Goal: Task Accomplishment & Management: Complete application form

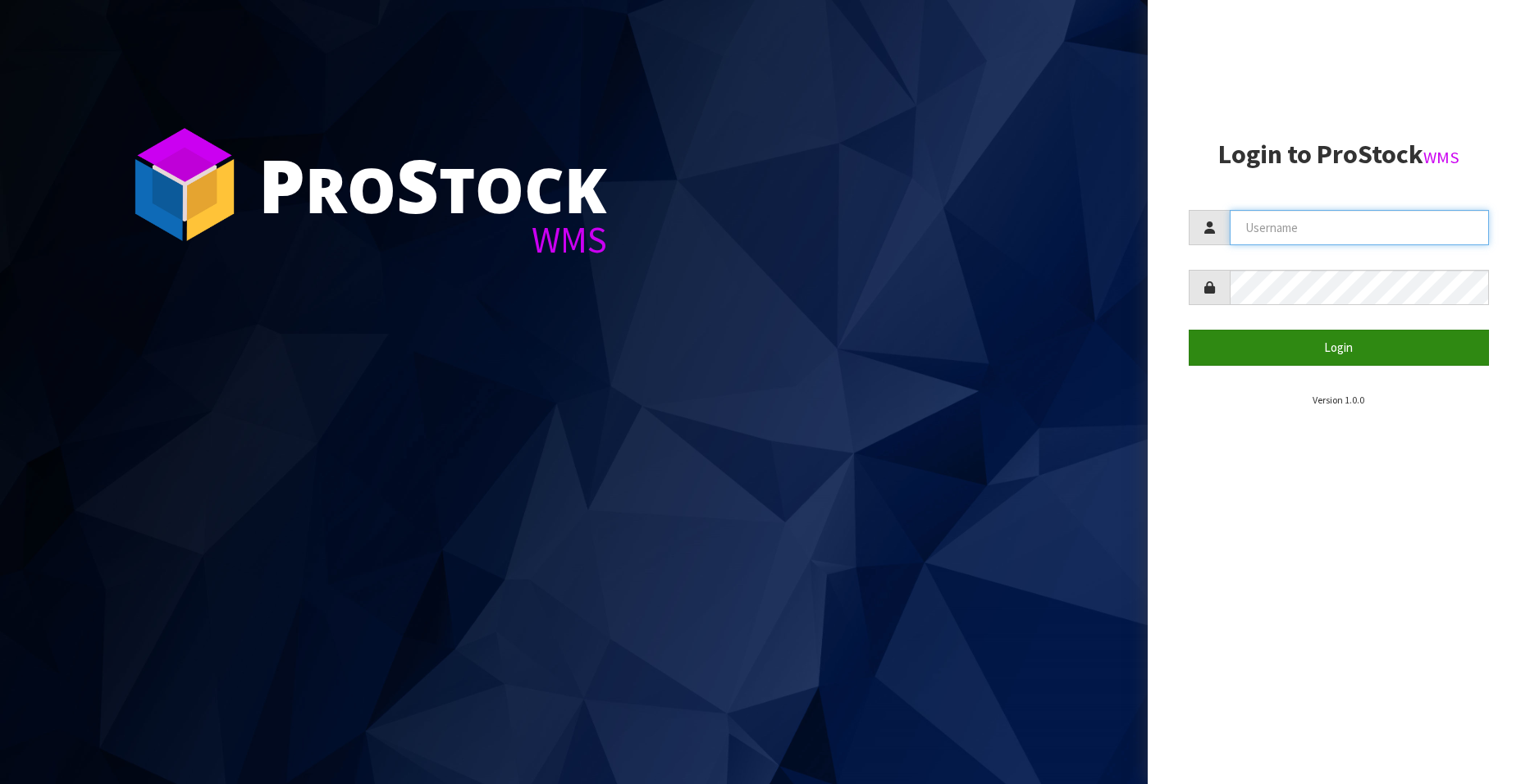
type input "[EMAIL_ADDRESS][DOMAIN_NAME]"
click at [1339, 347] on button "Login" at bounding box center [1339, 347] width 300 height 35
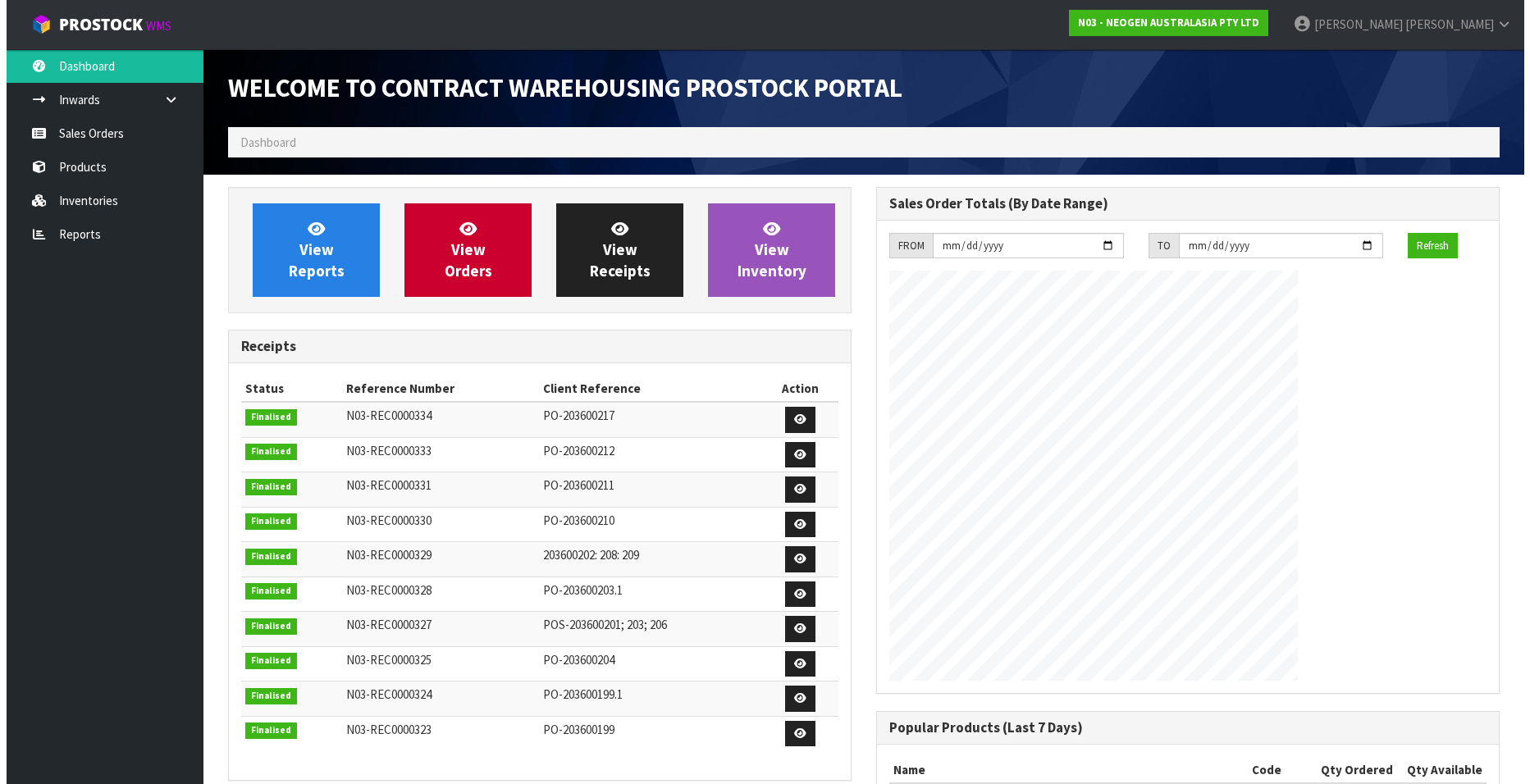
scroll to position [910, 649]
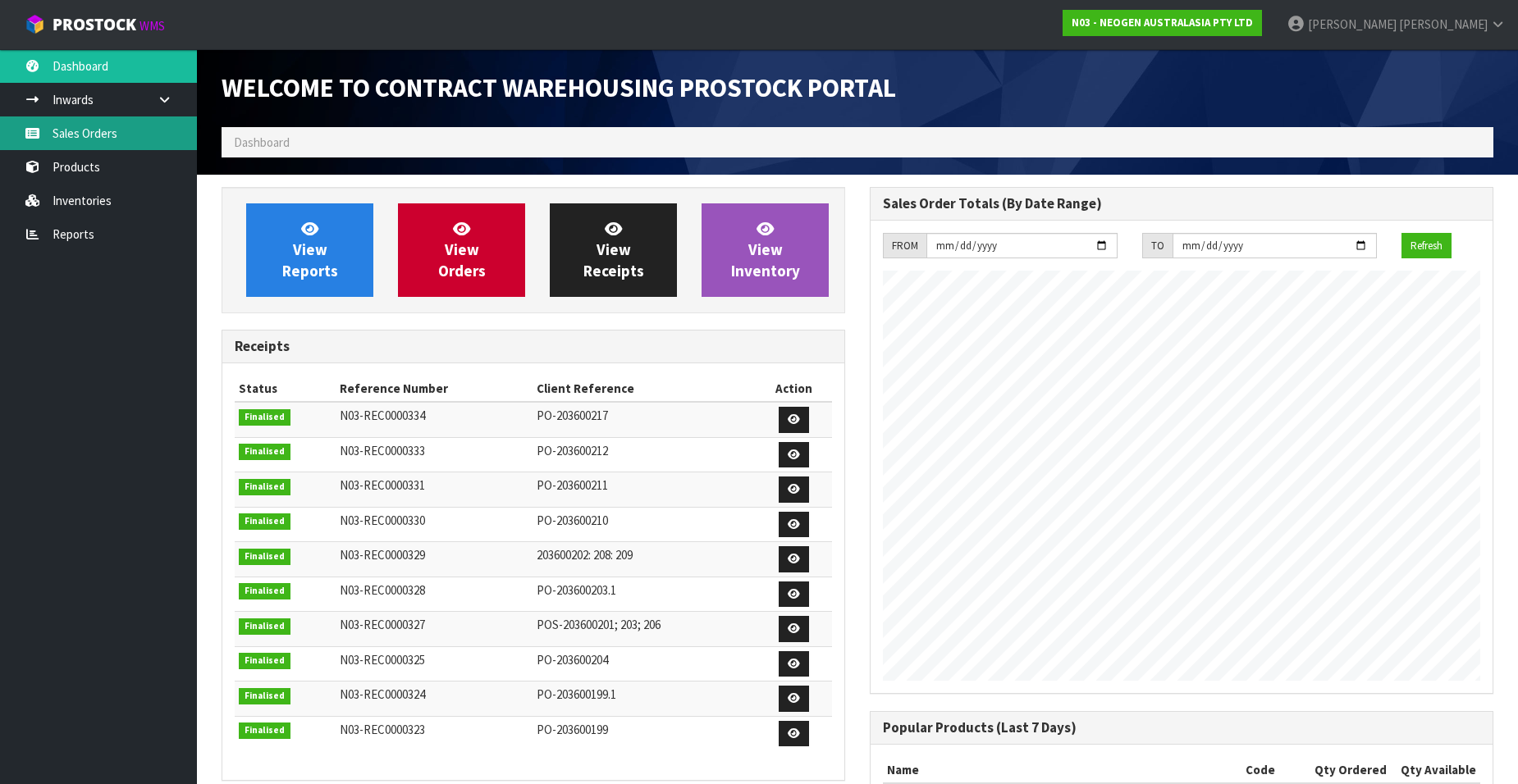
click at [99, 130] on link "Sales Orders" at bounding box center [98, 133] width 197 height 34
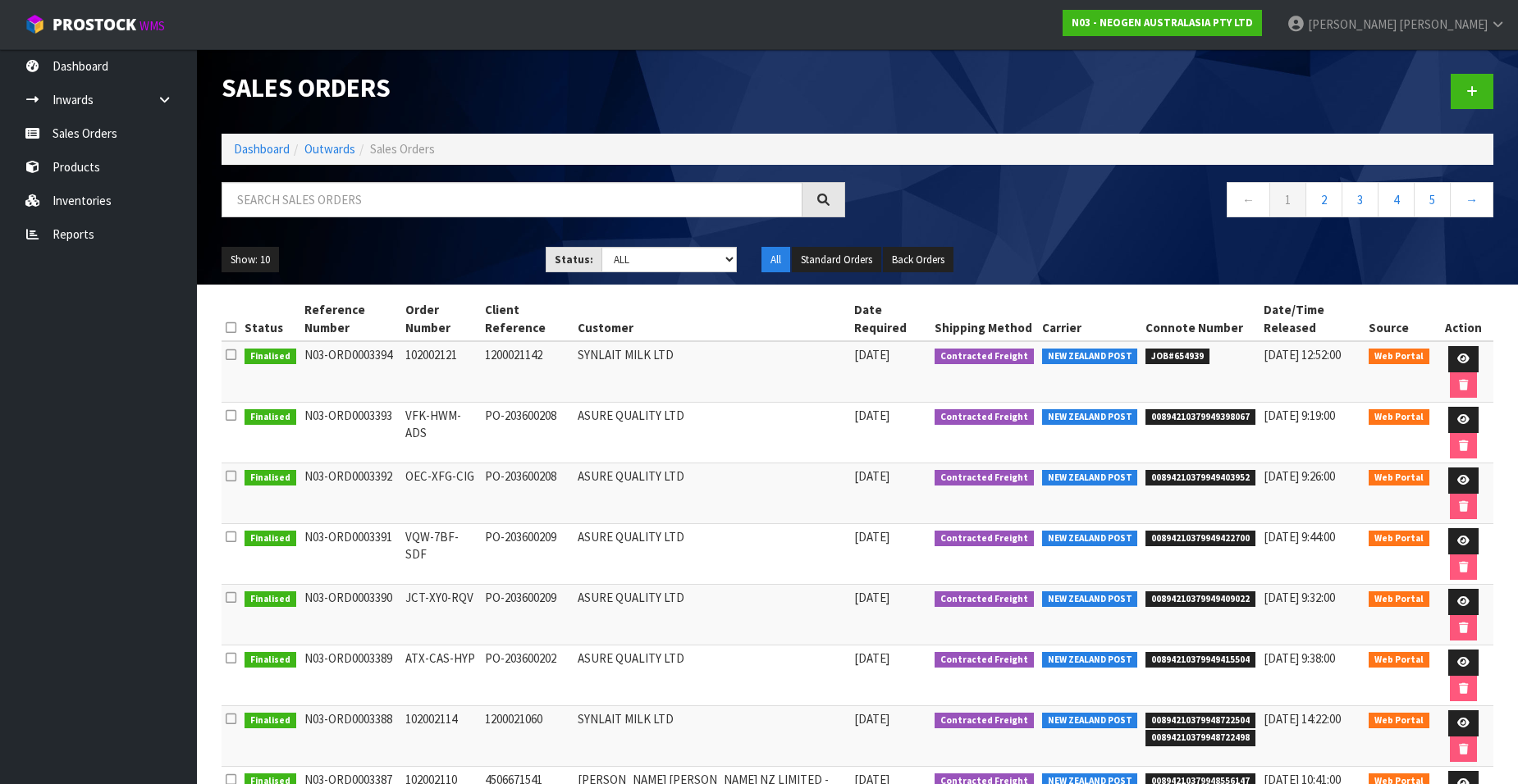
click at [529, 72] on div "Sales Orders" at bounding box center [533, 88] width 648 height 78
click at [88, 129] on link "Sales Orders" at bounding box center [98, 133] width 197 height 34
click at [113, 130] on link "Sales Orders" at bounding box center [98, 133] width 197 height 34
click at [324, 200] on input "text" at bounding box center [512, 199] width 581 height 35
paste input "102000843"
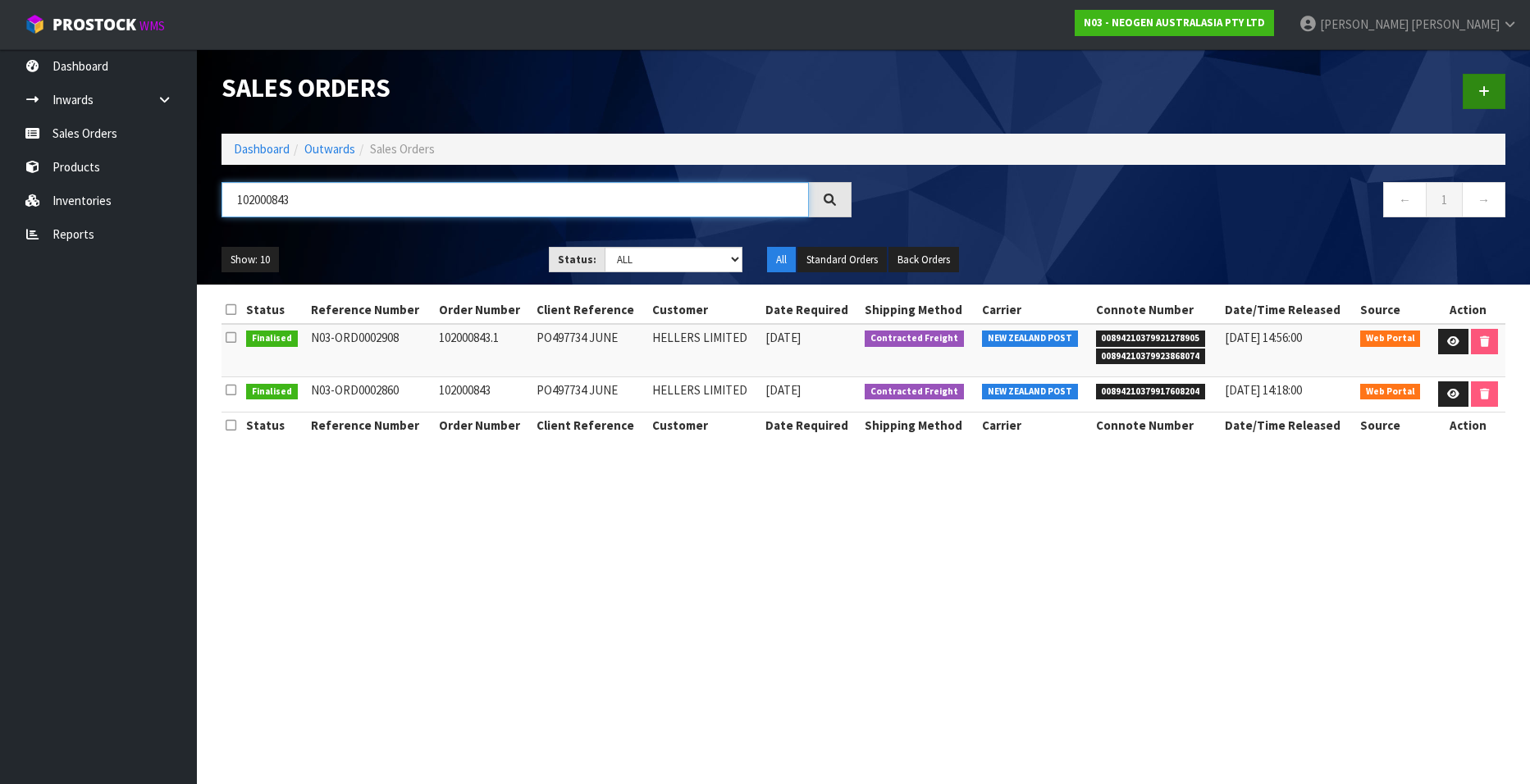
type input "102000843"
click at [1482, 92] on icon at bounding box center [1485, 92] width 12 height 13
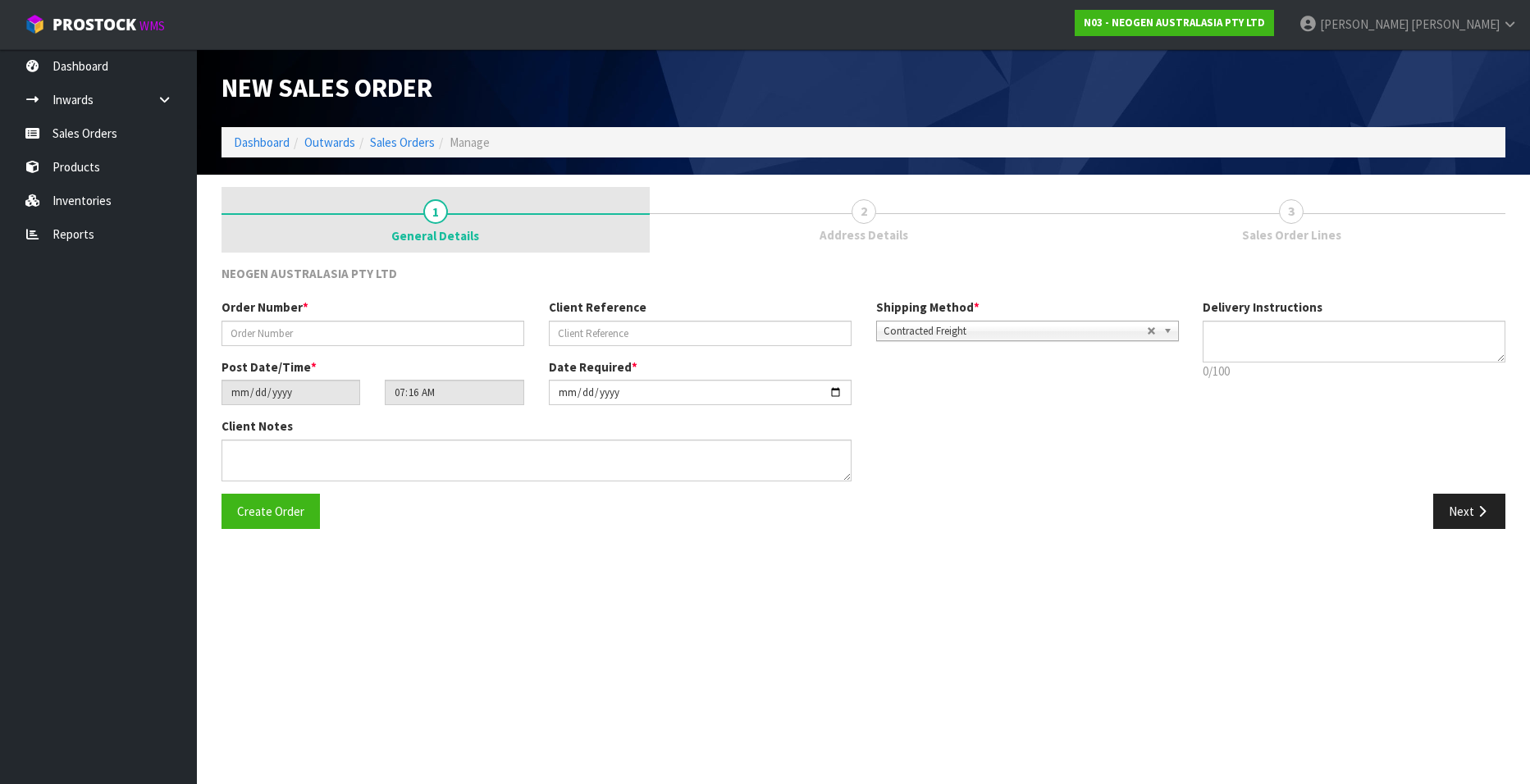
type textarea "CHILLED GOODS -OVERNIGHT"
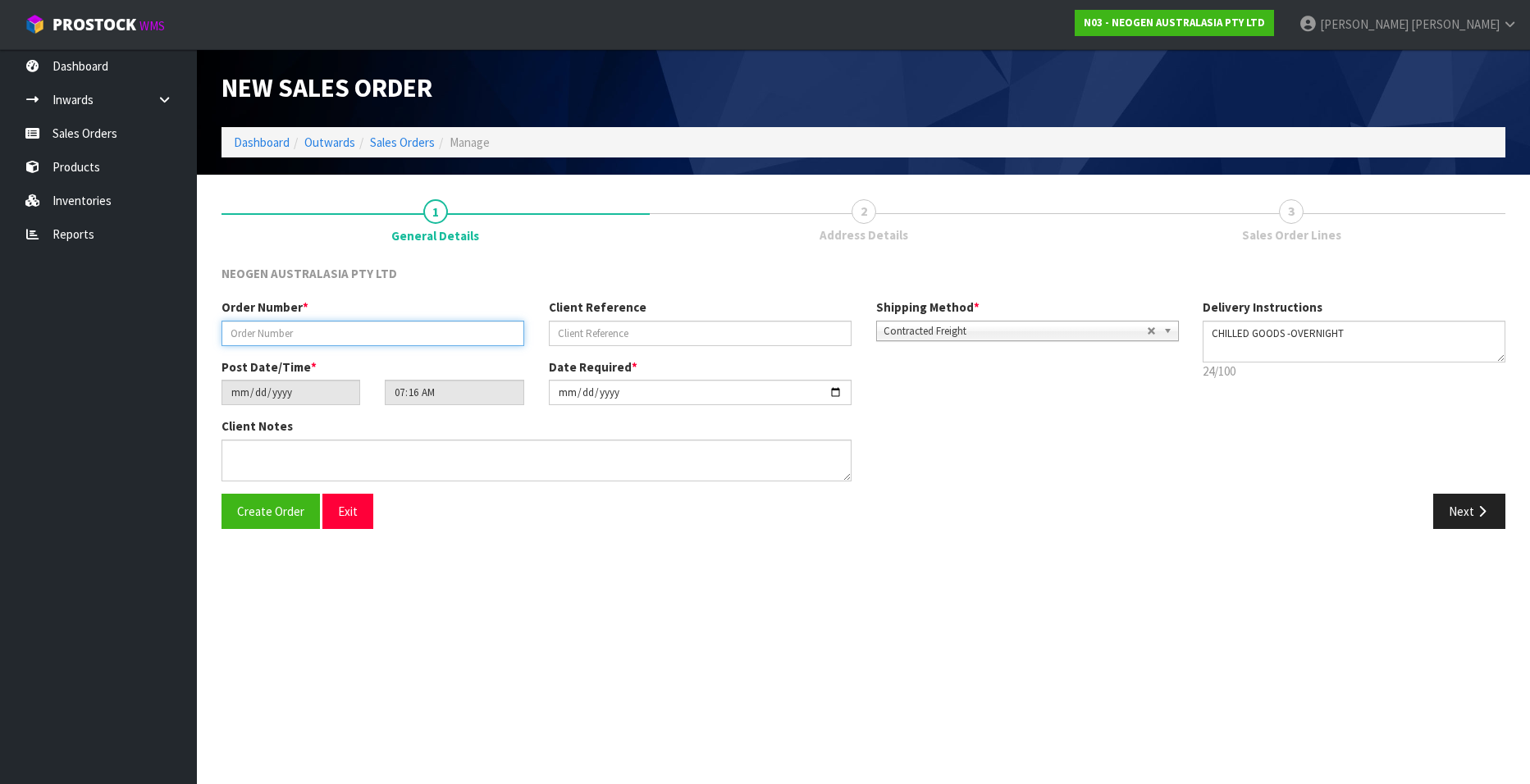
click at [267, 331] on input "text" at bounding box center [373, 334] width 303 height 25
paste input "102000843"
type input "102000843.2"
click at [579, 332] on input "text" at bounding box center [700, 334] width 303 height 25
paste input "PO497734 JUNE"
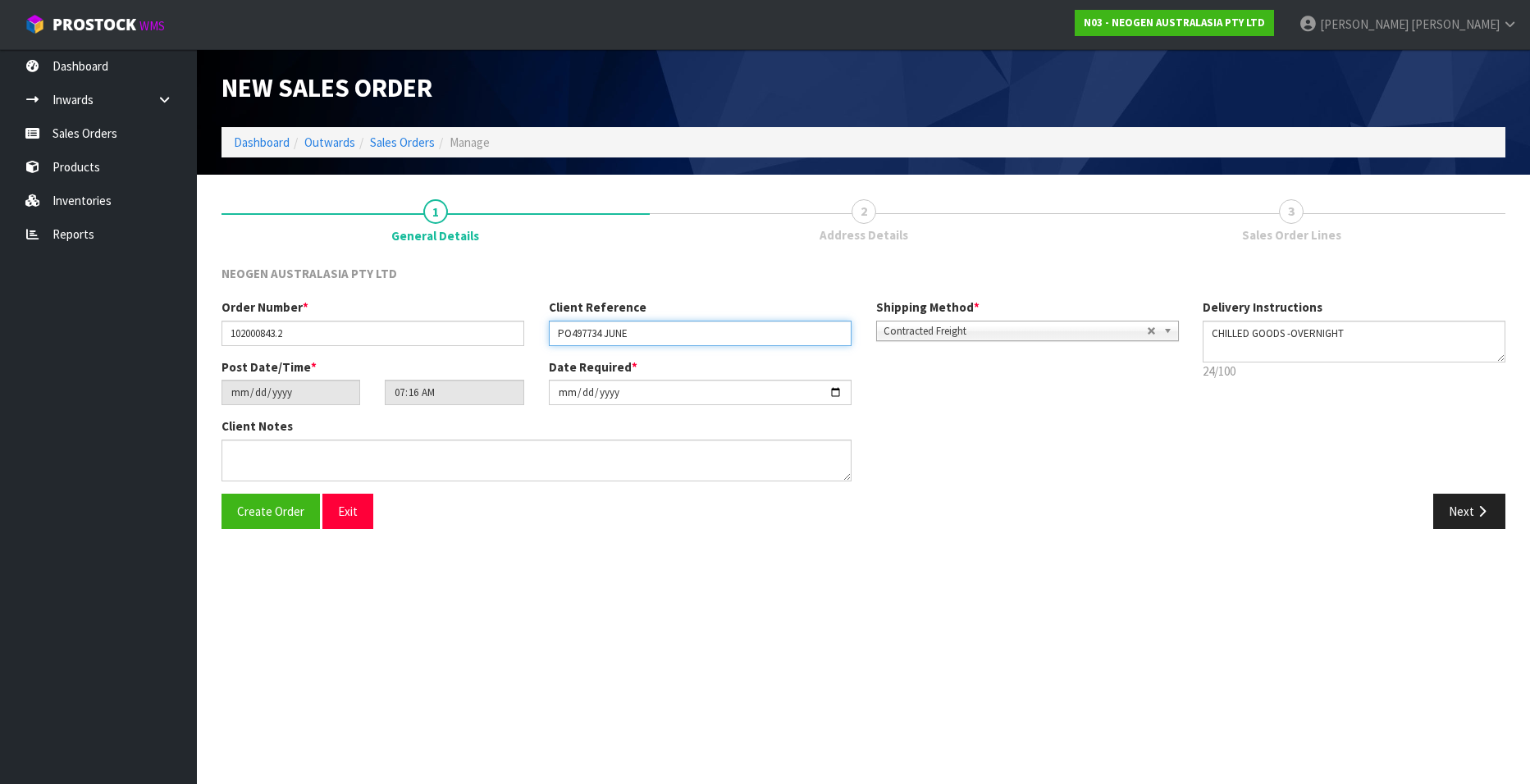
type input "PO497734 JUNE"
click at [1460, 510] on button "Next" at bounding box center [1469, 511] width 72 height 35
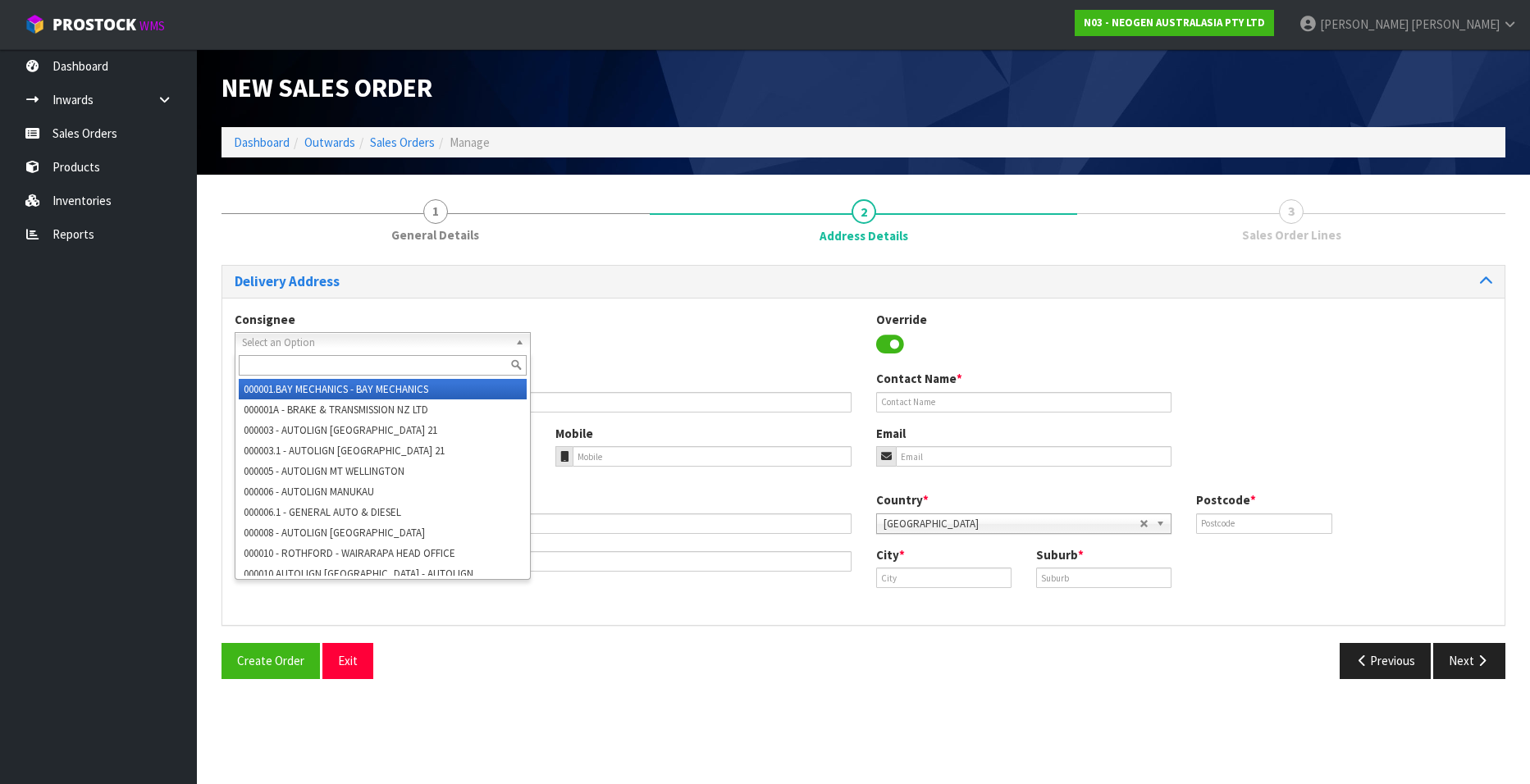
click at [255, 342] on span "Select an Option" at bounding box center [375, 343] width 267 height 20
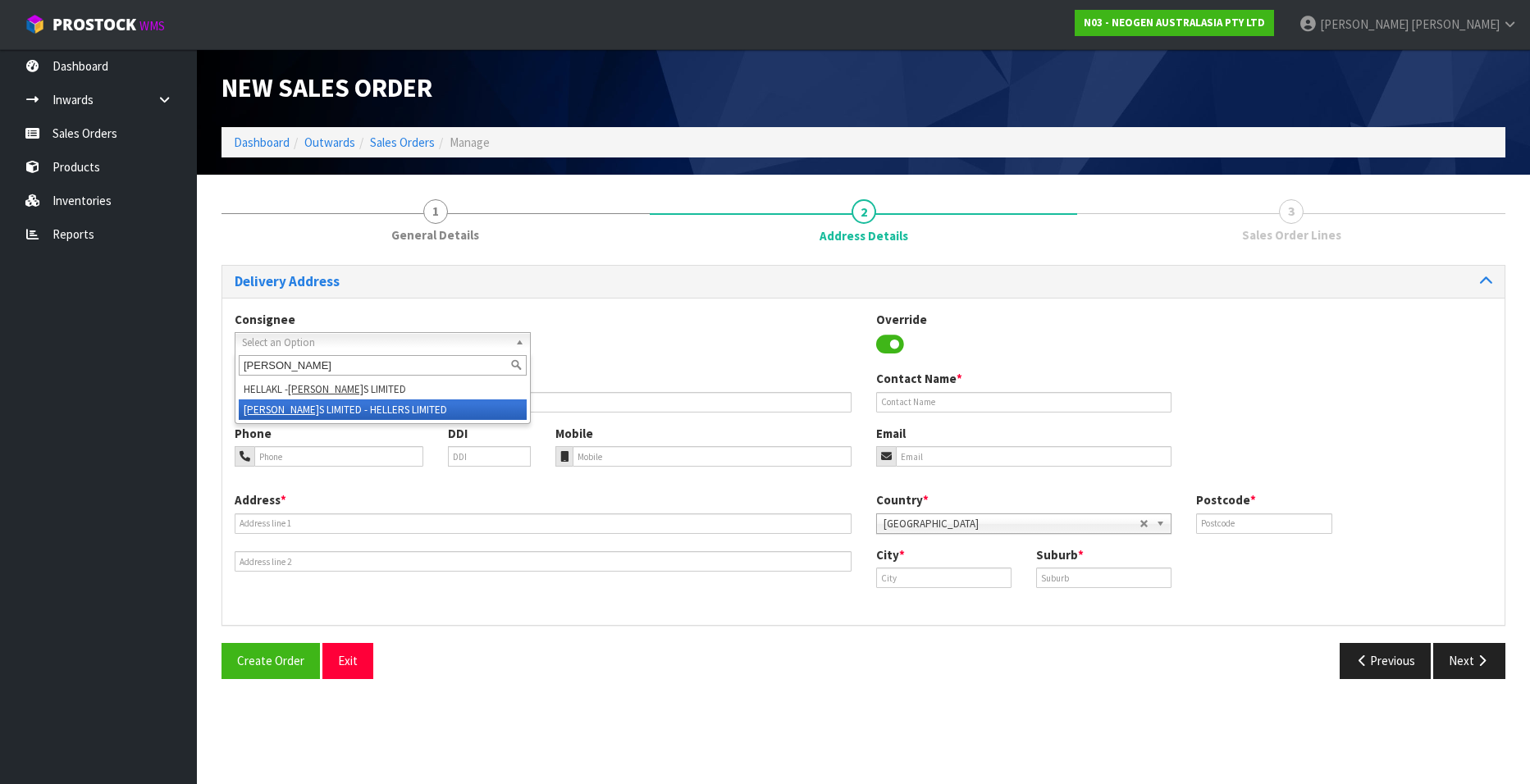
type input "[PERSON_NAME]"
click at [263, 407] on em "[PERSON_NAME]" at bounding box center [281, 409] width 75 height 14
type input "HELLERS LIMITED"
type input "[STREET_ADDRESS]"
type input "7691"
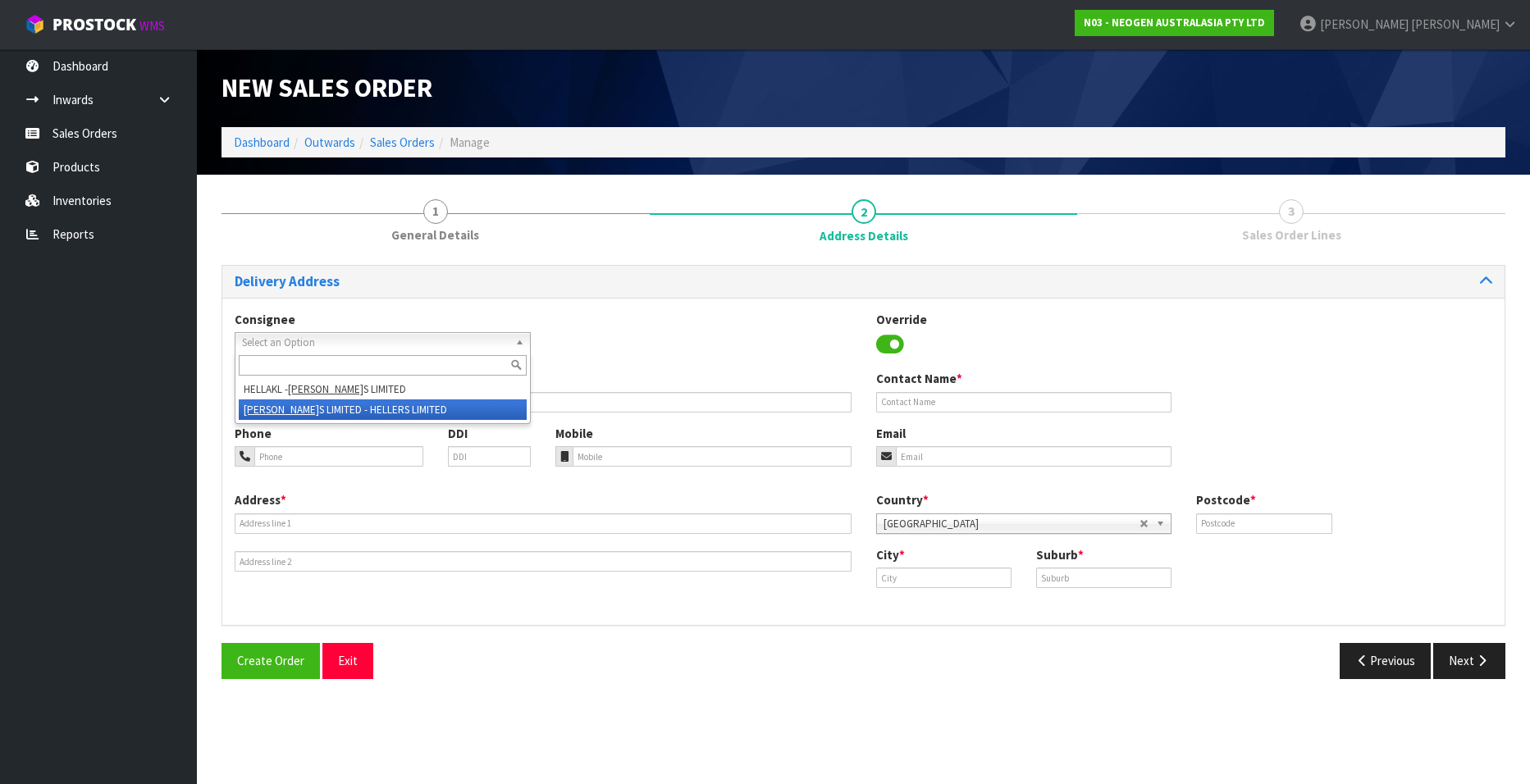
type input "KAIAPOI"
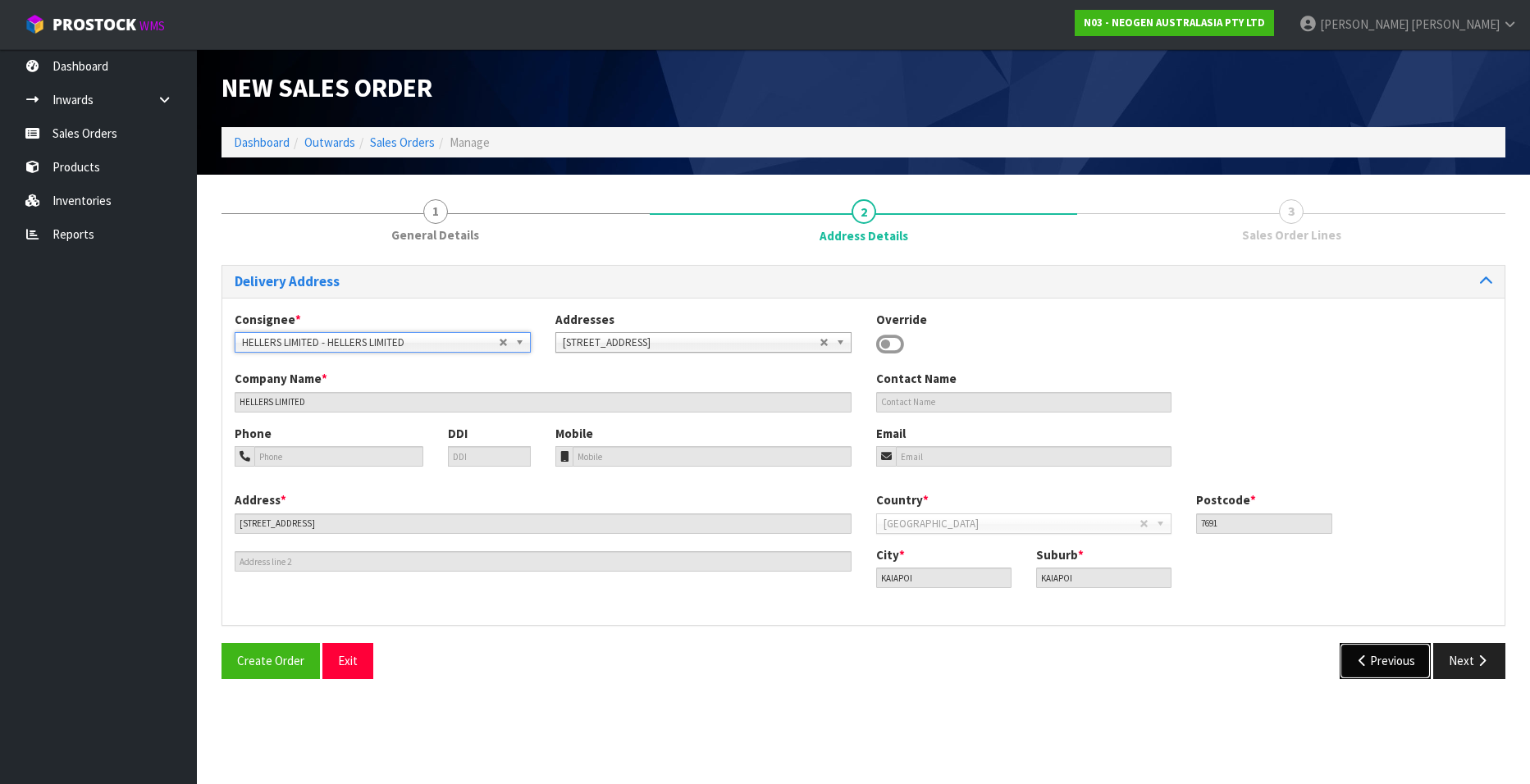
click at [1372, 667] on button "Previous" at bounding box center [1385, 660] width 92 height 35
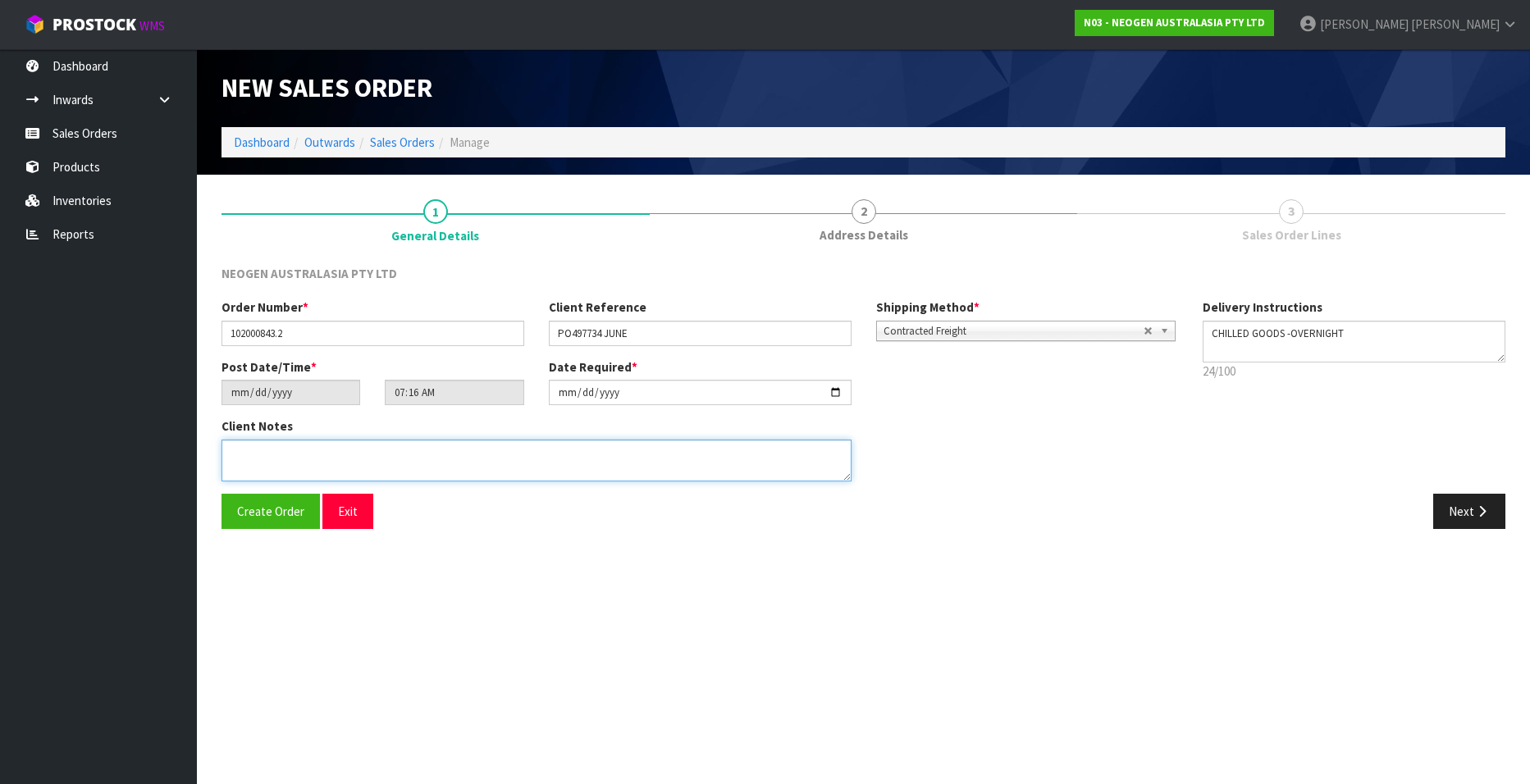
click at [400, 460] on textarea at bounding box center [537, 461] width 630 height 42
type textarea "ATTN [PERSON_NAME]"
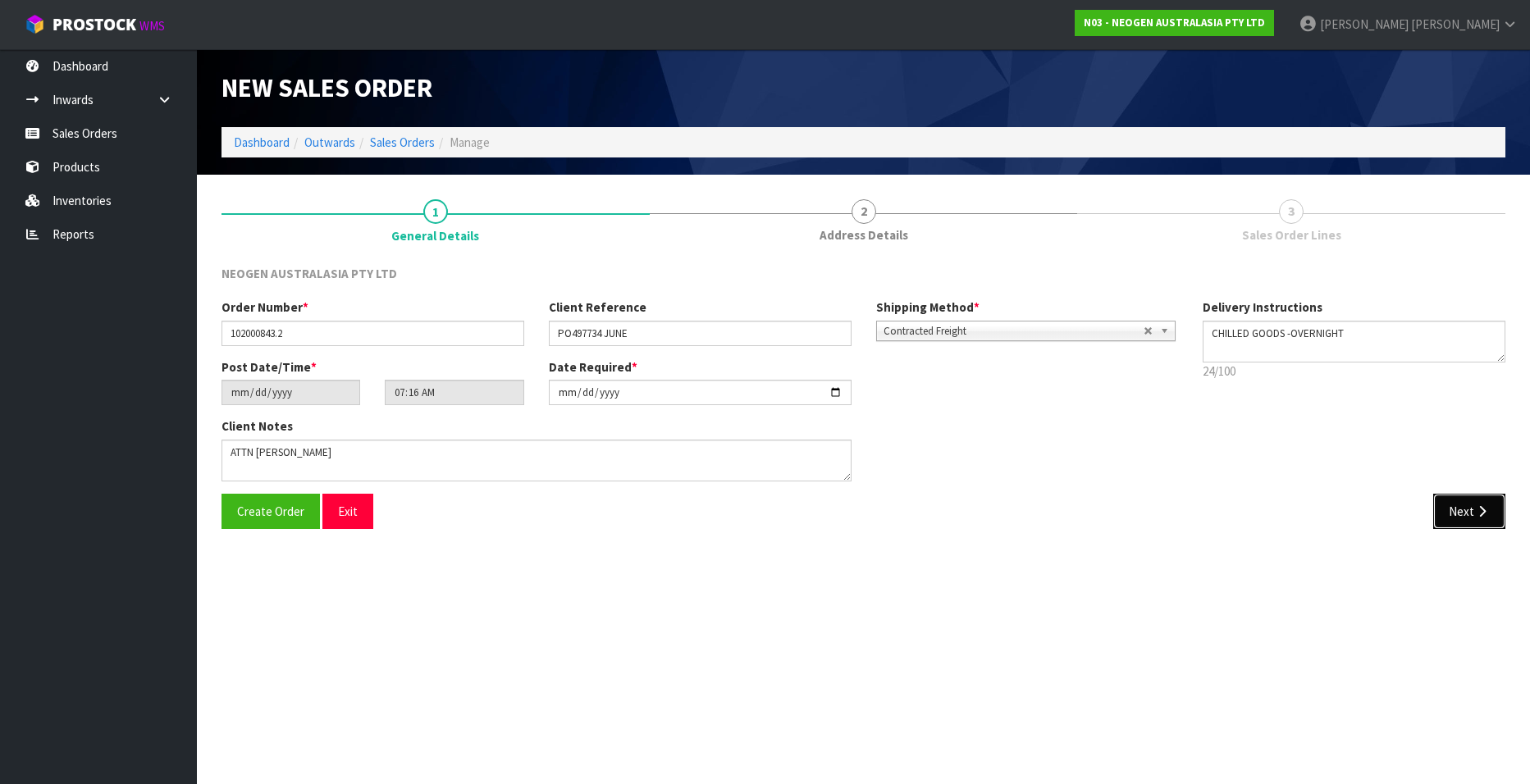
click at [1468, 515] on button "Next" at bounding box center [1469, 511] width 72 height 35
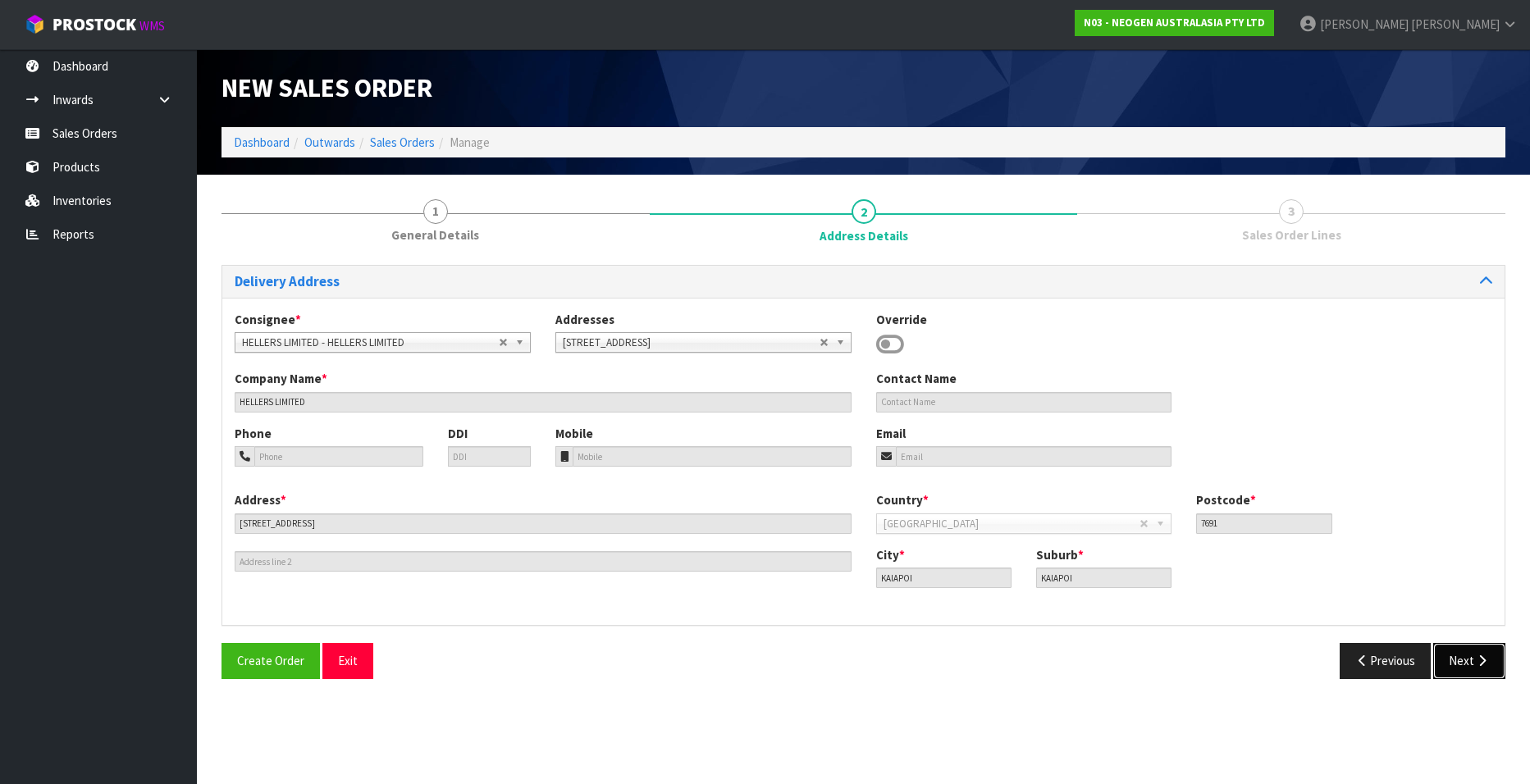
click at [1459, 657] on button "Next" at bounding box center [1469, 660] width 72 height 35
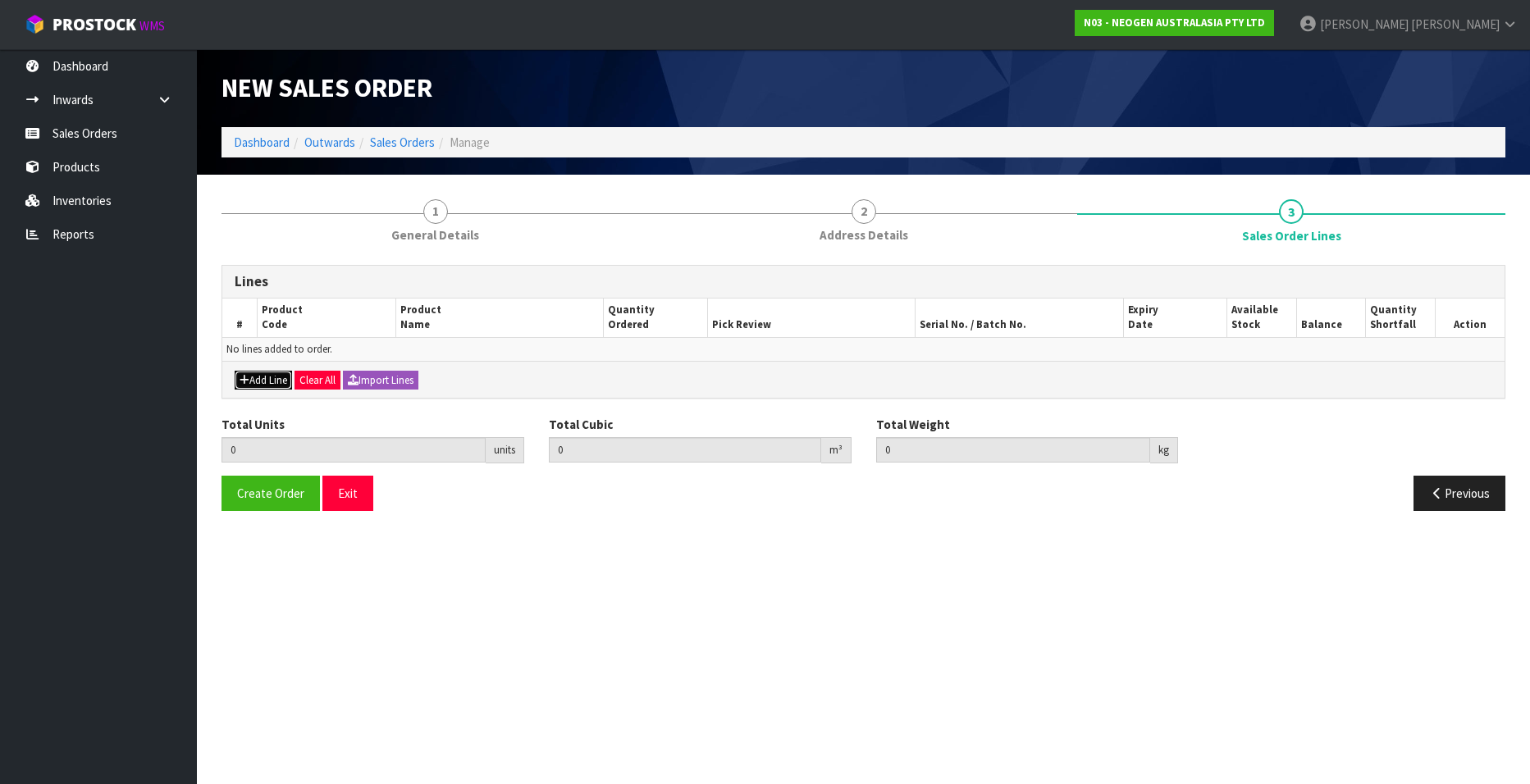
click at [257, 382] on button "Add Line" at bounding box center [263, 381] width 57 height 20
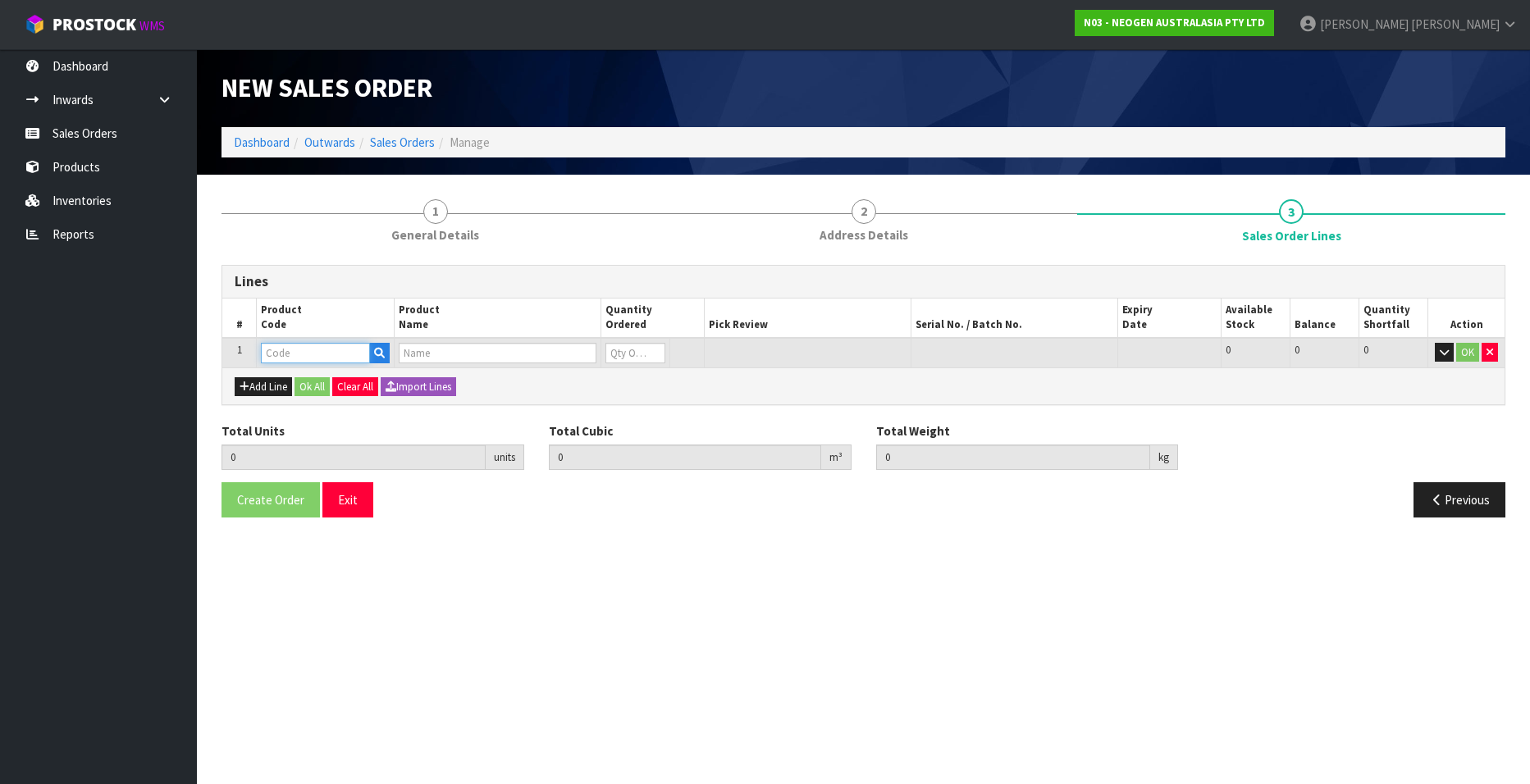
click at [327, 357] on input "text" at bounding box center [316, 353] width 109 height 21
paste input "700002282"
type input "700002282"
type input "0.000000"
type input "0.000"
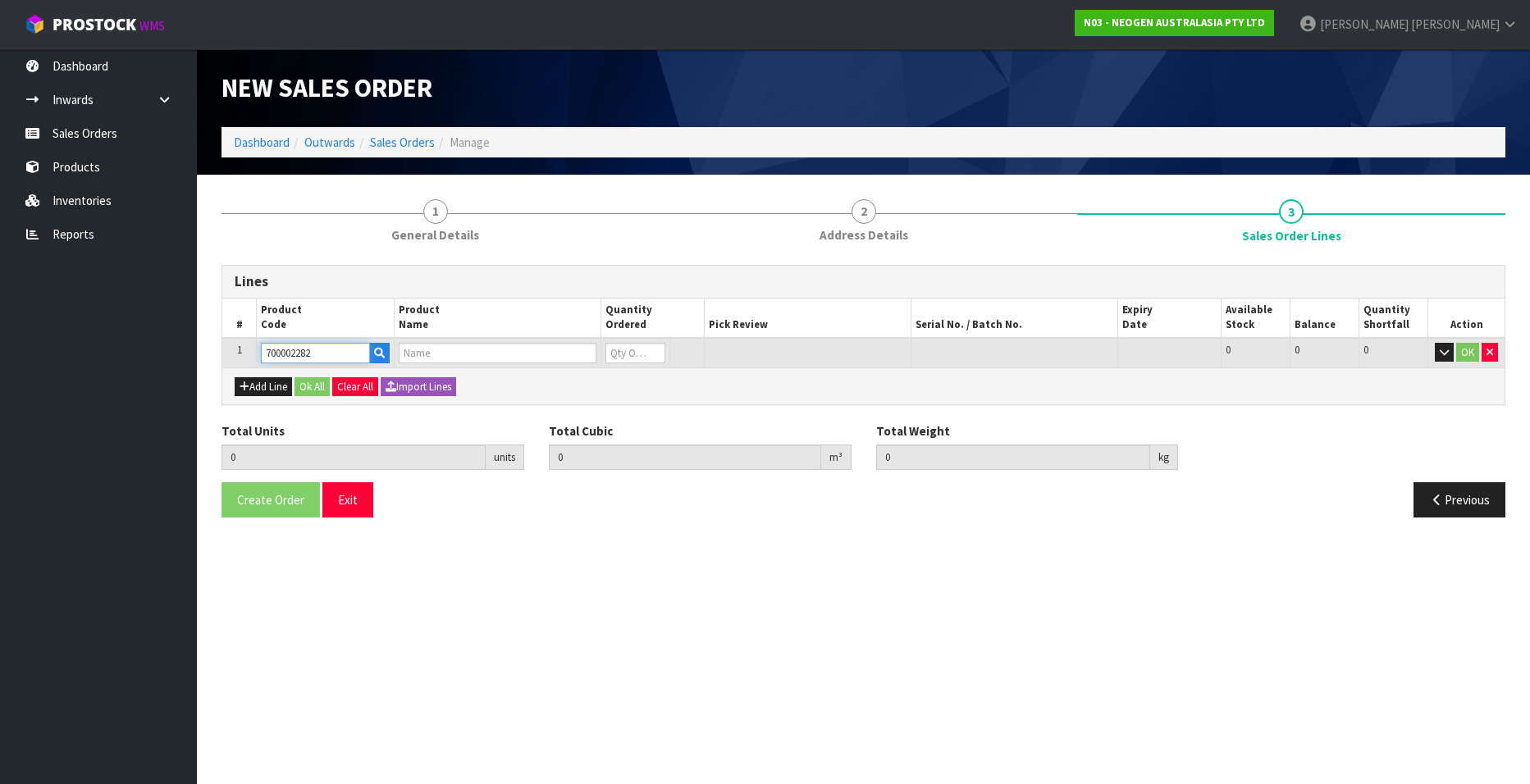
type input "7100130395 - ENVSWB100 ENVIRO SWAB 100/CS"
type input "0"
type input "700002282"
type input "1"
type input "0.01386"
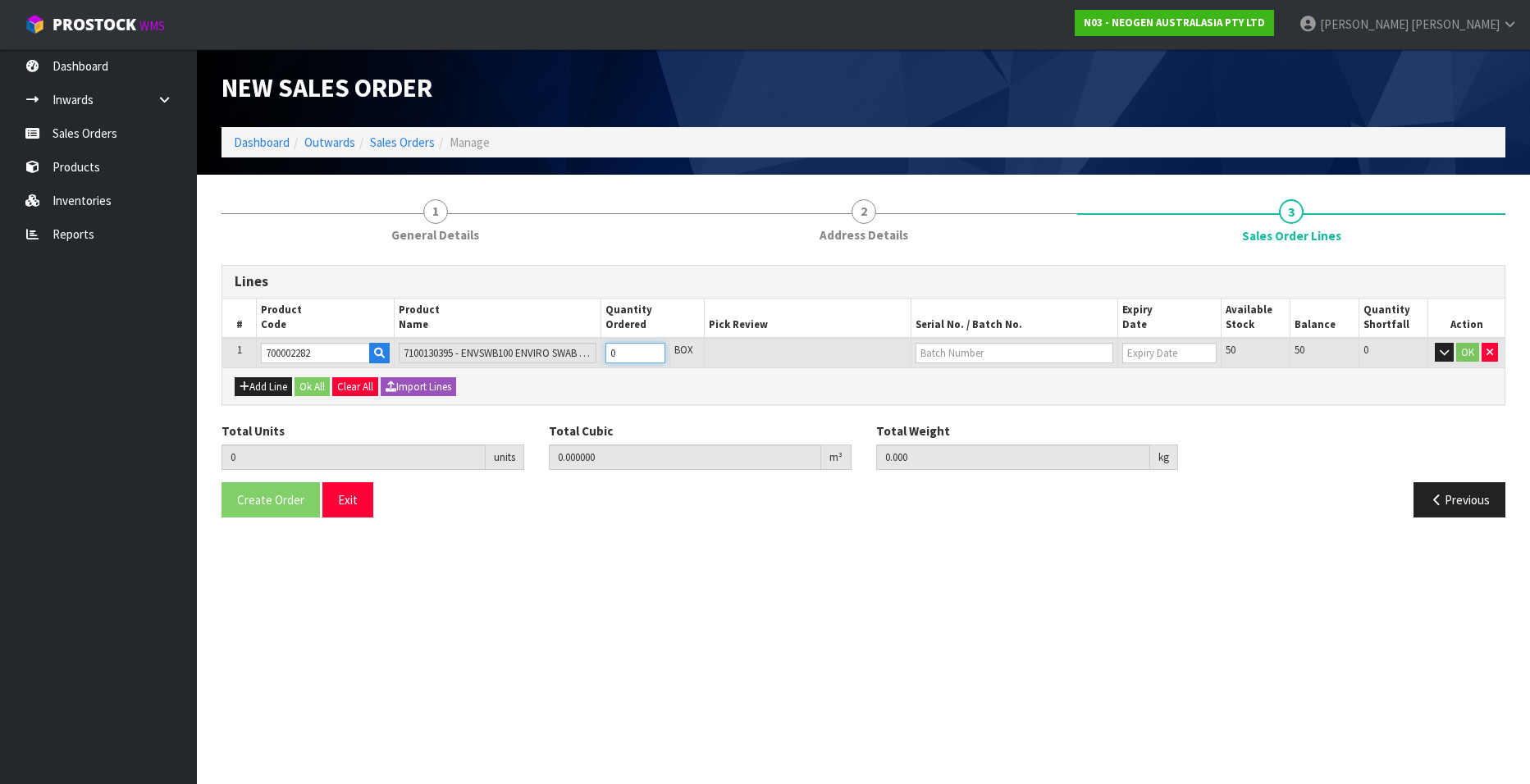
type input "1.9"
type input "1"
click at [651, 350] on input "1" at bounding box center [636, 353] width 60 height 21
type input "2"
type input "0.02772"
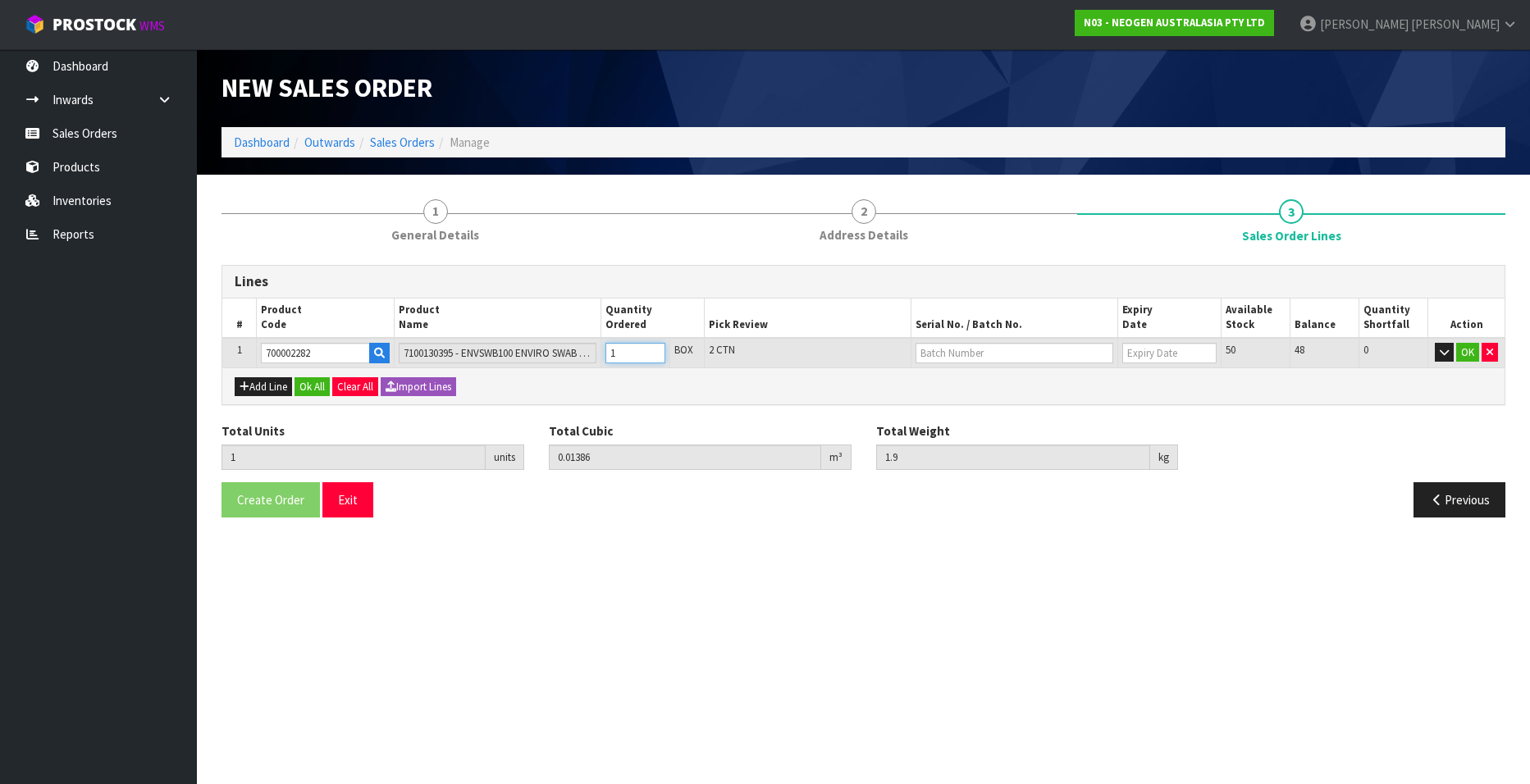
type input "3.8"
type input "2"
click at [651, 350] on input "2" at bounding box center [636, 353] width 60 height 21
type input "3"
type input "0.04158"
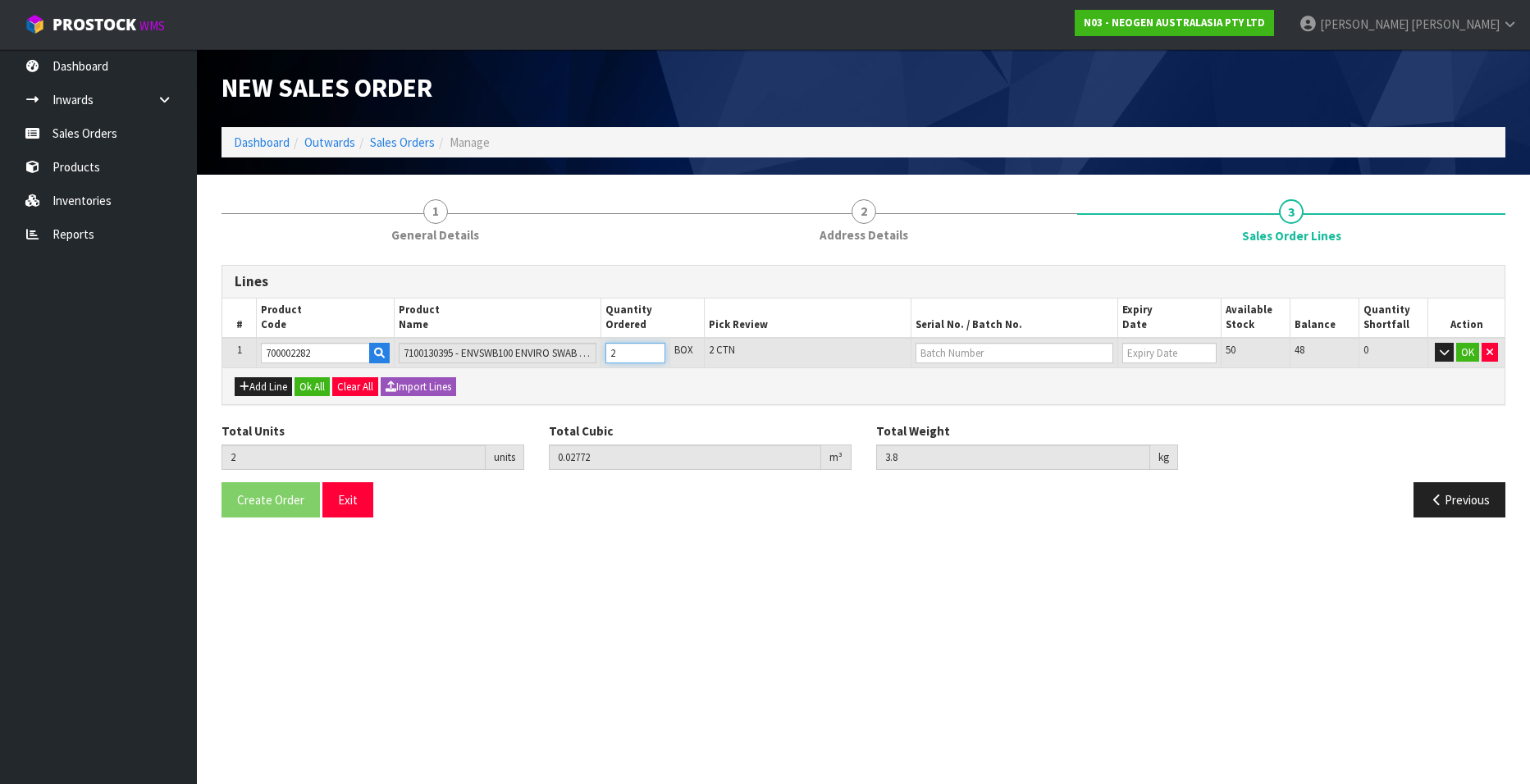
type input "5.7"
type input "3"
click at [651, 350] on input "3" at bounding box center [636, 353] width 60 height 21
type input "4"
type input "0.05544"
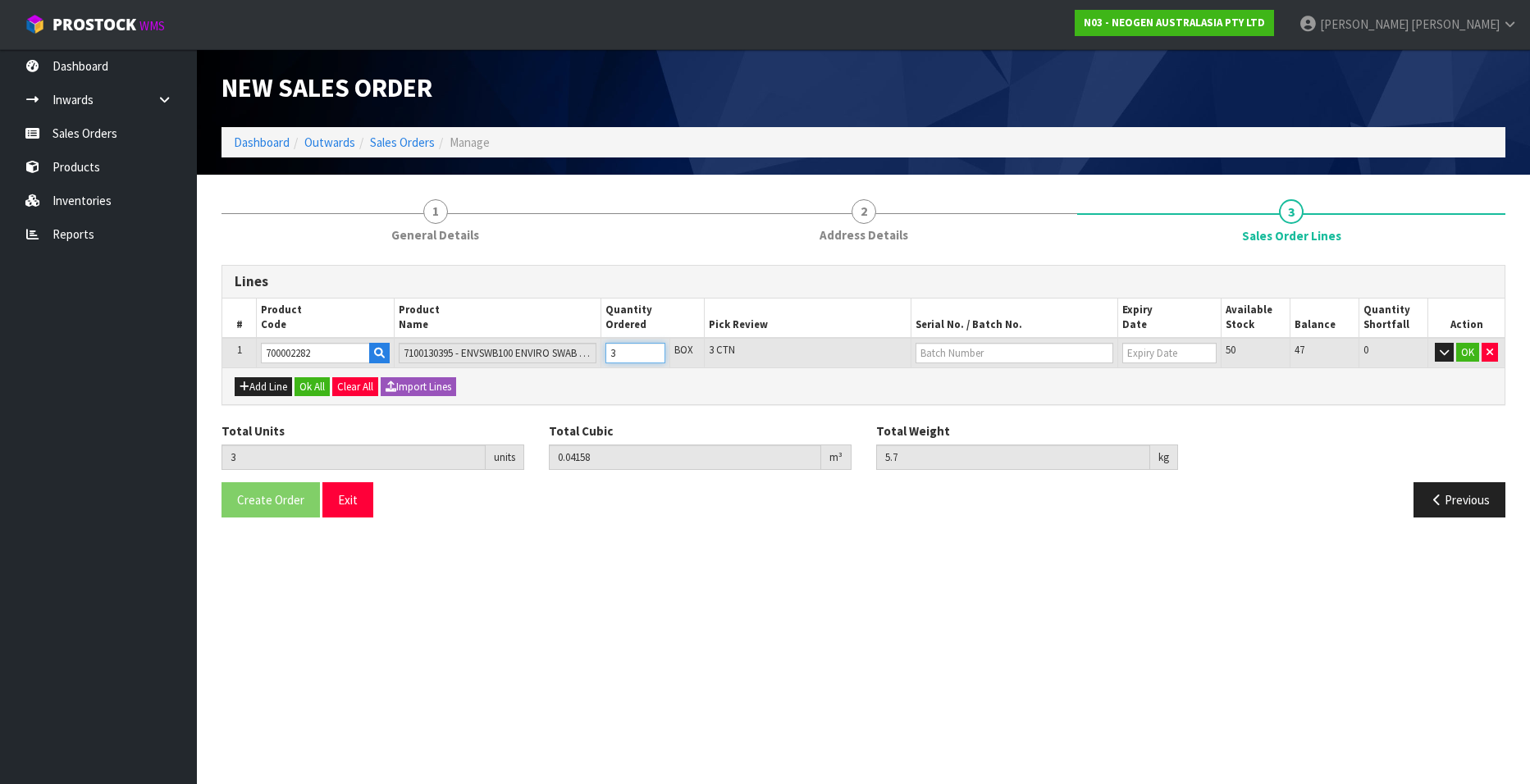
type input "7.6"
type input "4"
click at [651, 350] on input "4" at bounding box center [636, 353] width 60 height 21
type input "5"
type input "0.0693"
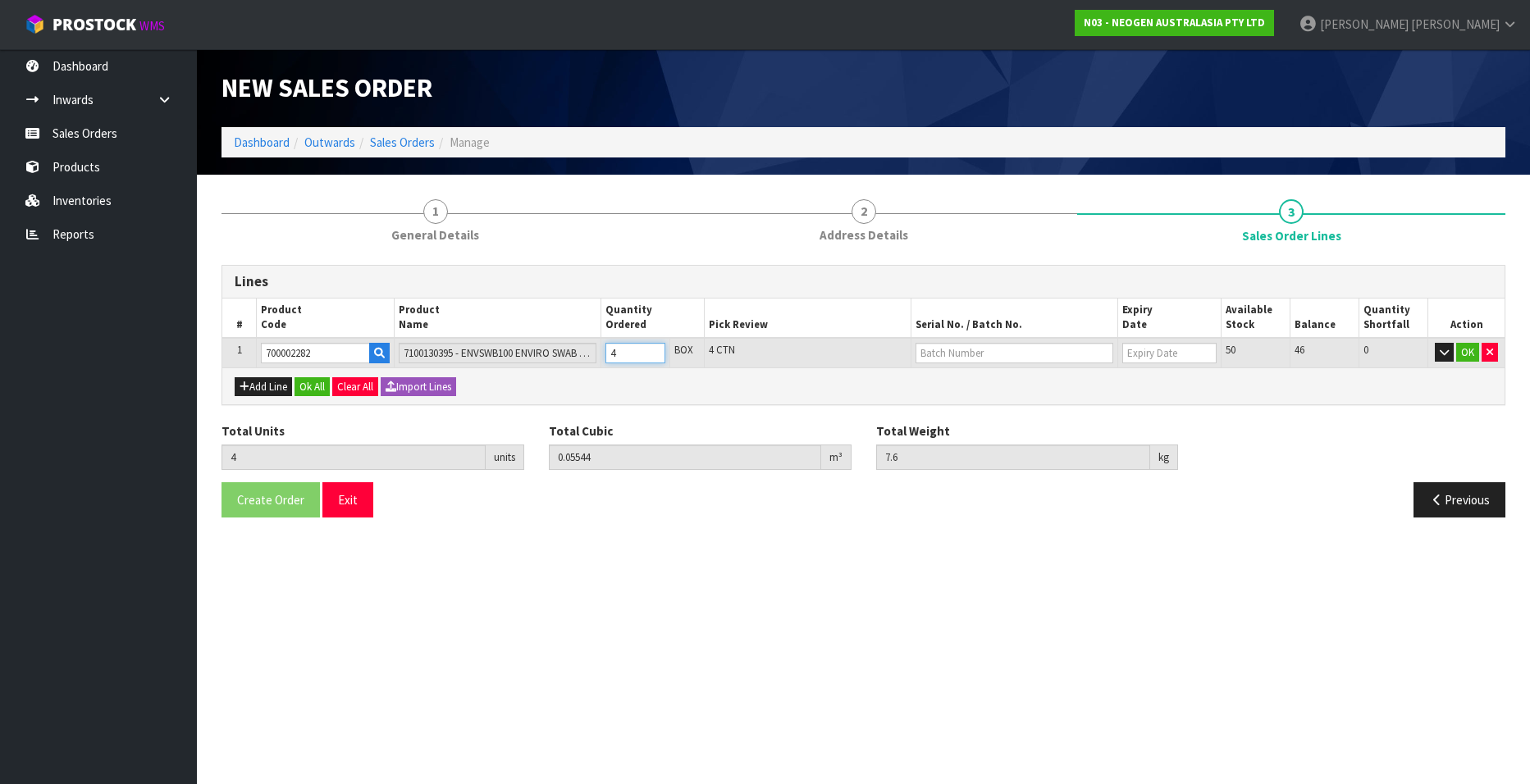
type input "9.5"
type input "5"
click at [651, 350] on input "5" at bounding box center [636, 353] width 60 height 21
type input "6"
type input "0.08316"
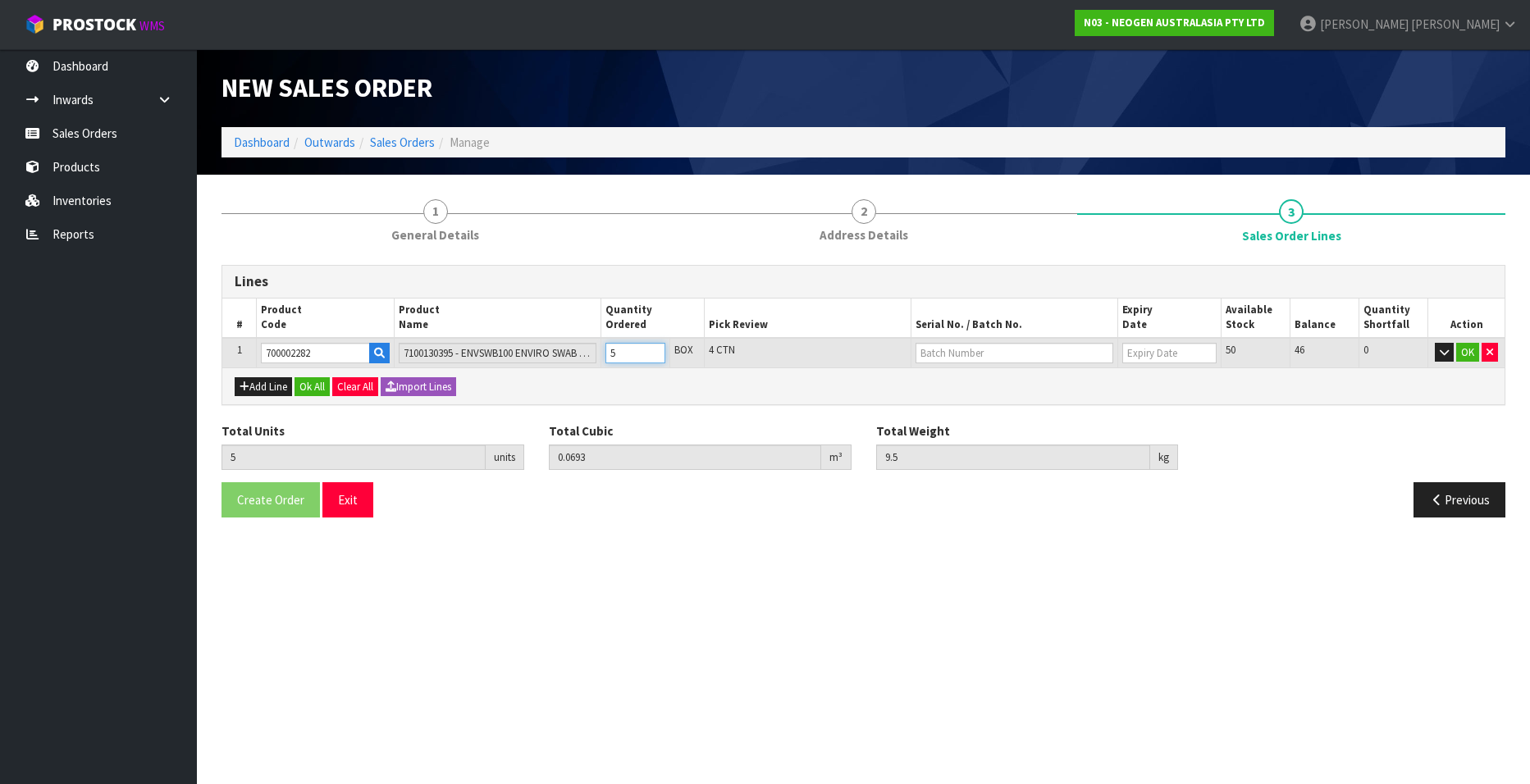
type input "11.4"
type input "6"
click at [651, 350] on input "6" at bounding box center [636, 353] width 60 height 21
type input "7"
type input "0.09702"
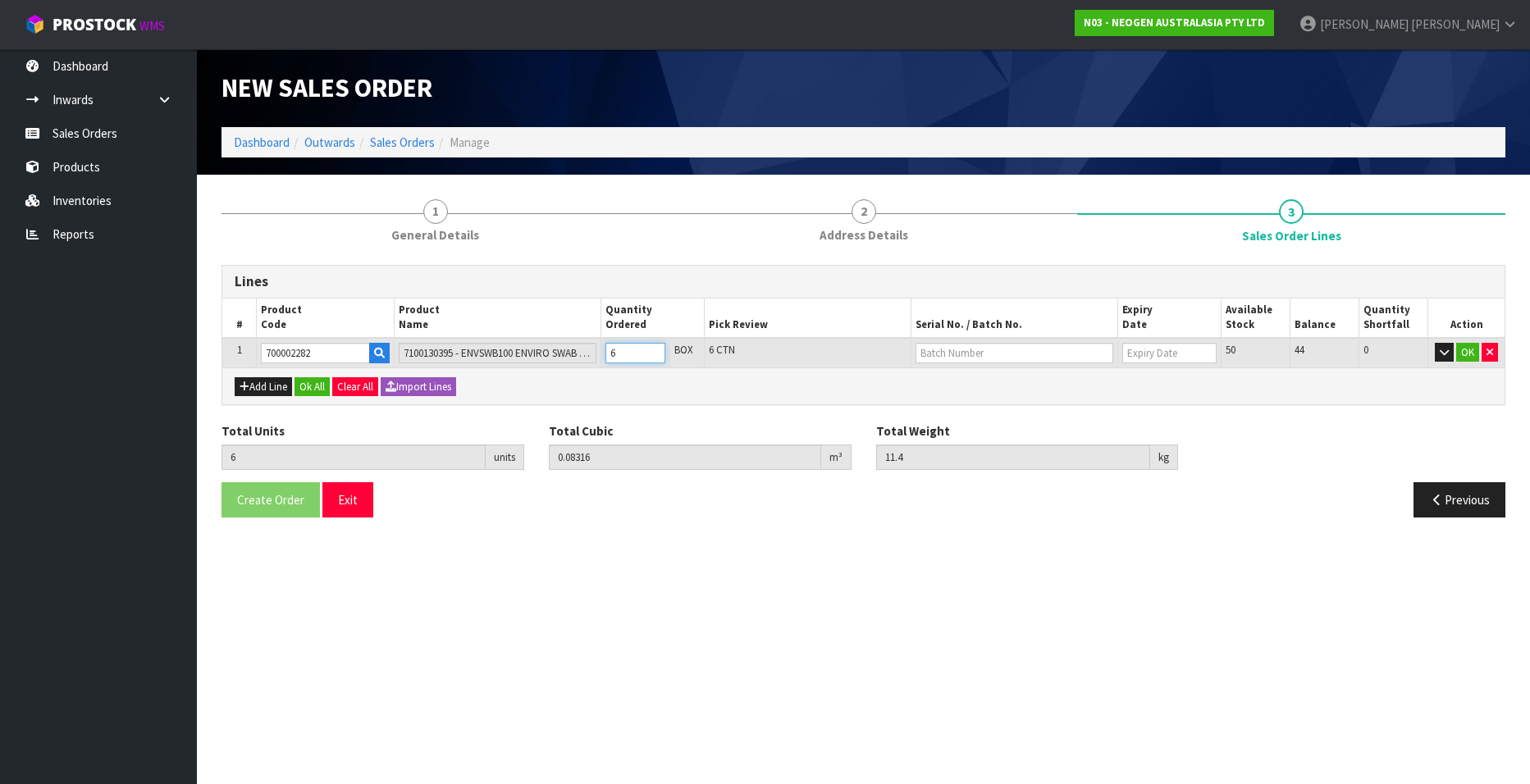
type input "13.3"
type input "7"
click at [651, 350] on input "7" at bounding box center [636, 353] width 60 height 21
type input "8"
type input "0.11088"
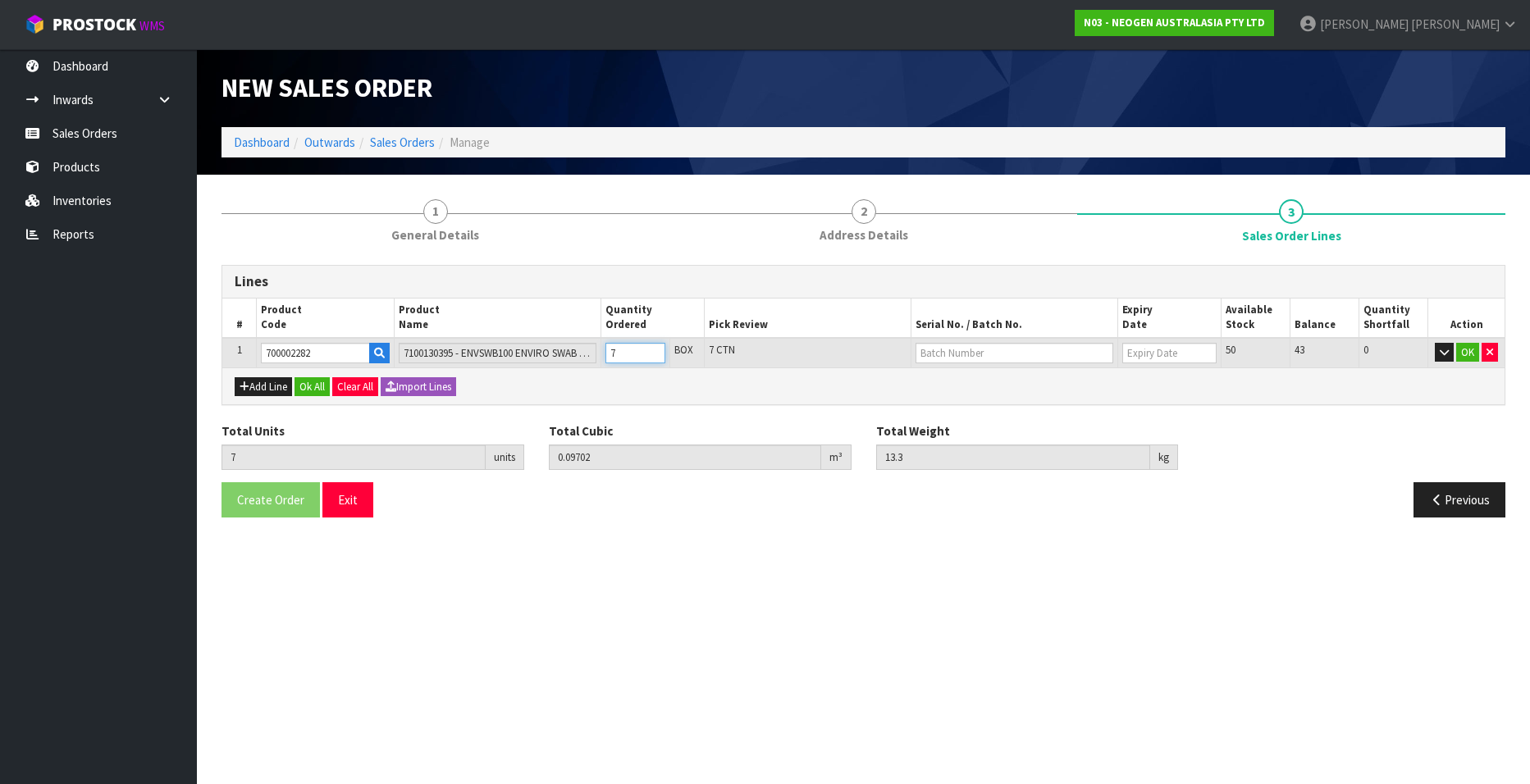
type input "15.2"
type input "8"
click at [651, 350] on input "8" at bounding box center [636, 353] width 60 height 21
type input "9"
type input "0.12474"
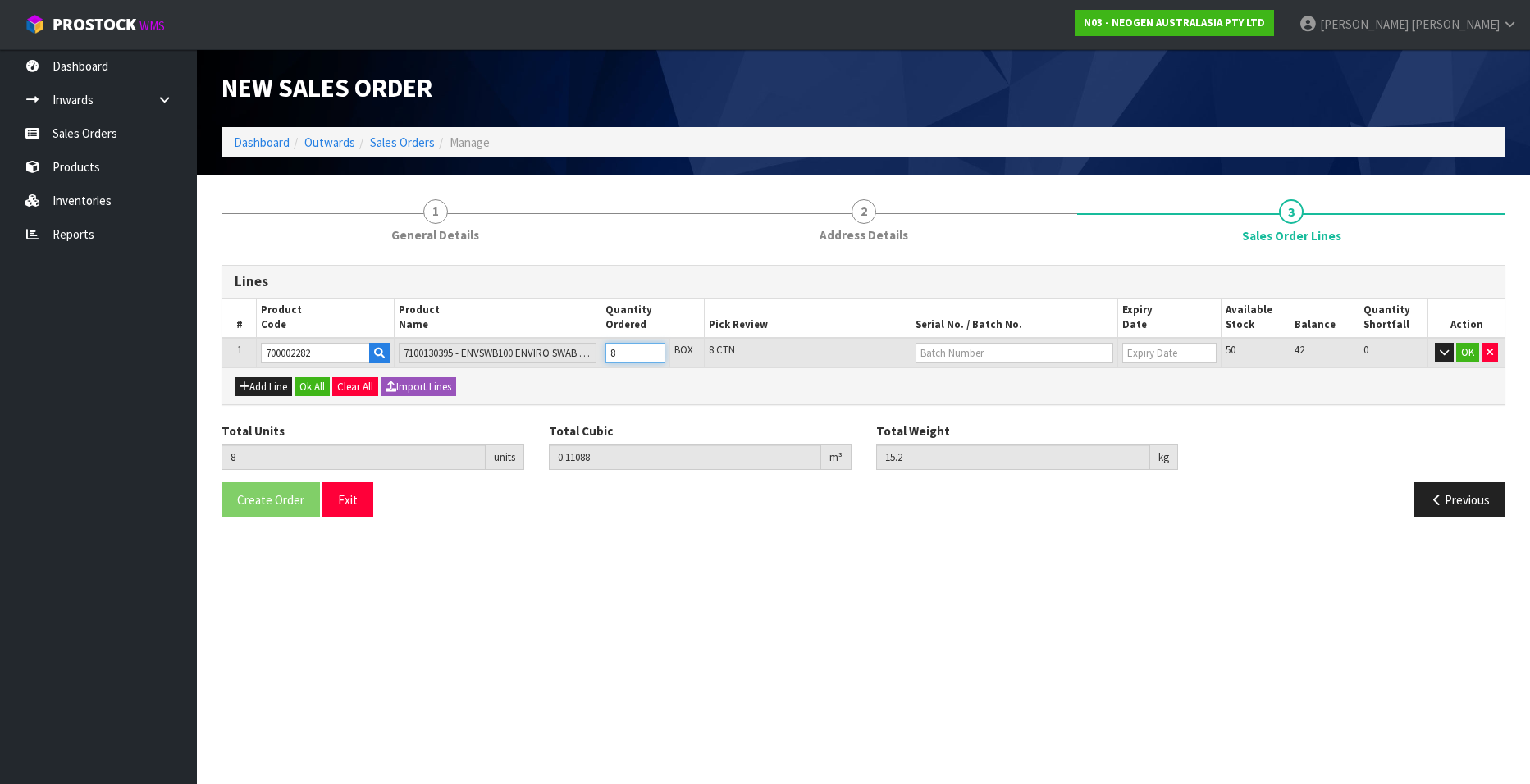
type input "17.1"
type input "9"
click at [651, 350] on input "9" at bounding box center [636, 353] width 60 height 21
type input "10"
type input "0.1386"
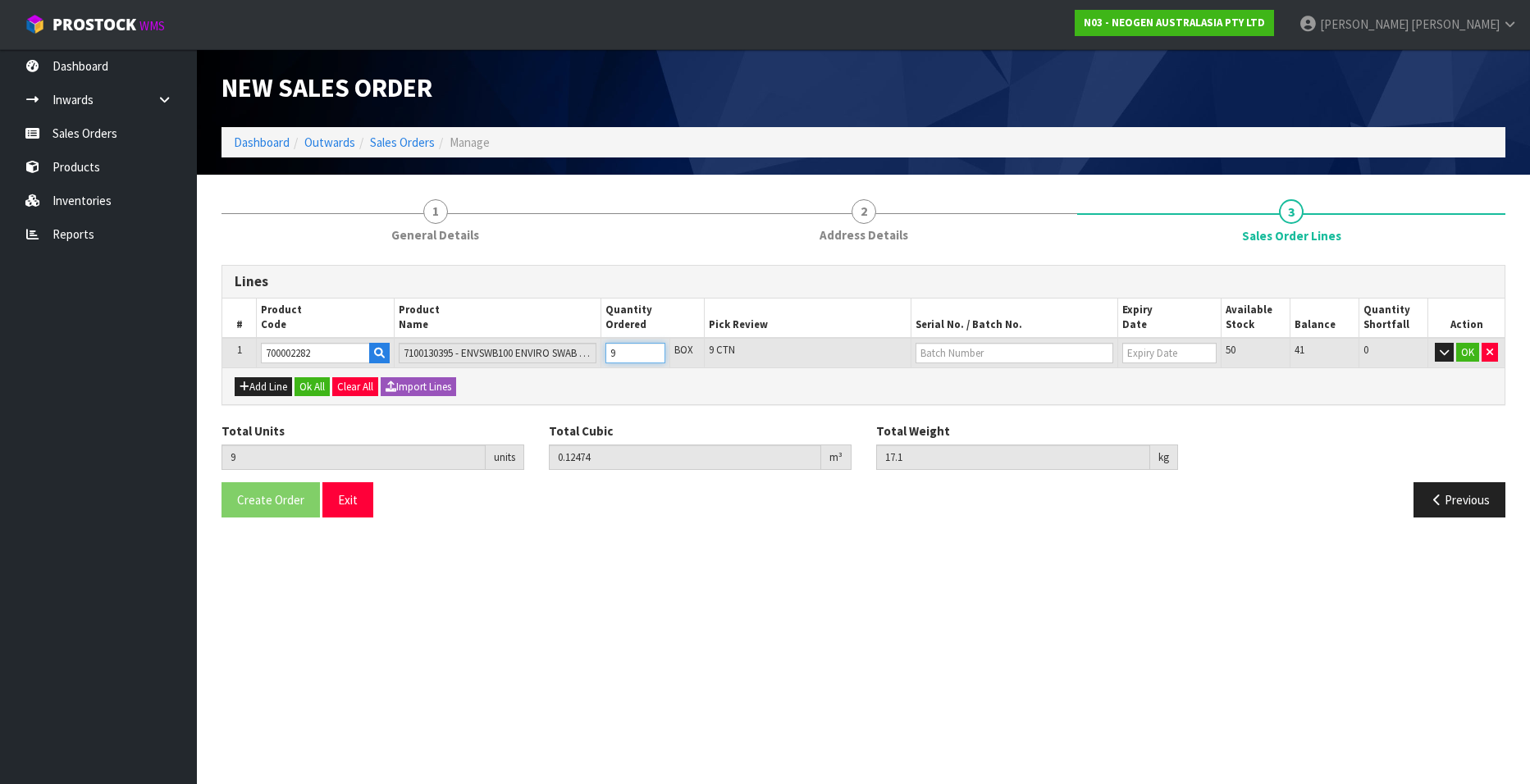
type input "19"
type input "10"
click at [651, 350] on input "10" at bounding box center [636, 353] width 60 height 21
type input "9"
type input "0.12474"
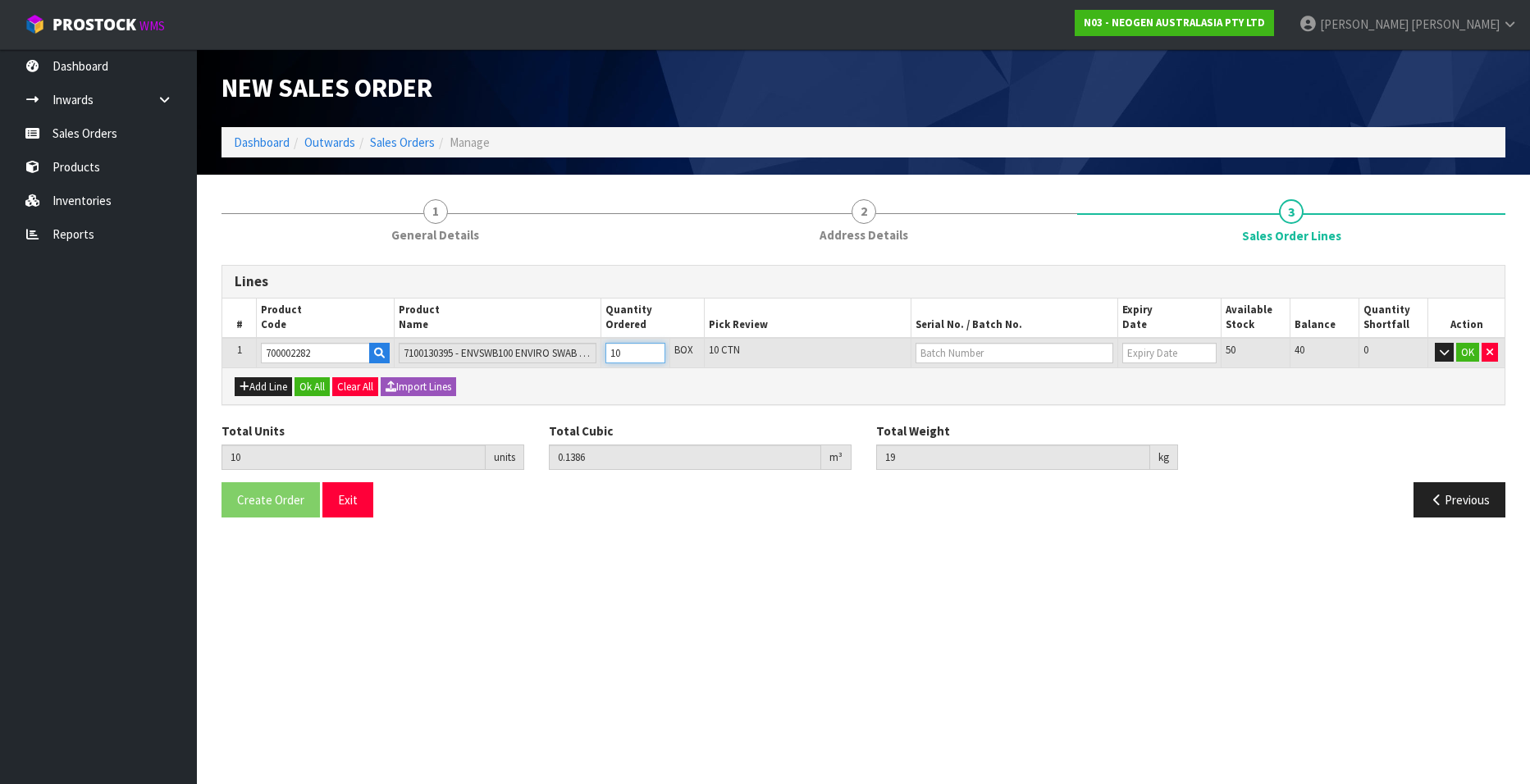
type input "17.1"
type input "9"
click at [655, 358] on input "9" at bounding box center [636, 353] width 60 height 21
type input "8"
type input "0.11088"
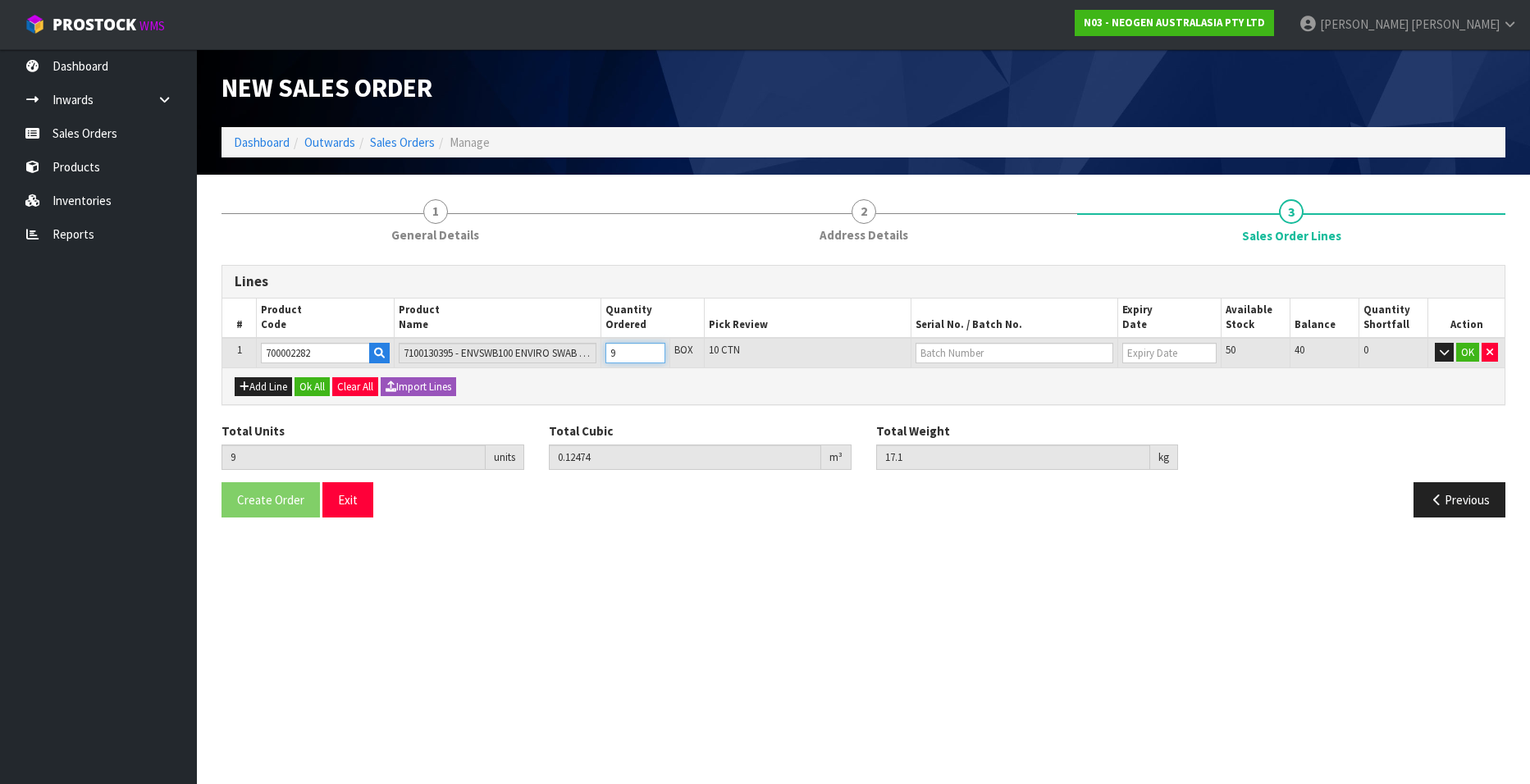
type input "15.2"
type input "8"
click at [654, 358] on input "8" at bounding box center [636, 353] width 60 height 21
type input "7"
type input "0.09702"
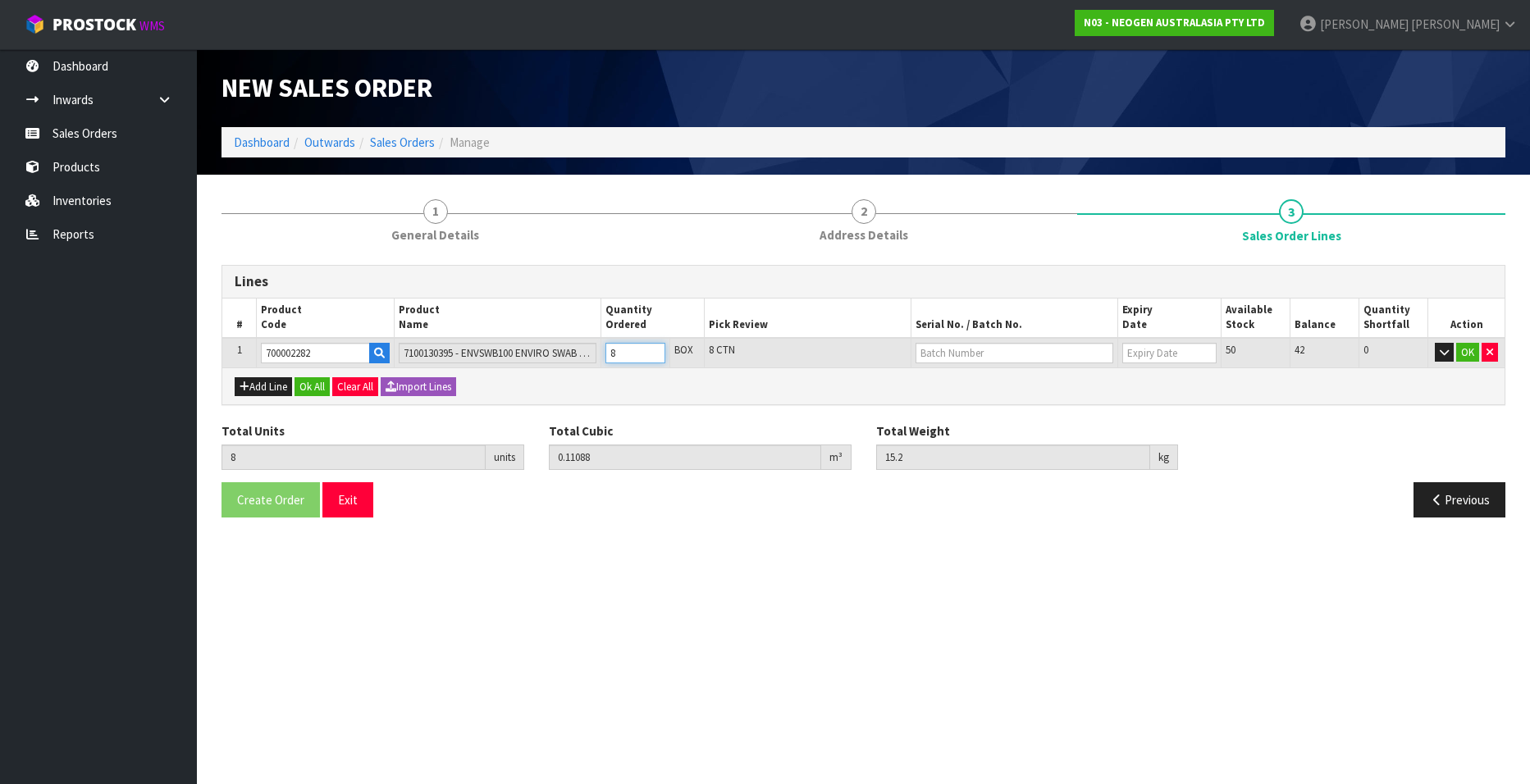
type input "13.3"
type input "7"
click at [654, 358] on input "7" at bounding box center [636, 353] width 60 height 21
type input "6"
type input "0.08316"
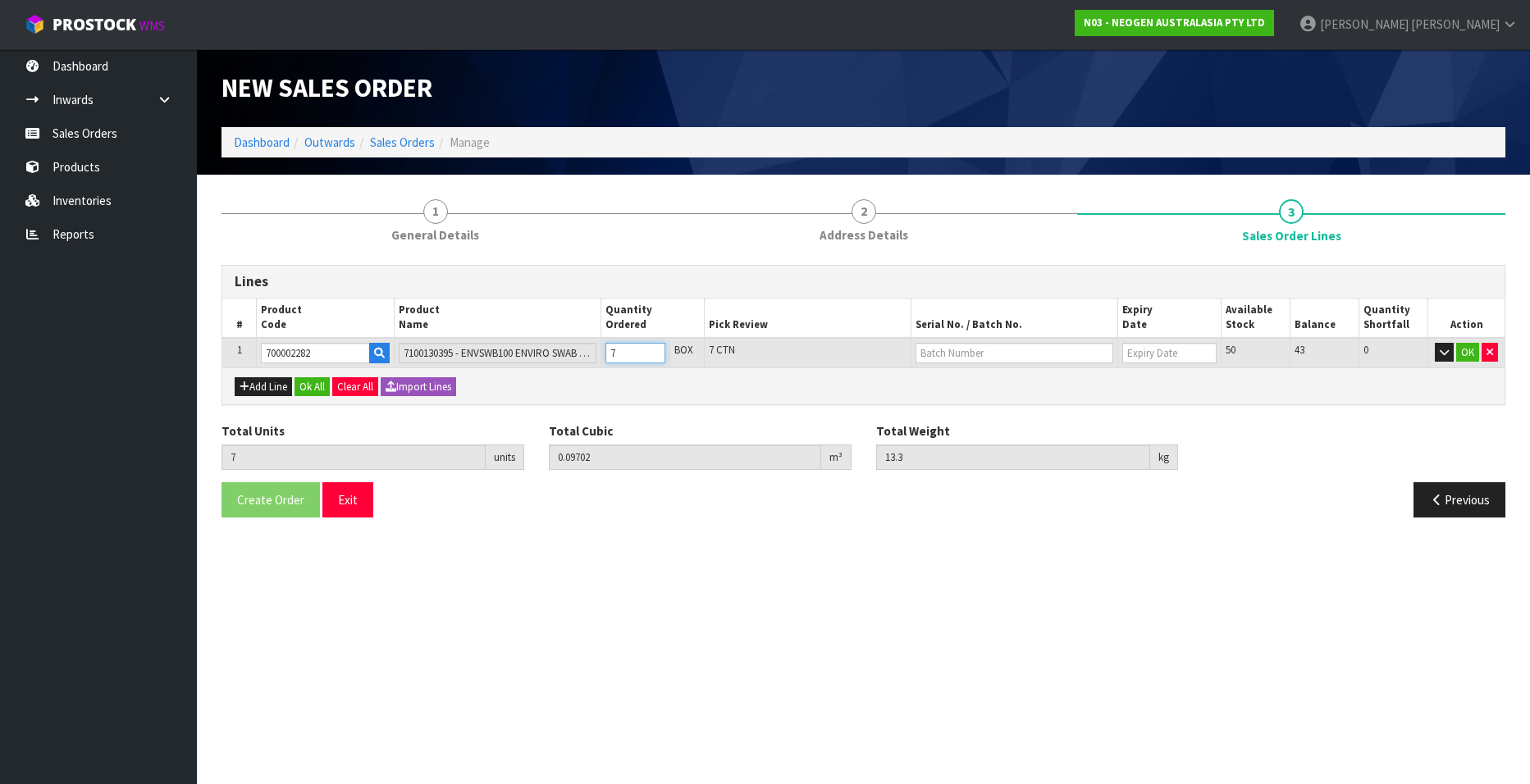
type input "11.4"
type input "6"
click at [654, 358] on input "6" at bounding box center [636, 353] width 60 height 21
type input "5"
type input "0.0693"
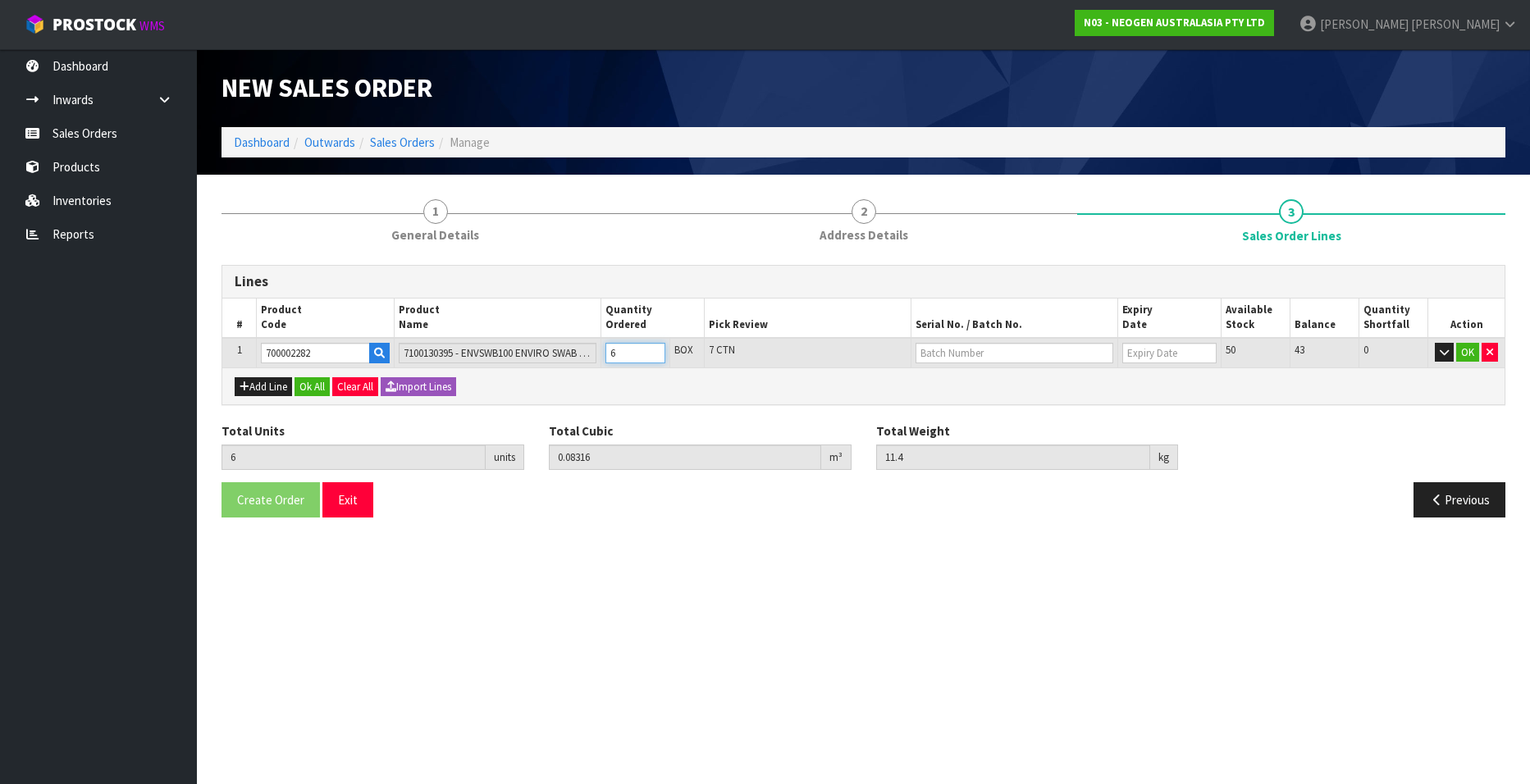
type input "9.5"
type input "5"
click at [654, 358] on input "5" at bounding box center [636, 353] width 60 height 21
type input "4"
type input "0.05544"
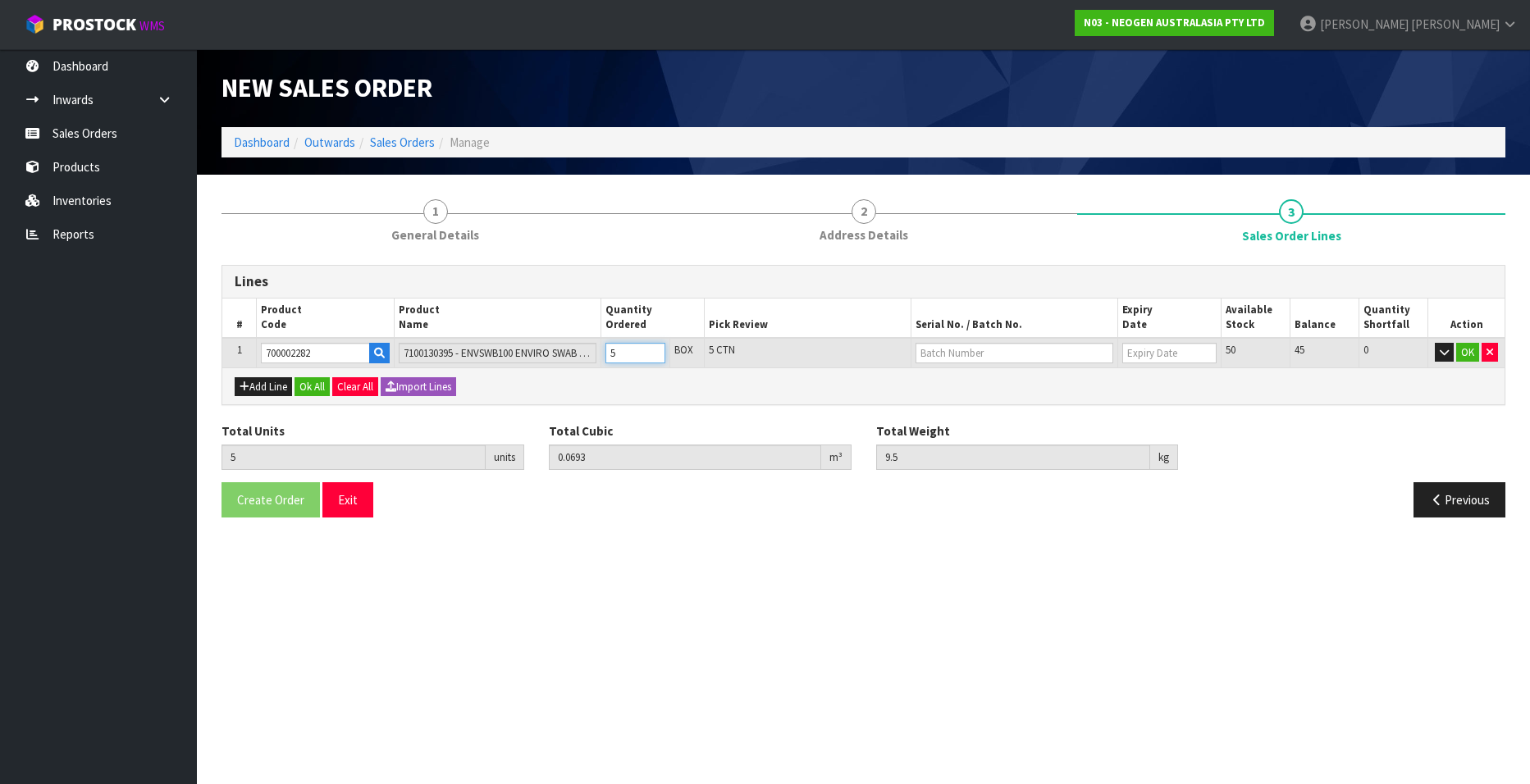
type input "7.6"
type input "4"
click at [654, 358] on input "4" at bounding box center [636, 353] width 60 height 21
type input "3"
type input "0.04158"
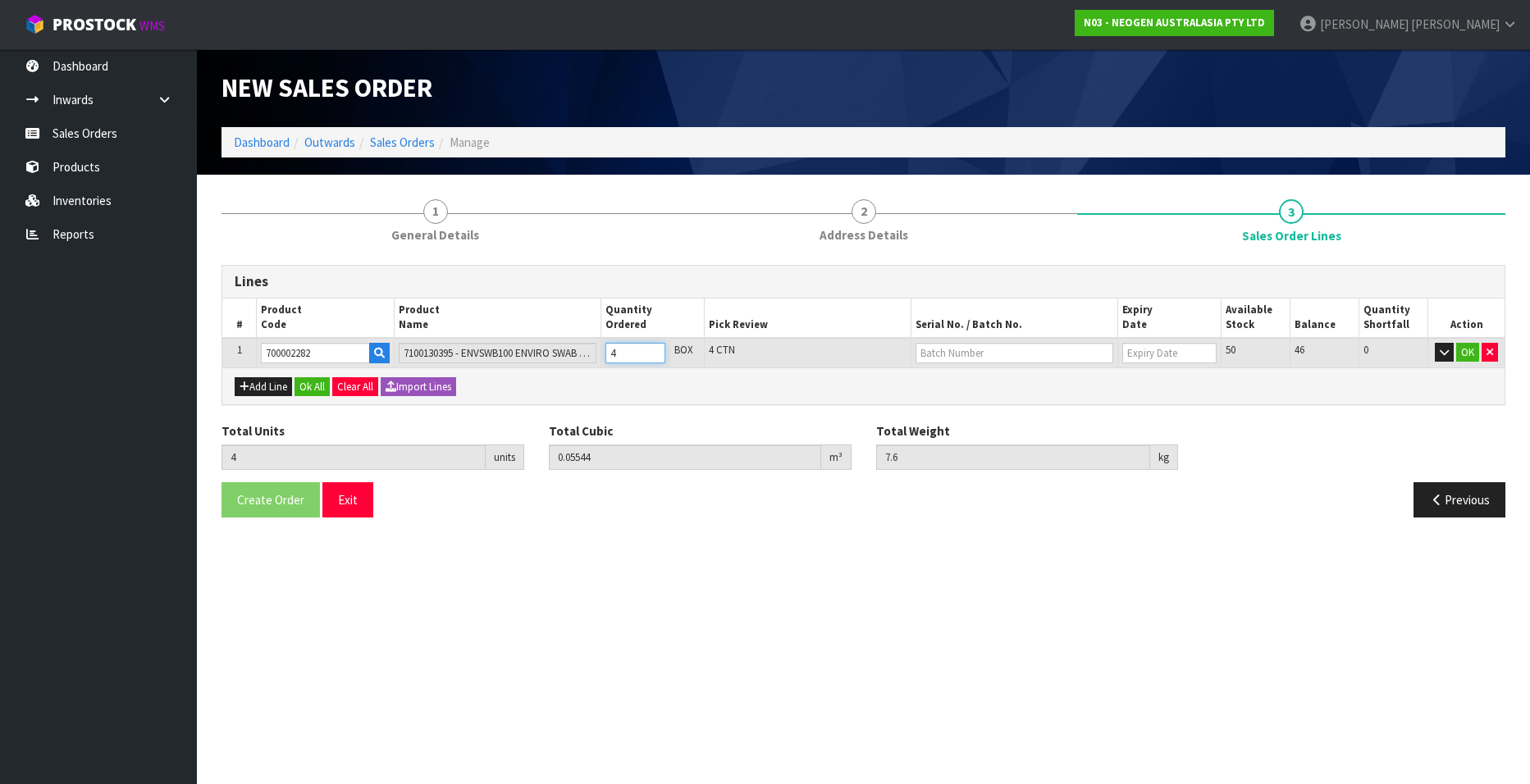
type input "5.7"
type input "3"
click at [654, 358] on input "3" at bounding box center [636, 353] width 60 height 21
type input "2"
type input "0.02772"
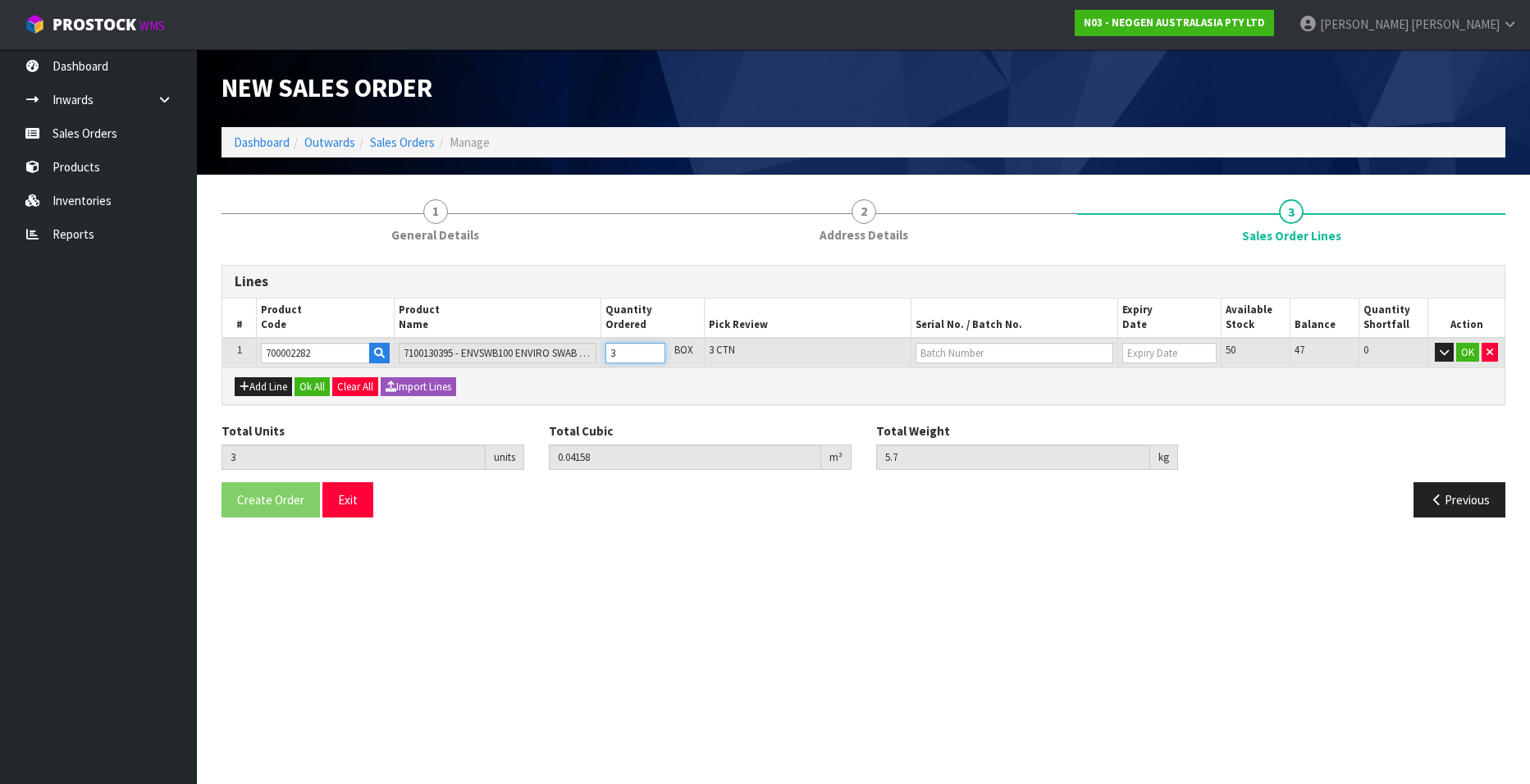
type input "3.8"
type input "2"
click at [654, 358] on input "2" at bounding box center [636, 353] width 60 height 21
type input "1"
type input "0.01386"
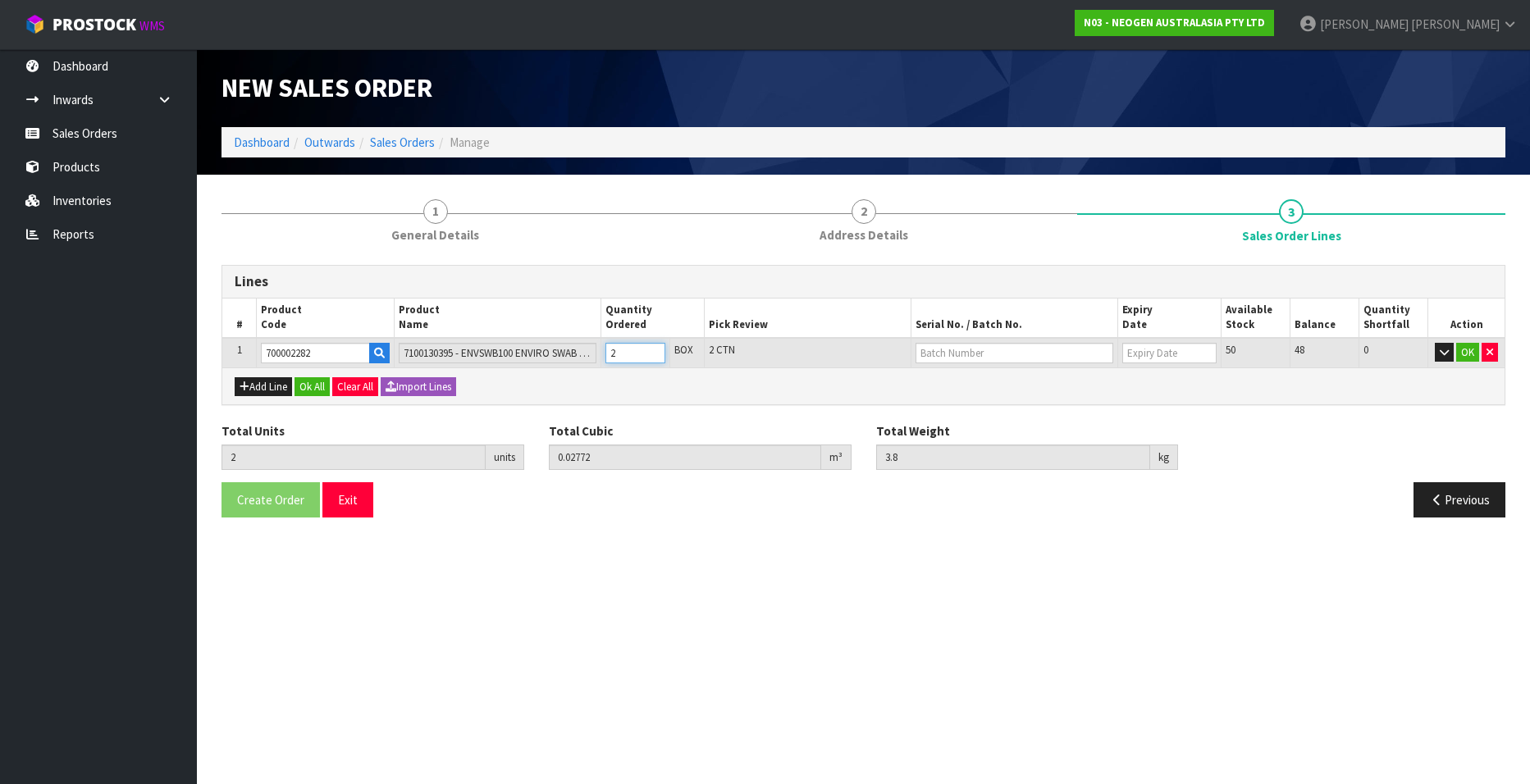
type input "1.9"
type input "1"
click at [654, 358] on input "1" at bounding box center [636, 353] width 60 height 21
click at [943, 354] on input "text" at bounding box center [1014, 353] width 197 height 21
click at [971, 377] on link "SD0624251B" at bounding box center [981, 381] width 130 height 22
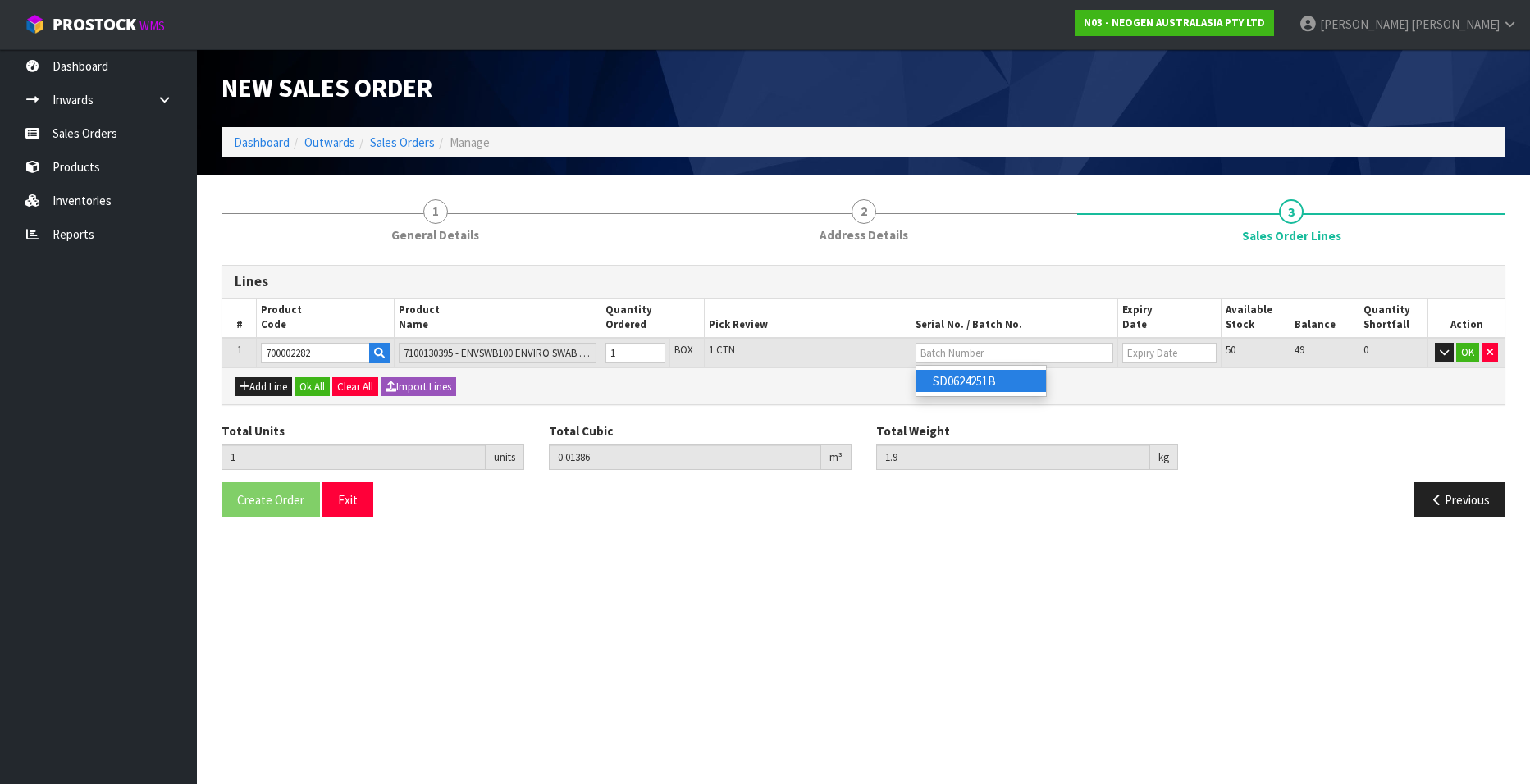
type input "SD0624251B"
type input "[DATE]"
click at [1461, 348] on button "OK" at bounding box center [1467, 353] width 23 height 20
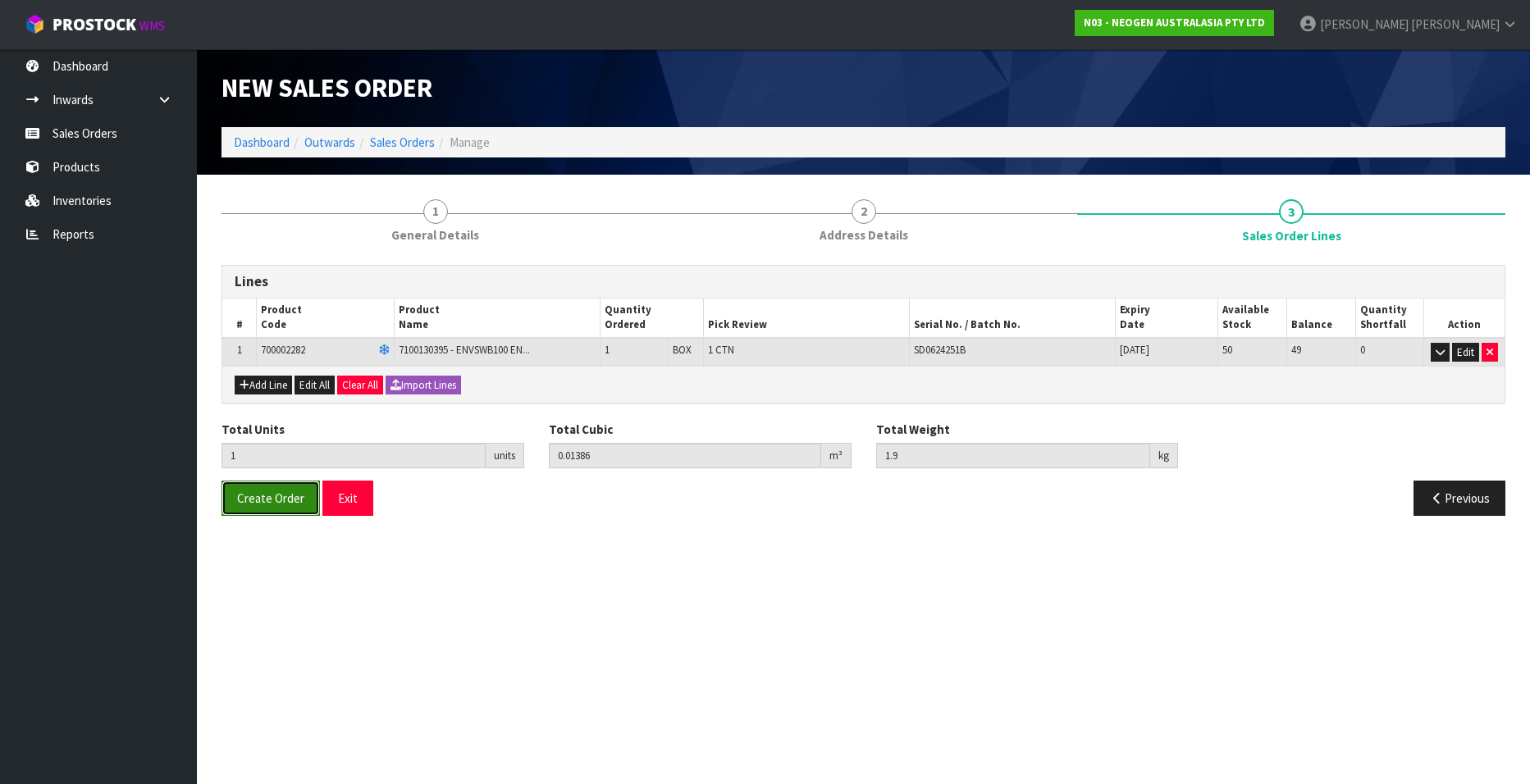
click at [265, 497] on span "Create Order" at bounding box center [271, 498] width 67 height 15
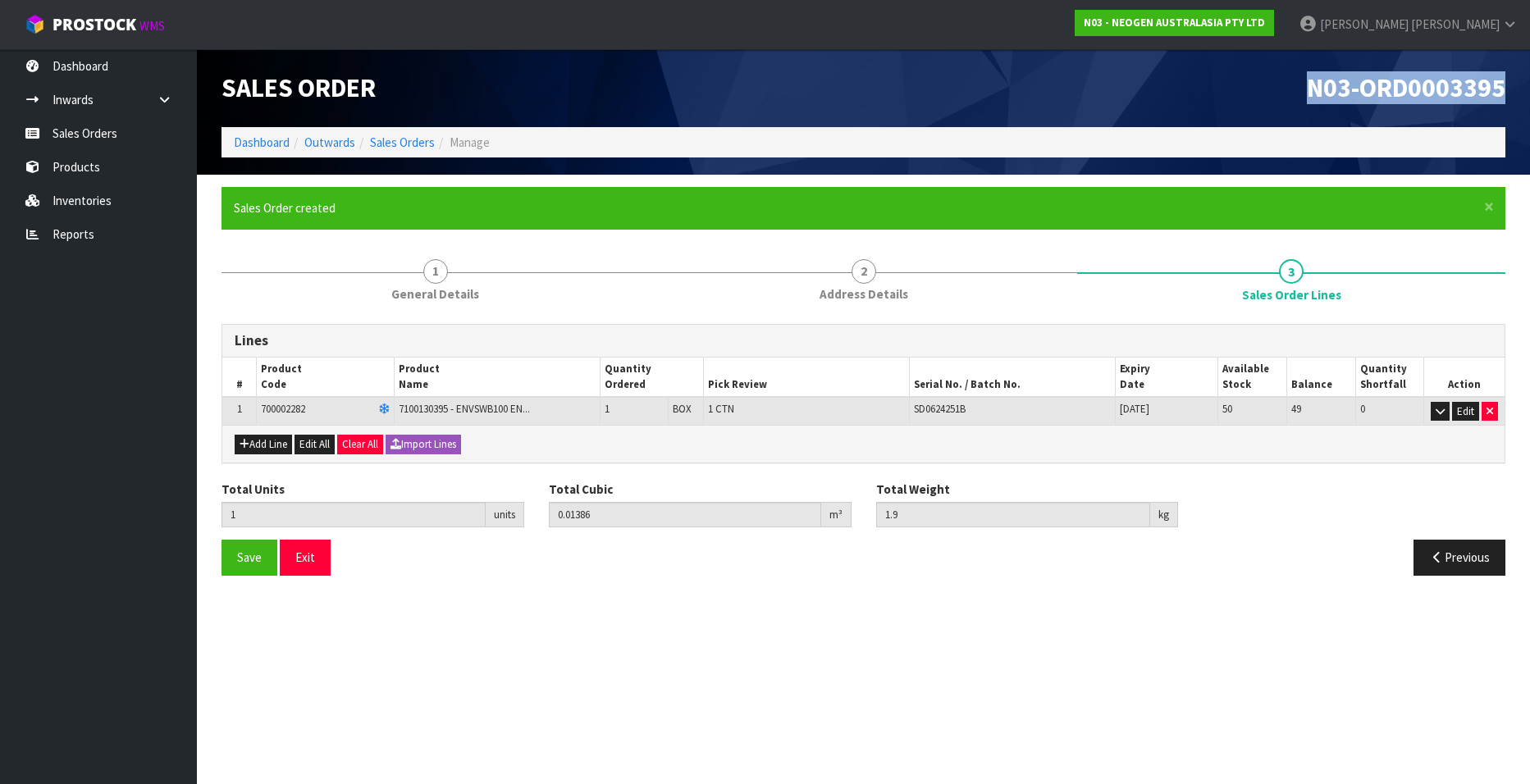
drag, startPoint x: 1310, startPoint y: 85, endPoint x: 1508, endPoint y: 87, distance: 198.0
click at [1508, 87] on div "N03-ORD0003395" at bounding box center [1192, 88] width 655 height 78
copy span "N03-ORD0003395"
click at [393, 143] on link "Sales Orders" at bounding box center [402, 142] width 65 height 15
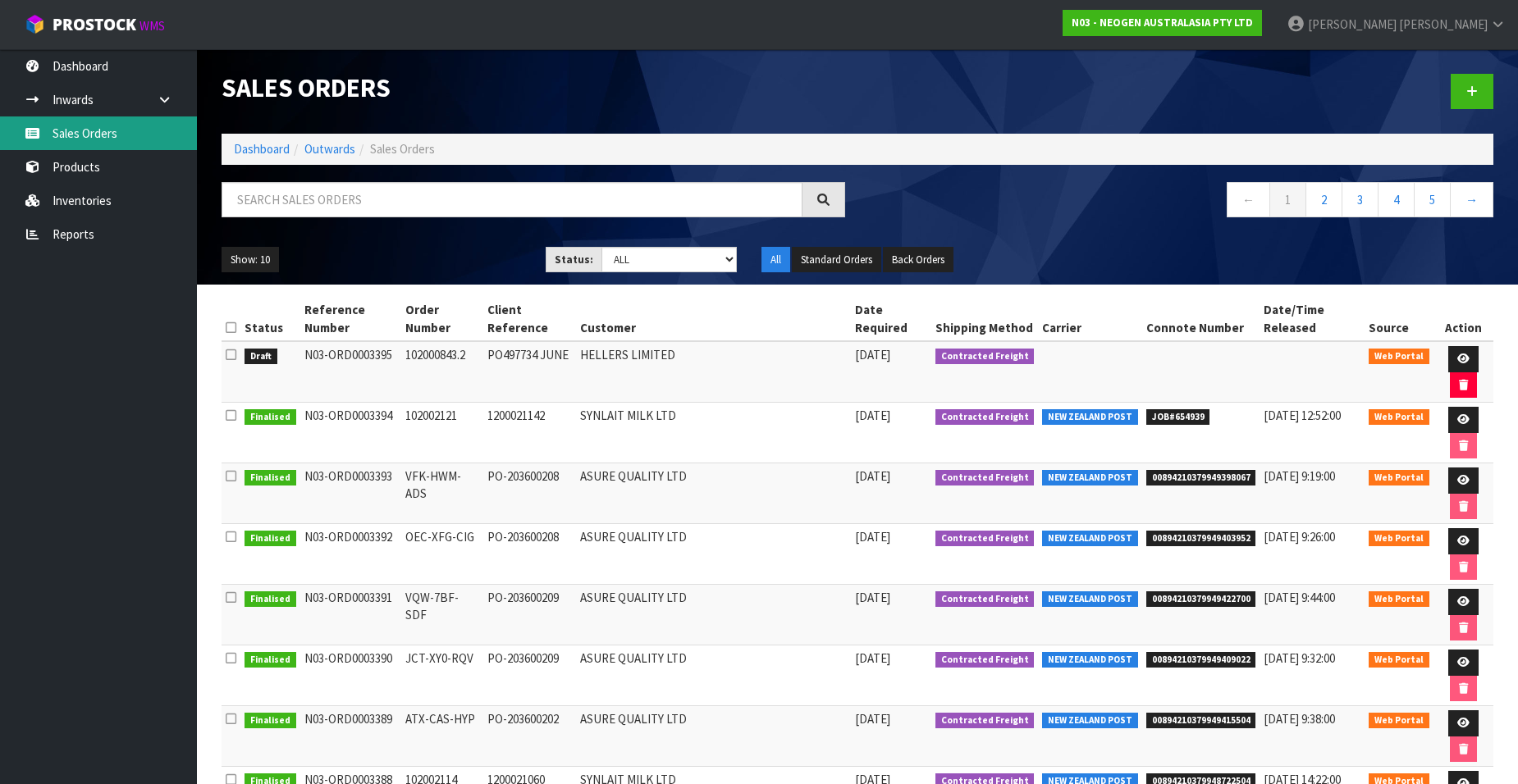
click at [96, 138] on link "Sales Orders" at bounding box center [98, 133] width 197 height 34
click at [257, 197] on input "text" at bounding box center [512, 199] width 581 height 35
paste input "102002071"
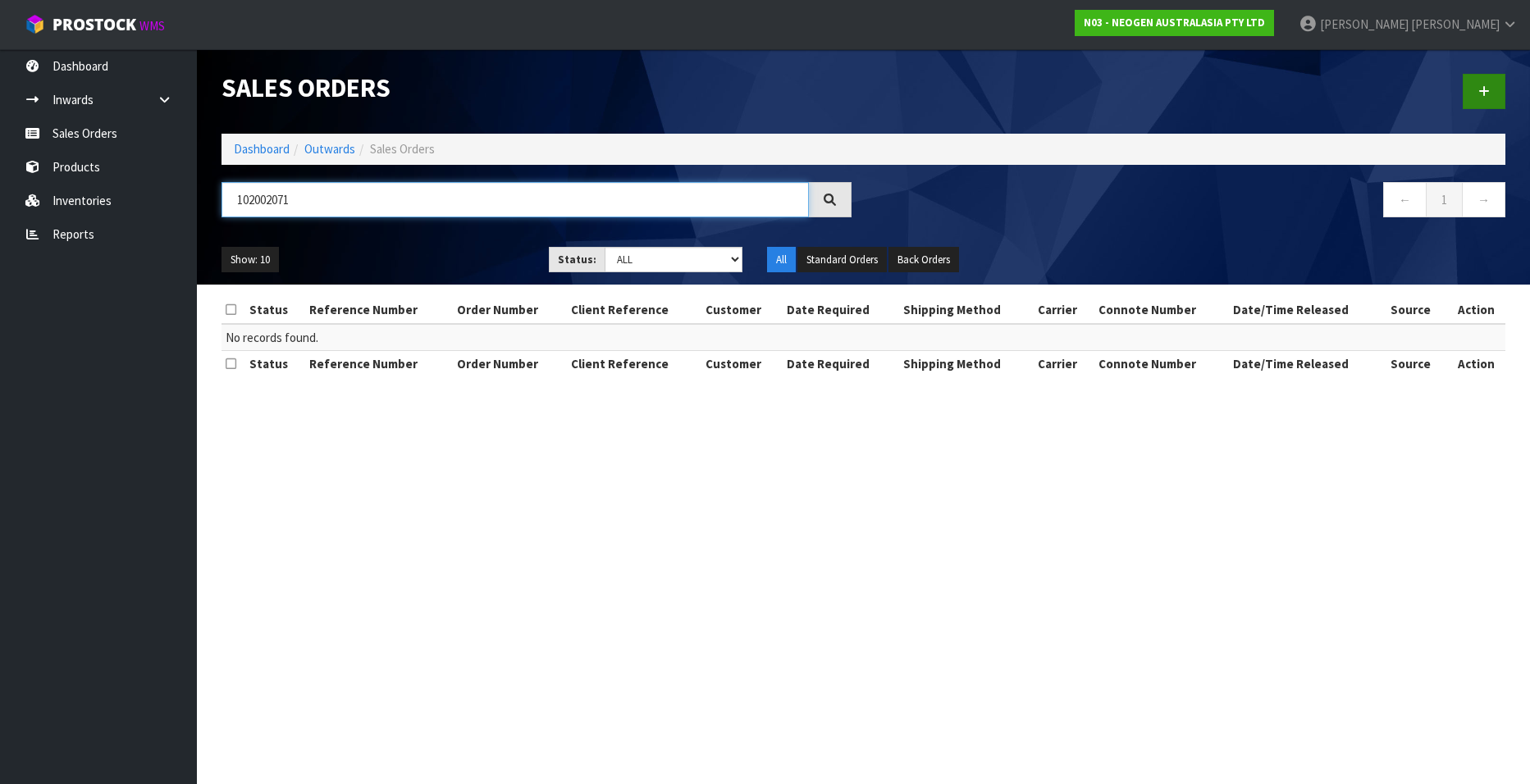
type input "102002071"
click at [1494, 90] on link at bounding box center [1484, 91] width 43 height 35
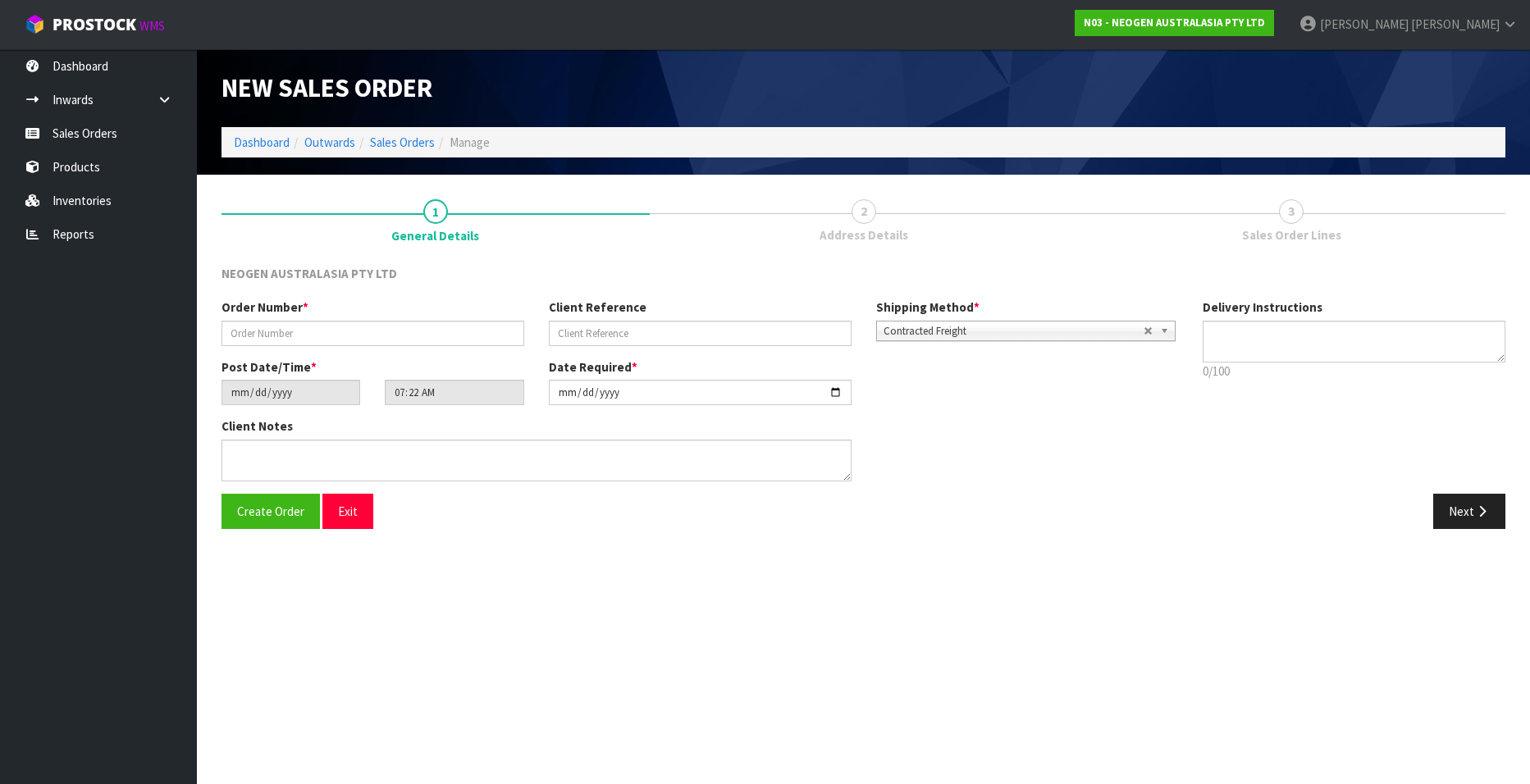
type textarea "CHILLED GOODS -OVERNIGHT"
click at [313, 329] on input "text" at bounding box center [373, 334] width 303 height 25
paste input "102002071"
type input "102002071"
click at [586, 332] on input "text" at bounding box center [700, 334] width 303 height 25
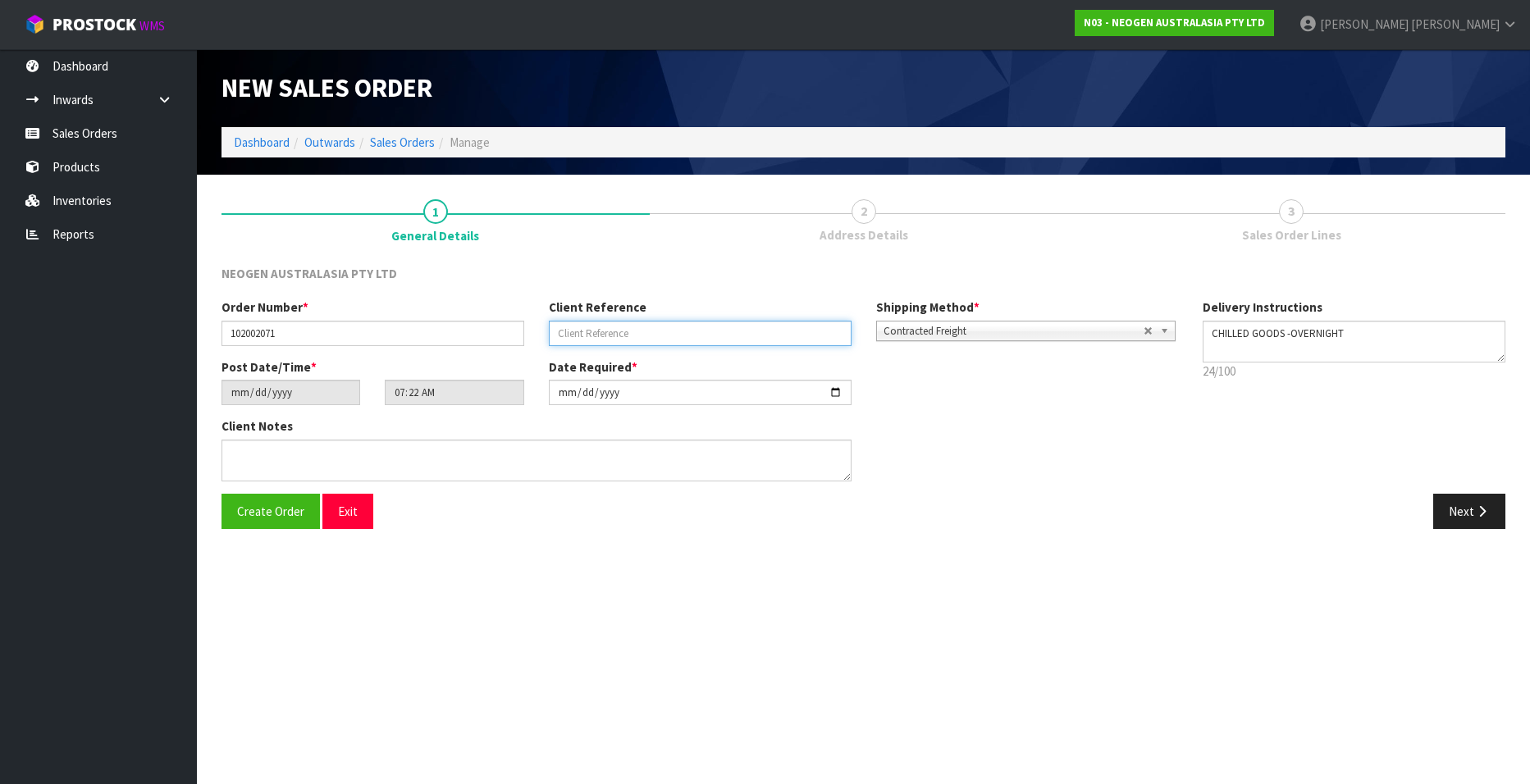
paste input "LP07016305"
type input "LP07016305"
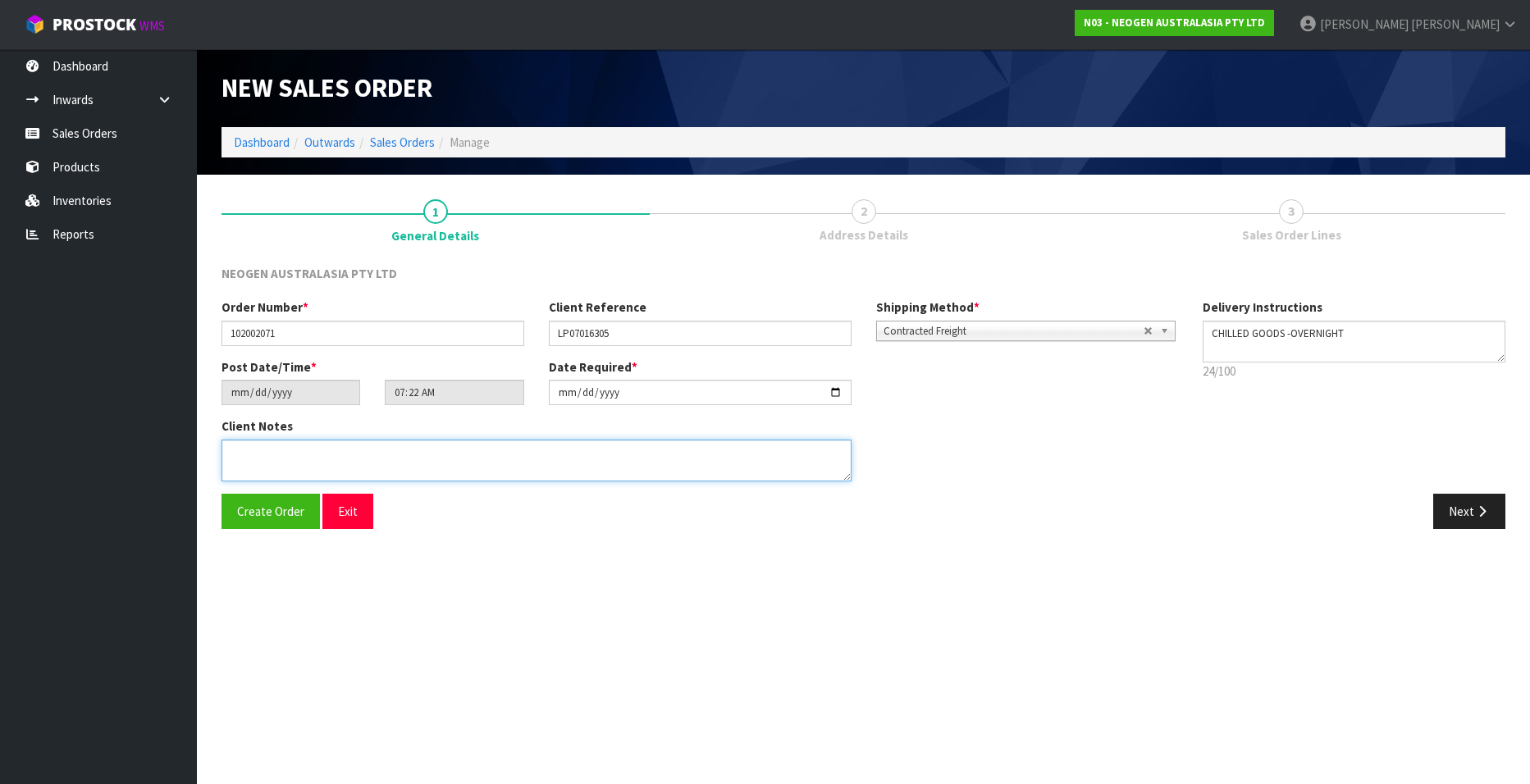
click at [247, 455] on textarea at bounding box center [537, 461] width 630 height 42
type textarea "ATTN PURCHASING"
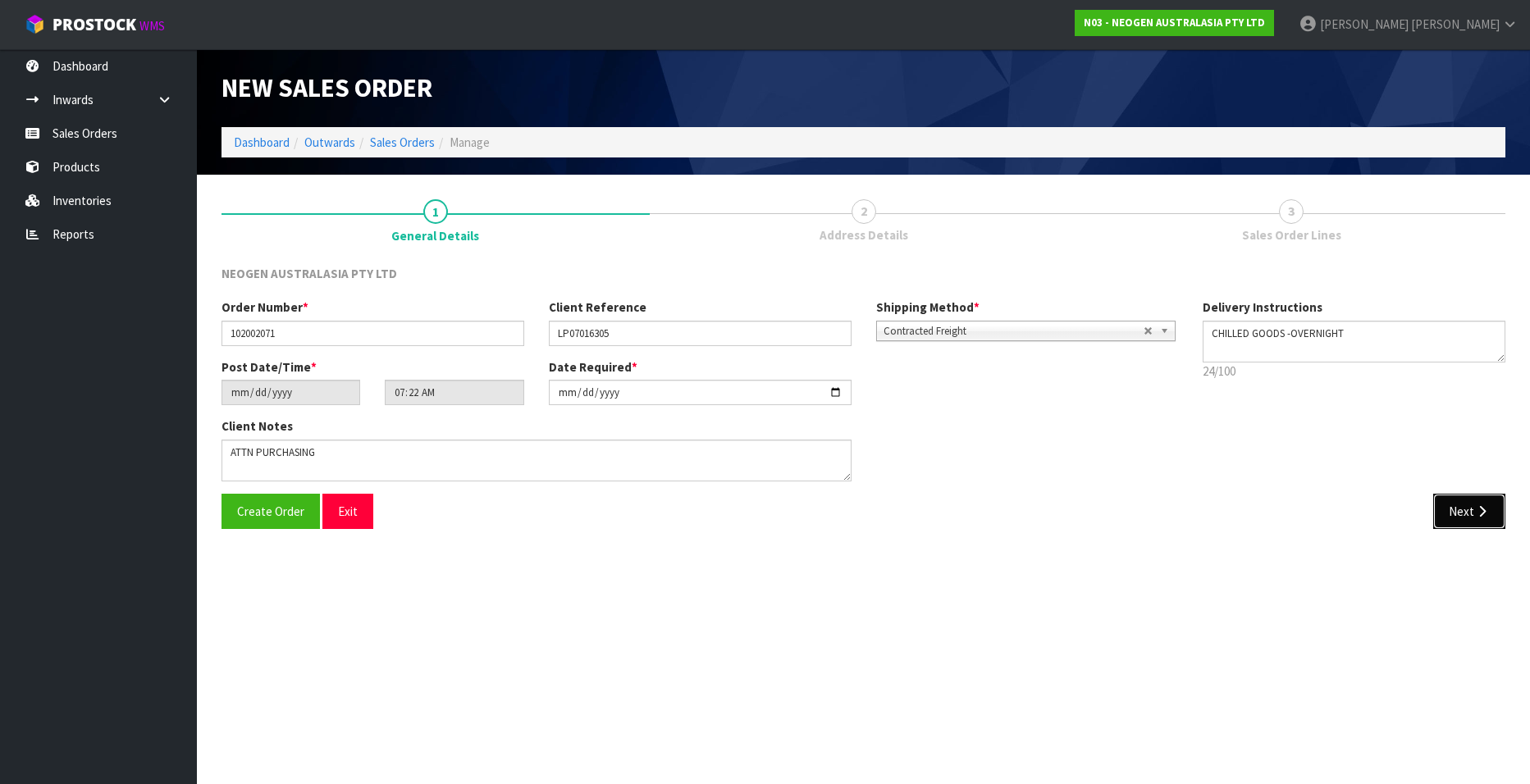
click at [1459, 509] on button "Next" at bounding box center [1469, 511] width 72 height 35
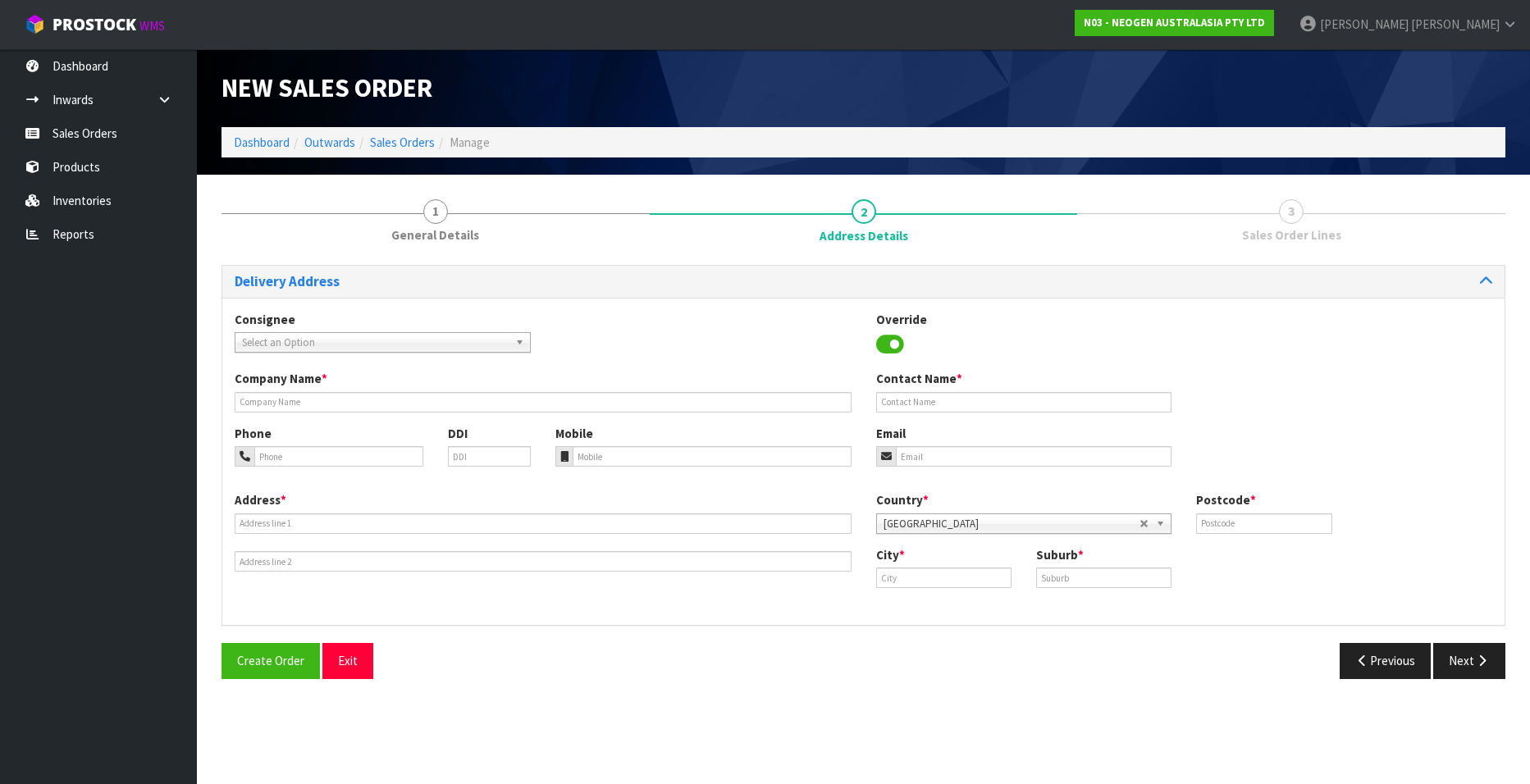
click at [302, 334] on span "Select an Option" at bounding box center [375, 343] width 267 height 20
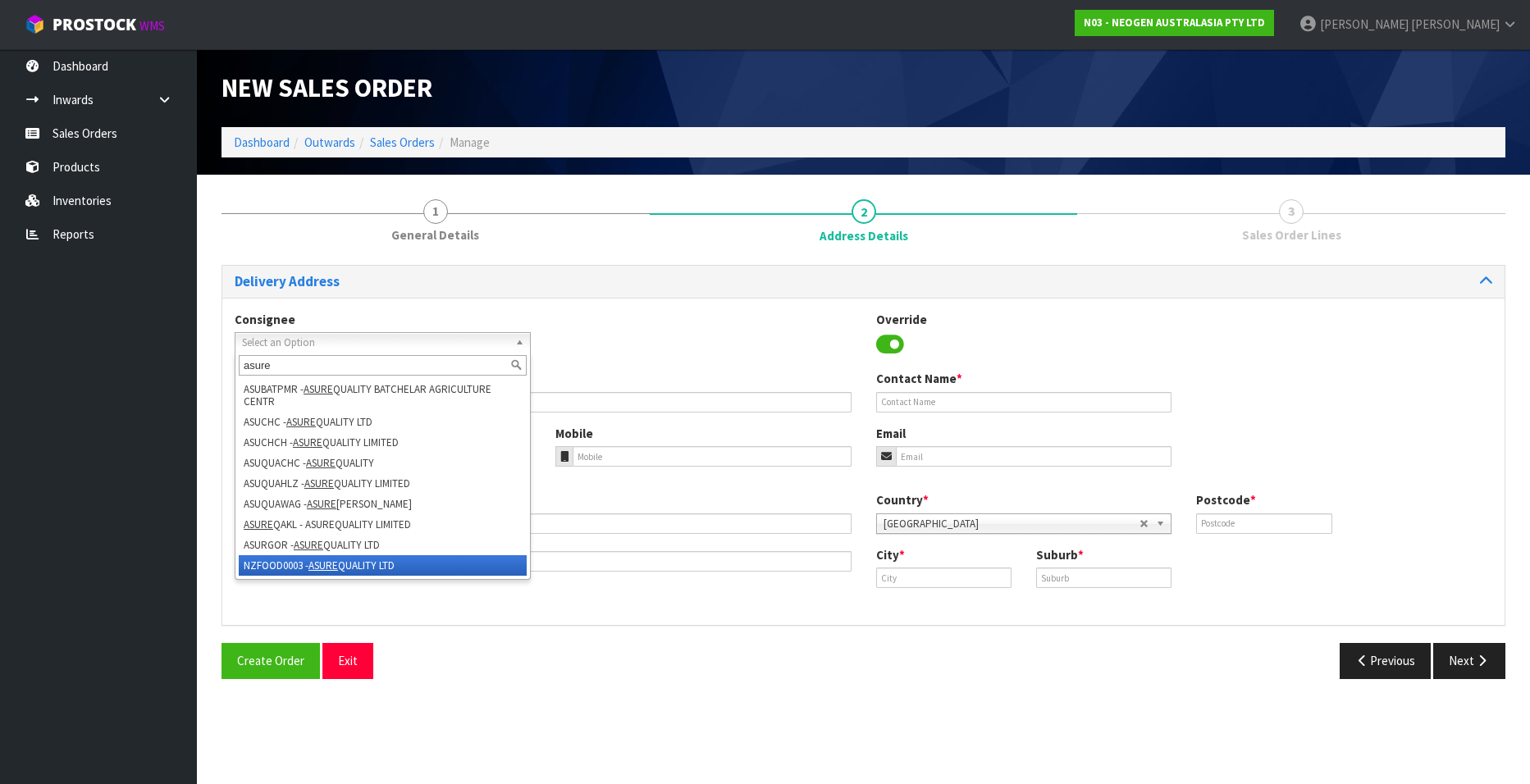
type input "asure"
click at [325, 560] on em "ASURE" at bounding box center [323, 565] width 29 height 14
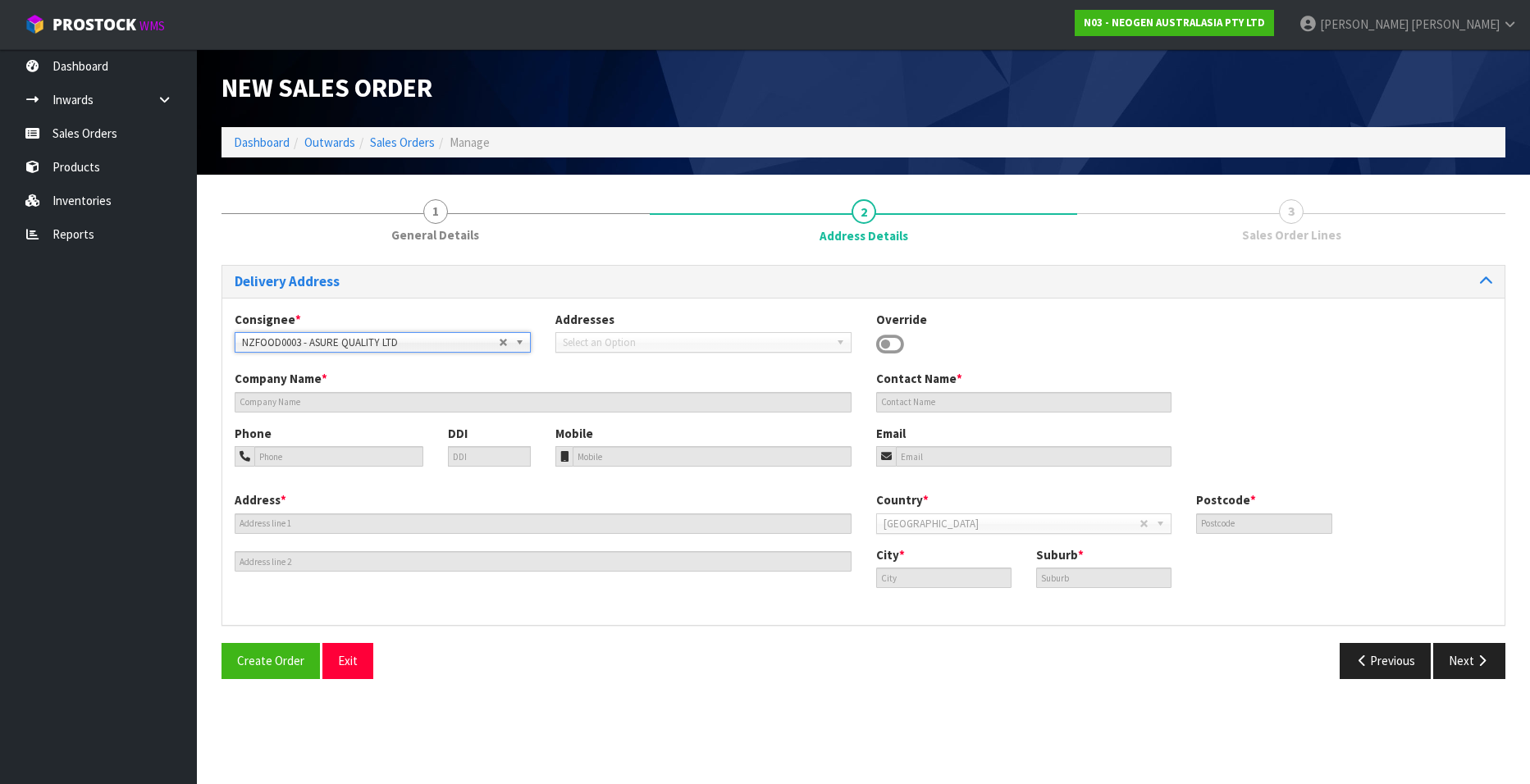
type input "ASURE QUALITY LTD"
type input "[STREET_ADDRESS]"
type input "0600"
type input "[GEOGRAPHIC_DATA]"
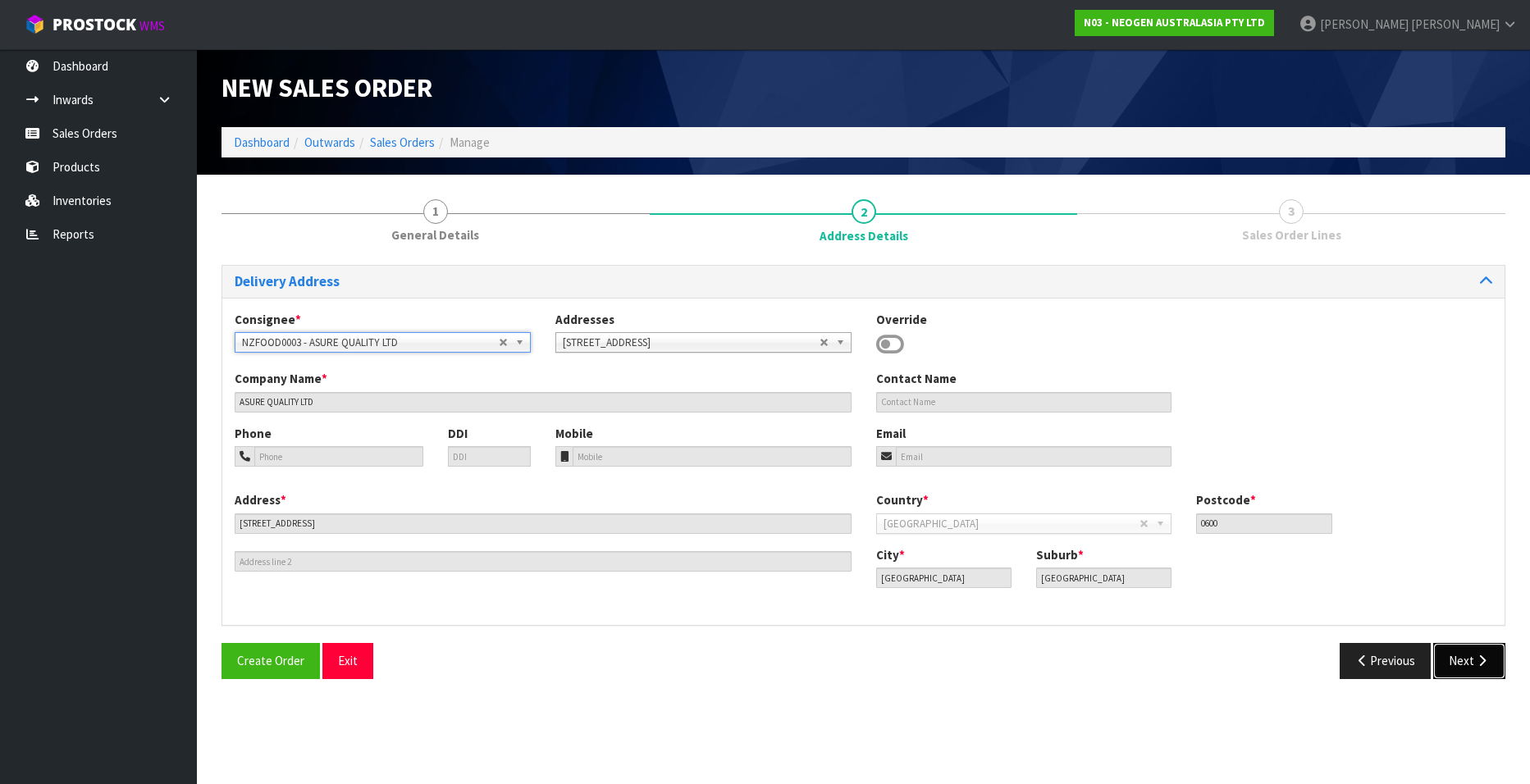
drag, startPoint x: 1463, startPoint y: 663, endPoint x: 1453, endPoint y: 658, distance: 11.2
click at [1461, 662] on button "Next" at bounding box center [1469, 660] width 72 height 35
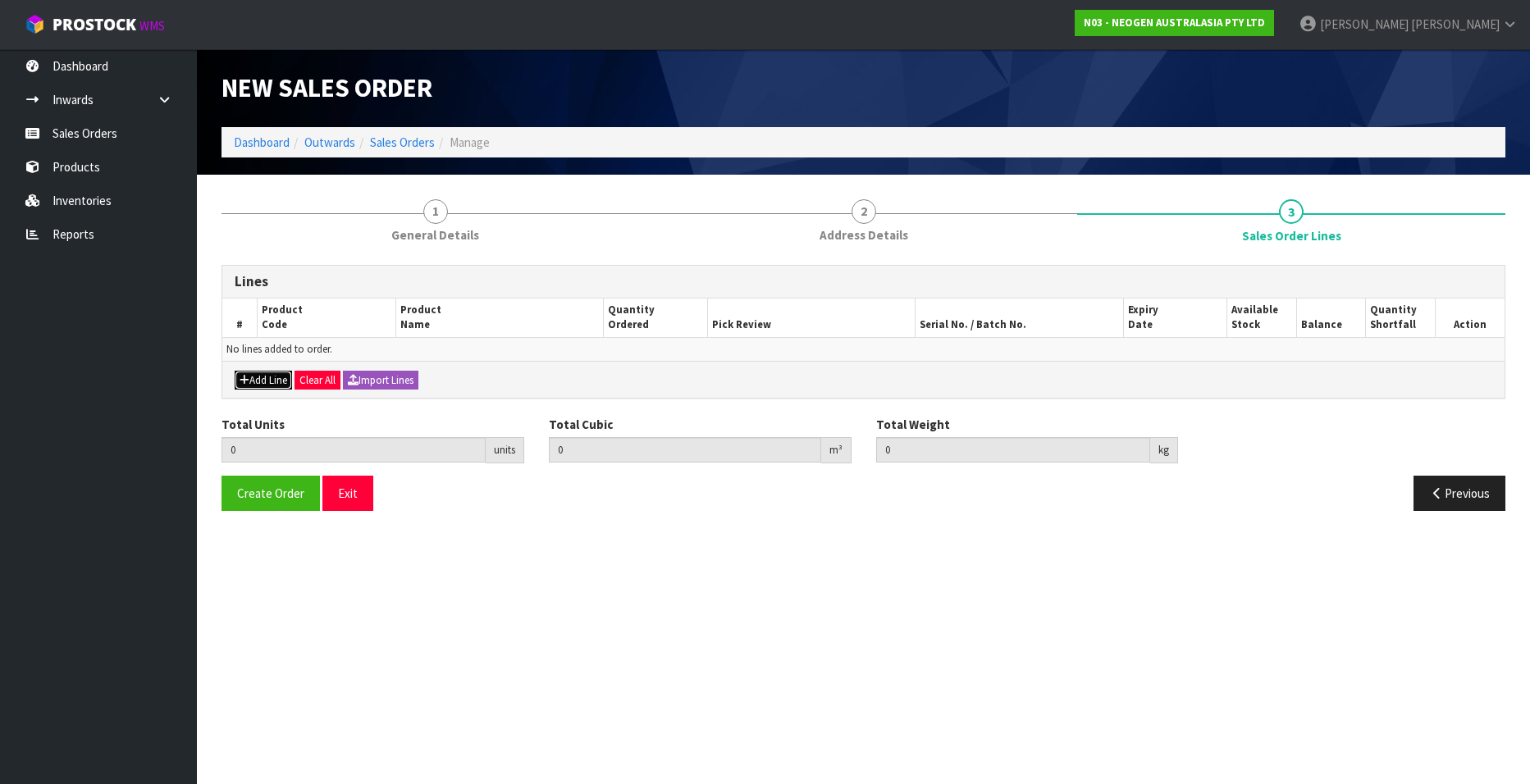
click at [256, 378] on button "Add Line" at bounding box center [263, 381] width 57 height 20
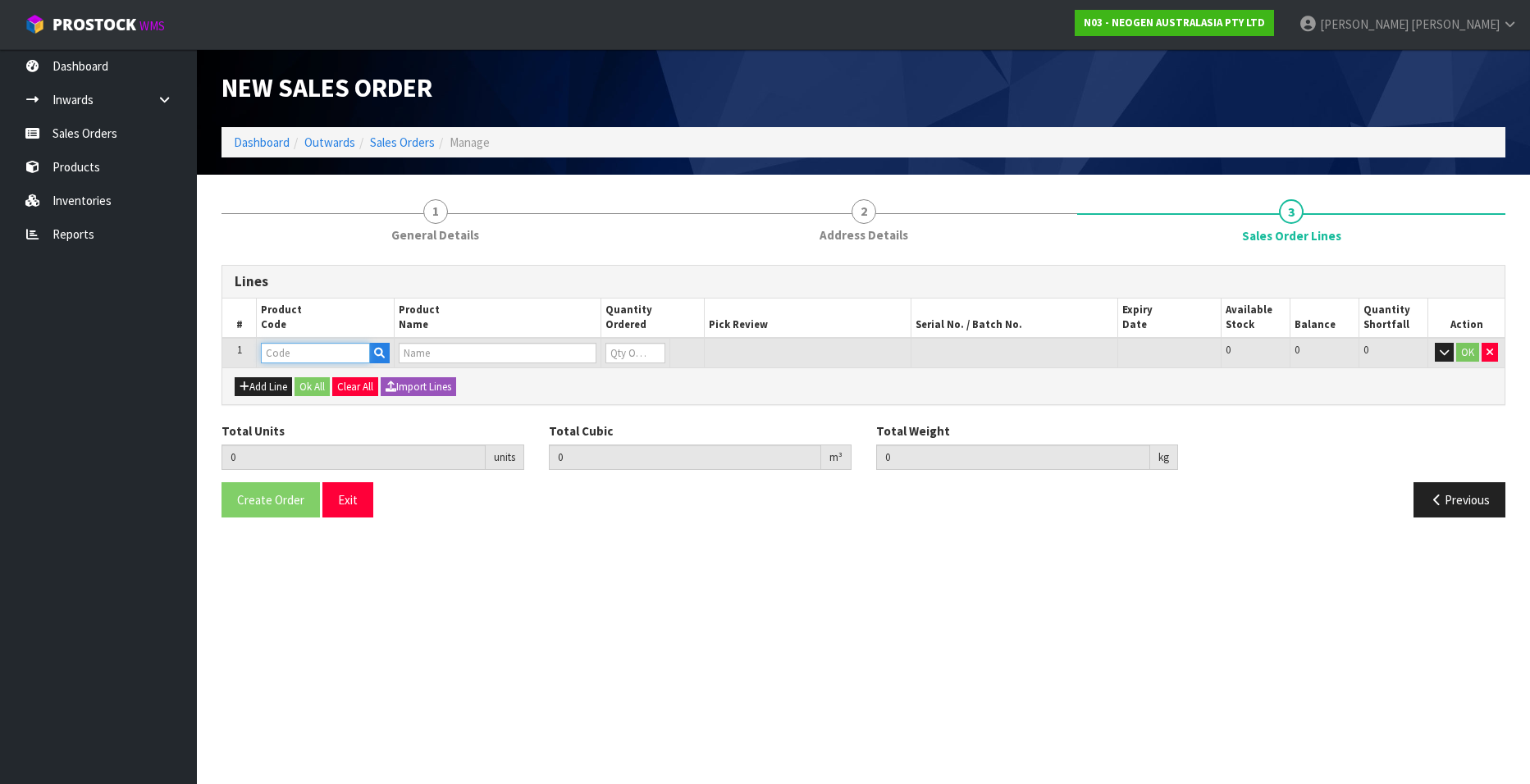
click at [279, 352] on input "text" at bounding box center [316, 353] width 109 height 21
paste input "700002282"
type input "700002282"
type input "0.000000"
type input "0.000"
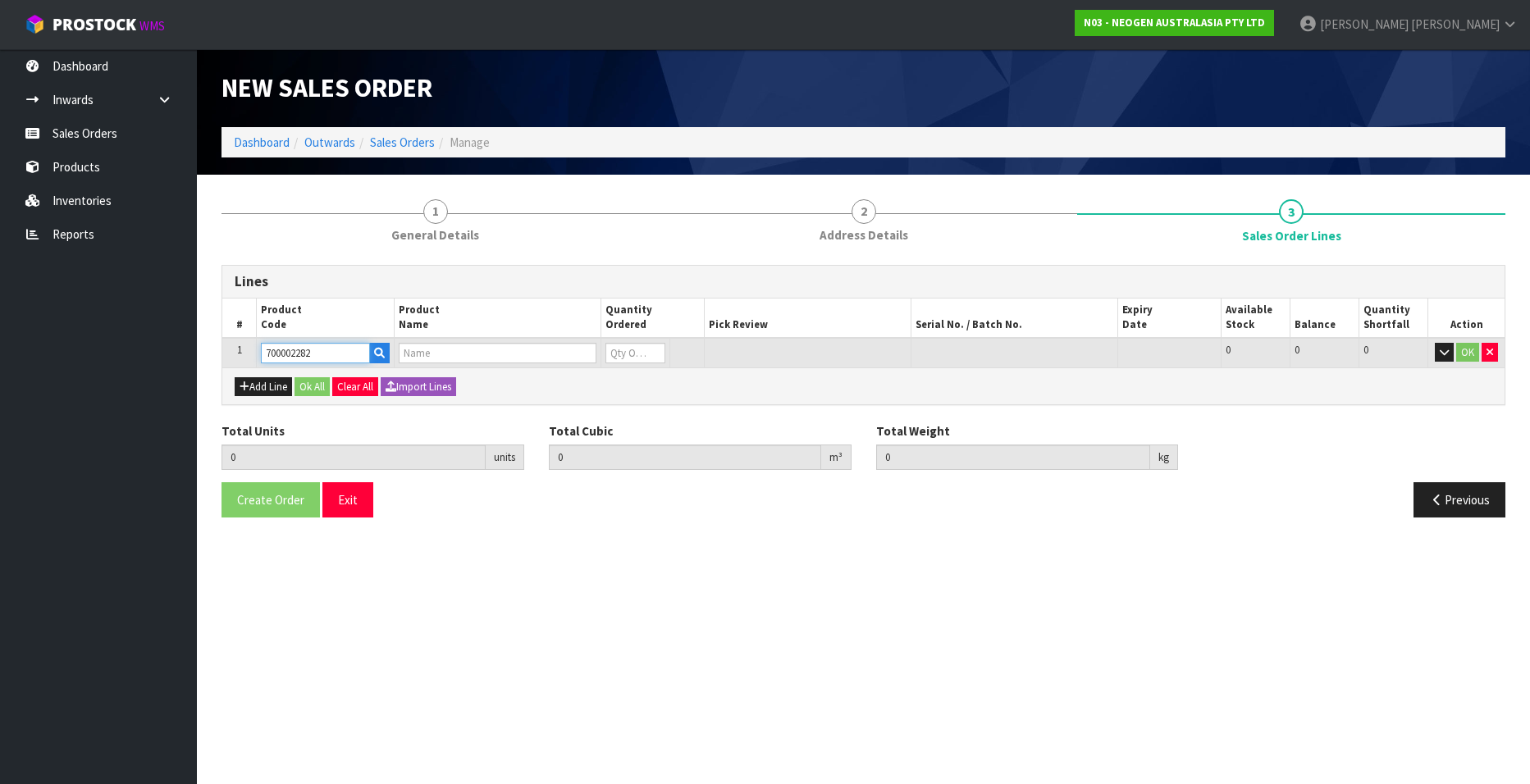
type input "7100130395 - ENVSWB100 ENVIRO SWAB 100/CS"
type input "0"
type input "700002282"
type input "1"
type input "0.01386"
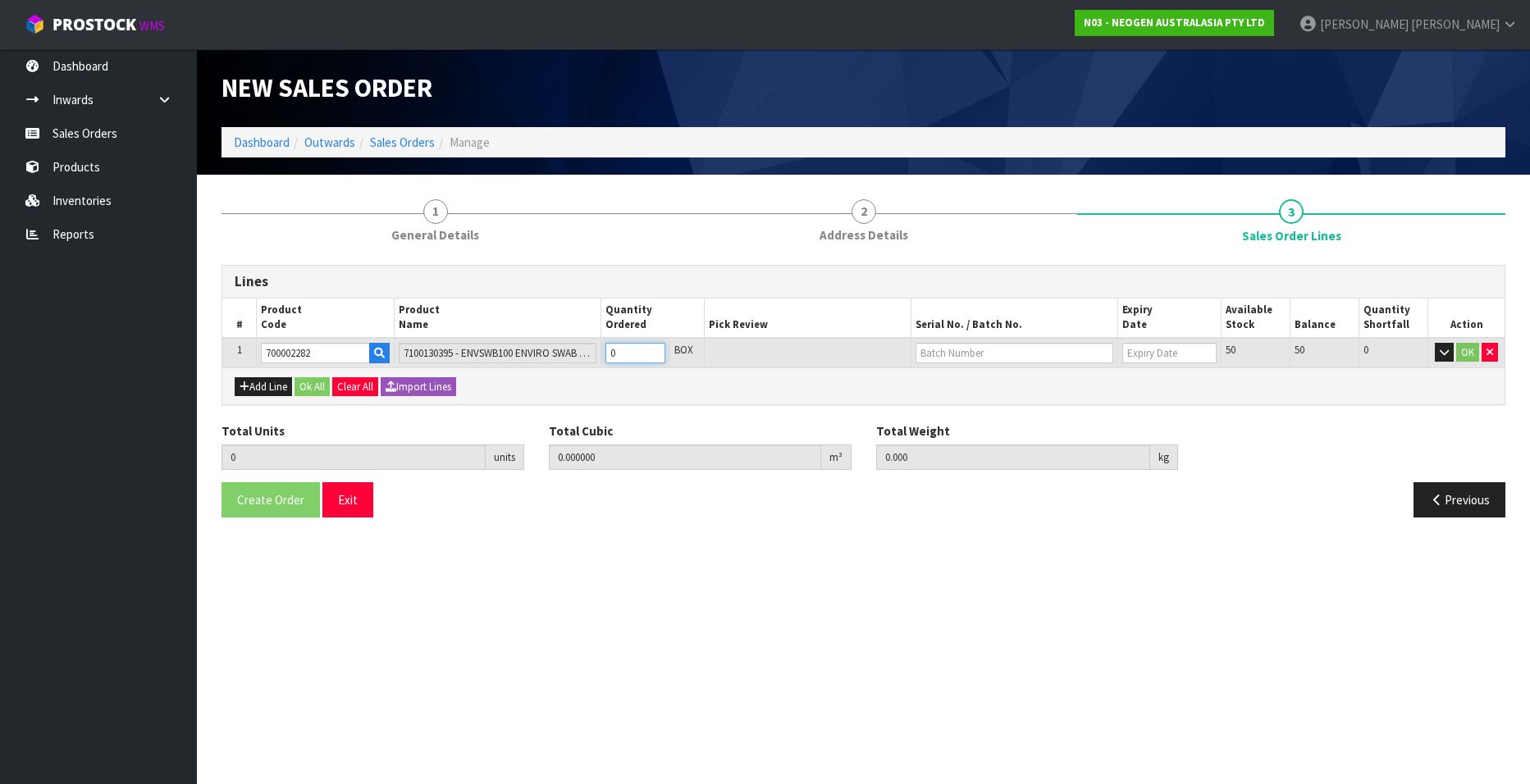
type input "1.9"
type input "1"
click at [651, 350] on input "1" at bounding box center [636, 353] width 60 height 21
type input "2"
type input "0.02772"
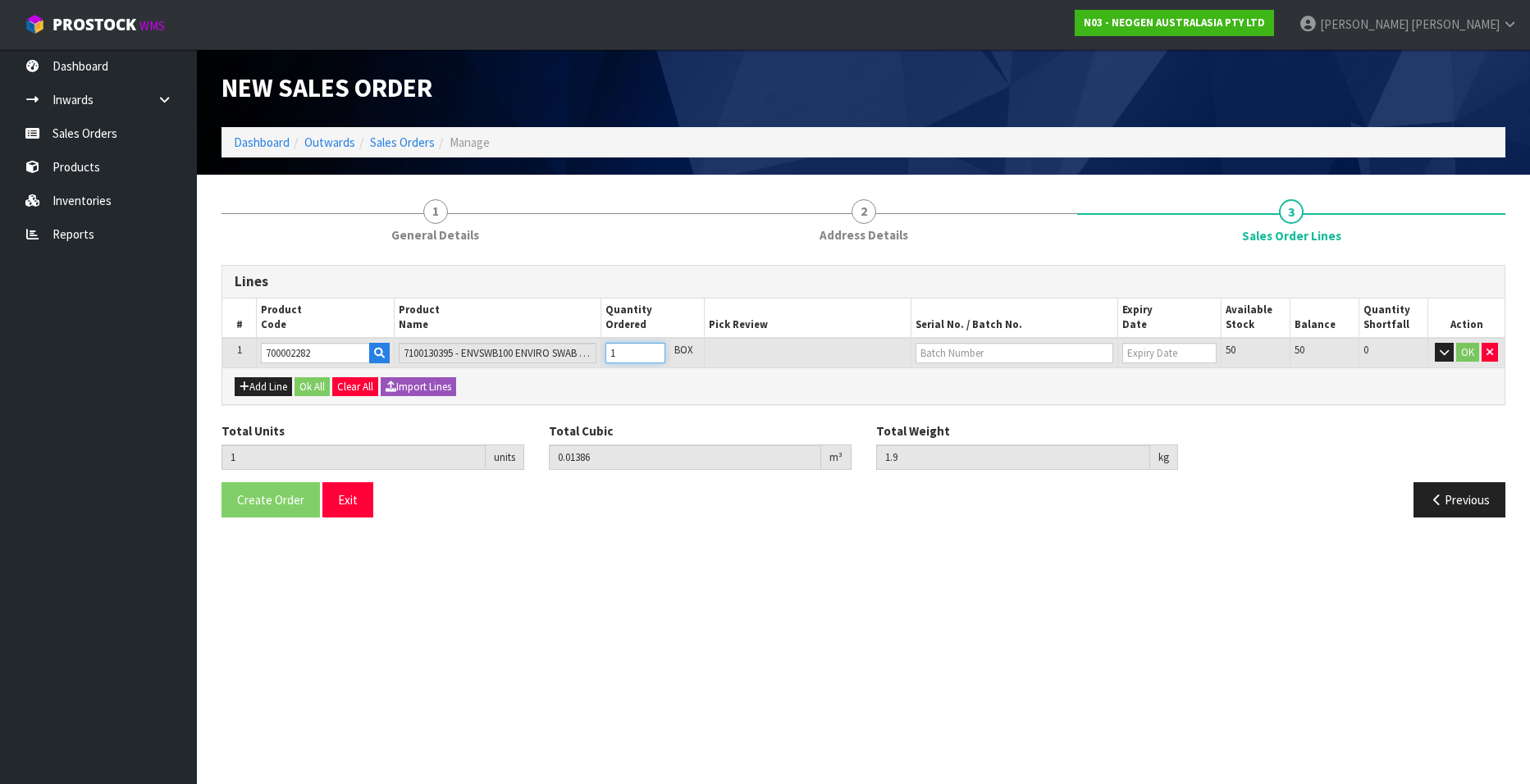
type input "3.8"
type input "2"
click at [651, 350] on input "2" at bounding box center [636, 353] width 60 height 21
type input "3"
type input "0.04158"
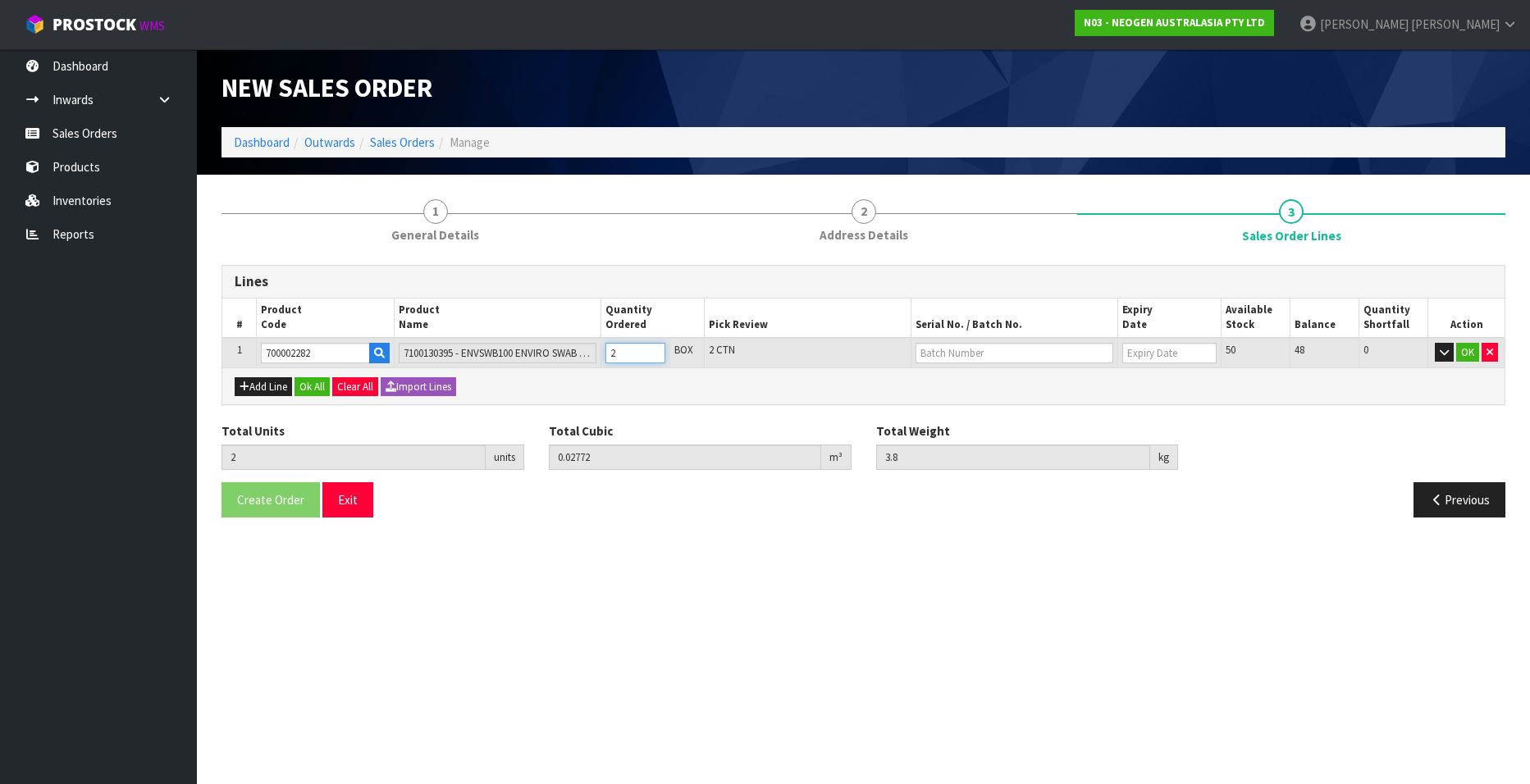
type input "5.7"
type input "3"
click at [651, 350] on input "3" at bounding box center [636, 353] width 60 height 21
type input "4"
type input "0.05544"
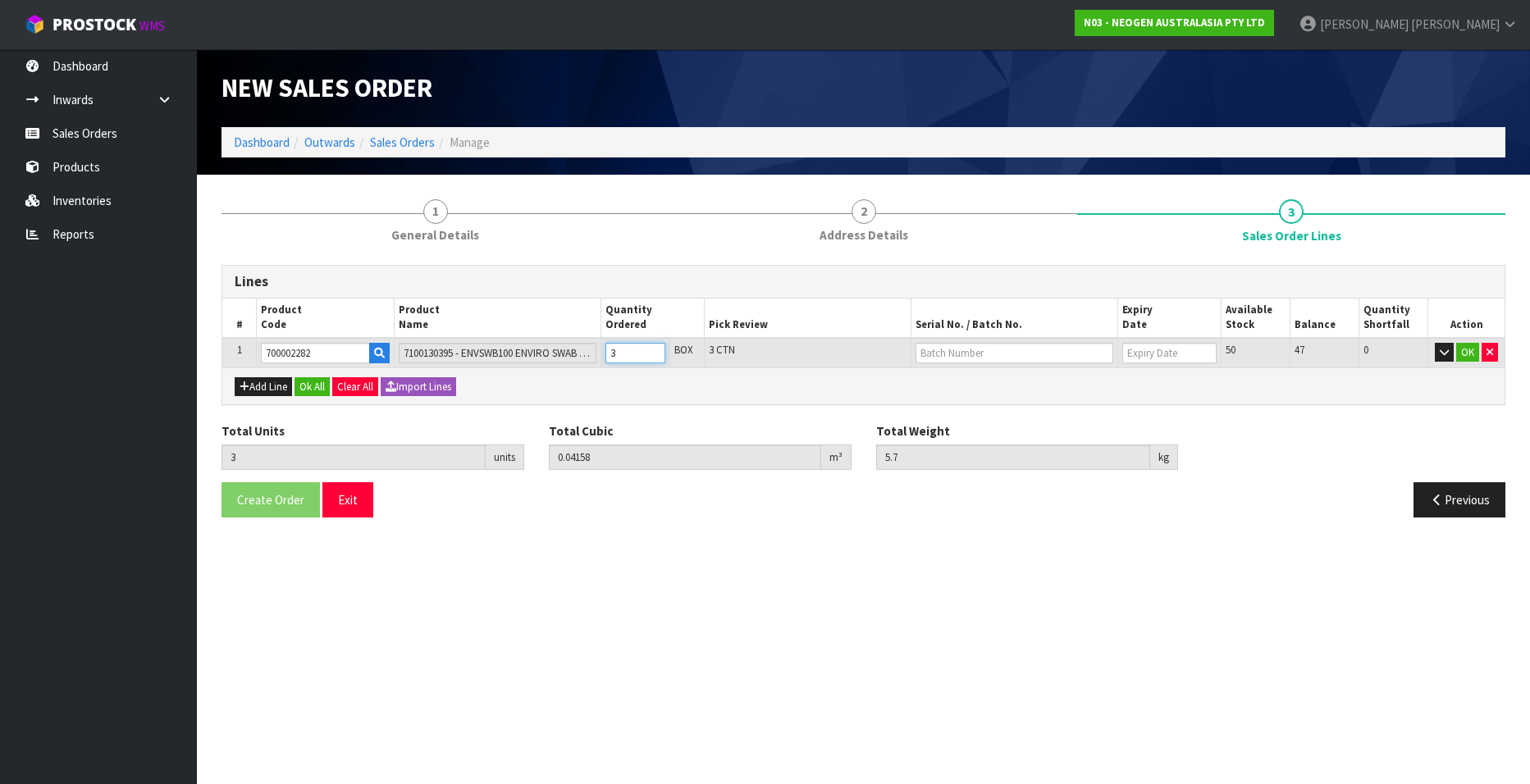
type input "7.6"
type input "4"
type input "5"
type input "0.0693"
type input "9.5"
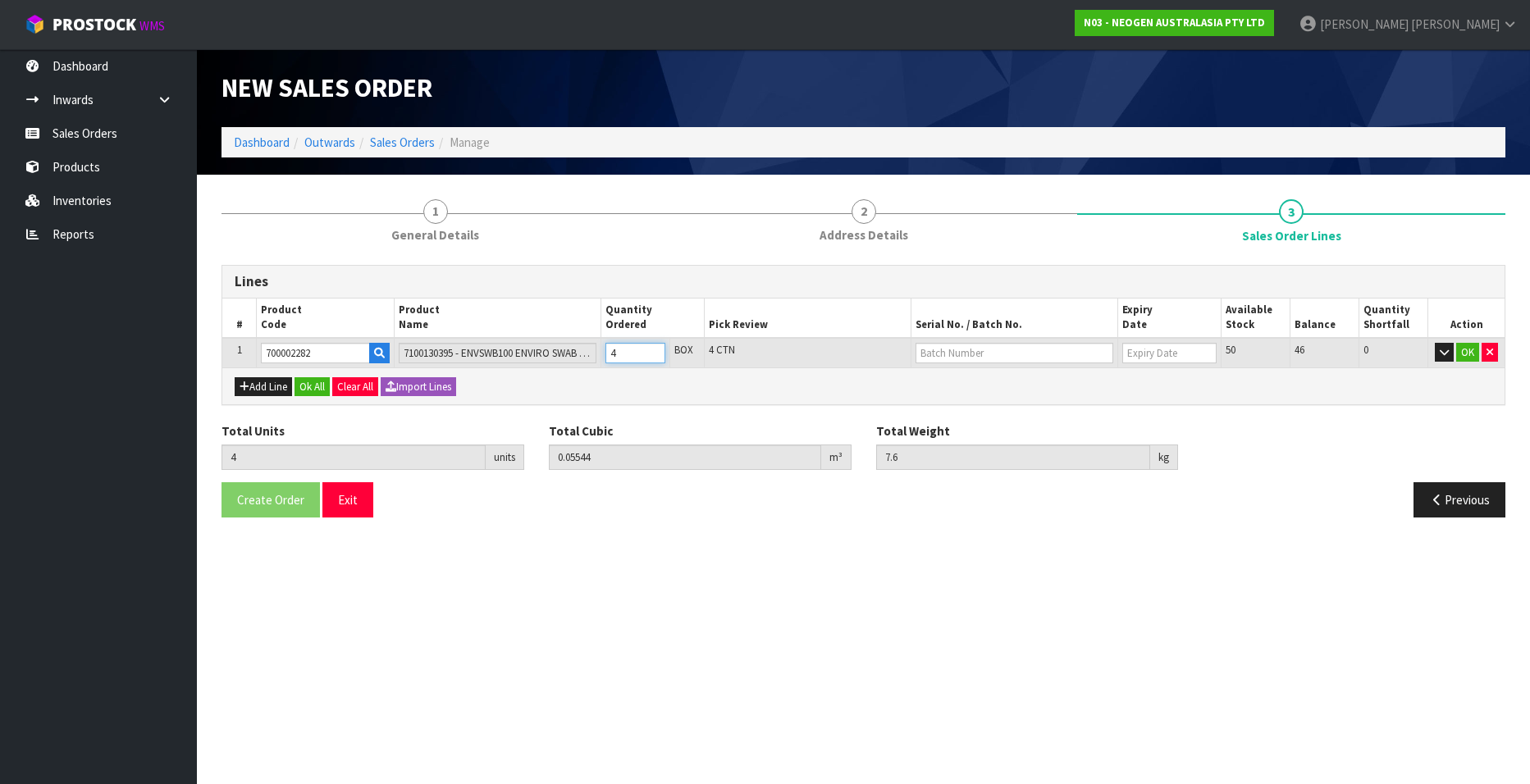
type input "5"
type input "6"
type input "0.08316"
type input "11.4"
type input "6"
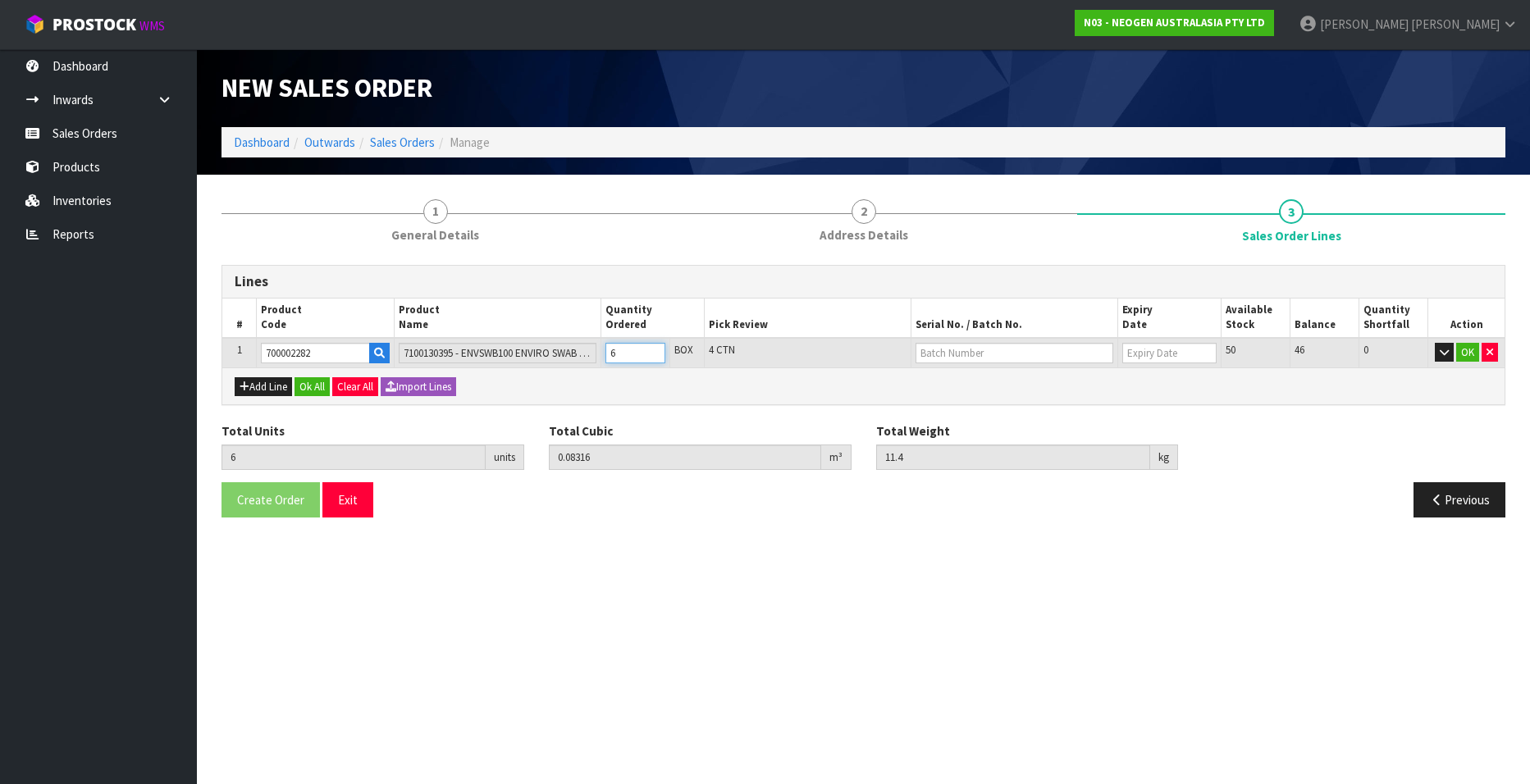
click at [651, 350] on input "6" at bounding box center [636, 353] width 60 height 21
type input "7"
type input "0.09702"
type input "13.3"
type input "7"
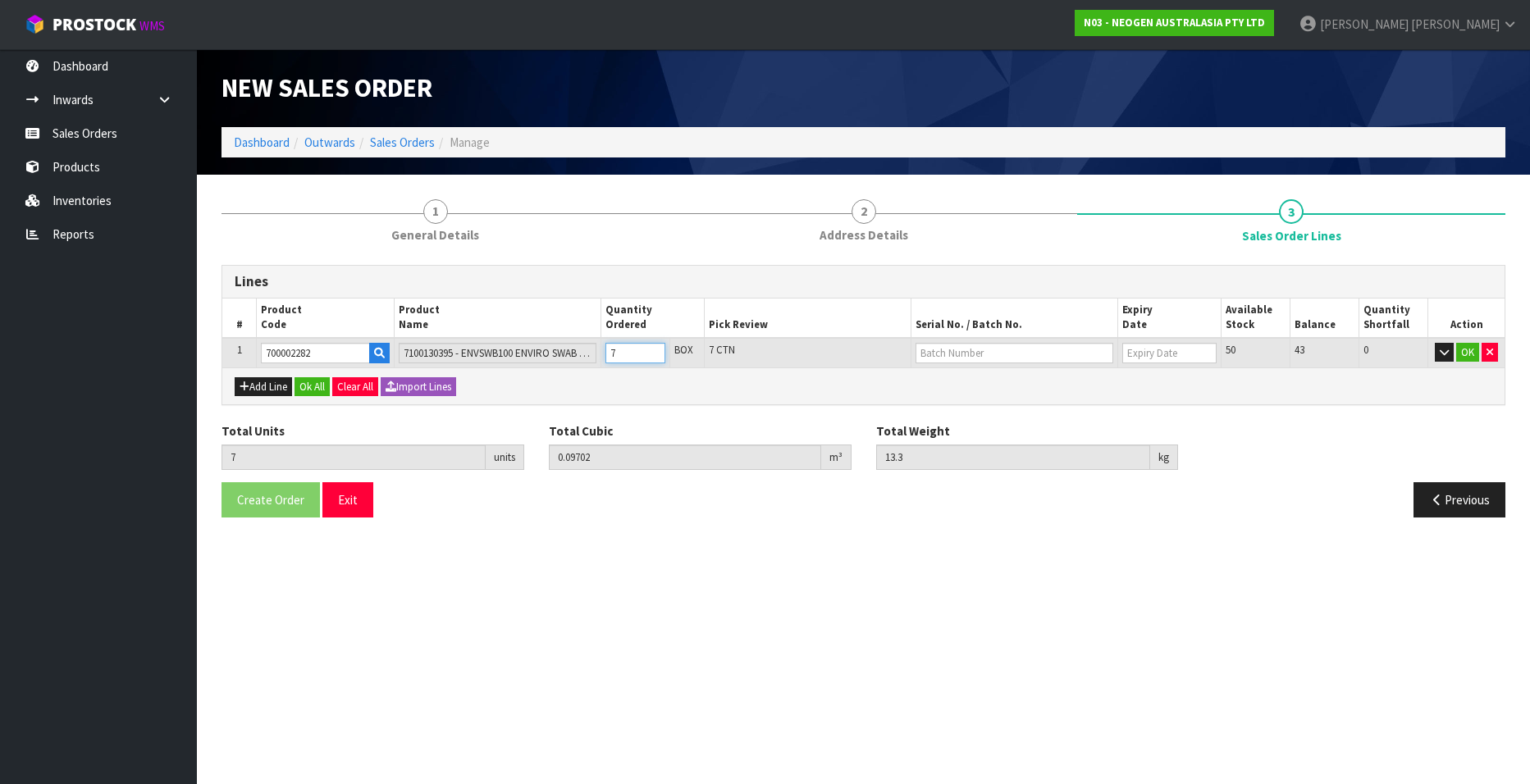
click at [651, 350] on input "7" at bounding box center [636, 353] width 60 height 21
type input "8"
type input "0.11088"
type input "15.2"
type input "8"
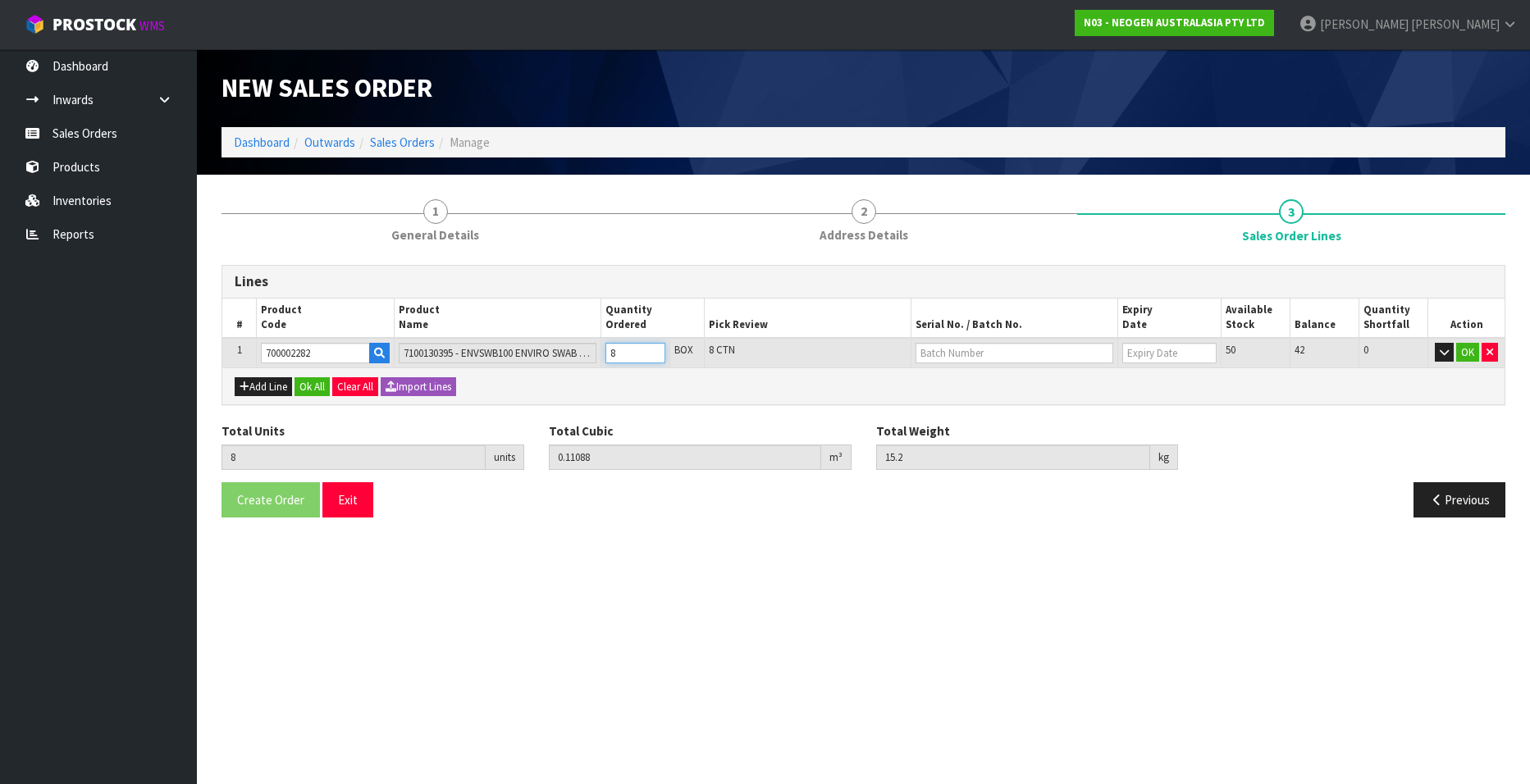
click at [651, 350] on input "8" at bounding box center [636, 353] width 60 height 21
type input "9"
type input "0.12474"
type input "17.1"
type input "9"
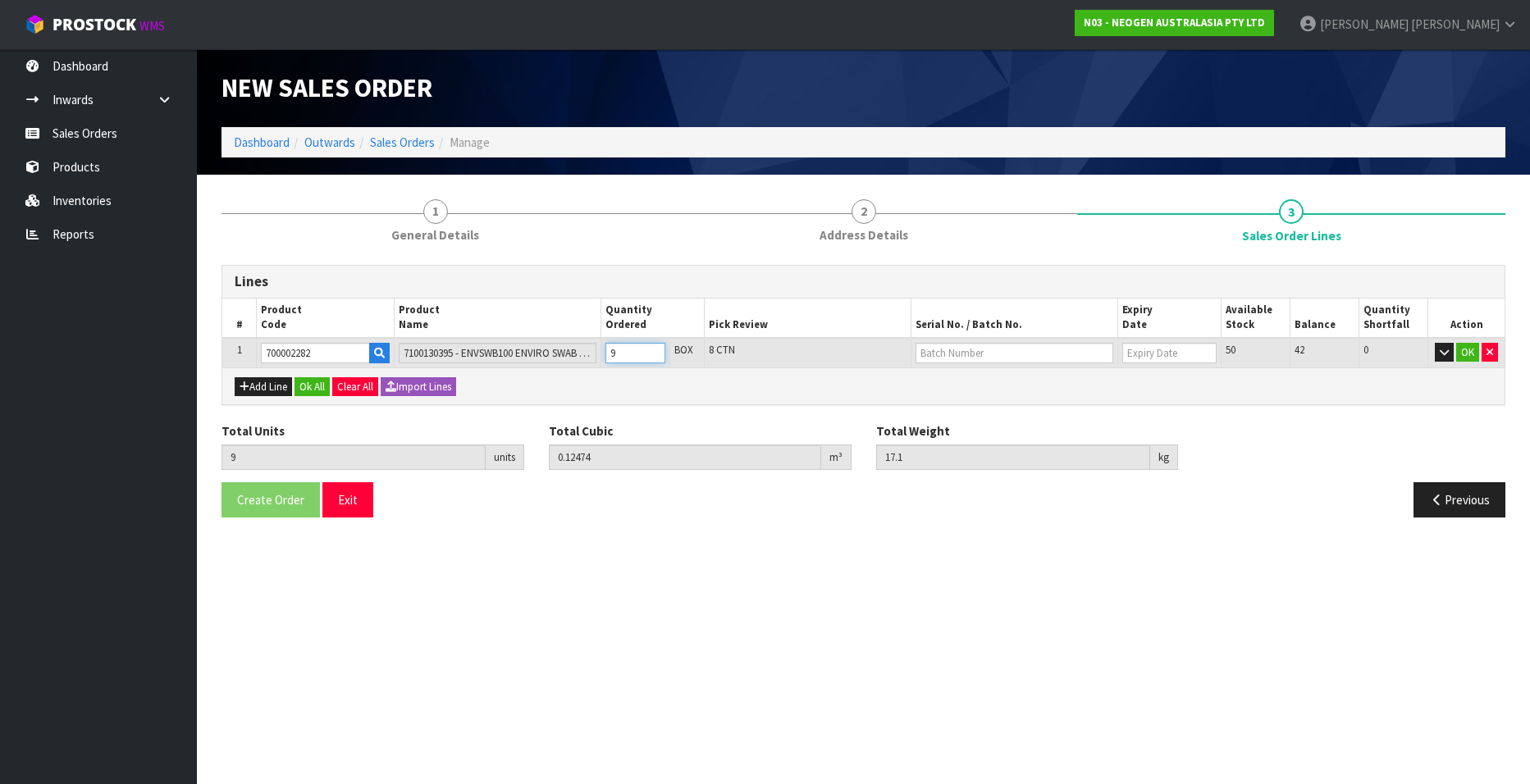
click at [651, 350] on input "9" at bounding box center [636, 353] width 60 height 21
type input "10"
type input "0.1386"
type input "19"
type input "11"
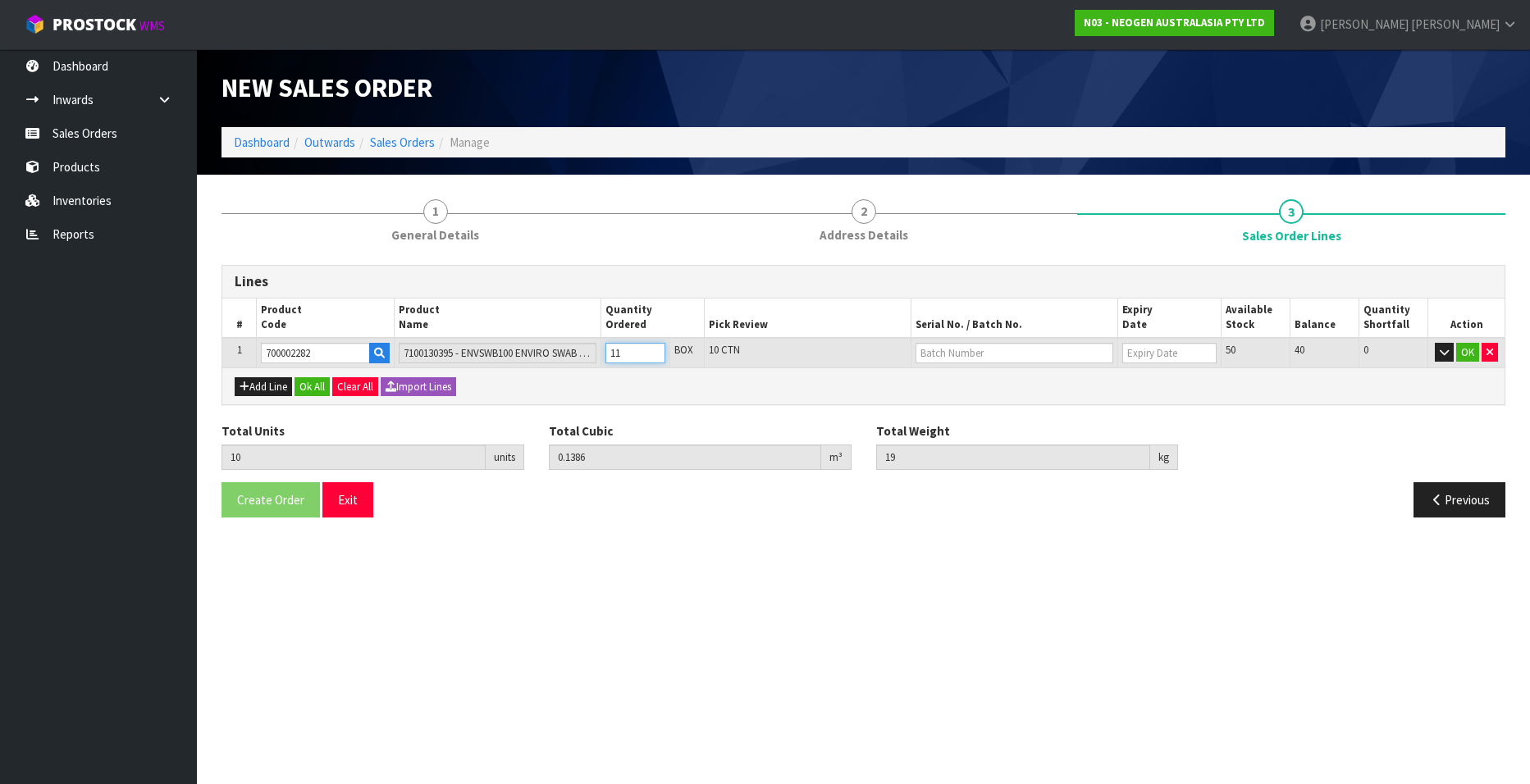
click at [651, 350] on input "11" at bounding box center [636, 353] width 60 height 21
type input "11"
type input "0.15246"
type input "20.9"
type input "12"
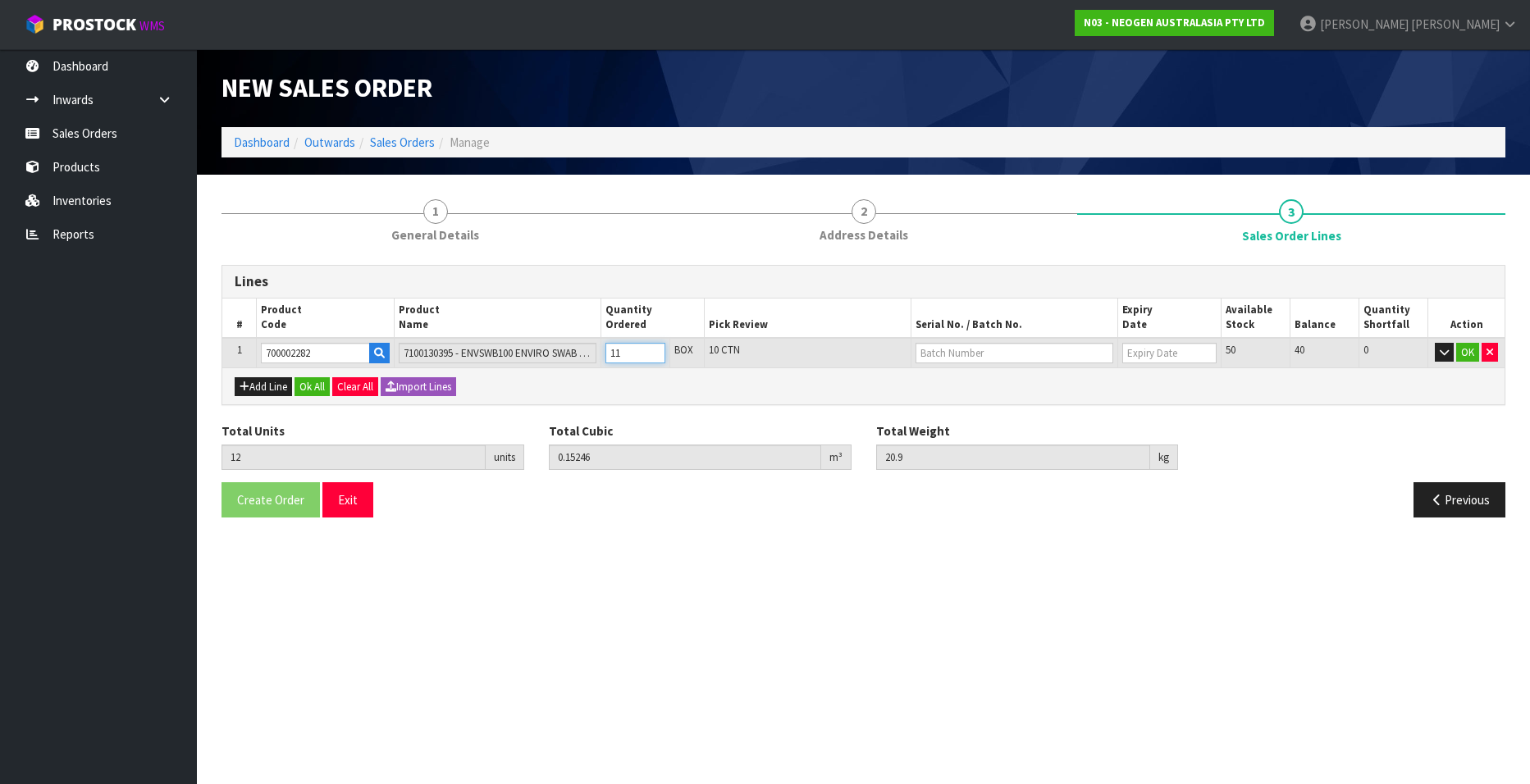
type input "0.16632"
type input "22.8"
type input "12"
click at [651, 350] on input "12" at bounding box center [636, 353] width 60 height 21
type input "13"
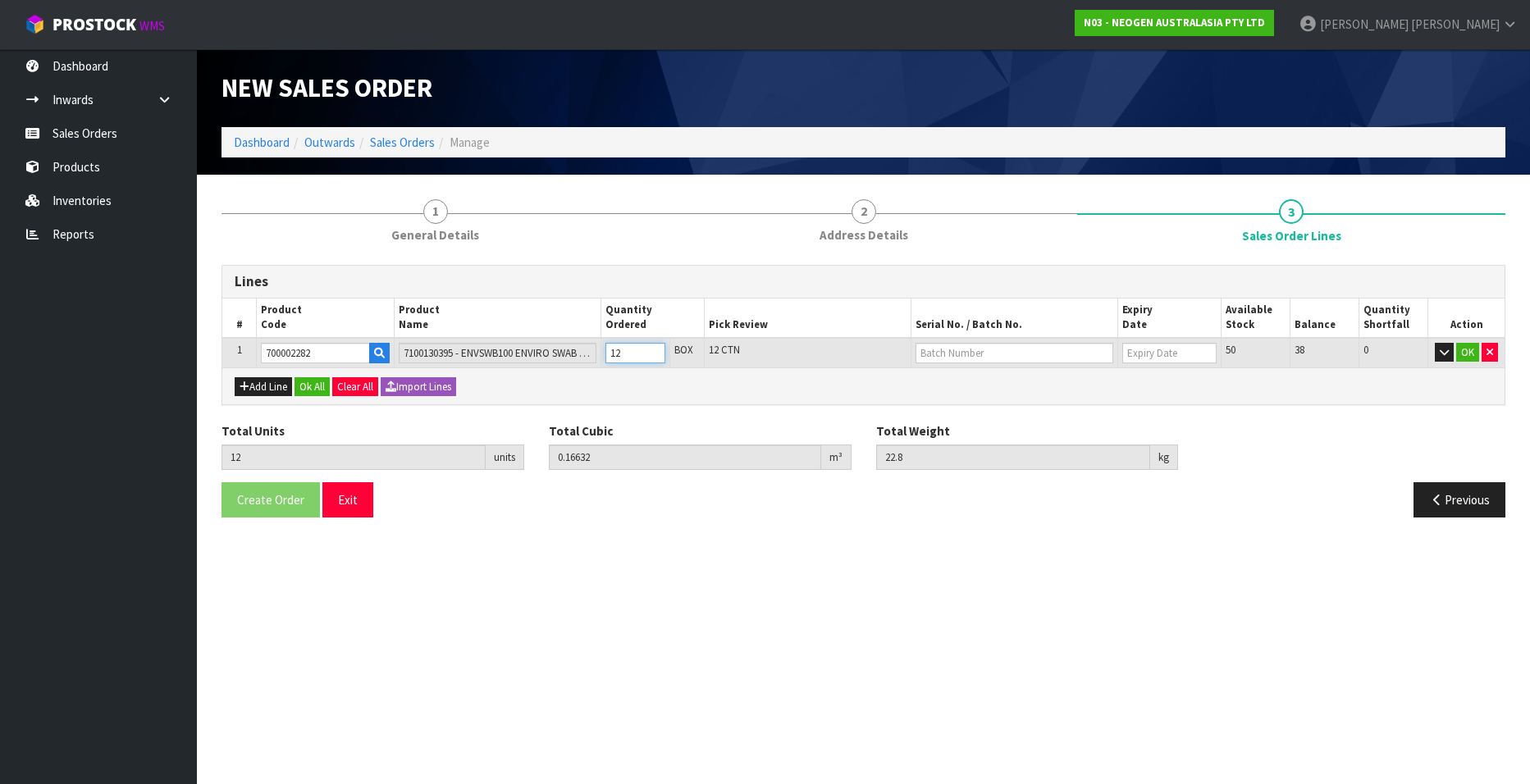
type input "0.18018"
type input "24.7"
type input "13"
click at [651, 350] on input "13" at bounding box center [636, 353] width 60 height 21
type input "14"
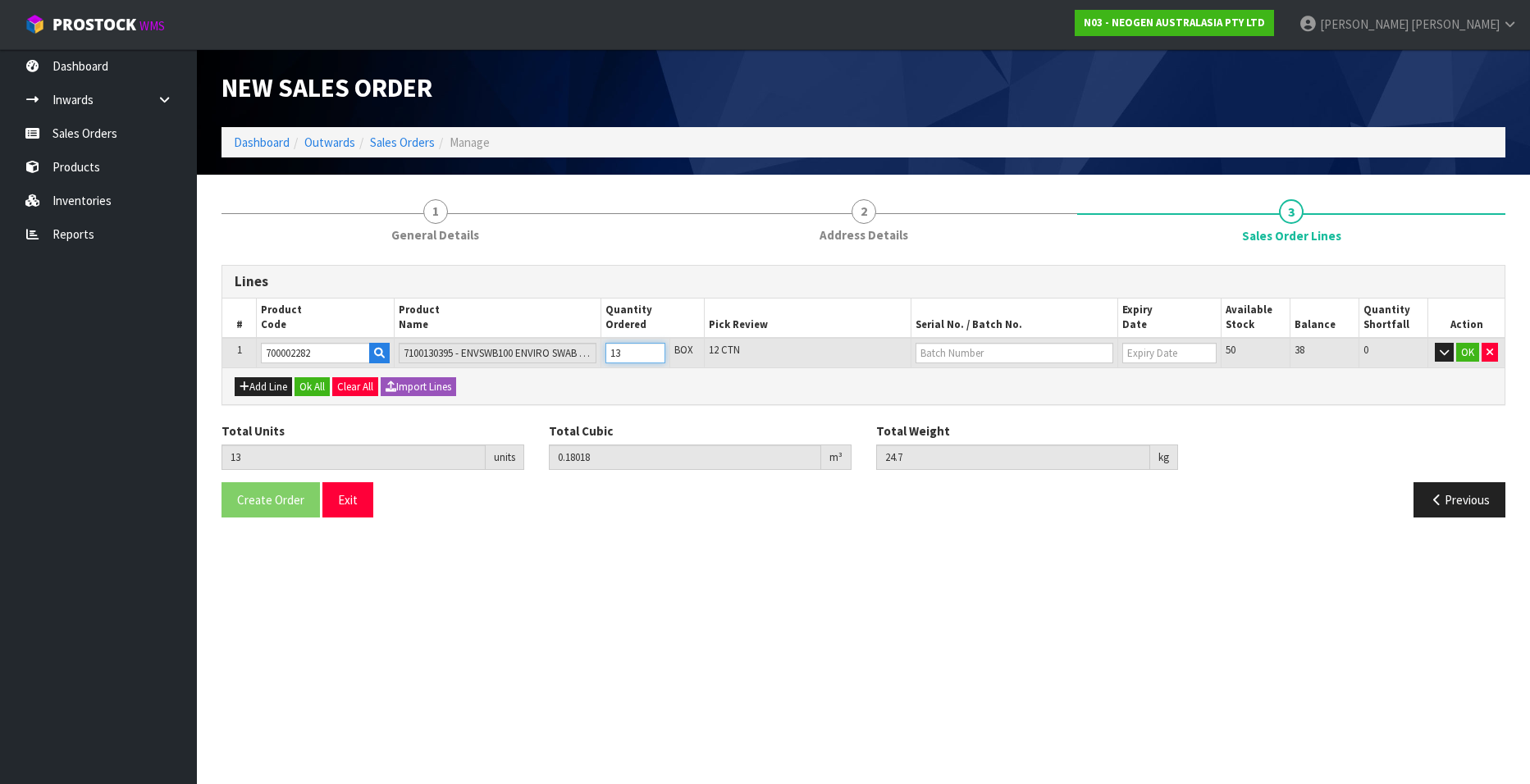
type input "0.19404"
type input "26.6"
type input "14"
click at [651, 350] on input "14" at bounding box center [636, 353] width 60 height 21
type input "15"
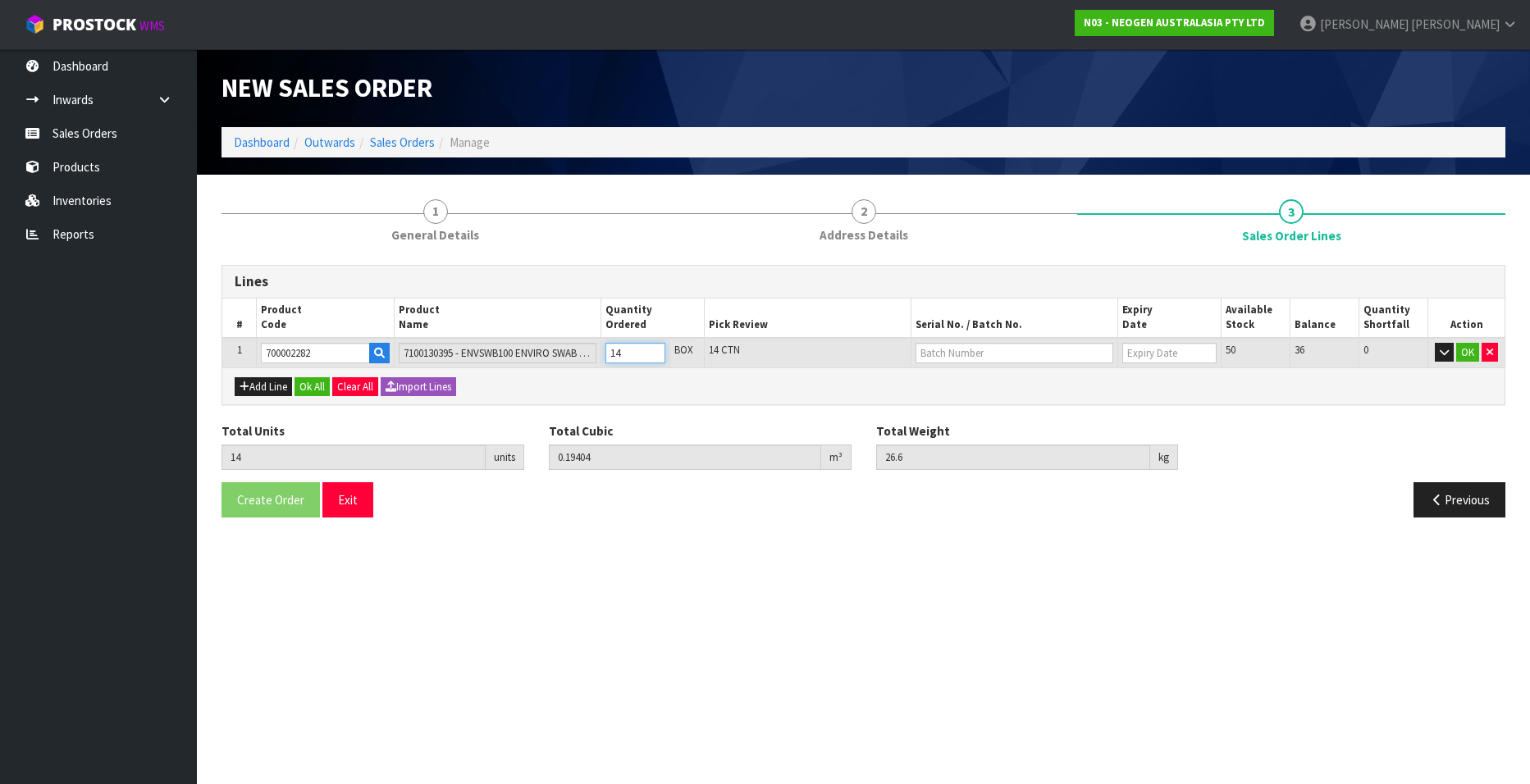
type input "0.2079"
type input "28.5"
type input "15"
click at [651, 350] on input "15" at bounding box center [636, 353] width 60 height 21
type input "16"
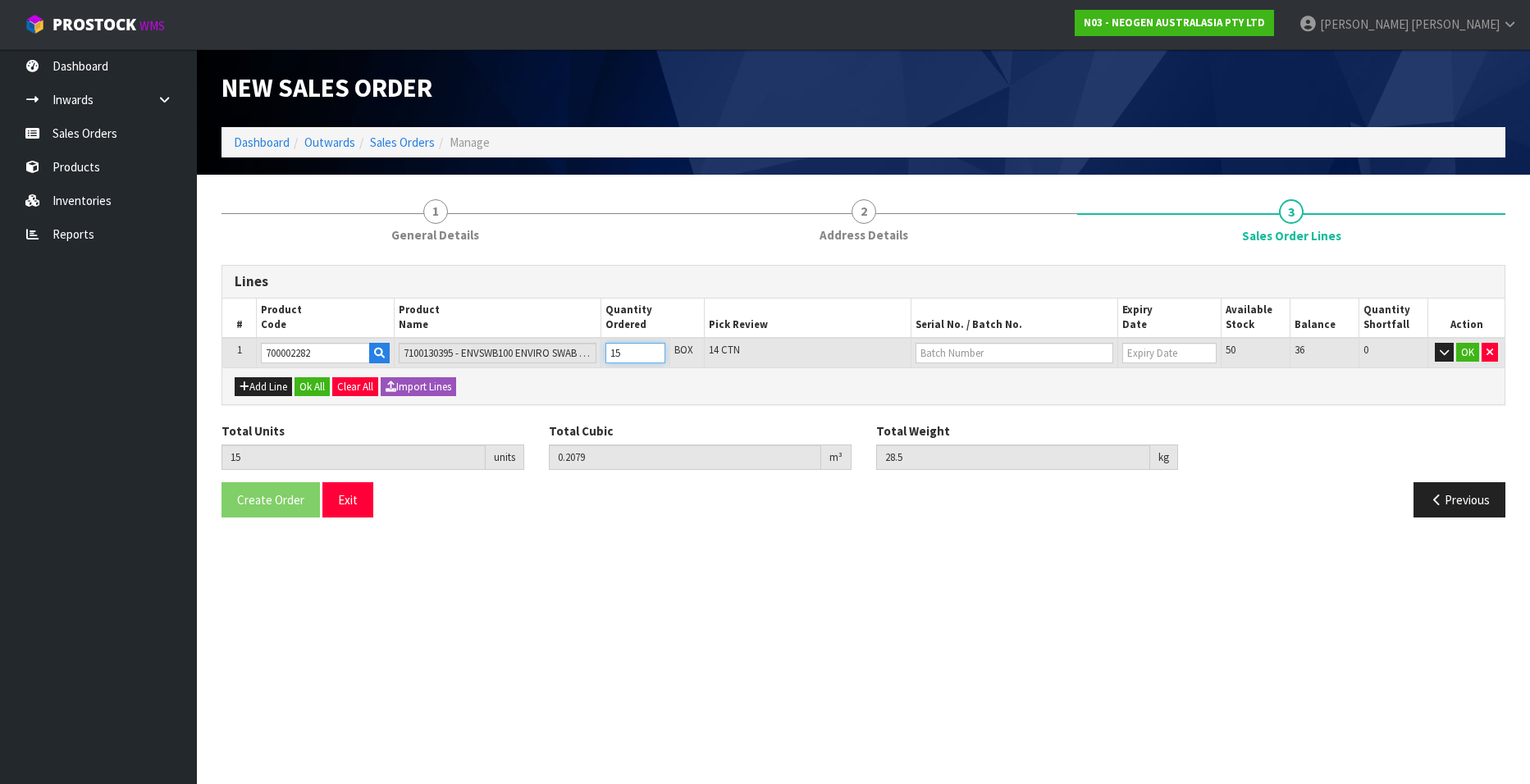
type input "0.22176"
type input "30.4"
type input "16"
click at [651, 350] on input "16" at bounding box center [636, 353] width 60 height 21
type input "17"
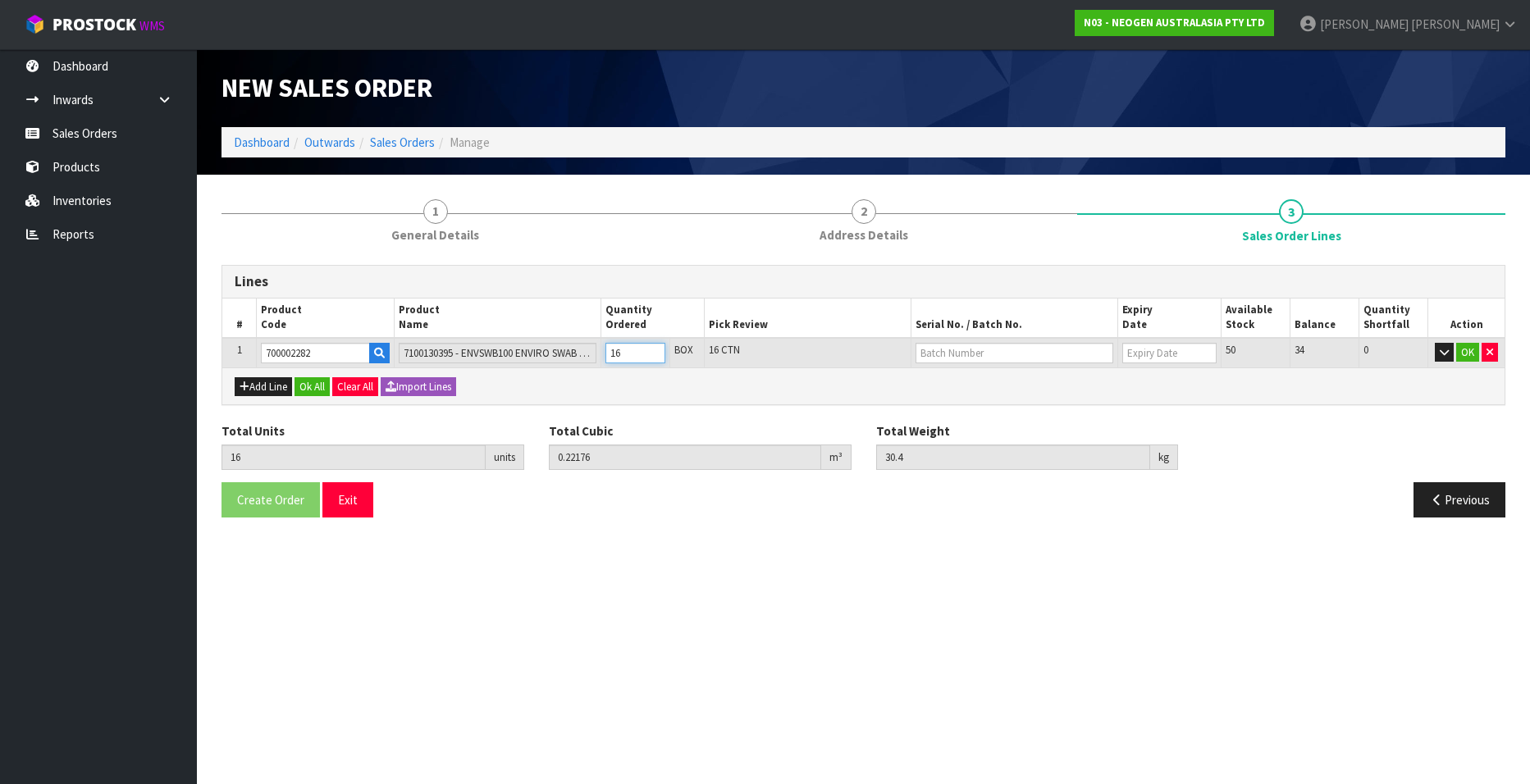
type input "0.23562"
type input "32.3"
type input "17"
click at [651, 350] on input "17" at bounding box center [636, 353] width 60 height 21
type input "18"
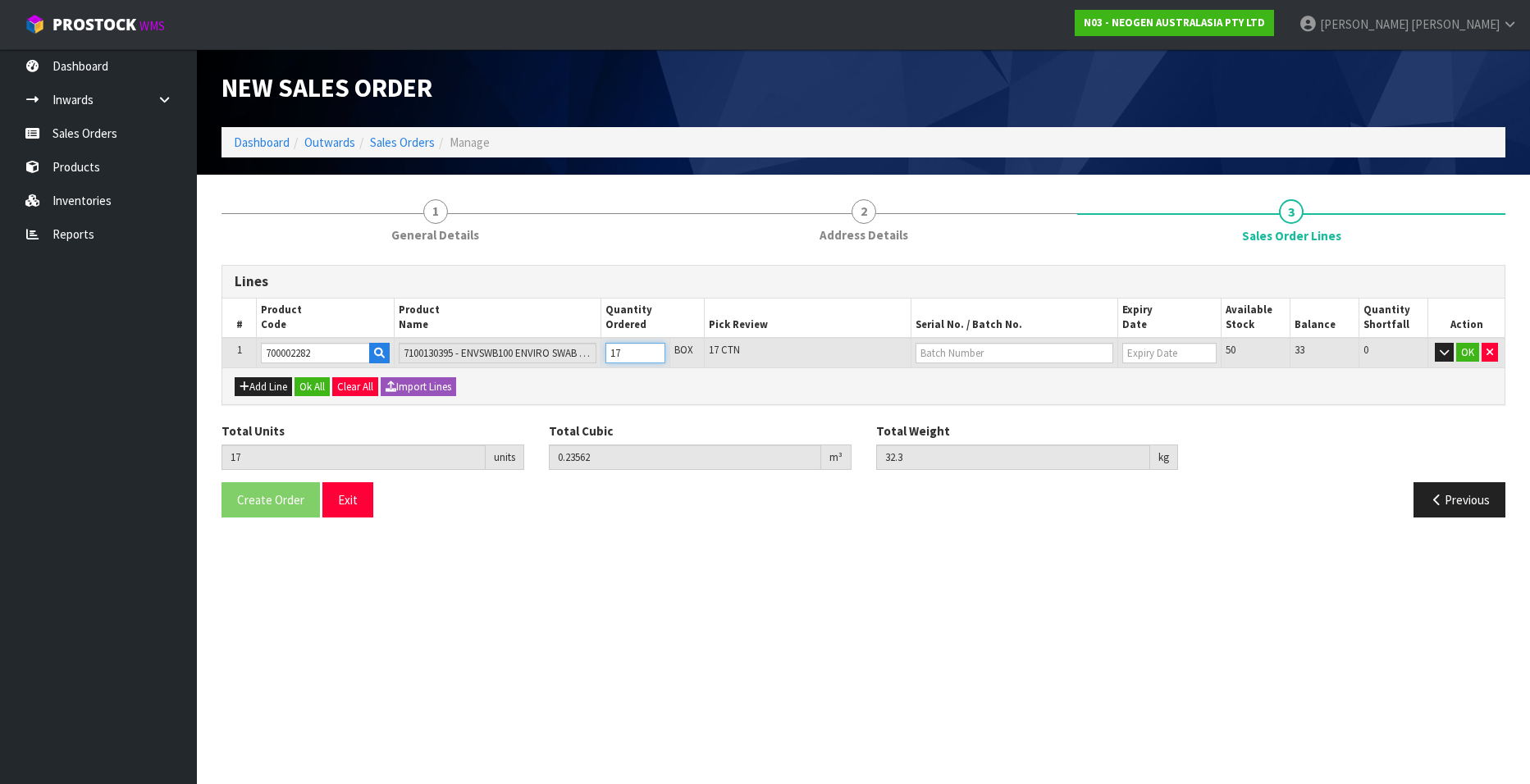
type input "0.24948"
type input "34.2"
type input "18"
click at [651, 350] on input "18" at bounding box center [636, 353] width 60 height 21
type input "19"
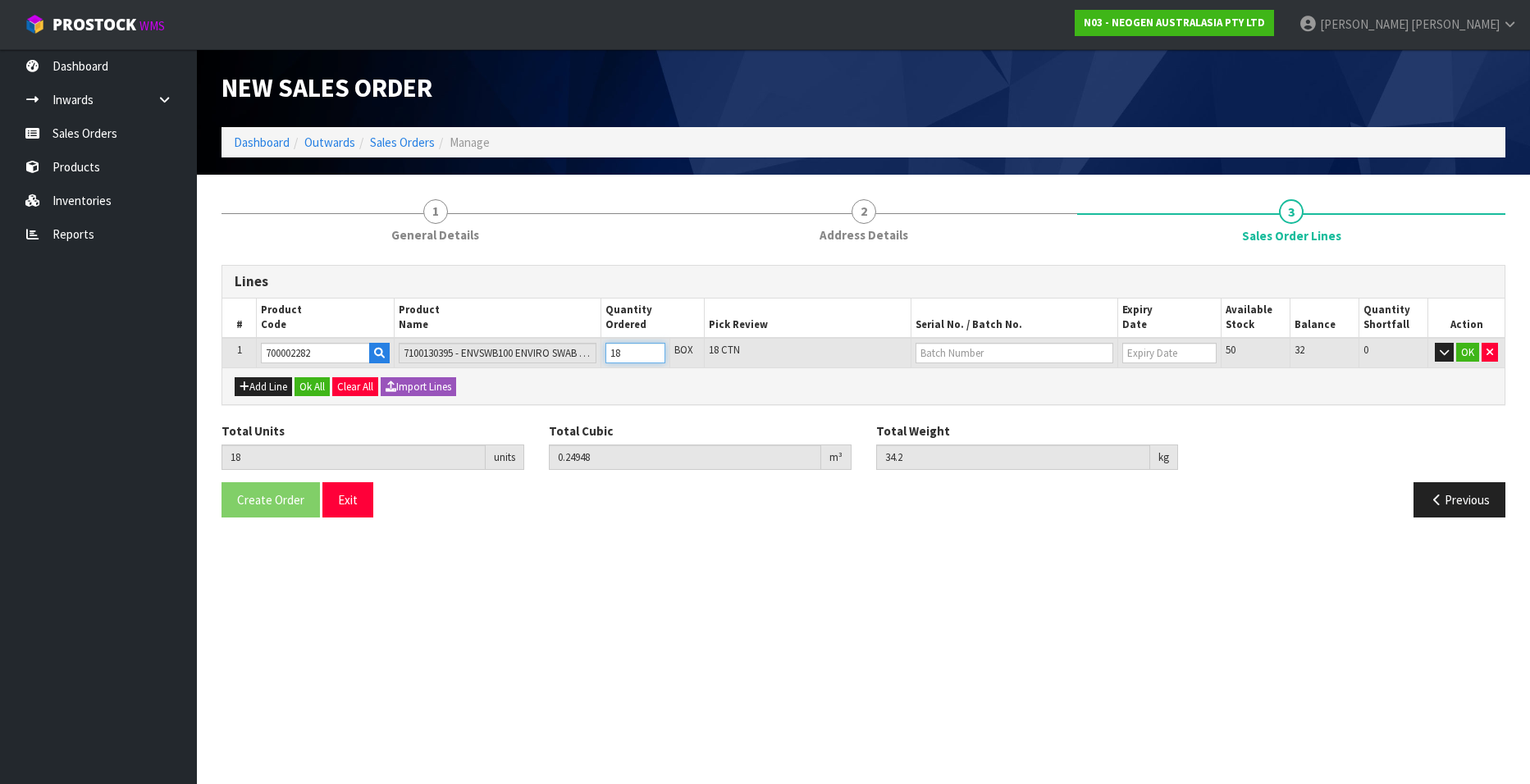
type input "0.26334"
type input "36.1"
type input "19"
click at [657, 349] on input "19" at bounding box center [636, 353] width 60 height 21
type input "20"
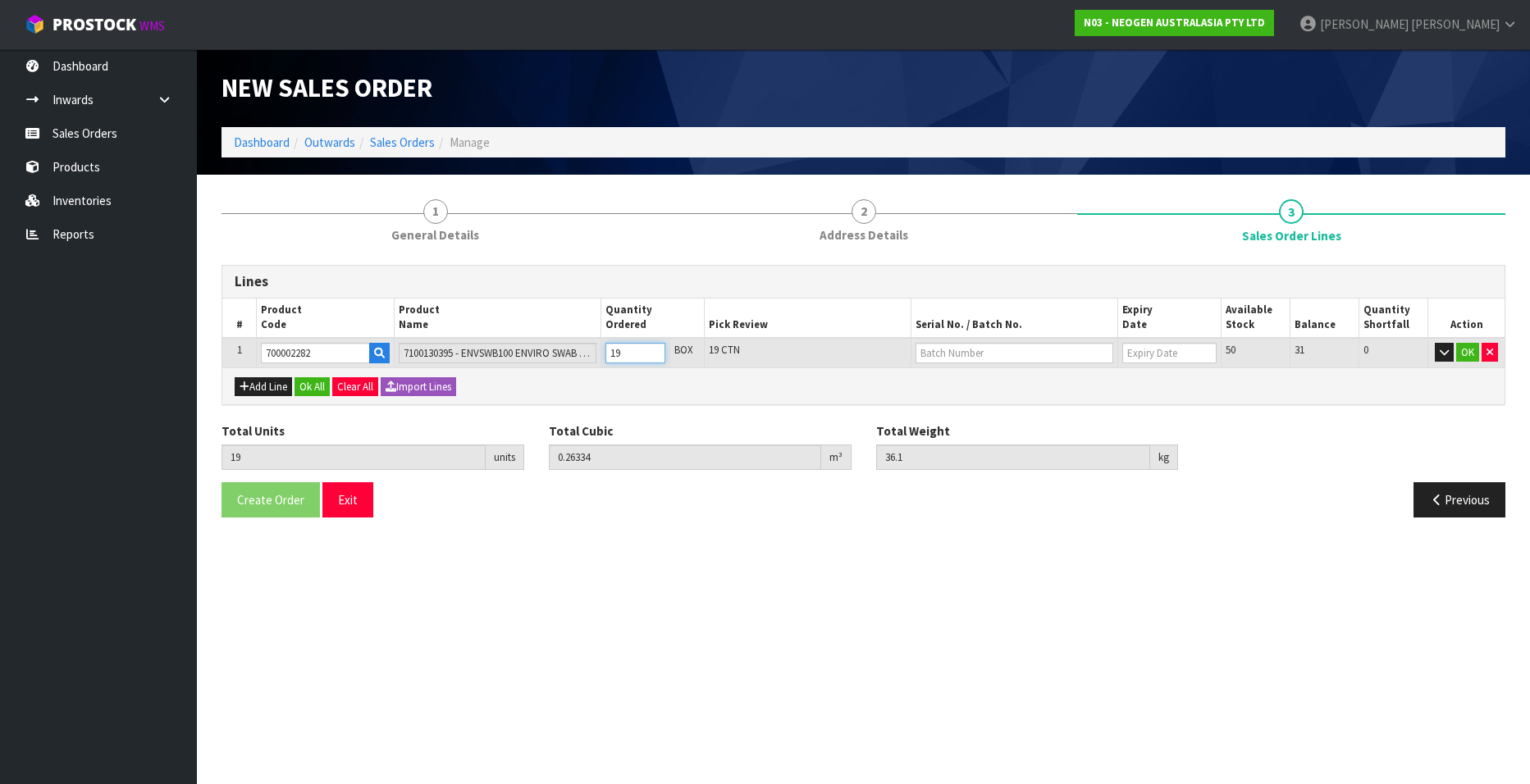
type input "0.2772"
type input "38"
type input "20"
click at [659, 347] on input "20" at bounding box center [636, 353] width 60 height 21
click at [926, 351] on input "text" at bounding box center [1014, 353] width 197 height 21
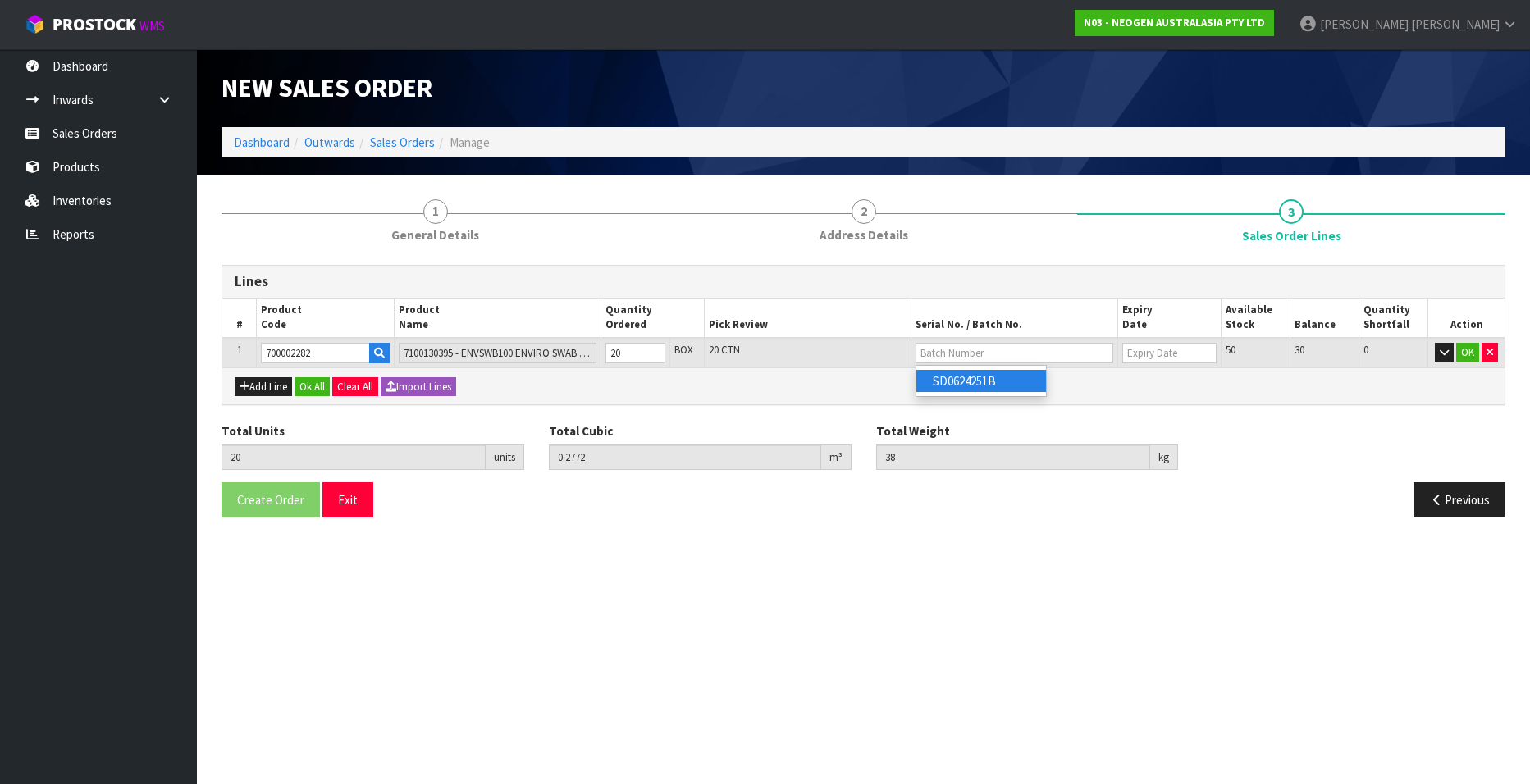
click at [964, 381] on link "SD0624251B" at bounding box center [981, 381] width 130 height 22
type input "SD0624251B"
type input "[DATE]"
click at [1468, 350] on button "OK" at bounding box center [1467, 353] width 23 height 20
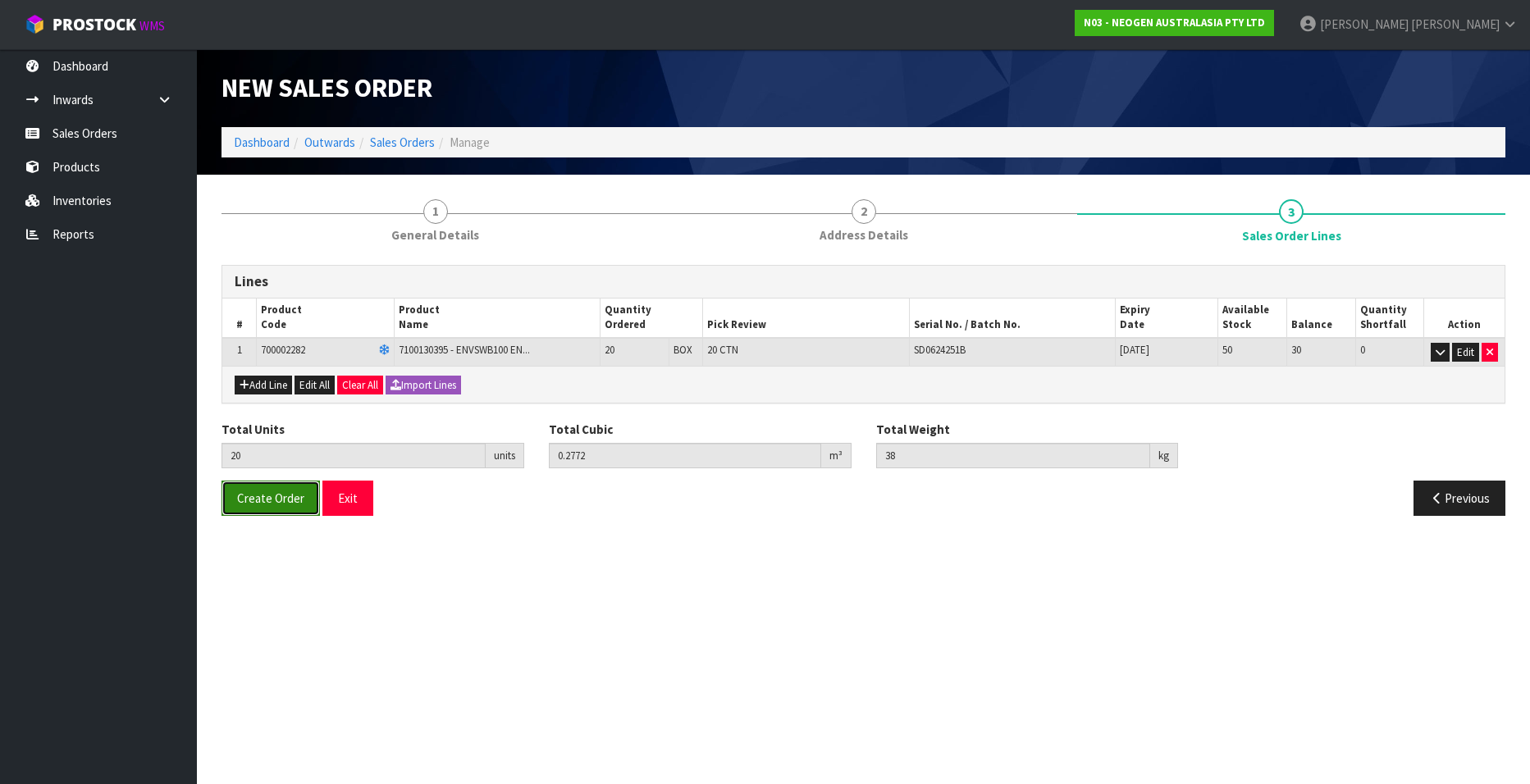
click at [253, 498] on span "Create Order" at bounding box center [271, 498] width 67 height 15
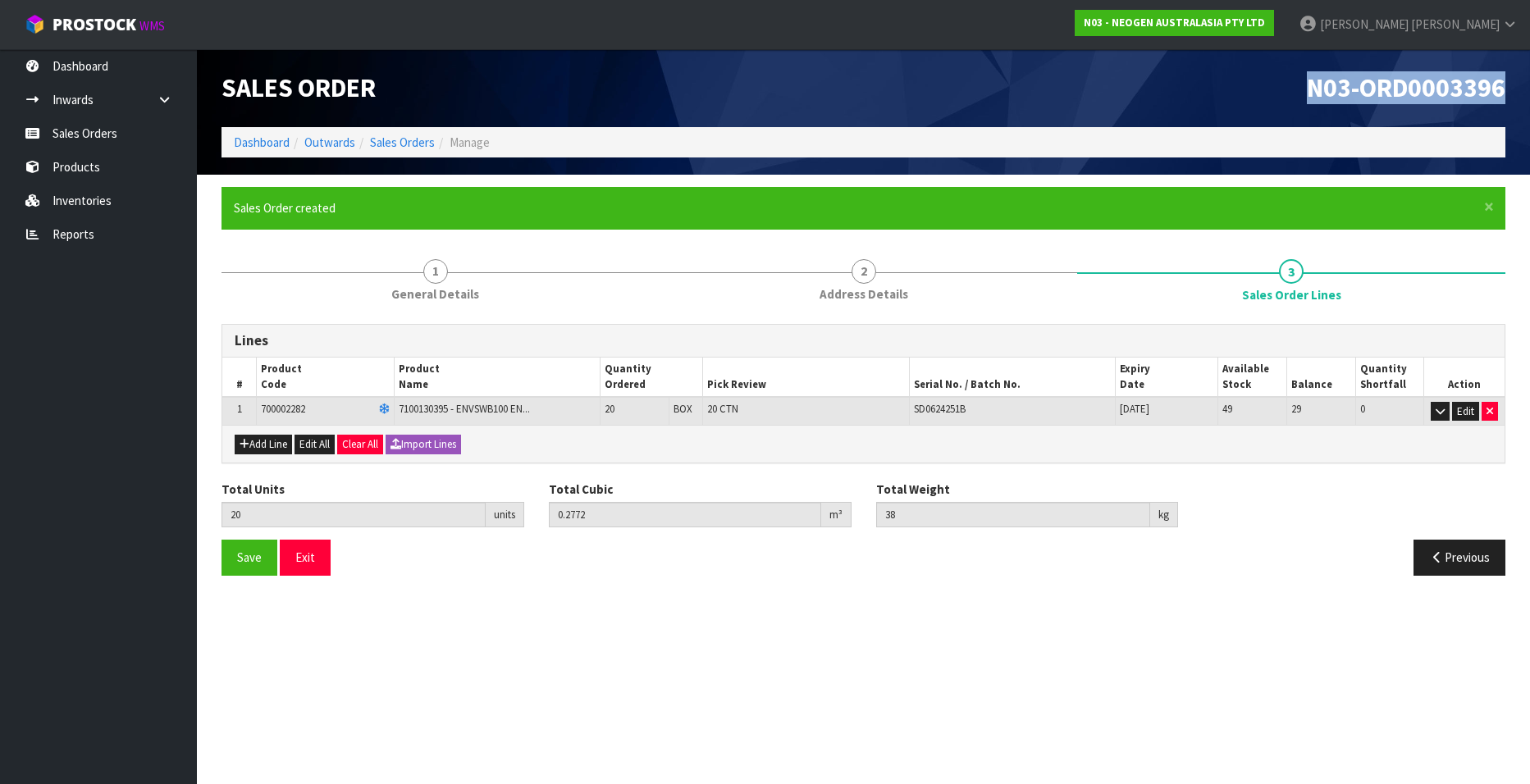
drag, startPoint x: 1310, startPoint y: 88, endPoint x: 1507, endPoint y: 88, distance: 197.0
click at [1507, 88] on div "N03-ORD0003396" at bounding box center [1192, 88] width 655 height 78
copy span "N03-ORD0003396"
click at [383, 138] on link "Sales Orders" at bounding box center [402, 142] width 65 height 15
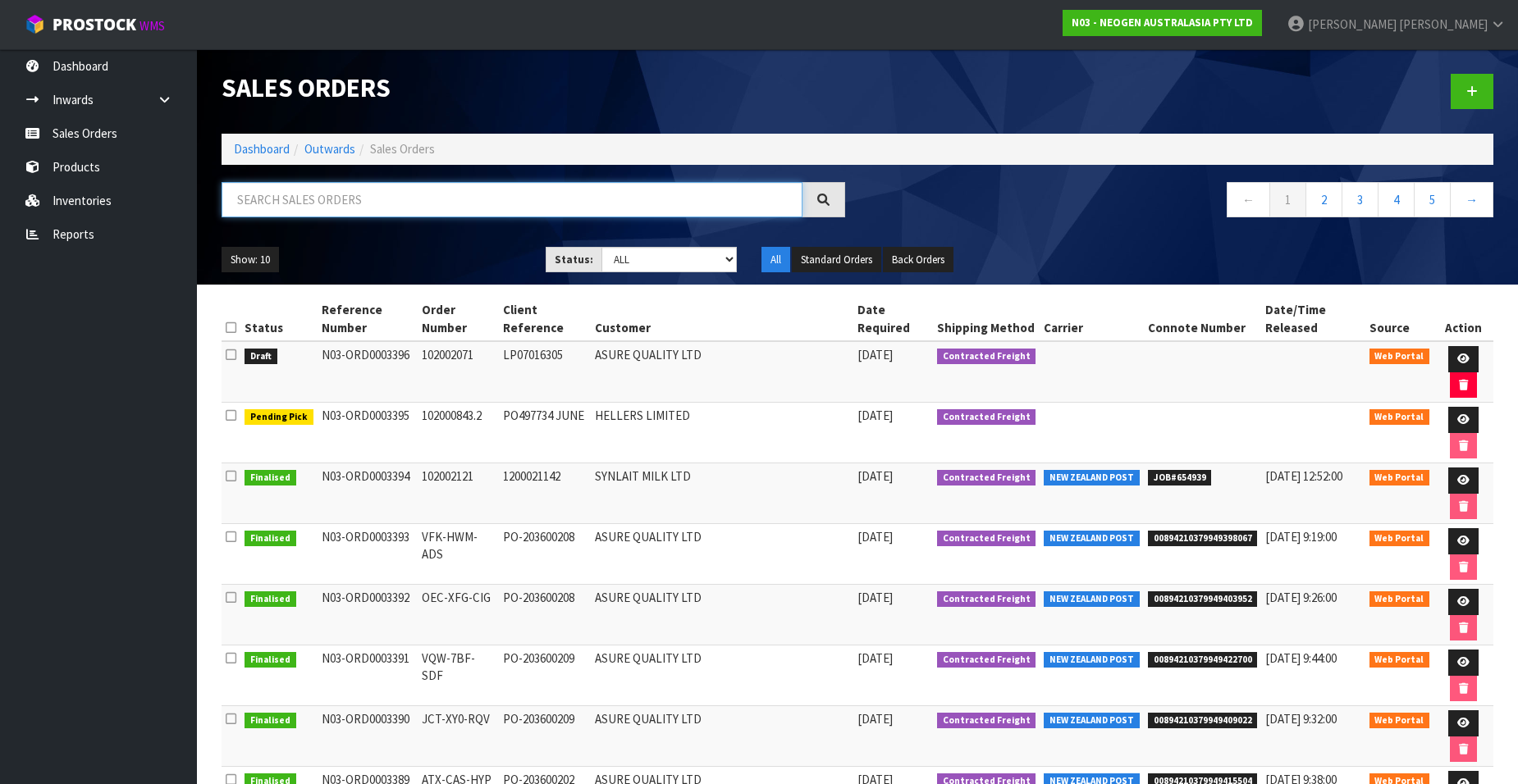
click at [321, 201] on input "text" at bounding box center [512, 199] width 581 height 35
paste input "102002115"
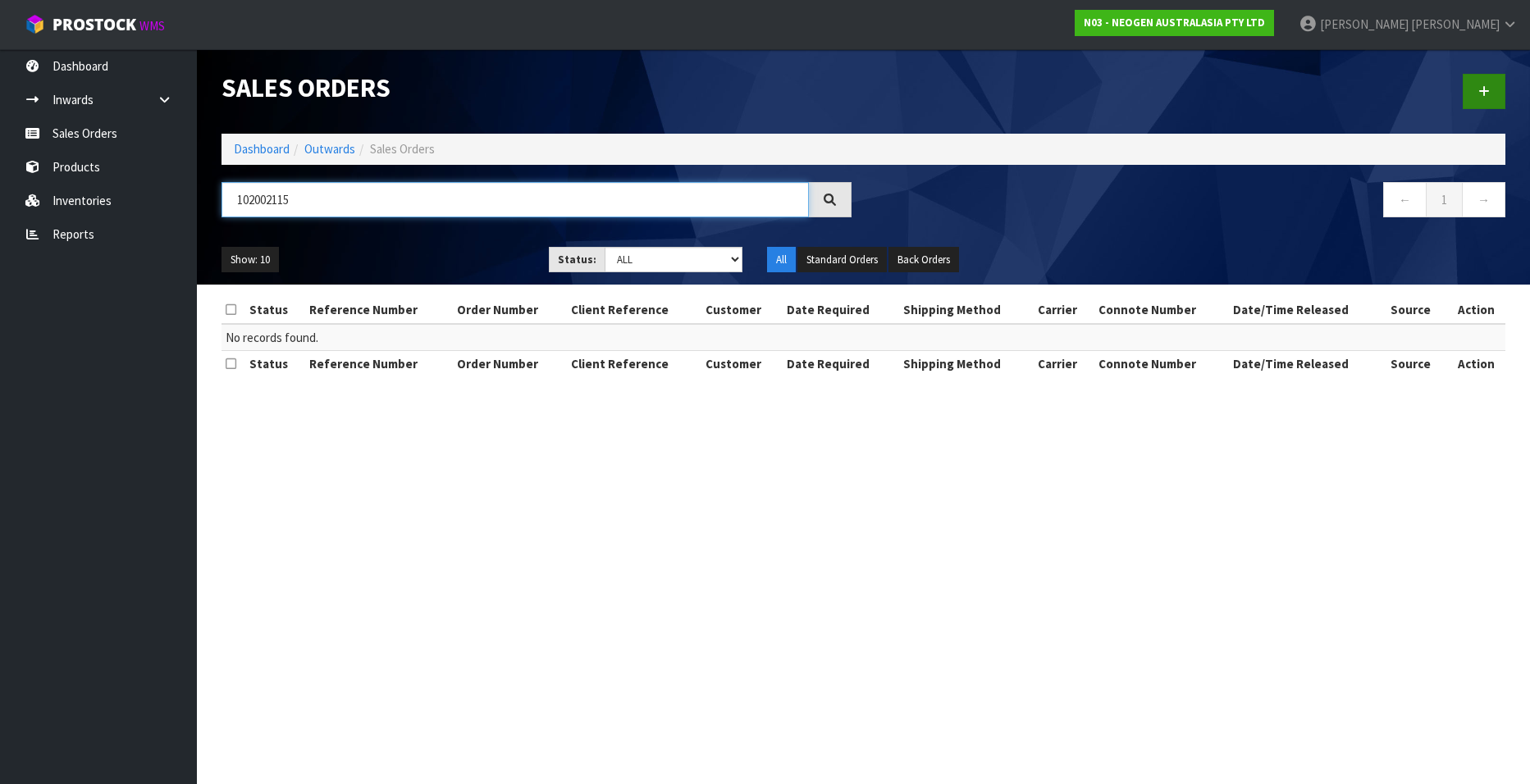
type input "102002115"
click at [1479, 93] on icon at bounding box center [1485, 92] width 12 height 13
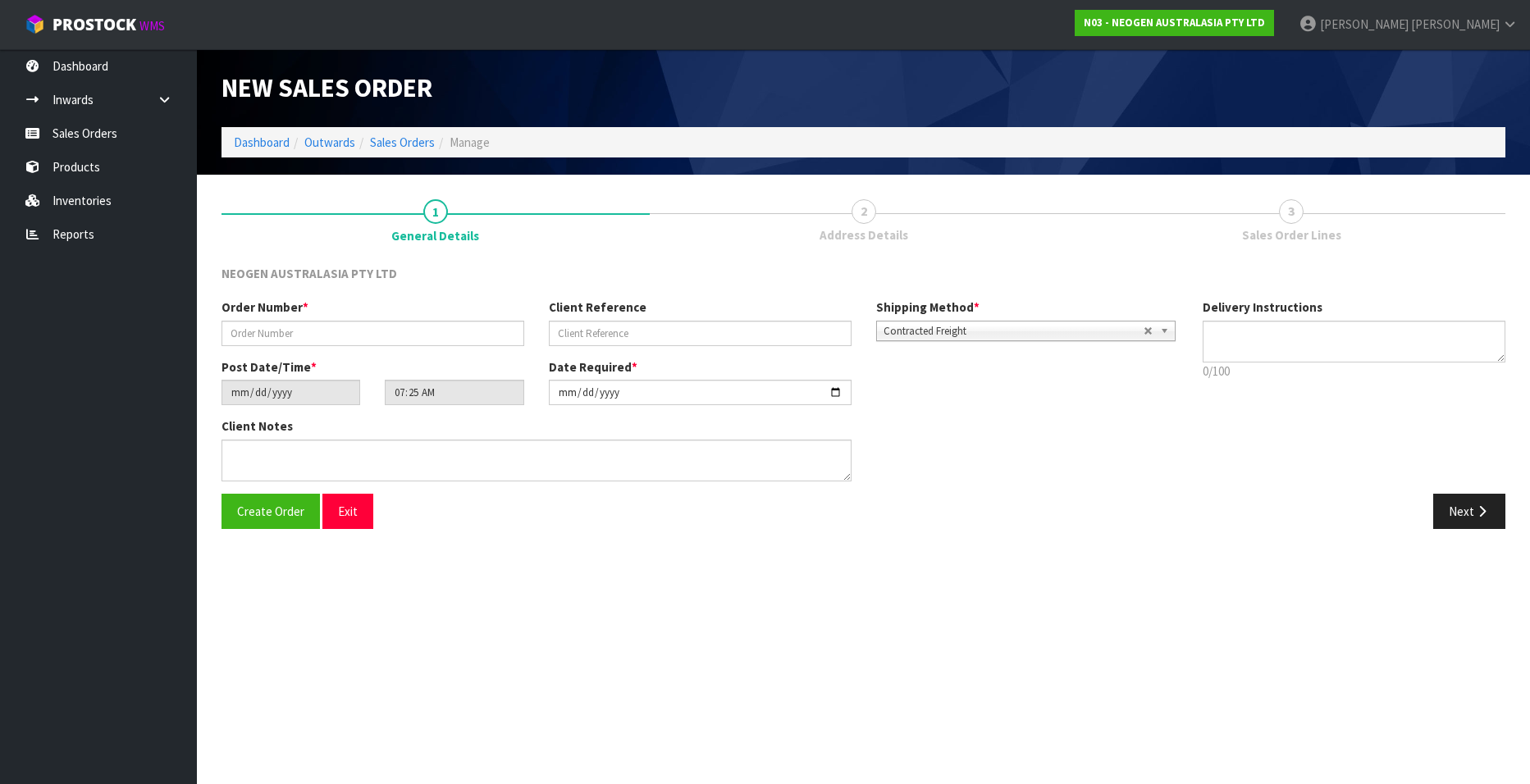
type textarea "CHILLED GOODS -OVERNIGHT"
click at [264, 334] on input "text" at bounding box center [373, 334] width 303 height 25
paste input "102002115"
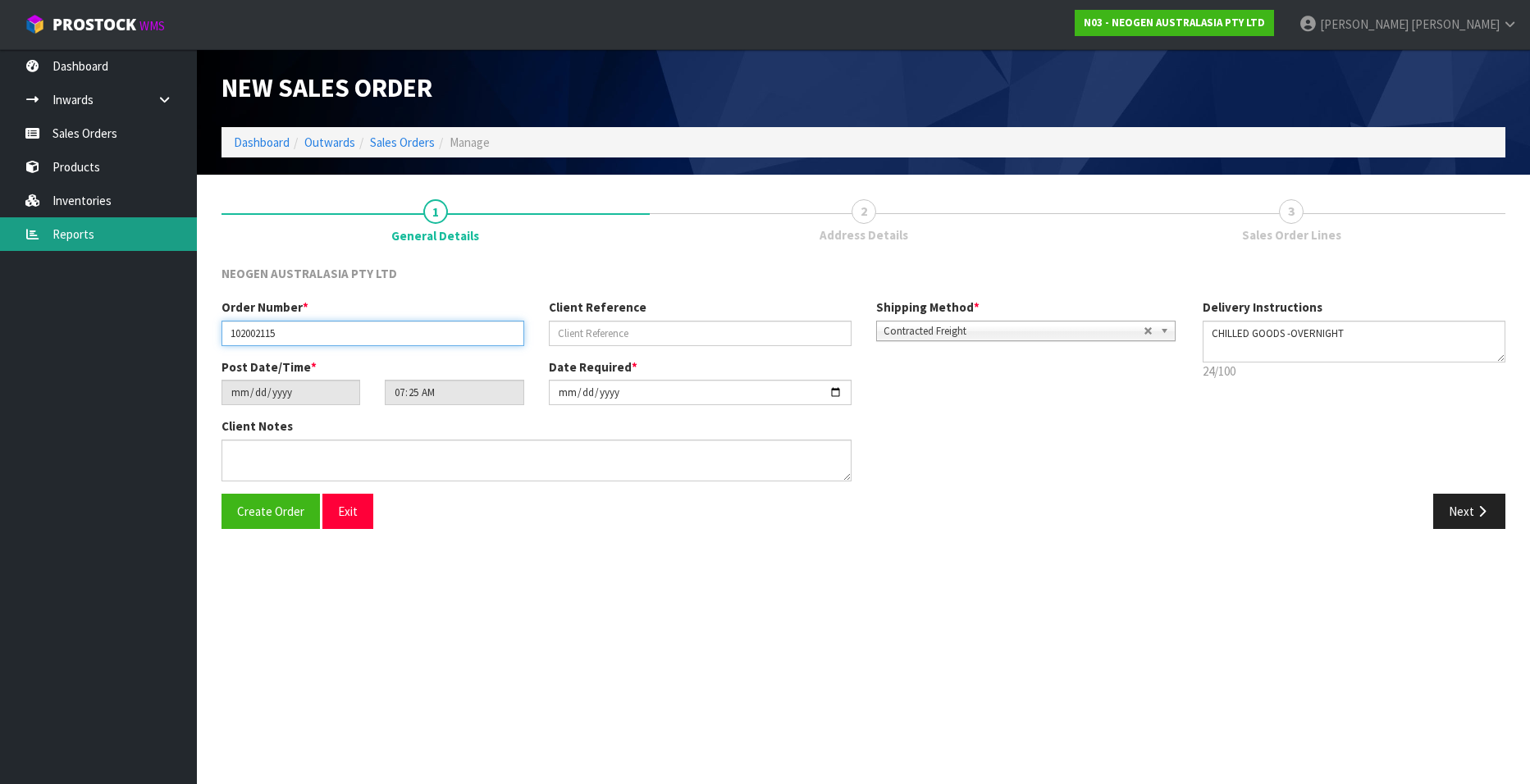
type input "102002115"
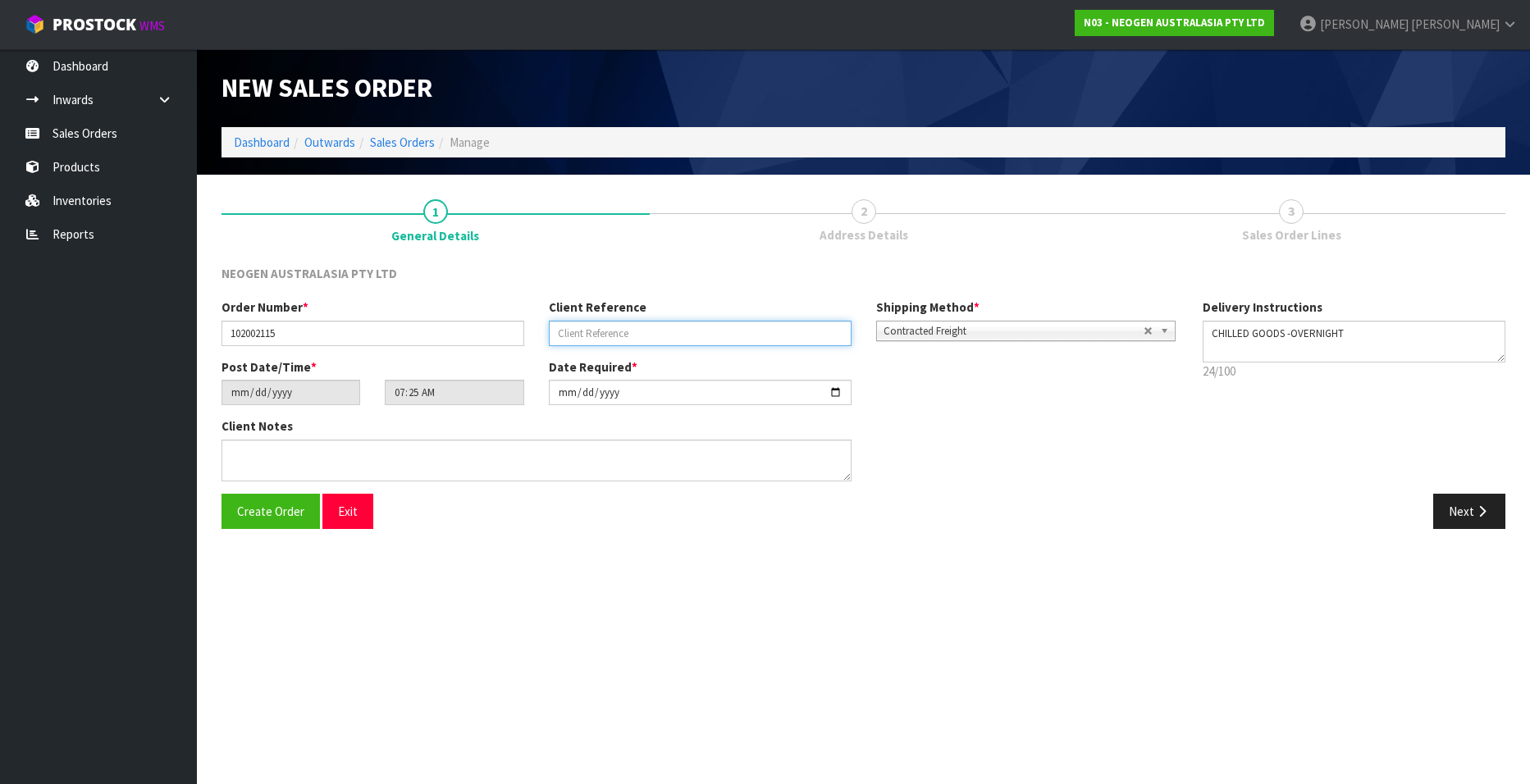
click at [571, 339] on input "text" at bounding box center [700, 334] width 303 height 25
paste input "8002867340"
type input "8002867340"
drag, startPoint x: 1455, startPoint y: 509, endPoint x: 1390, endPoint y: 506, distance: 65.1
click at [1455, 509] on button "Next" at bounding box center [1469, 511] width 72 height 35
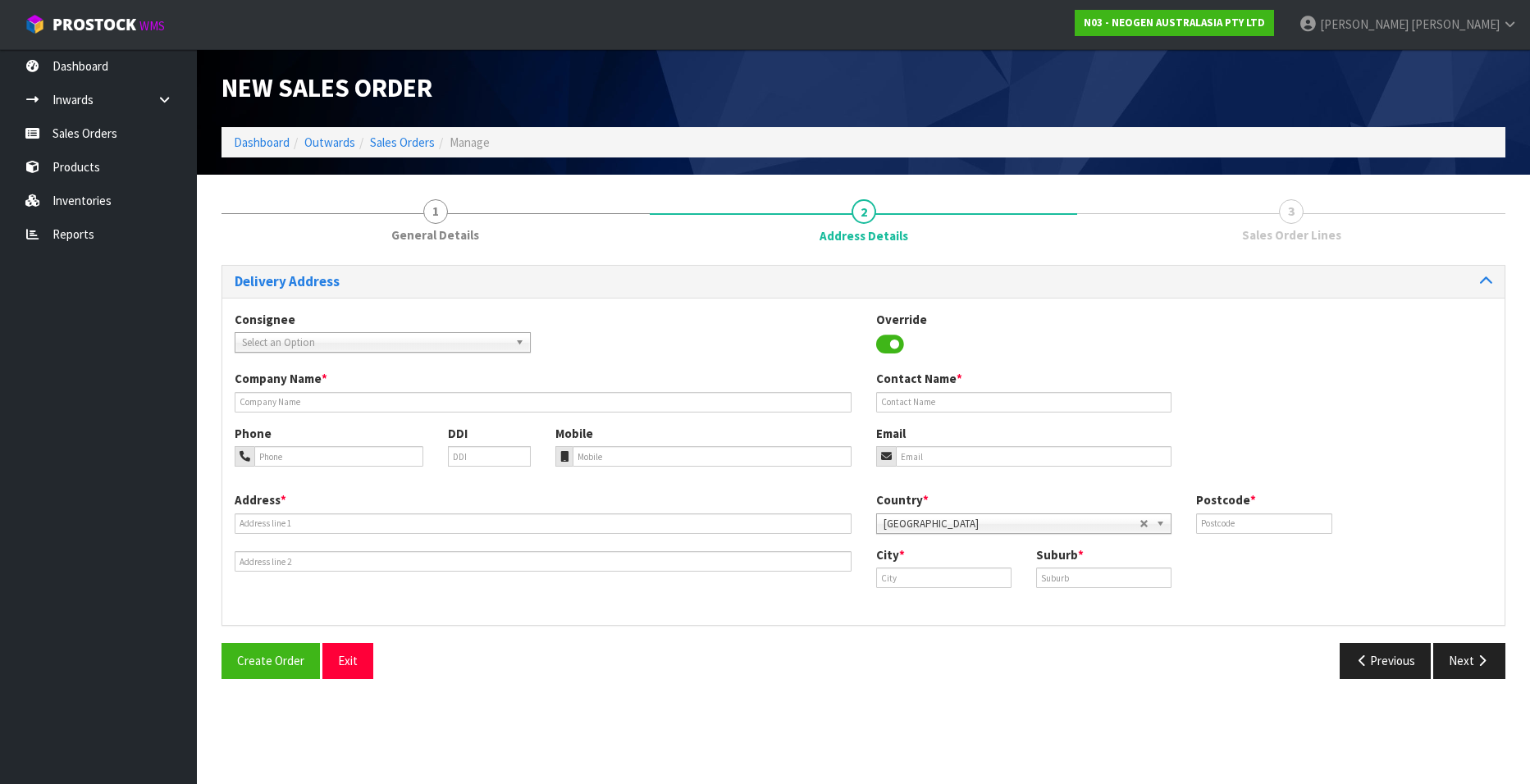
click at [269, 342] on span "Select an Option" at bounding box center [375, 343] width 267 height 20
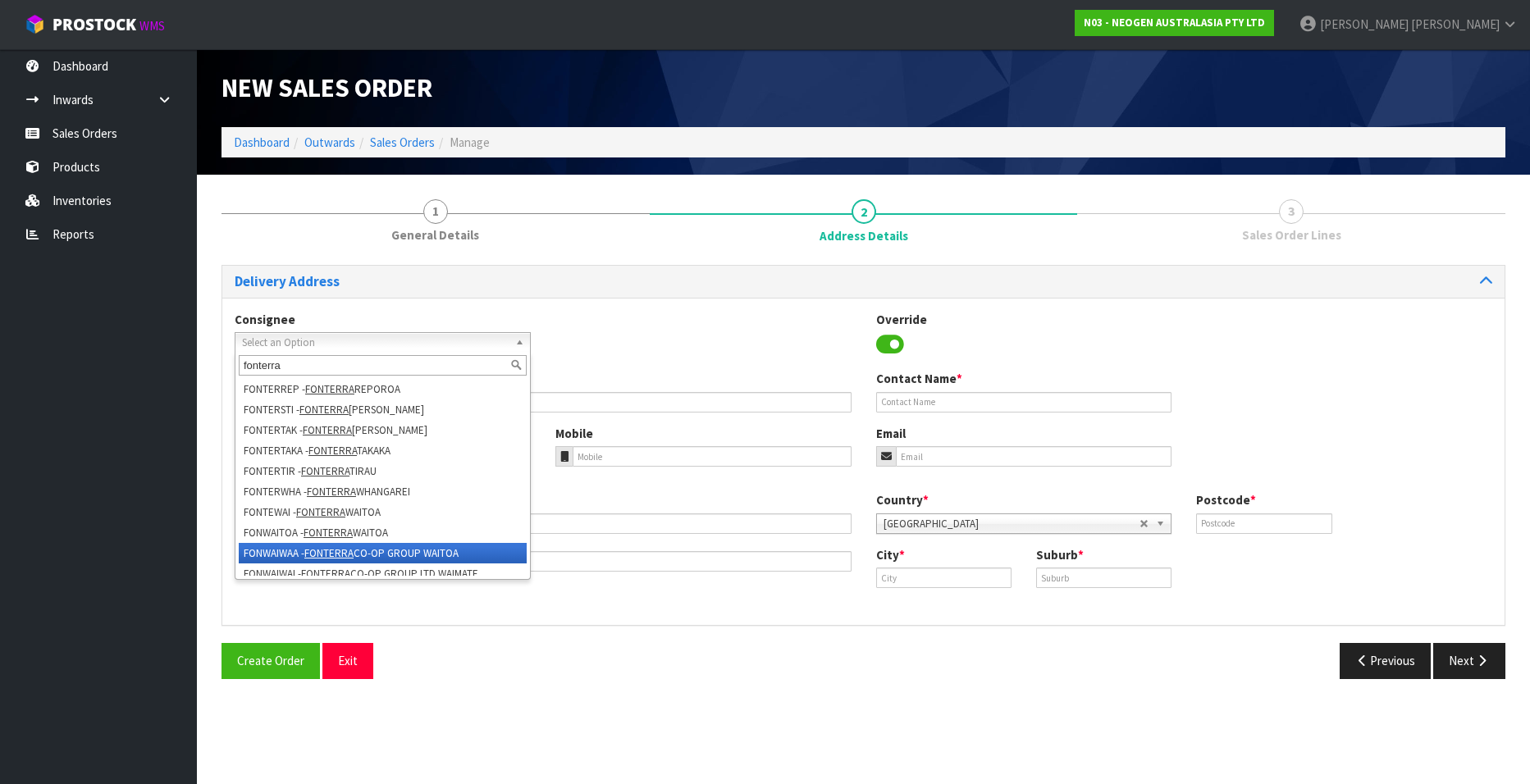
scroll to position [459, 0]
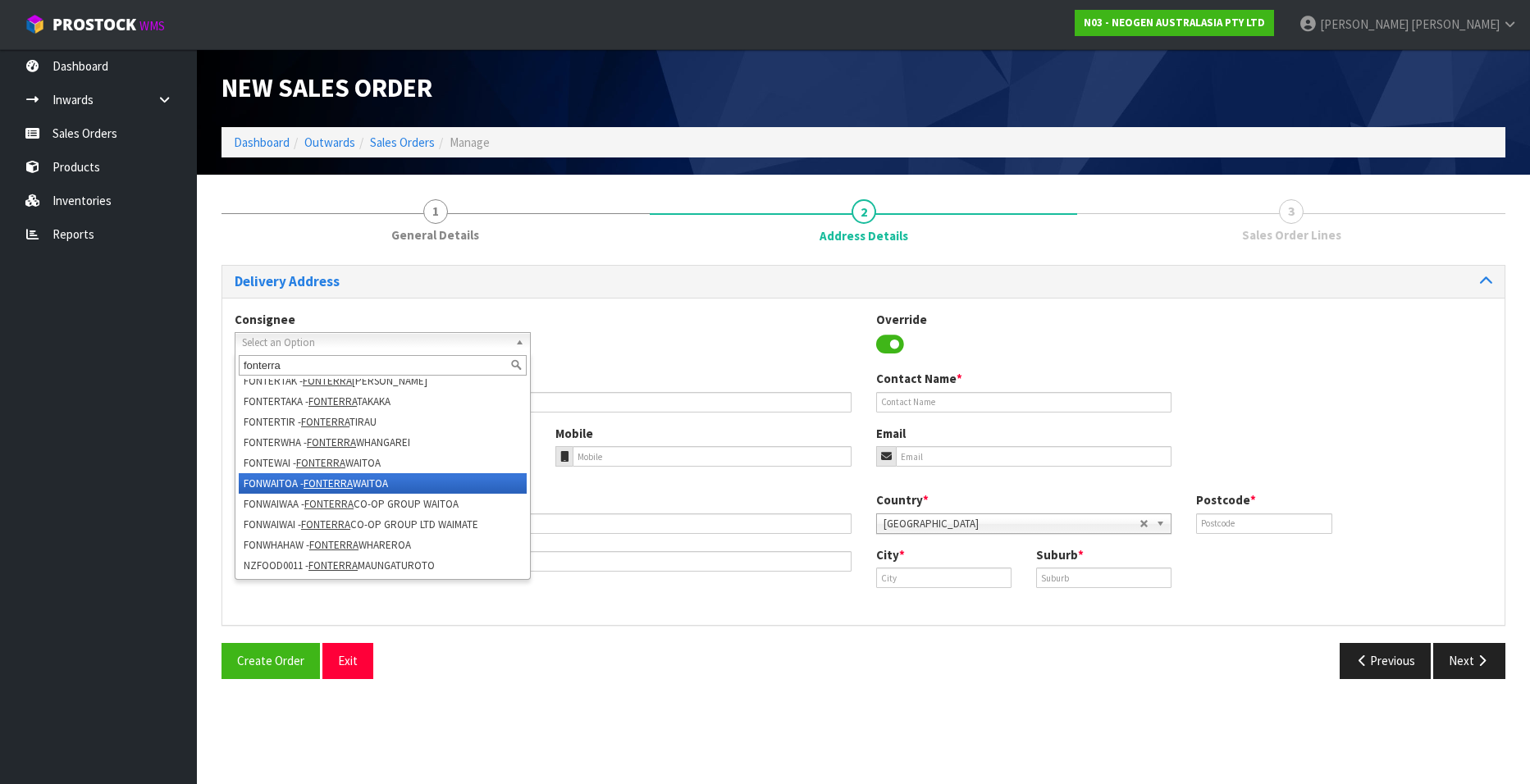
click at [321, 481] on em "FONTERRA" at bounding box center [328, 483] width 49 height 14
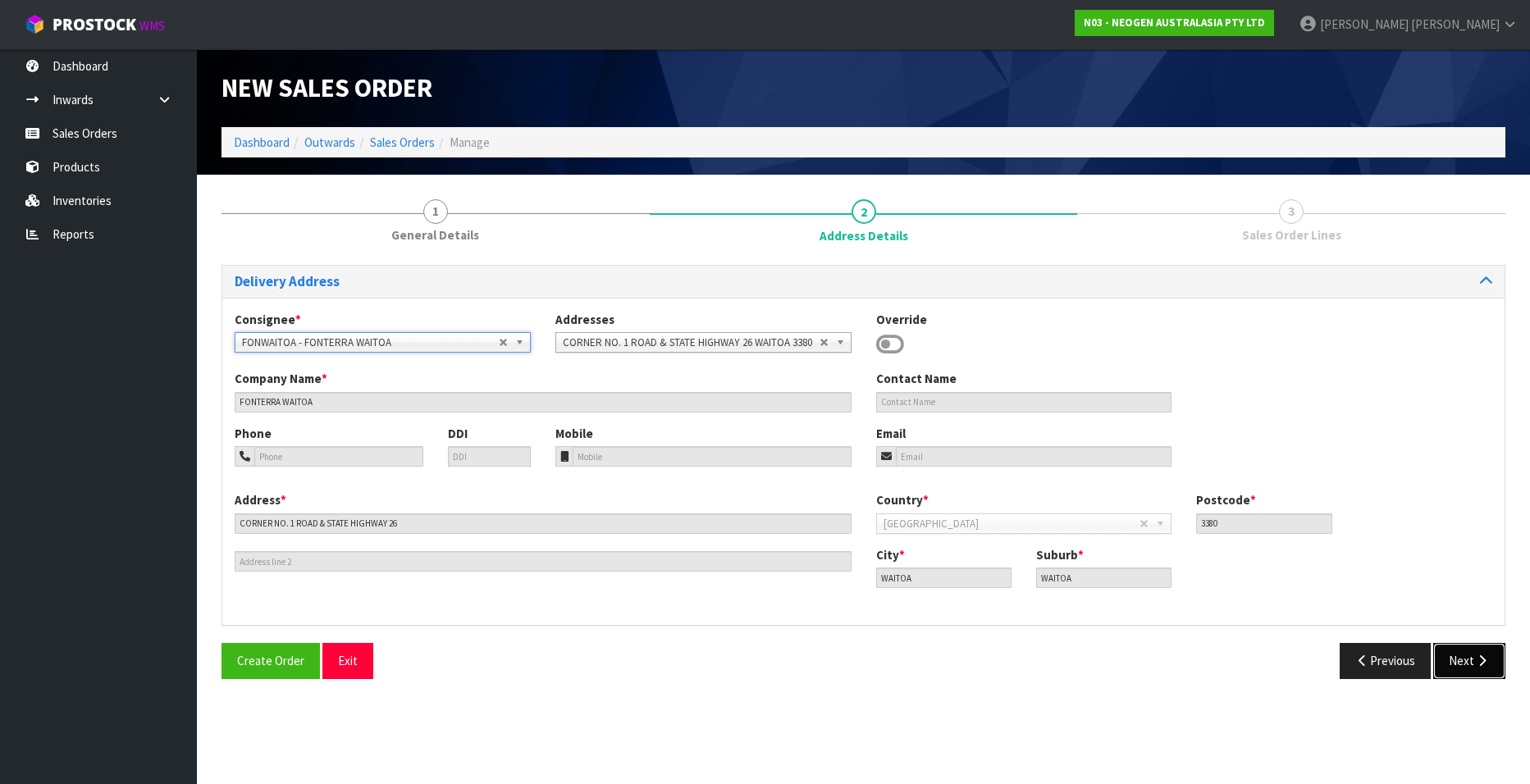
click at [1455, 659] on button "Next" at bounding box center [1469, 660] width 72 height 35
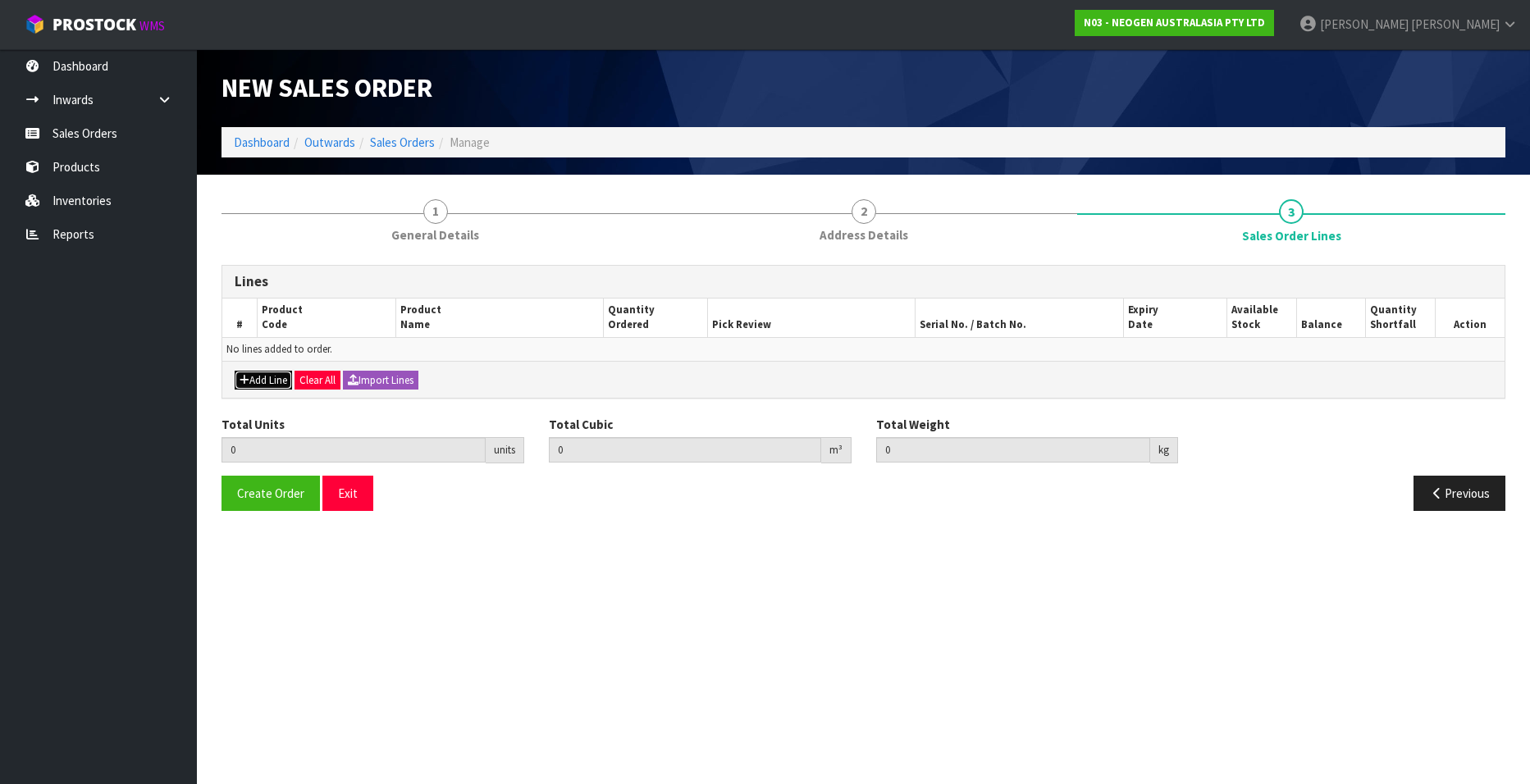
click at [269, 377] on button "Add Line" at bounding box center [263, 381] width 57 height 20
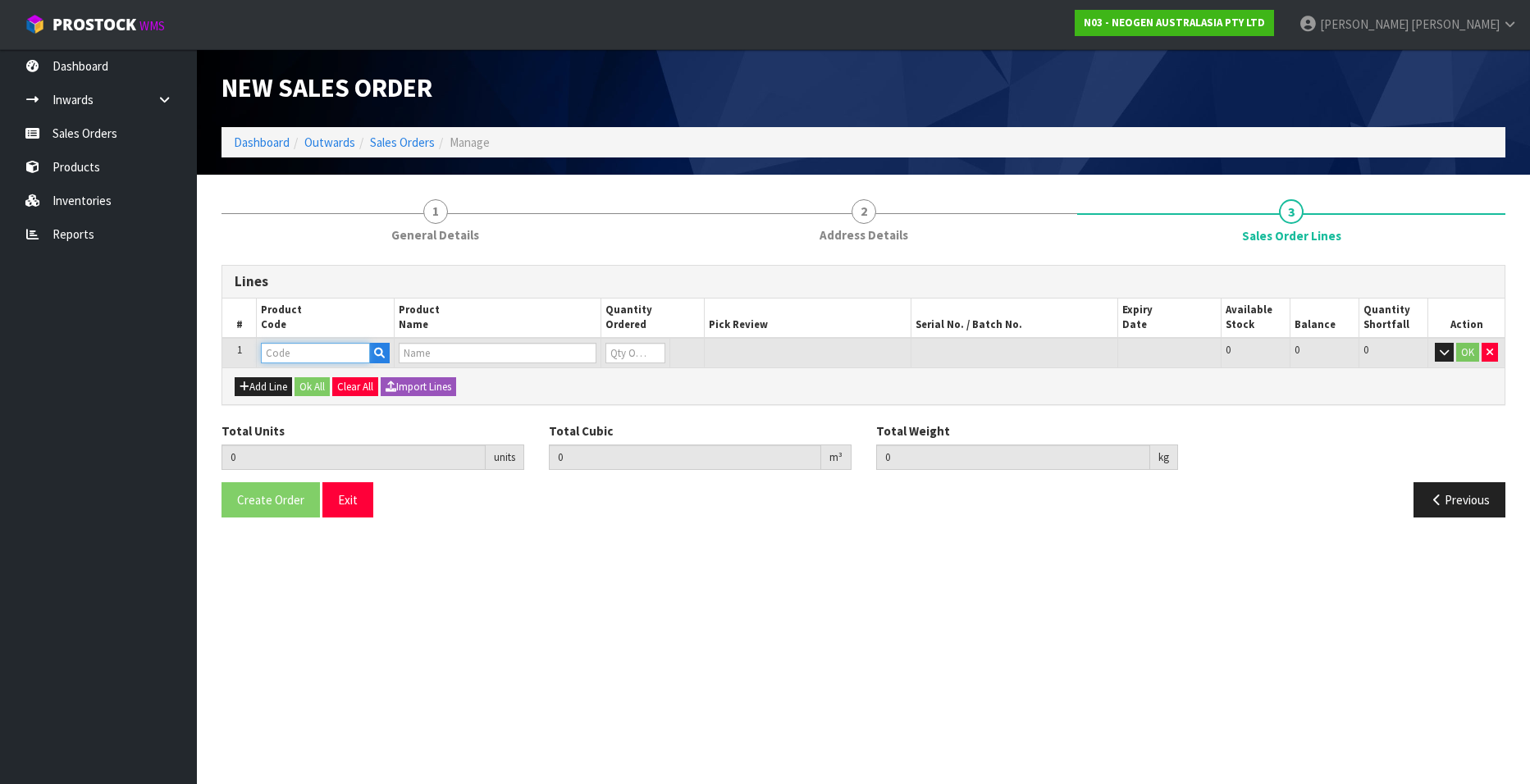
click at [324, 357] on input "text" at bounding box center [316, 353] width 109 height 21
paste input "700002120"
click at [655, 350] on input "1" at bounding box center [636, 353] width 60 height 21
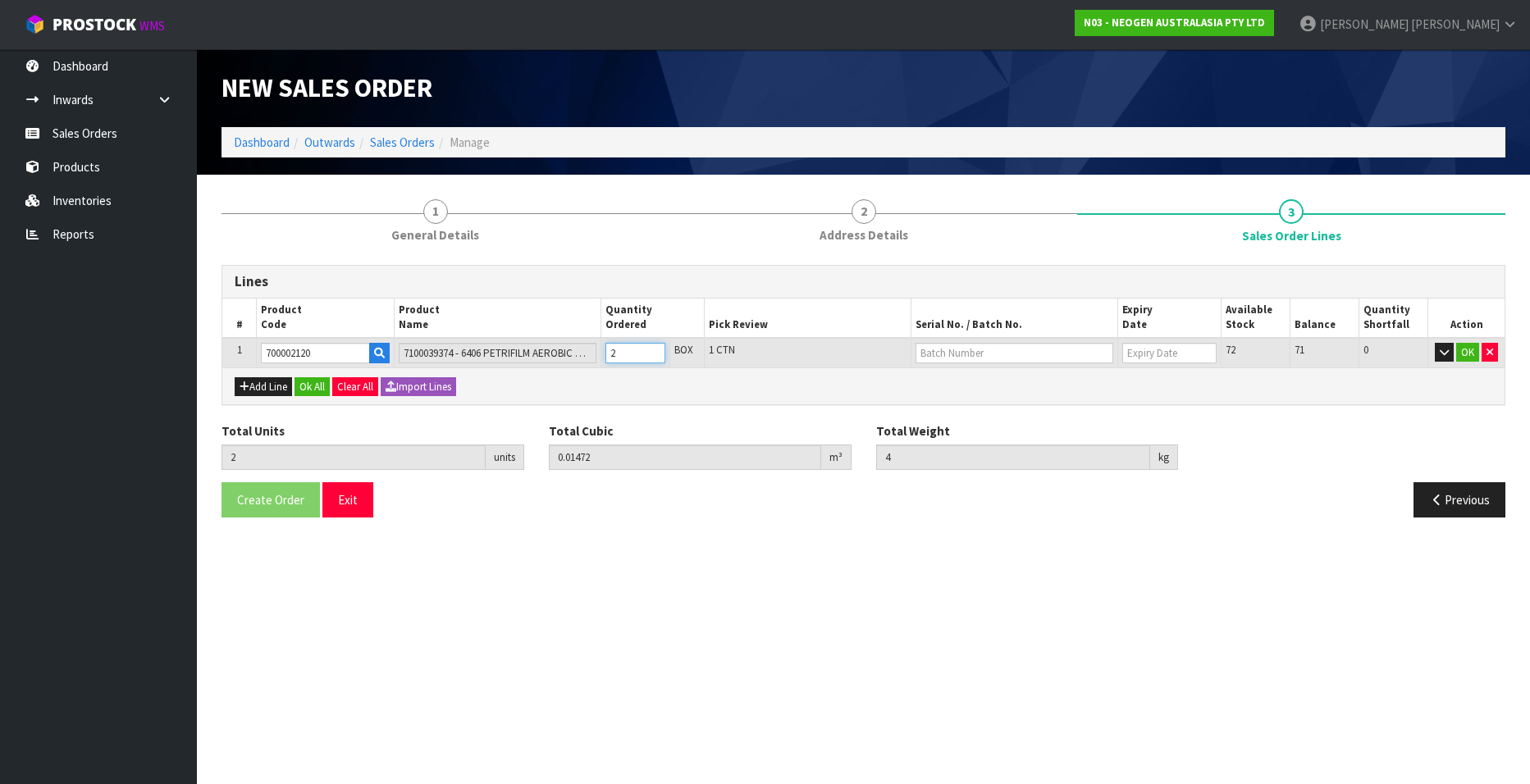
click at [655, 350] on input "2" at bounding box center [636, 353] width 60 height 21
click at [929, 354] on input "text" at bounding box center [1014, 353] width 197 height 21
click at [983, 405] on link "3456WP" at bounding box center [981, 403] width 130 height 22
click at [1468, 352] on button "OK" at bounding box center [1467, 353] width 23 height 20
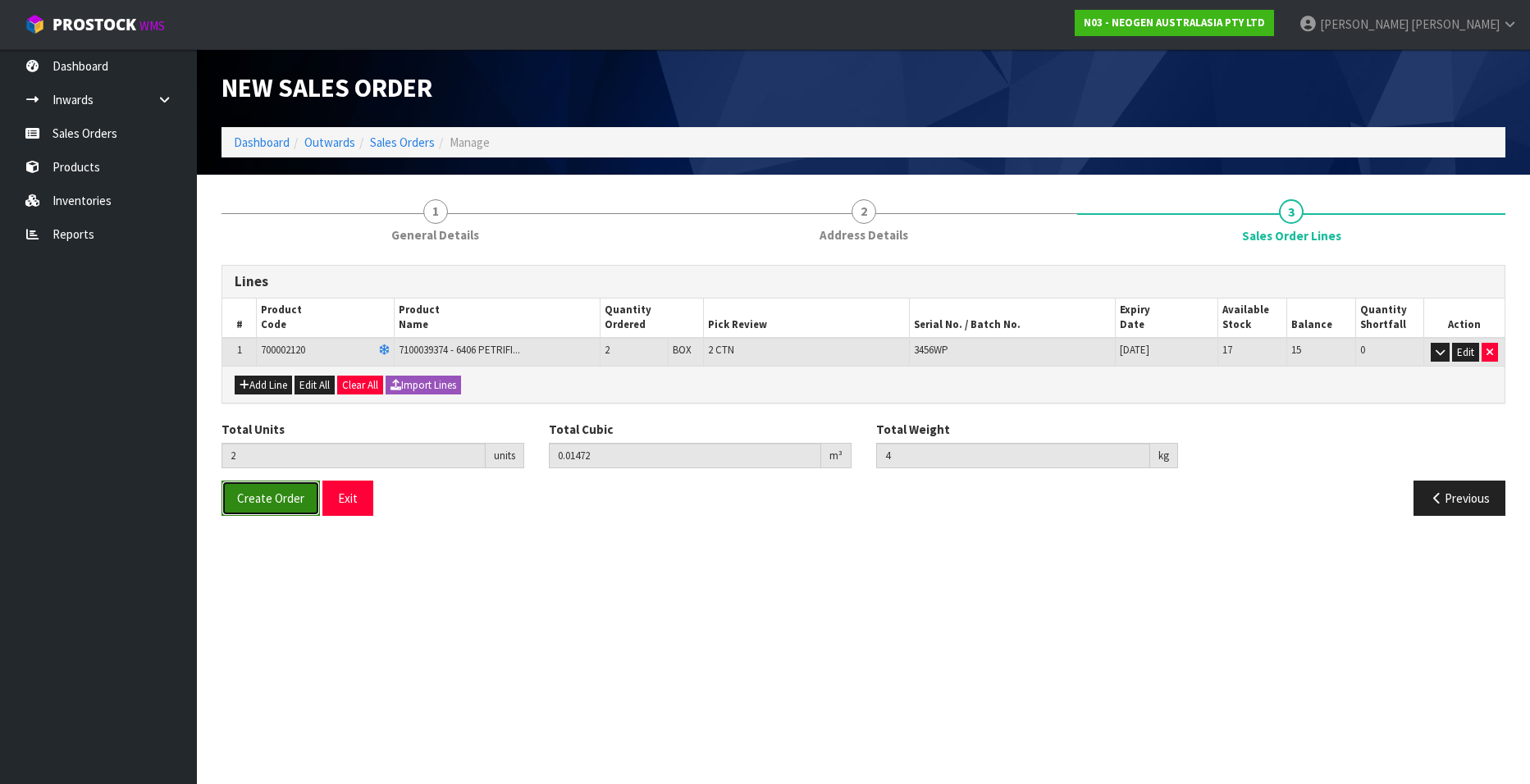
click at [276, 491] on span "Create Order" at bounding box center [271, 498] width 67 height 15
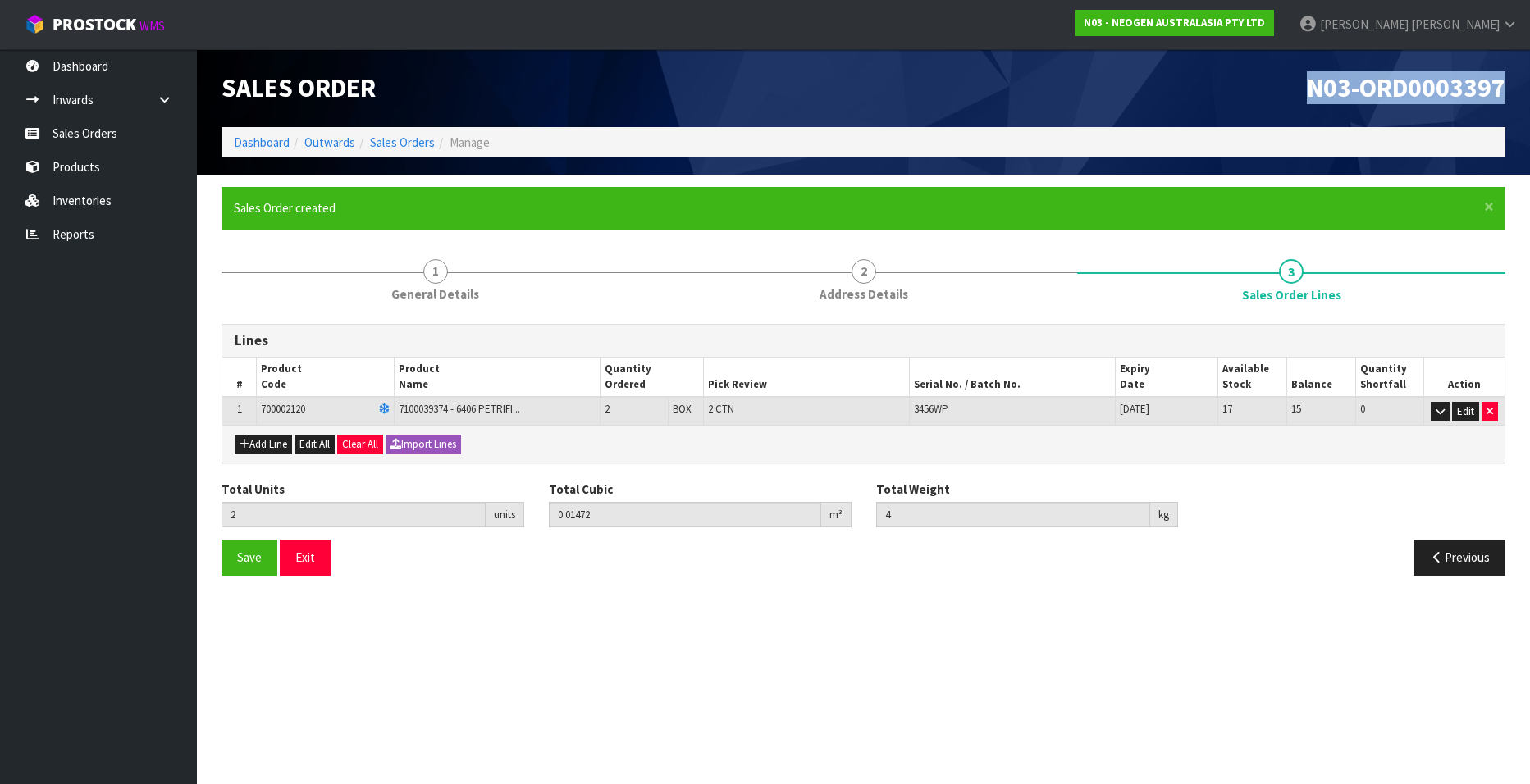
drag, startPoint x: 1309, startPoint y: 90, endPoint x: 1505, endPoint y: 89, distance: 196.0
click at [1505, 89] on span "N03-ORD0003397" at bounding box center [1406, 87] width 198 height 33
copy span "N03-ORD0003397"
click at [382, 140] on link "Sales Orders" at bounding box center [402, 142] width 65 height 15
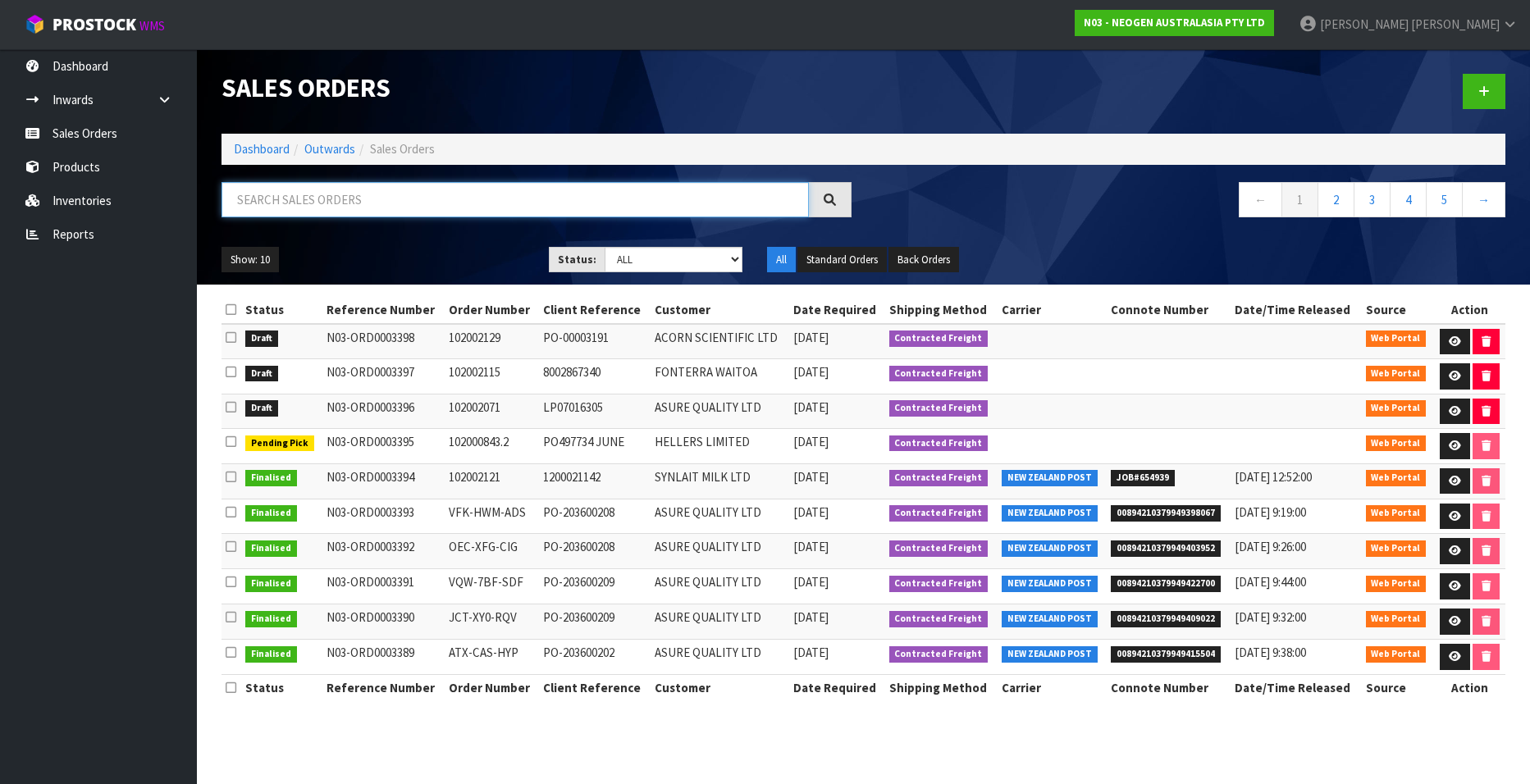
click at [343, 200] on input "text" at bounding box center [516, 199] width 588 height 35
paste input "102002117"
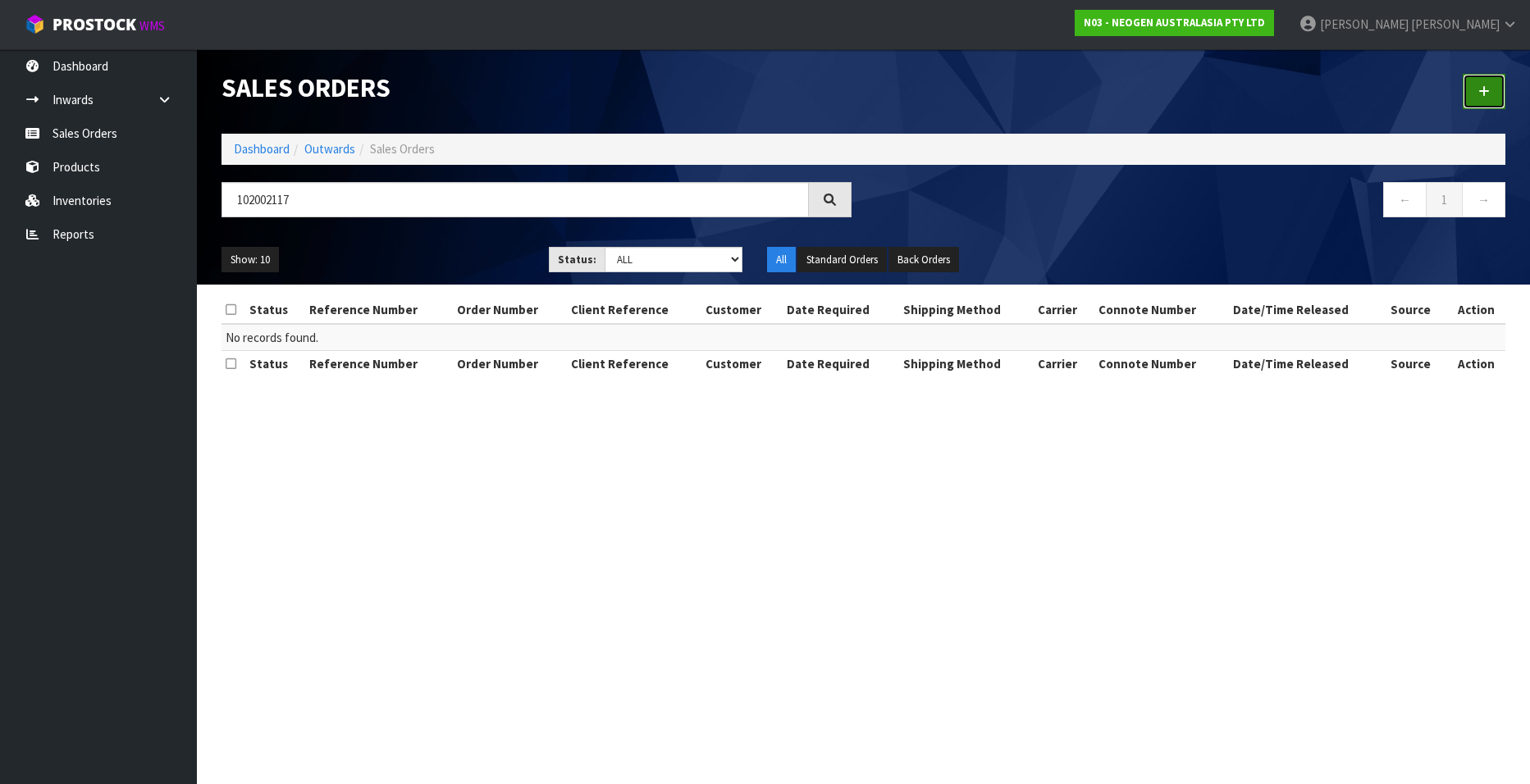
click at [1481, 94] on icon at bounding box center [1485, 92] width 12 height 13
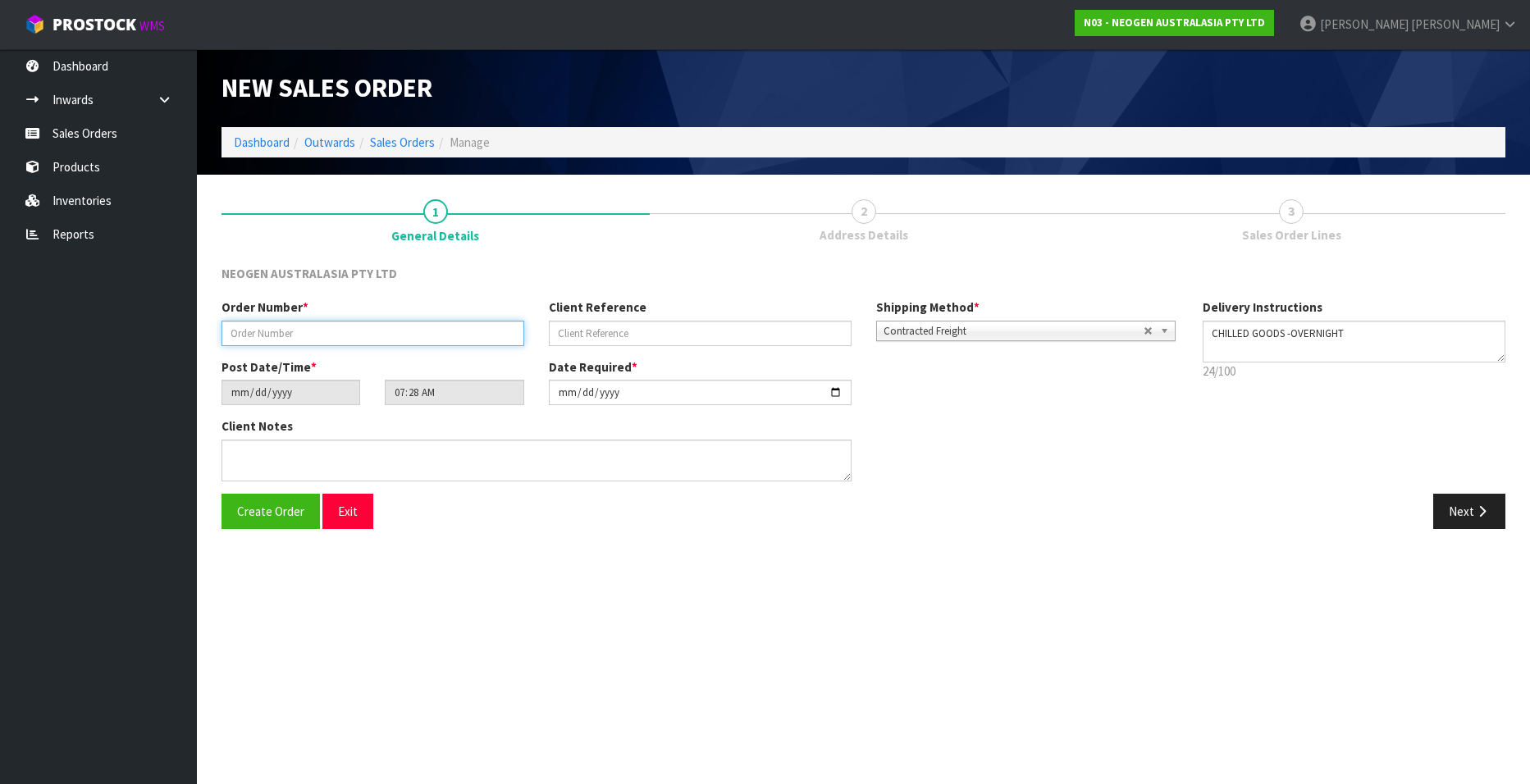
click at [267, 329] on input "text" at bounding box center [373, 334] width 303 height 25
paste input "102002117"
click at [573, 337] on input "text" at bounding box center [700, 334] width 303 height 25
paste input "8002867492"
drag, startPoint x: 1457, startPoint y: 508, endPoint x: 1431, endPoint y: 509, distance: 26.0
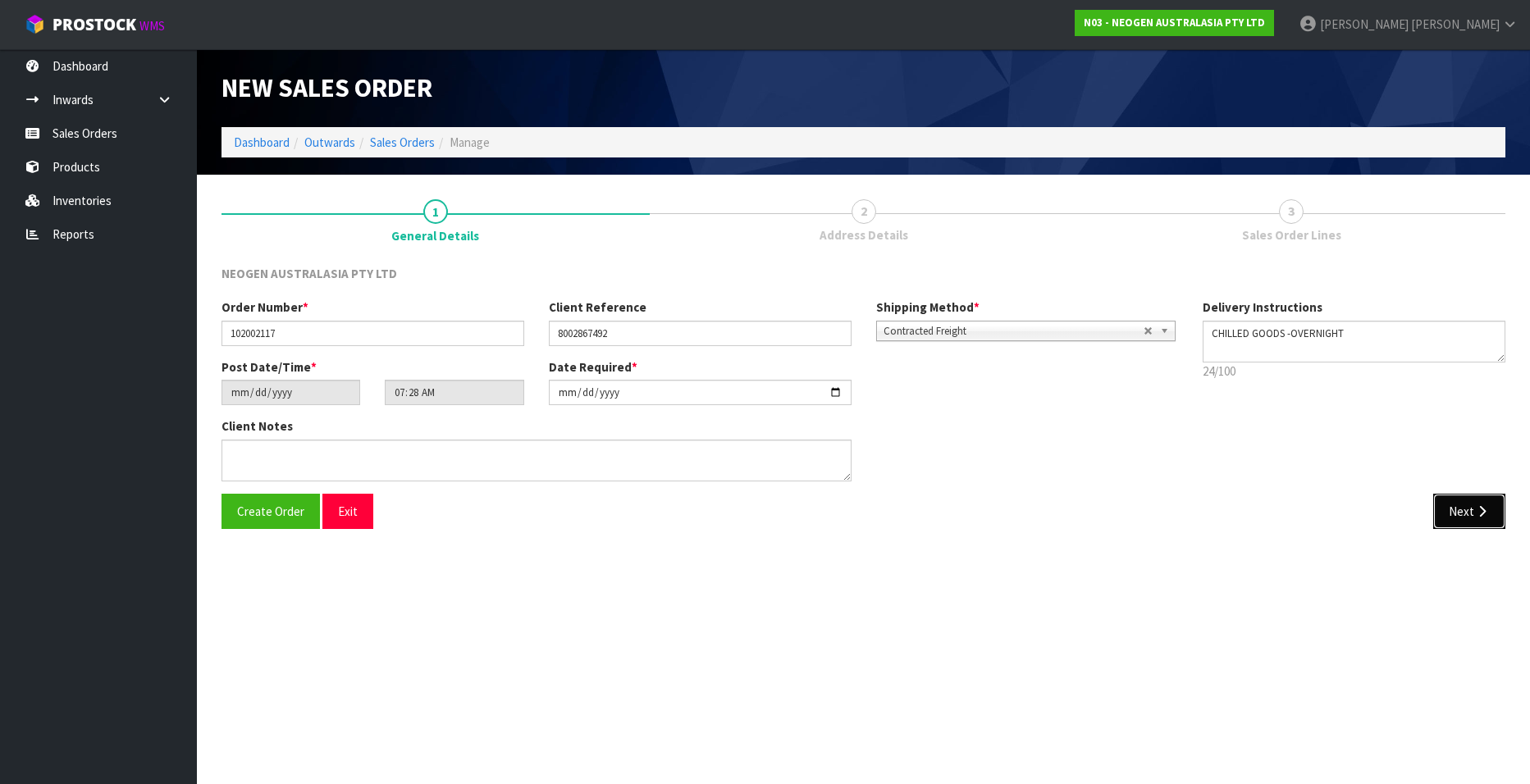
click at [1458, 508] on button "Next" at bounding box center [1469, 511] width 72 height 35
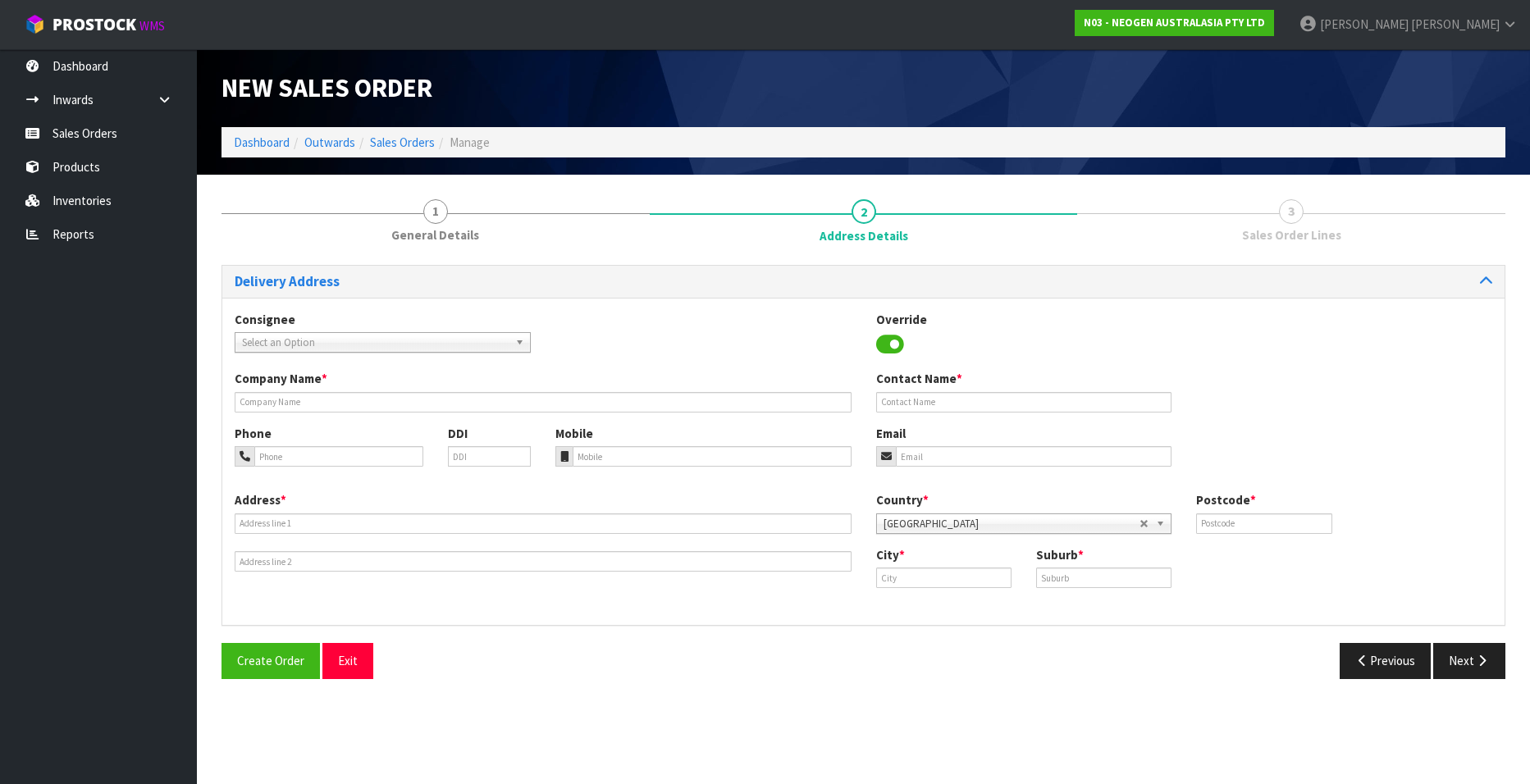
click at [368, 334] on span "Select an Option" at bounding box center [375, 343] width 267 height 20
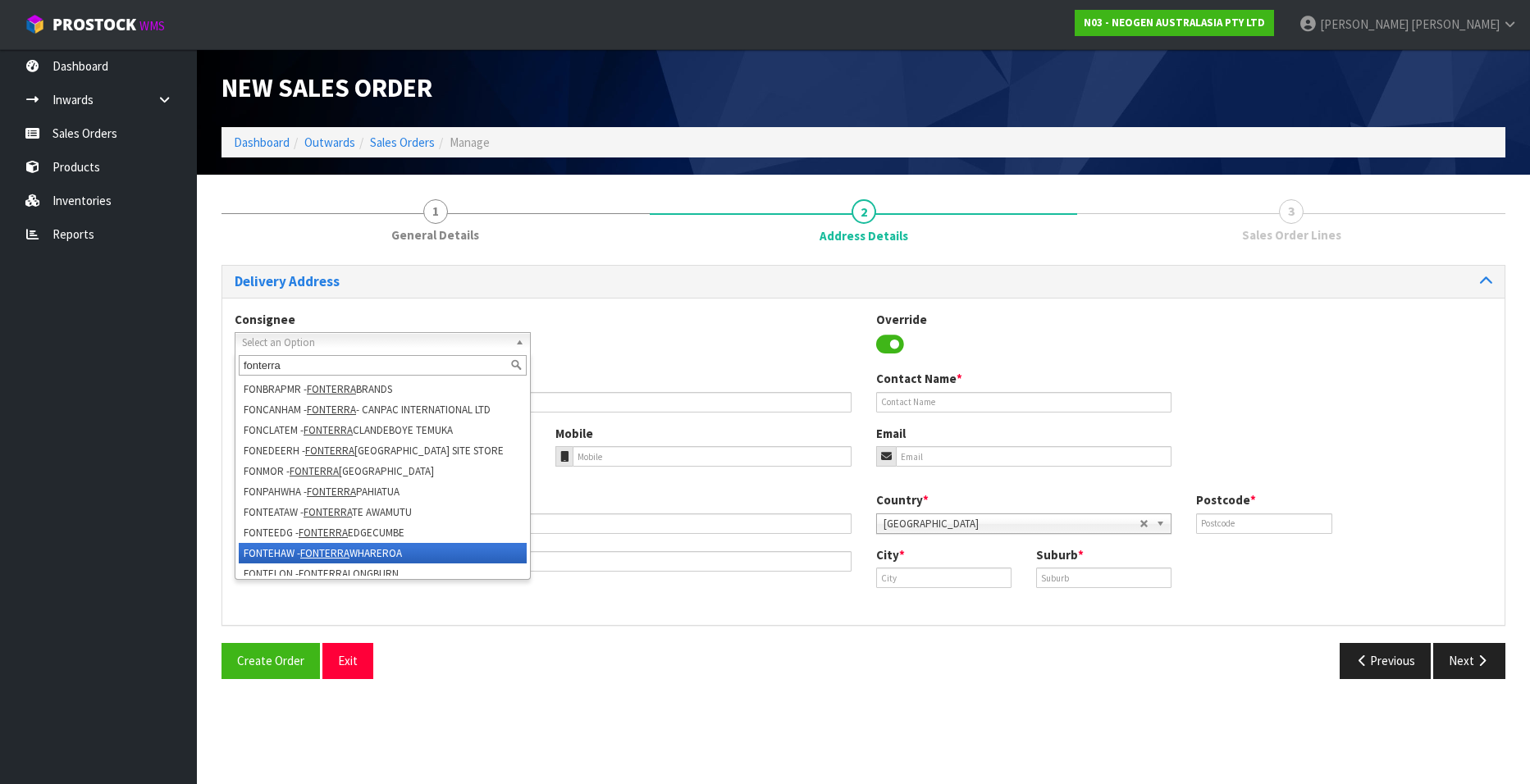
scroll to position [82, 0]
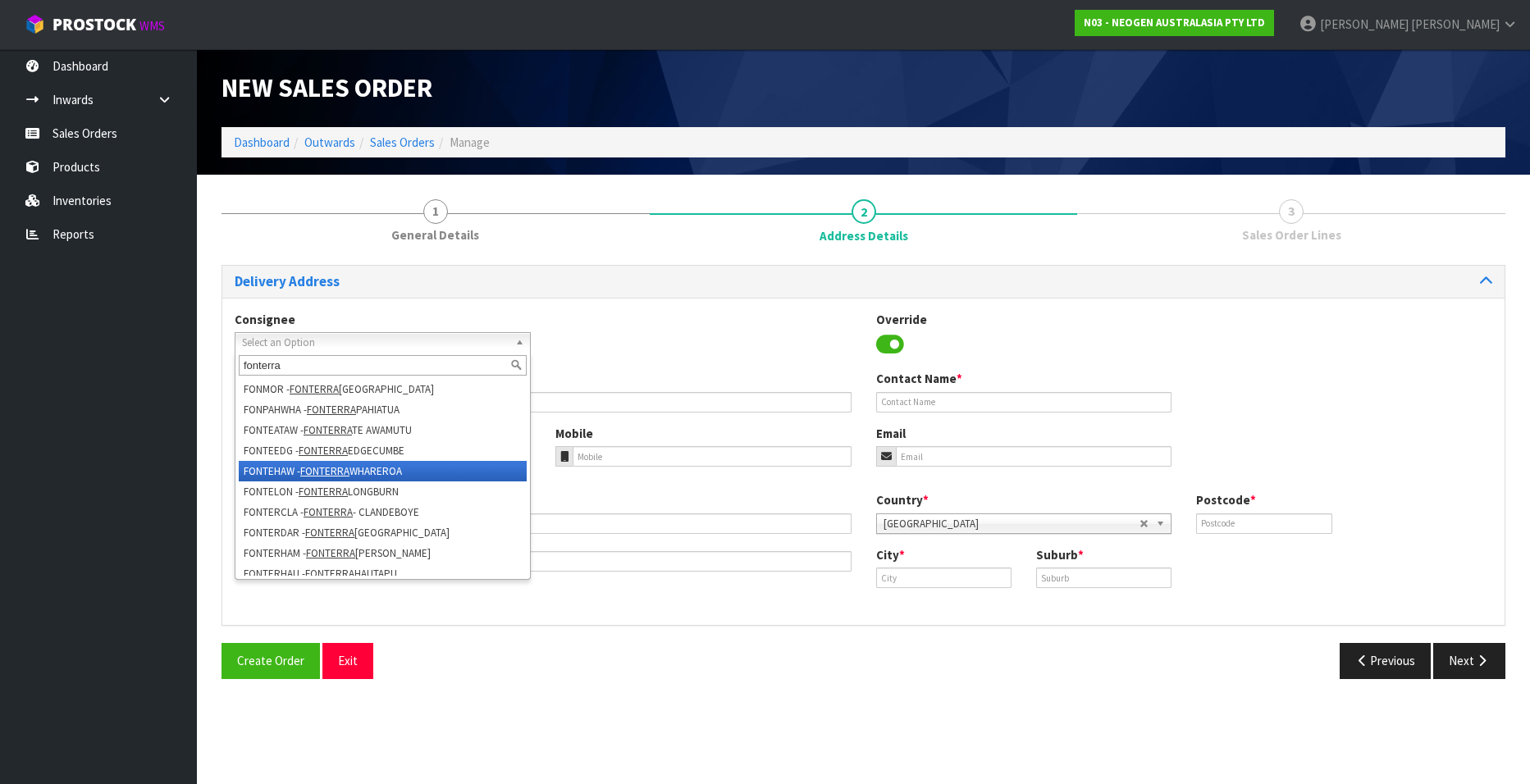
click at [319, 466] on em "FONTERRA" at bounding box center [325, 471] width 49 height 14
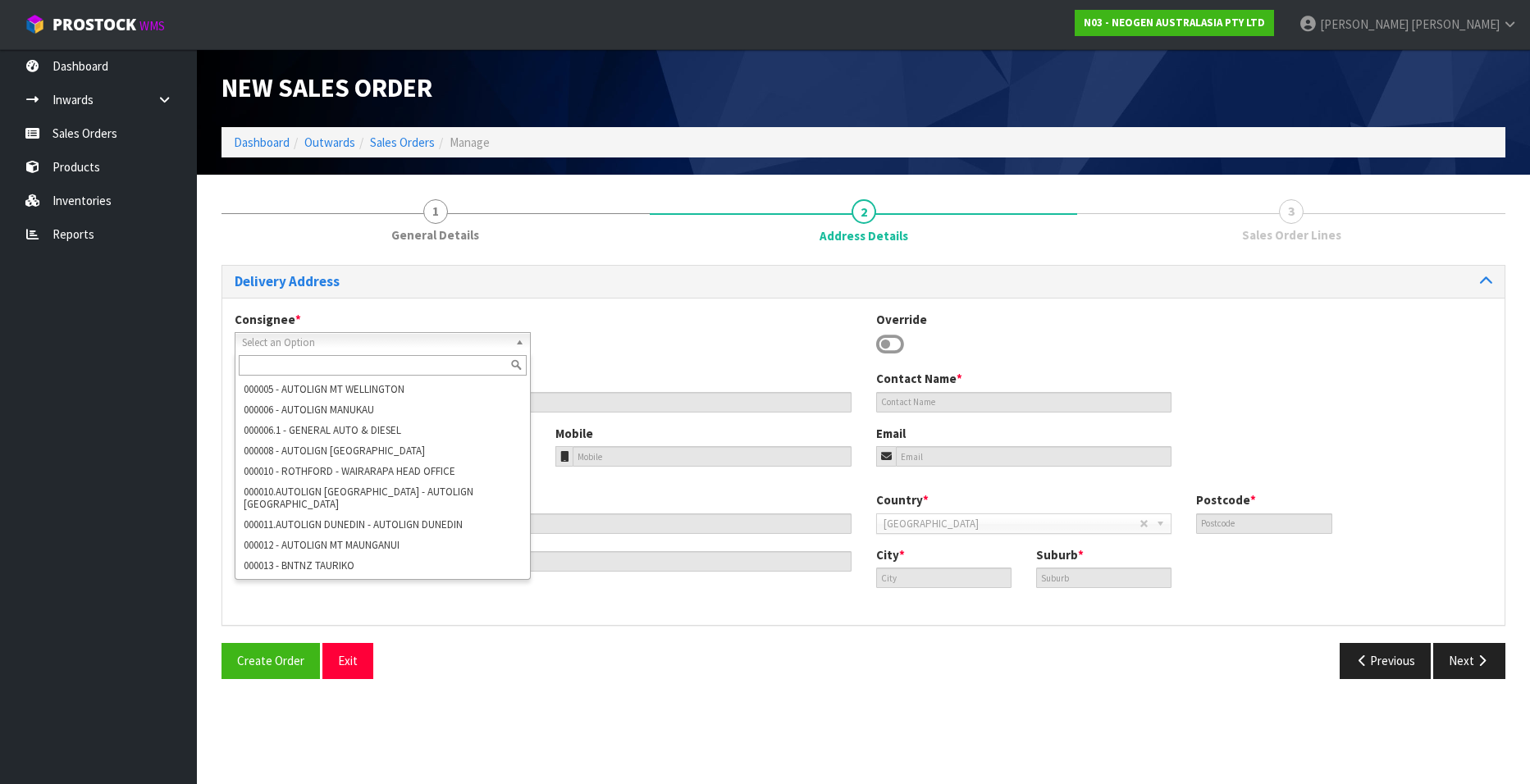
click at [398, 339] on span "Select an Option" at bounding box center [370, 343] width 257 height 20
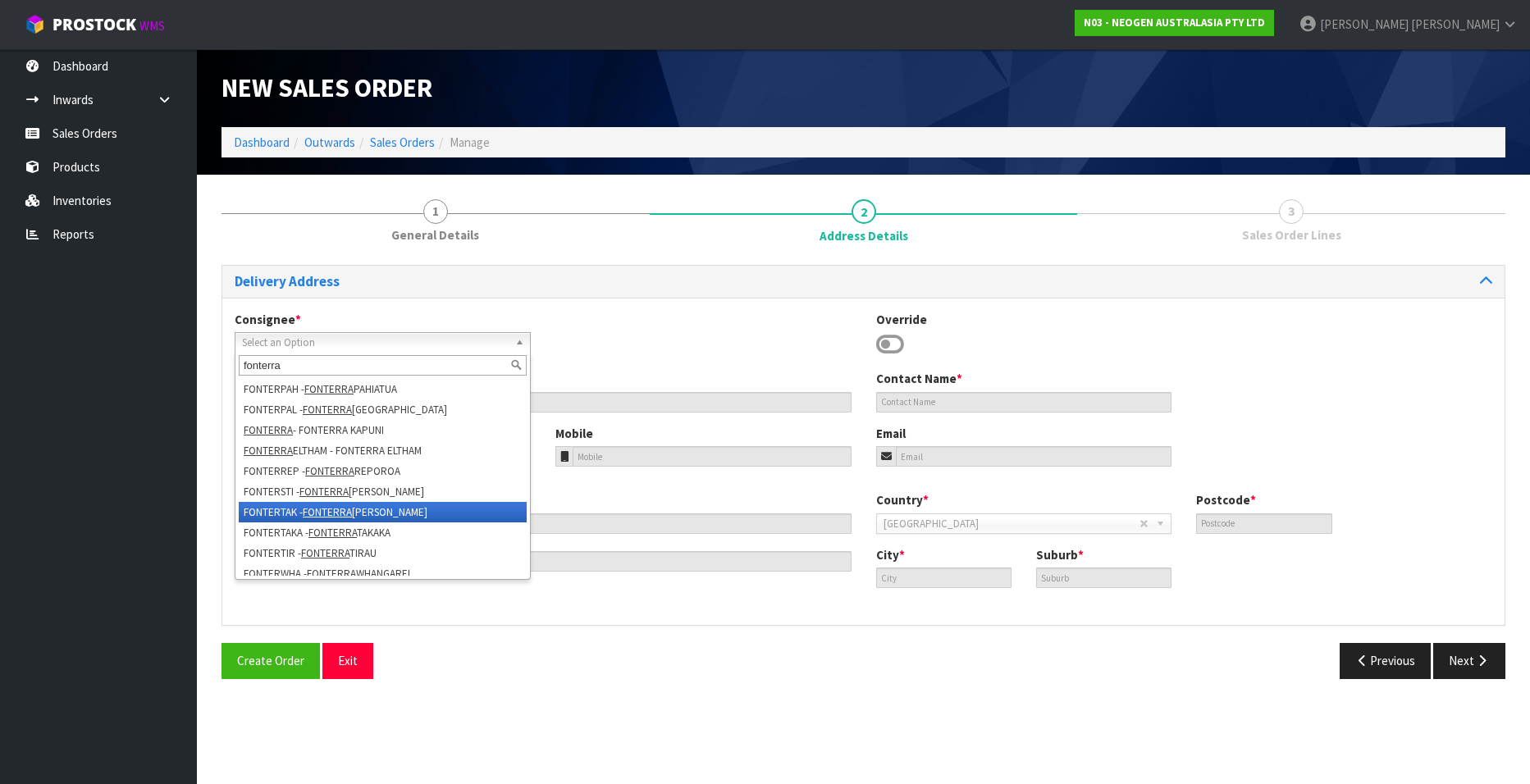
scroll to position [410, 0]
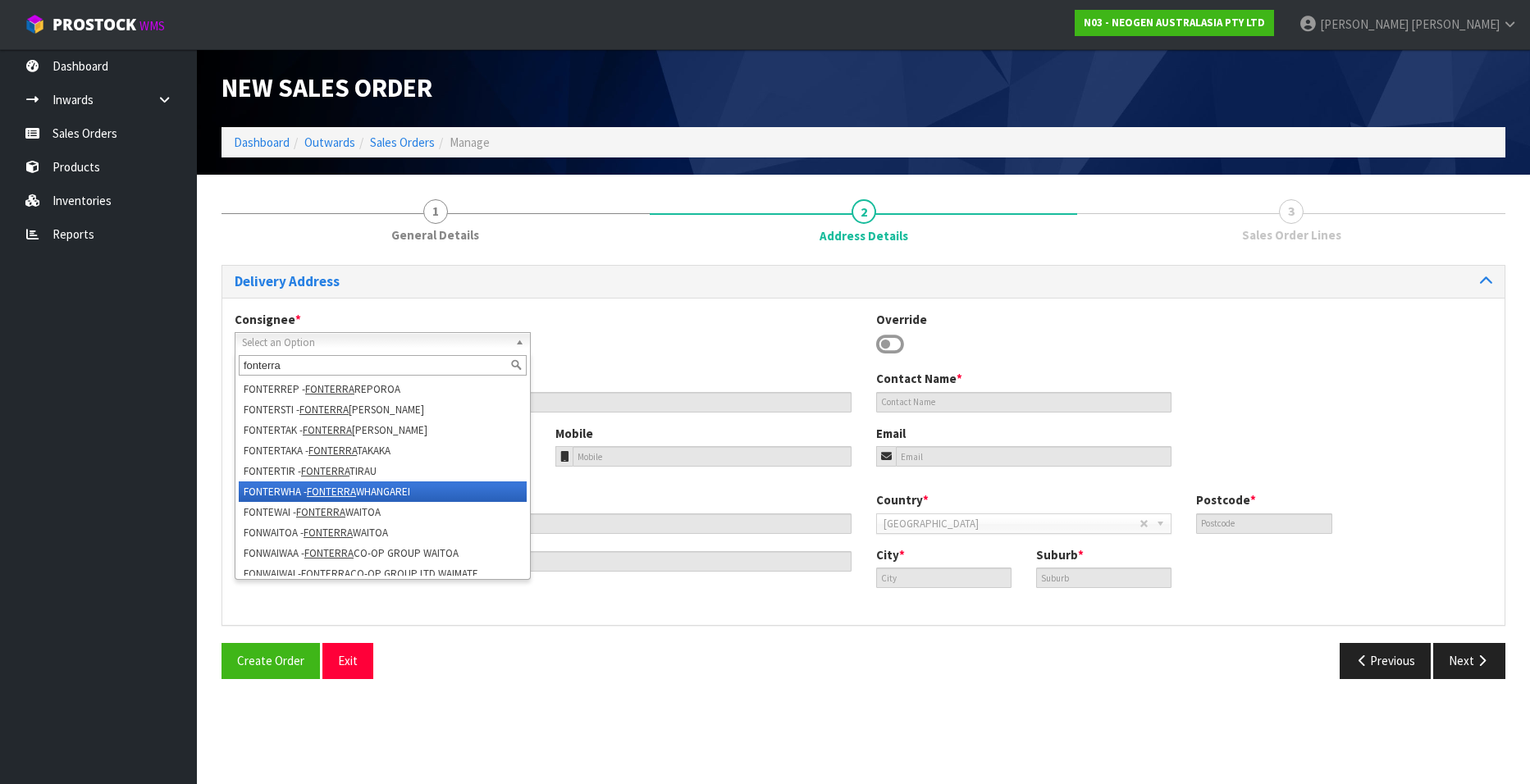
click at [402, 490] on li "FONTERWHA - FONTERRA WHANGAREI" at bounding box center [383, 492] width 288 height 21
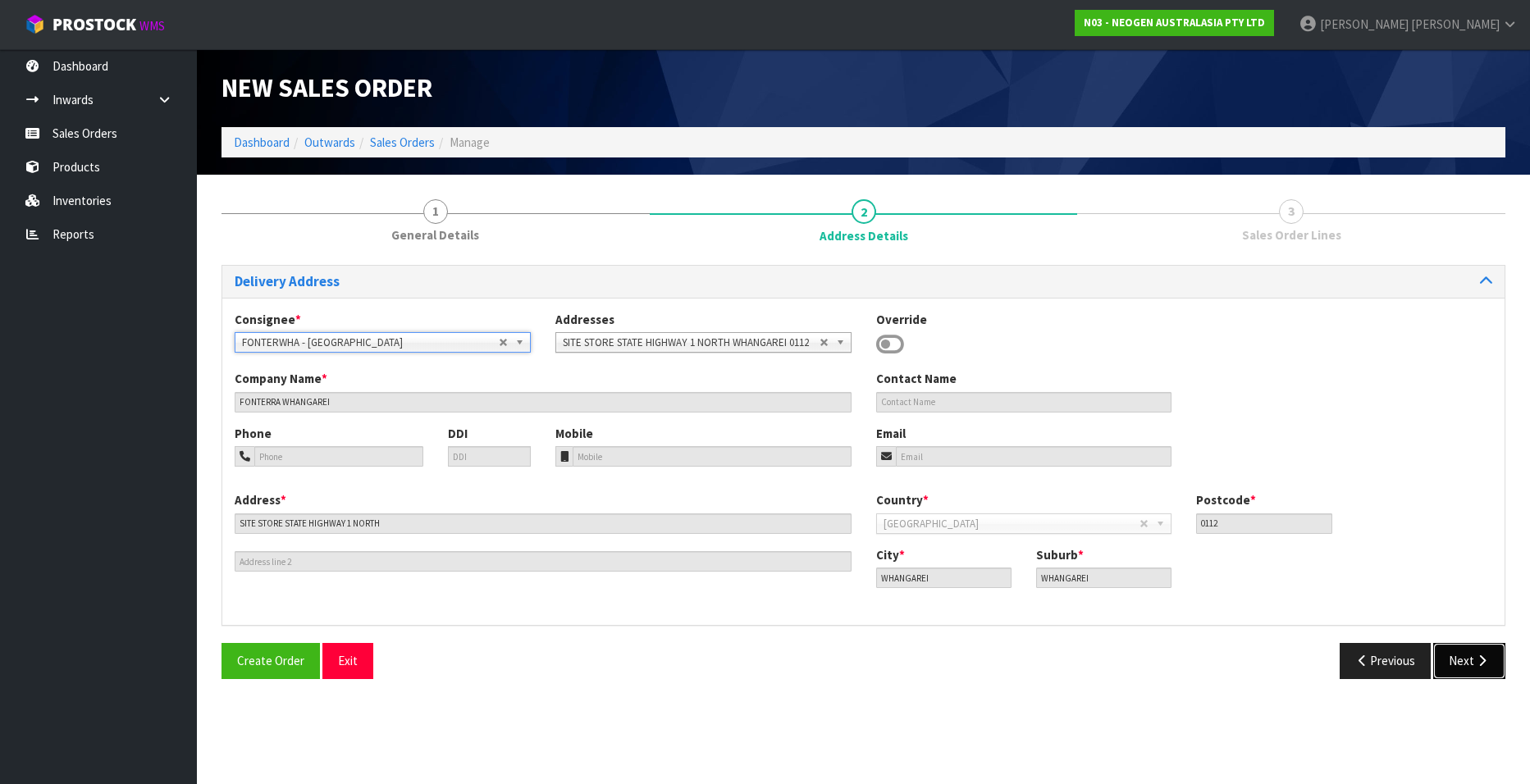
click at [1463, 659] on button "Next" at bounding box center [1469, 660] width 72 height 35
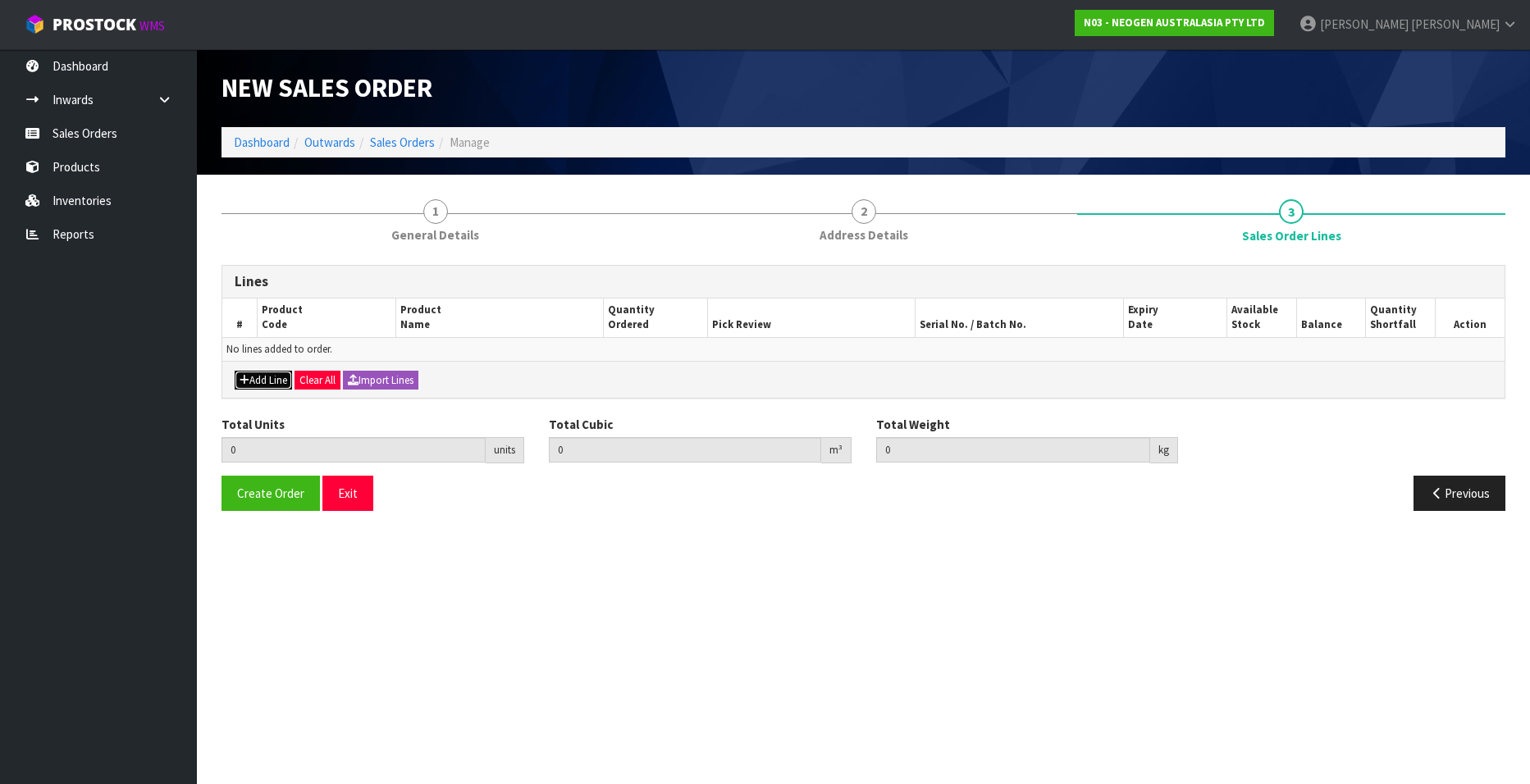
click at [266, 381] on button "Add Line" at bounding box center [263, 381] width 57 height 20
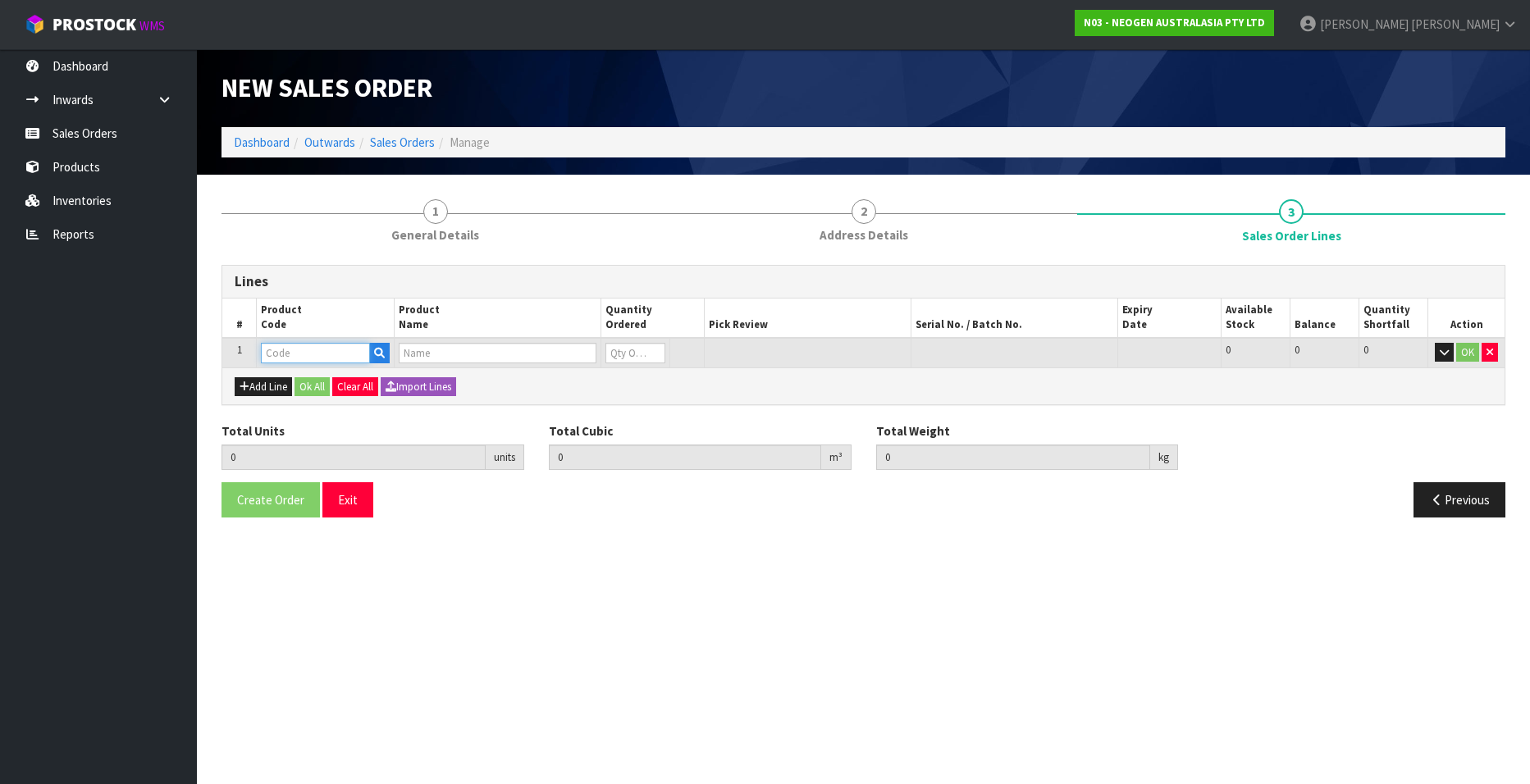
click at [291, 354] on input "text" at bounding box center [316, 353] width 109 height 21
paste input "700002207"
click at [658, 347] on input "1" at bounding box center [636, 353] width 60 height 21
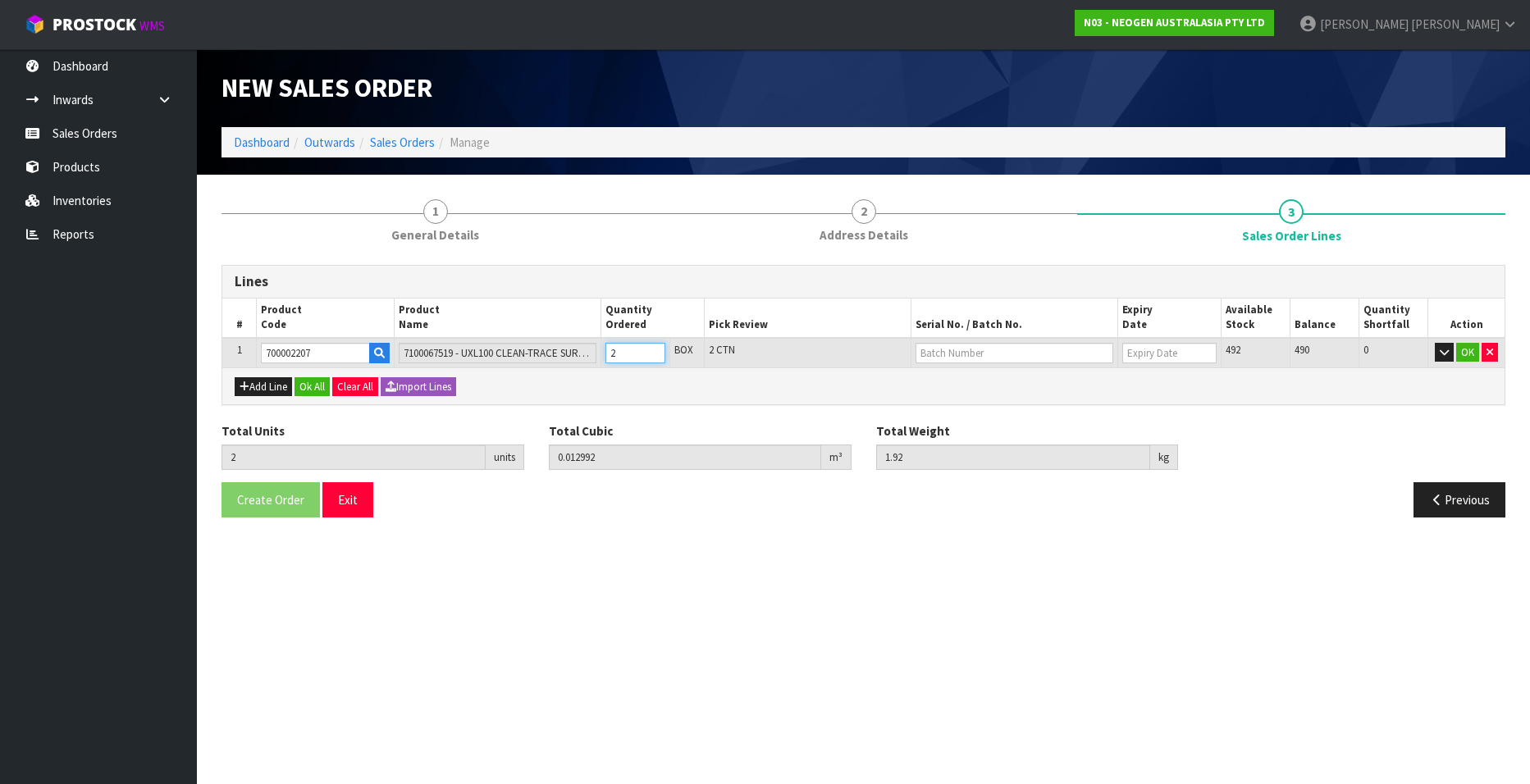
click at [656, 347] on input "2" at bounding box center [636, 353] width 60 height 21
click at [1086, 355] on input "text" at bounding box center [1014, 353] width 197 height 21
click at [1002, 376] on link "3000031847" at bounding box center [981, 381] width 130 height 22
click at [1465, 350] on button "OK" at bounding box center [1467, 353] width 23 height 20
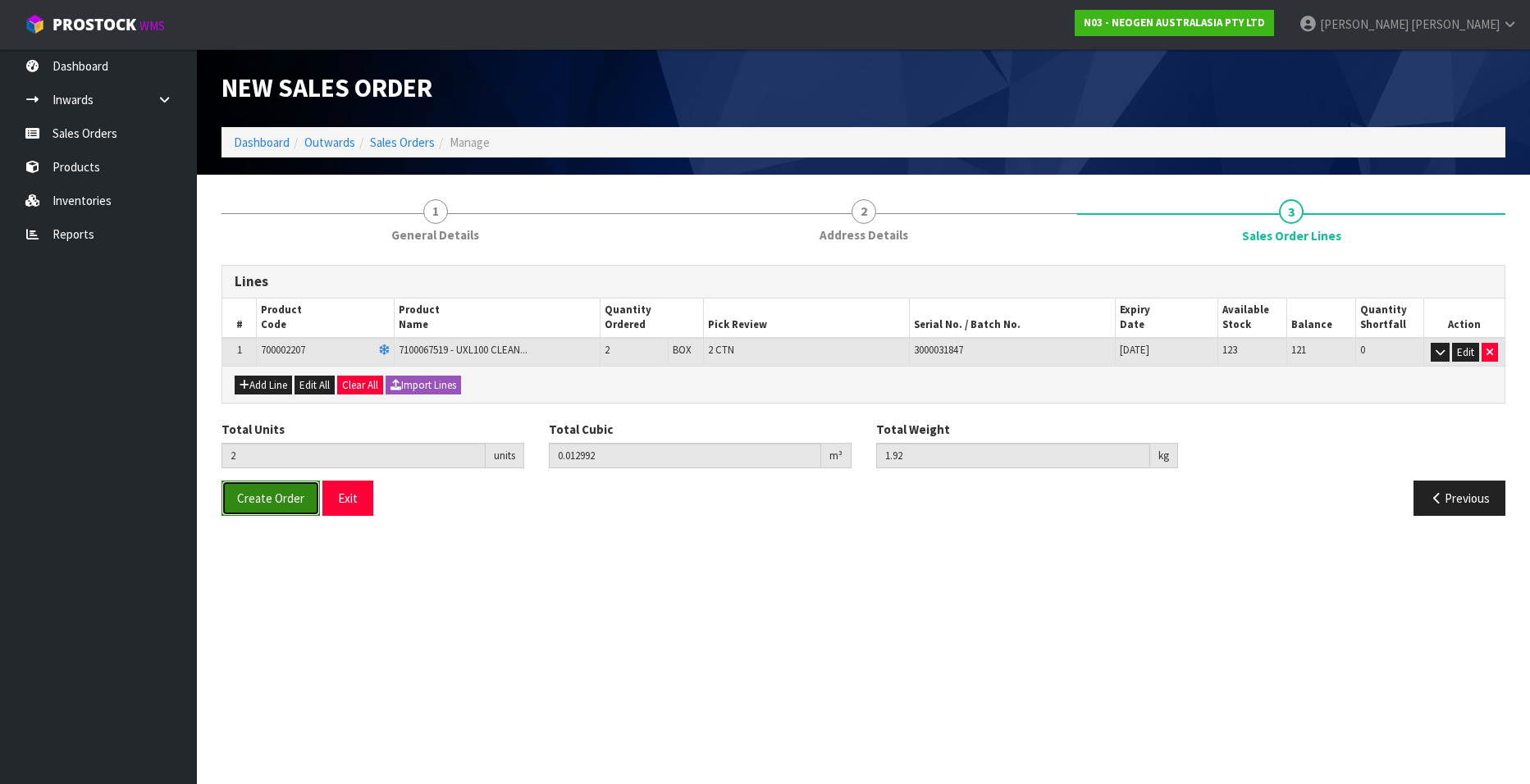
click at [258, 506] on span "Create Order" at bounding box center [271, 498] width 67 height 15
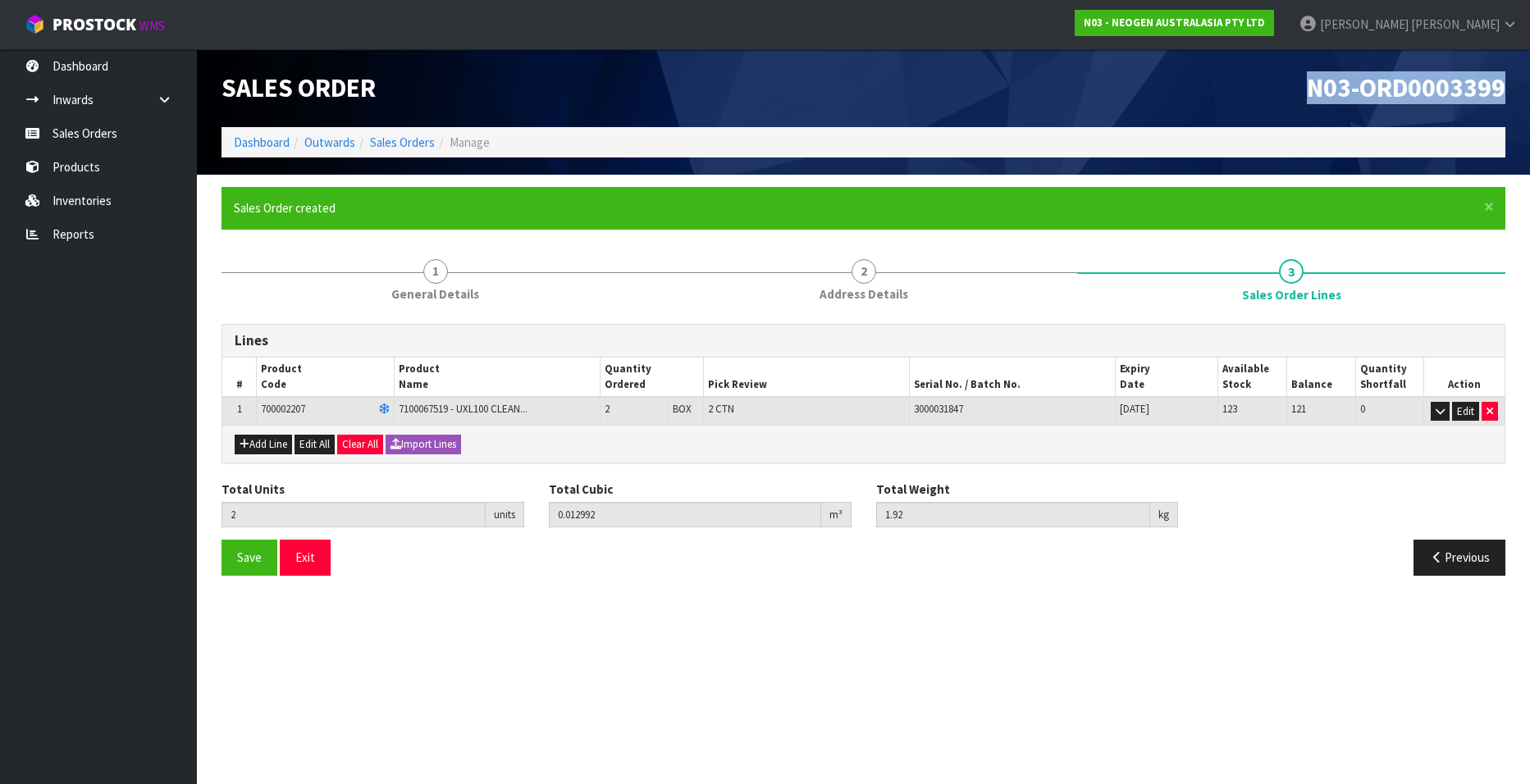
drag, startPoint x: 1310, startPoint y: 85, endPoint x: 1505, endPoint y: 85, distance: 195.0
click at [1505, 85] on span "N03-ORD0003399" at bounding box center [1406, 87] width 198 height 33
copy span "N03-ORD0003399"
click at [400, 139] on link "Sales Orders" at bounding box center [402, 142] width 65 height 15
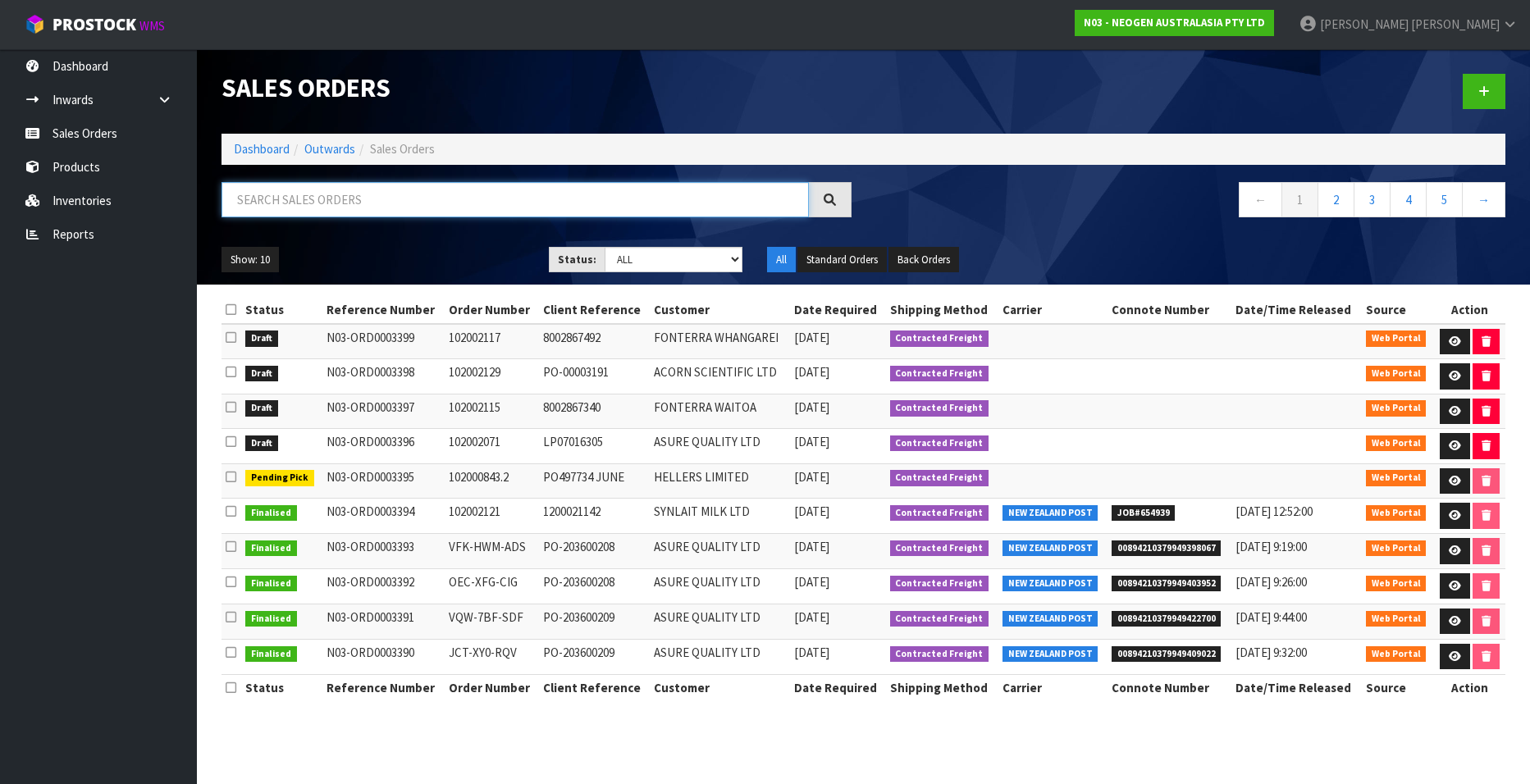
click at [337, 203] on input "text" at bounding box center [516, 199] width 588 height 35
paste input "102002118"
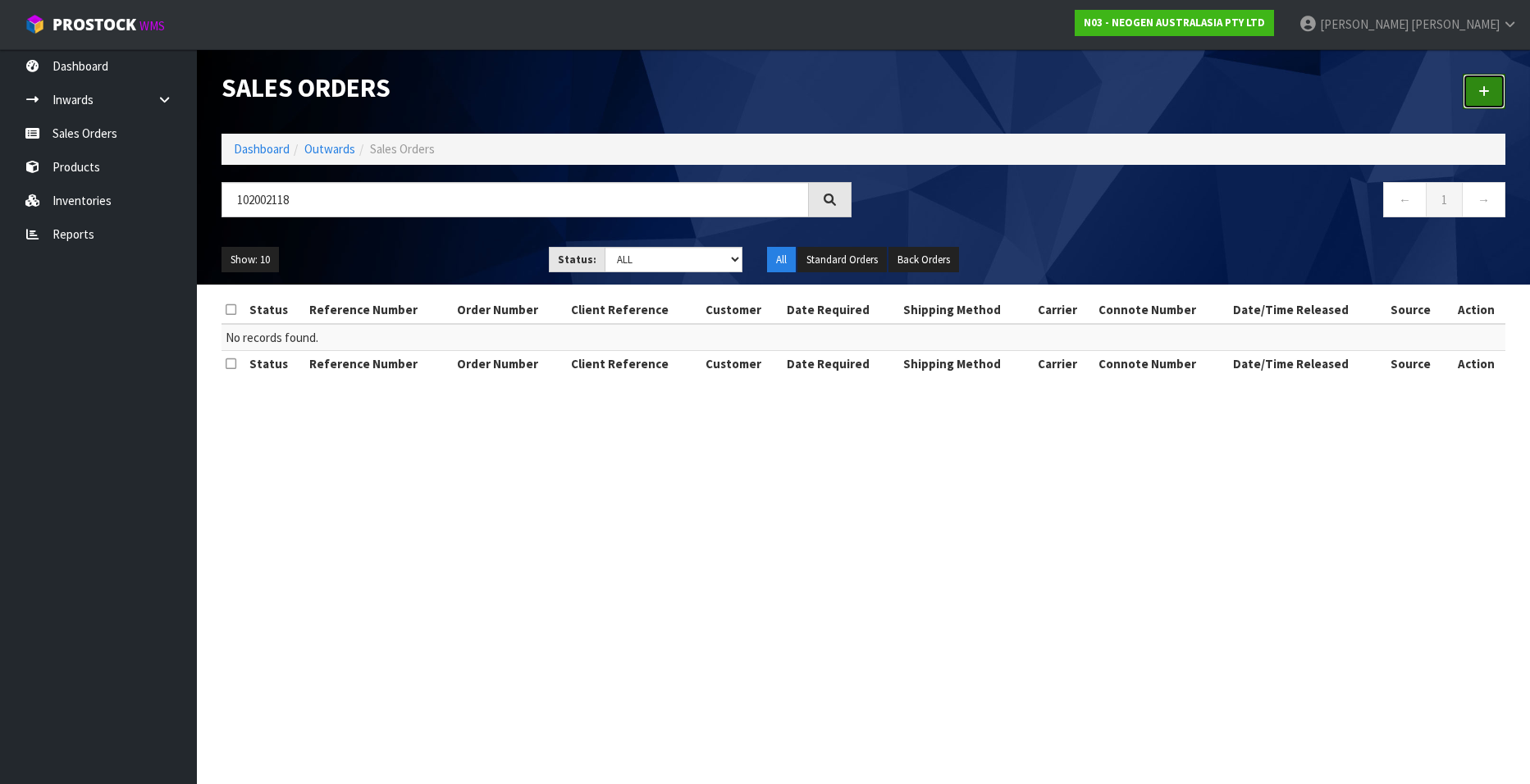
drag, startPoint x: 1479, startPoint y: 93, endPoint x: 1454, endPoint y: 102, distance: 26.6
click at [1477, 93] on link at bounding box center [1484, 91] width 43 height 35
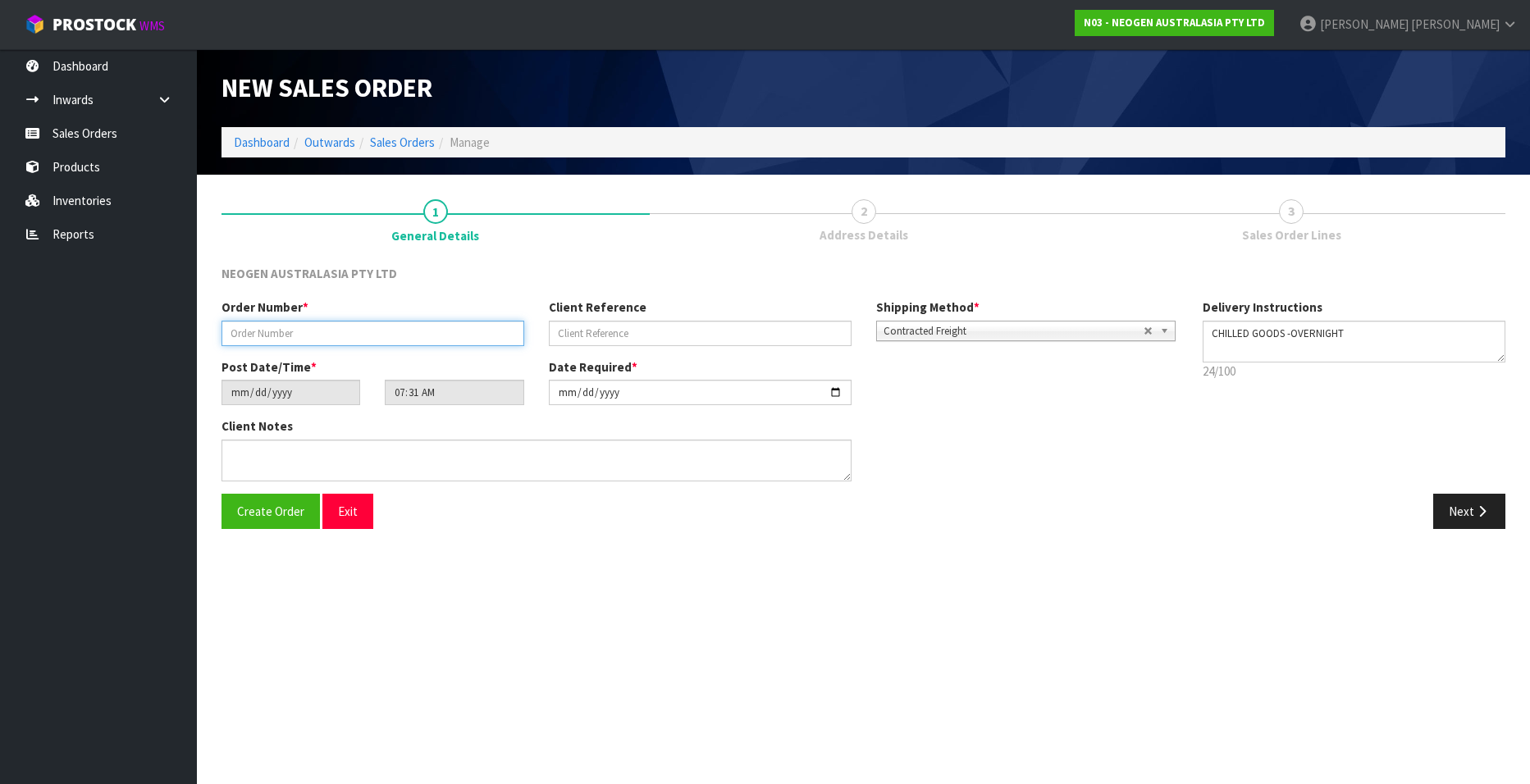
click at [299, 331] on input "text" at bounding box center [373, 334] width 303 height 25
paste input "102002118"
click at [554, 331] on input "text" at bounding box center [700, 334] width 303 height 25
paste input "8002867454"
click at [1456, 516] on button "Next" at bounding box center [1469, 511] width 72 height 35
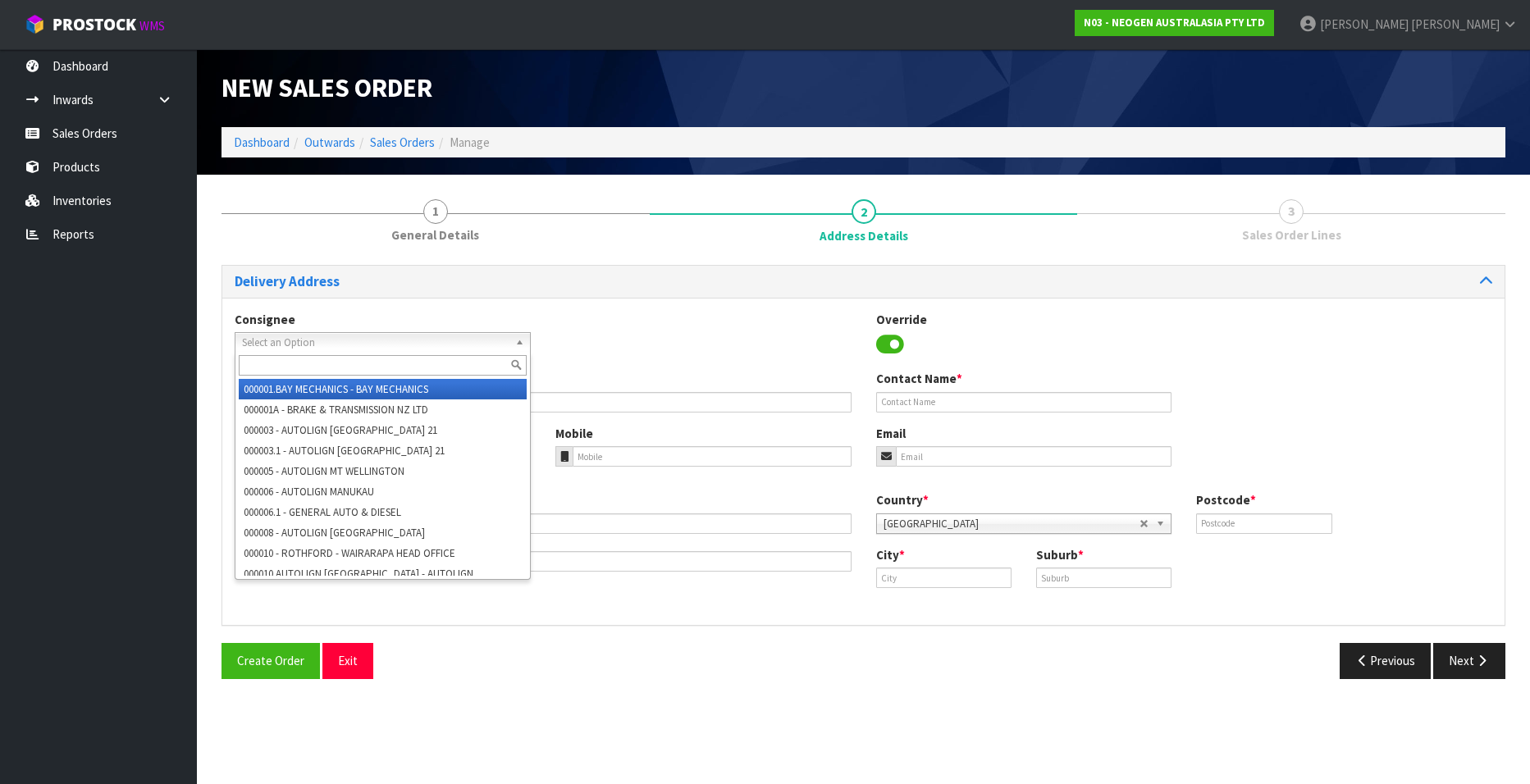
click at [279, 340] on span "Select an Option" at bounding box center [375, 343] width 267 height 20
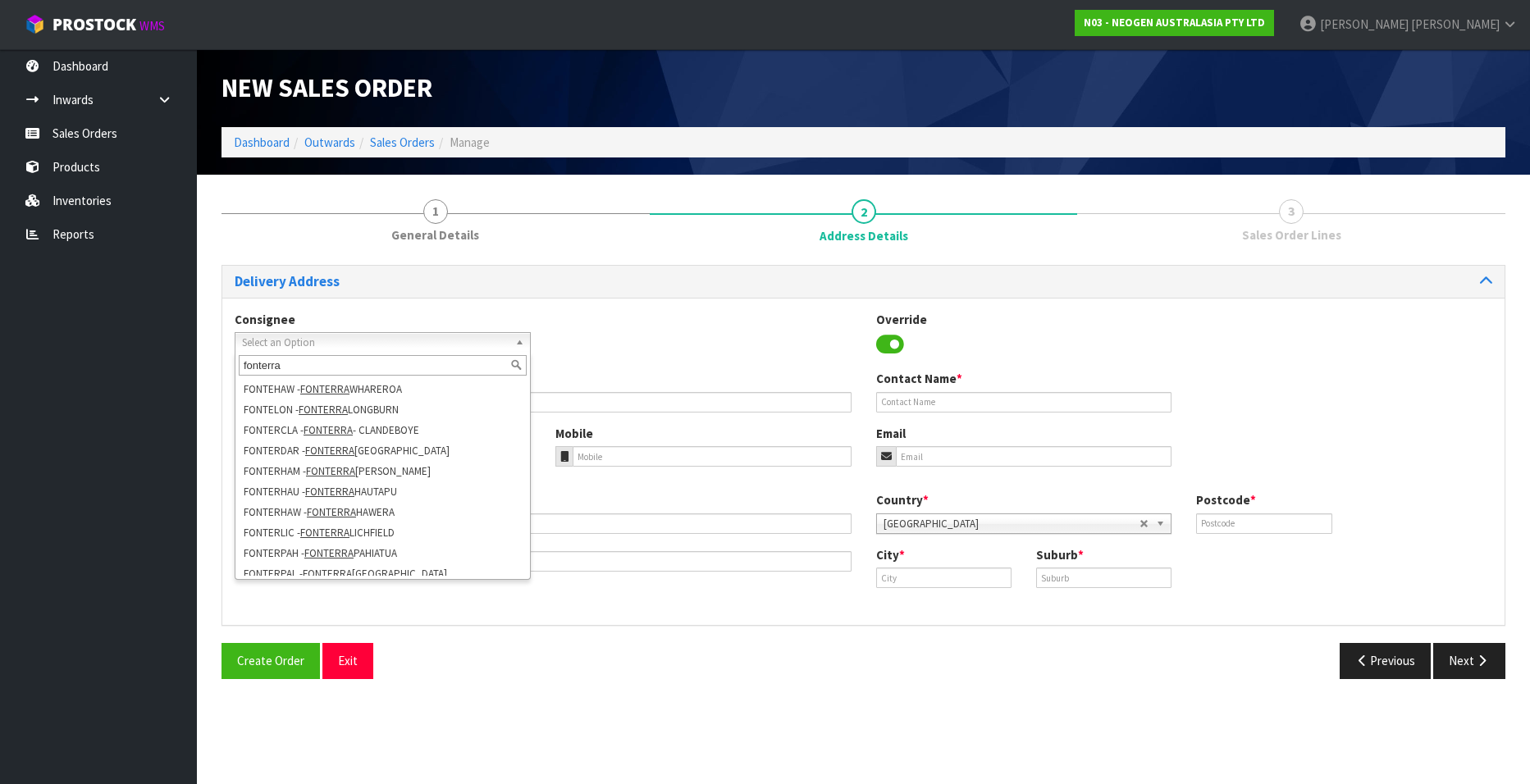
scroll to position [246, 0]
click at [408, 504] on li "FONTERRA - FONTERRA KAPUNI" at bounding box center [383, 512] width 288 height 21
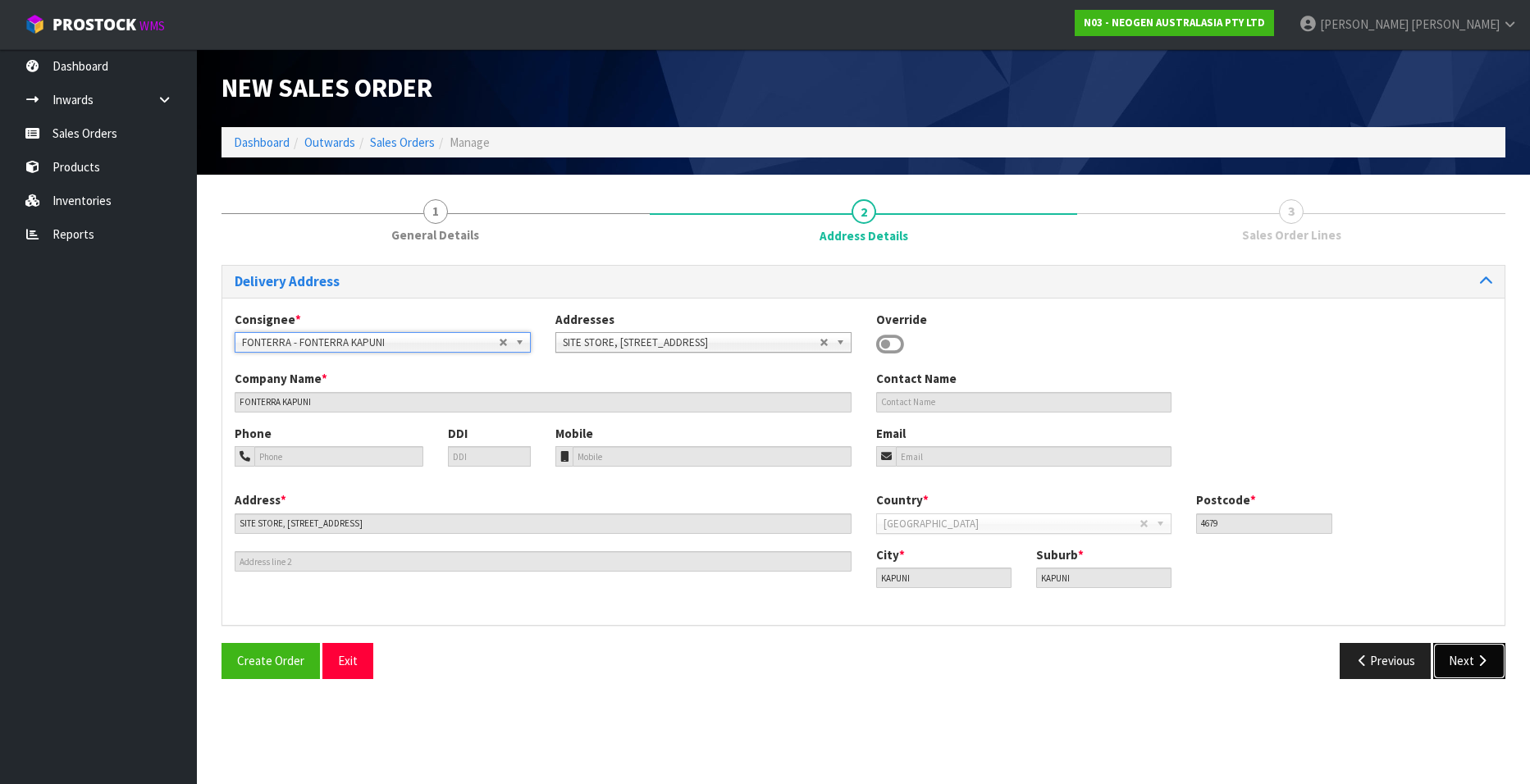
click at [1456, 665] on button "Next" at bounding box center [1469, 660] width 72 height 35
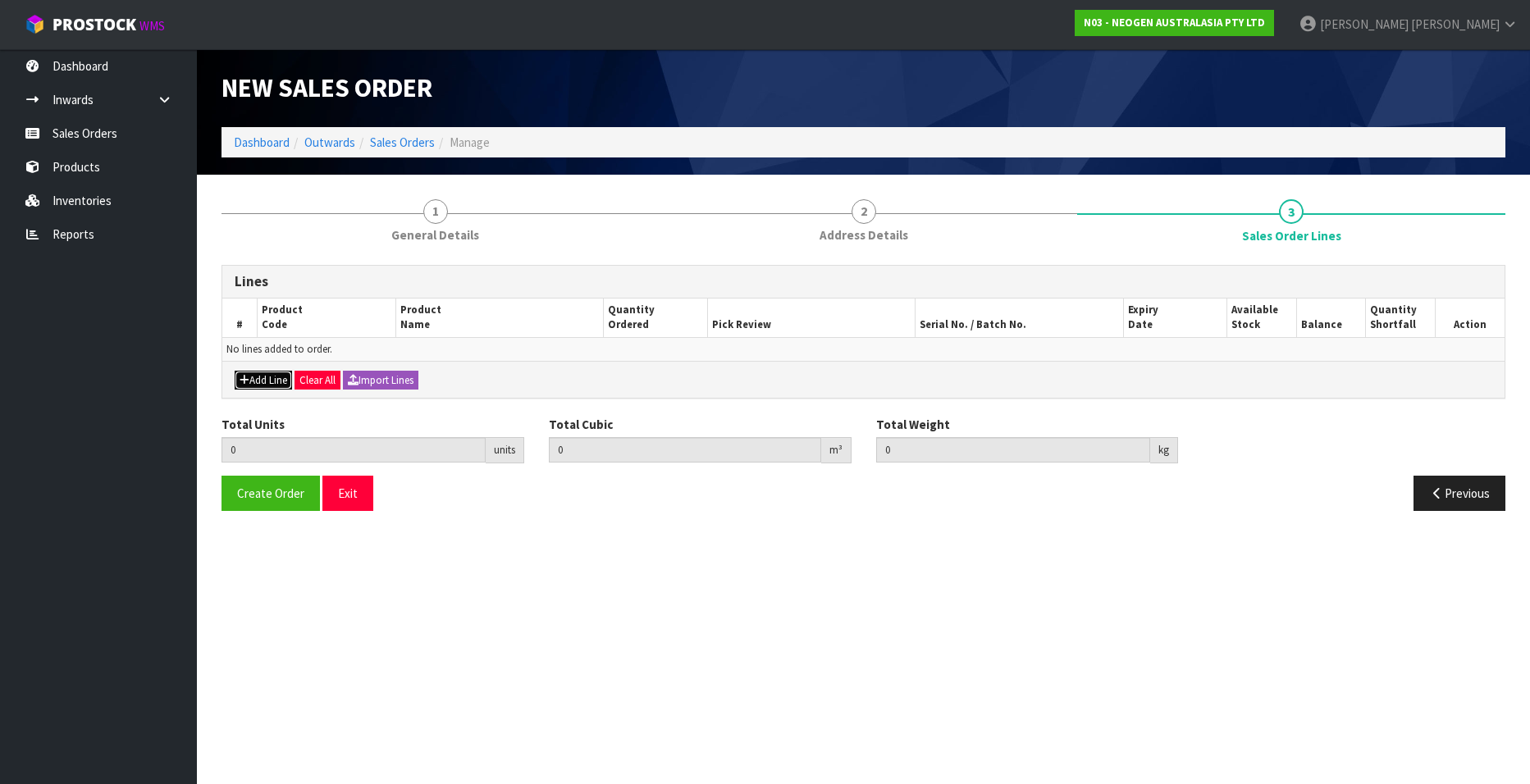
click at [257, 381] on button "Add Line" at bounding box center [263, 381] width 57 height 20
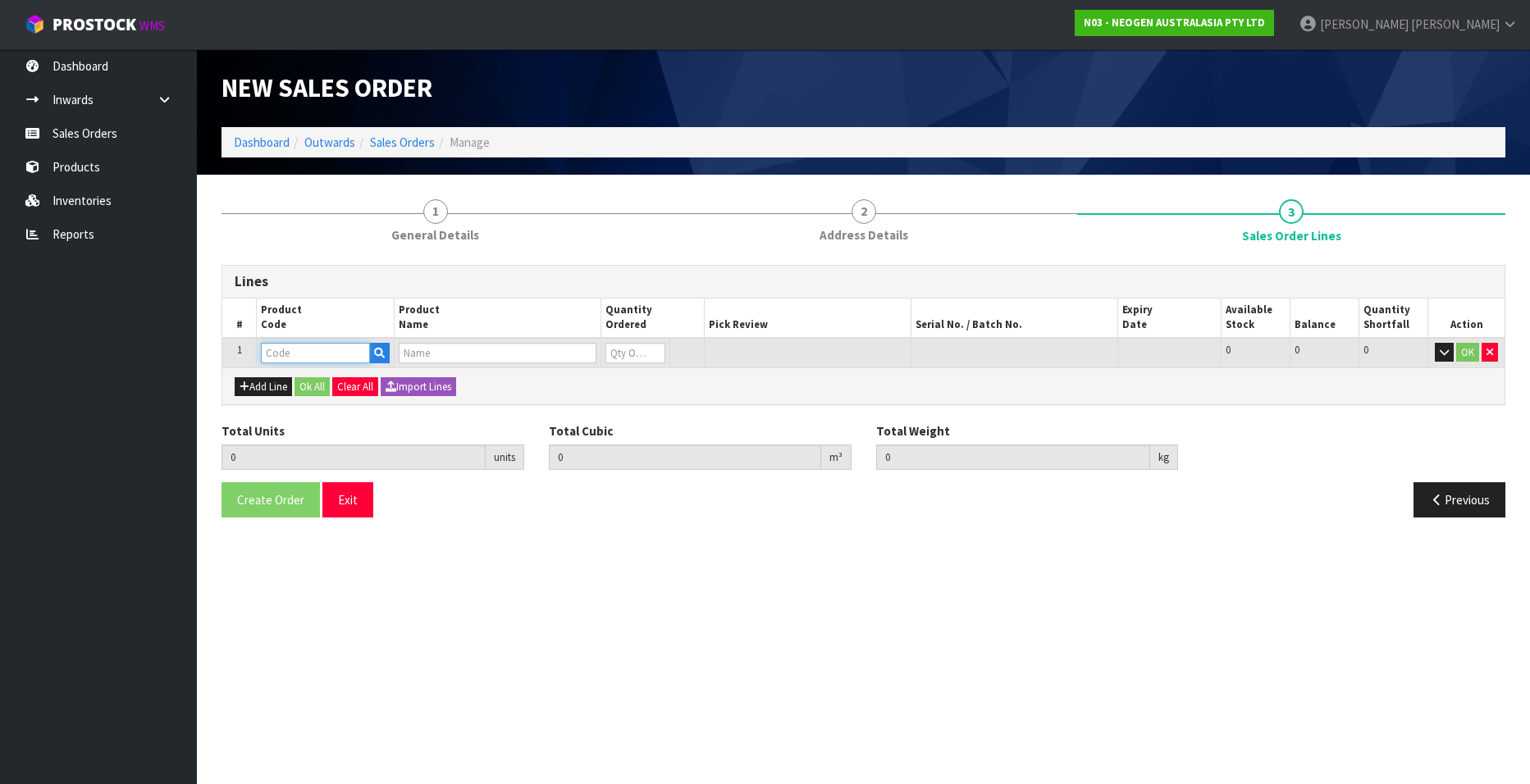
click at [304, 347] on input "text" at bounding box center [316, 353] width 109 height 21
paste input "700002207"
click at [654, 348] on input "1" at bounding box center [636, 353] width 60 height 21
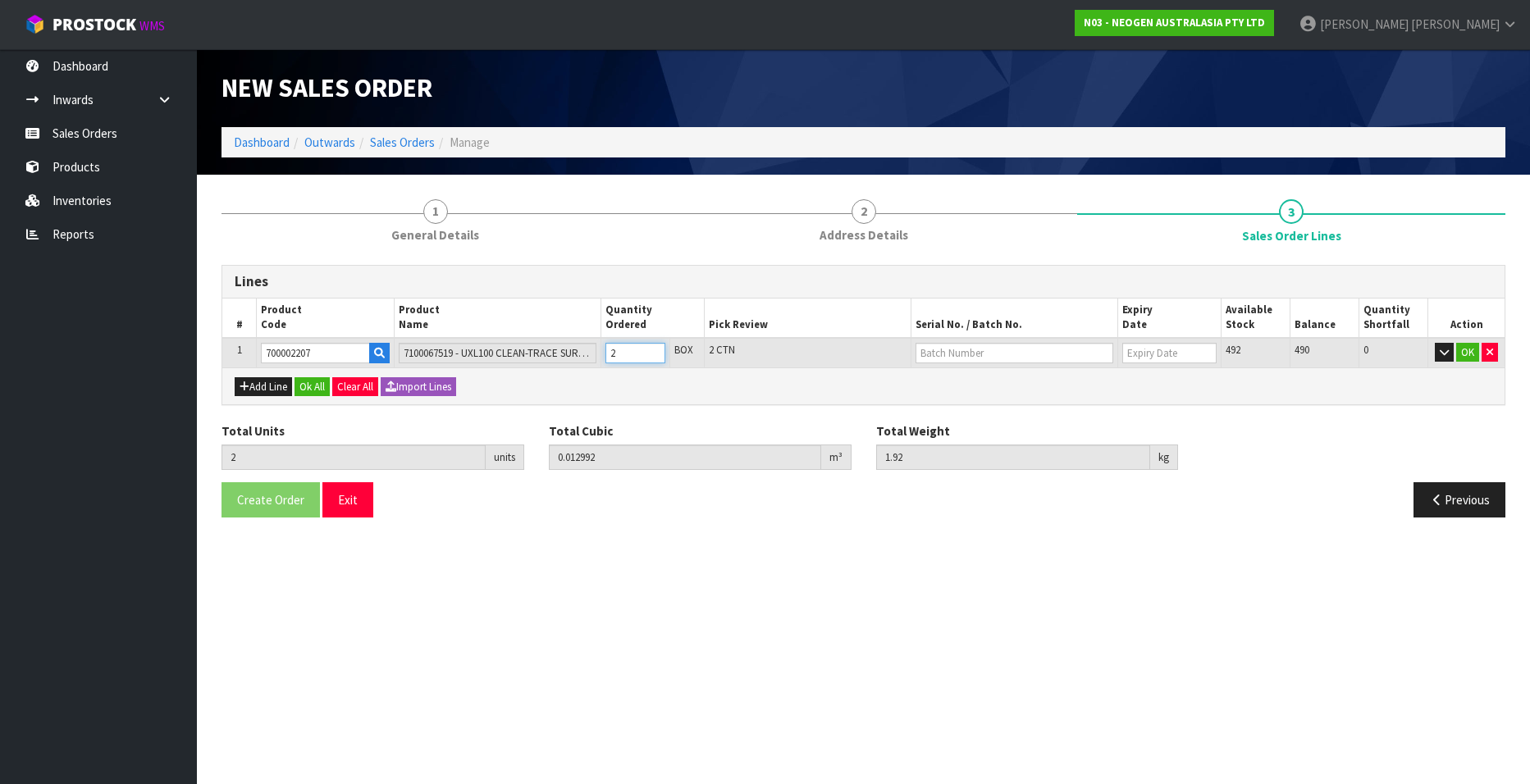
click at [654, 348] on input "2" at bounding box center [636, 353] width 60 height 21
click at [654, 348] on input "3" at bounding box center [636, 353] width 60 height 21
click at [654, 348] on input "4" at bounding box center [636, 353] width 60 height 21
click at [654, 348] on input "5" at bounding box center [636, 353] width 60 height 21
click at [654, 348] on input "6" at bounding box center [636, 353] width 60 height 21
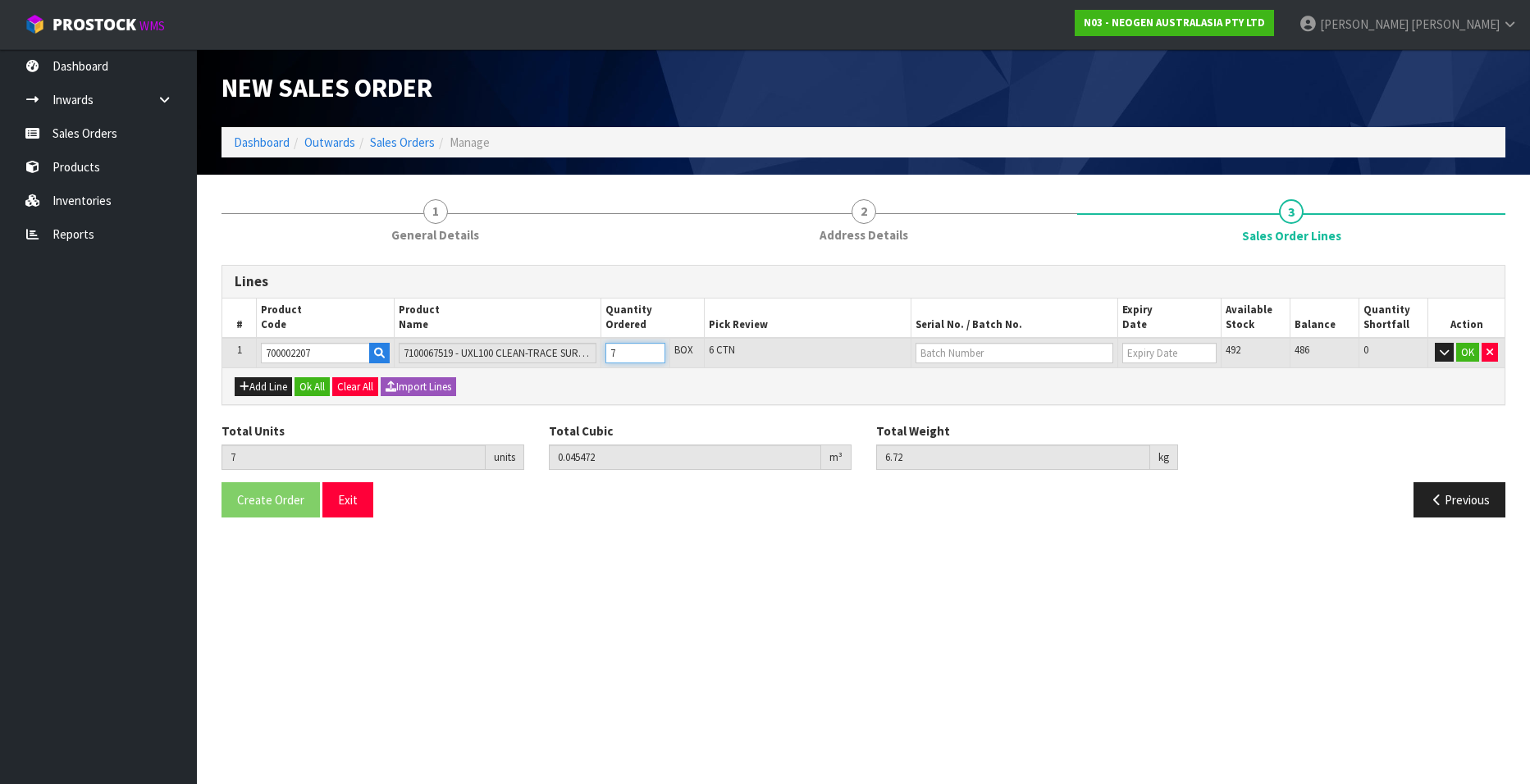
click at [654, 348] on input "7" at bounding box center [636, 353] width 60 height 21
click at [654, 348] on input "8" at bounding box center [636, 353] width 60 height 21
click at [1013, 357] on input "text" at bounding box center [1014, 353] width 197 height 21
click at [1017, 382] on link "3000031847" at bounding box center [981, 381] width 130 height 22
click at [1465, 353] on button "OK" at bounding box center [1467, 353] width 23 height 20
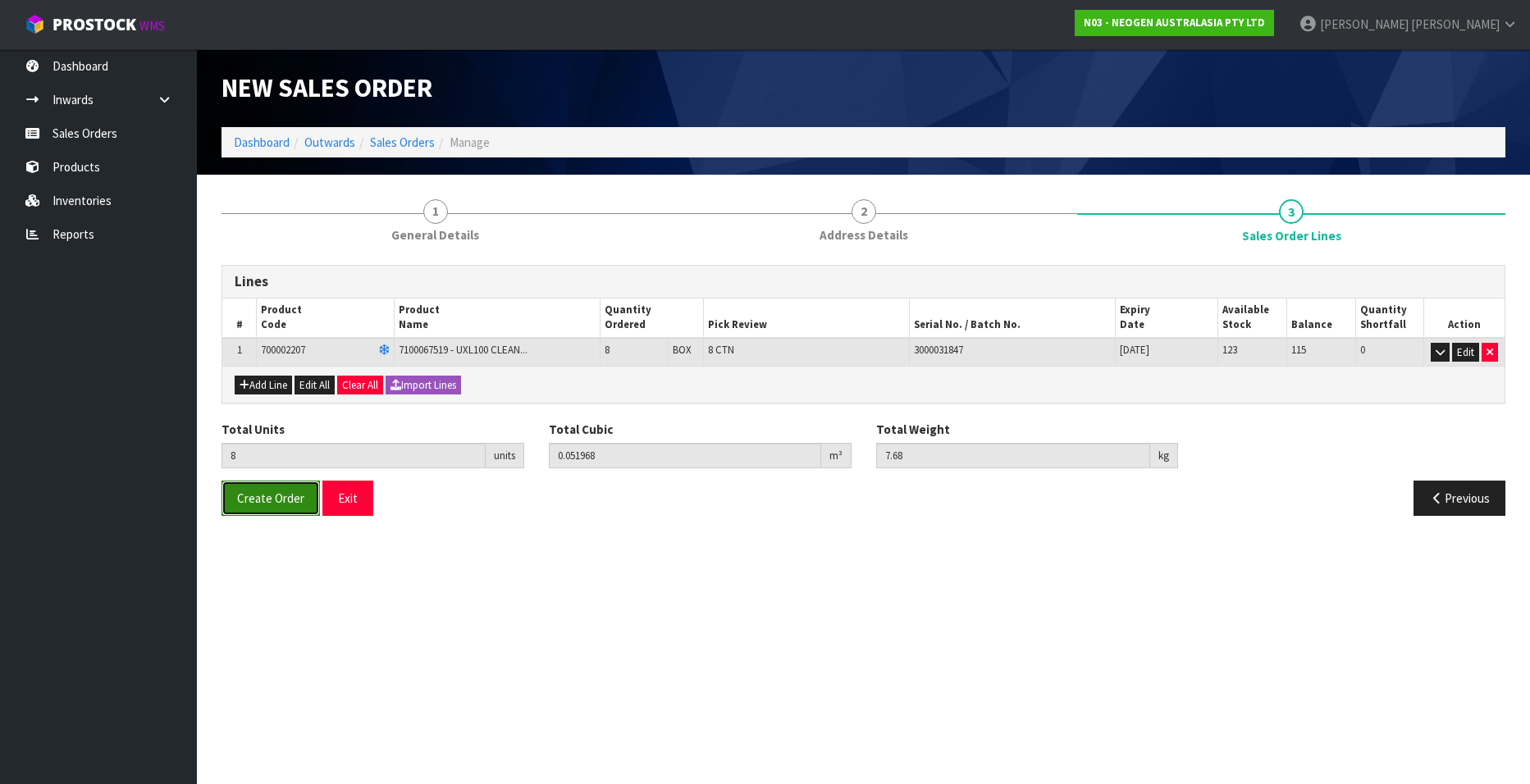
click at [262, 494] on span "Create Order" at bounding box center [271, 498] width 67 height 15
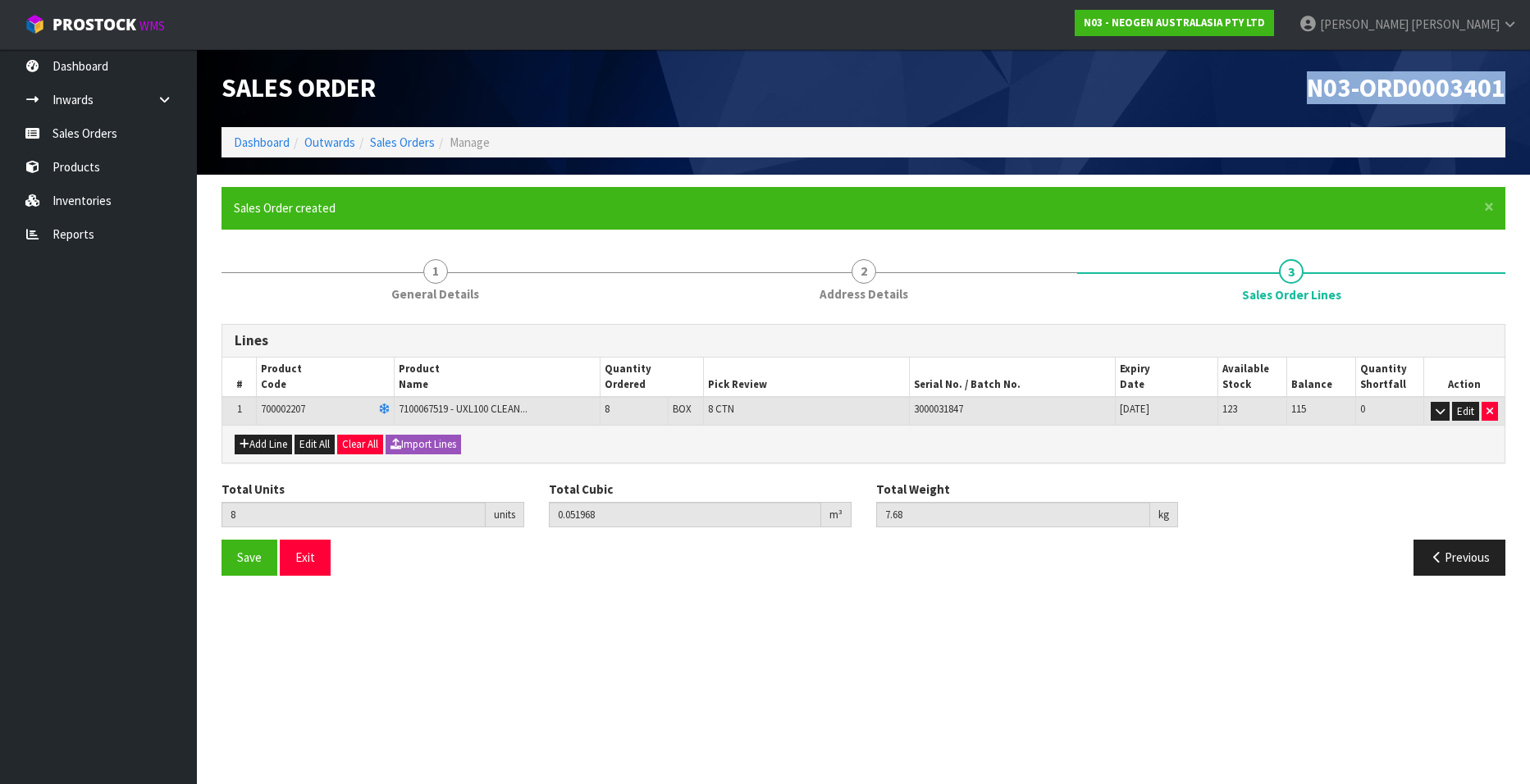
drag, startPoint x: 1306, startPoint y: 85, endPoint x: 1501, endPoint y: 86, distance: 195.0
click at [1501, 86] on h1 "N03-ORD0003401" at bounding box center [1191, 88] width 630 height 29
copy span "N03-ORD0003401"
click at [390, 140] on link "Sales Orders" at bounding box center [402, 142] width 65 height 15
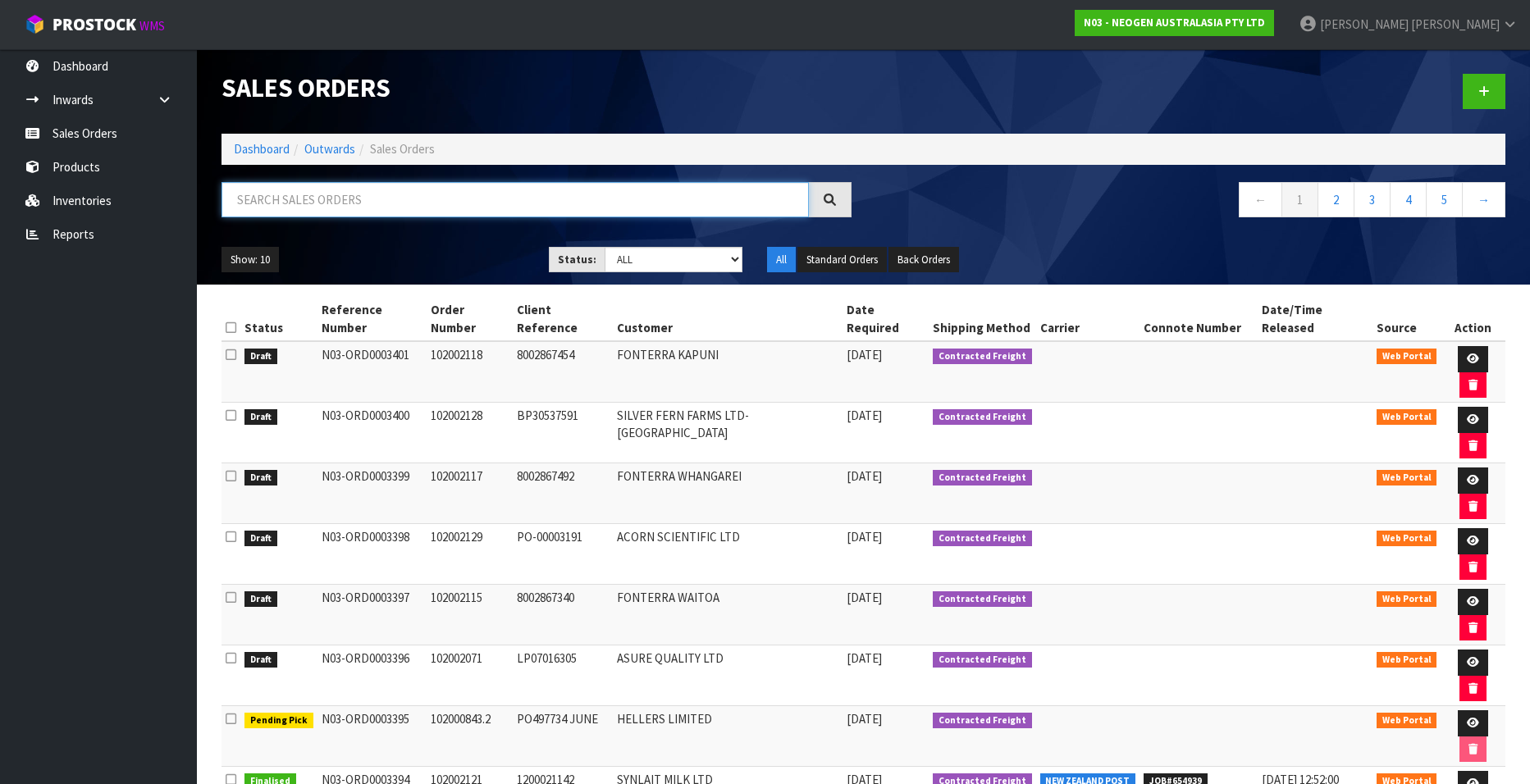
click at [315, 199] on input "text" at bounding box center [516, 199] width 588 height 35
paste input "102002119"
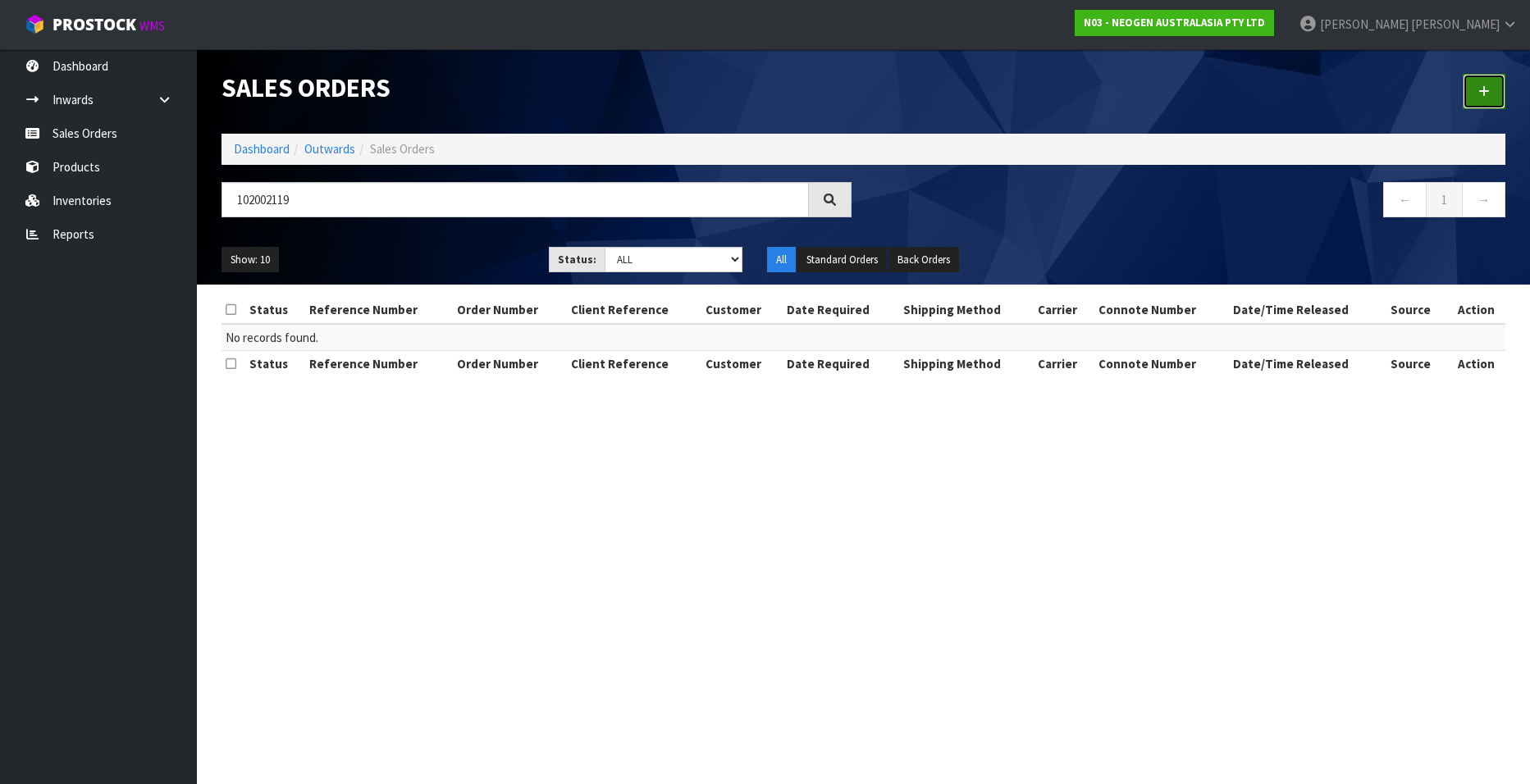
click at [1476, 93] on link at bounding box center [1484, 91] width 43 height 35
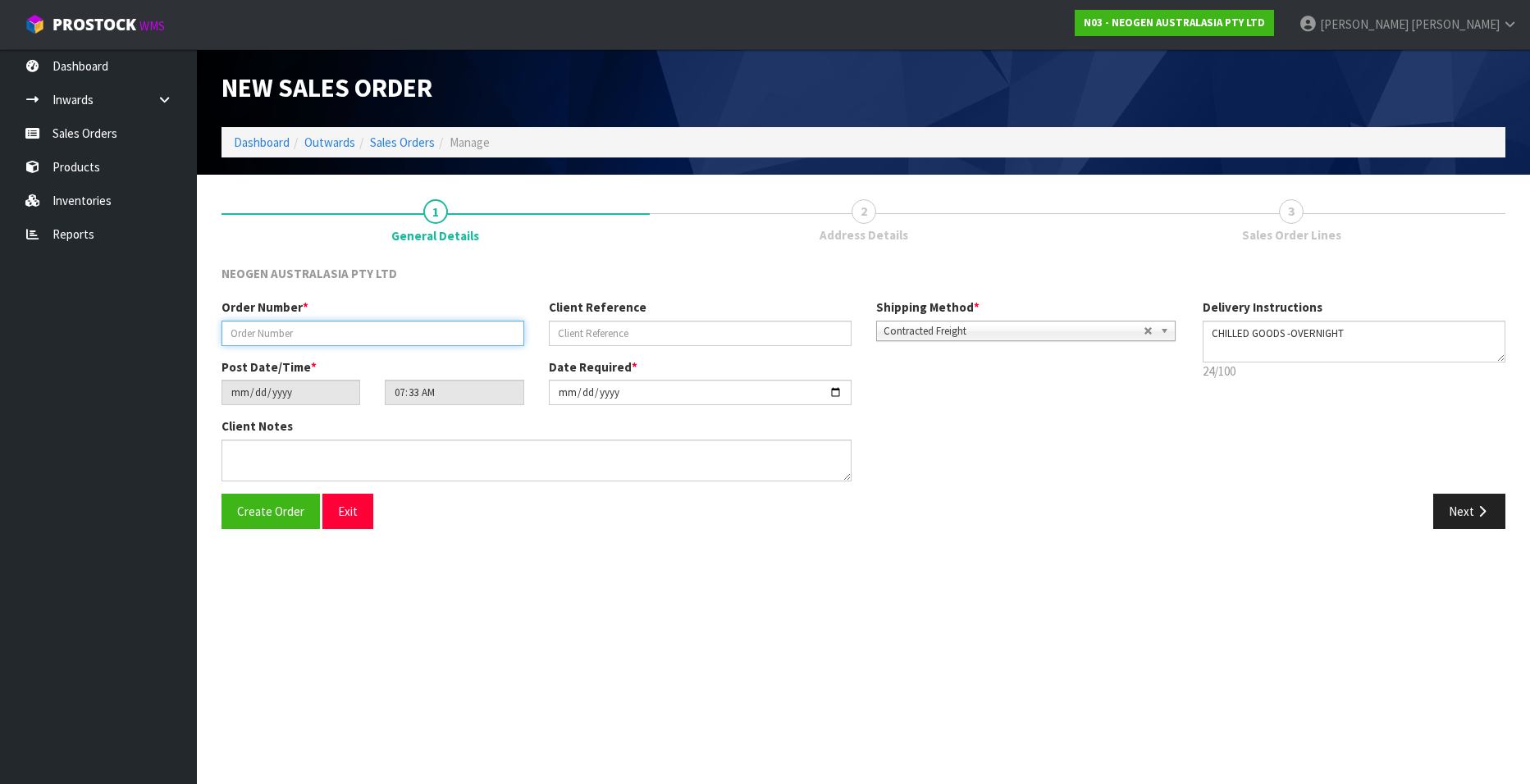
click at [277, 330] on input "text" at bounding box center [373, 334] width 303 height 25
paste input "102002119"
click at [591, 333] on input "text" at bounding box center [700, 334] width 303 height 25
paste input "PO1065222"
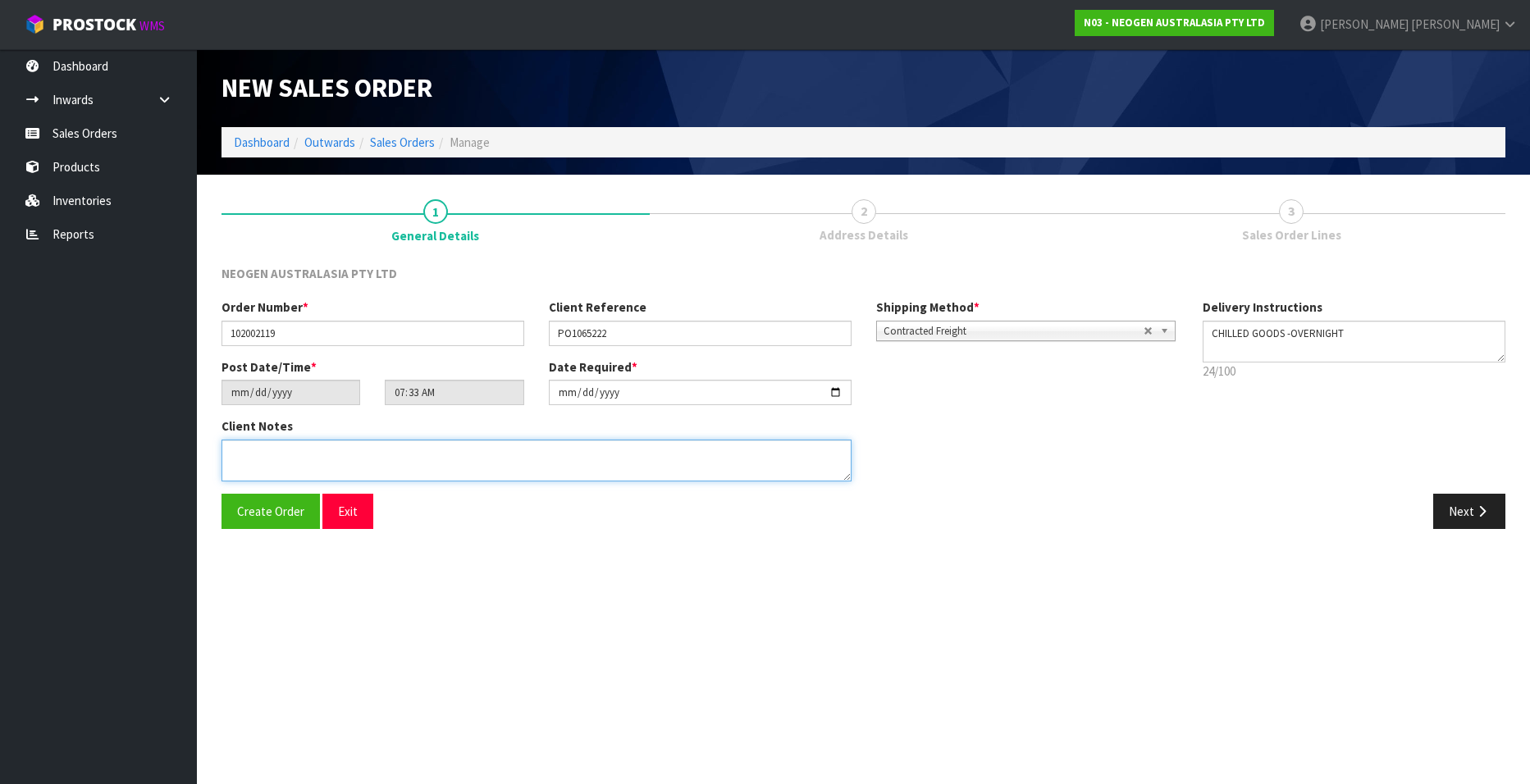
click at [372, 451] on textarea at bounding box center [537, 461] width 630 height 42
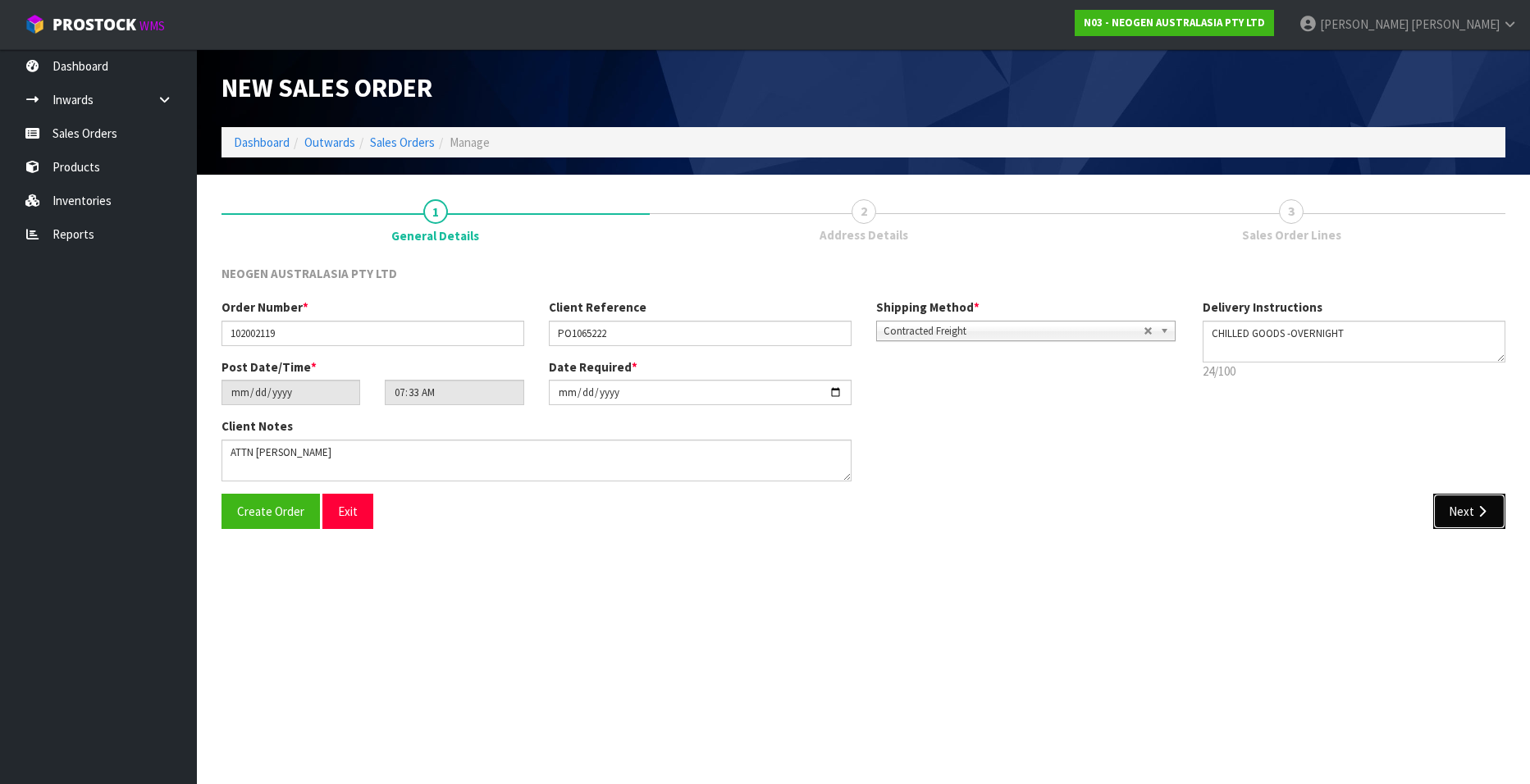
click at [1445, 508] on button "Next" at bounding box center [1469, 511] width 72 height 35
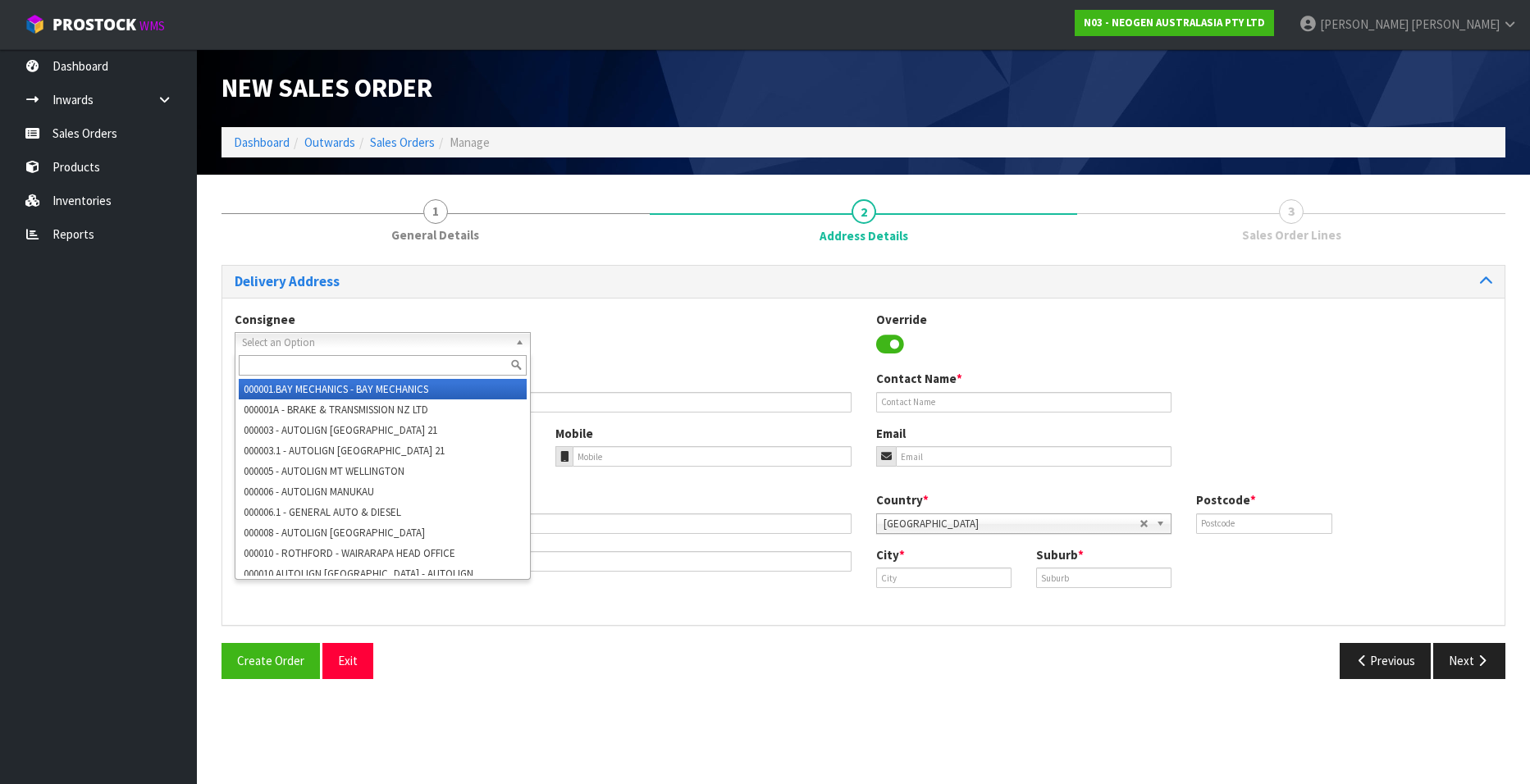
click at [404, 339] on span "Select an Option" at bounding box center [375, 343] width 267 height 20
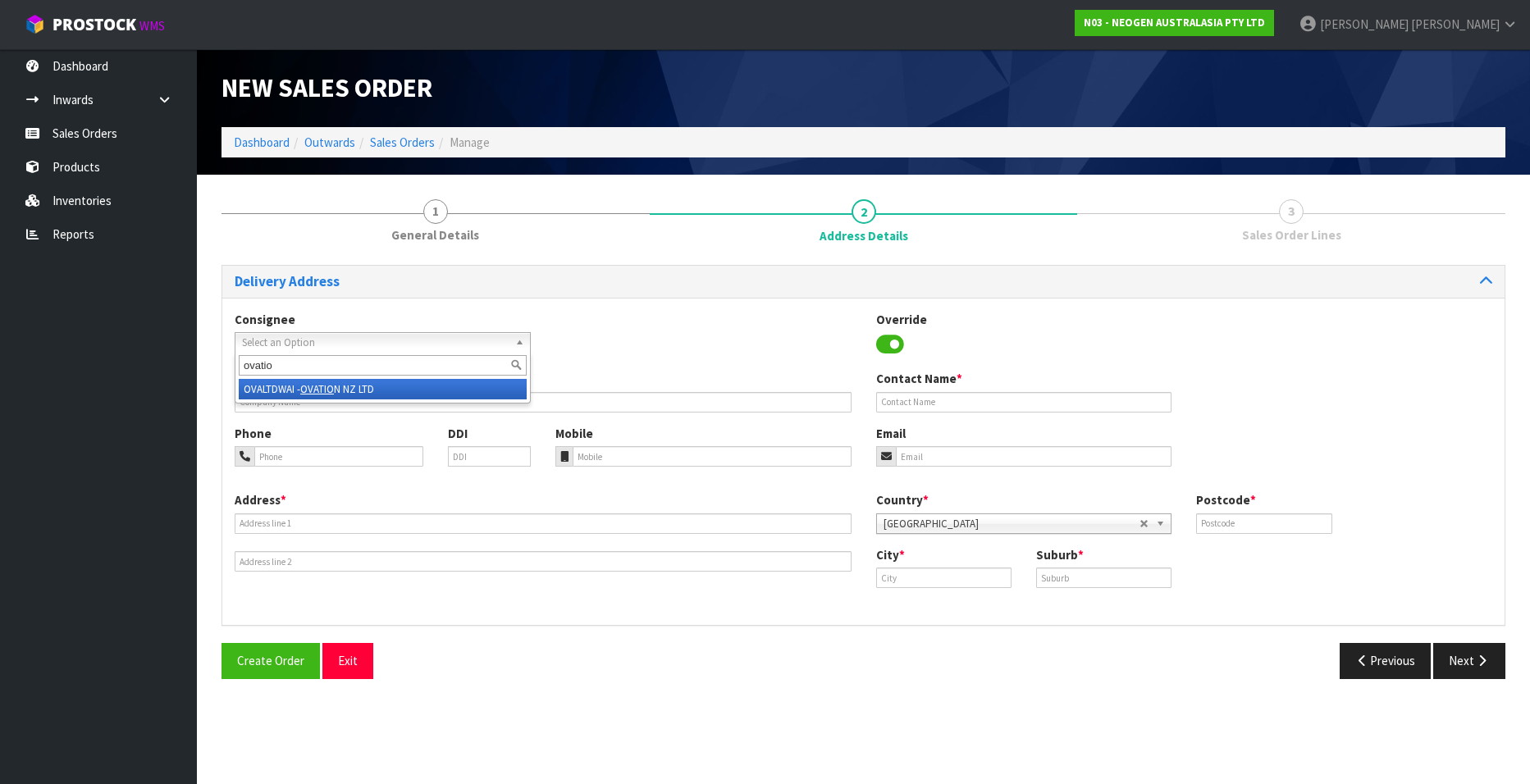
click at [313, 389] on em "OVATIO" at bounding box center [317, 388] width 34 height 14
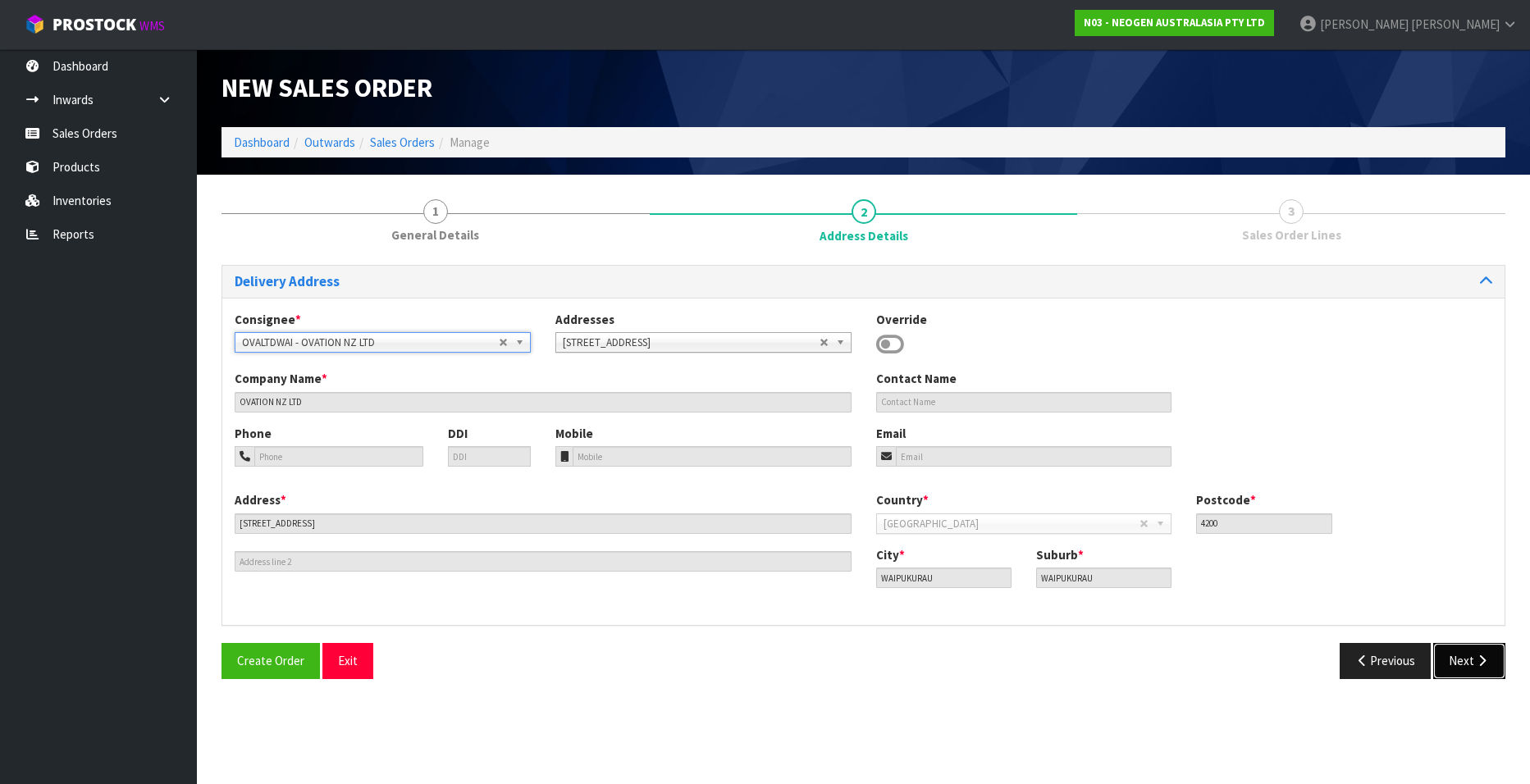
click at [1449, 652] on button "Next" at bounding box center [1469, 660] width 72 height 35
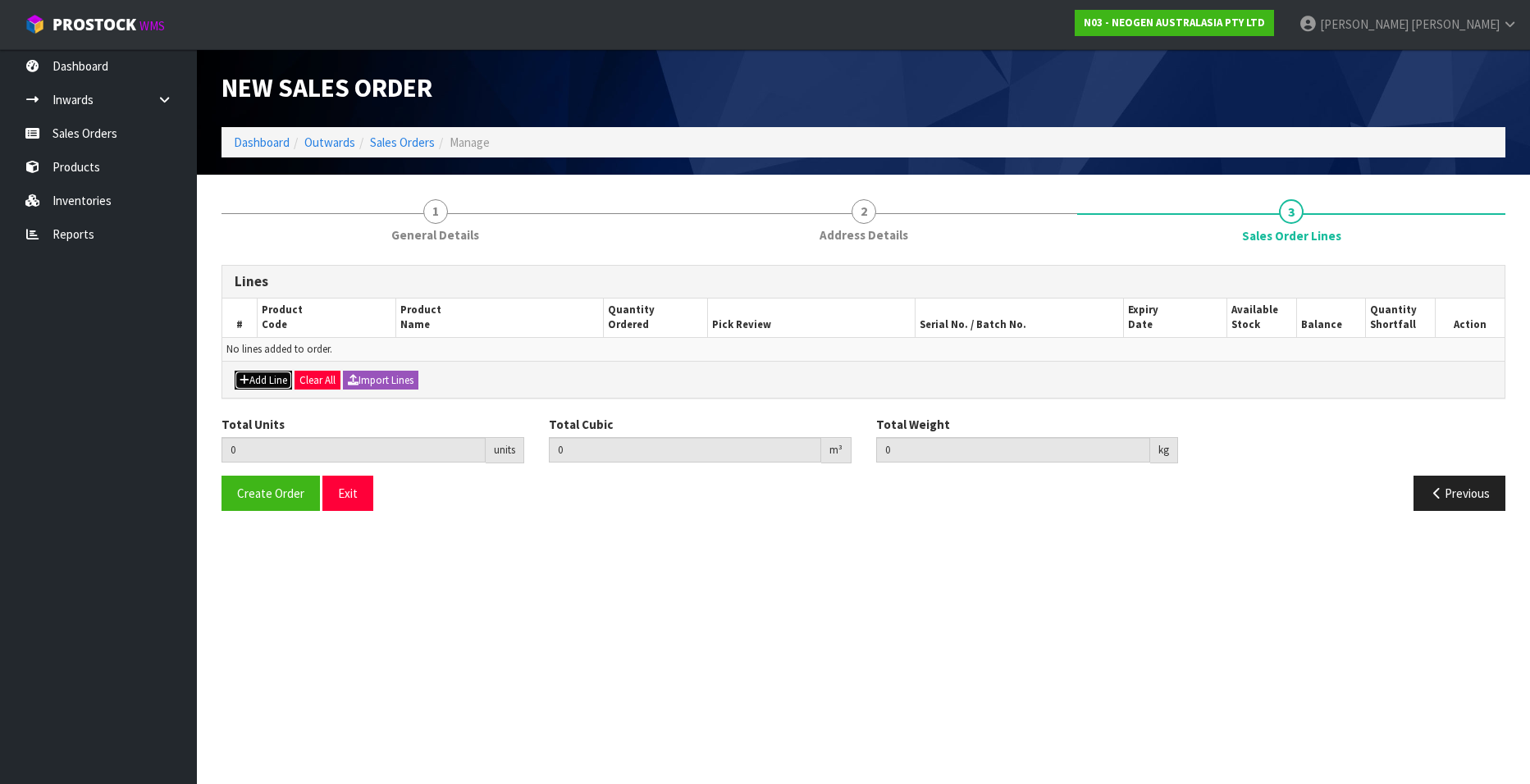
click at [259, 377] on button "Add Line" at bounding box center [263, 381] width 57 height 20
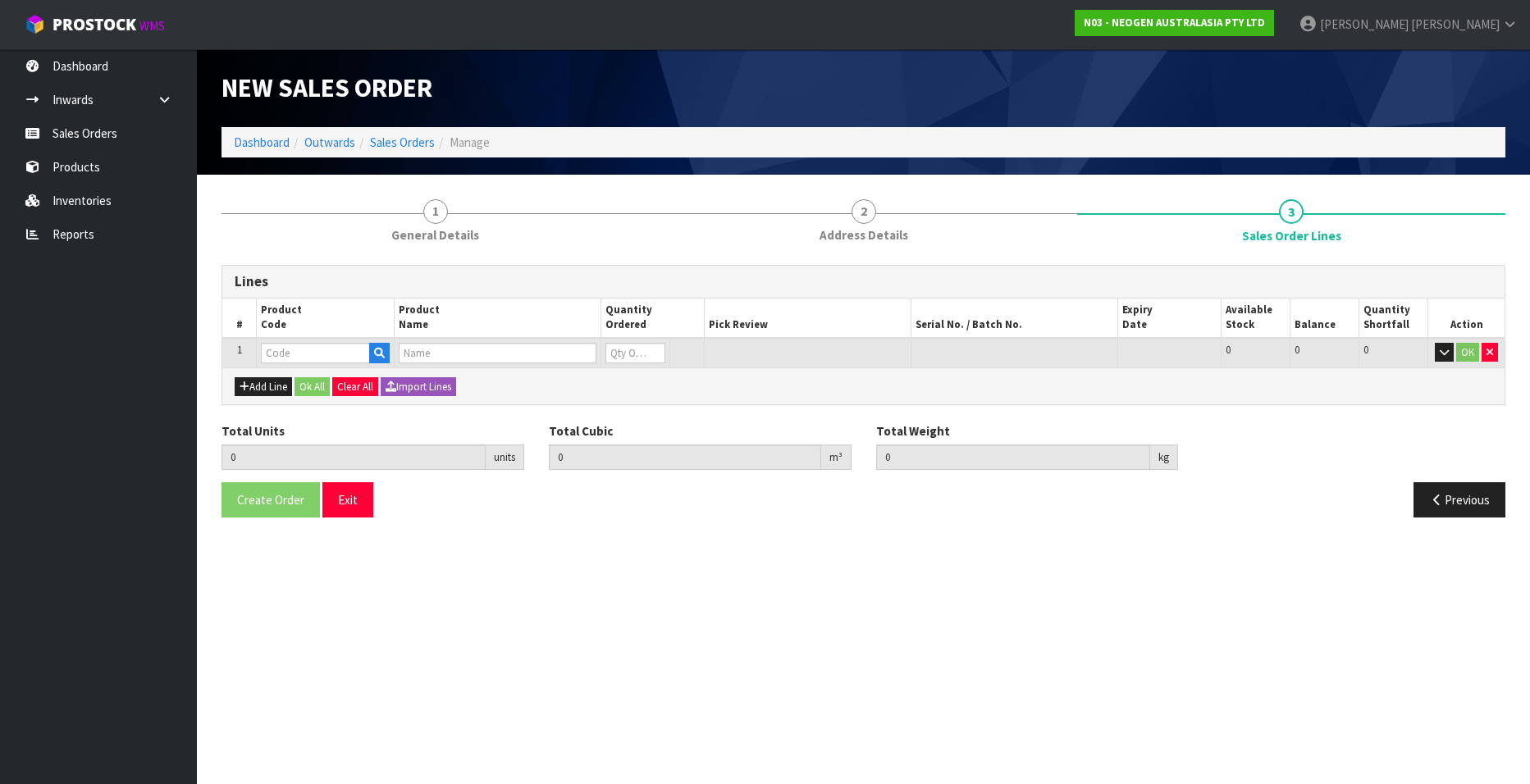
type input "700002277"
type input "7100126845 - 6414 PETRIFILM ECOLI/COLI CT PLT 500C PL"
type input "0"
type input "0.000000"
type input "0.000"
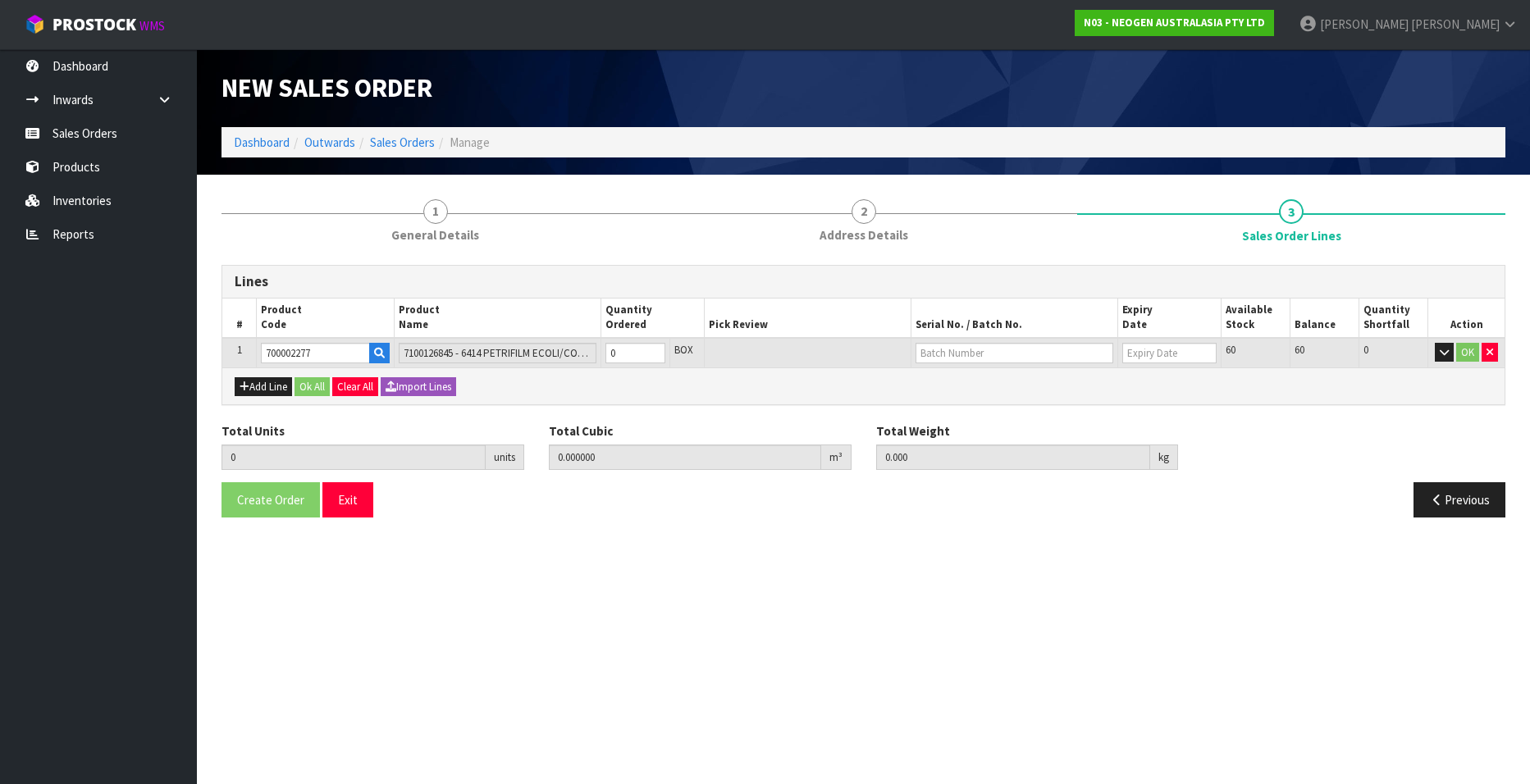
type input "700002277"
type input "1"
type input "0.0114"
type input "1.7"
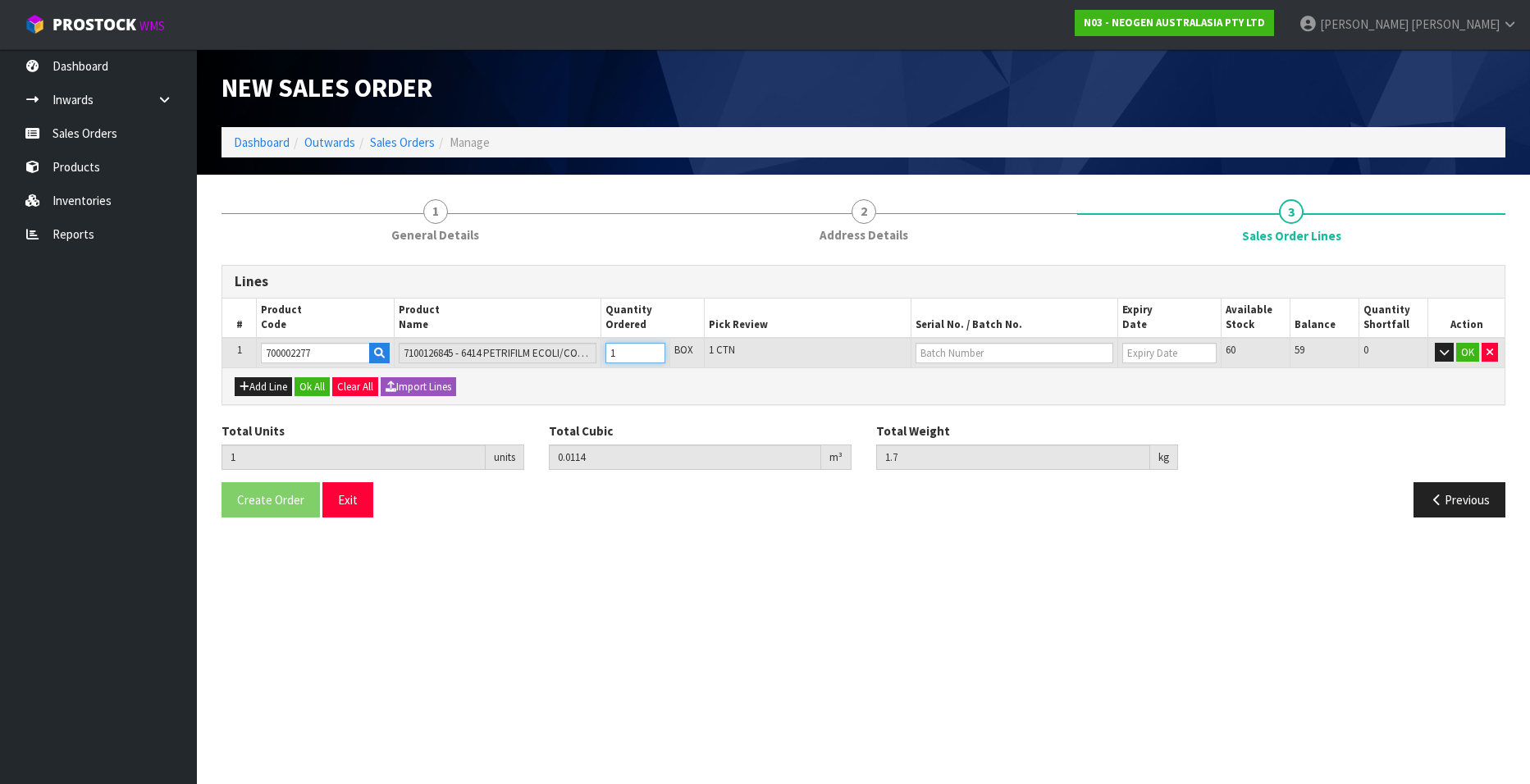
click at [653, 347] on input "1" at bounding box center [636, 353] width 60 height 21
type input "2"
type input "0.0228"
type input "3.4"
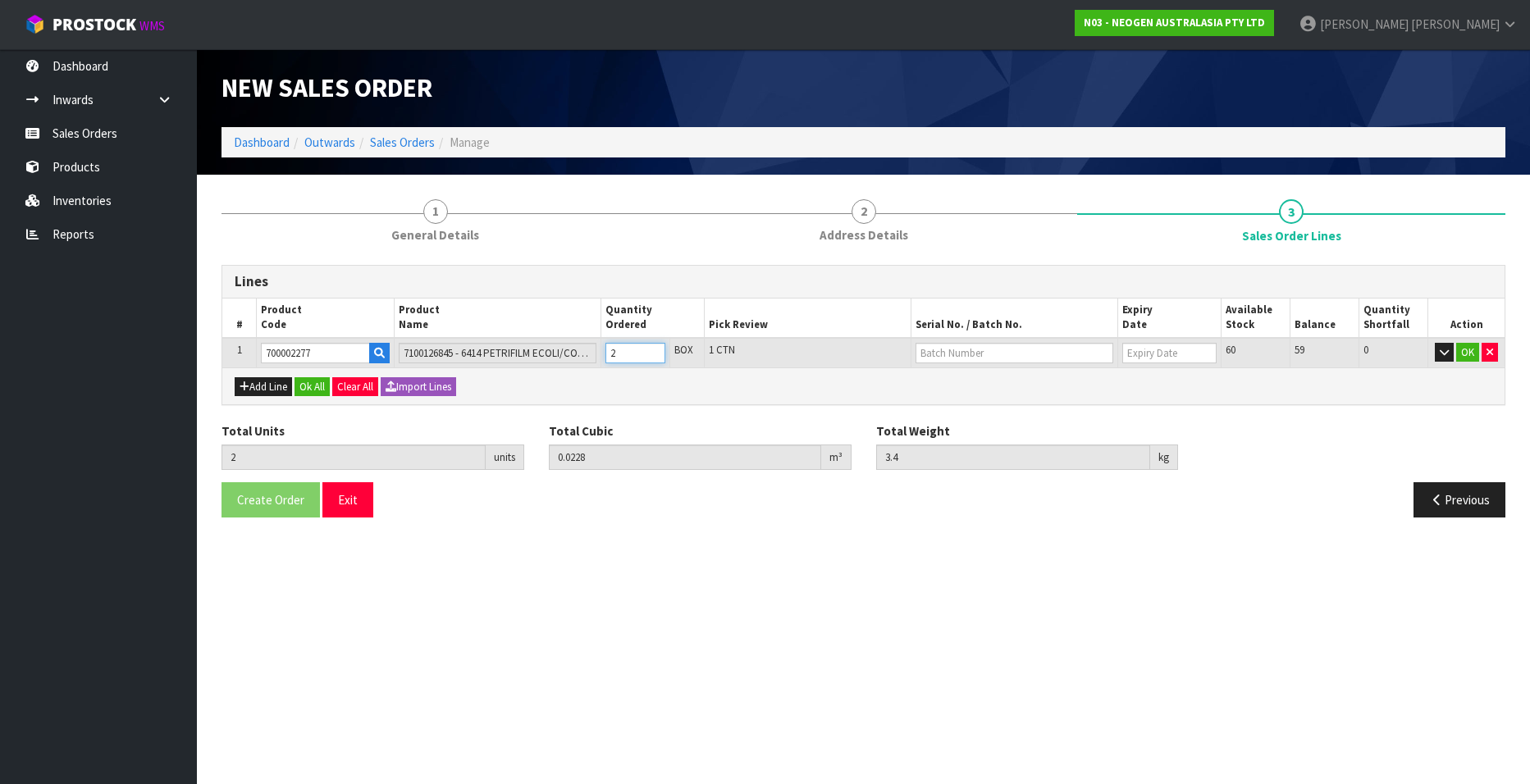
click at [653, 347] on input "2" at bounding box center [636, 353] width 60 height 21
type input "3"
type input "0.0342"
type input "5.1"
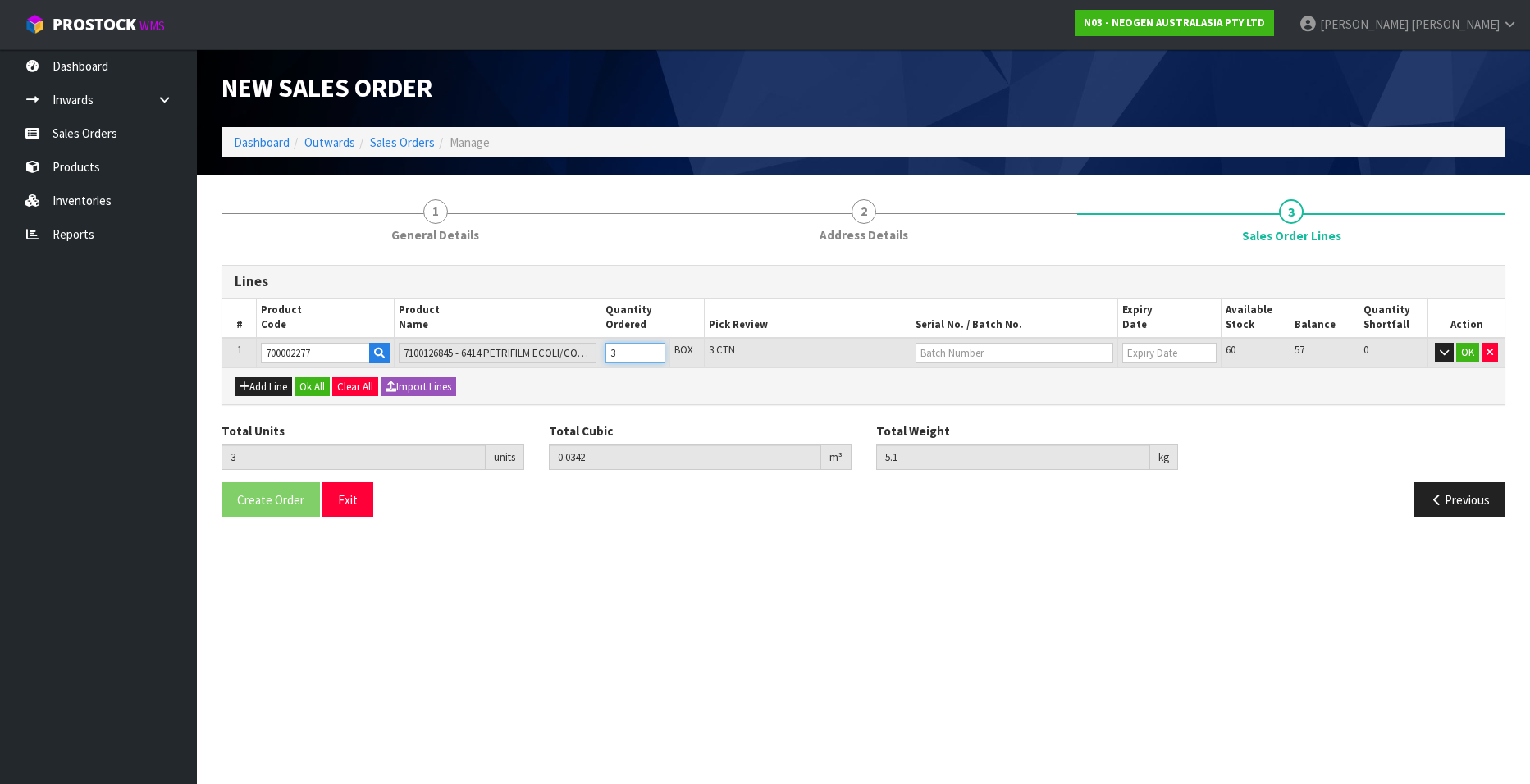
type input "3"
click at [653, 347] on input "3" at bounding box center [636, 353] width 60 height 21
click at [986, 351] on input "text" at bounding box center [1014, 353] width 197 height 21
click at [1002, 381] on link "418325089D" at bounding box center [981, 381] width 130 height 22
type input "418325089D"
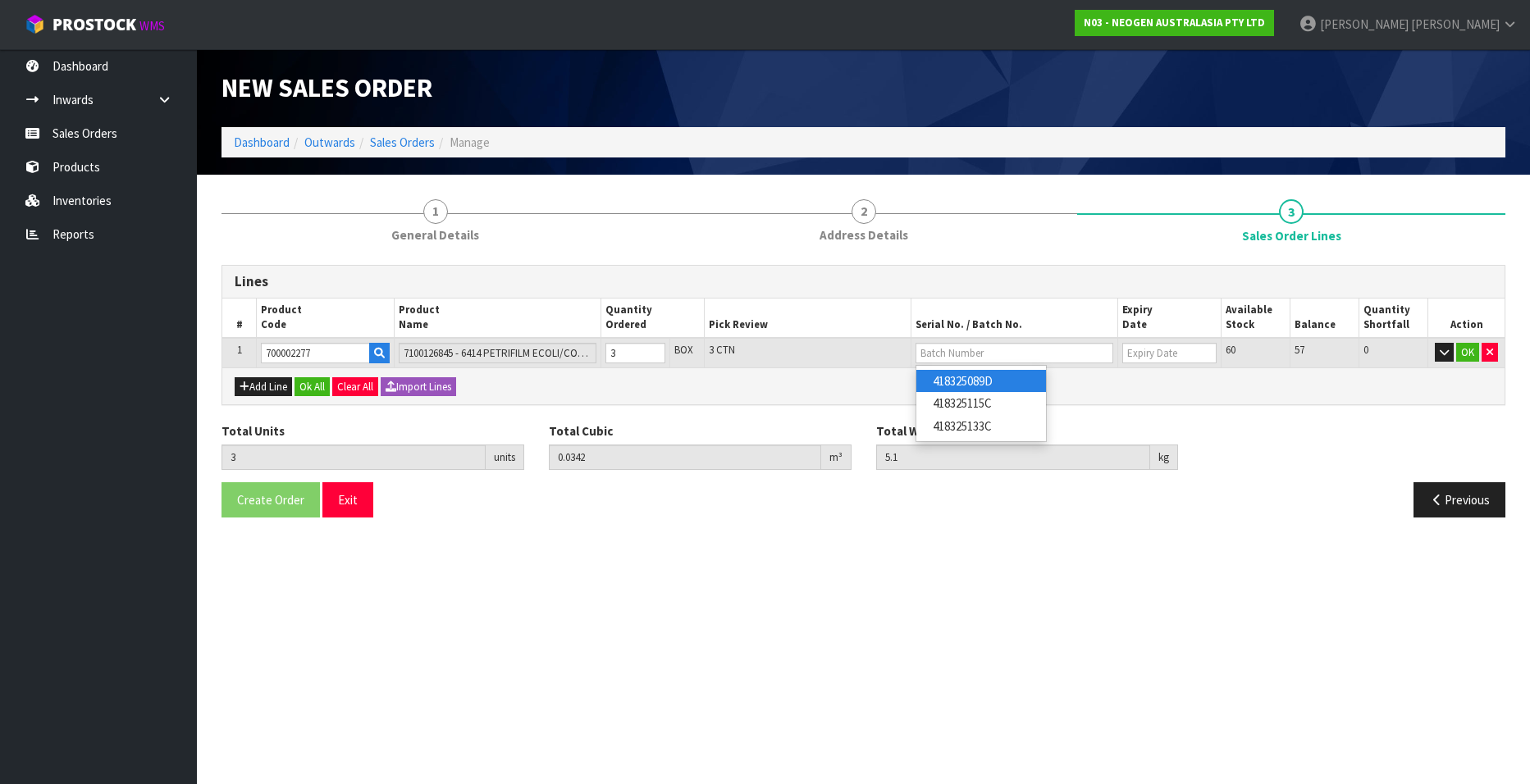
type input "[DATE]"
click at [1464, 348] on button "OK" at bounding box center [1467, 353] width 23 height 20
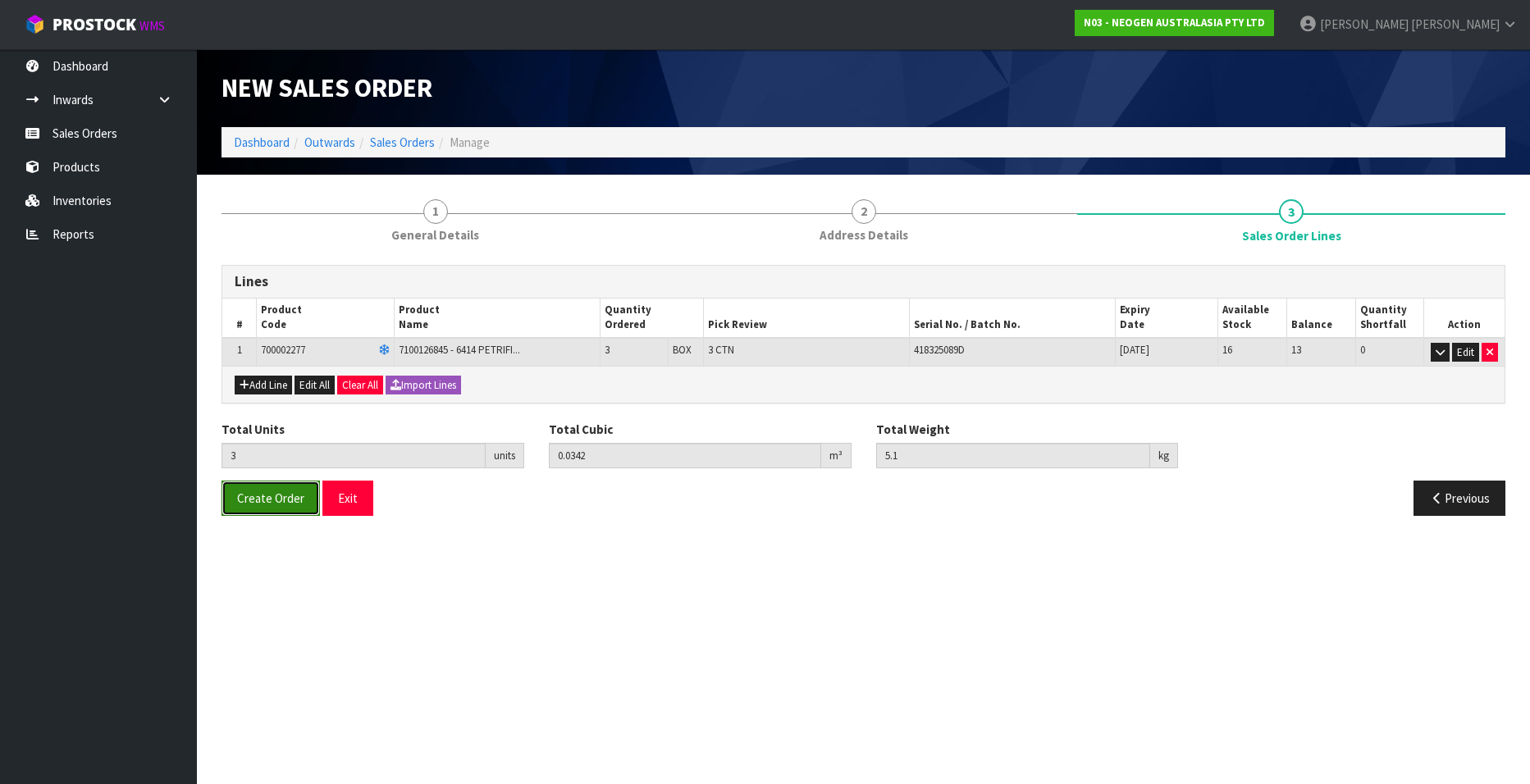
click at [257, 502] on span "Create Order" at bounding box center [271, 498] width 67 height 15
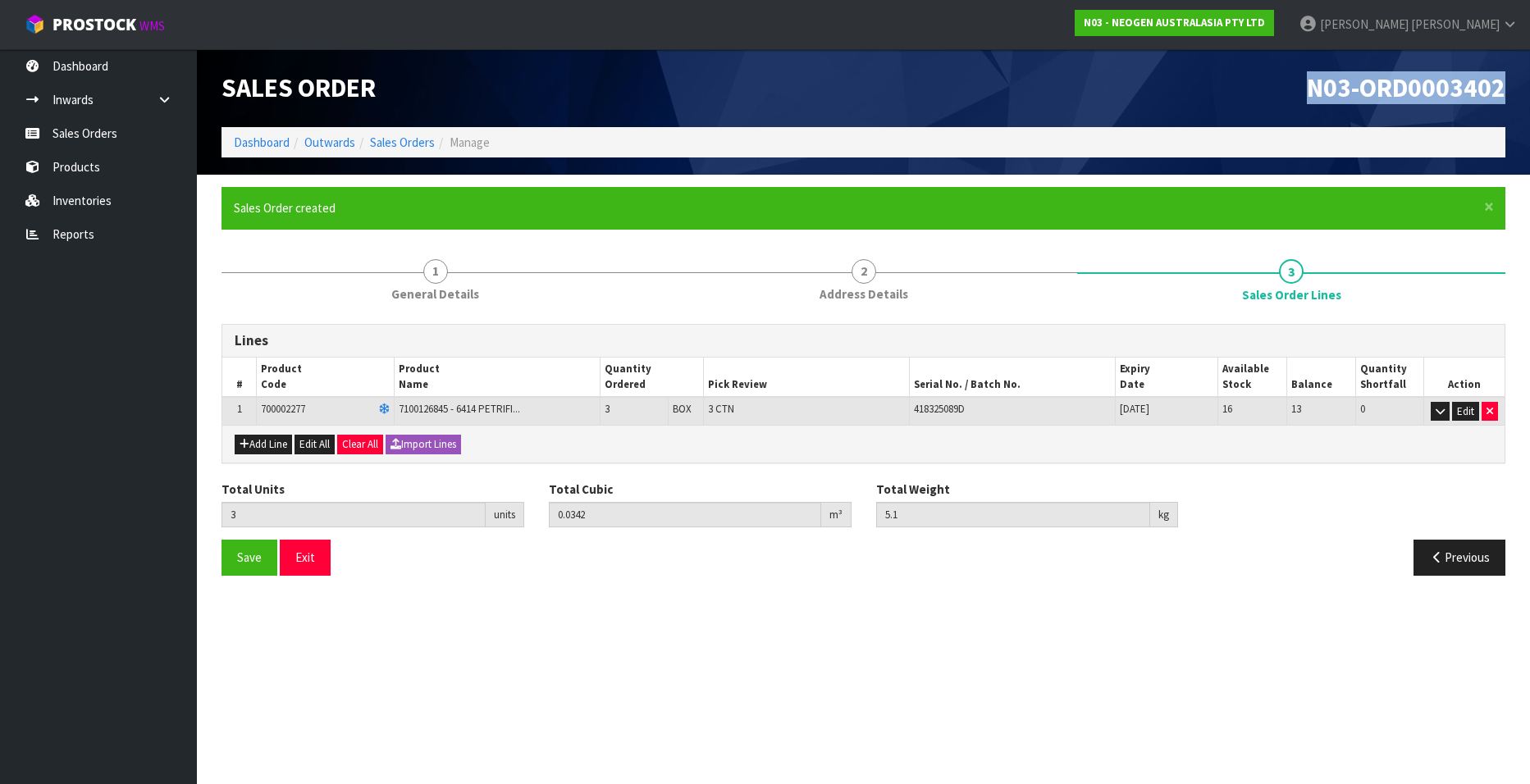
drag, startPoint x: 1309, startPoint y: 85, endPoint x: 1502, endPoint y: 88, distance: 193.0
click at [1502, 88] on span "N03-ORD0003402" at bounding box center [1406, 87] width 198 height 33
copy span "N03-ORD0003402"
click at [393, 139] on link "Sales Orders" at bounding box center [402, 142] width 65 height 15
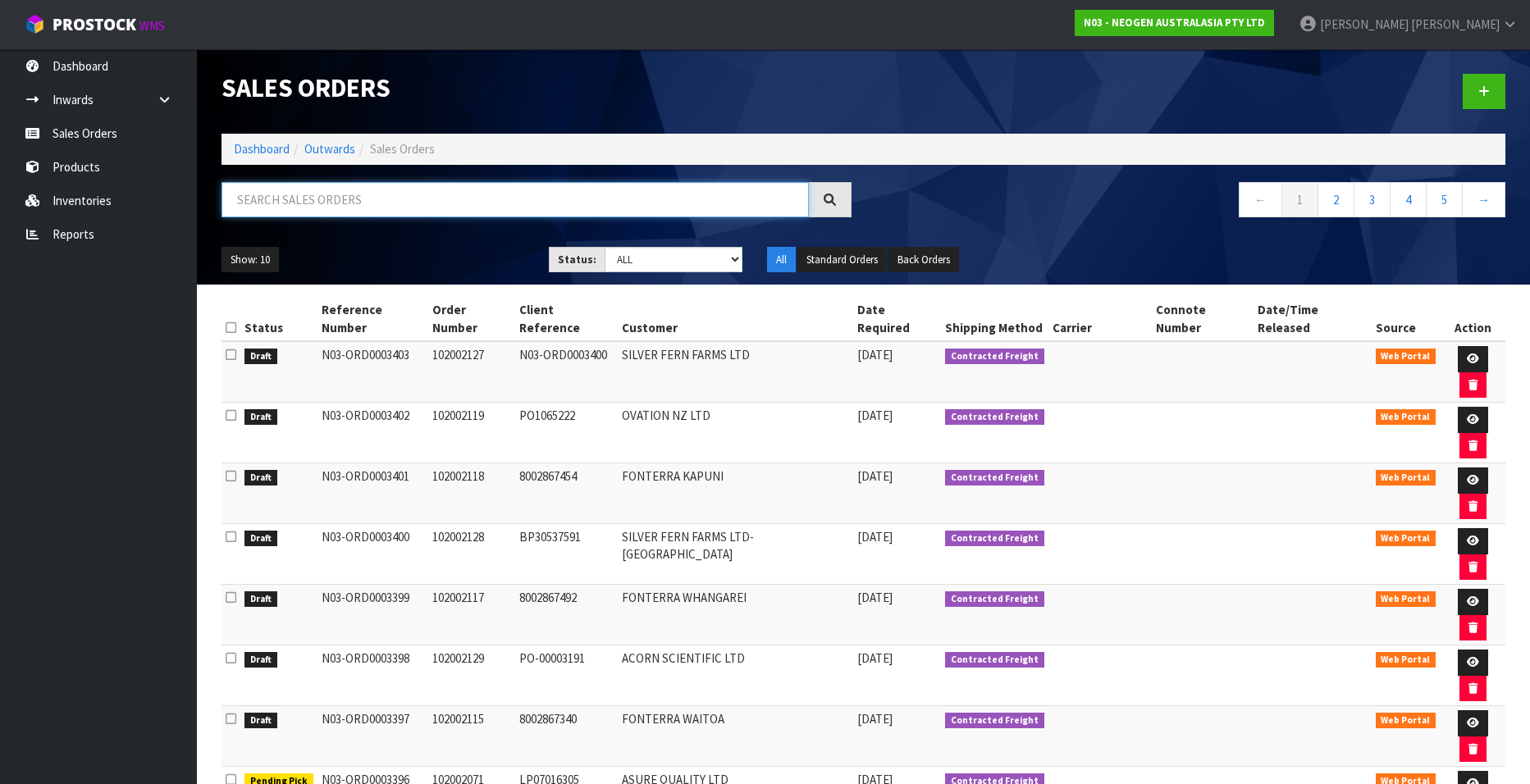
click at [347, 202] on input "text" at bounding box center [516, 199] width 588 height 35
paste input "102002120"
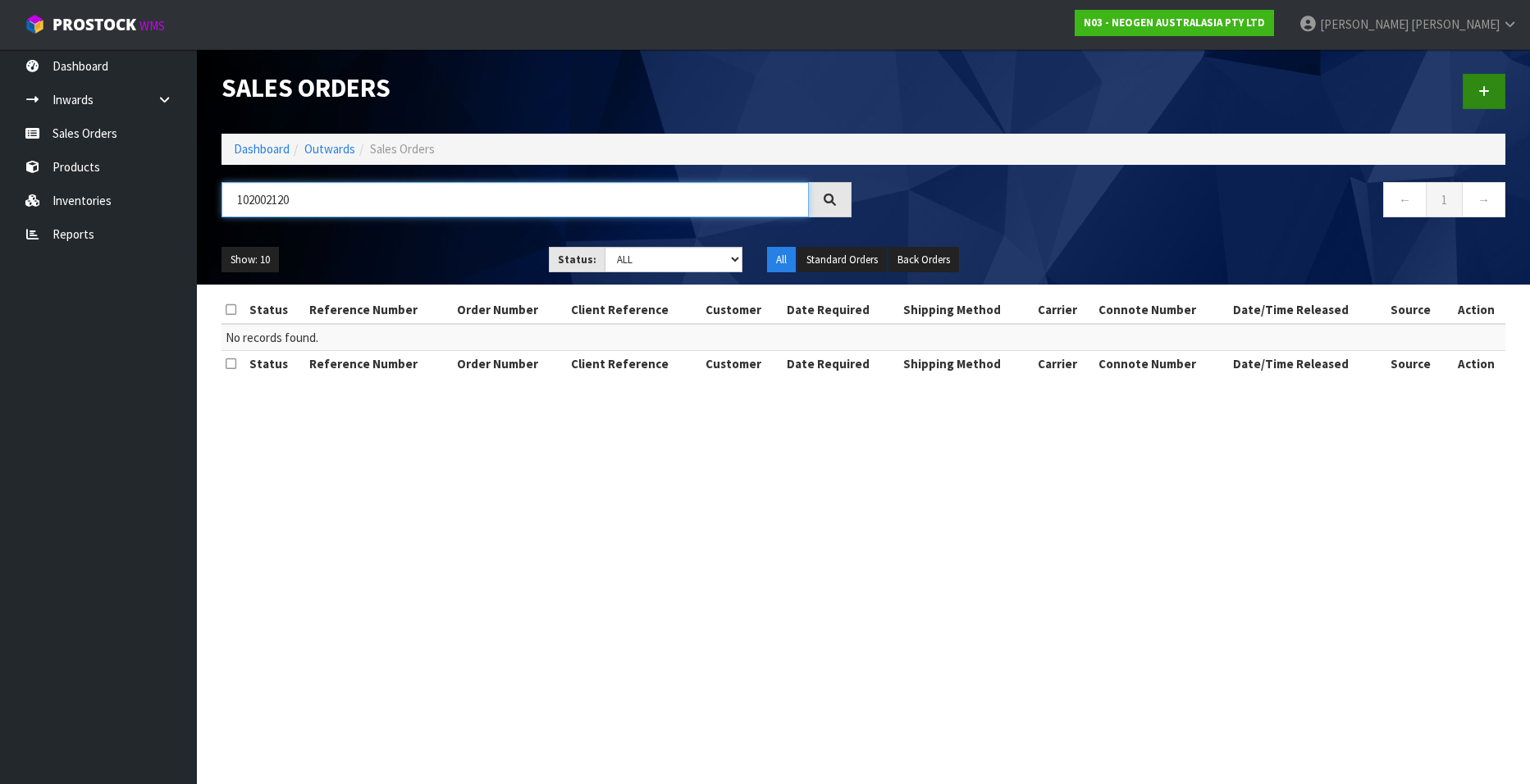
type input "102002120"
click at [1479, 90] on icon at bounding box center [1485, 92] width 12 height 13
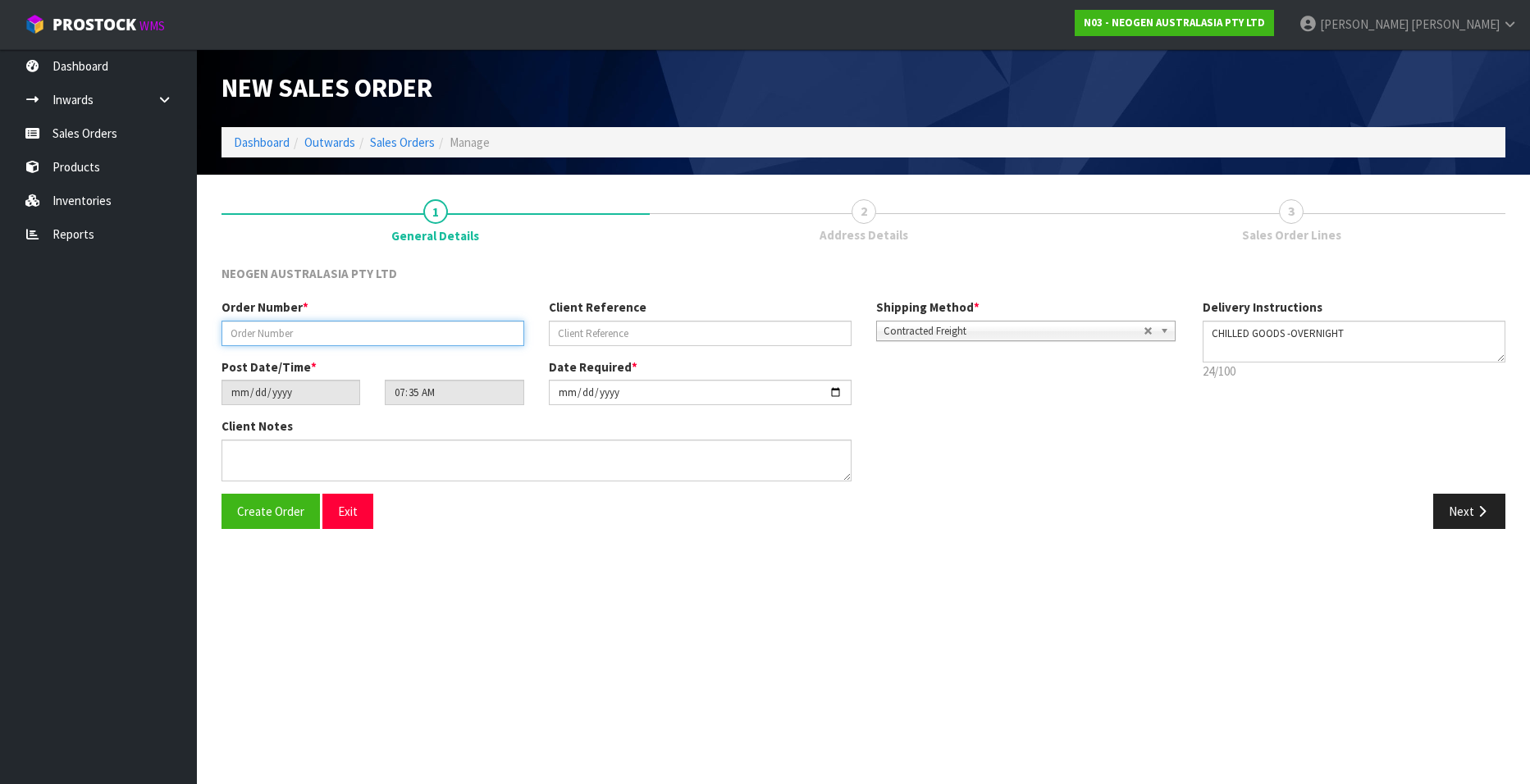
click at [283, 328] on input "text" at bounding box center [373, 334] width 303 height 25
paste input "102002120"
type input "102002120"
click at [578, 331] on input "text" at bounding box center [700, 334] width 303 height 25
paste input "AS053173"
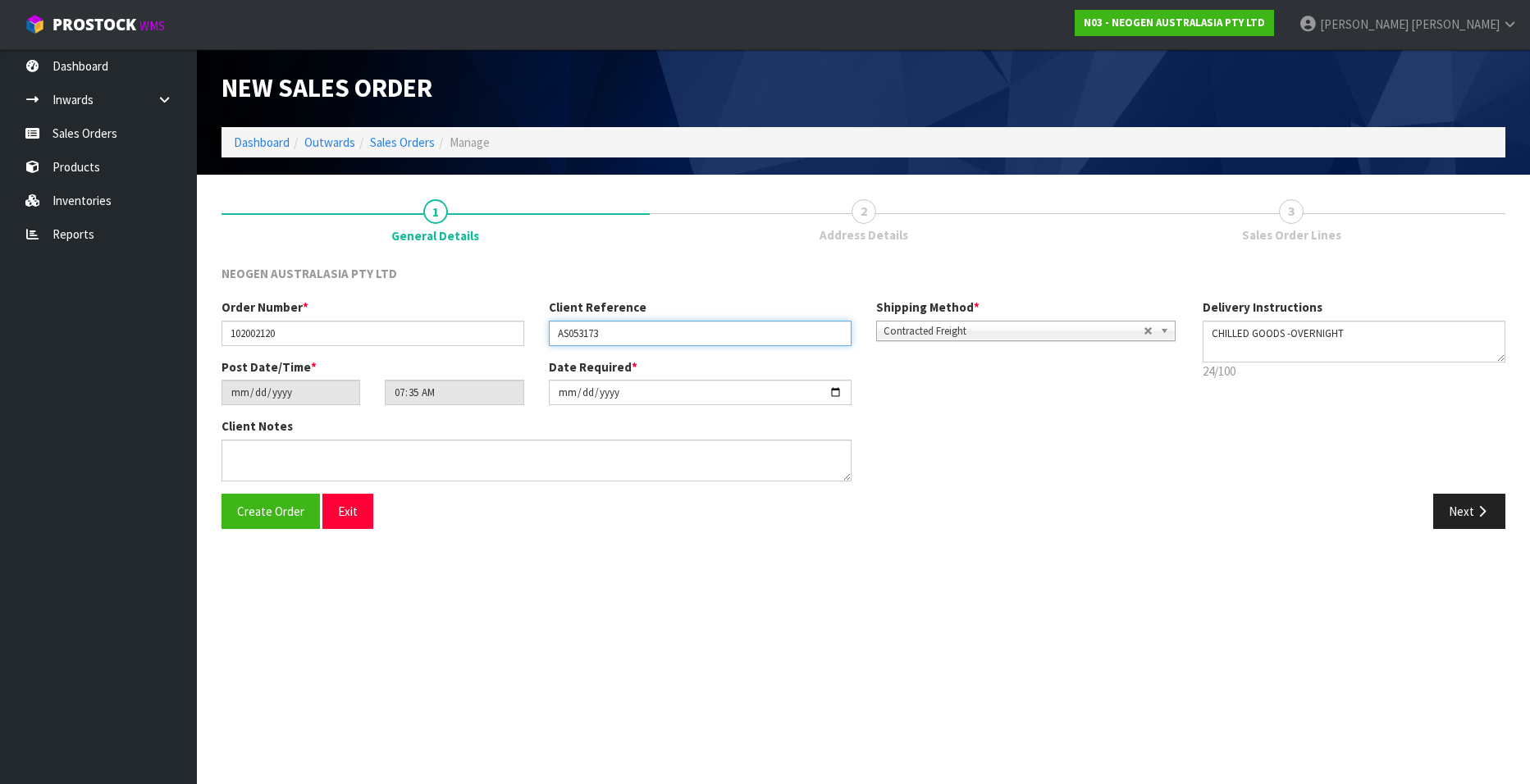
type input "AS053173"
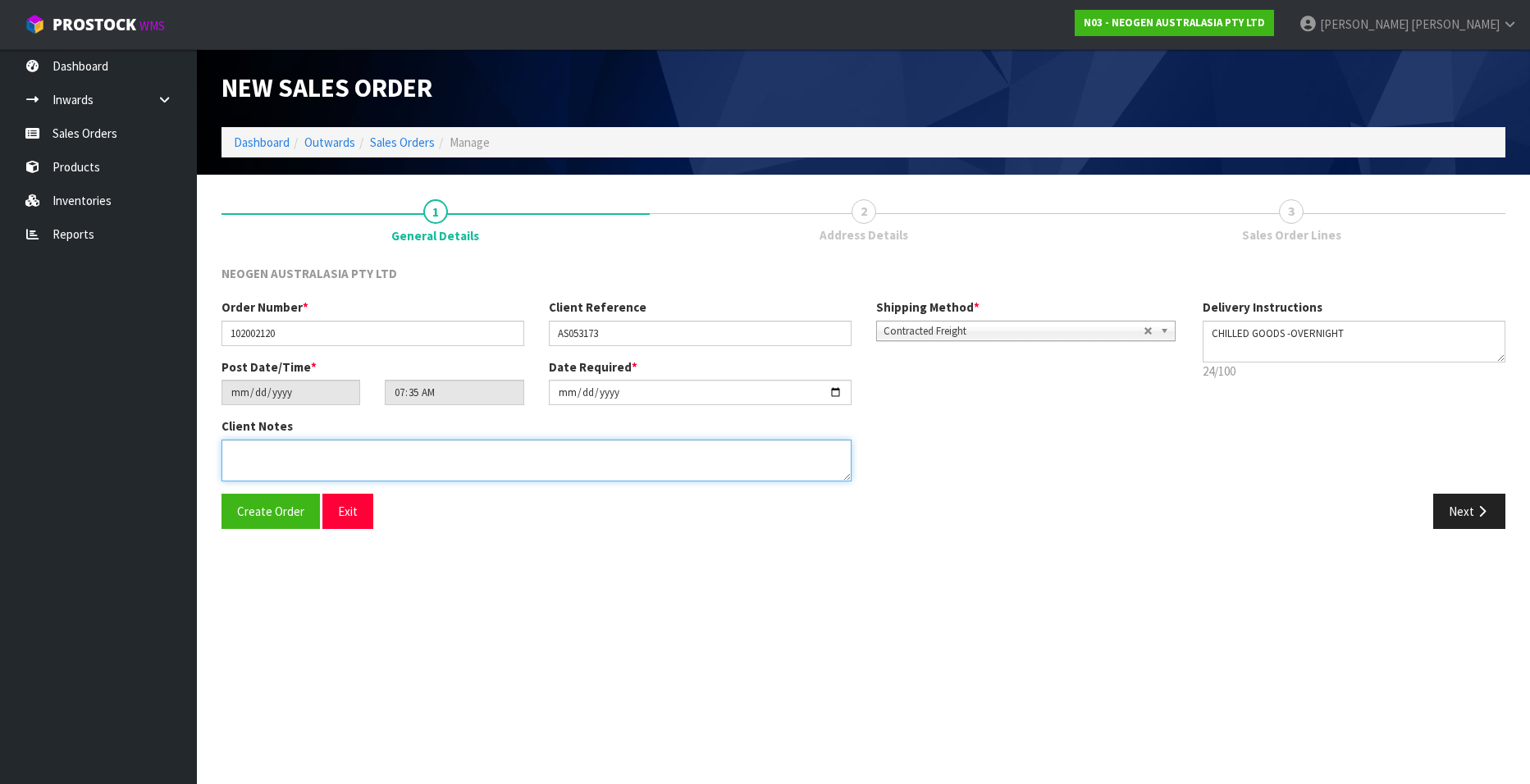
click at [274, 451] on textarea at bounding box center [537, 461] width 630 height 42
type textarea "ATTN ACCOUNTS"
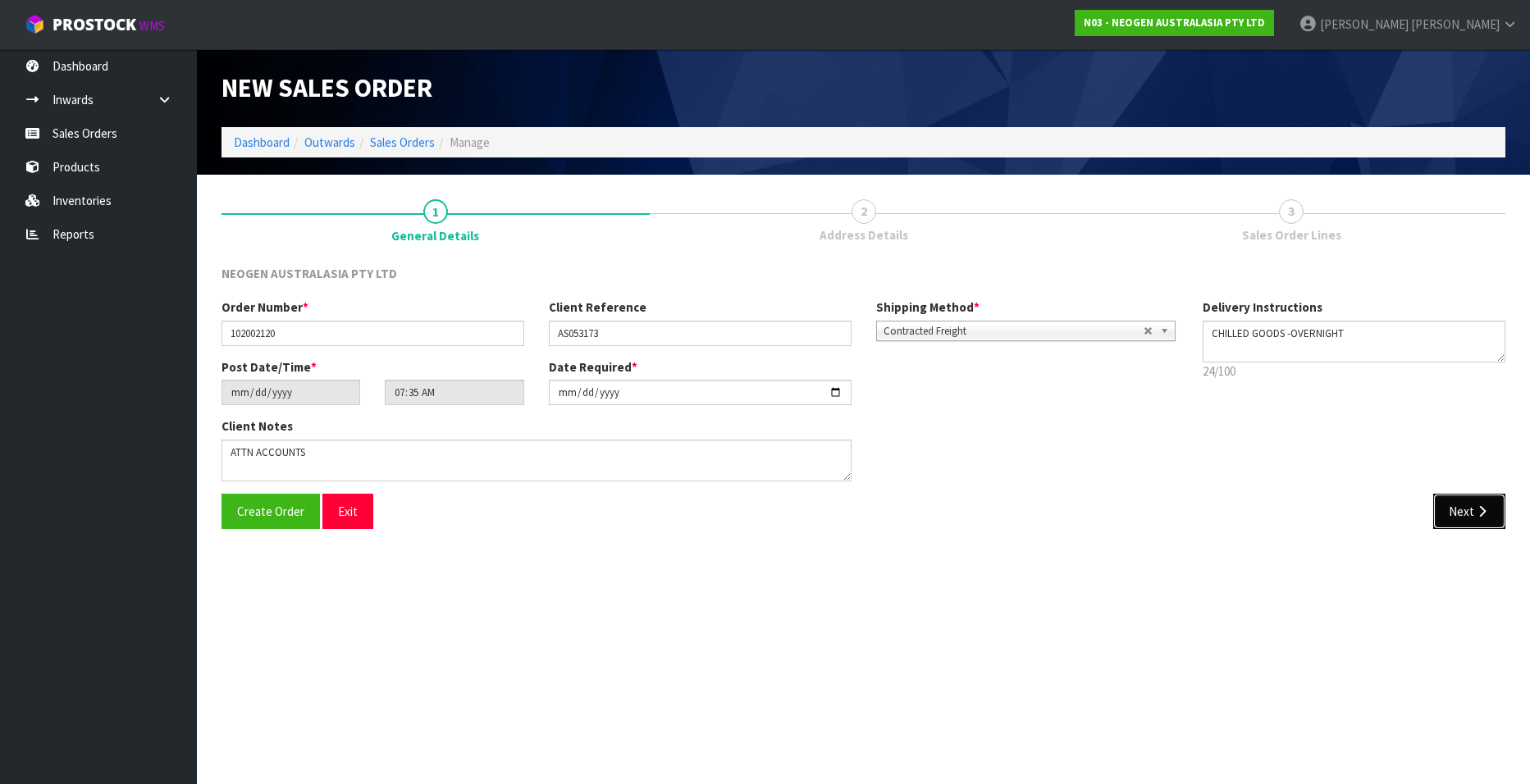
click at [1444, 506] on button "Next" at bounding box center [1469, 511] width 72 height 35
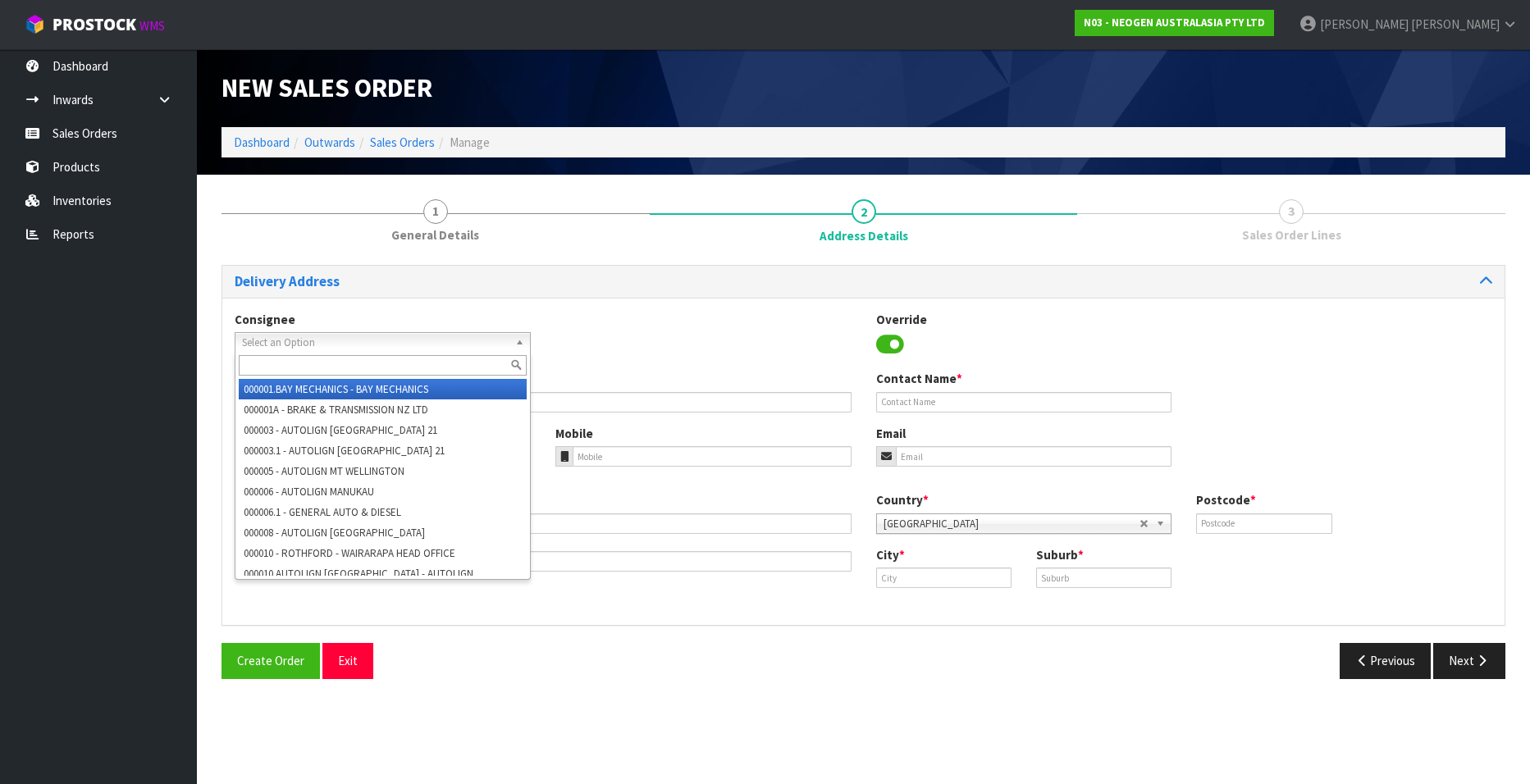
click at [352, 339] on span "Select an Option" at bounding box center [375, 343] width 267 height 20
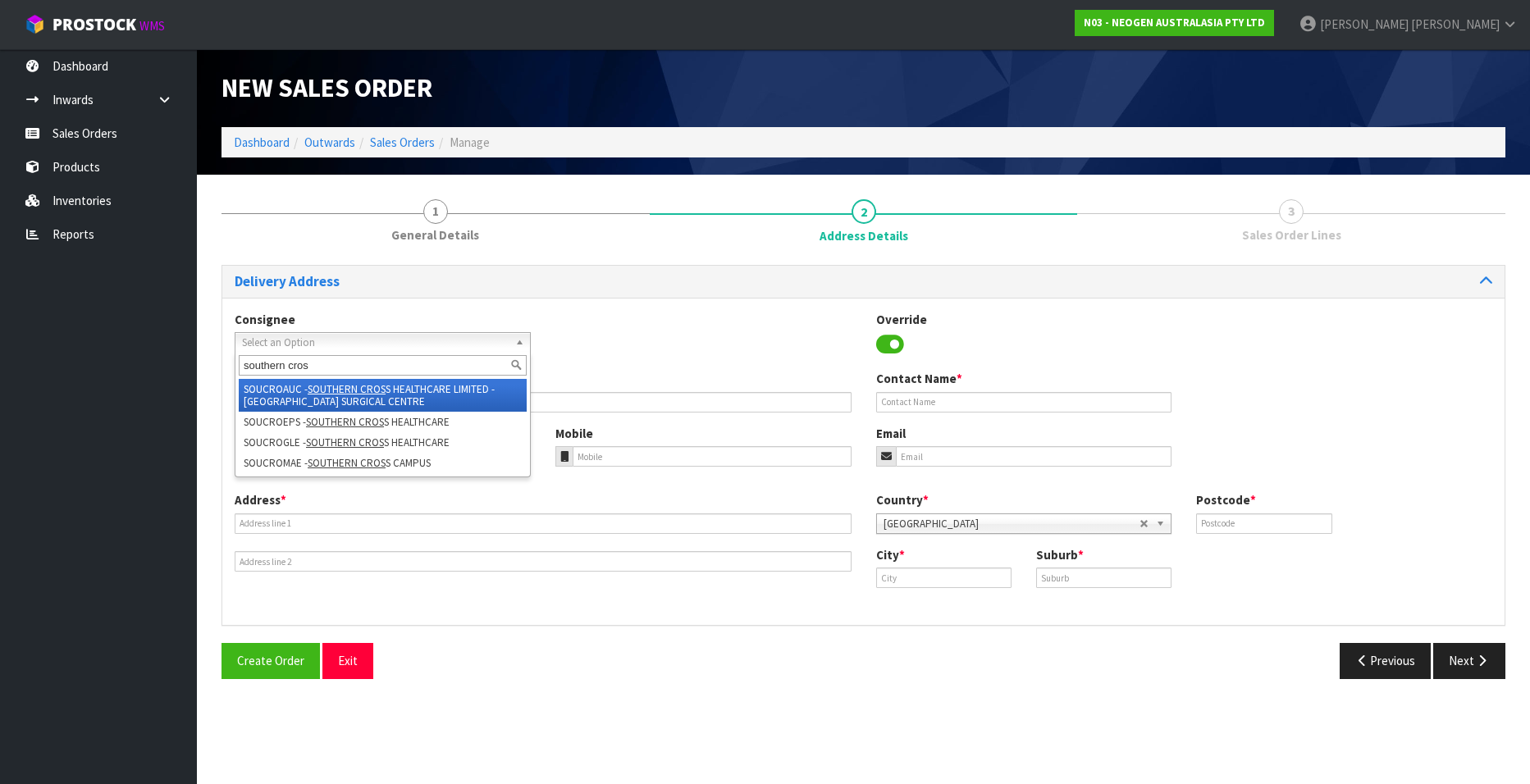
type input "southern cros"
click at [352, 387] on em "SOUTHERN CROS" at bounding box center [347, 388] width 78 height 14
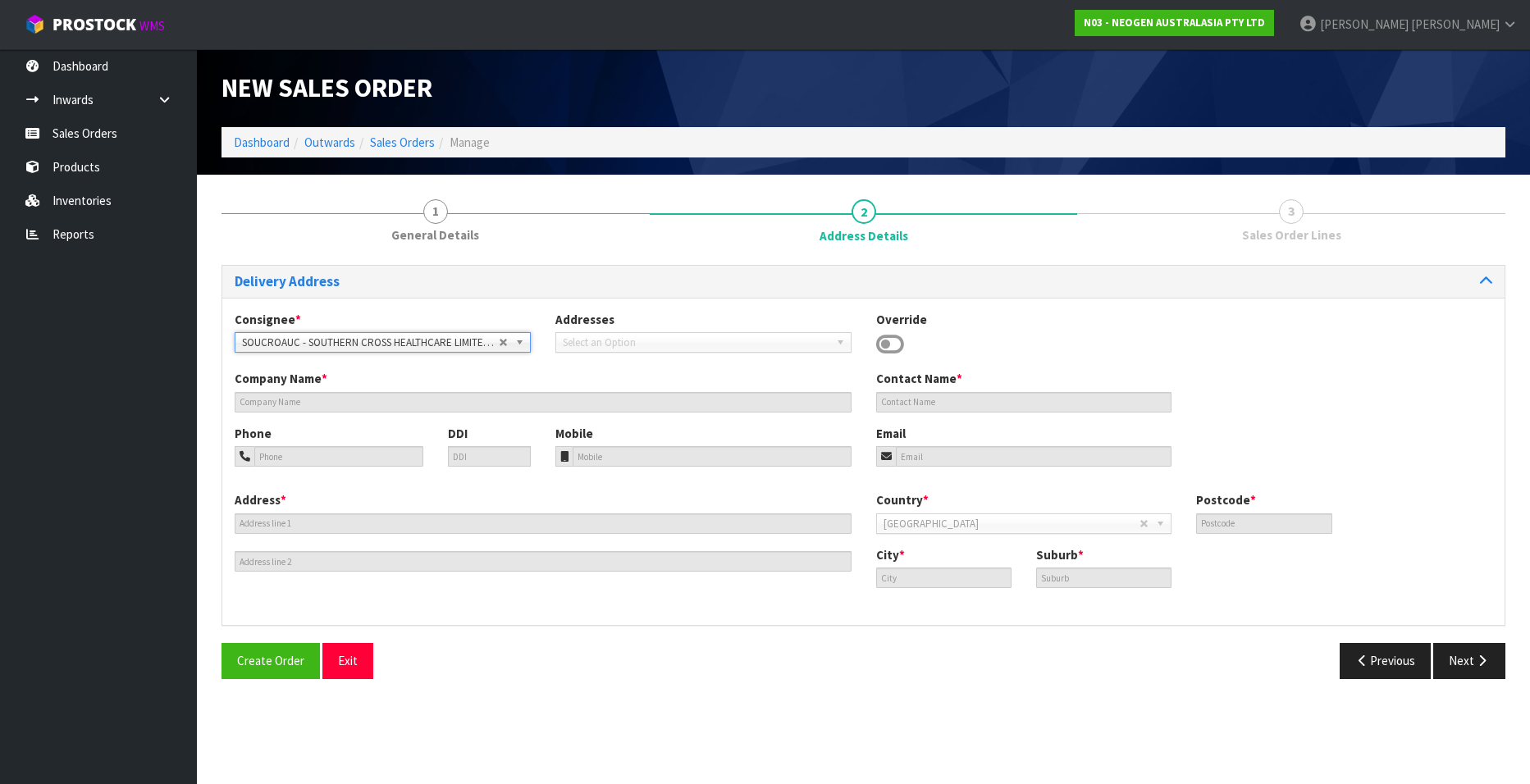
type input "SOUTHERN CROSS HEALTHCARE LIMITED - [GEOGRAPHIC_DATA] SURGICAL CENTRE"
type input "[STREET_ADDRESS]"
type input "1050"
type input "[GEOGRAPHIC_DATA]"
type input "REMUERA"
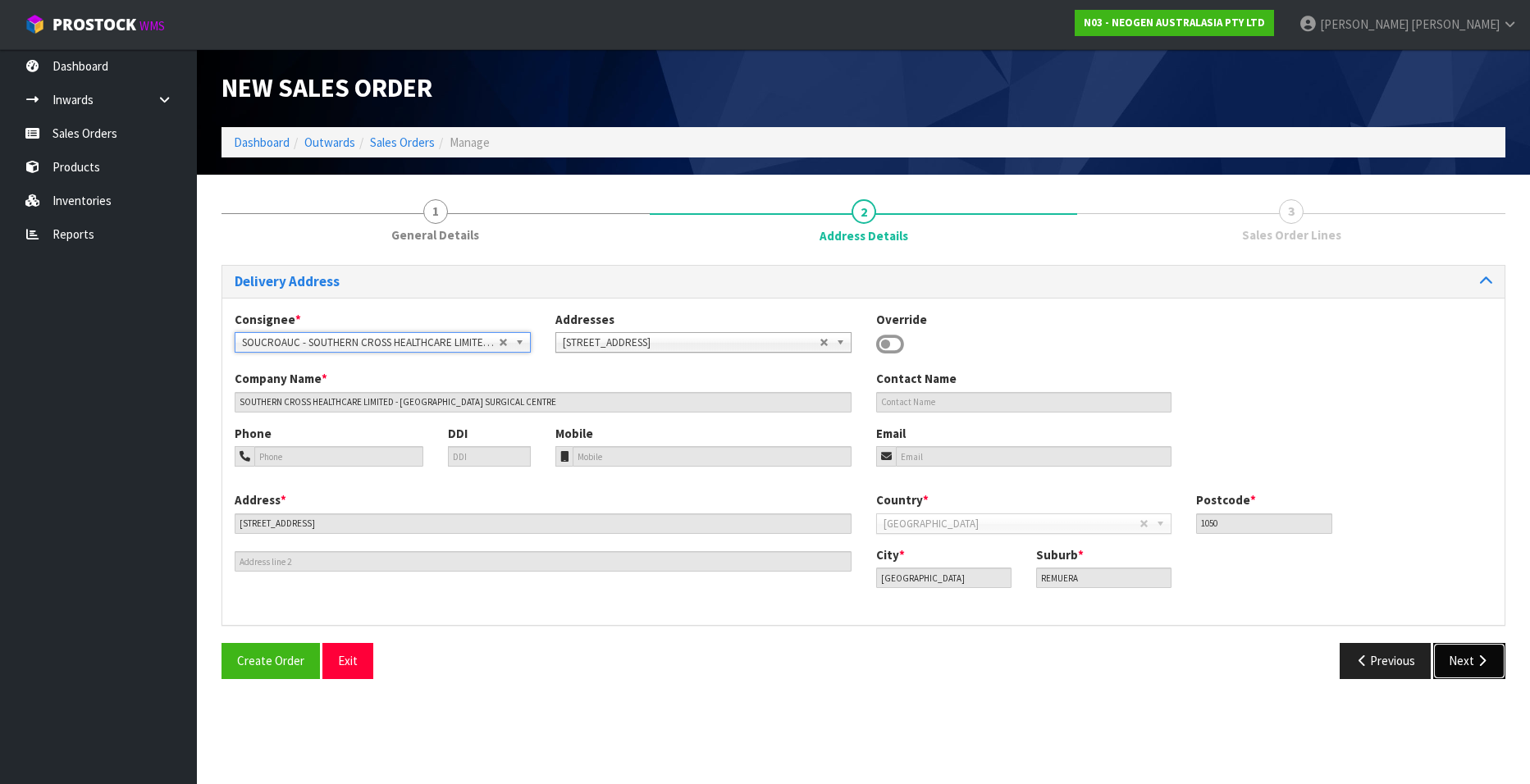
click at [1469, 660] on button "Next" at bounding box center [1469, 660] width 72 height 35
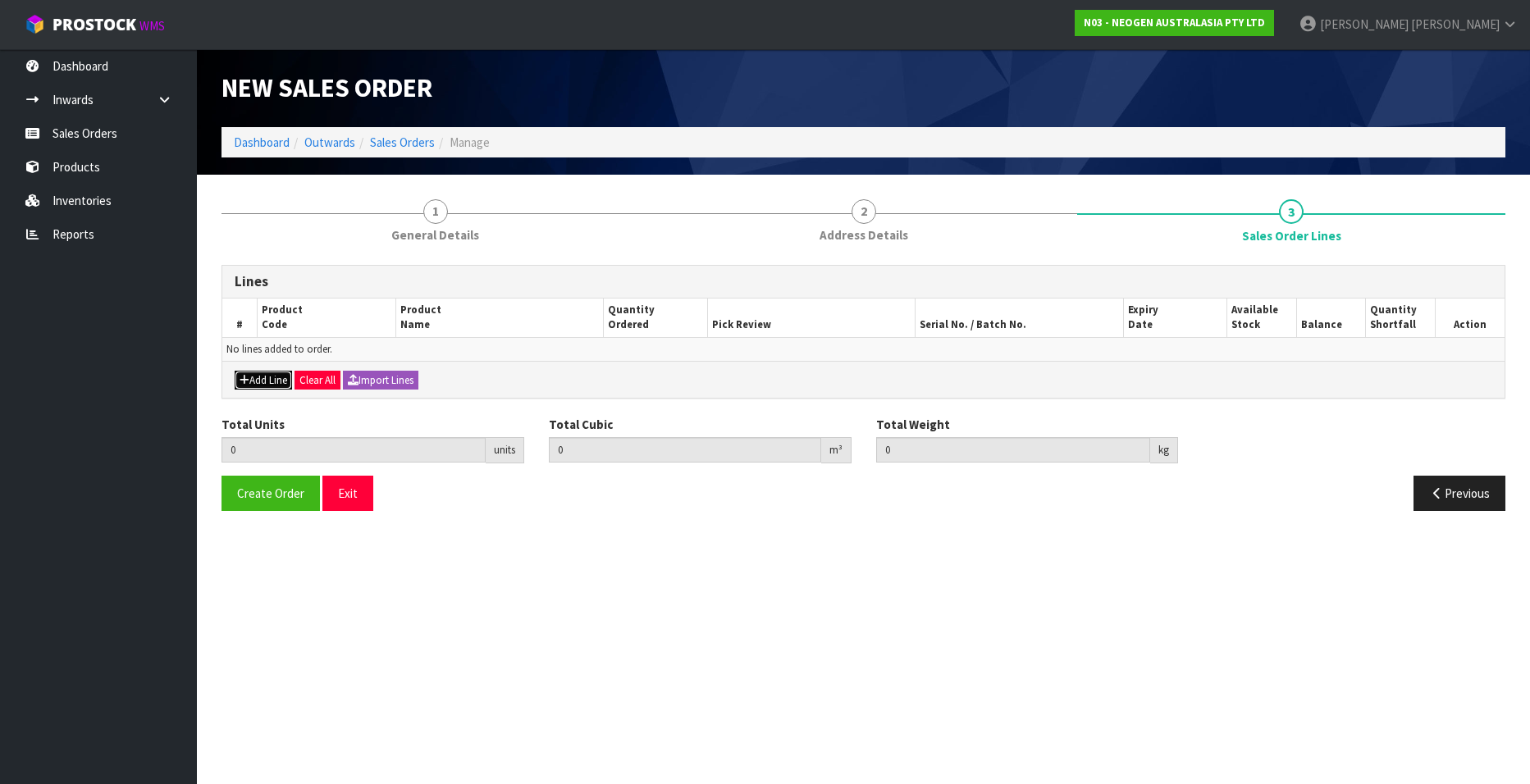
click at [268, 379] on button "Add Line" at bounding box center [263, 381] width 57 height 20
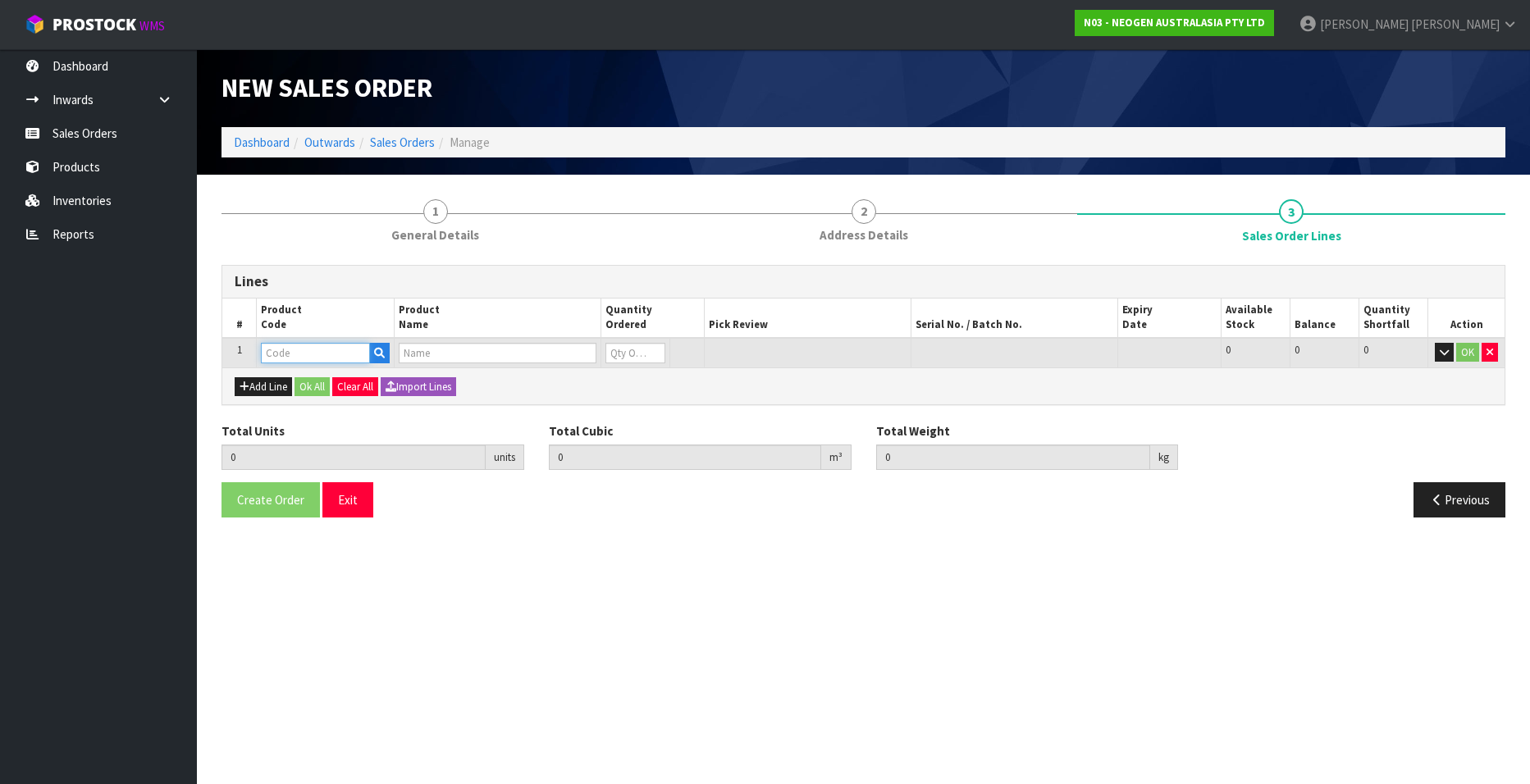
click at [325, 357] on input "text" at bounding box center [316, 353] width 109 height 21
paste input "700002207"
type input "700002207"
type input "0.000000"
type input "0.000"
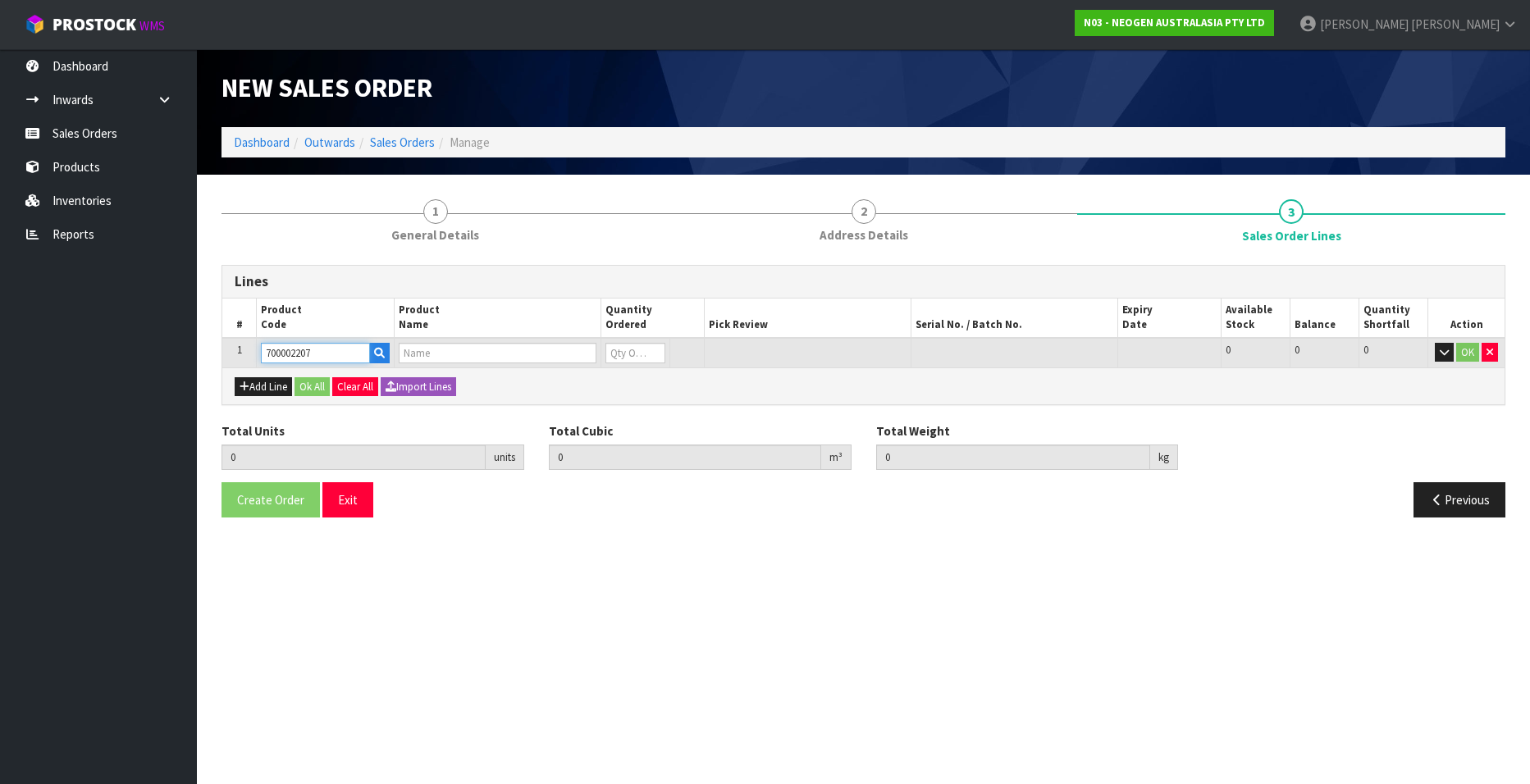
type input "7100067519 - UXL100 CLEAN-TRACE SURF ATP 100EA/PK"
type input "0"
type input "700002207"
type input "1"
type input "0.006496"
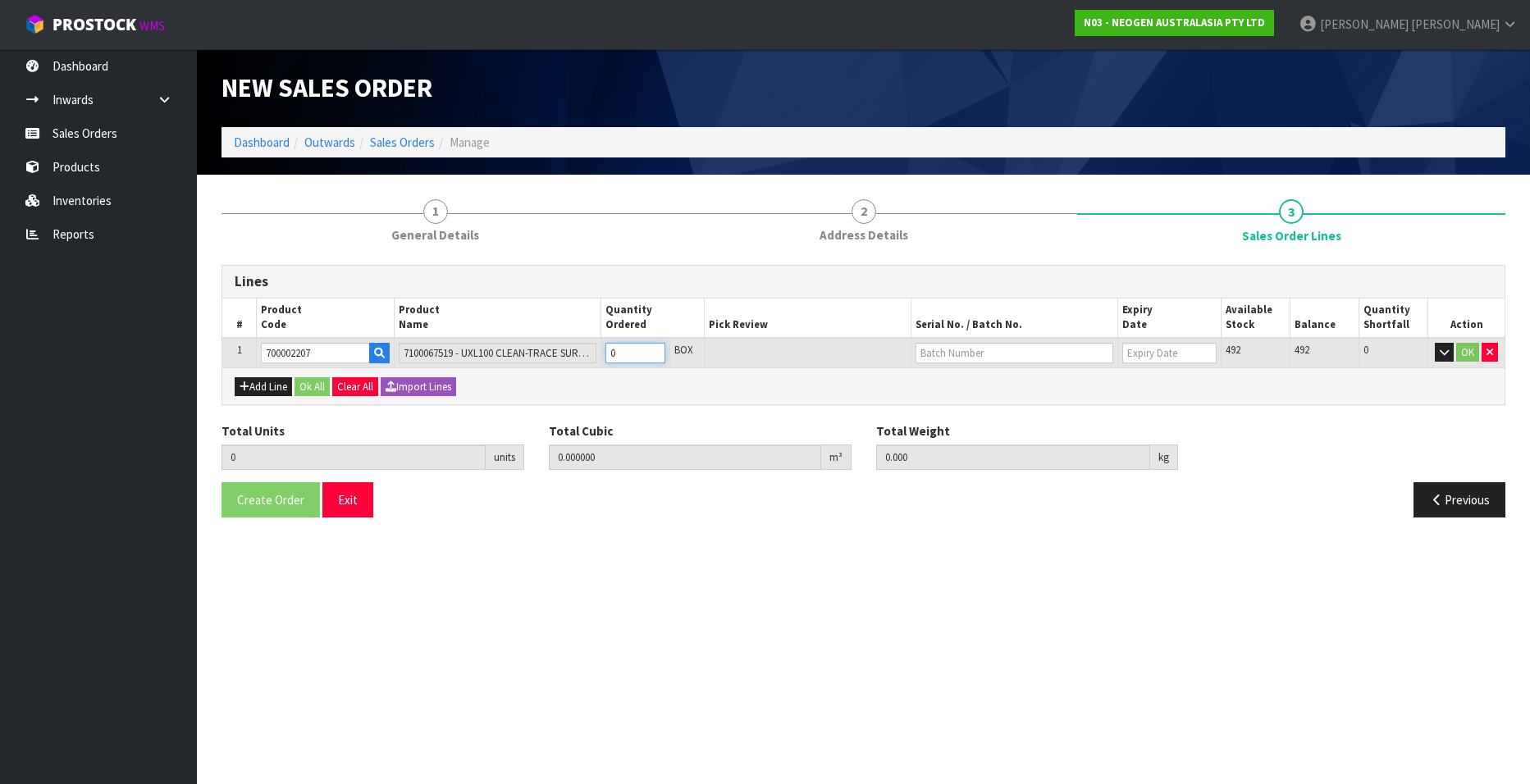
type input "0.96"
type input "1"
click at [655, 348] on input "1" at bounding box center [636, 353] width 60 height 21
click at [933, 356] on input "text" at bounding box center [1014, 353] width 197 height 21
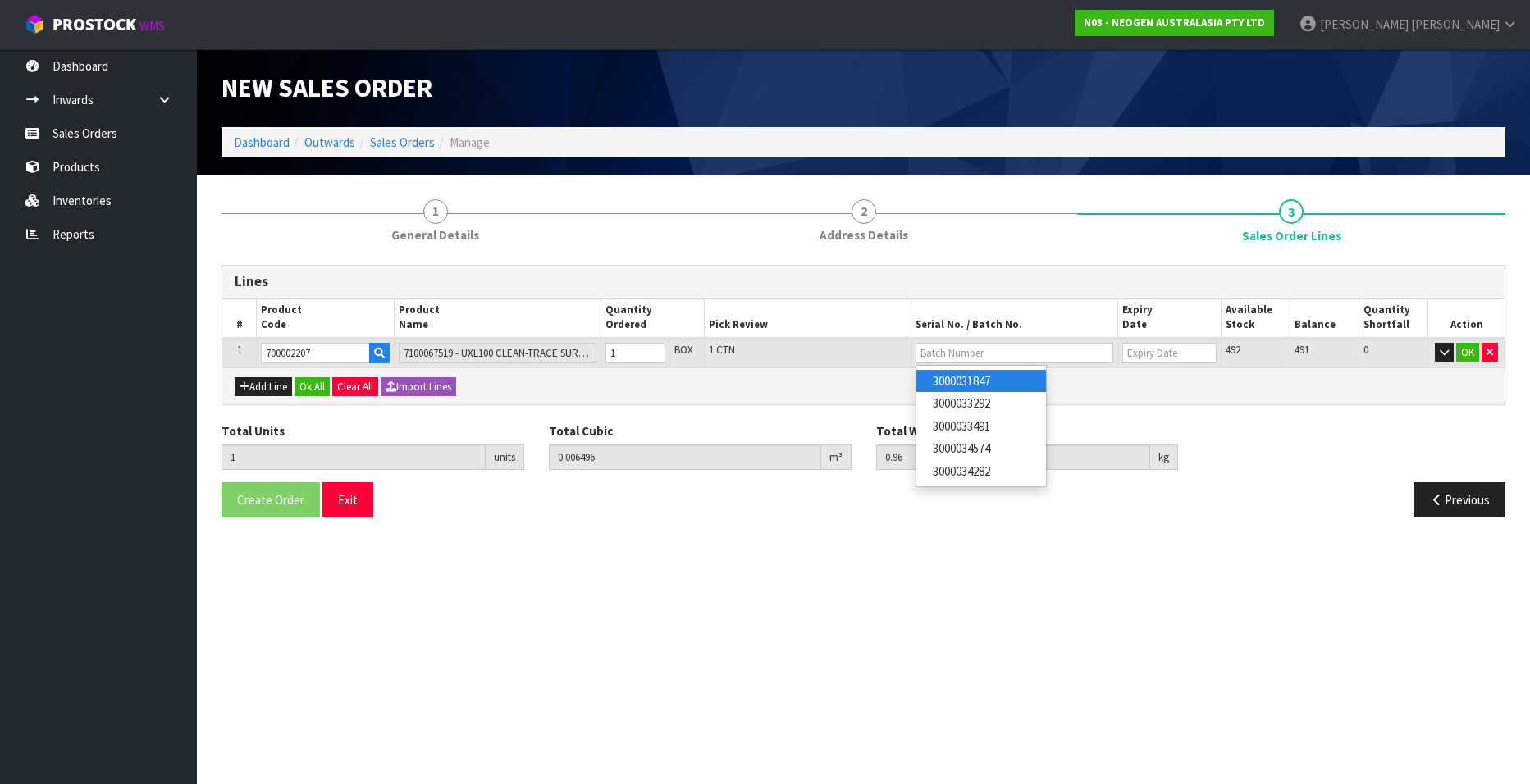
click at [999, 375] on link "3000031847" at bounding box center [981, 381] width 130 height 22
type input "3000031847"
type input "[DATE]"
click at [1465, 353] on button "OK" at bounding box center [1467, 353] width 23 height 20
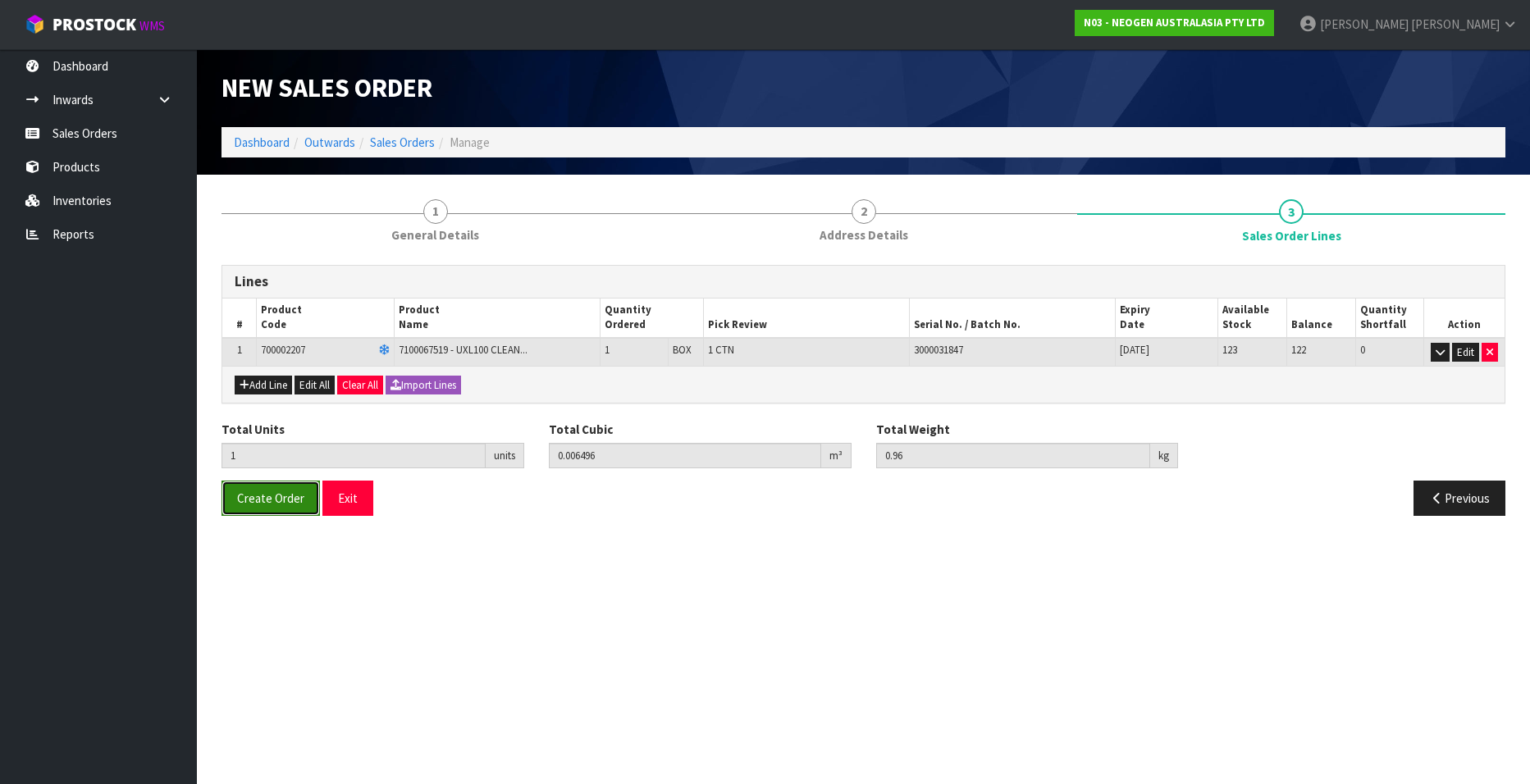
click at [263, 500] on span "Create Order" at bounding box center [271, 498] width 67 height 15
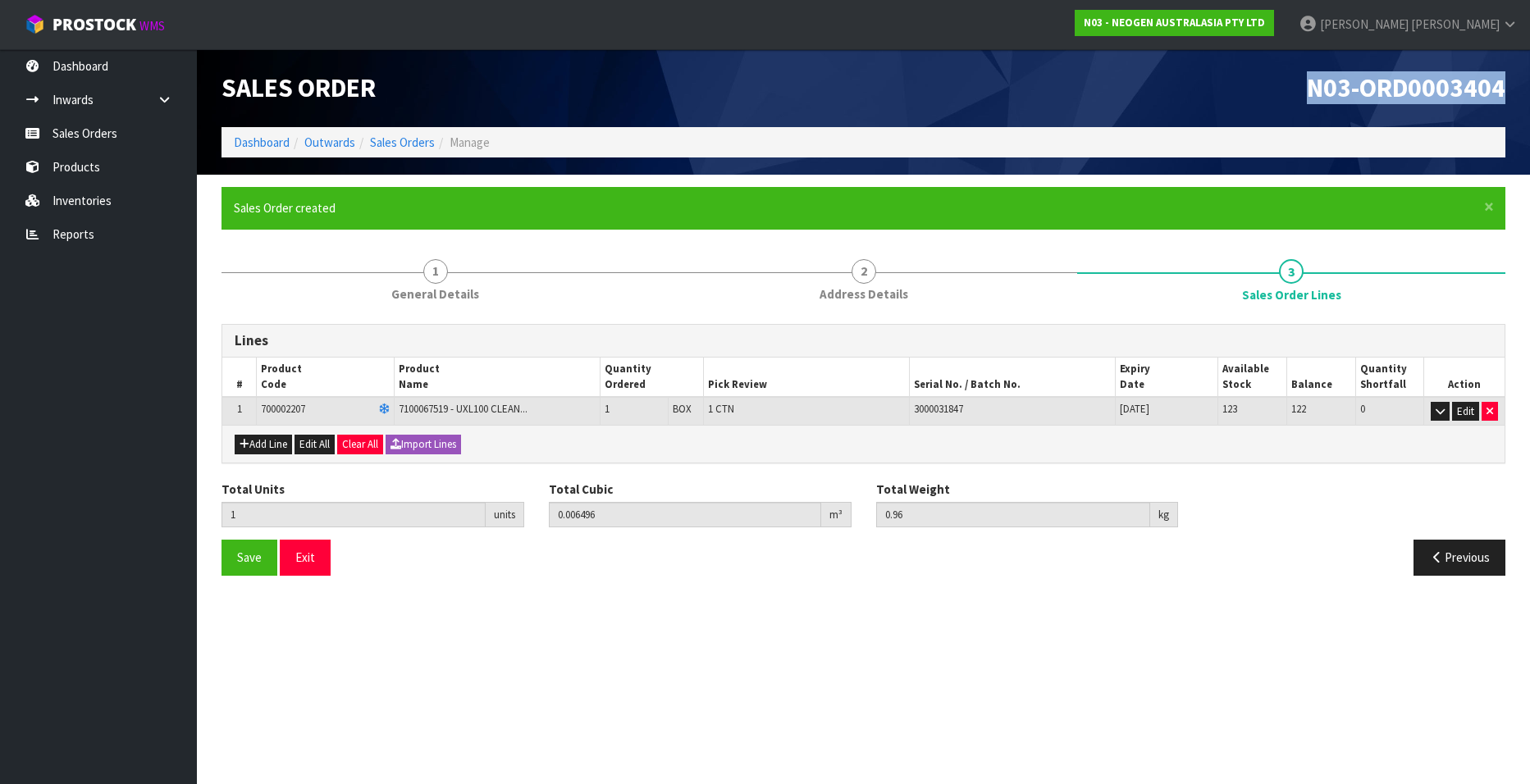
drag, startPoint x: 1309, startPoint y: 87, endPoint x: 1508, endPoint y: 87, distance: 199.0
click at [1508, 87] on div "N03-ORD0003404" at bounding box center [1192, 88] width 655 height 78
copy span "N03-ORD0003404"
click at [381, 138] on link "Sales Orders" at bounding box center [402, 142] width 65 height 15
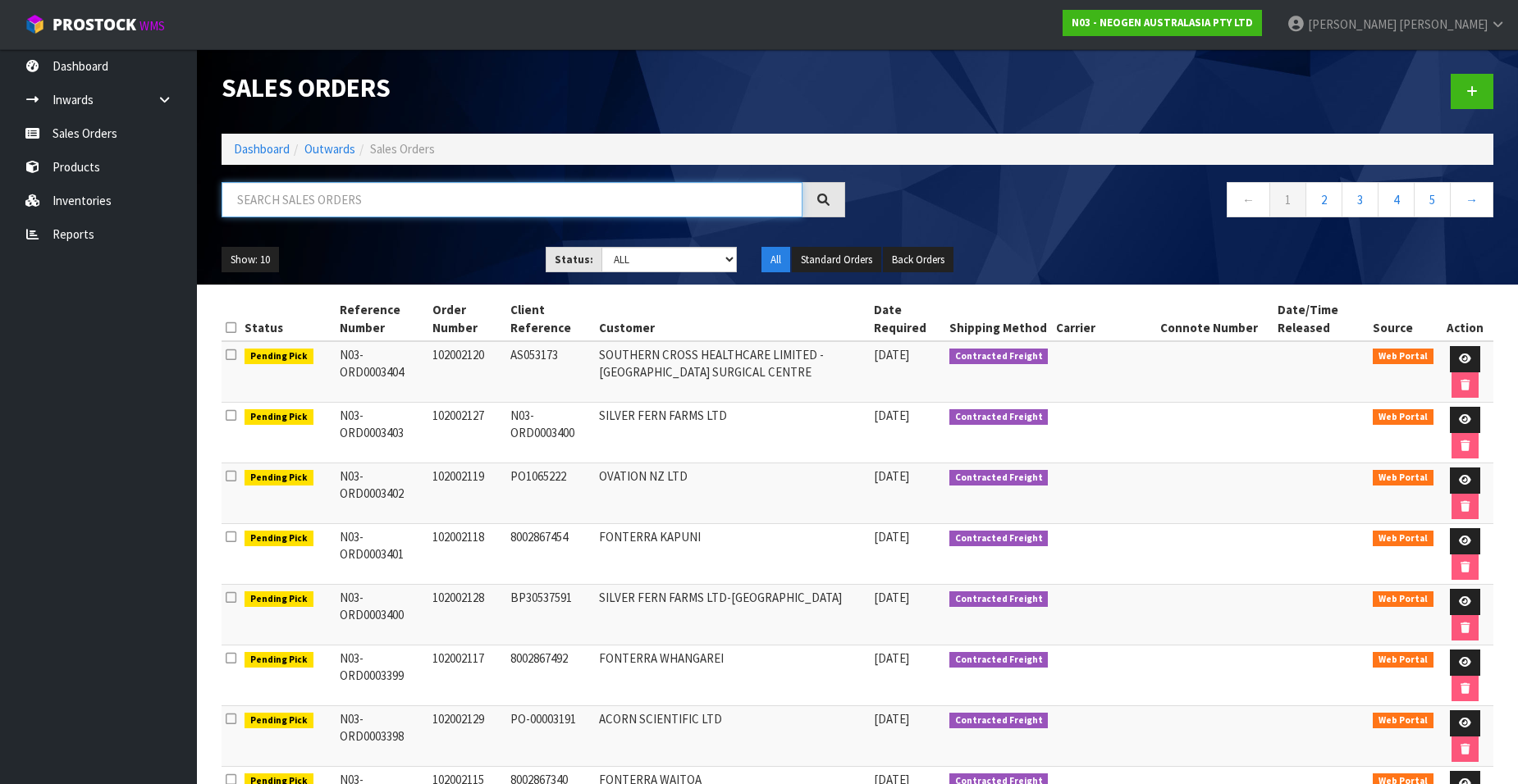
click at [293, 199] on input "text" at bounding box center [512, 199] width 581 height 35
paste input "102000844"
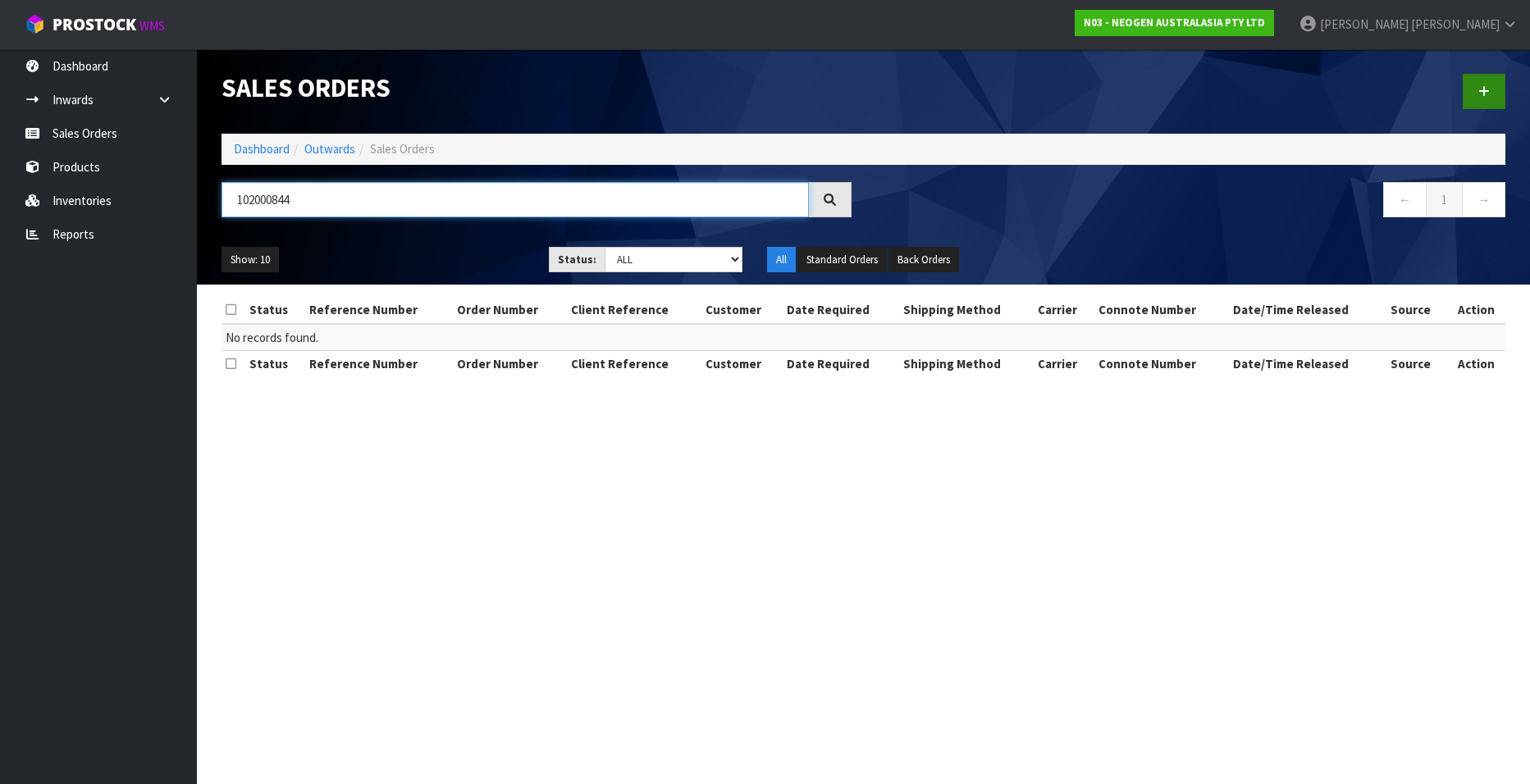
type input "102000844"
click at [1476, 95] on link at bounding box center [1484, 91] width 43 height 35
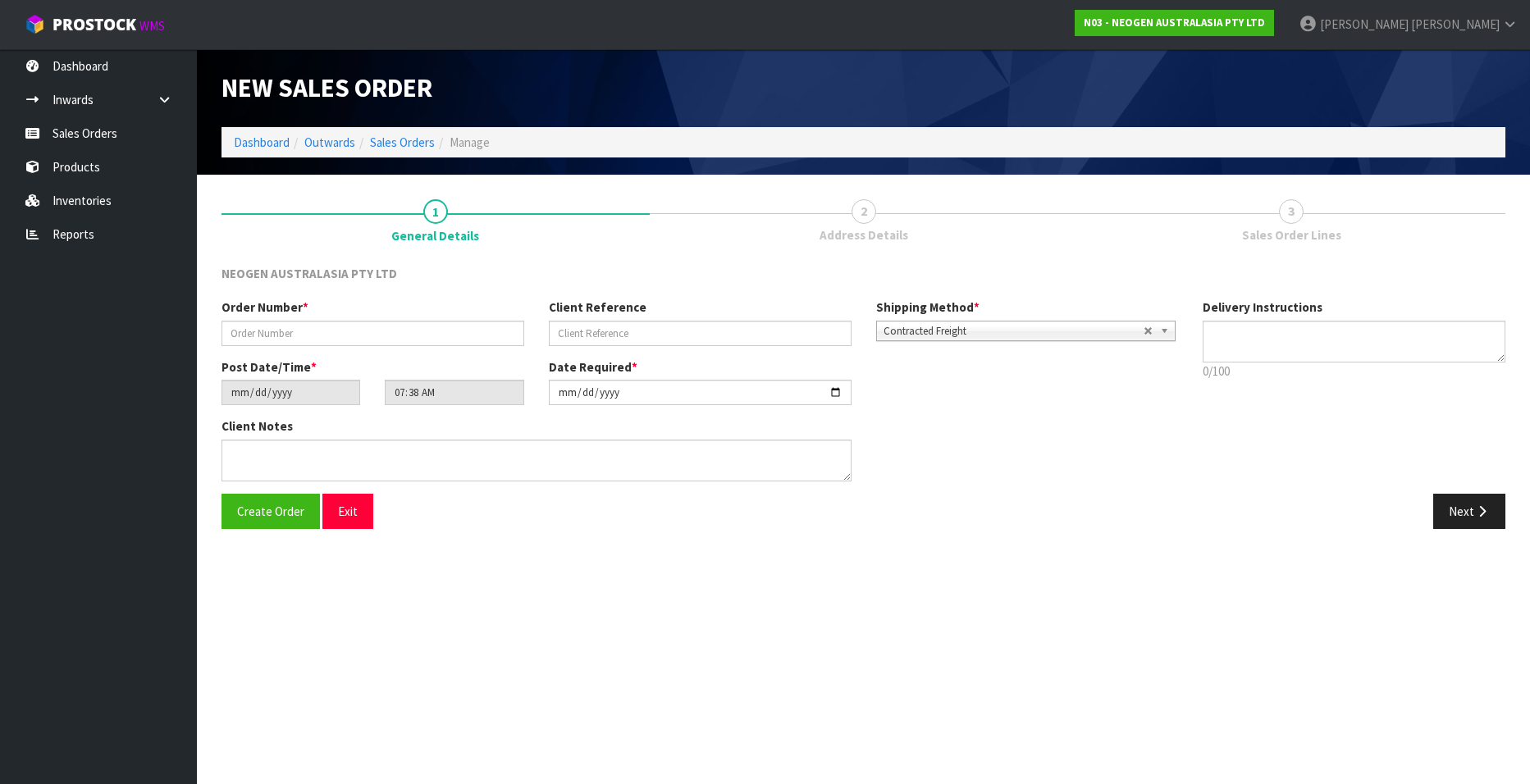
type textarea "CHILLED GOODS -OVERNIGHT"
click at [262, 328] on input "text" at bounding box center [373, 334] width 303 height 25
paste input "102000844"
type input "102000844"
click at [594, 331] on input "text" at bounding box center [700, 334] width 303 height 25
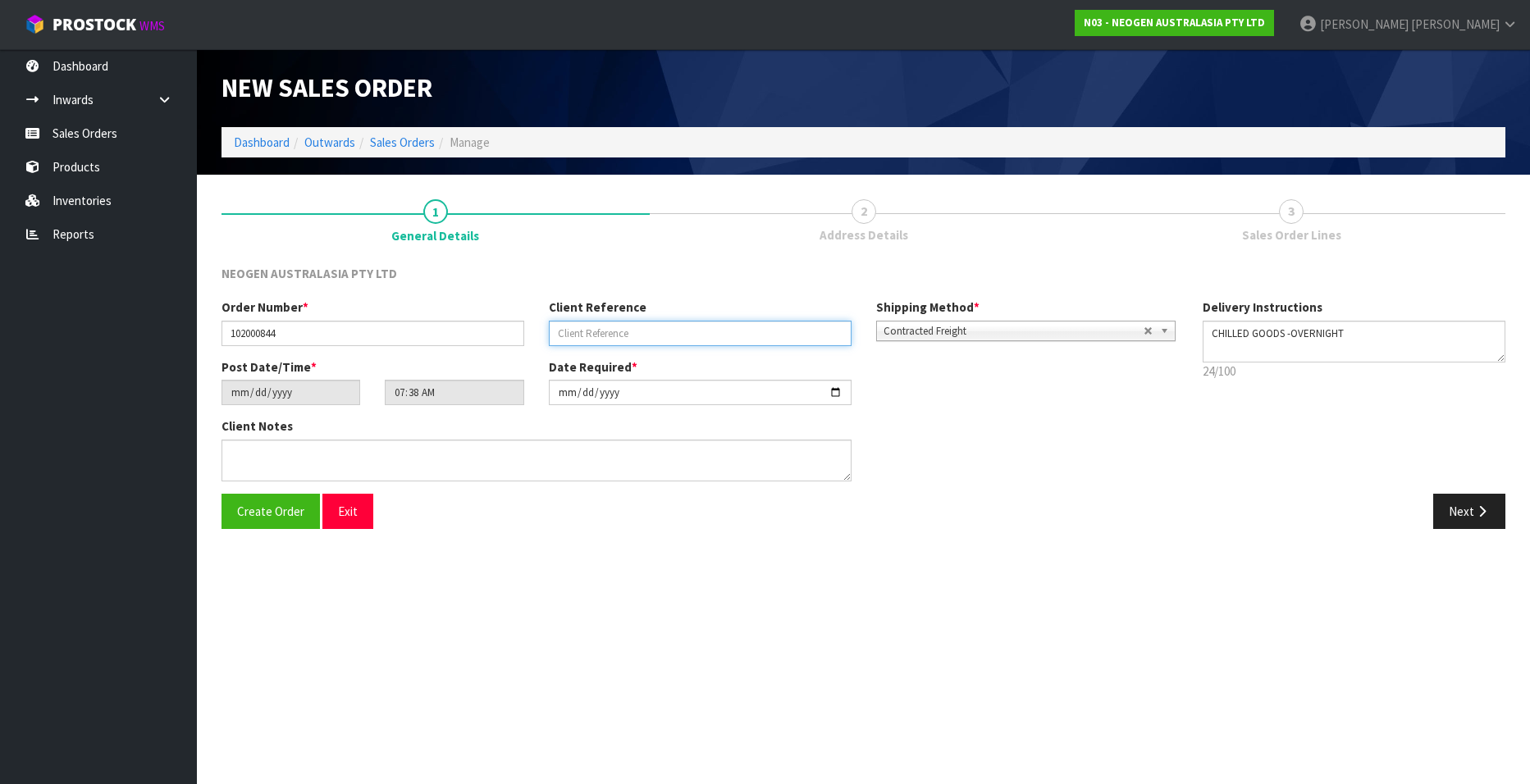
paste input "PO497734 JULY"
type input "PO497734 JULY"
drag, startPoint x: 1471, startPoint y: 521, endPoint x: 1323, endPoint y: 495, distance: 150.3
click at [1470, 521] on button "Next" at bounding box center [1469, 511] width 72 height 35
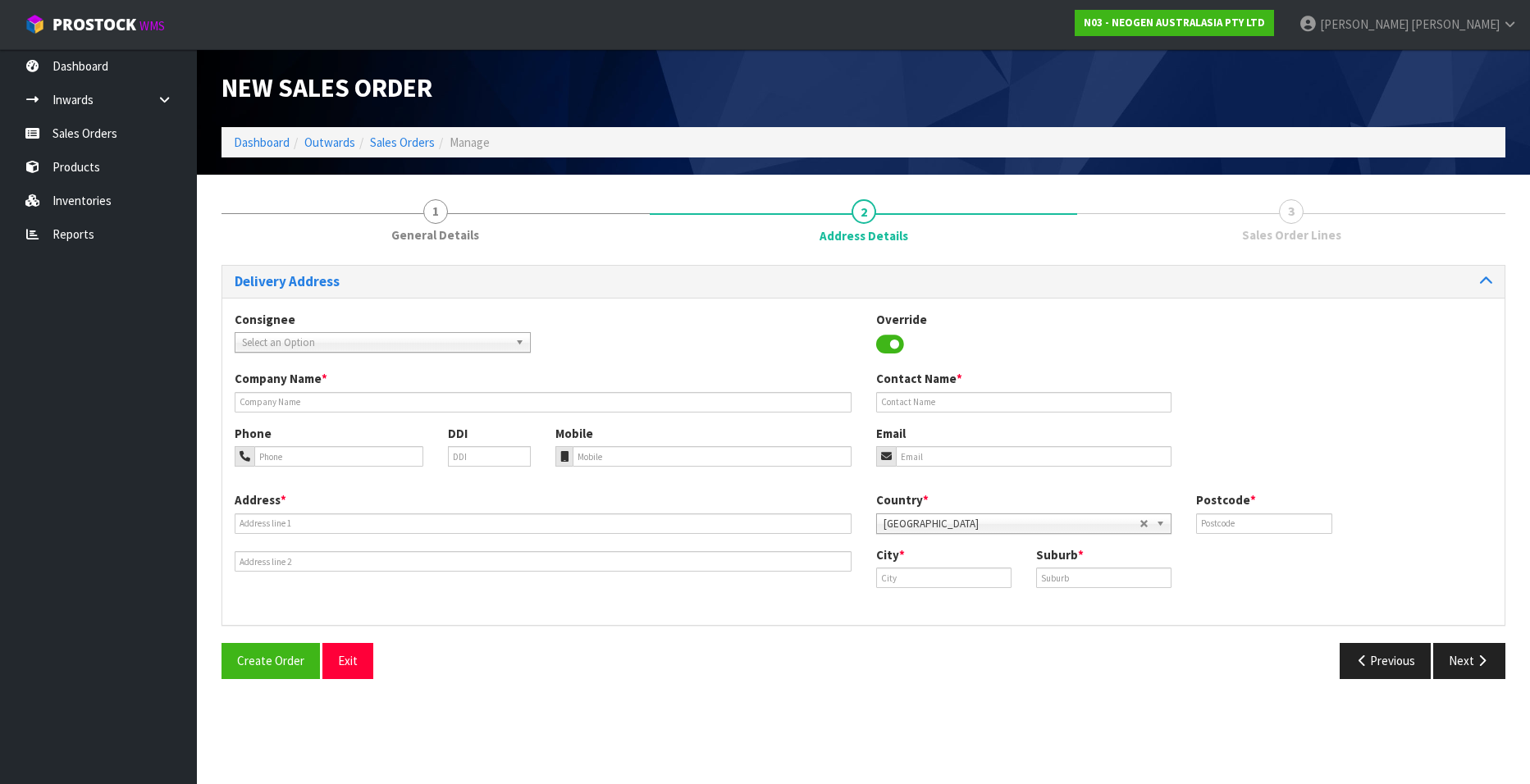
click at [301, 337] on span "Select an Option" at bounding box center [375, 343] width 267 height 20
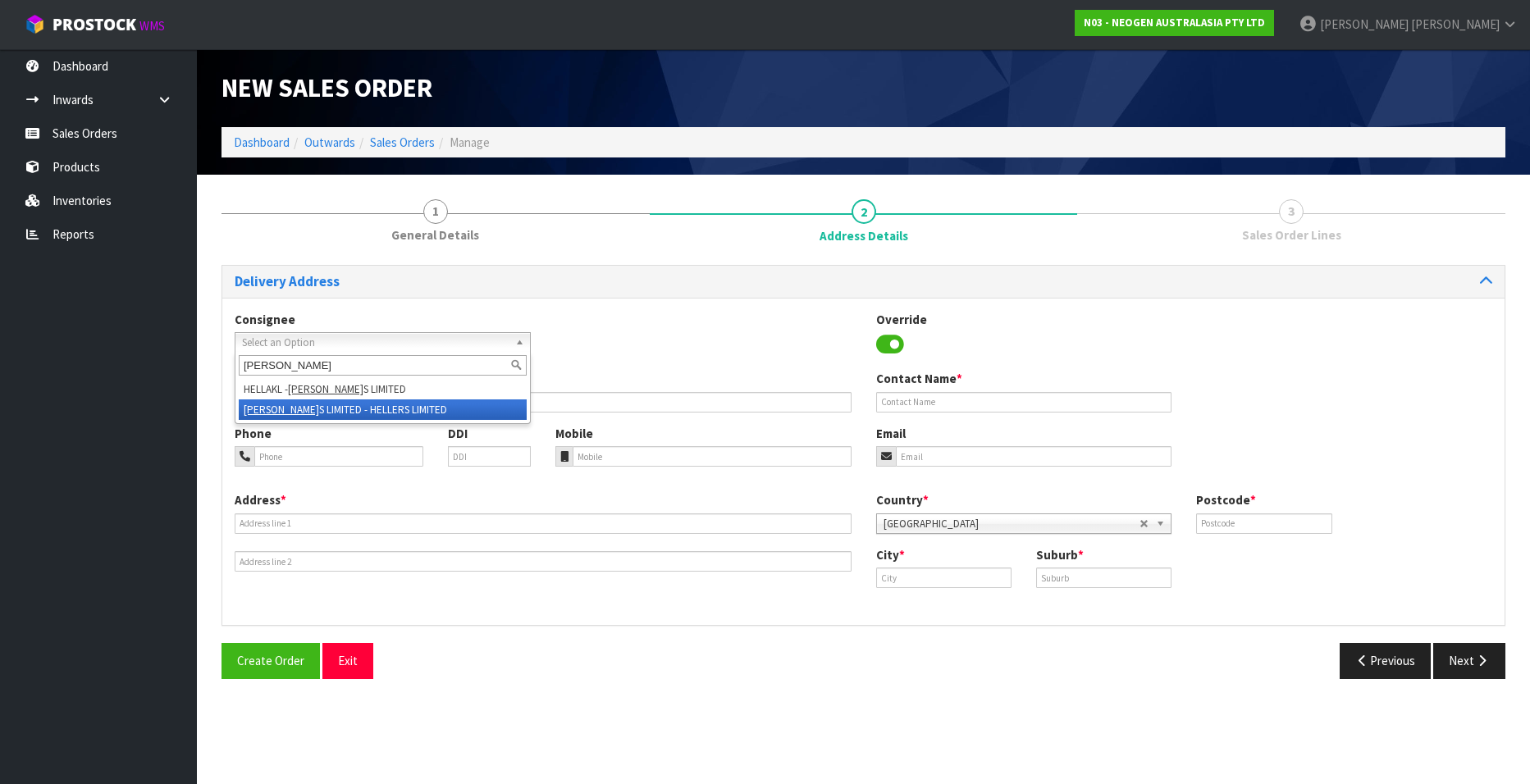
type input "[PERSON_NAME]"
click at [324, 406] on li "[PERSON_NAME] S LIMITED - HELLERS LIMITED" at bounding box center [383, 409] width 288 height 21
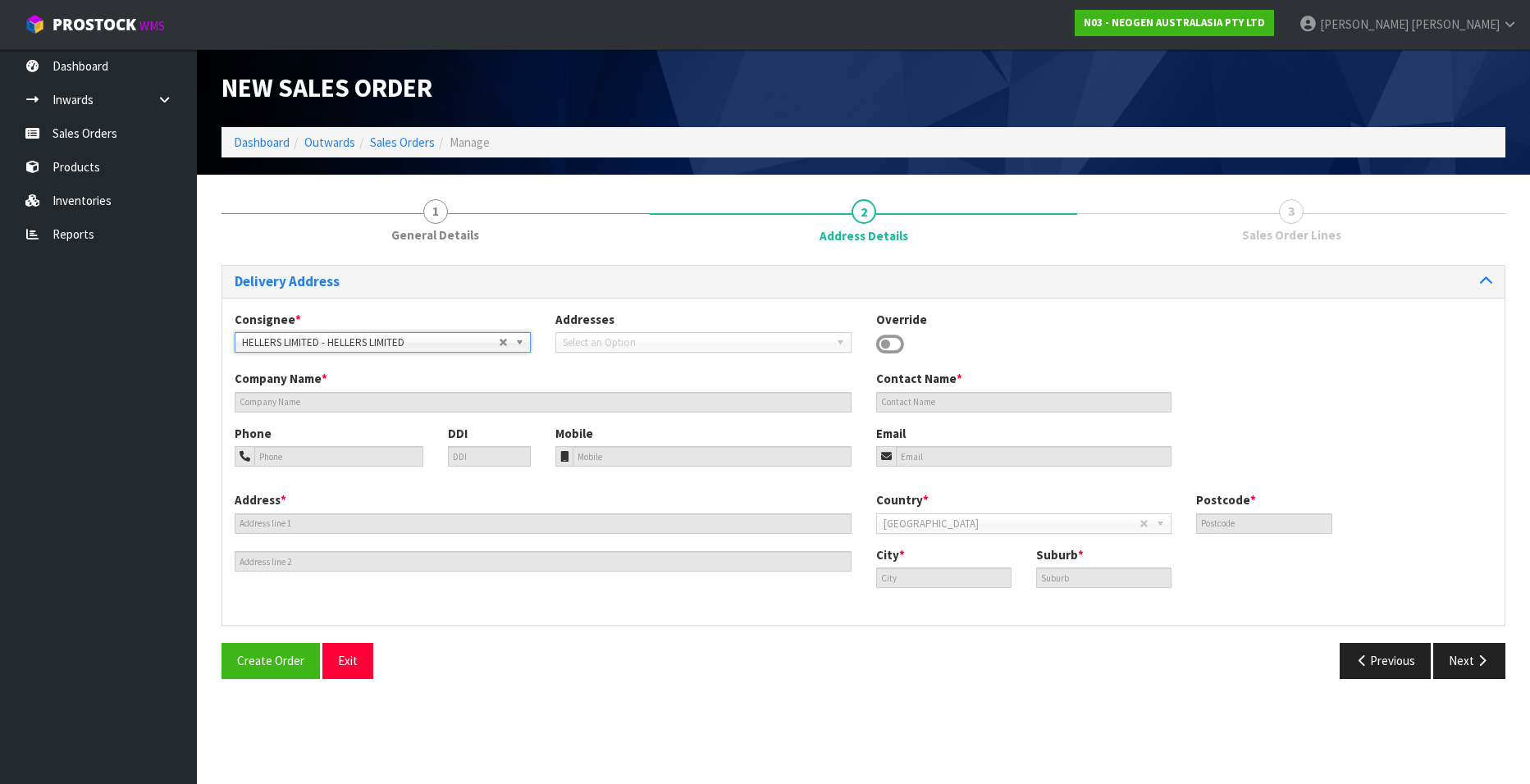
type input "HELLERS LIMITED"
type input "[STREET_ADDRESS]"
type input "7691"
type input "KAIAPOI"
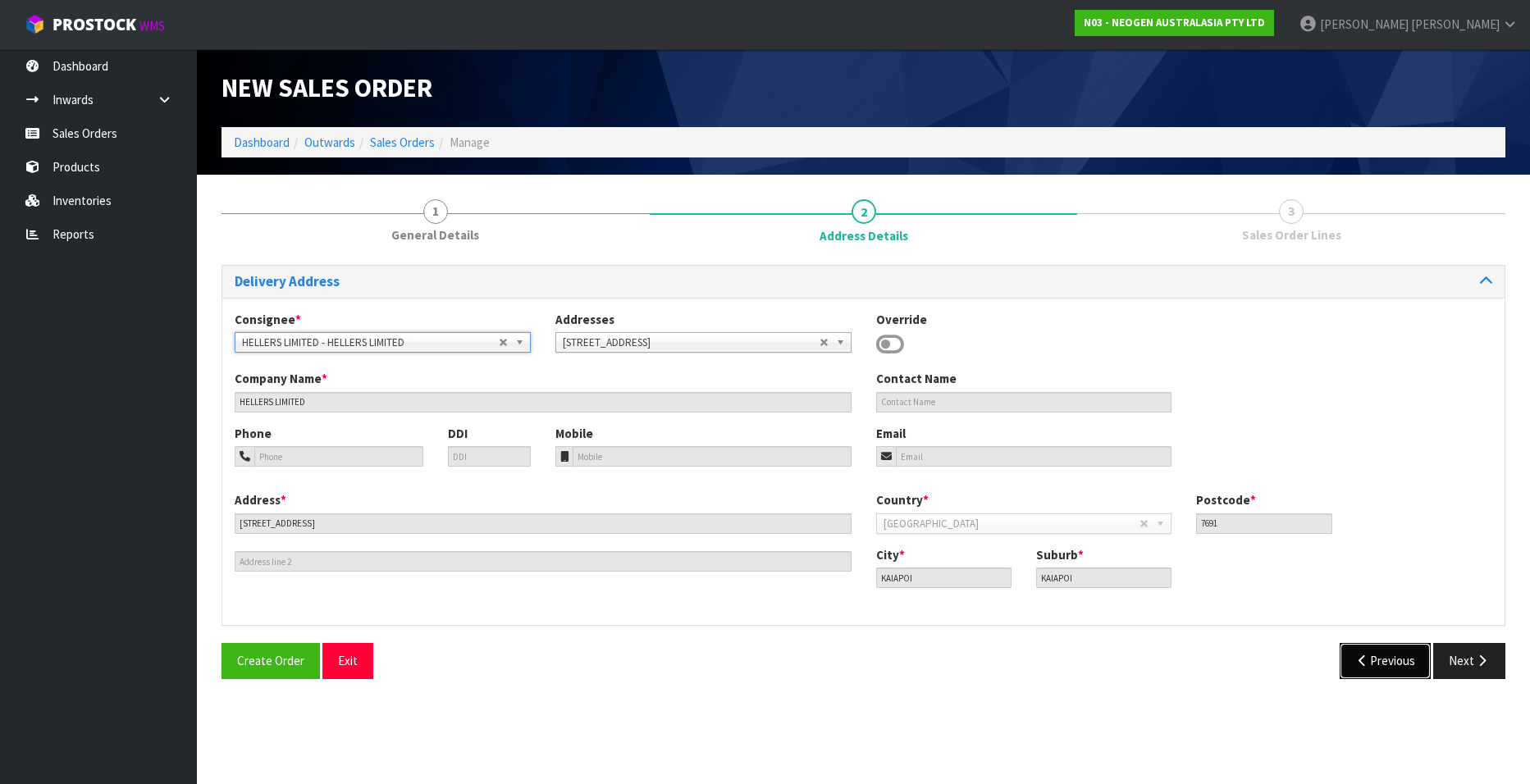
click at [1373, 659] on button "Previous" at bounding box center [1385, 660] width 92 height 35
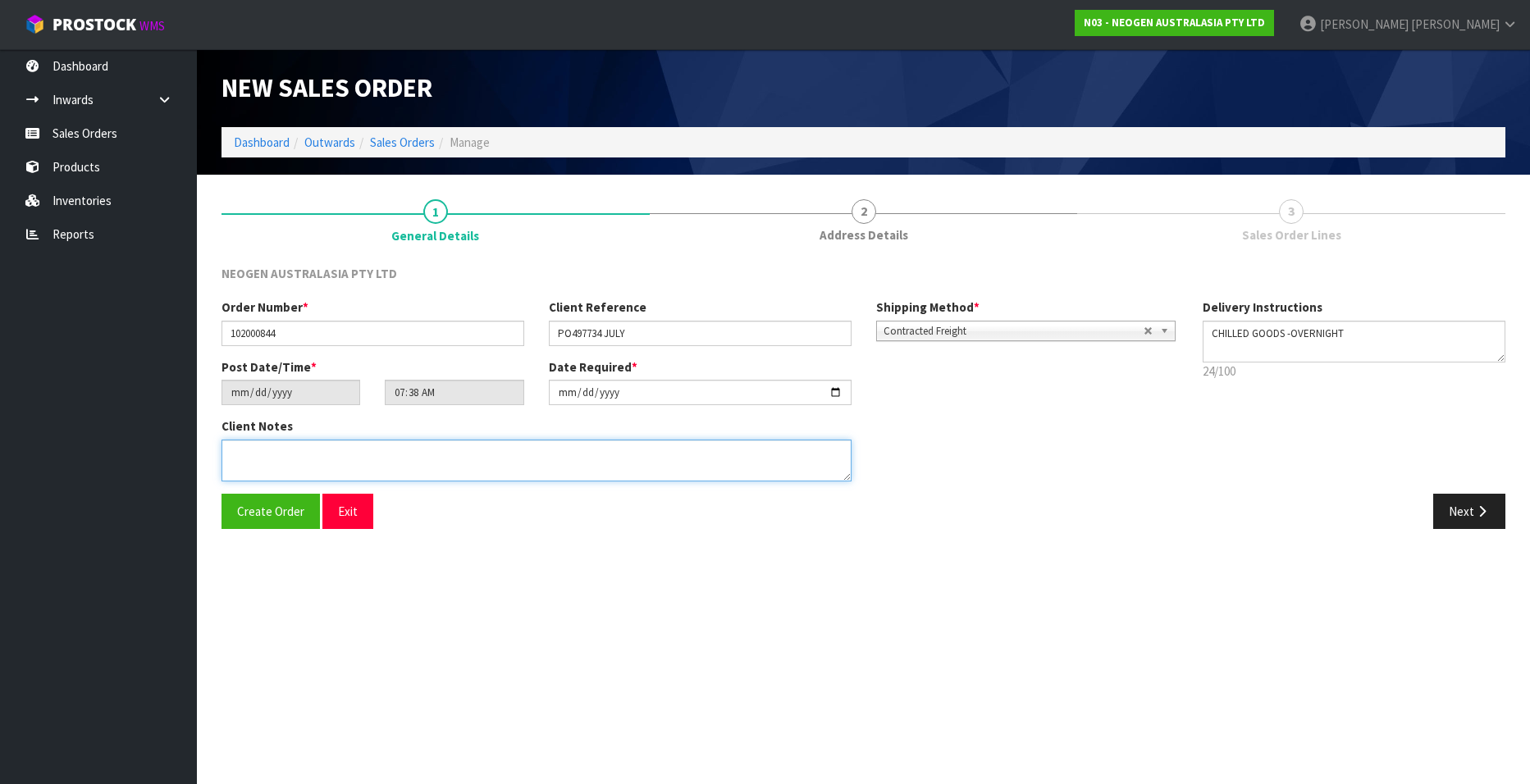
click at [334, 466] on textarea at bounding box center [537, 461] width 630 height 42
type textarea "ATTN [PERSON_NAME]"
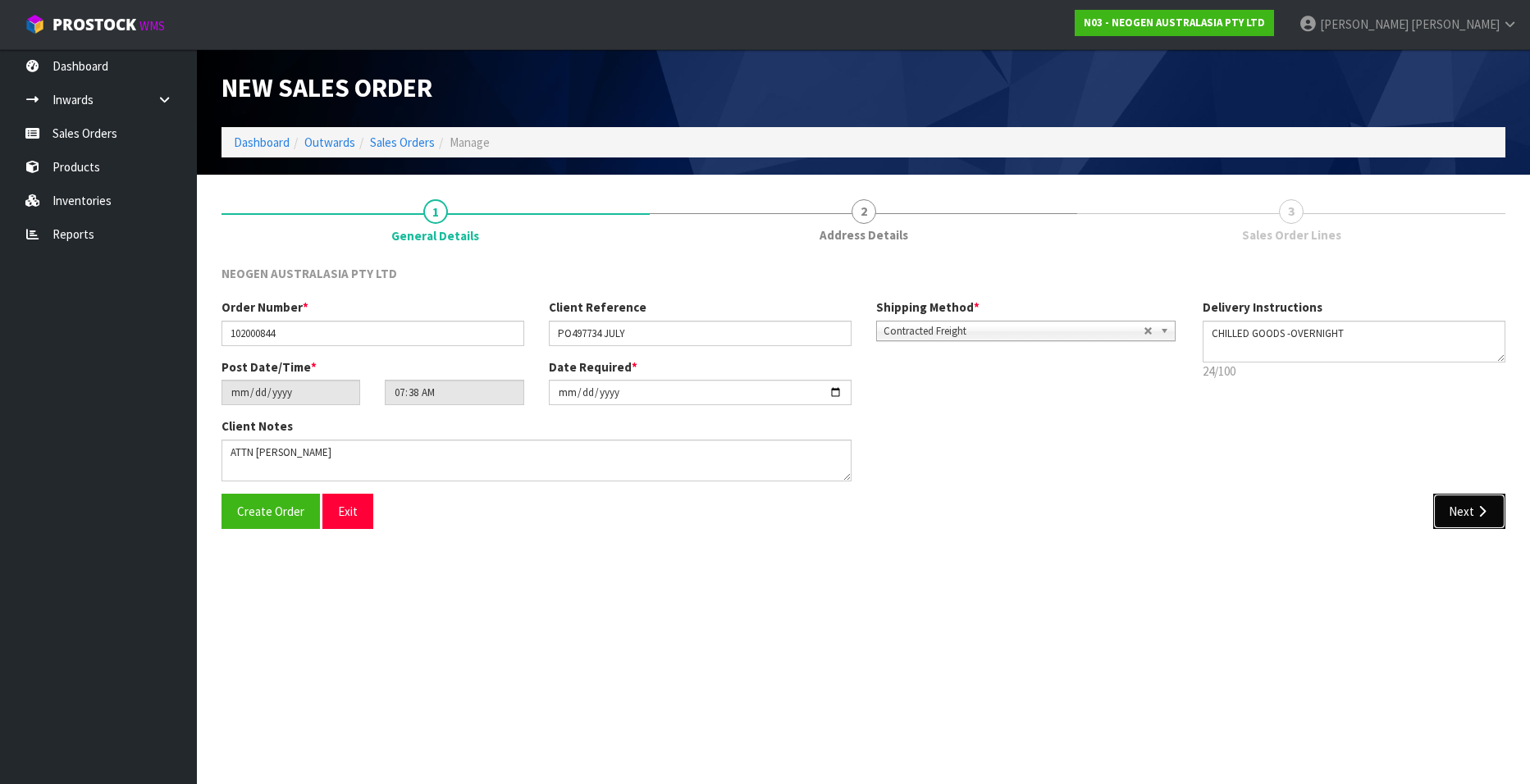
click at [1443, 507] on button "Next" at bounding box center [1469, 511] width 72 height 35
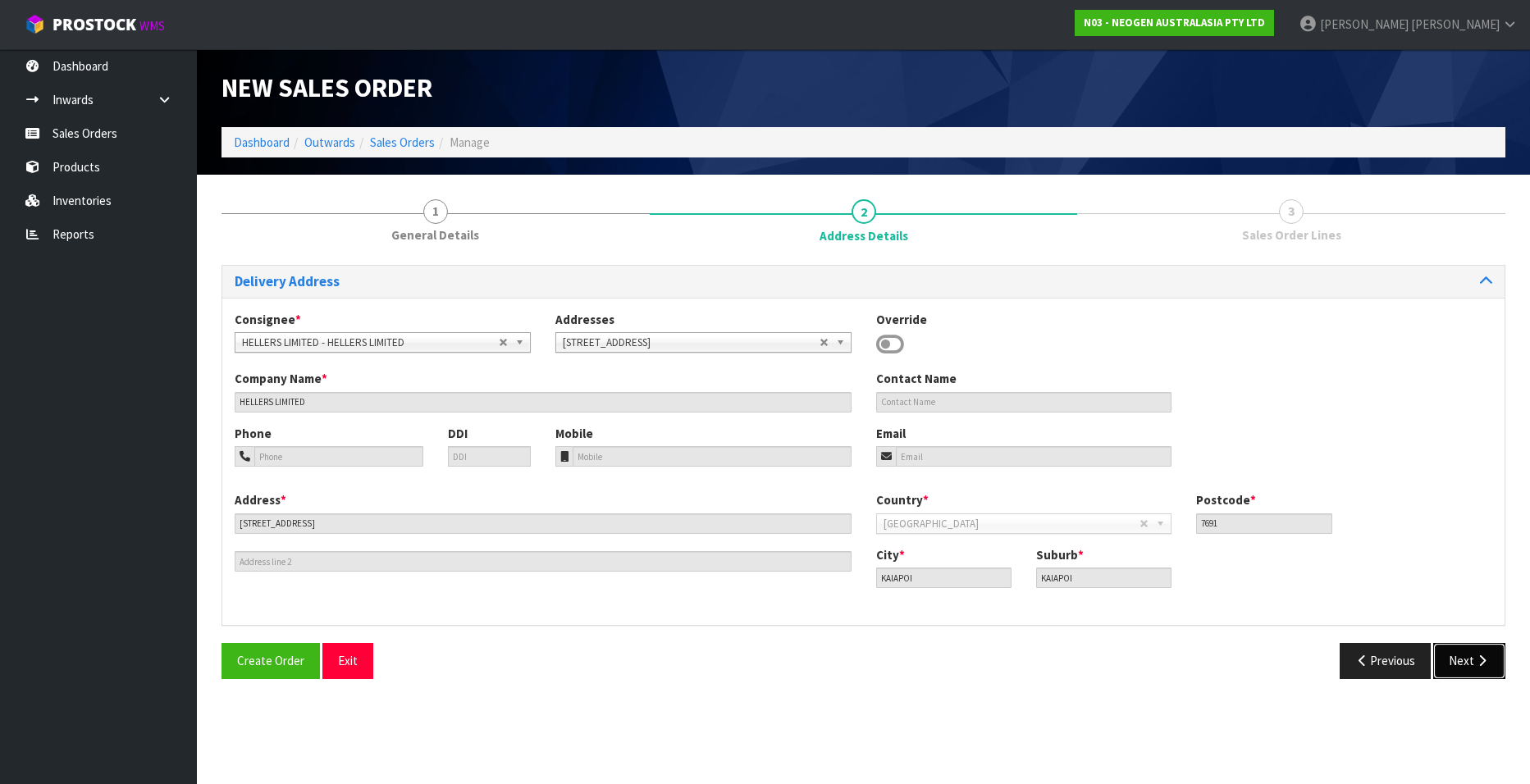
click at [1459, 664] on button "Next" at bounding box center [1469, 660] width 72 height 35
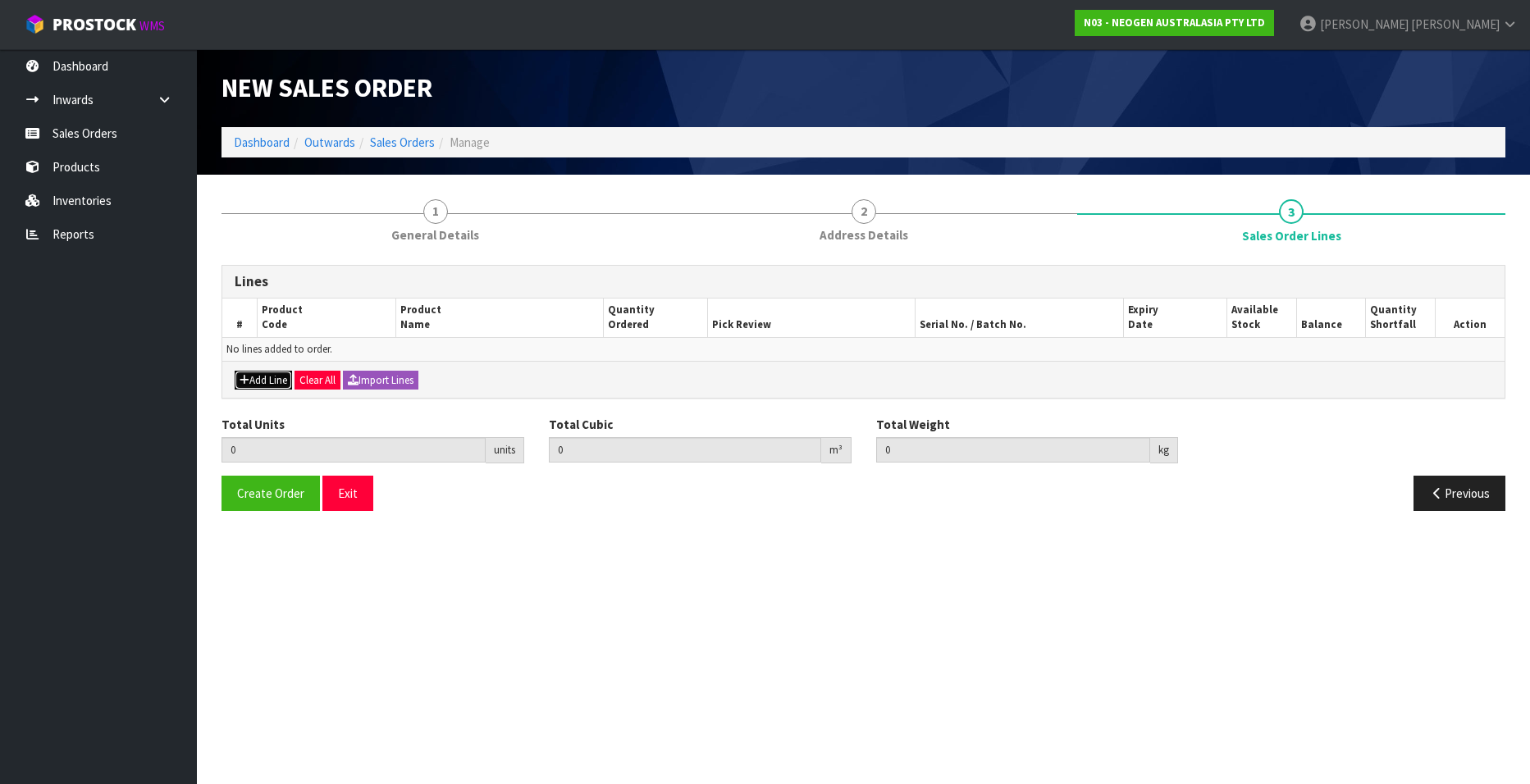
click at [268, 378] on button "Add Line" at bounding box center [263, 381] width 57 height 20
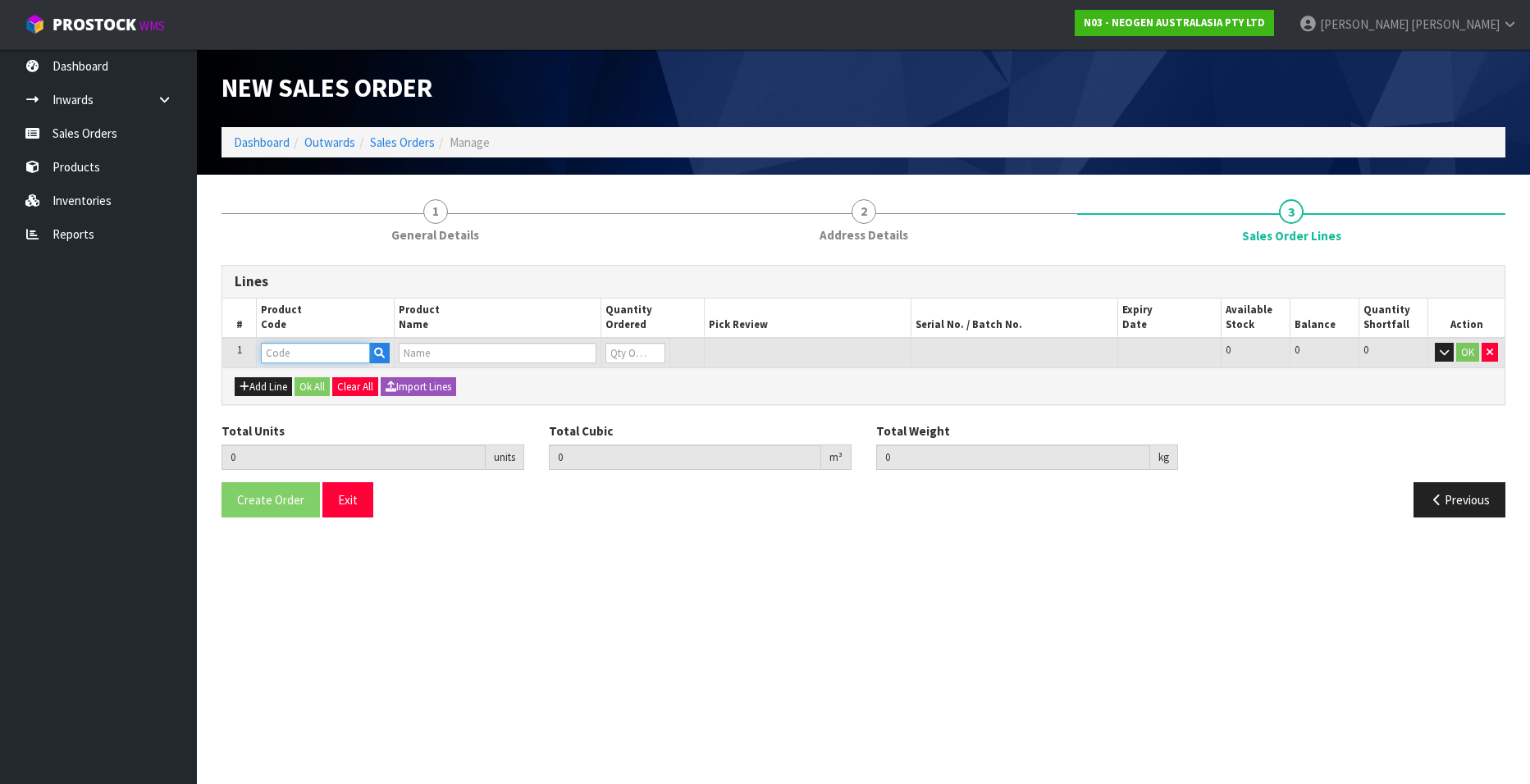
click at [282, 357] on input "text" at bounding box center [316, 353] width 109 height 21
paste input "700002282"
type input "700002282"
type input "0.000000"
type input "0.000"
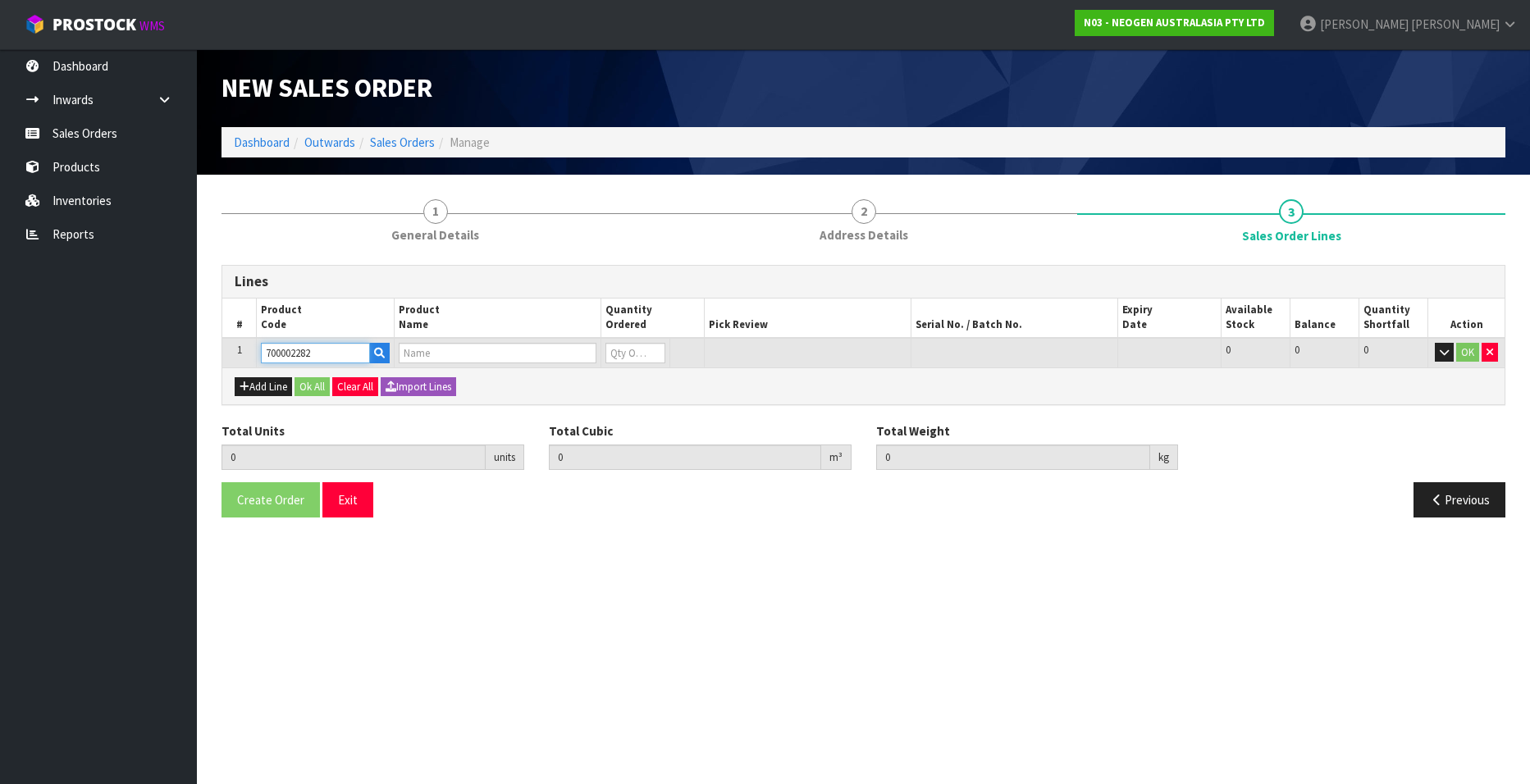
type input "7100130395 - ENVSWB100 ENVIRO SWAB 100/CS"
type input "0"
type input "700002282"
type input "1"
type input "0.01386"
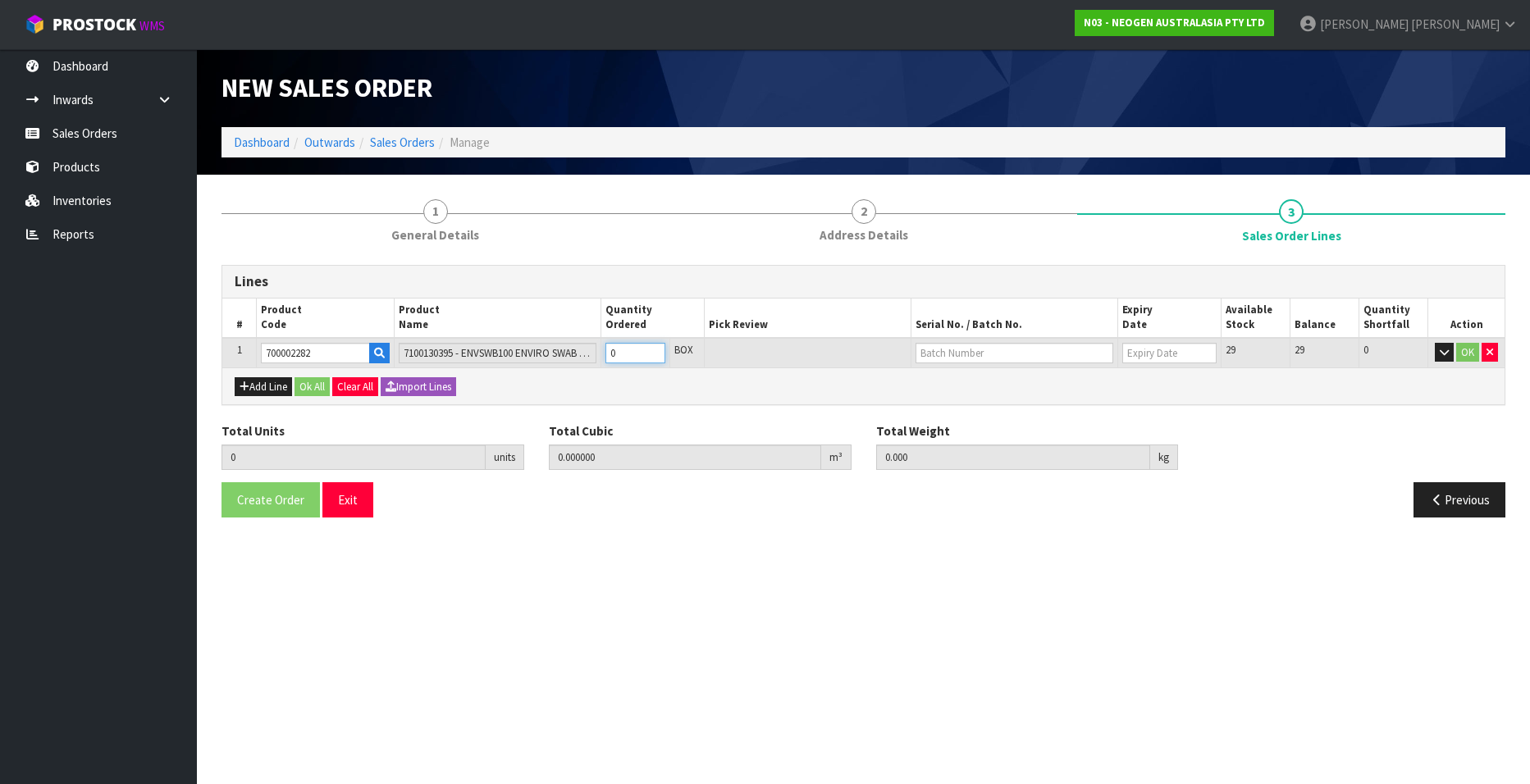
type input "1.9"
type input "1"
click at [654, 351] on input "1" at bounding box center [636, 353] width 60 height 21
type input "2"
type input "0.02772"
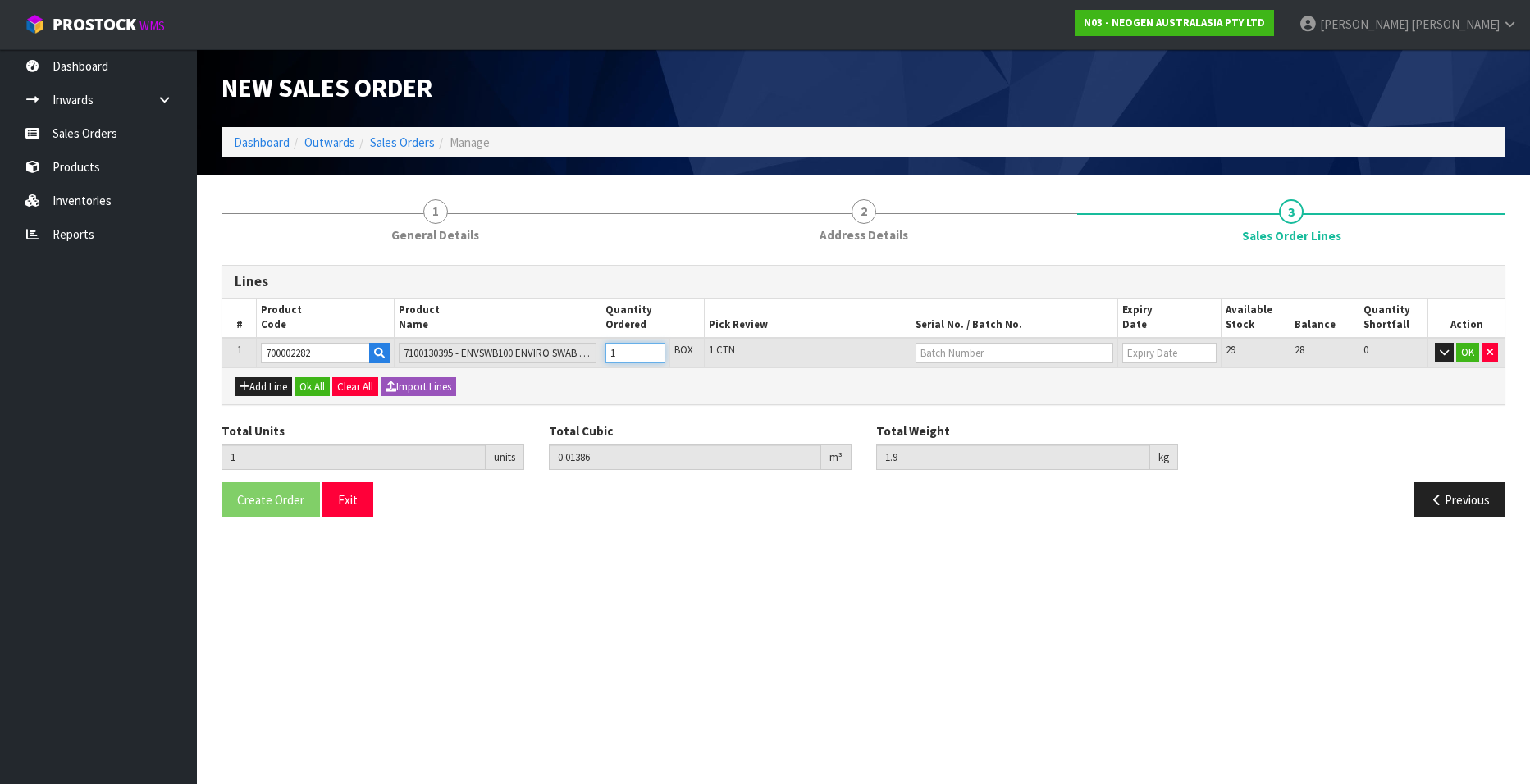
type input "3.8"
type input "2"
click at [654, 351] on input "2" at bounding box center [636, 353] width 60 height 21
type input "3"
type input "0.04158"
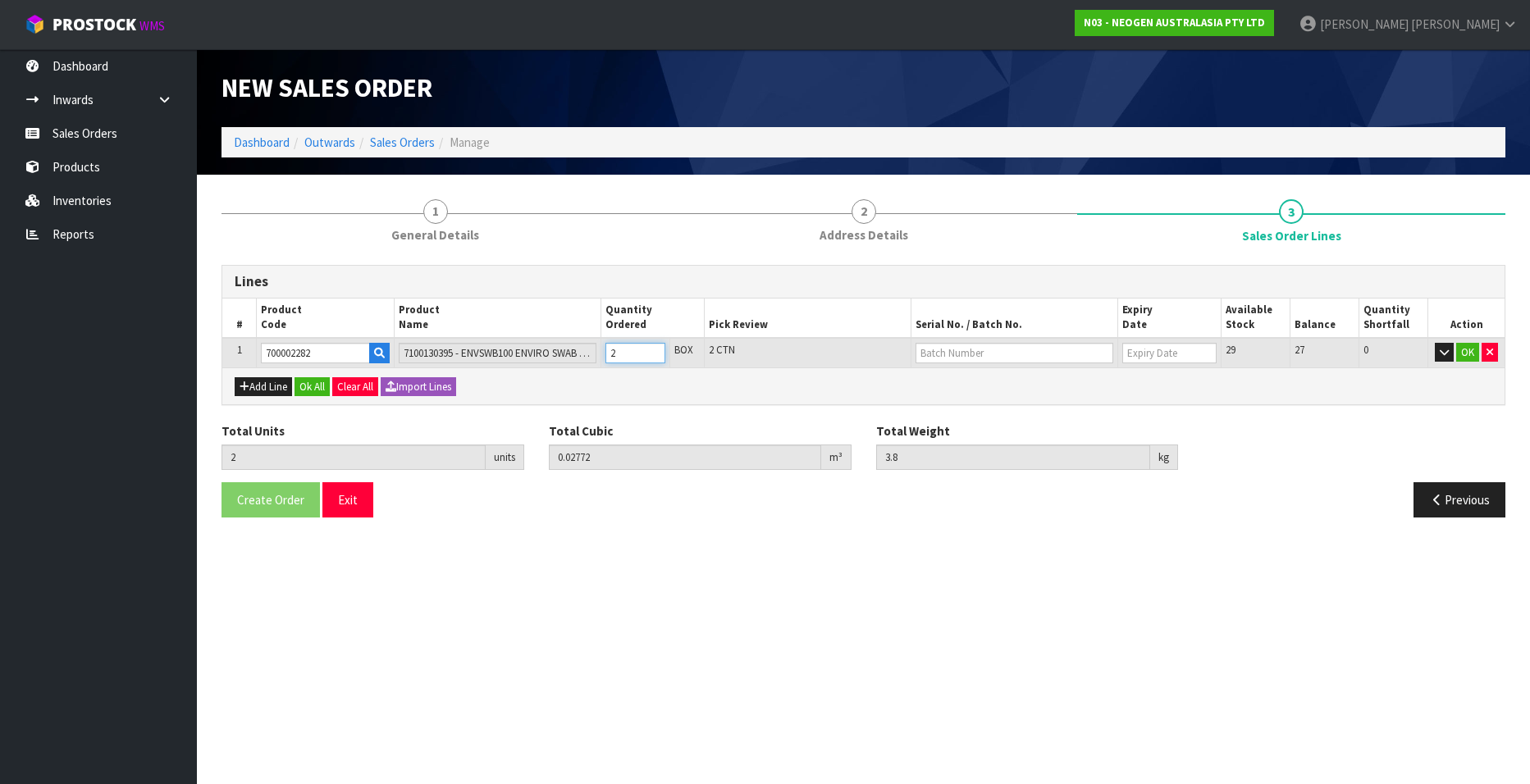
type input "5.7"
type input "3"
click at [654, 351] on input "3" at bounding box center [636, 353] width 60 height 21
click at [951, 349] on input "text" at bounding box center [1014, 353] width 197 height 21
click at [991, 381] on link "SD0624251B" at bounding box center [981, 381] width 130 height 22
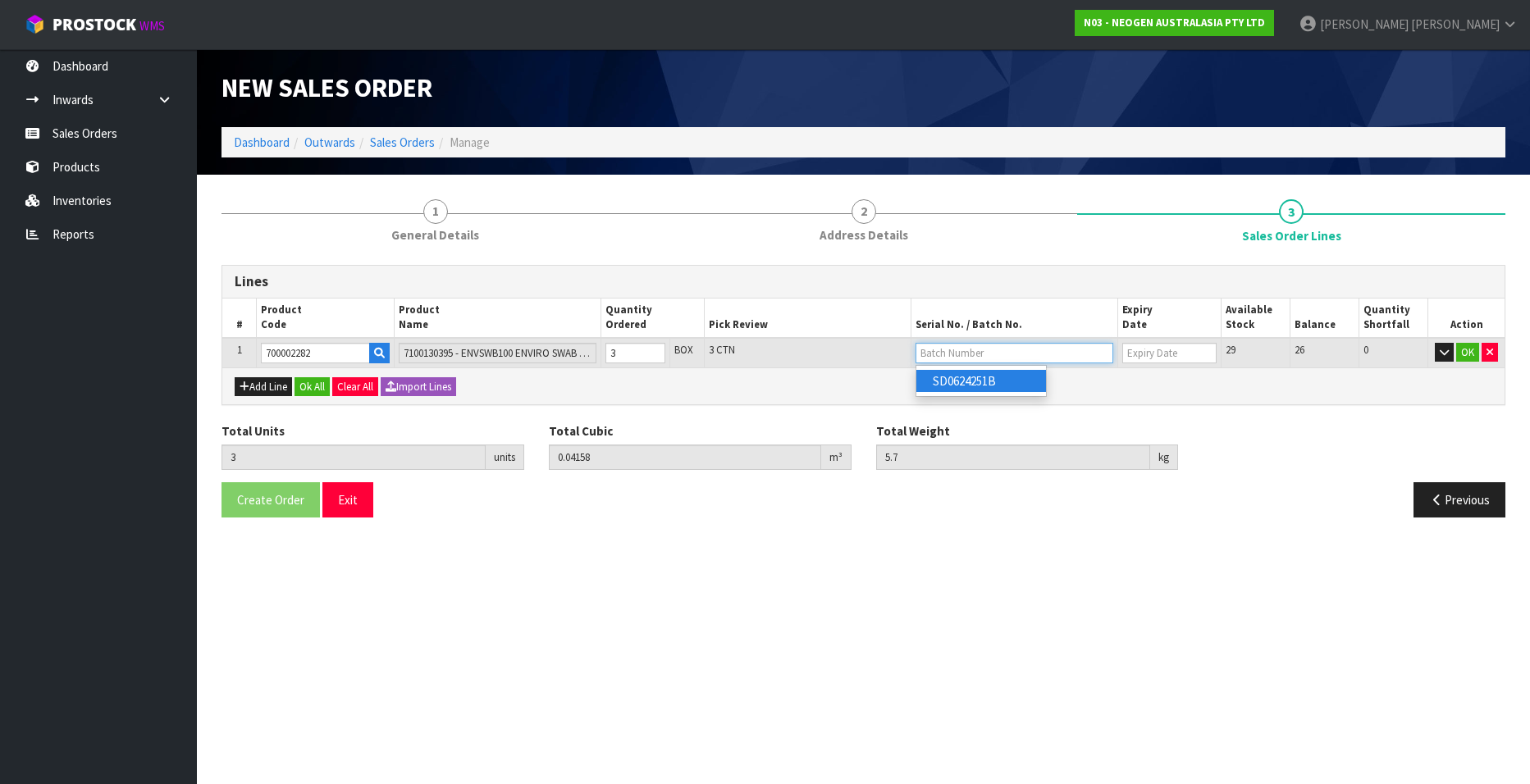
type input "SD0624251B"
type input "[DATE]"
click at [1465, 352] on button "OK" at bounding box center [1467, 353] width 23 height 20
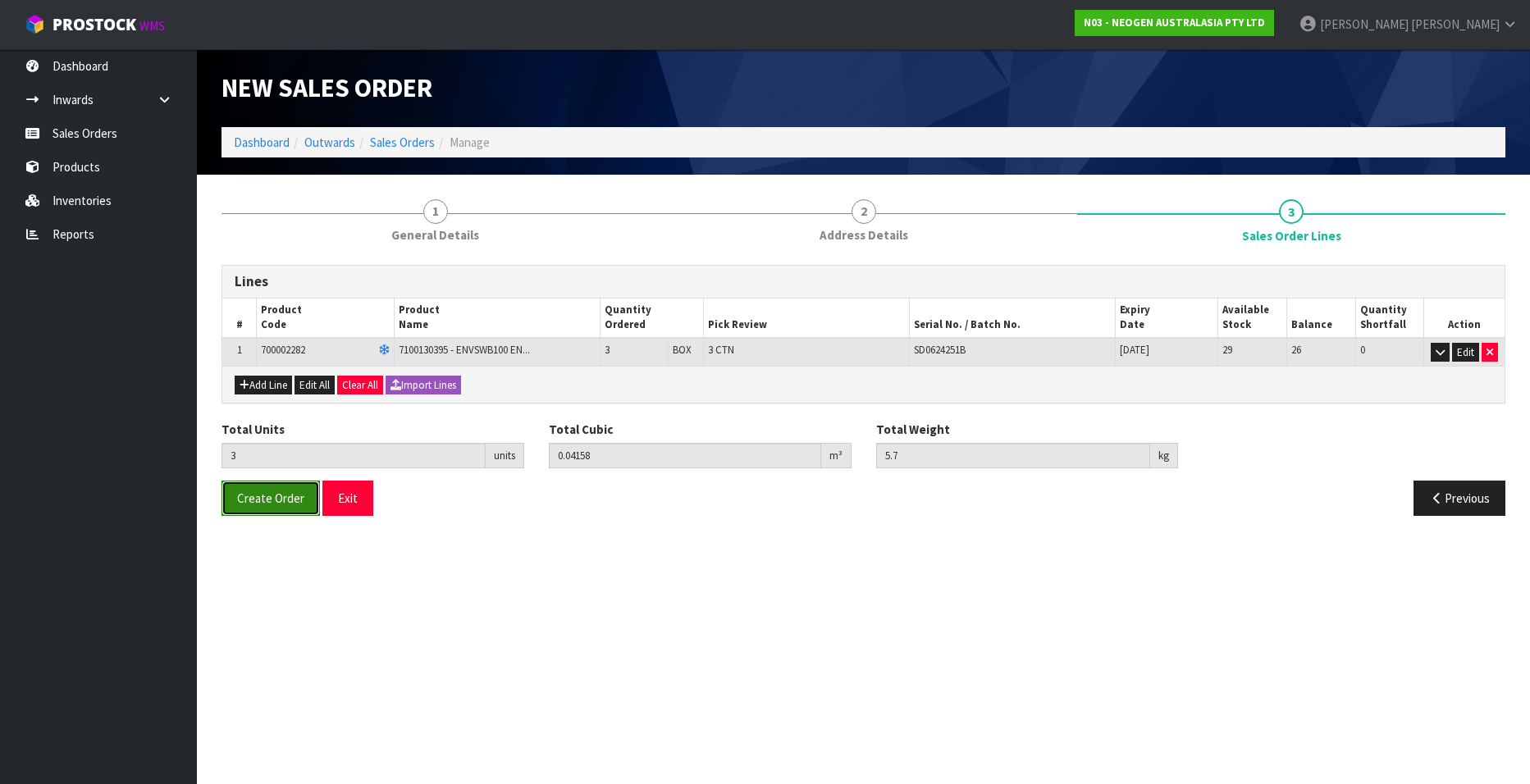
click at [269, 495] on span "Create Order" at bounding box center [271, 498] width 67 height 15
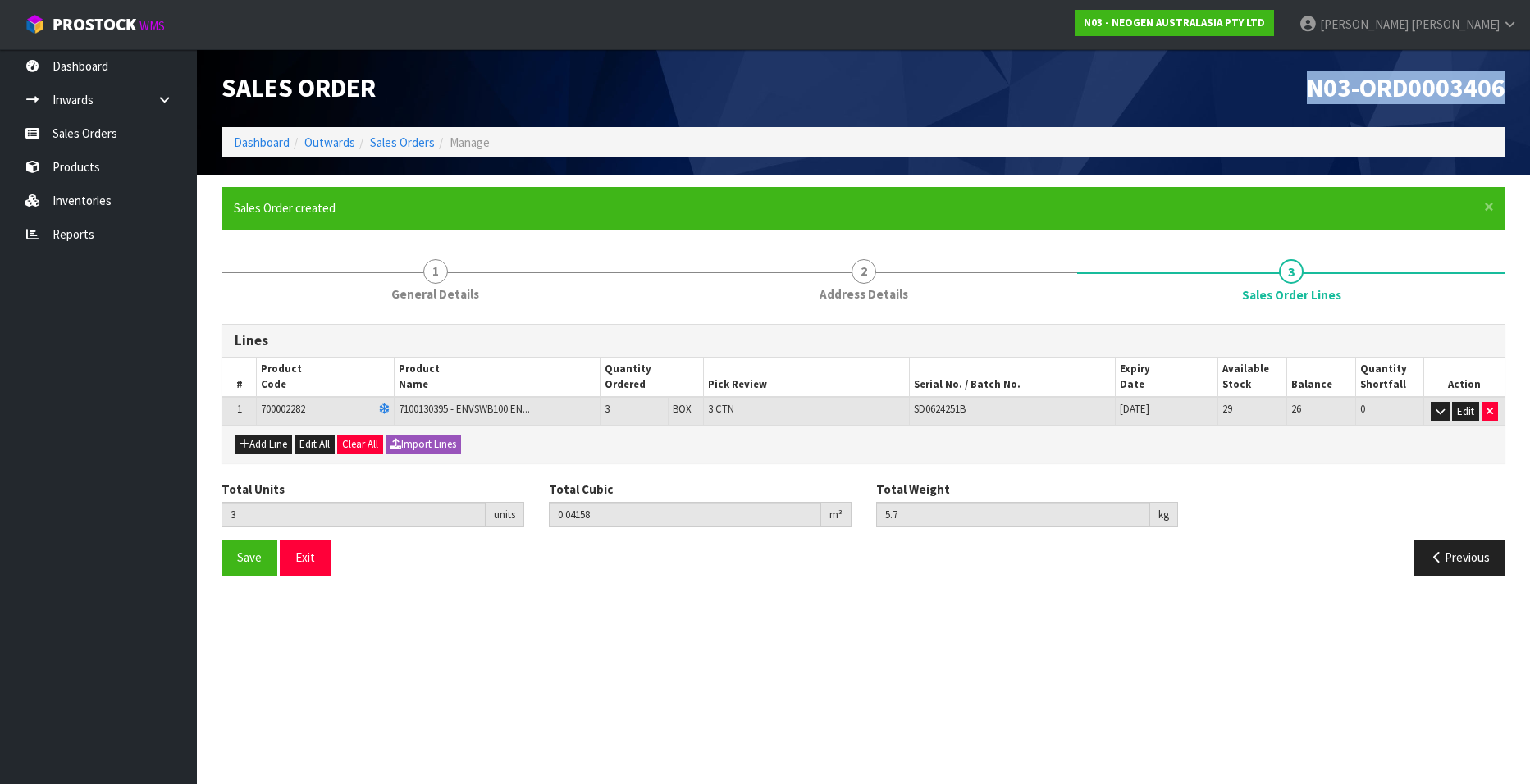
drag, startPoint x: 1307, startPoint y: 84, endPoint x: 1505, endPoint y: 89, distance: 198.1
click at [1505, 89] on span "N03-ORD0003406" at bounding box center [1406, 87] width 198 height 33
copy span "N03-ORD0003406"
click at [398, 141] on link "Sales Orders" at bounding box center [402, 142] width 65 height 15
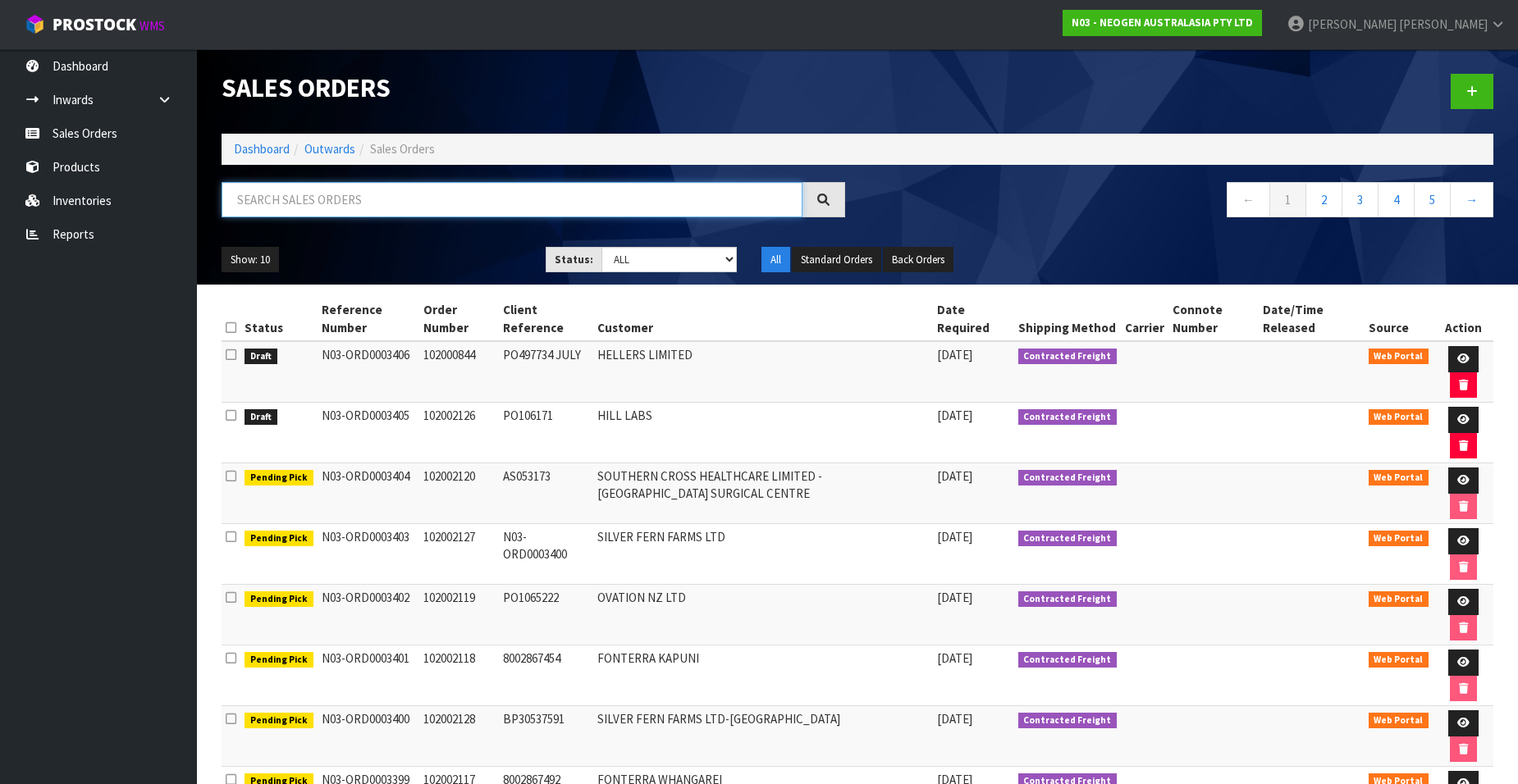
click at [335, 198] on input "text" at bounding box center [512, 199] width 581 height 35
paste input "102001690"
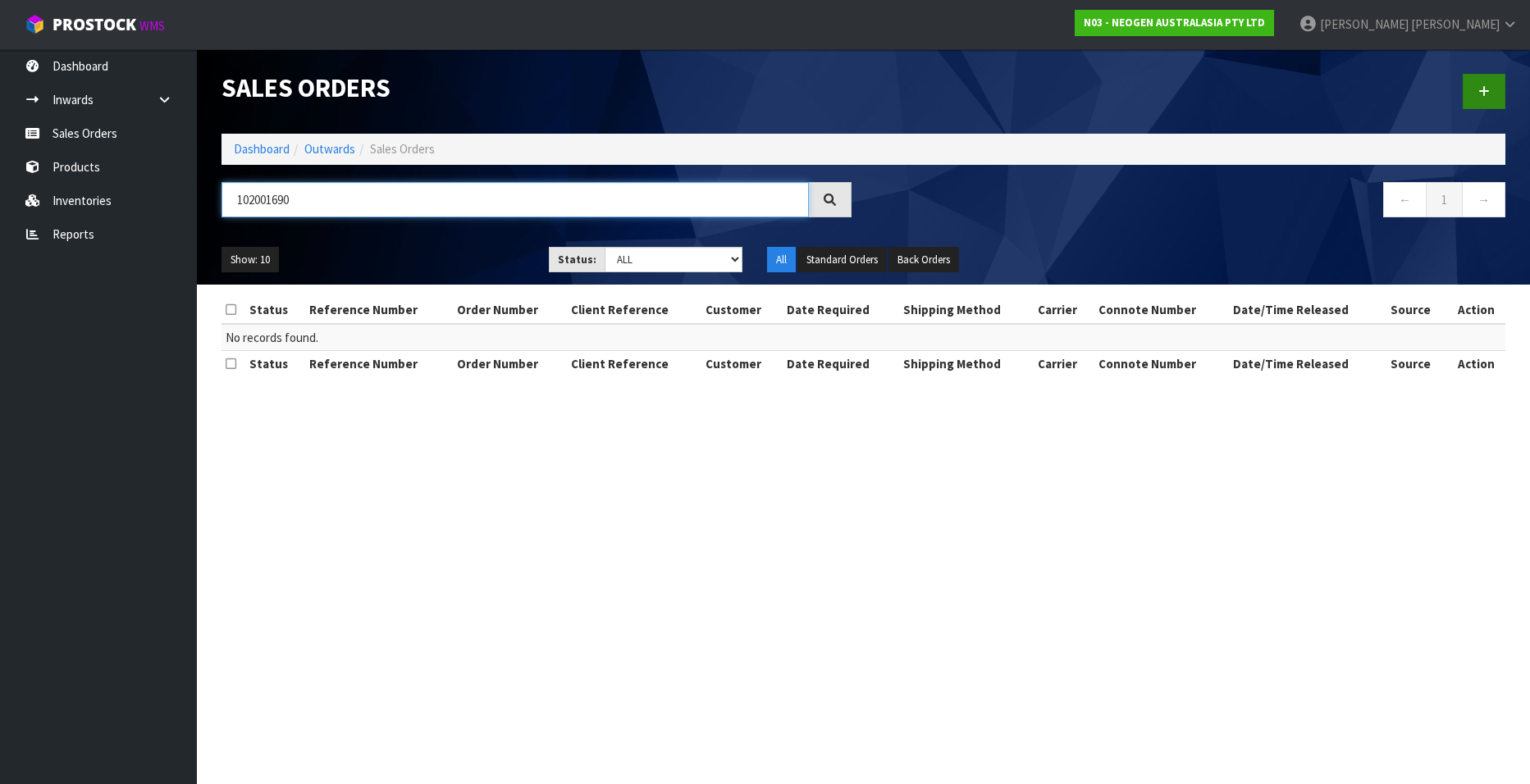
type input "102001690"
click at [1481, 92] on icon at bounding box center [1485, 92] width 12 height 13
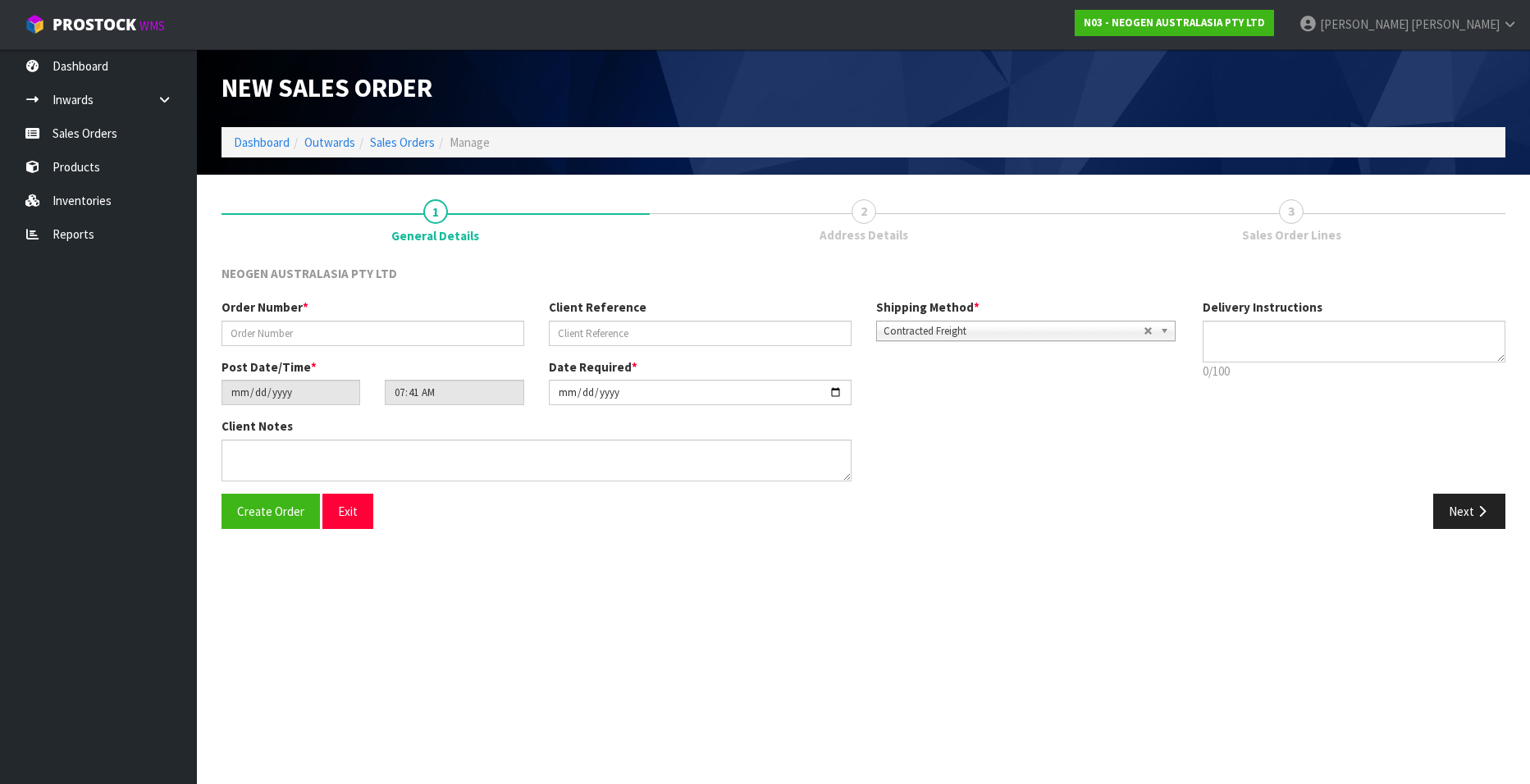
type textarea "CHILLED GOODS -OVERNIGHT"
click at [304, 327] on input "text" at bounding box center [373, 334] width 303 height 25
paste input "102001690"
type input "102001690"
click at [566, 328] on input "text" at bounding box center [700, 334] width 303 height 25
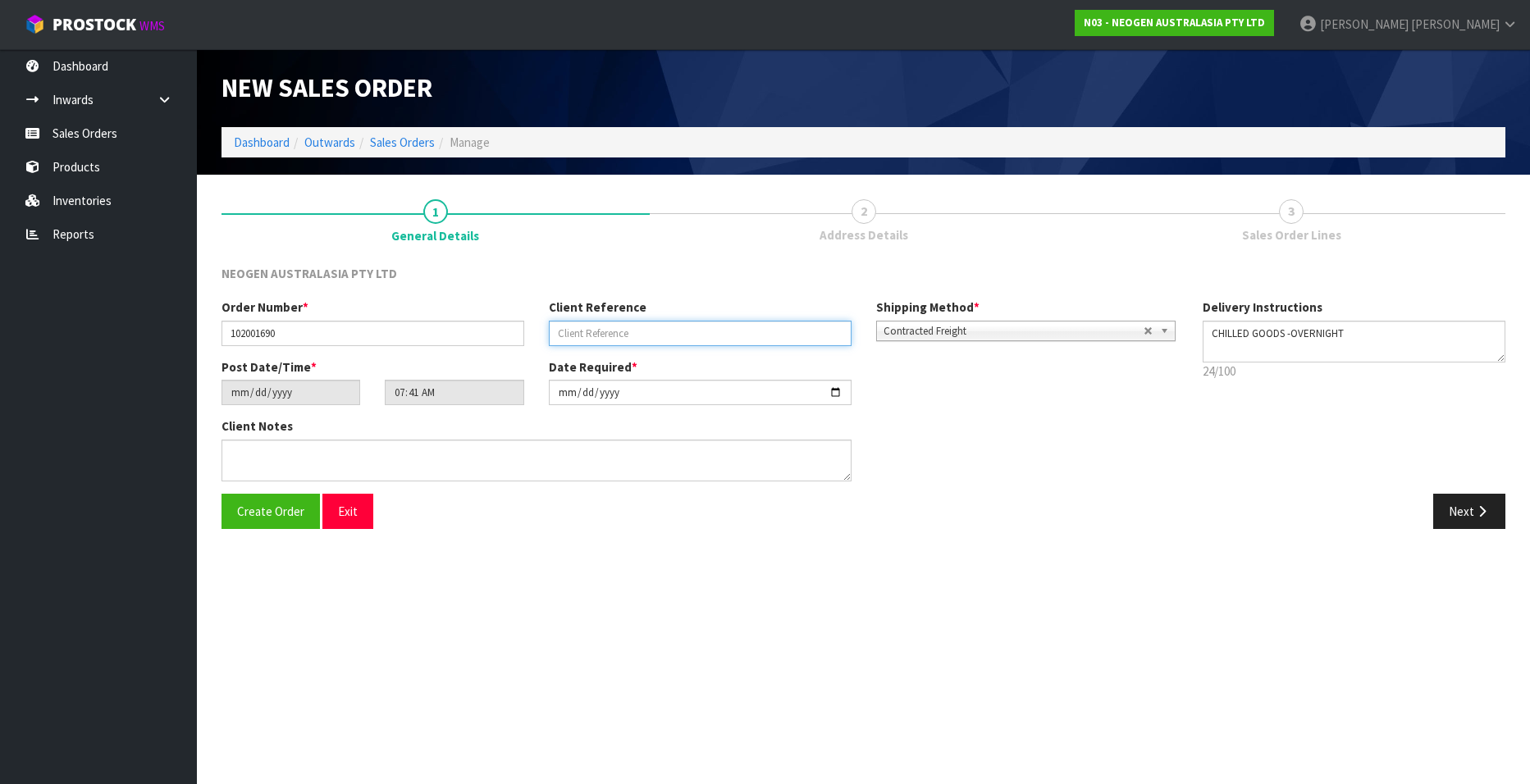
paste input "LP68003232"
type input "LP68003232"
drag, startPoint x: 1457, startPoint y: 511, endPoint x: 1256, endPoint y: 498, distance: 201.4
click at [1457, 511] on button "Next" at bounding box center [1469, 511] width 72 height 35
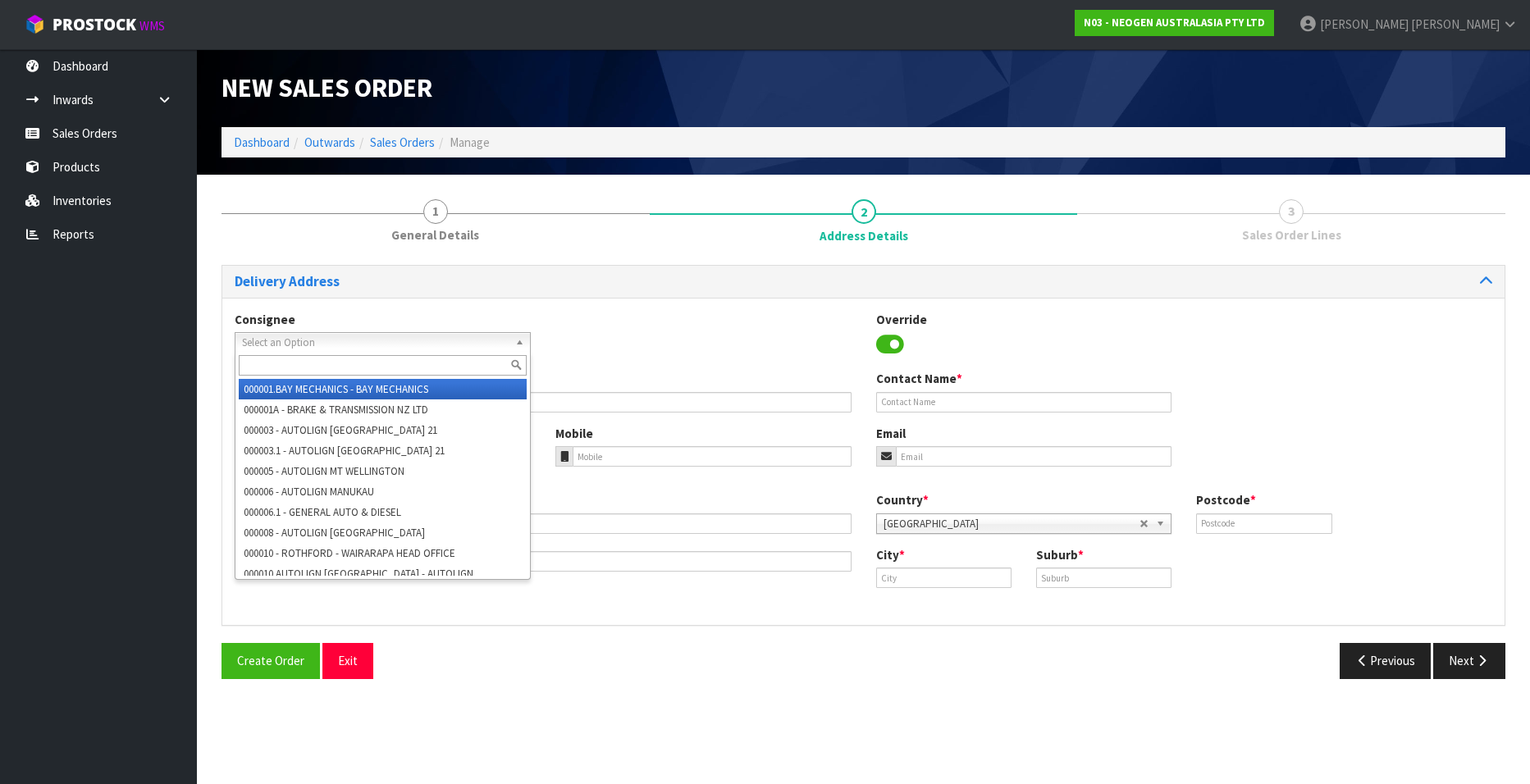
click at [264, 339] on span "Select an Option" at bounding box center [375, 343] width 267 height 20
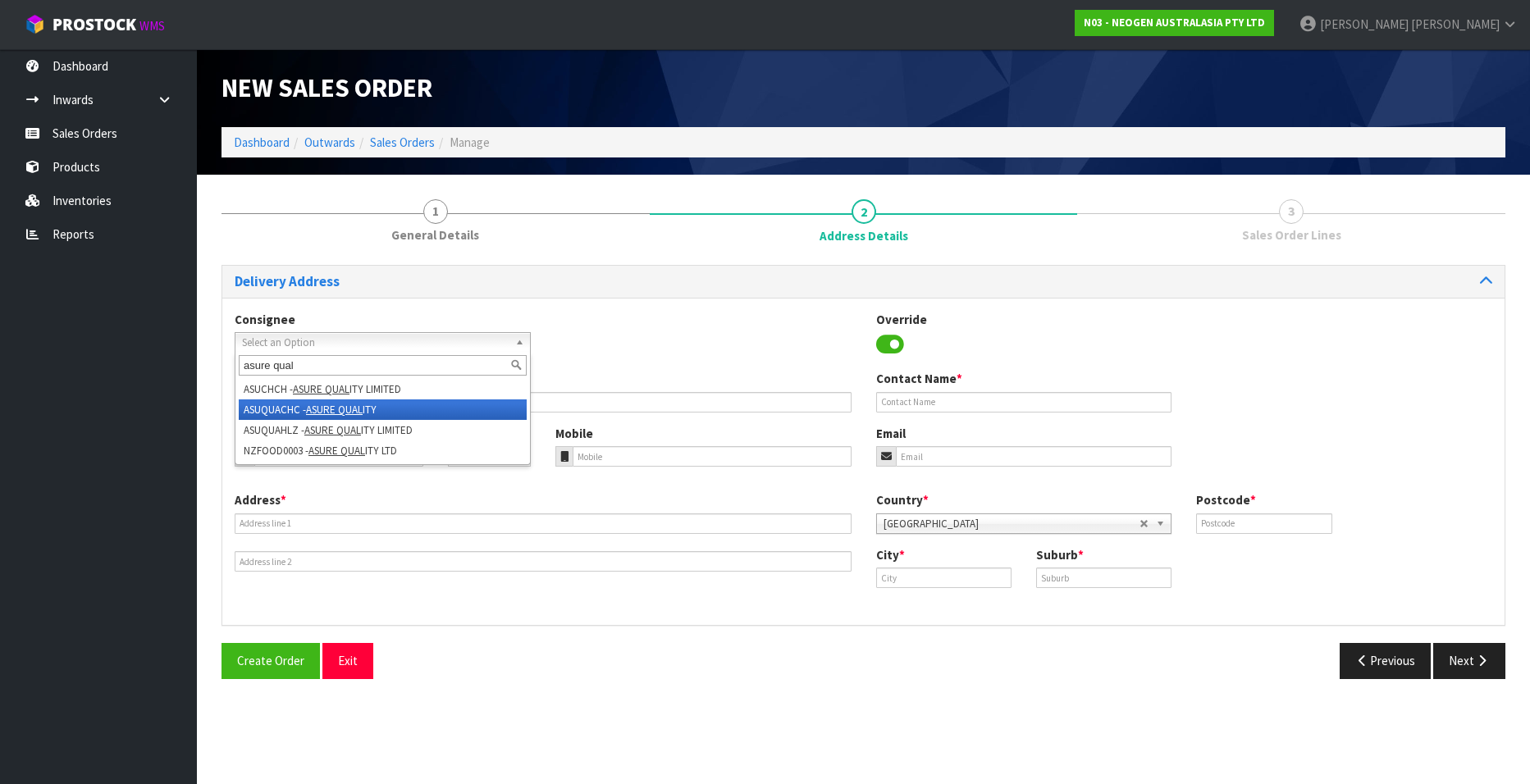
type input "asure qual"
click at [327, 404] on em "ASURE QUAL" at bounding box center [334, 409] width 56 height 14
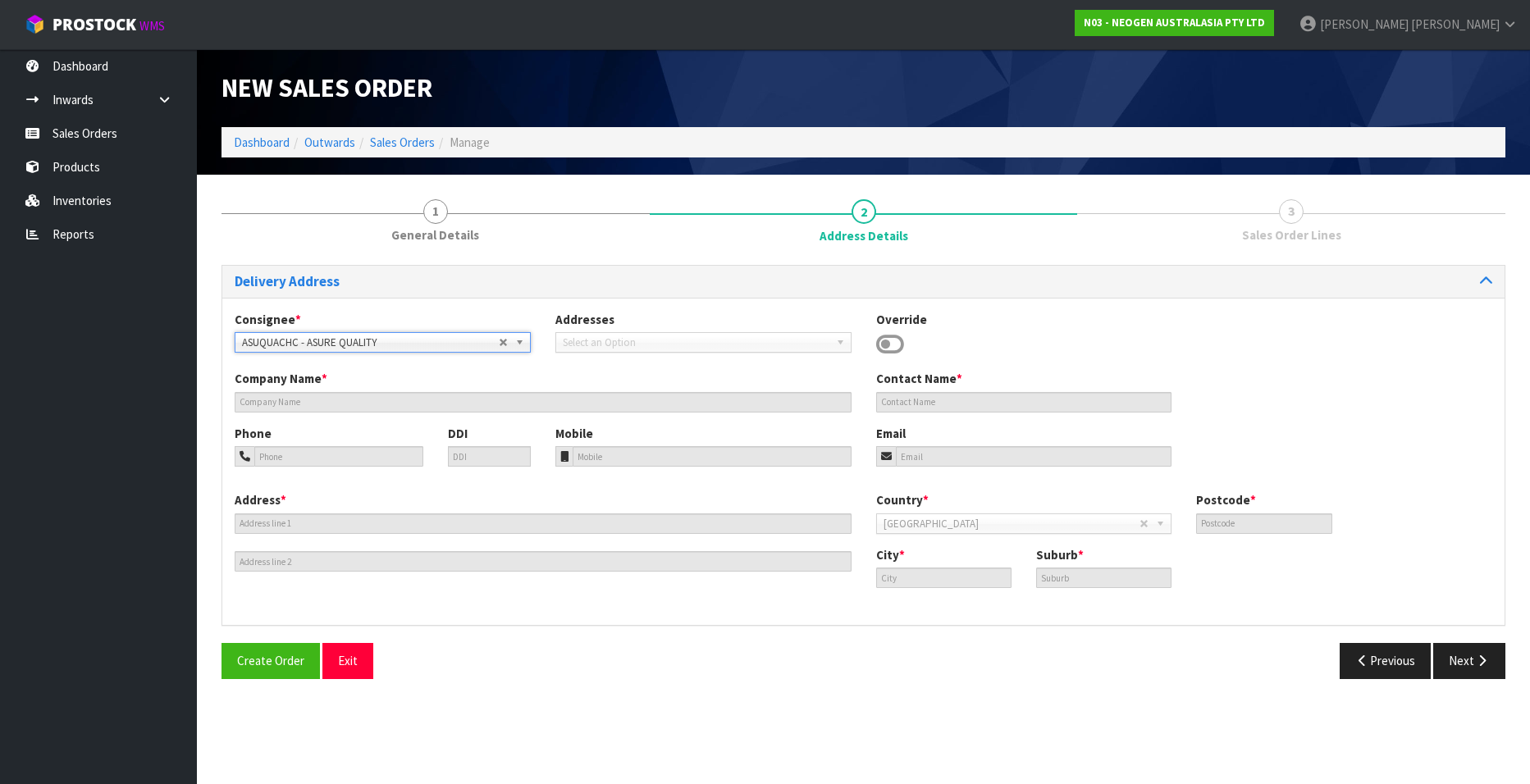
type input "[STREET_ADDRESS][PERSON_NAME]"
type input "8053"
type input "[GEOGRAPHIC_DATA]"
type input "[PERSON_NAME]"
click at [389, 337] on span "ASUQUACHC - ASURE QUALITY" at bounding box center [370, 343] width 257 height 20
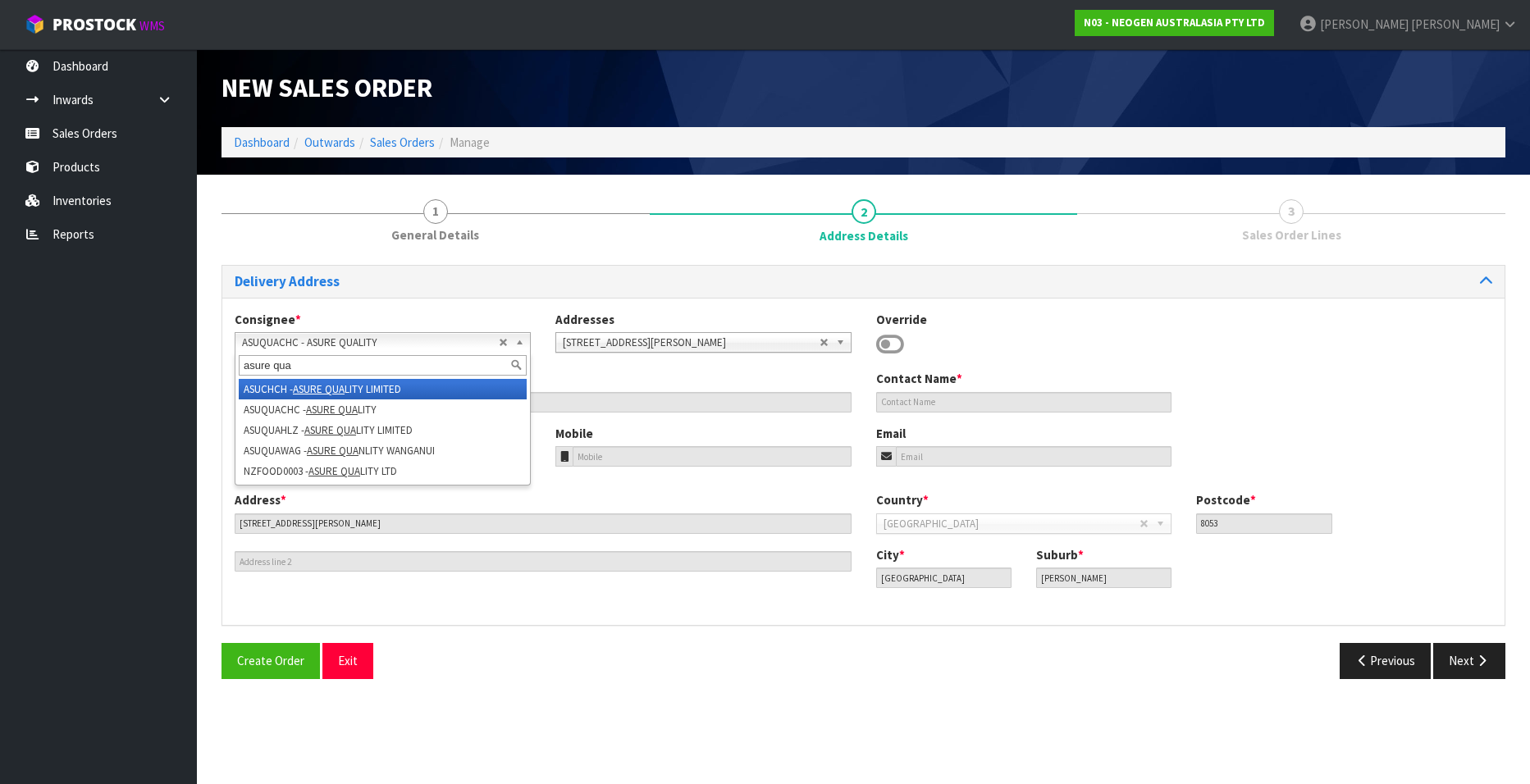
type input "asure qua"
click at [324, 387] on em "ASURE QUA" at bounding box center [318, 388] width 52 height 14
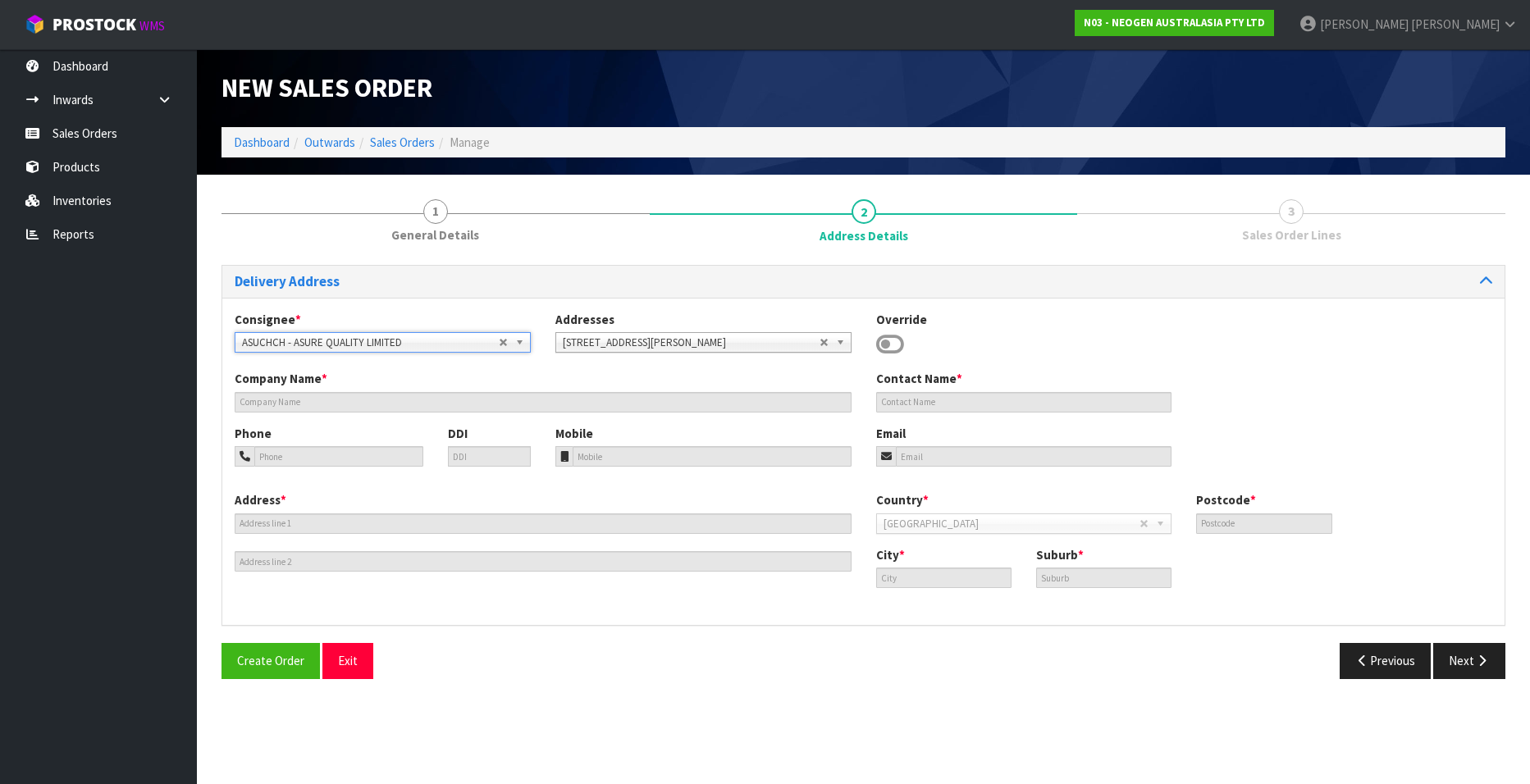
type input "ASURE QUALITY LIMITED"
type input "[STREET_ADDRESS][PERSON_NAME]"
type input "8140"
type input "[GEOGRAPHIC_DATA]"
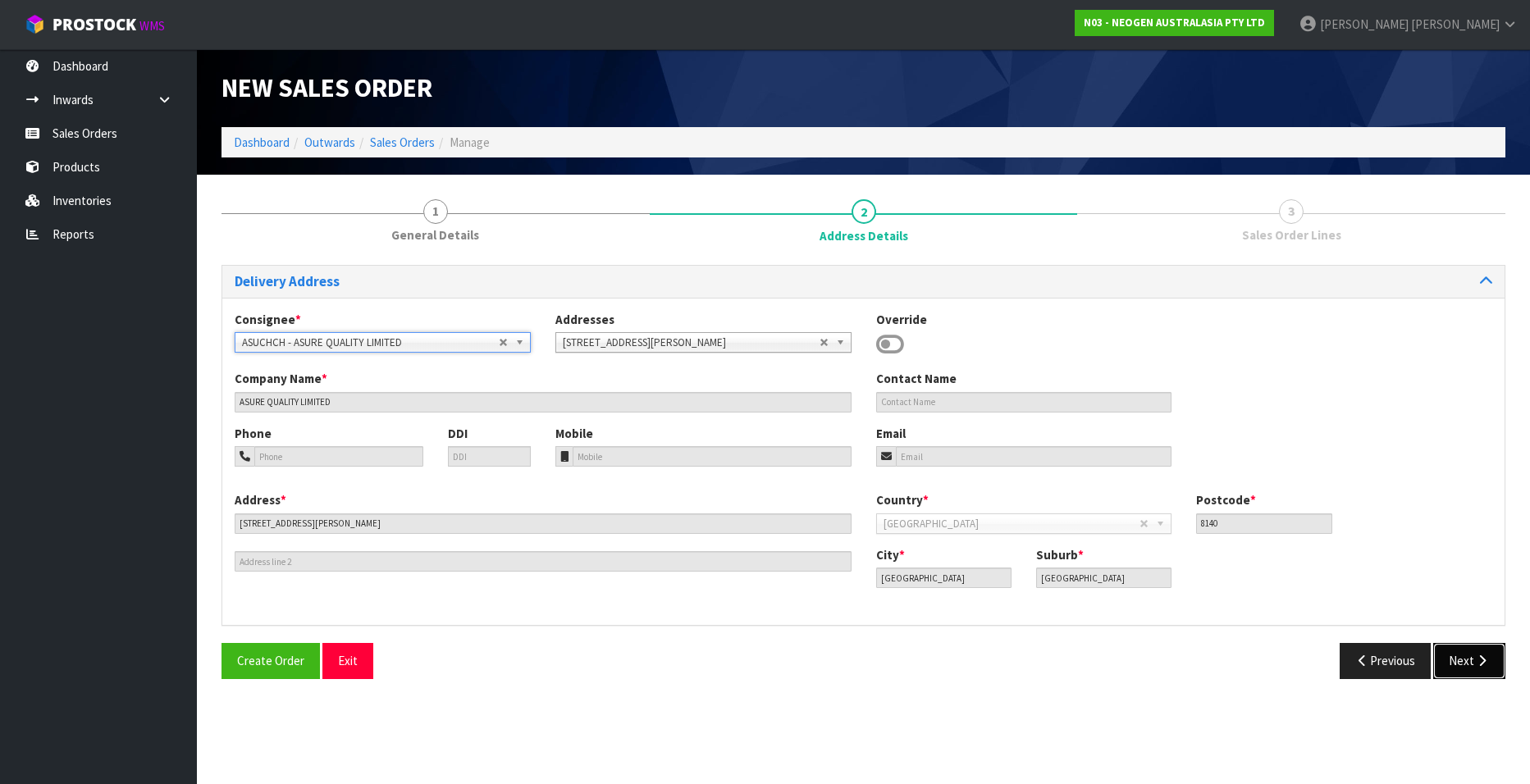
click at [1468, 662] on button "Next" at bounding box center [1469, 660] width 72 height 35
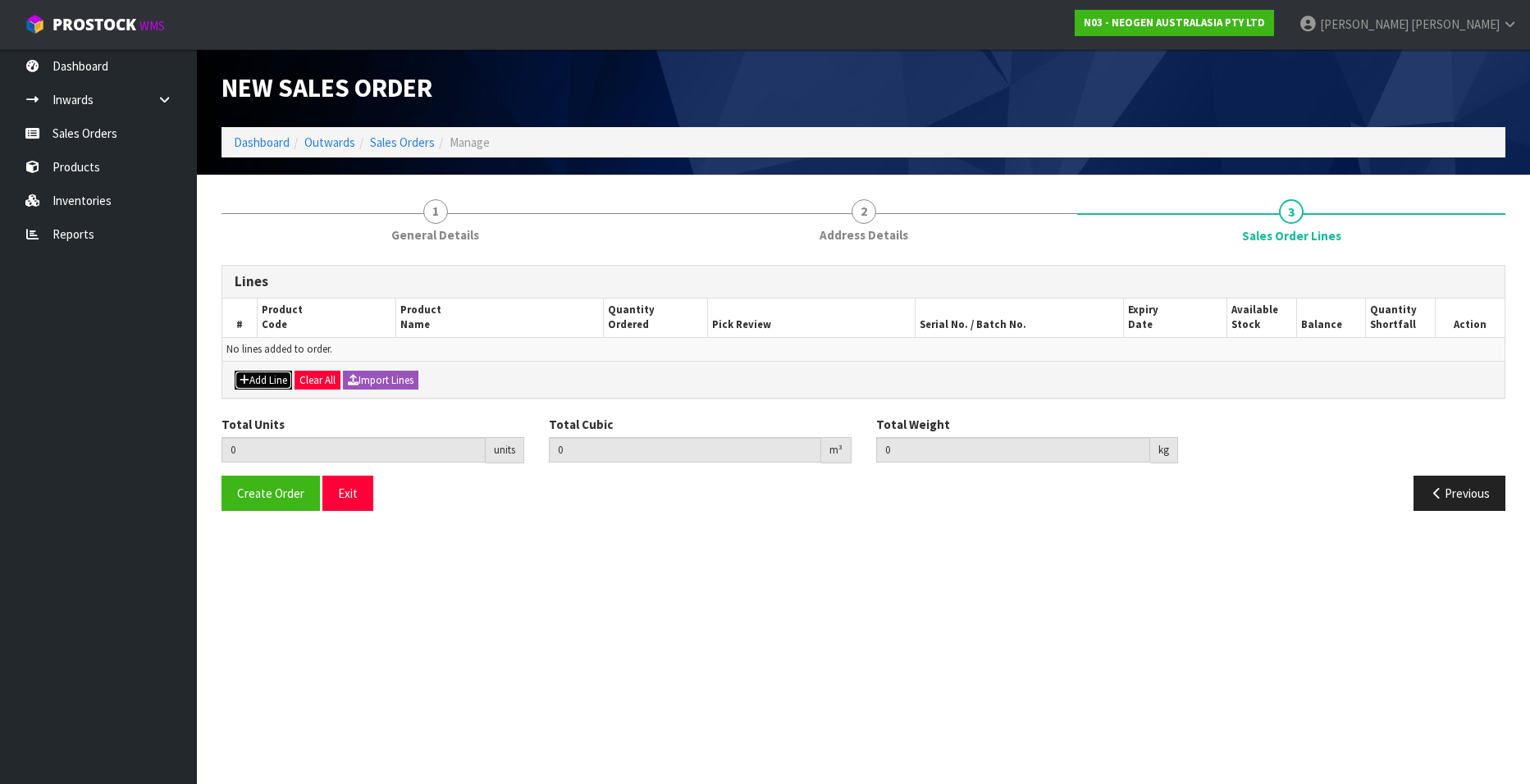
click at [266, 381] on button "Add Line" at bounding box center [263, 381] width 57 height 20
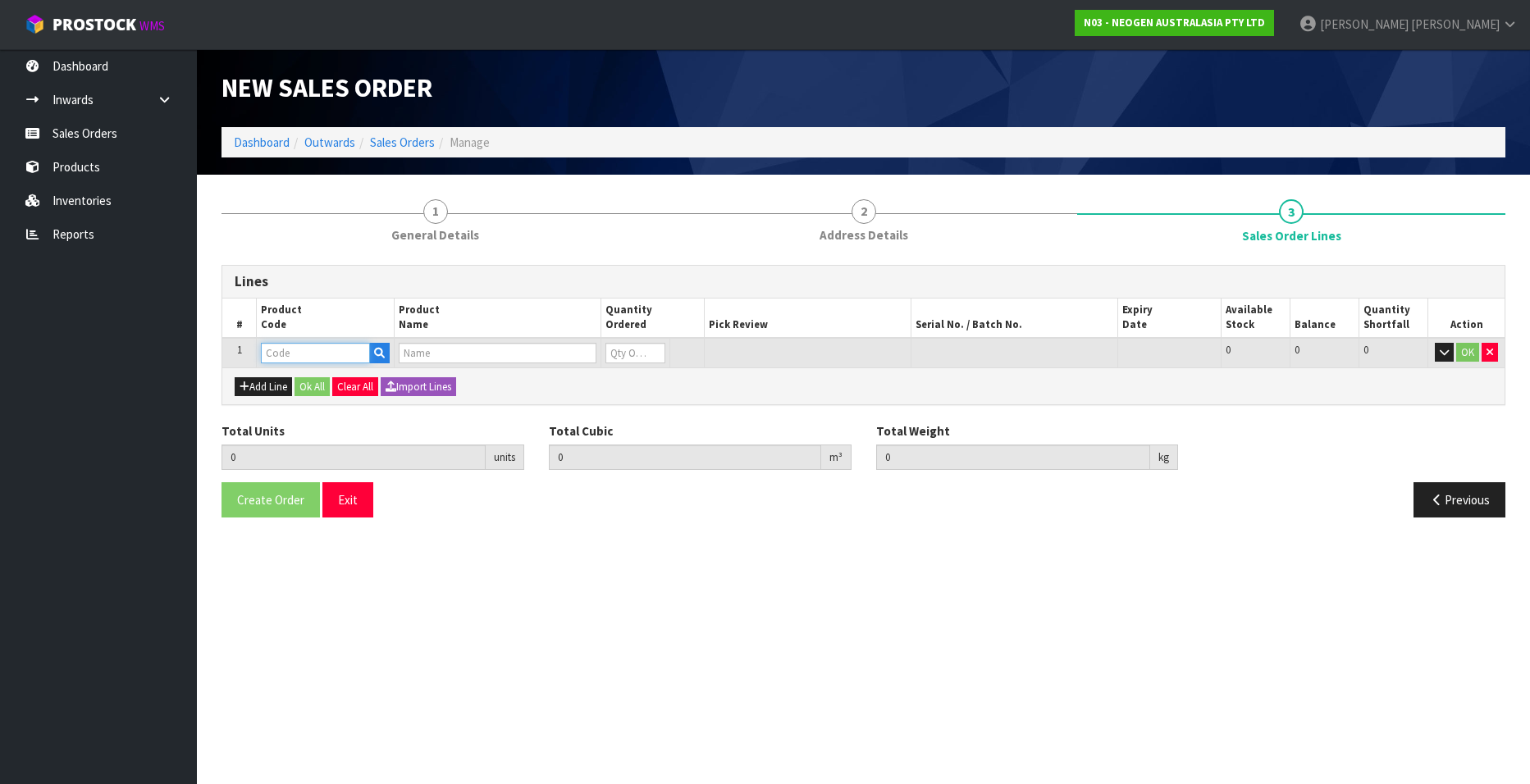
click at [297, 350] on input "text" at bounding box center [316, 353] width 109 height 21
paste input "700002282"
type input "700002282"
type input "0.000000"
type input "0.000"
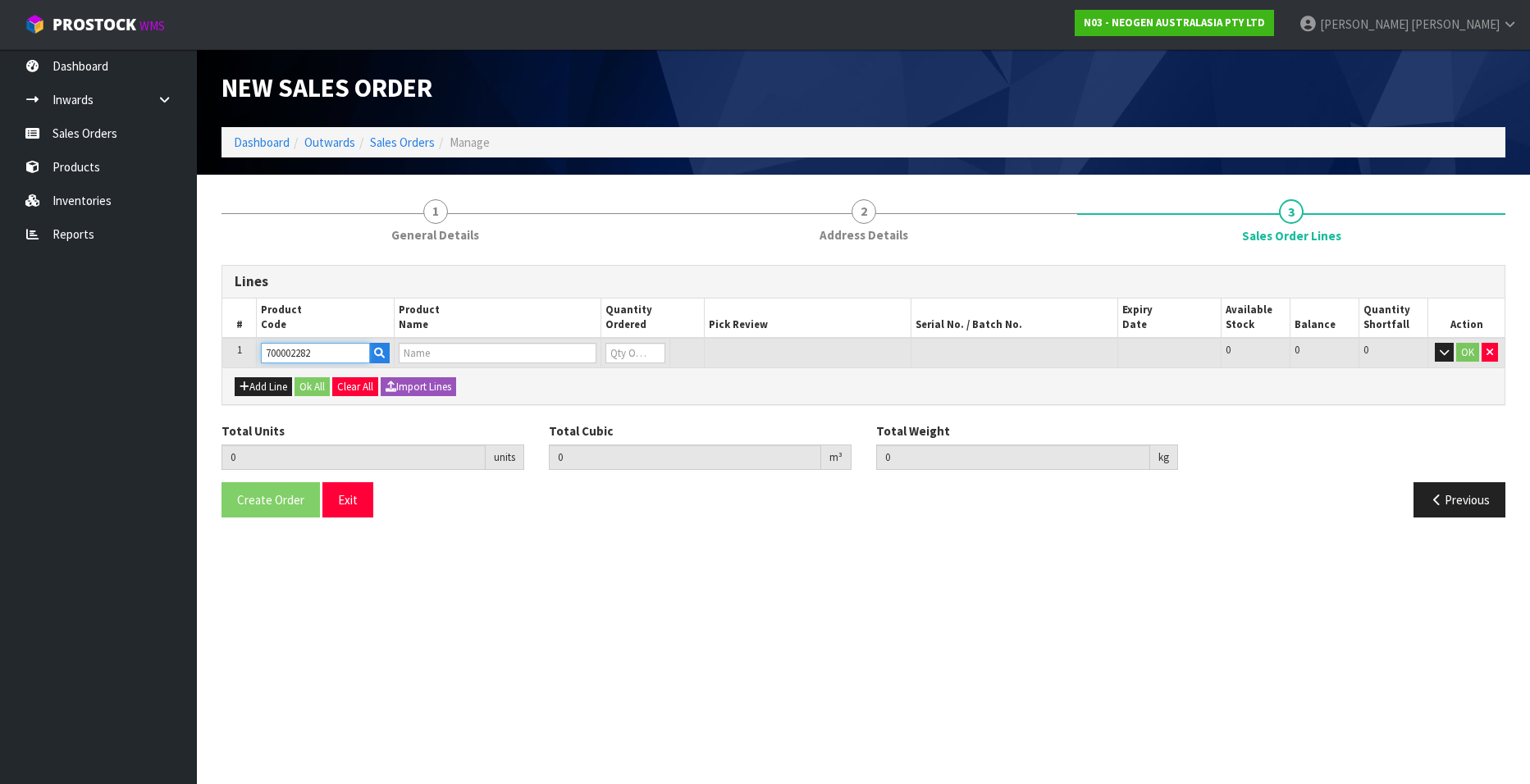
type input "7100130395 - ENVSWB100 ENVIRO SWAB 100/CS"
type input "0"
type input "700002282"
type input "1"
type input "0.01386"
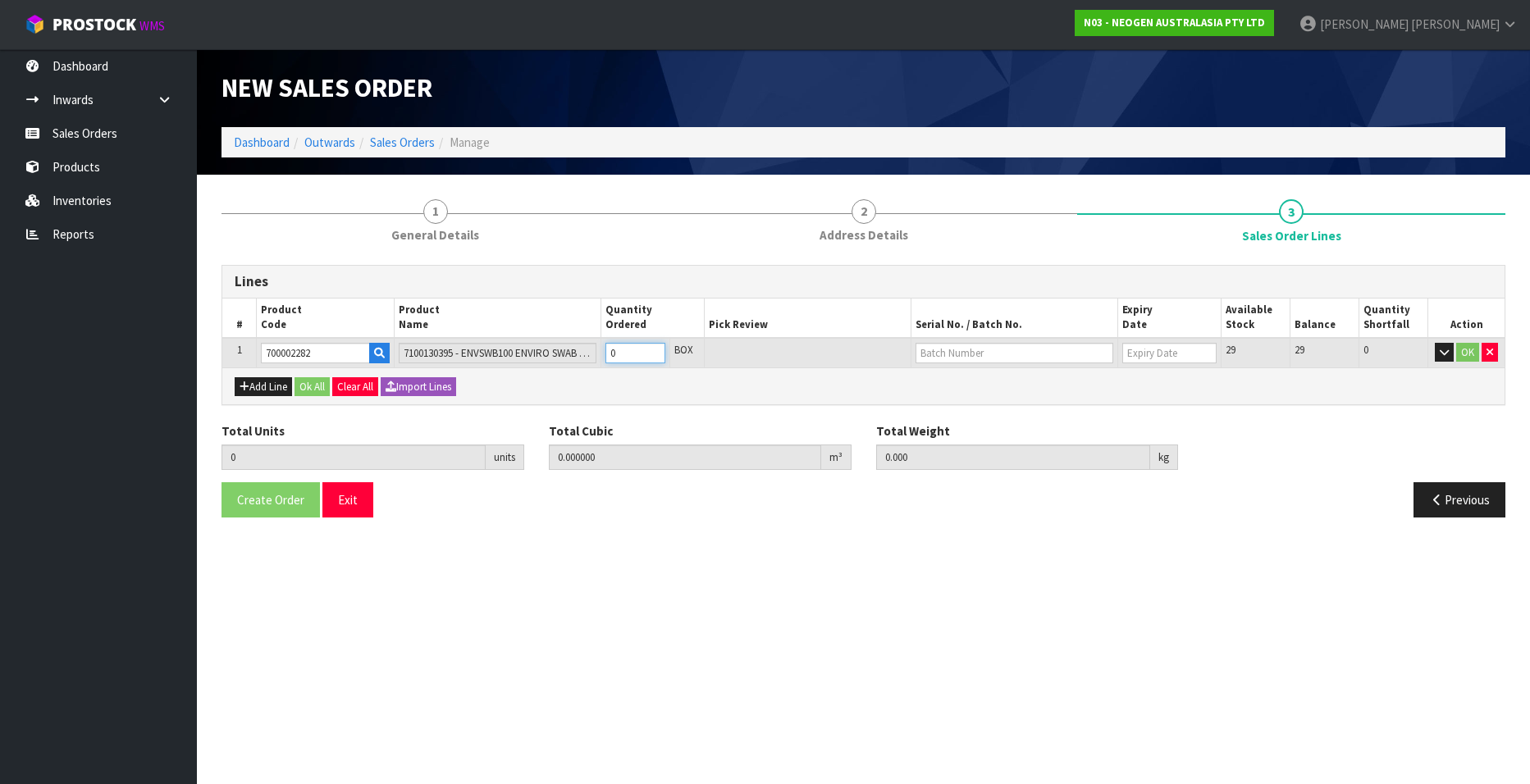
type input "1.9"
type input "1"
click at [652, 347] on input "1" at bounding box center [636, 353] width 60 height 21
type input "2"
type input "0.02772"
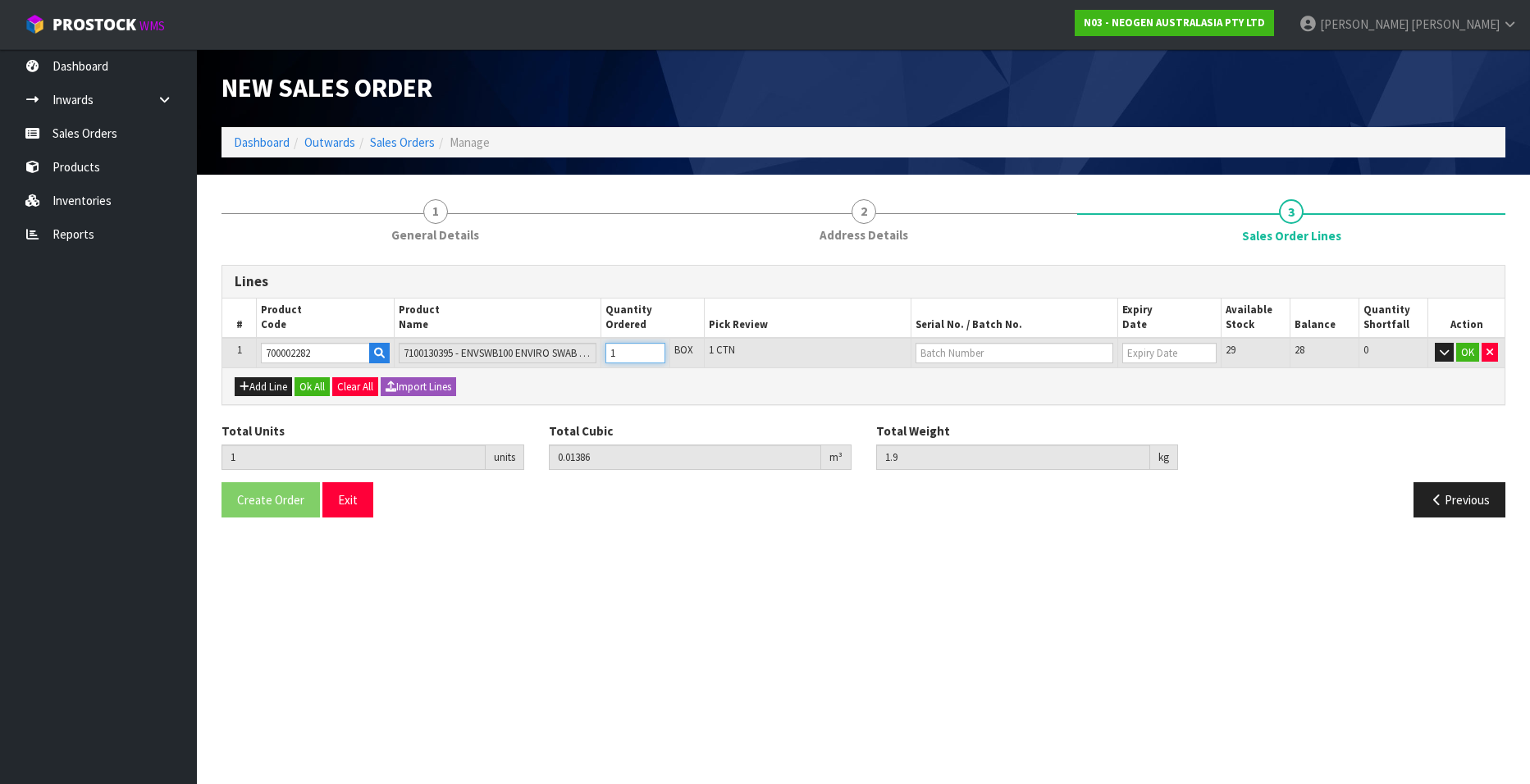
type input "3.8"
type input "2"
click at [652, 347] on input "2" at bounding box center [636, 353] width 60 height 21
type input "3"
type input "0.04158"
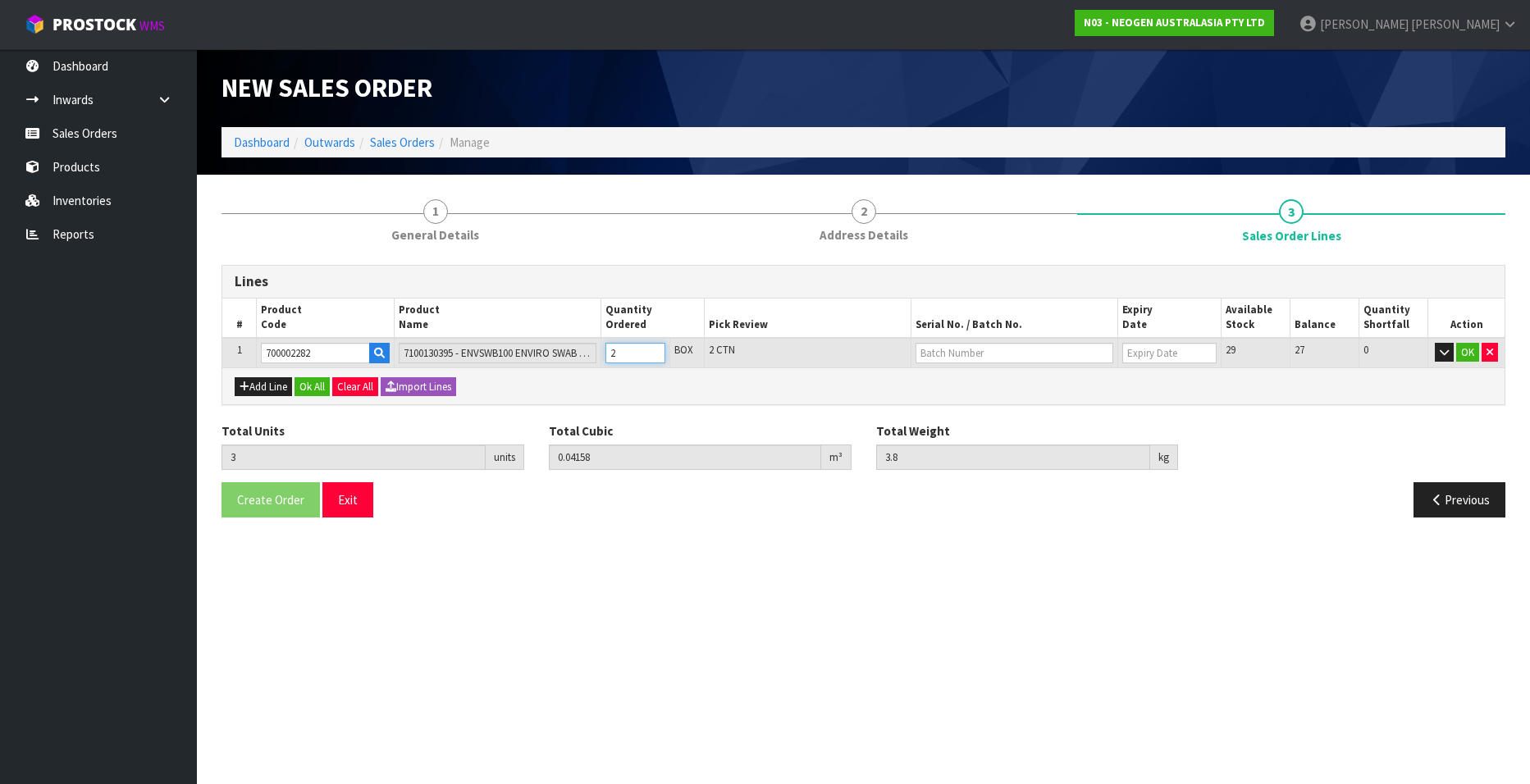
type input "5.7"
type input "3"
click at [652, 347] on input "3" at bounding box center [636, 353] width 60 height 21
type input "4"
type input "0.05544"
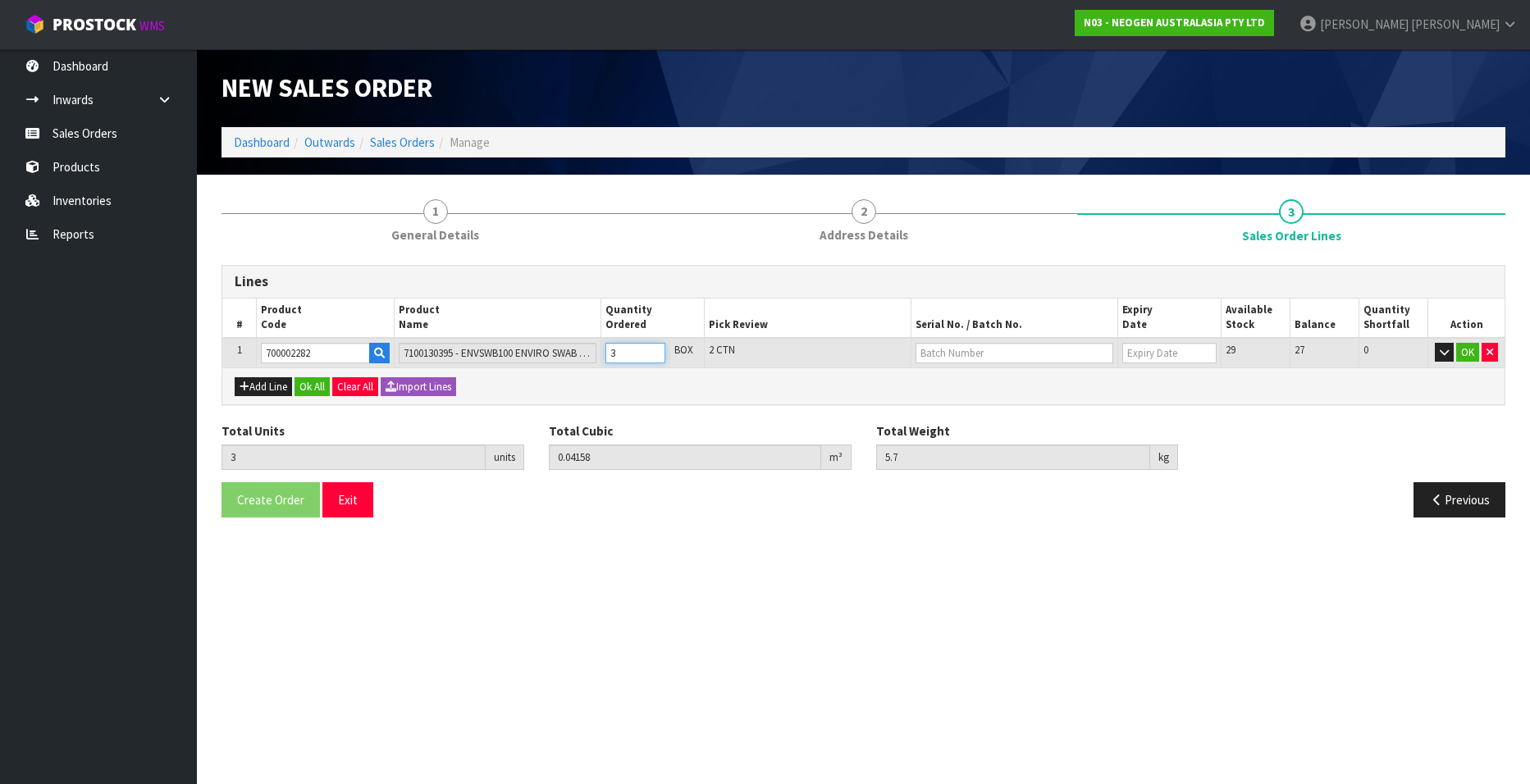
type input "7.6"
type input "4"
click at [652, 347] on input "4" at bounding box center [636, 353] width 60 height 21
type input "5"
type input "0.0693"
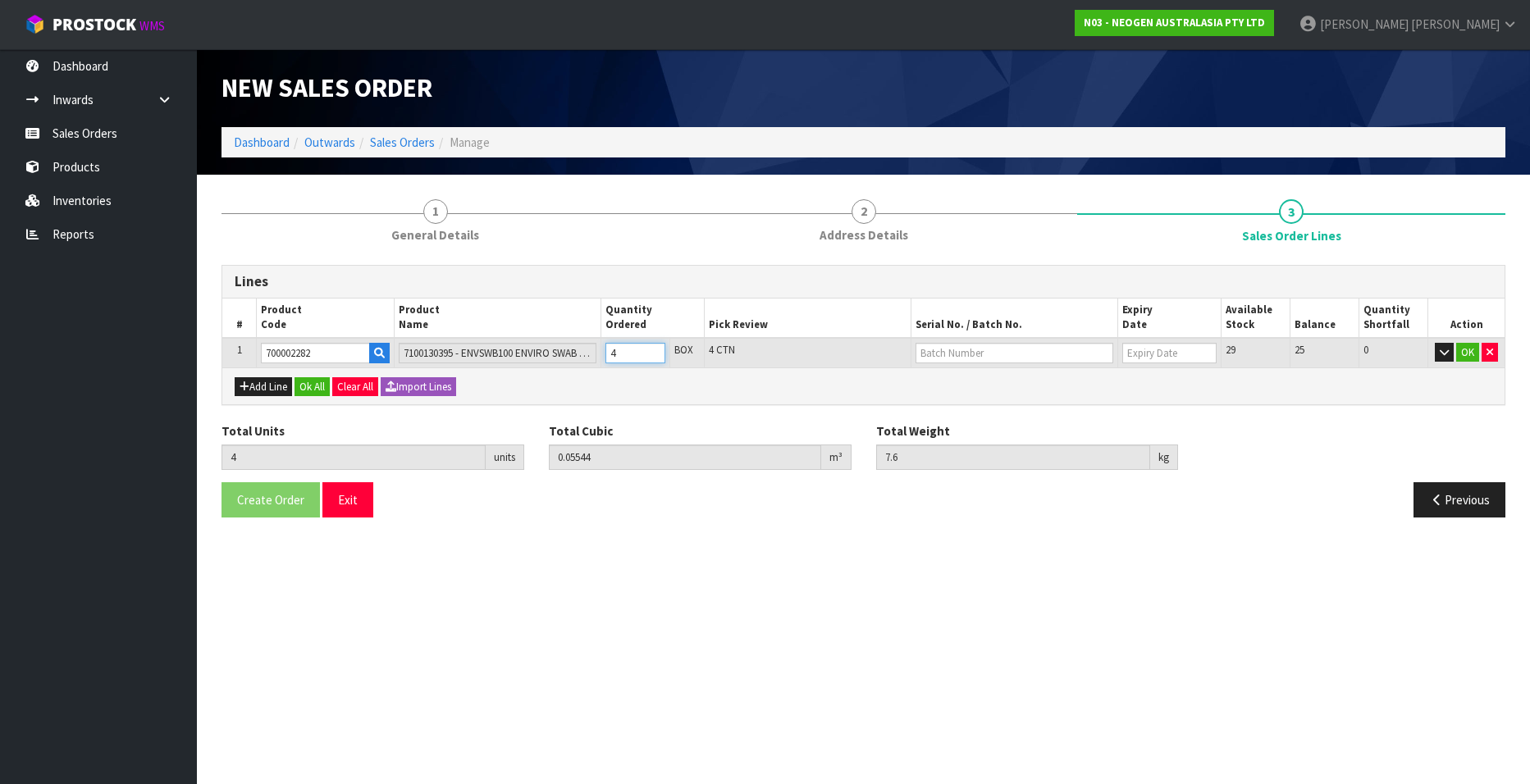
type input "9.5"
type input "5"
click at [652, 347] on input "5" at bounding box center [636, 353] width 60 height 21
type input "6"
type input "0.08316"
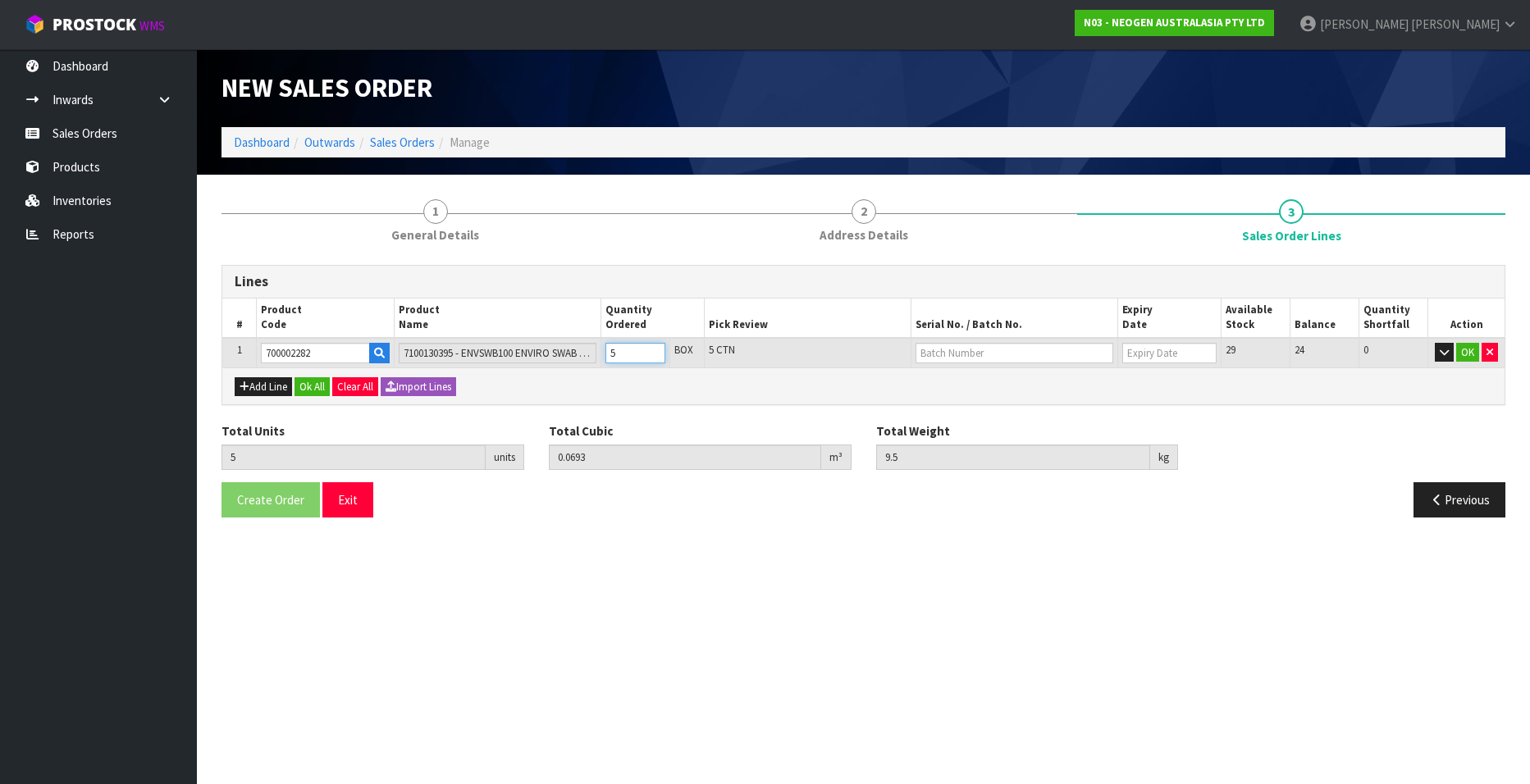
type input "11.4"
type input "6"
click at [652, 347] on input "6" at bounding box center [636, 353] width 60 height 21
click at [1036, 350] on input "text" at bounding box center [1014, 353] width 197 height 21
click at [1006, 377] on link "SD0624251B" at bounding box center [981, 381] width 130 height 22
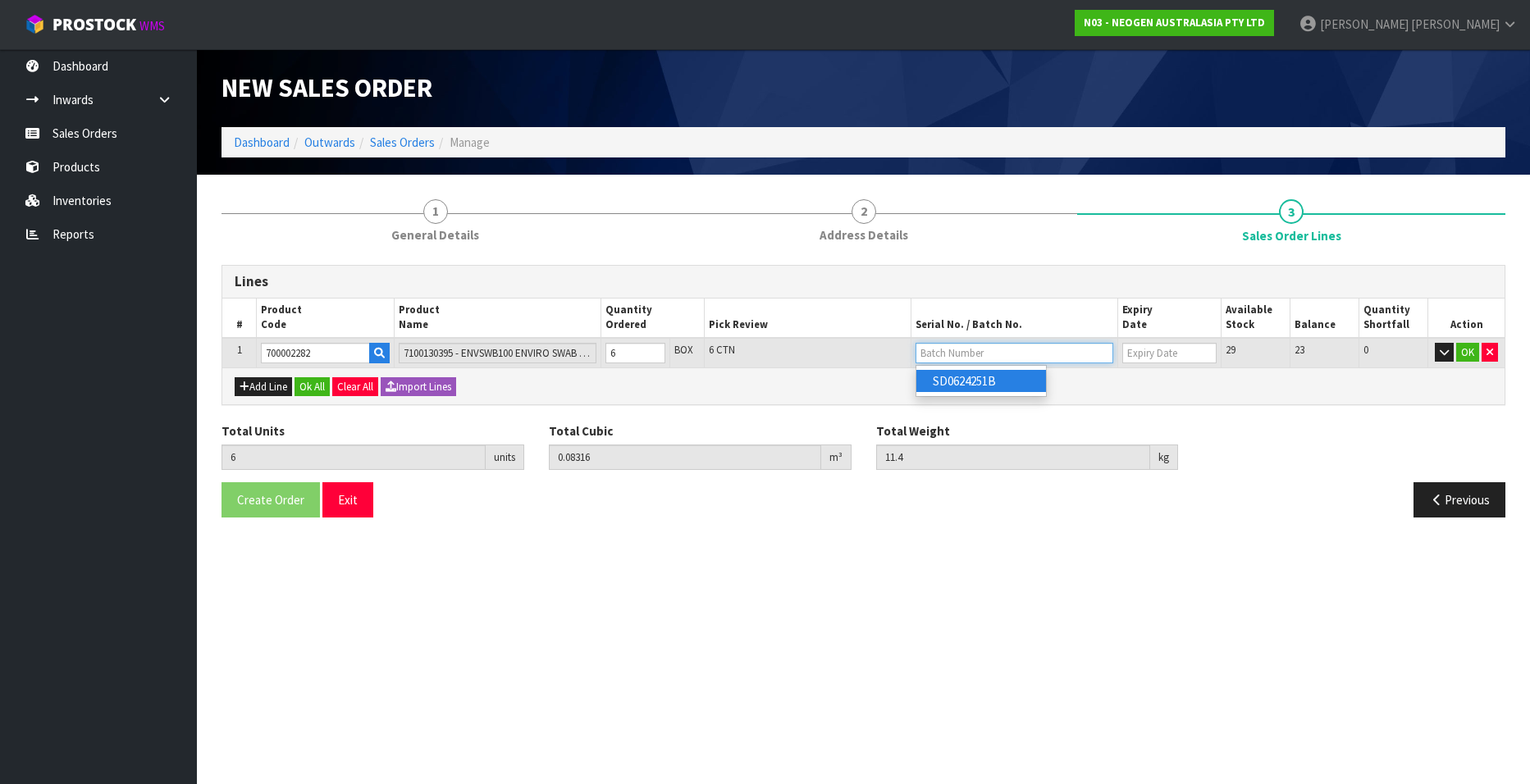
type input "SD0624251B"
type input "[DATE]"
click at [1467, 356] on button "OK" at bounding box center [1467, 353] width 23 height 20
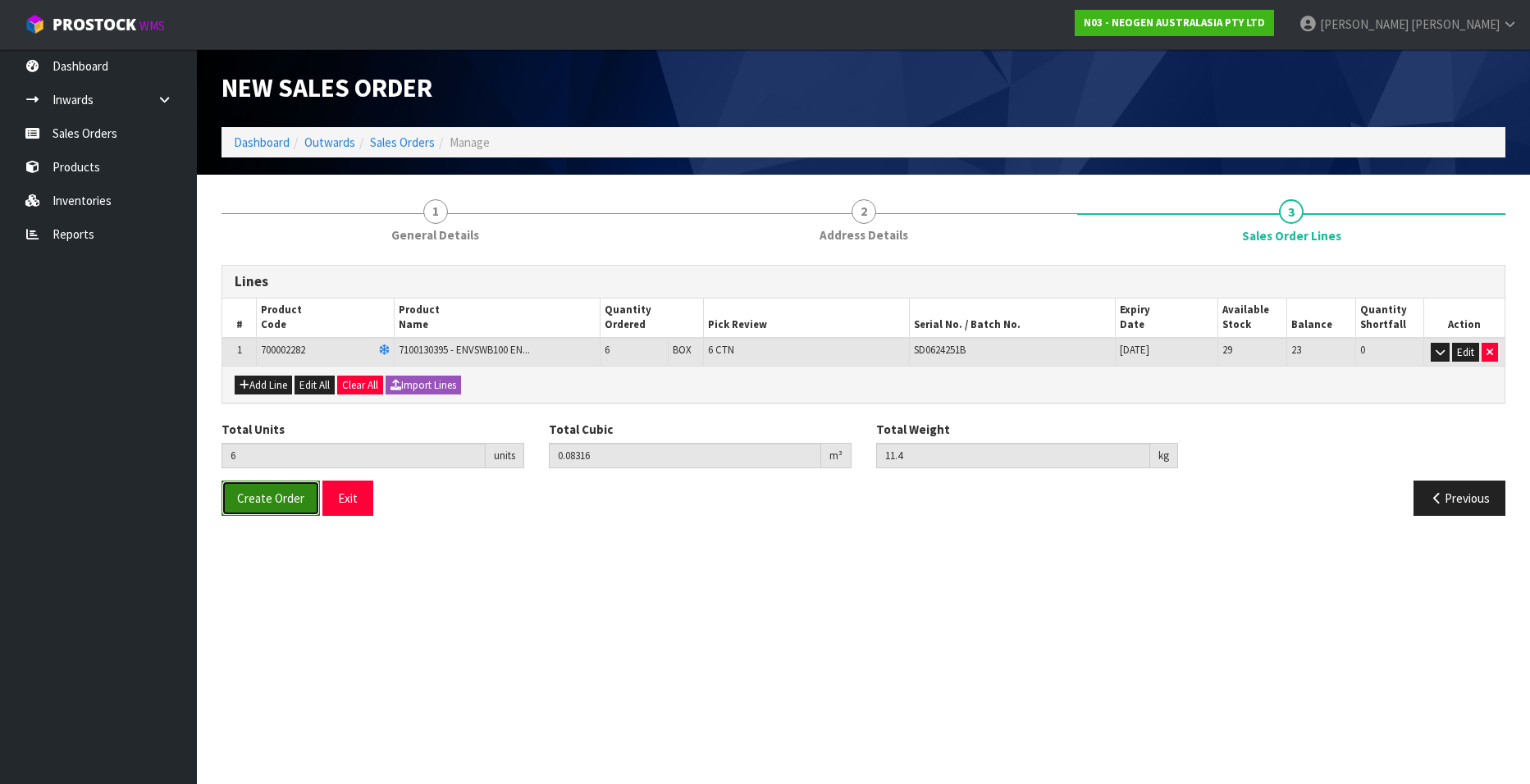
click at [256, 498] on span "Create Order" at bounding box center [271, 498] width 67 height 15
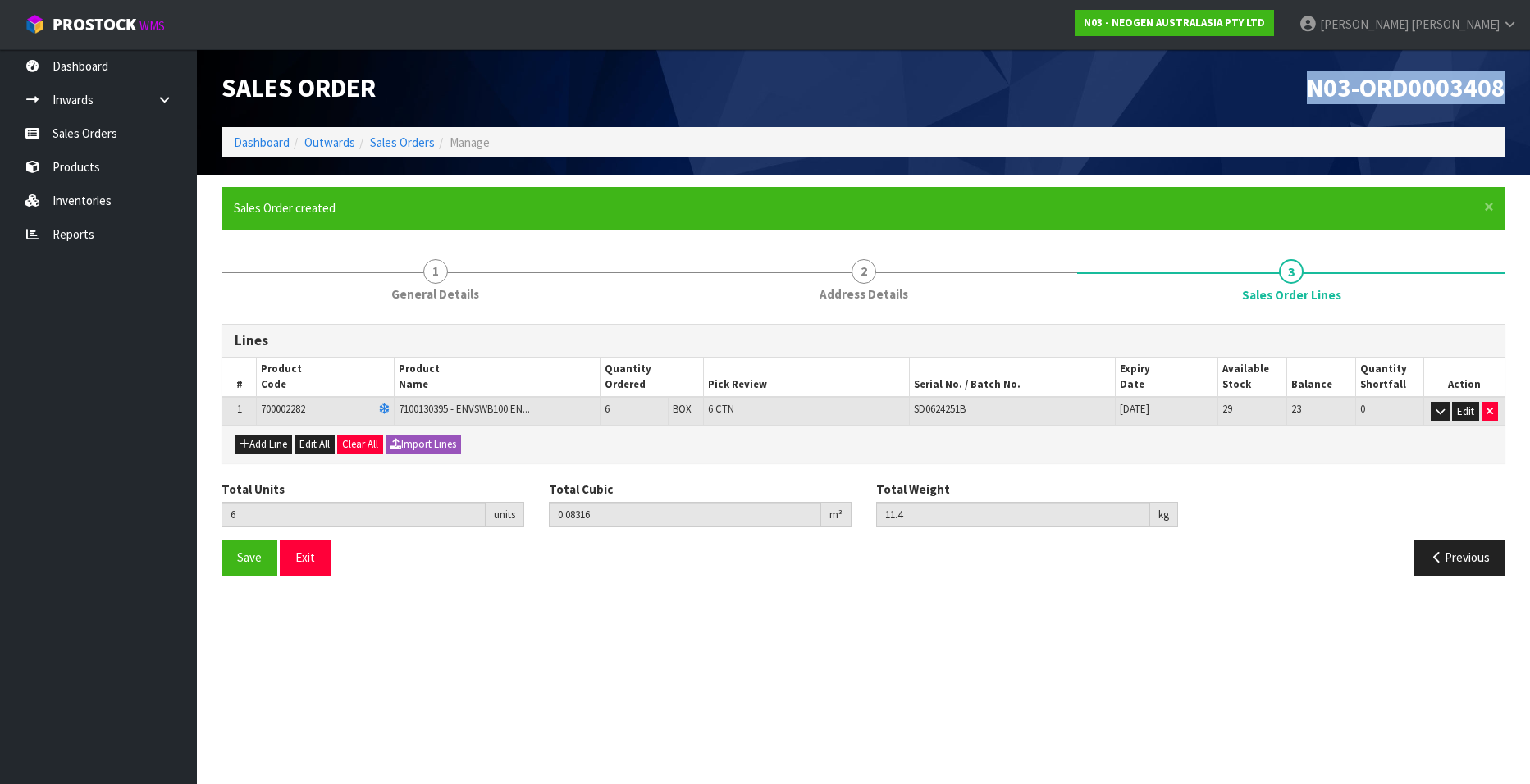
drag, startPoint x: 1307, startPoint y: 84, endPoint x: 1503, endPoint y: 88, distance: 196.0
click at [1503, 88] on span "N03-ORD0003408" at bounding box center [1406, 87] width 198 height 33
copy span "N03-ORD0003408"
click at [385, 144] on link "Sales Orders" at bounding box center [402, 142] width 65 height 15
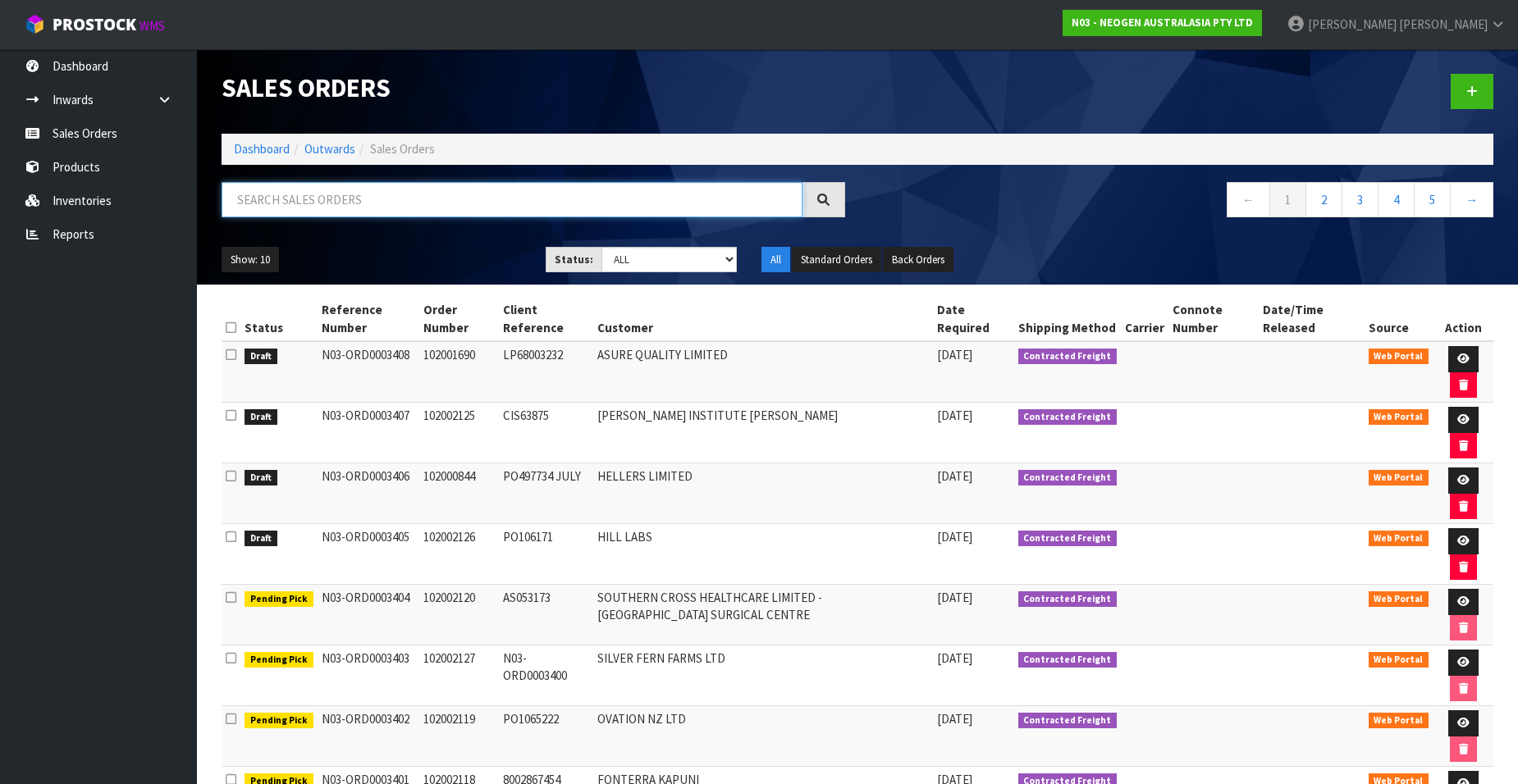
click at [351, 199] on input "text" at bounding box center [512, 199] width 581 height 35
paste input "102001710"
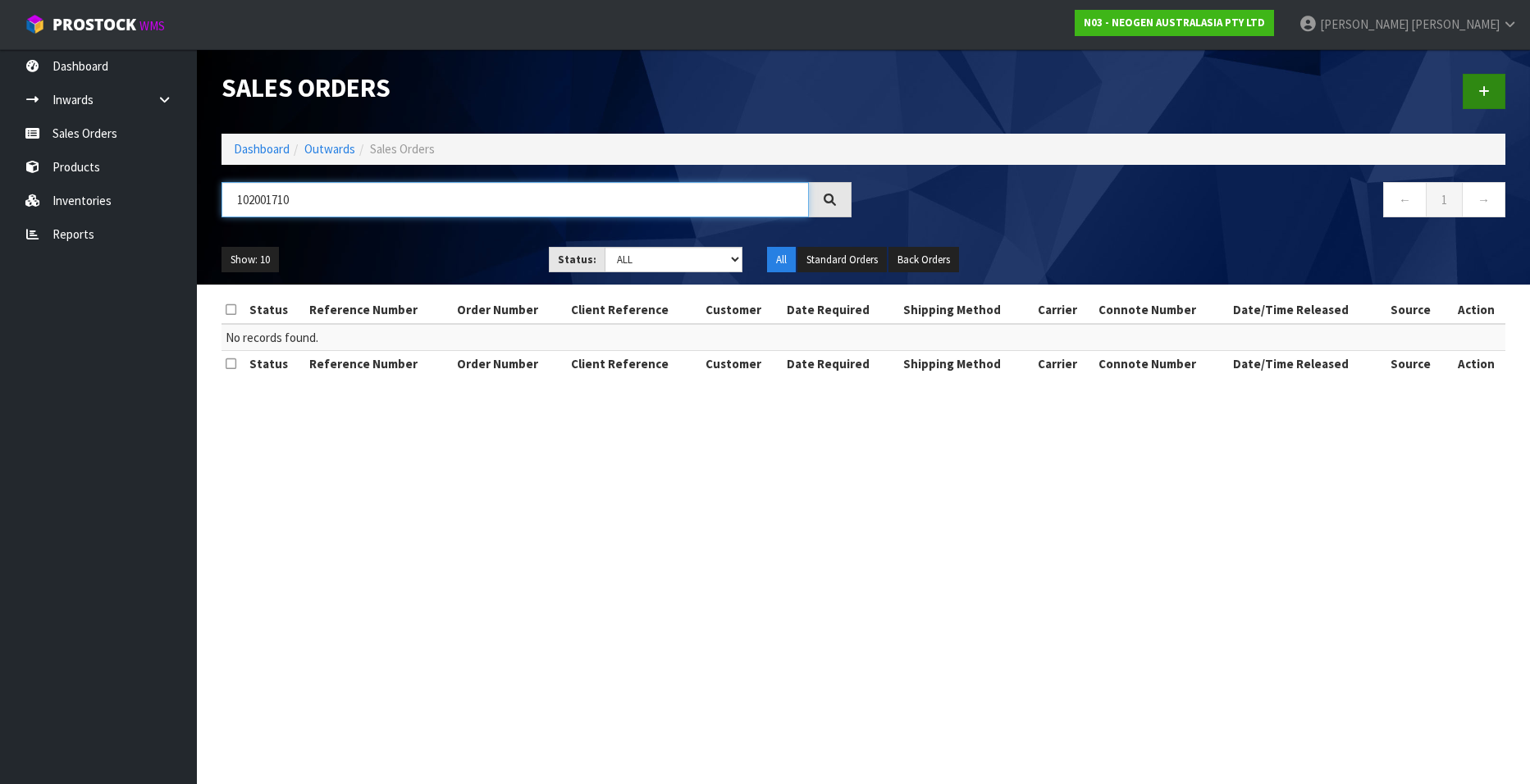
type input "102001710"
click at [1473, 95] on link at bounding box center [1484, 91] width 43 height 35
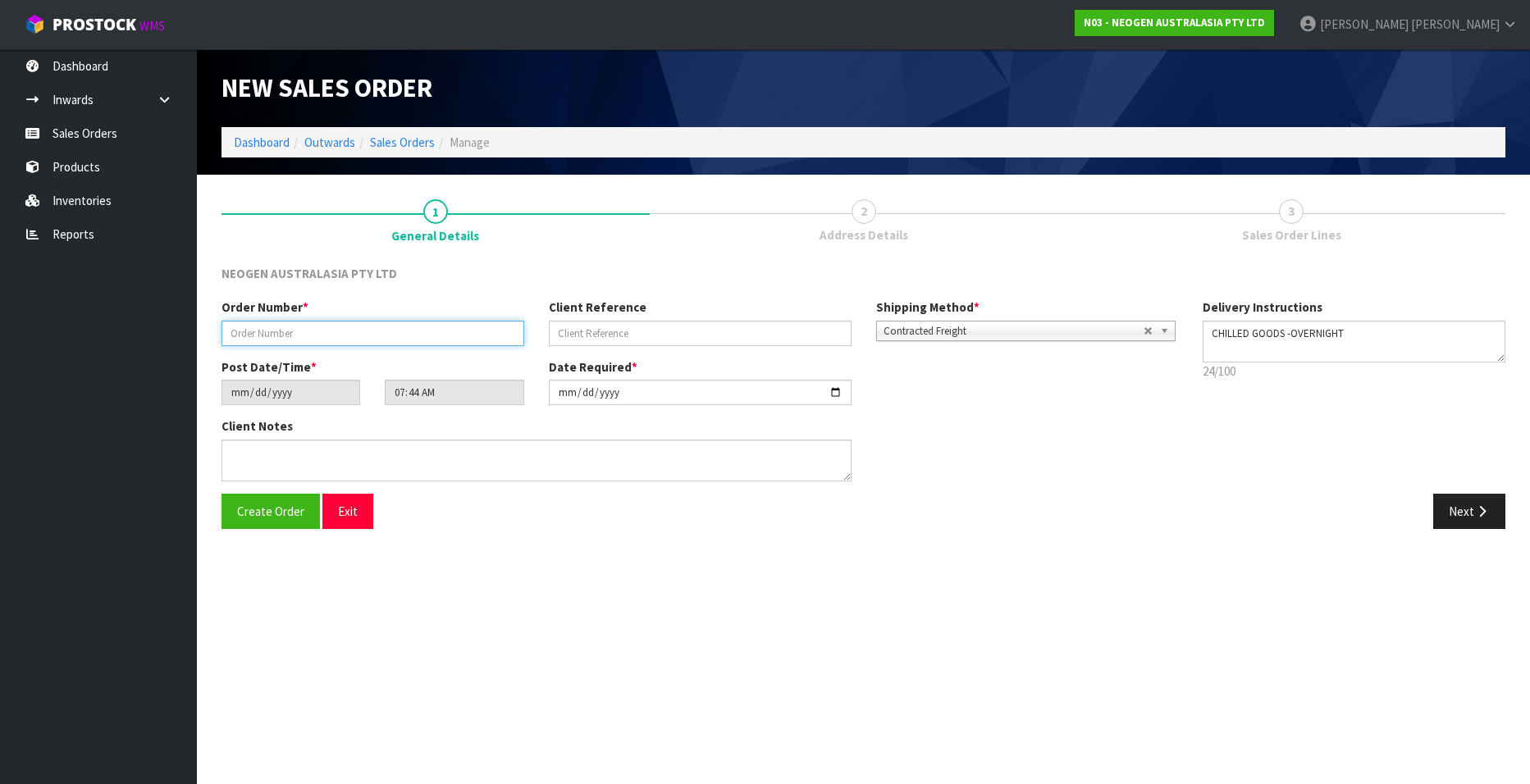
click at [315, 330] on input "text" at bounding box center [373, 334] width 303 height 25
paste input "102001710"
type input "102001710"
click at [608, 331] on input "text" at bounding box center [700, 334] width 303 height 25
paste input "LP07015388"
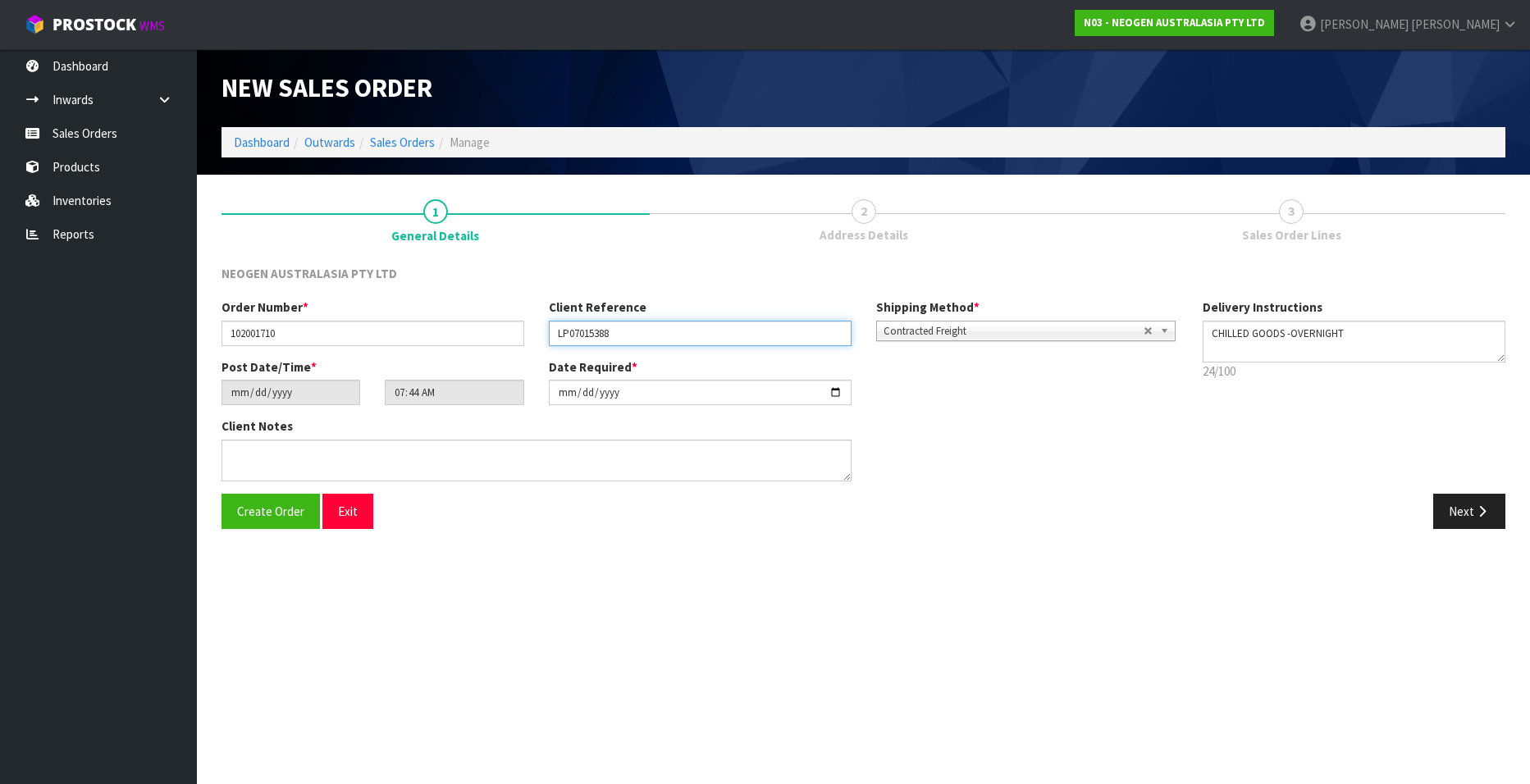
type input "LP07015388"
drag, startPoint x: 1442, startPoint y: 509, endPoint x: 1424, endPoint y: 506, distance: 18.2
click at [1442, 509] on button "Next" at bounding box center [1469, 511] width 72 height 35
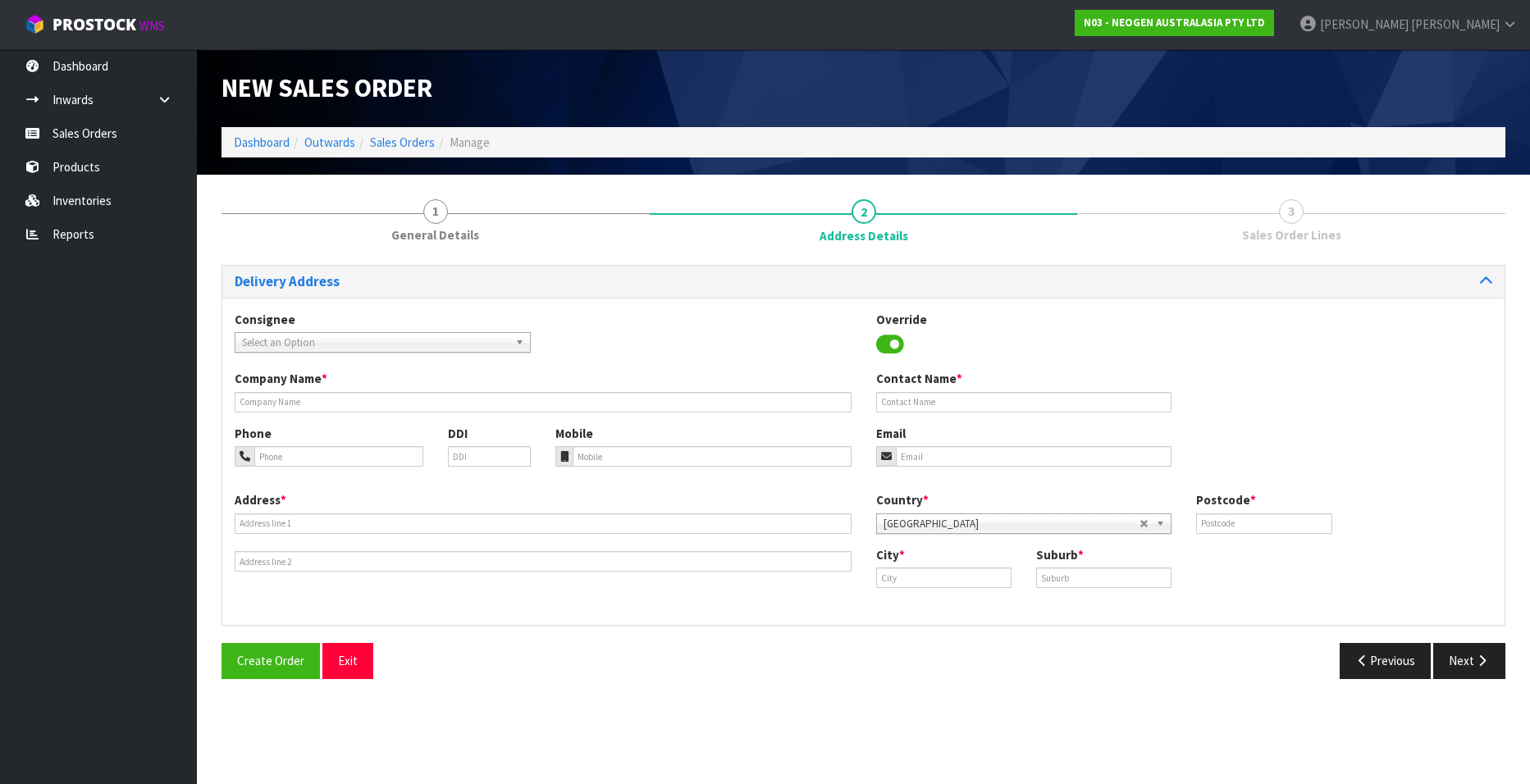
click at [307, 340] on span "Select an Option" at bounding box center [375, 343] width 267 height 20
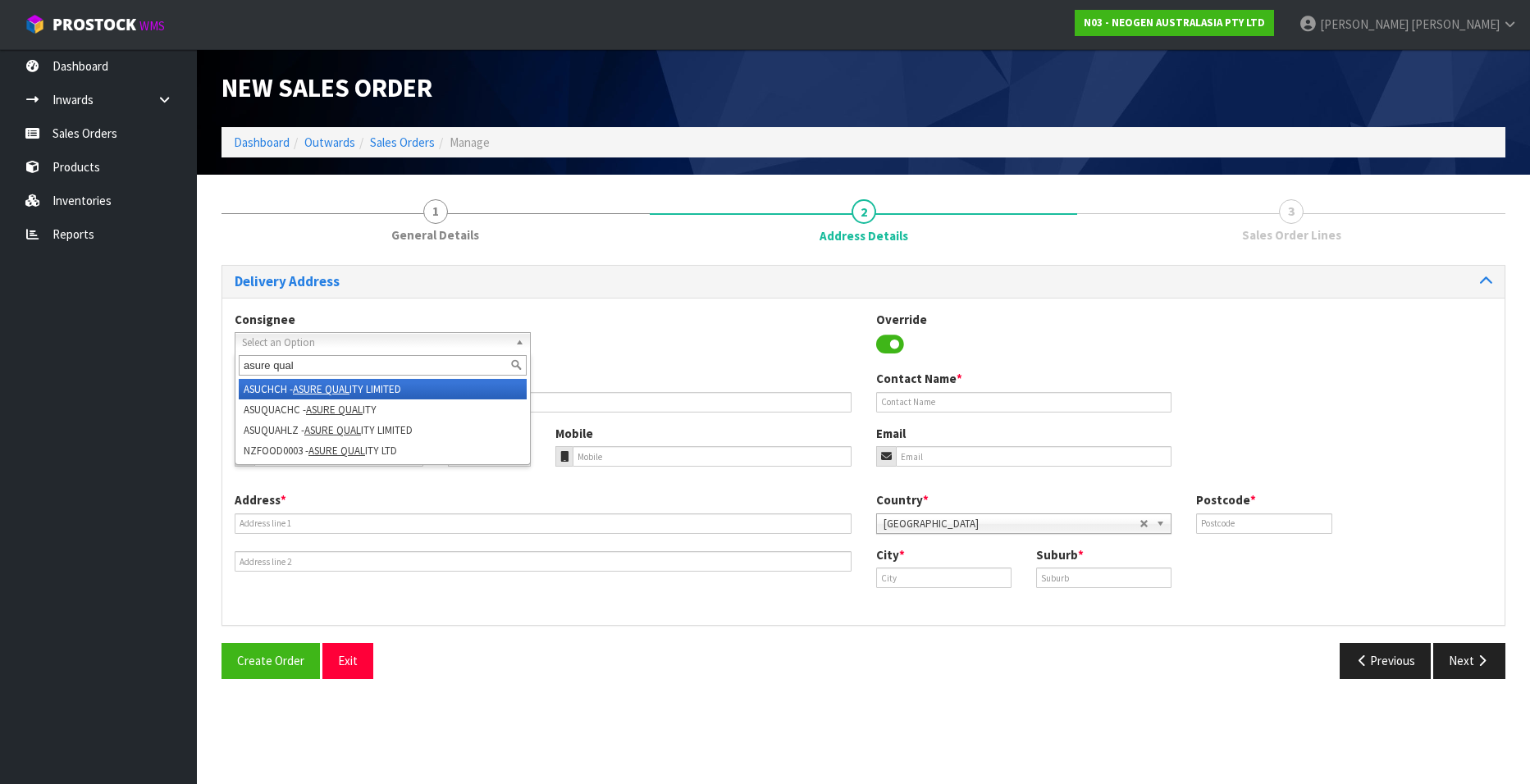
type input "asure qual"
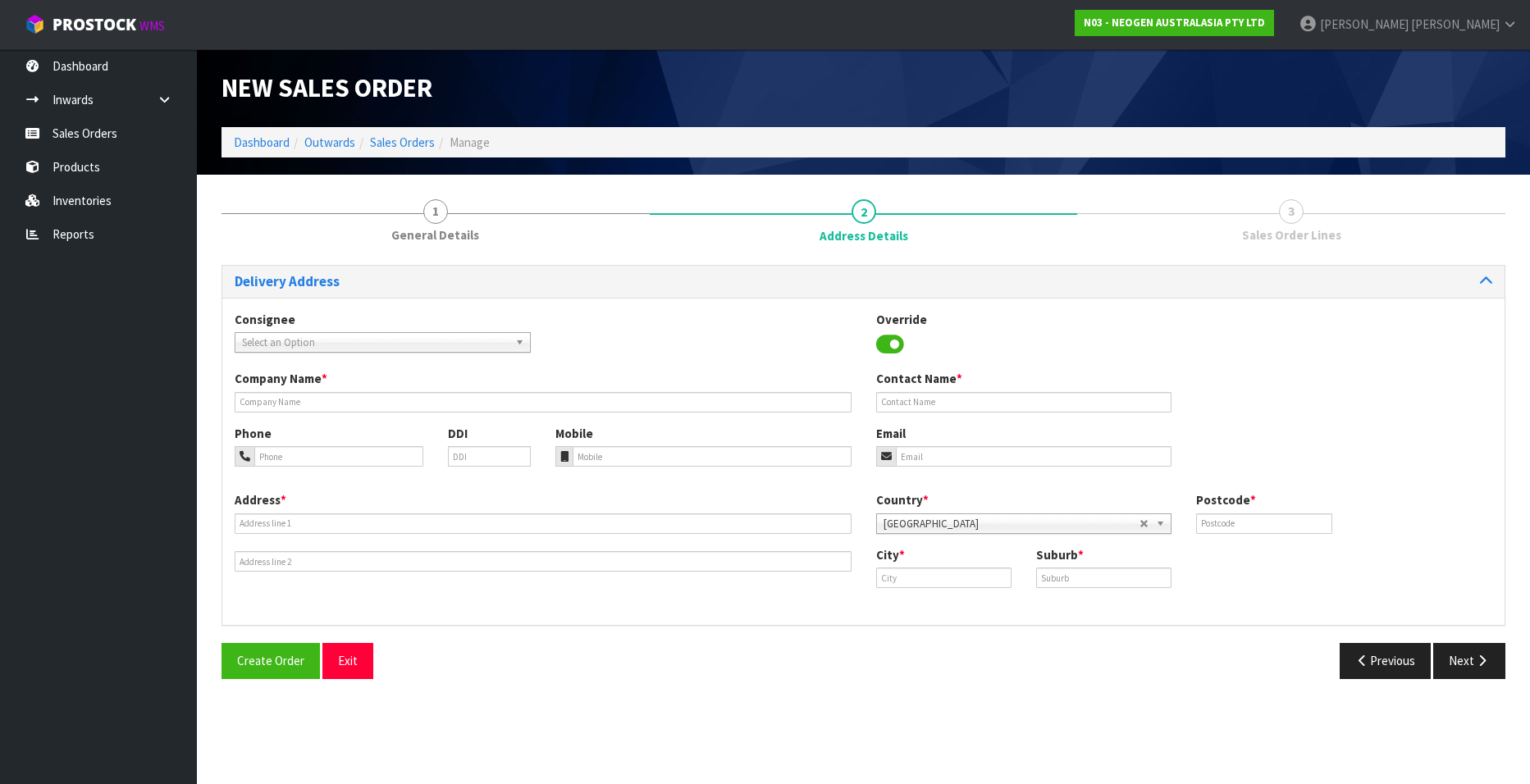
click at [317, 338] on span "Select an Option" at bounding box center [375, 343] width 267 height 20
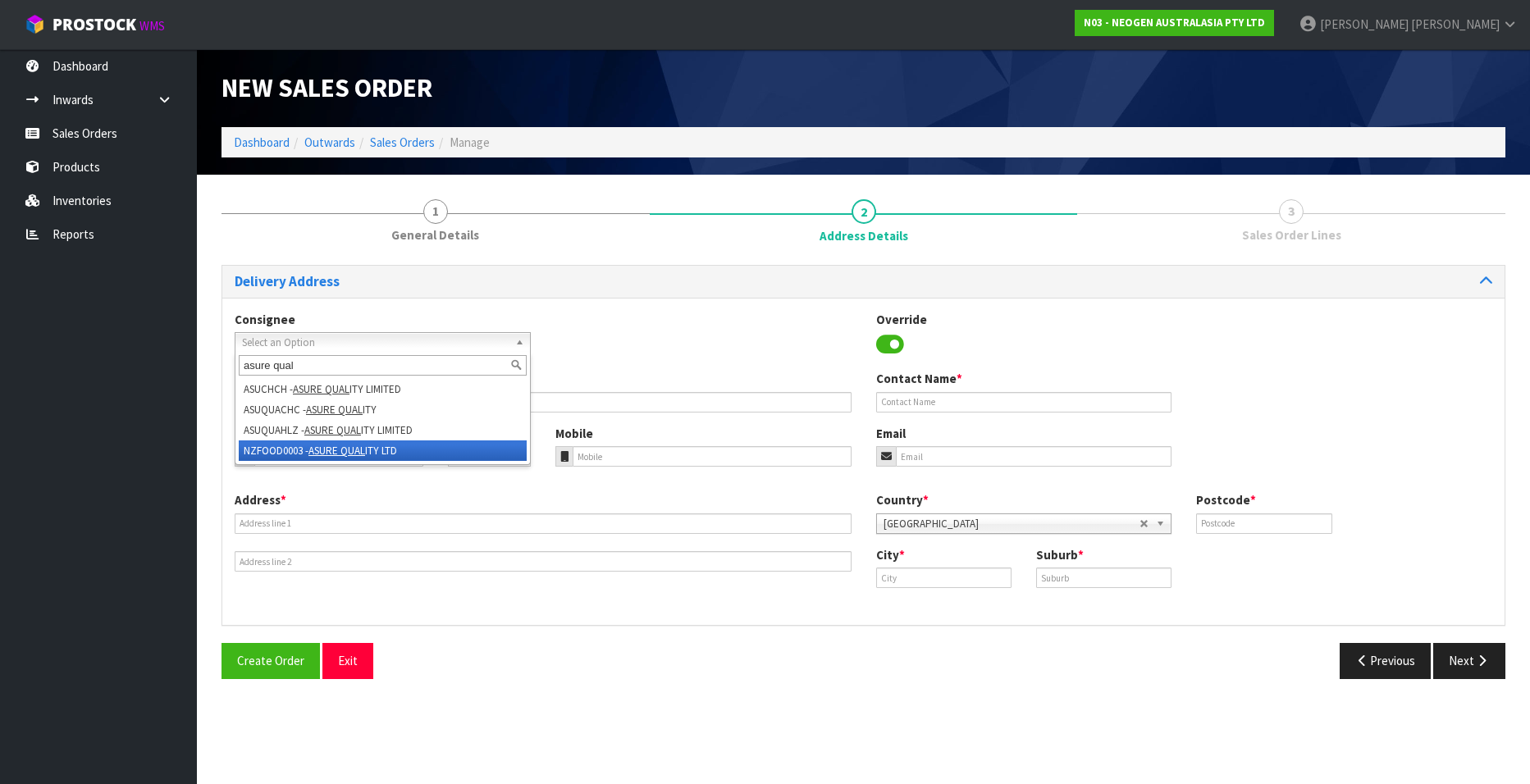
type input "asure qual"
click at [324, 450] on em "ASURE QUAL" at bounding box center [337, 450] width 56 height 14
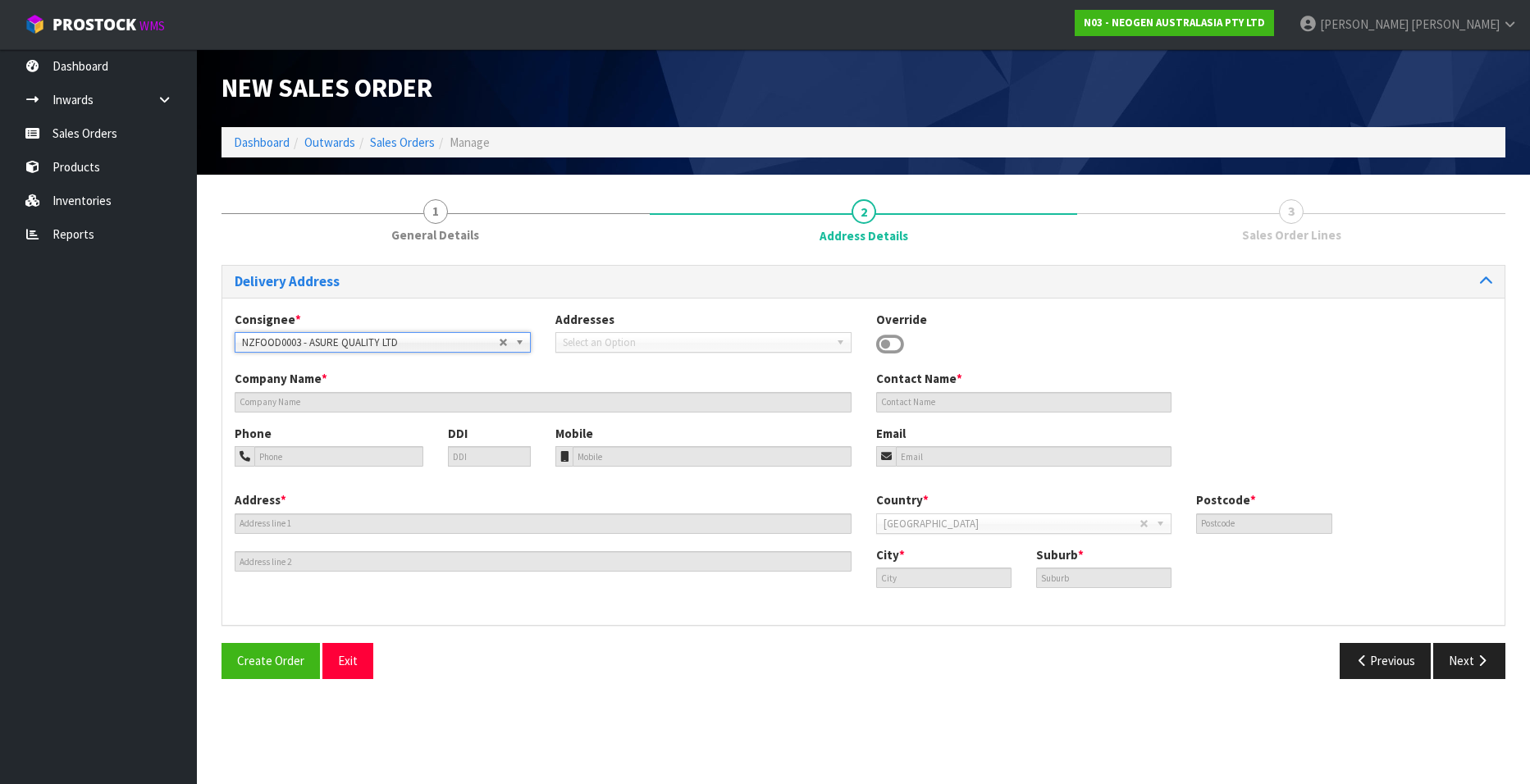
type input "ASURE QUALITY LTD"
type input "[STREET_ADDRESS]"
type input "0600"
type input "[GEOGRAPHIC_DATA]"
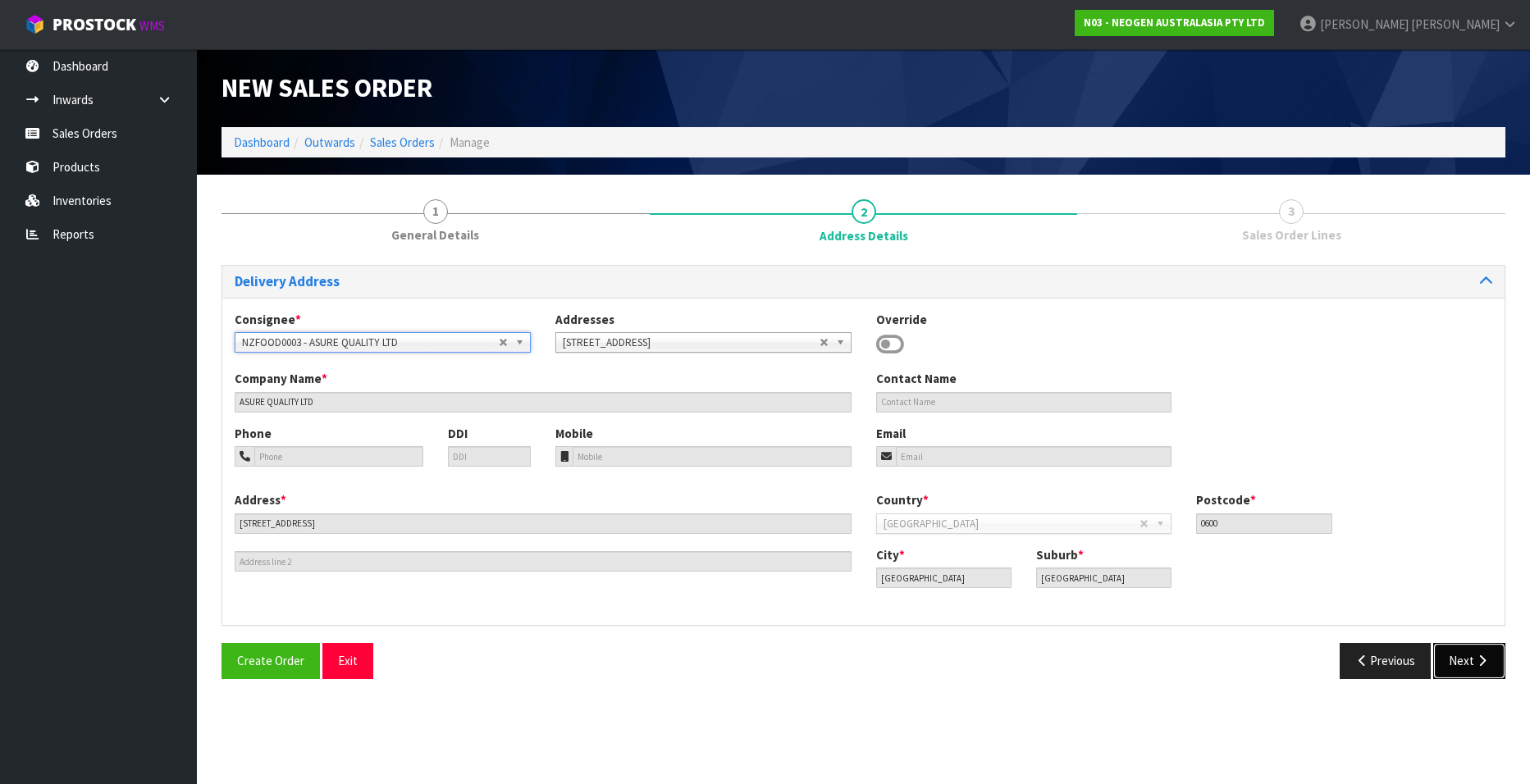
click at [1461, 662] on button "Next" at bounding box center [1469, 660] width 72 height 35
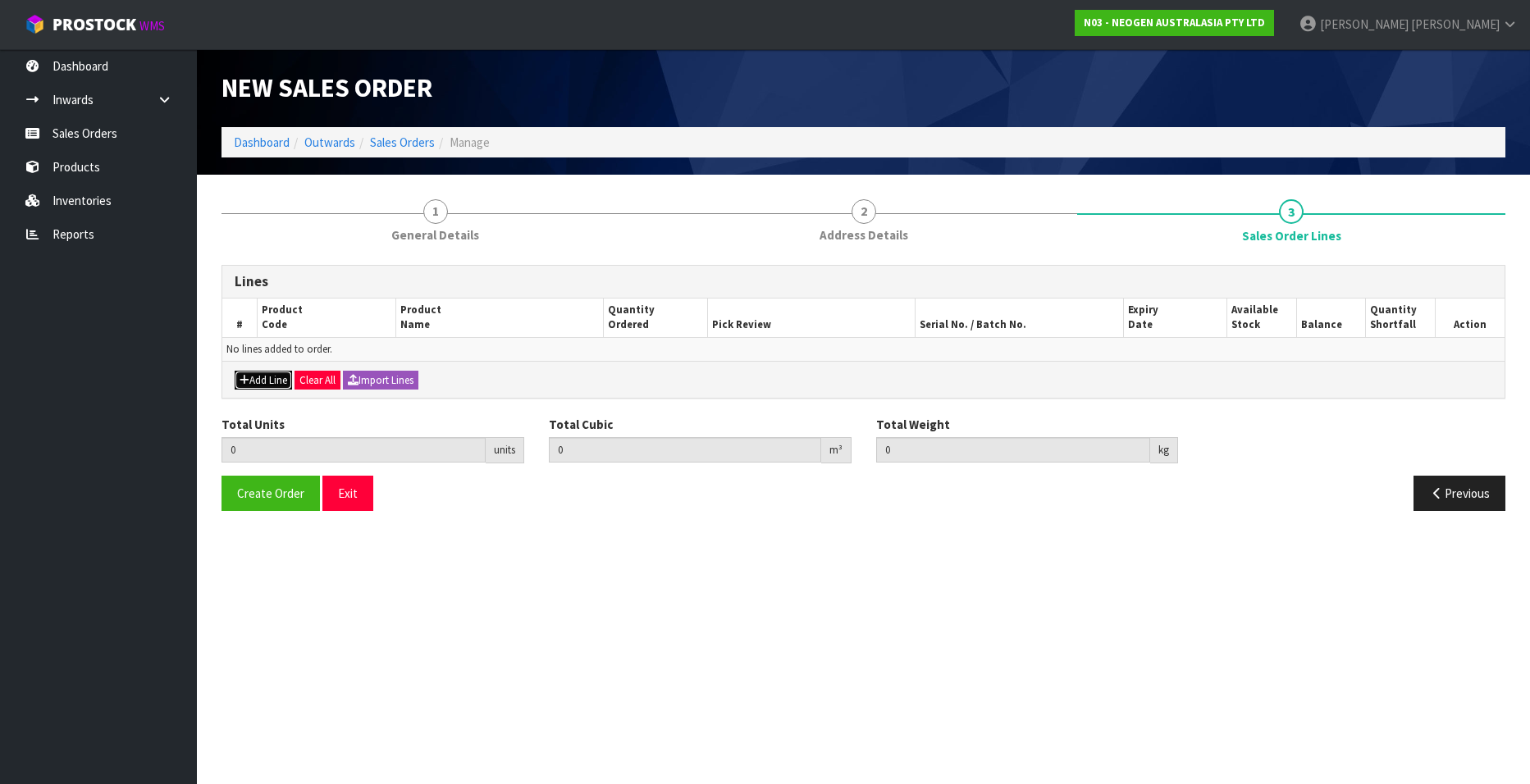
click at [257, 381] on button "Add Line" at bounding box center [263, 381] width 57 height 20
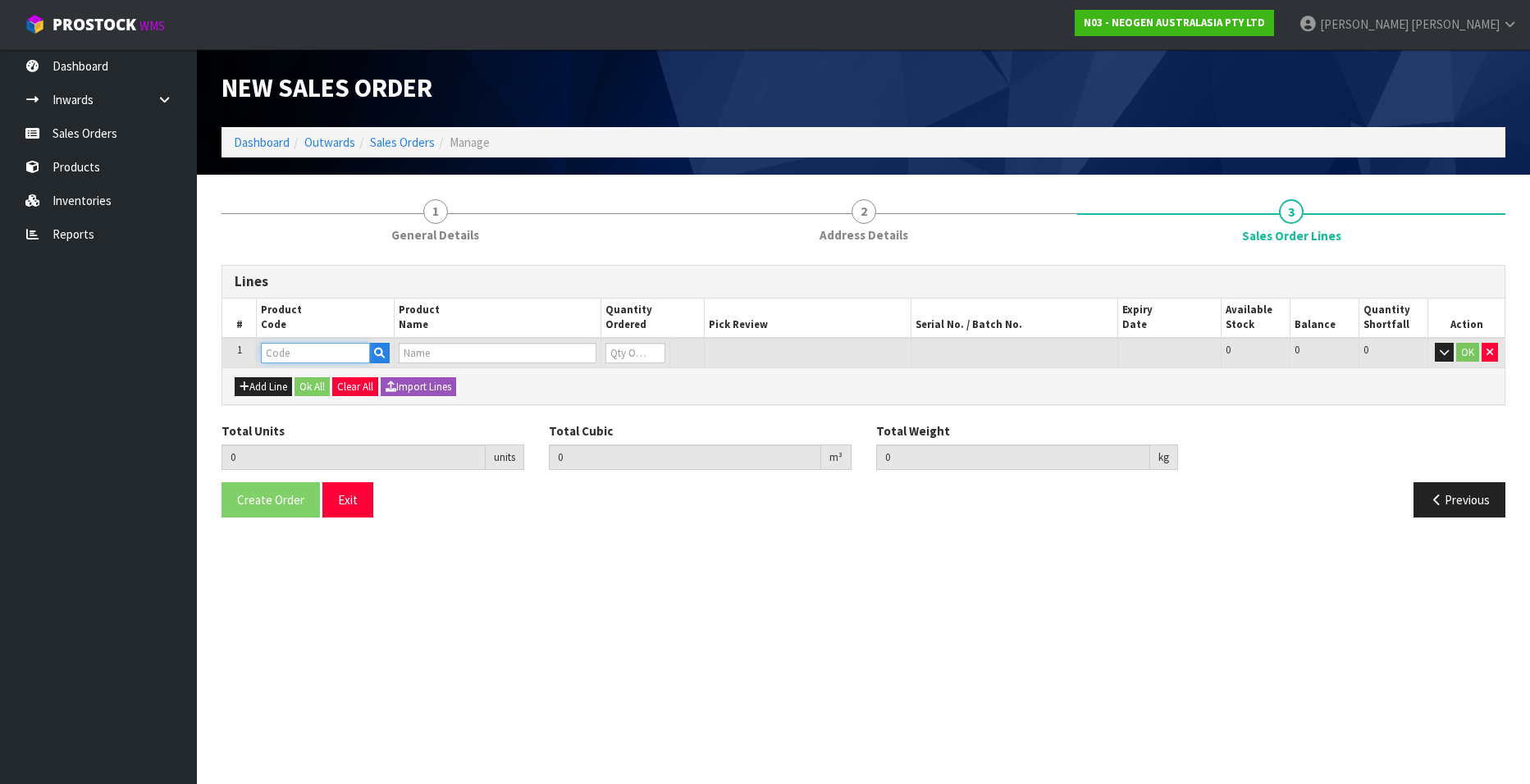
click at [285, 356] on input "text" at bounding box center [316, 353] width 109 height 21
paste input "700002282"
type input "700002282"
type input "0.000000"
type input "0.000"
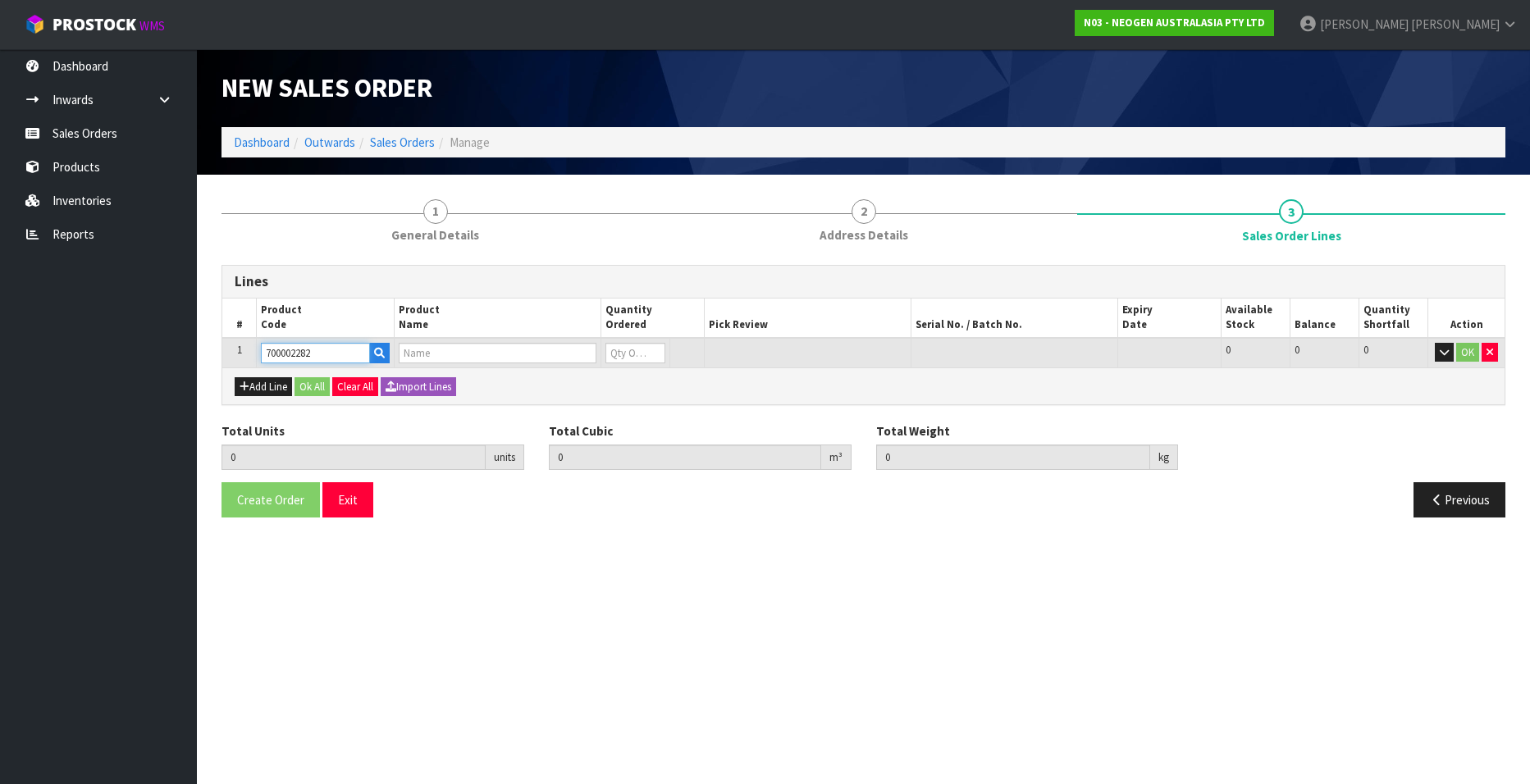
type input "7100130395 - ENVSWB100 ENVIRO SWAB 100/CS"
type input "0"
type input "700002282"
type input "1"
type input "0.01386"
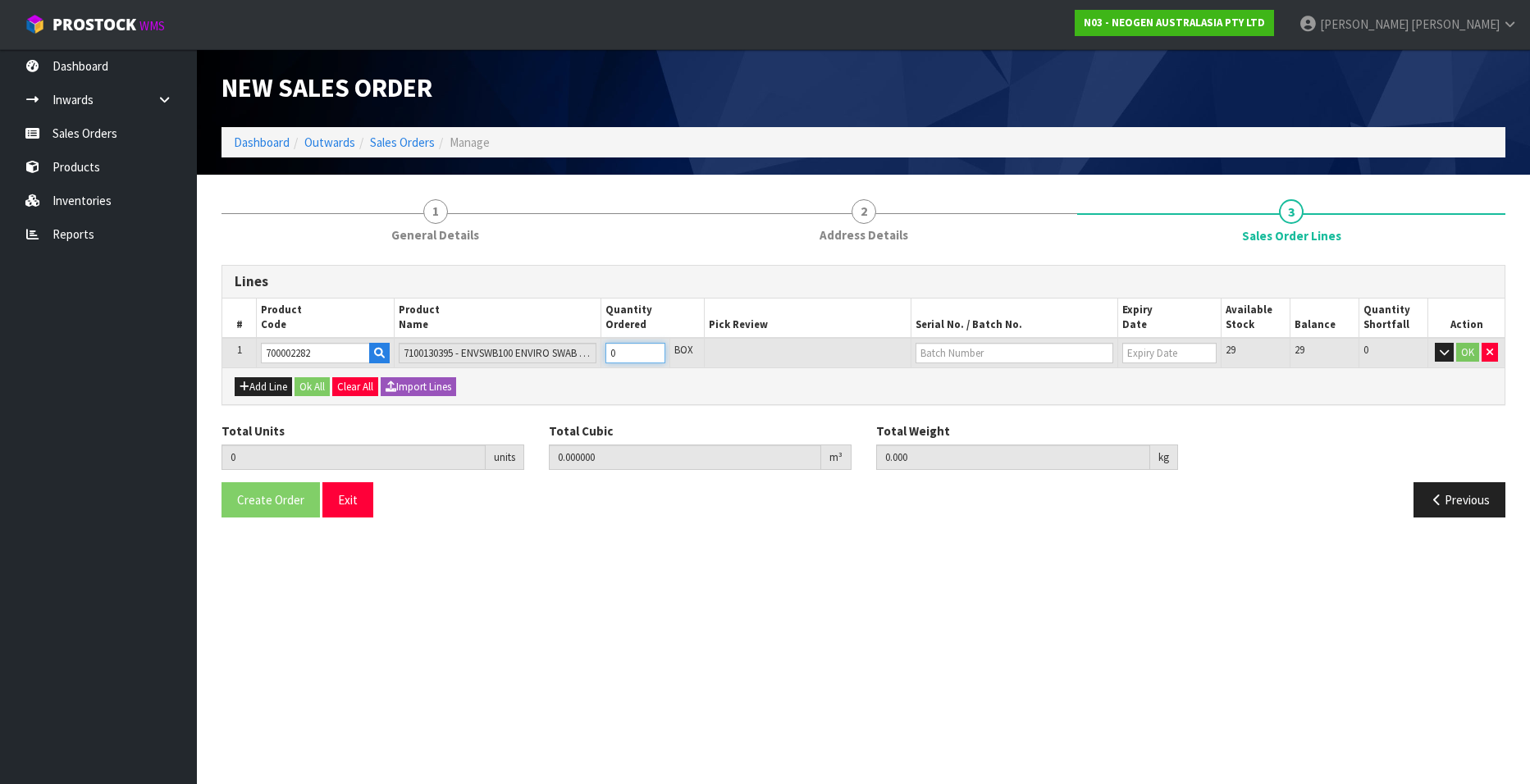
type input "1.9"
type input "1"
click at [650, 347] on input "1" at bounding box center [636, 353] width 60 height 21
type input "2"
type input "0.02772"
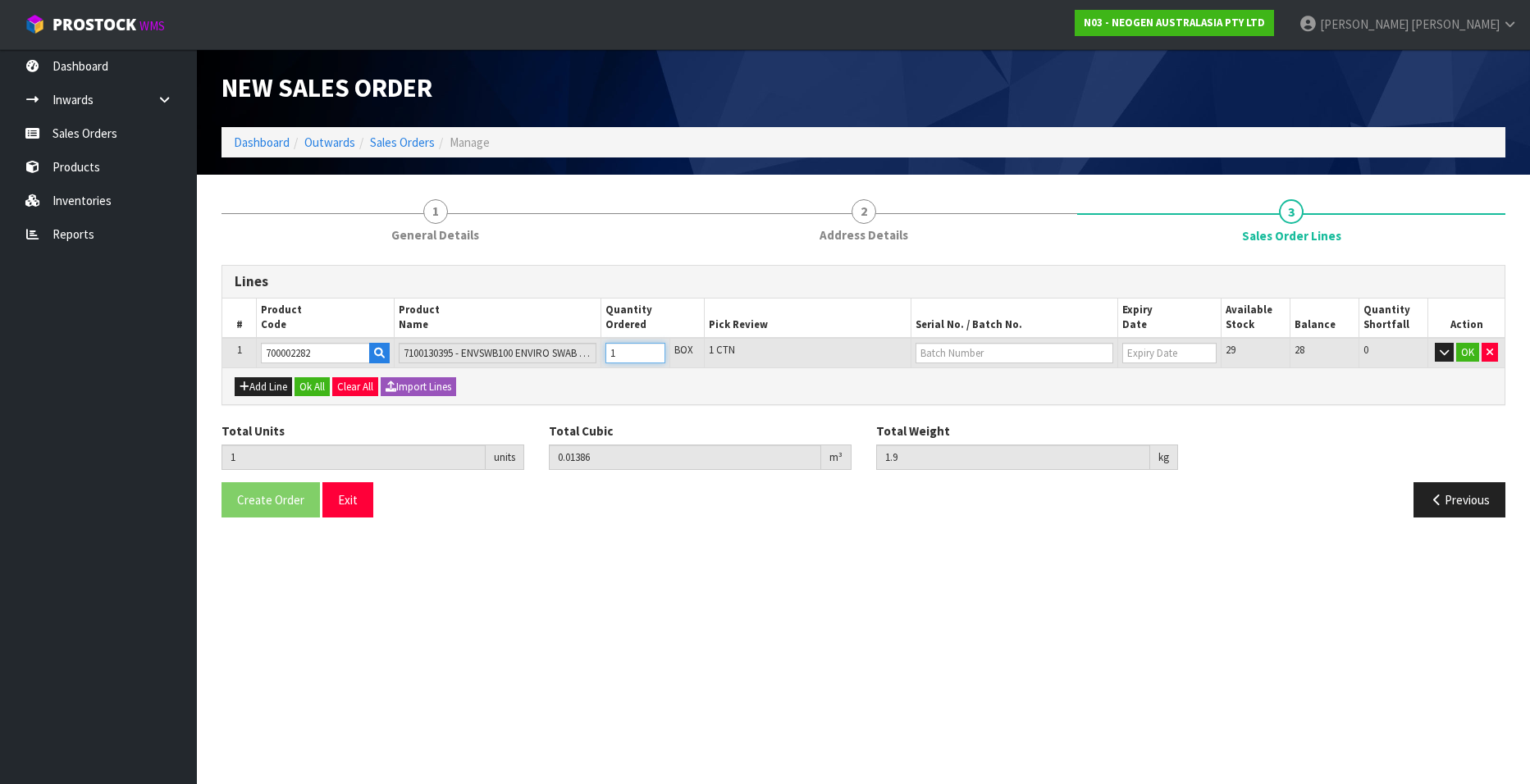
type input "3.8"
type input "2"
click at [654, 347] on input "2" at bounding box center [636, 353] width 60 height 21
type input "3"
type input "0.04158"
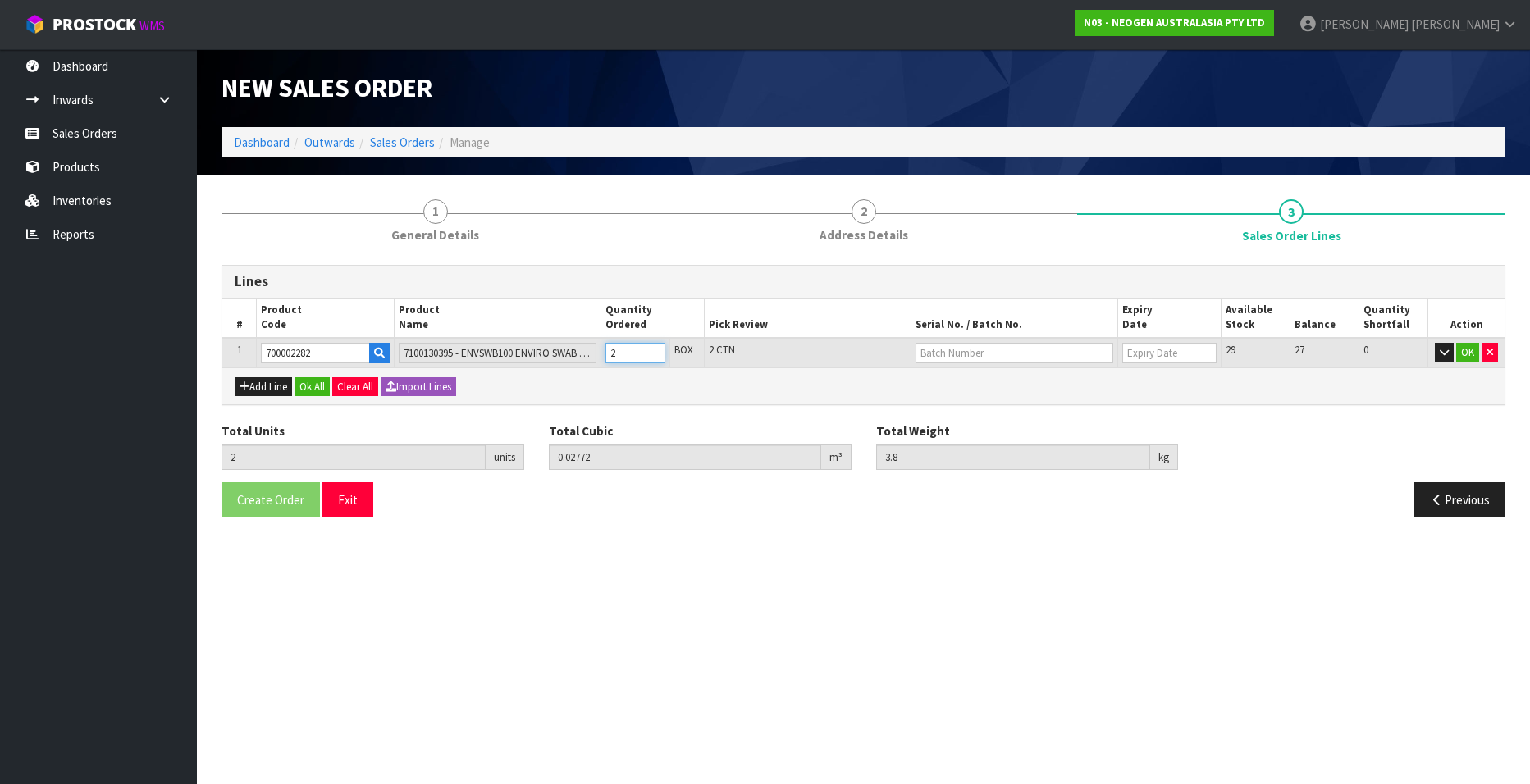
type input "5.7"
type input "3"
click at [652, 347] on input "3" at bounding box center [636, 353] width 60 height 21
type input "4"
type input "0.05544"
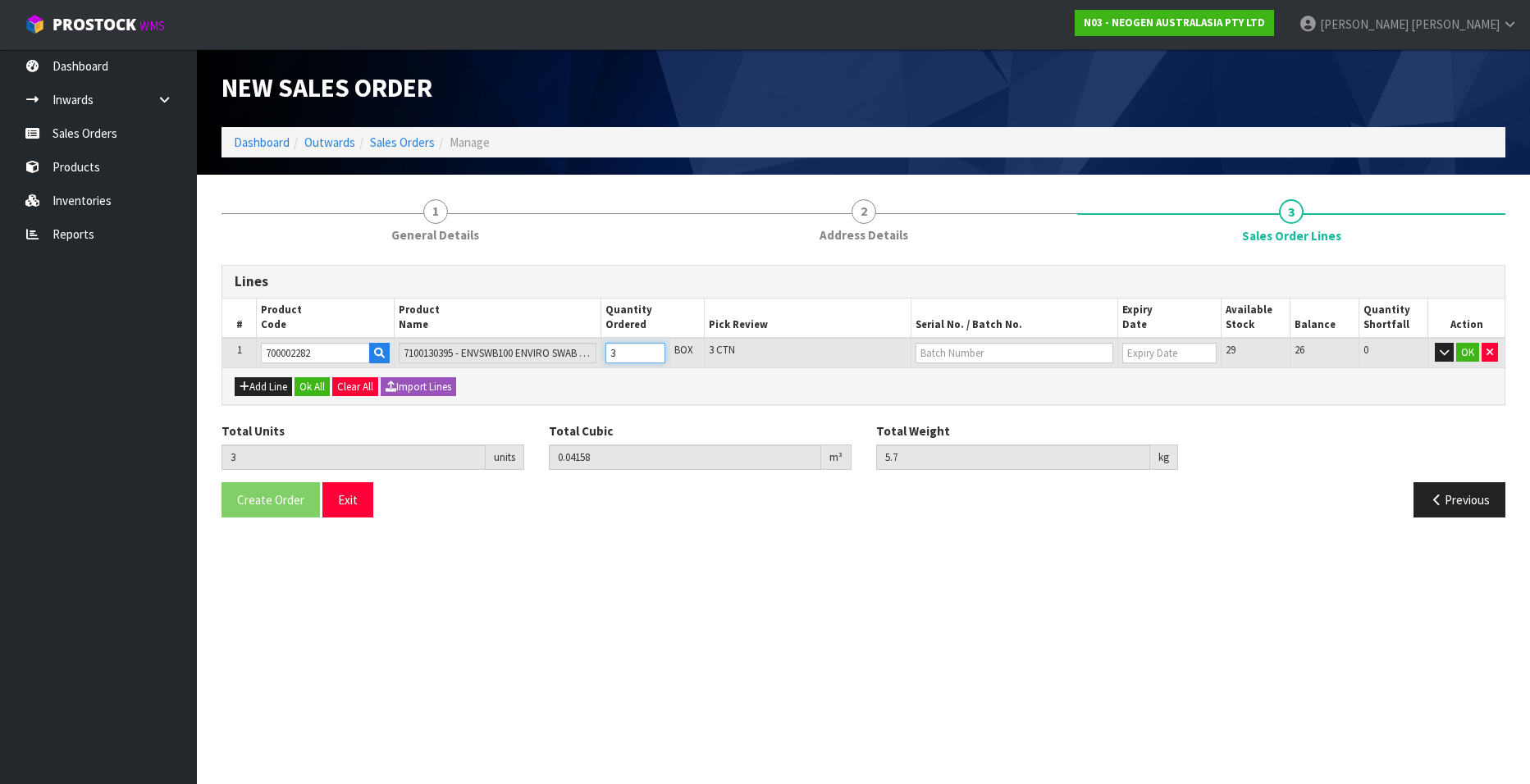
type input "7.6"
type input "4"
click at [652, 347] on input "4" at bounding box center [636, 353] width 60 height 21
click at [1019, 351] on input "text" at bounding box center [1014, 353] width 197 height 21
click at [989, 377] on link "SD0624251B" at bounding box center [981, 381] width 130 height 22
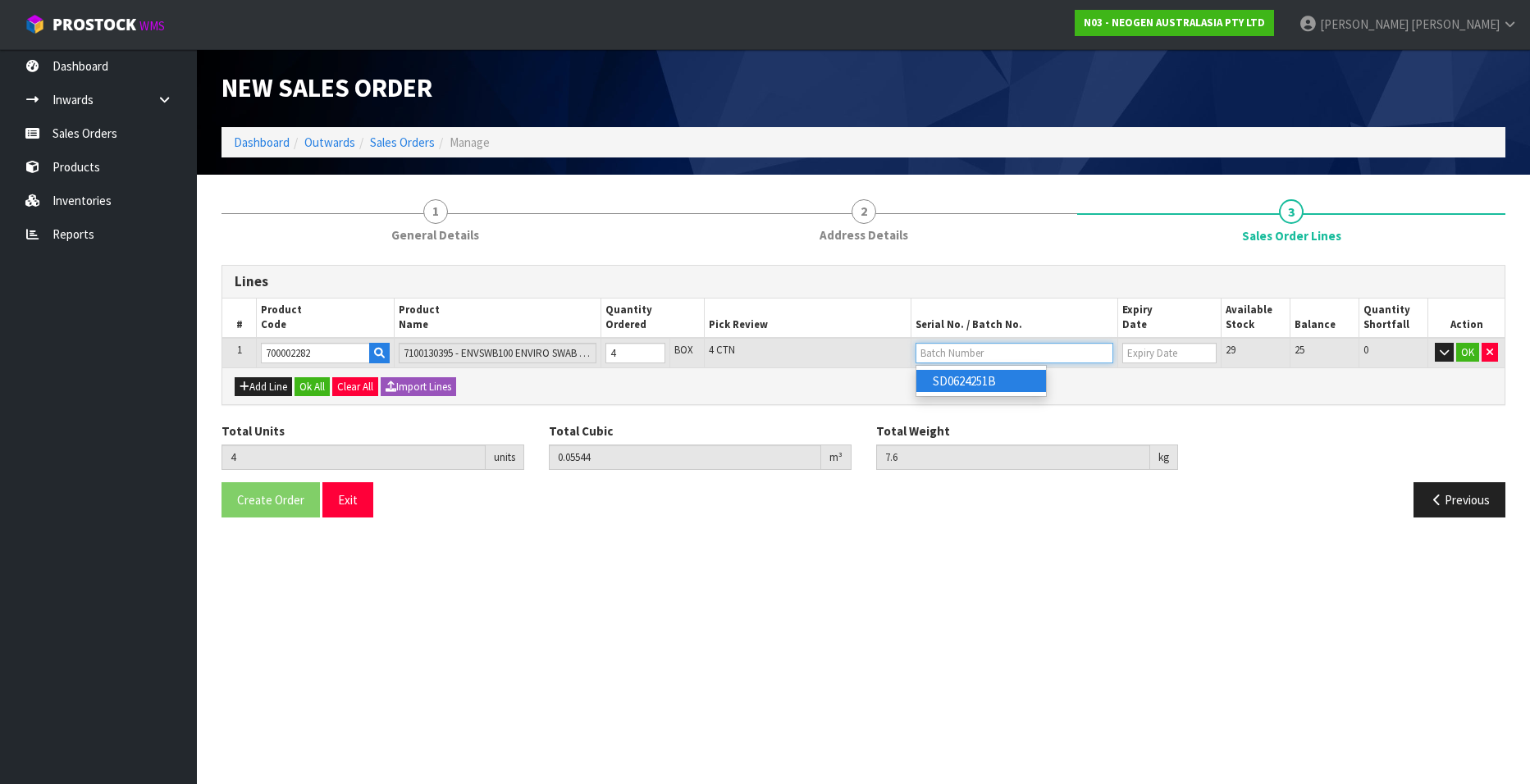
type input "SD0624251B"
type input "[DATE]"
click at [1466, 354] on button "OK" at bounding box center [1467, 353] width 23 height 20
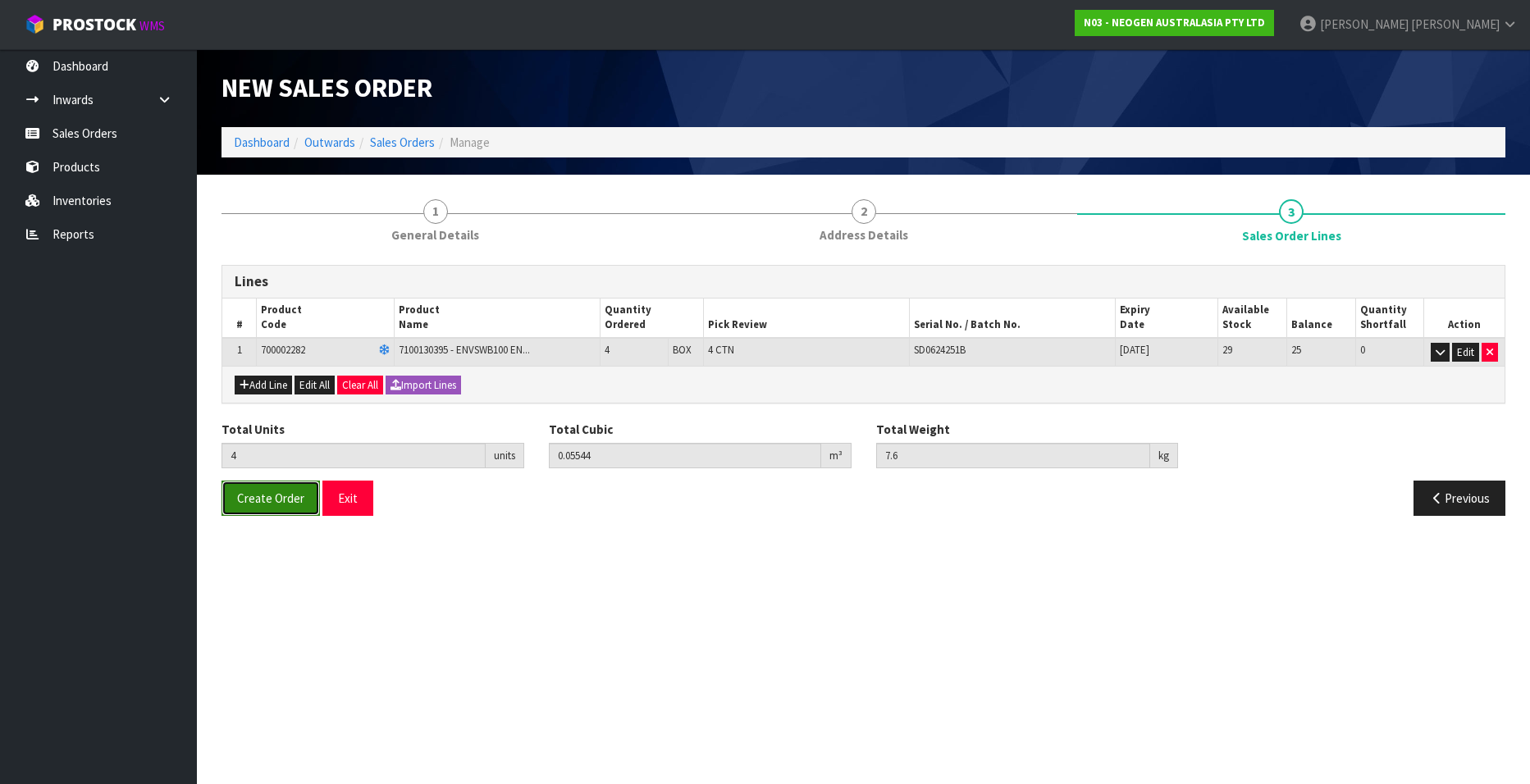
click at [256, 498] on span "Create Order" at bounding box center [271, 498] width 67 height 15
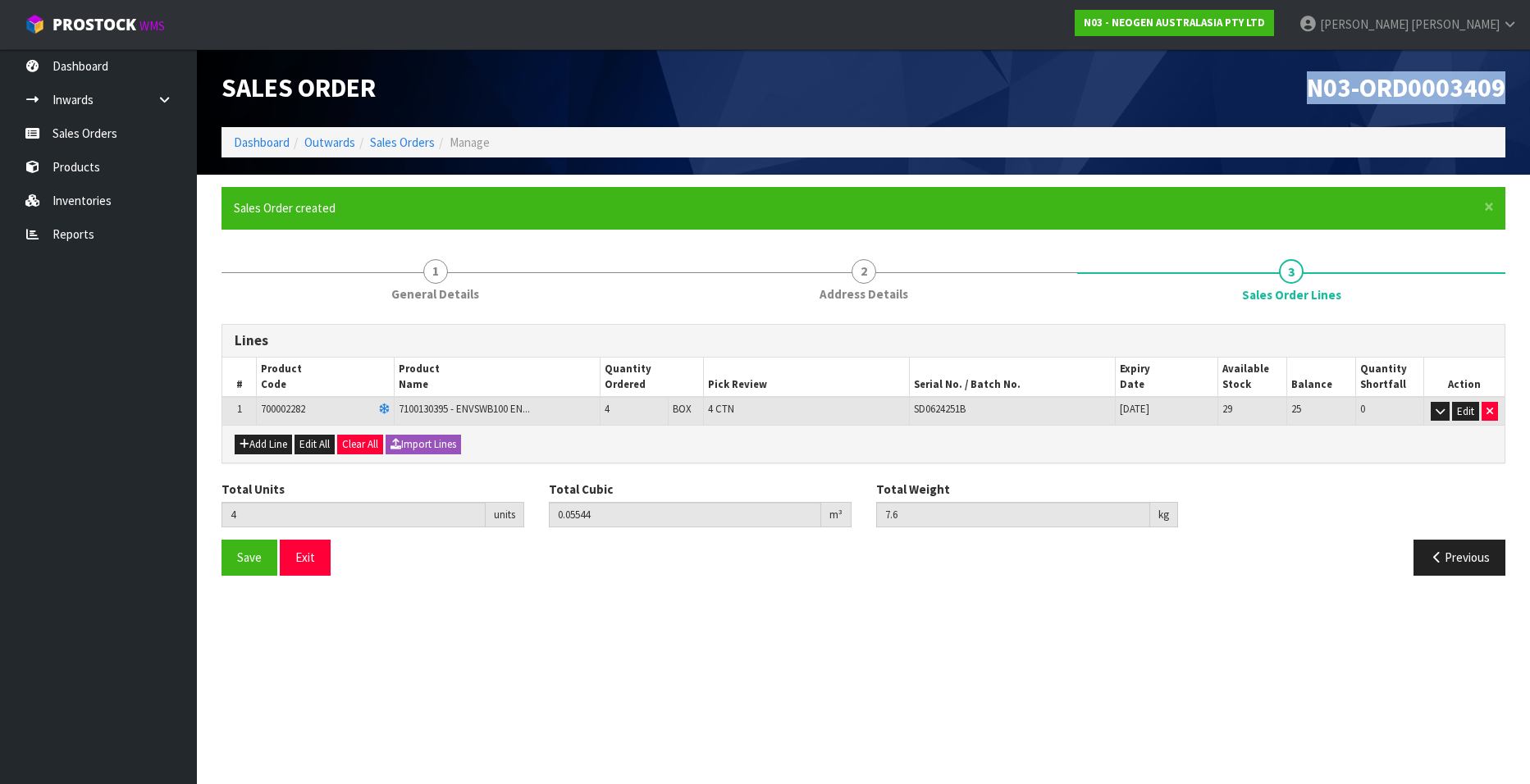
drag, startPoint x: 1309, startPoint y: 85, endPoint x: 1502, endPoint y: 85, distance: 193.0
click at [1502, 85] on span "N03-ORD0003409" at bounding box center [1406, 87] width 198 height 33
copy span "N03-ORD0003409"
drag, startPoint x: 384, startPoint y: 143, endPoint x: 376, endPoint y: 154, distance: 13.6
click at [384, 143] on link "Sales Orders" at bounding box center [402, 142] width 65 height 15
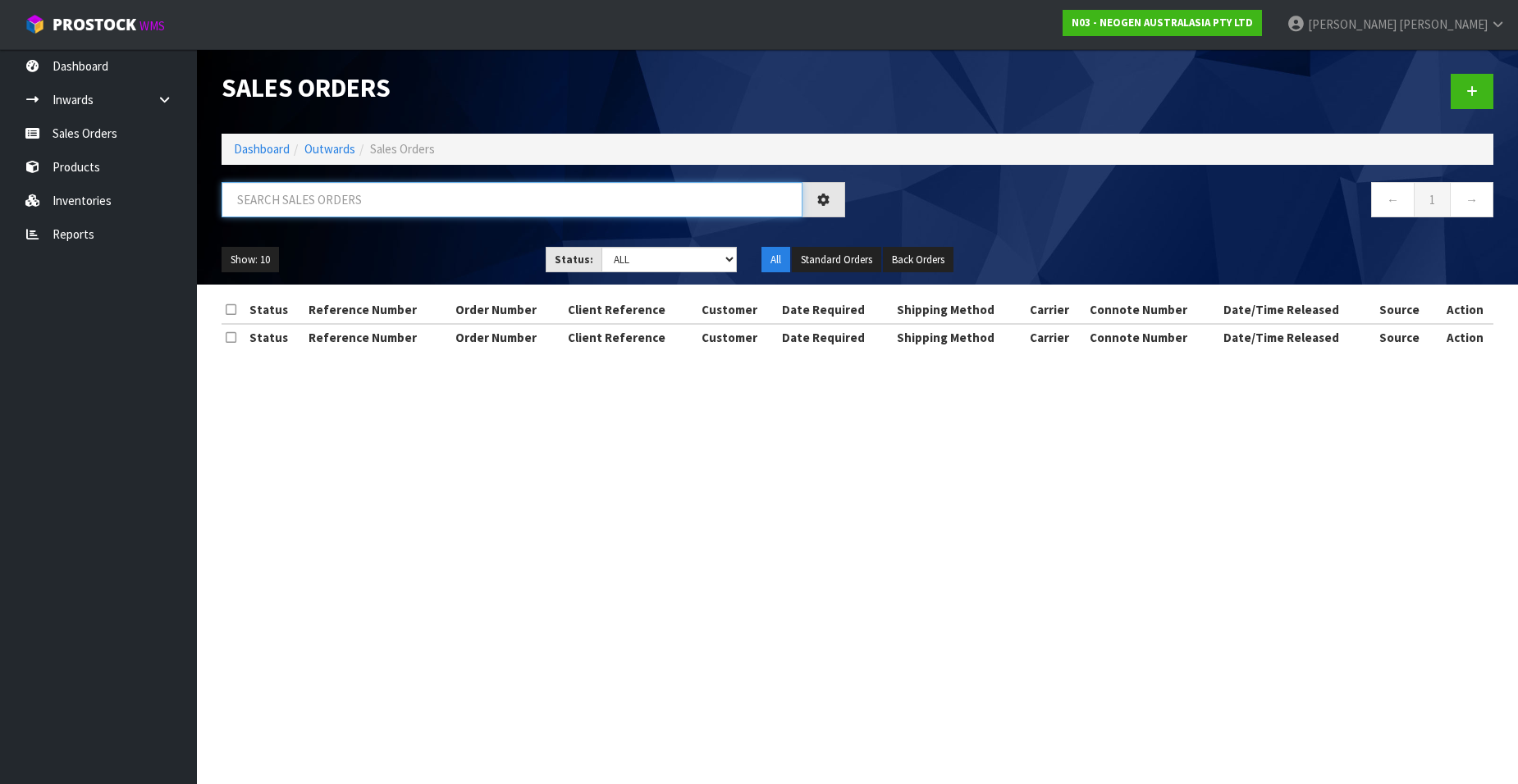
click at [307, 198] on input "text" at bounding box center [512, 199] width 581 height 35
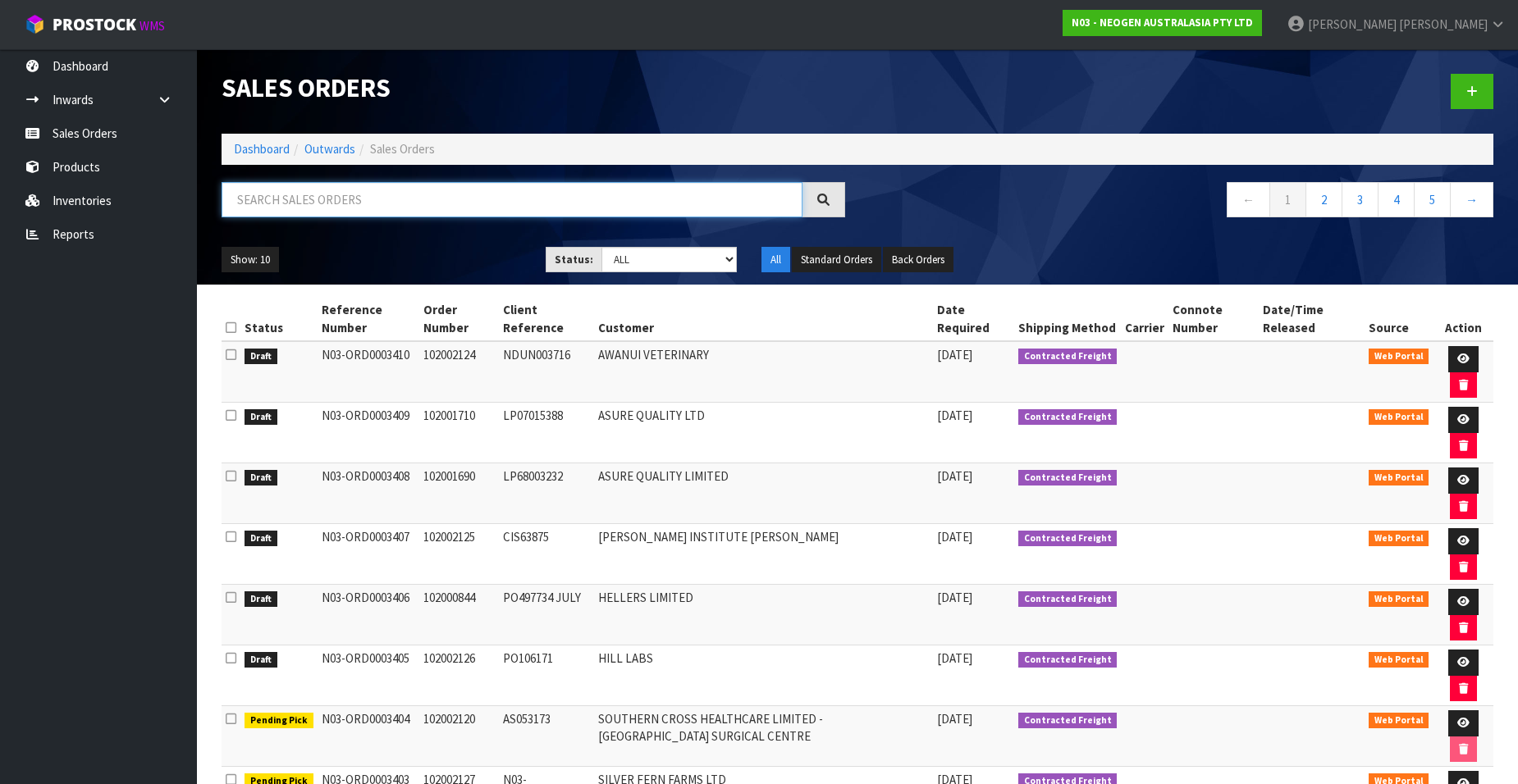
paste input "102001828"
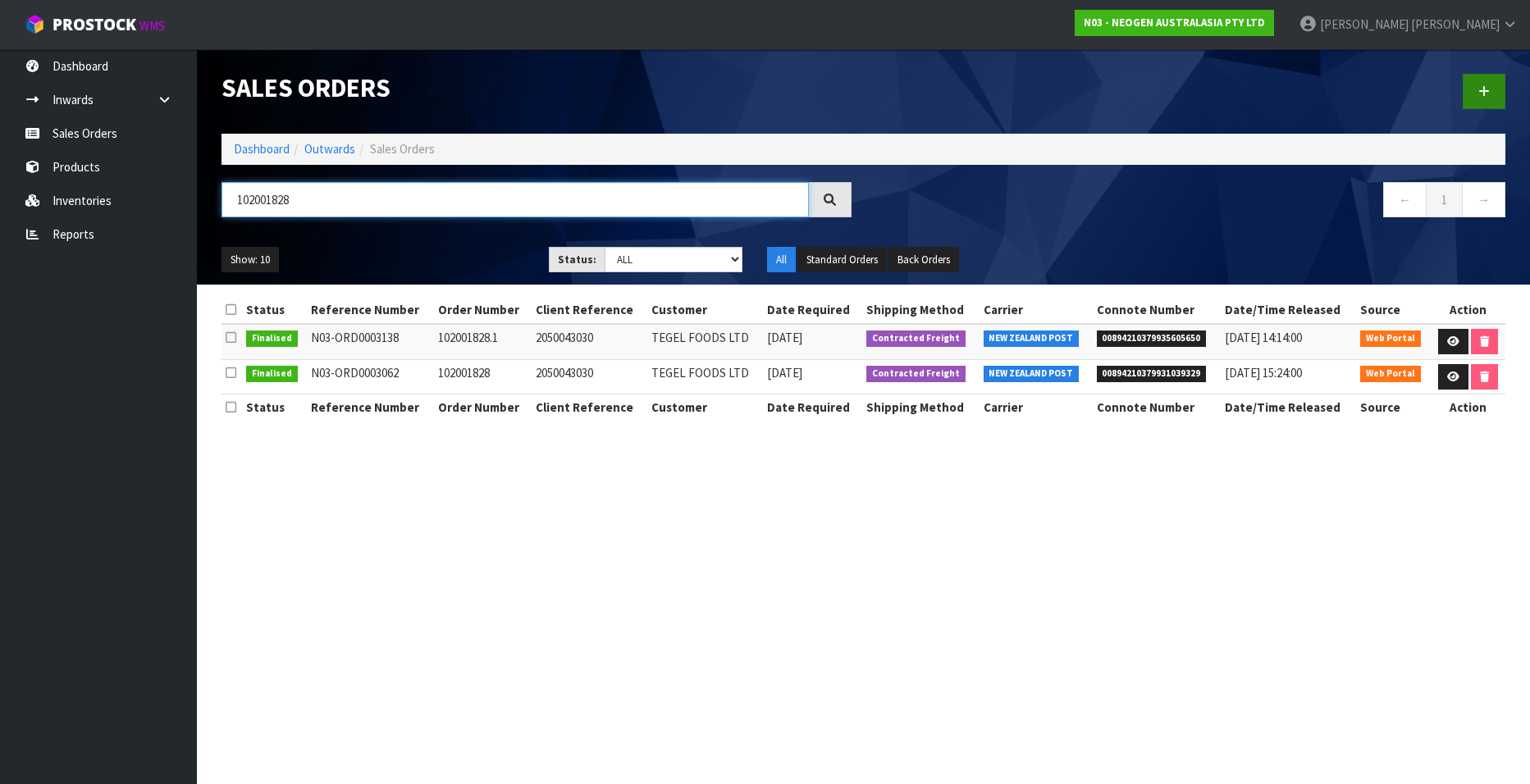
type input "102001828"
click at [1480, 85] on link at bounding box center [1484, 91] width 43 height 35
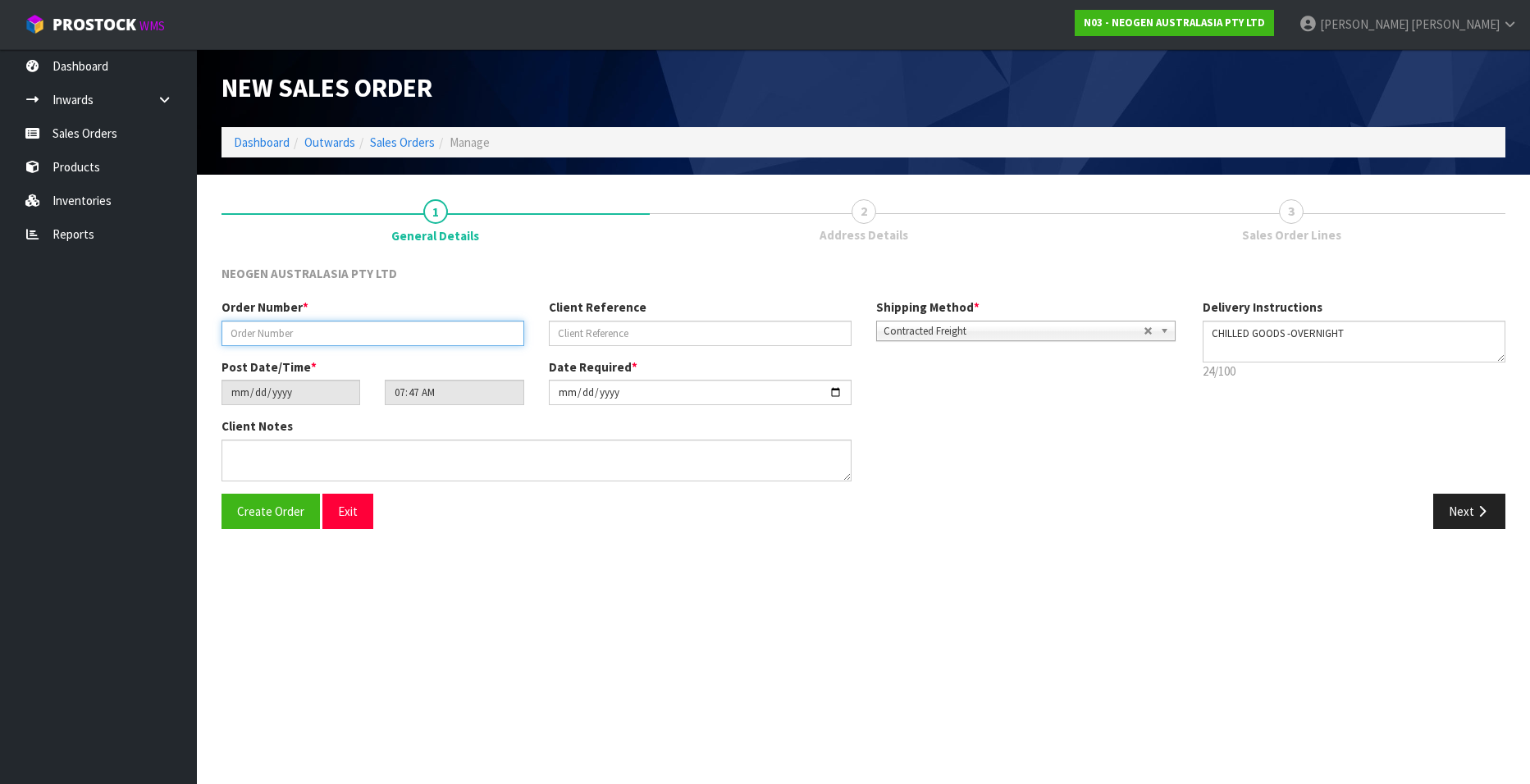
click at [382, 333] on input "text" at bounding box center [373, 334] width 303 height 25
paste input "102001828"
type input "102001828.2"
click at [580, 335] on input "text" at bounding box center [700, 334] width 303 height 25
paste input "2050043030"
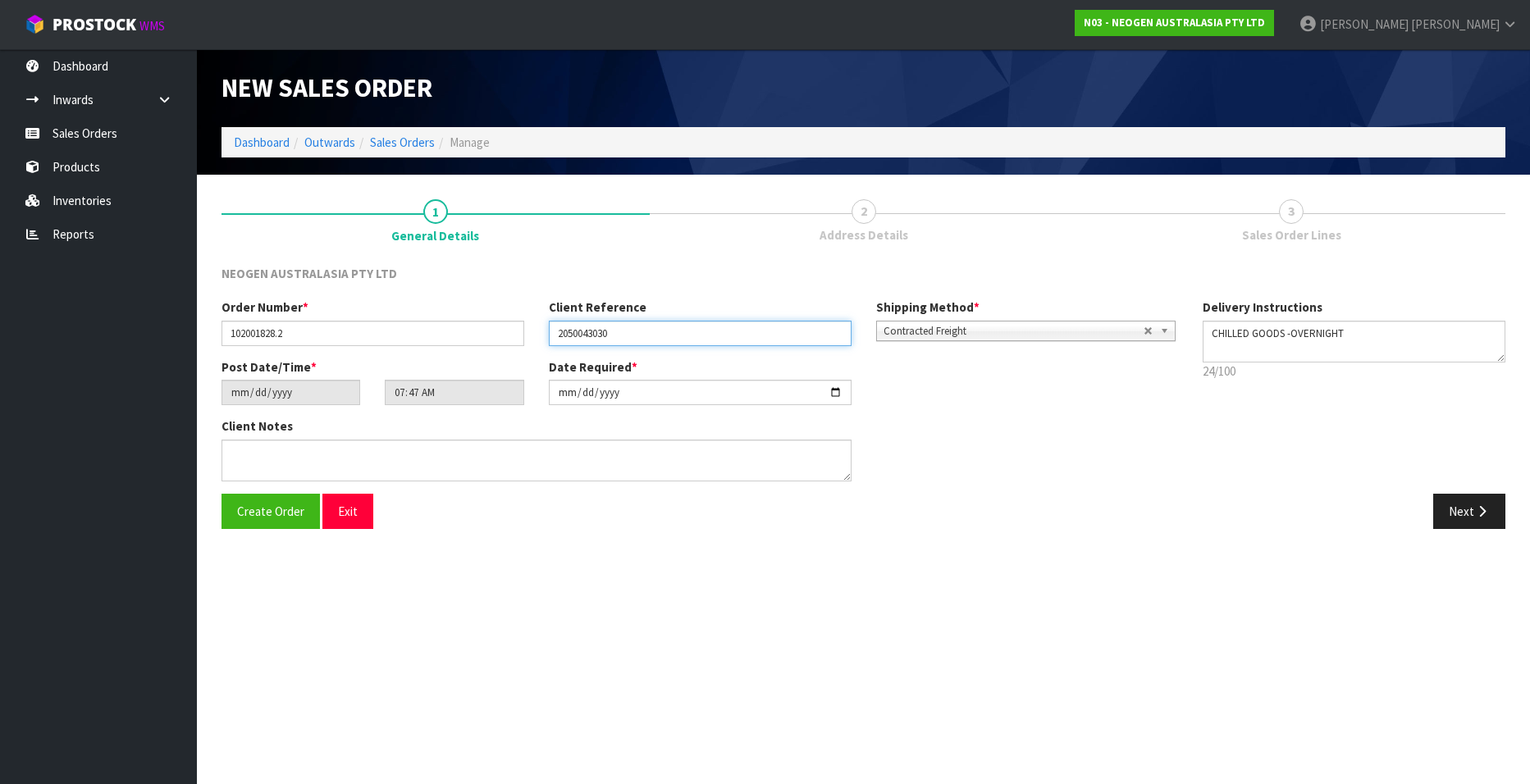
type input "2050043030"
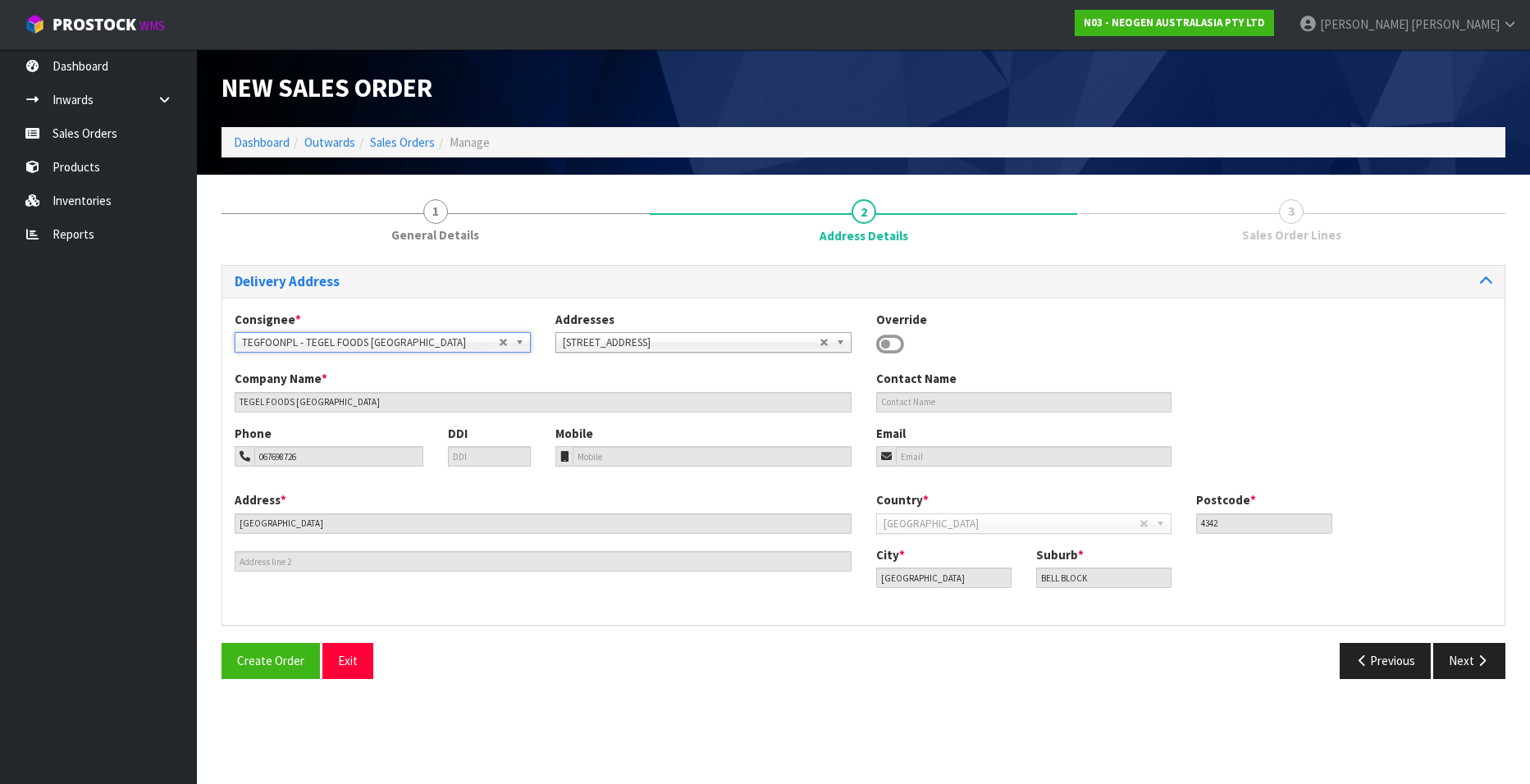
click at [398, 337] on span "TEGFOONPL - TEGEL FOODS [GEOGRAPHIC_DATA]" at bounding box center [370, 343] width 257 height 20
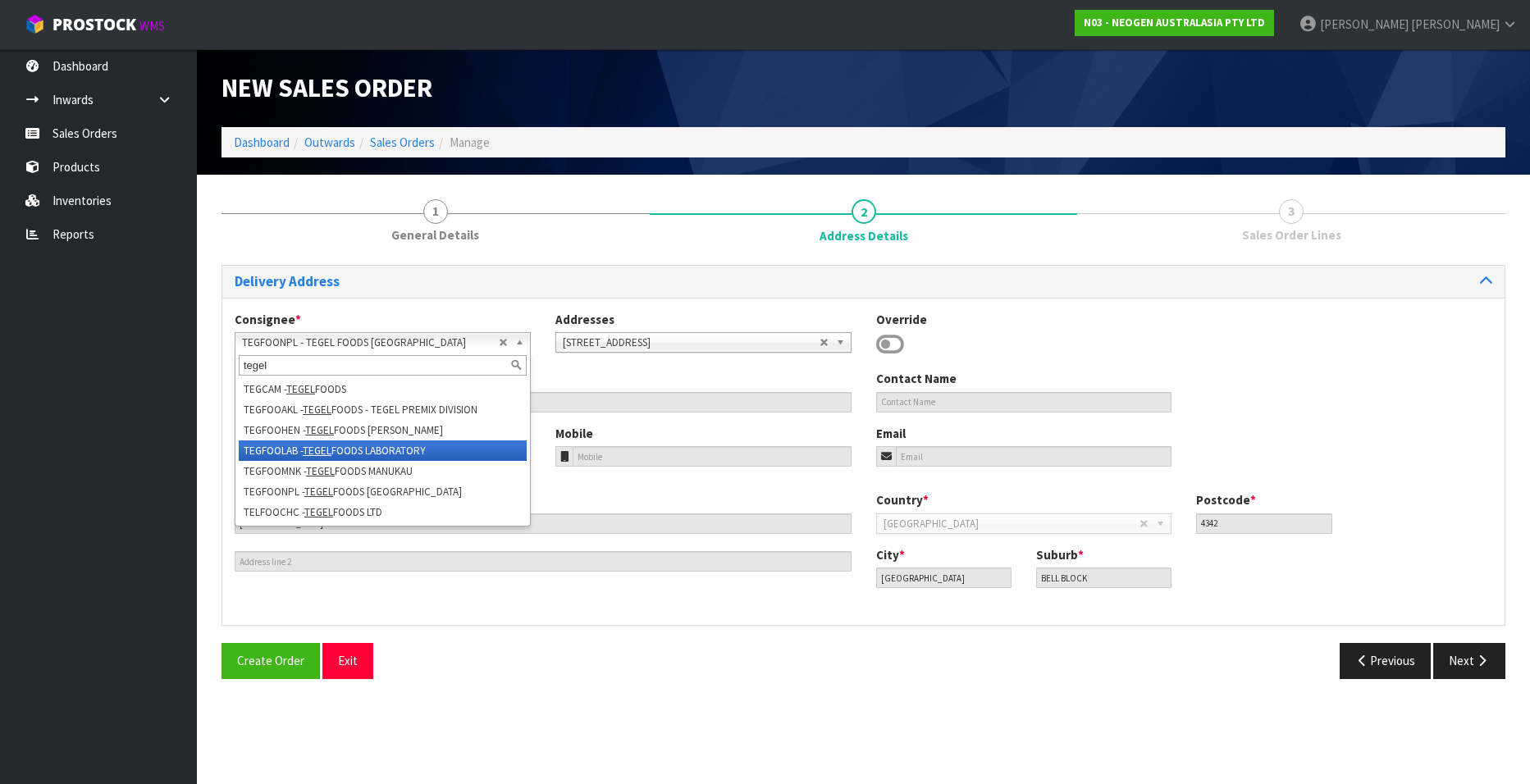
type input "tegel"
click at [329, 447] on em "TEGEL" at bounding box center [317, 450] width 29 height 14
type input "TEGEL FOODS LABORATORY"
type input "067698726"
type input "95 PARAITE ROAD,"
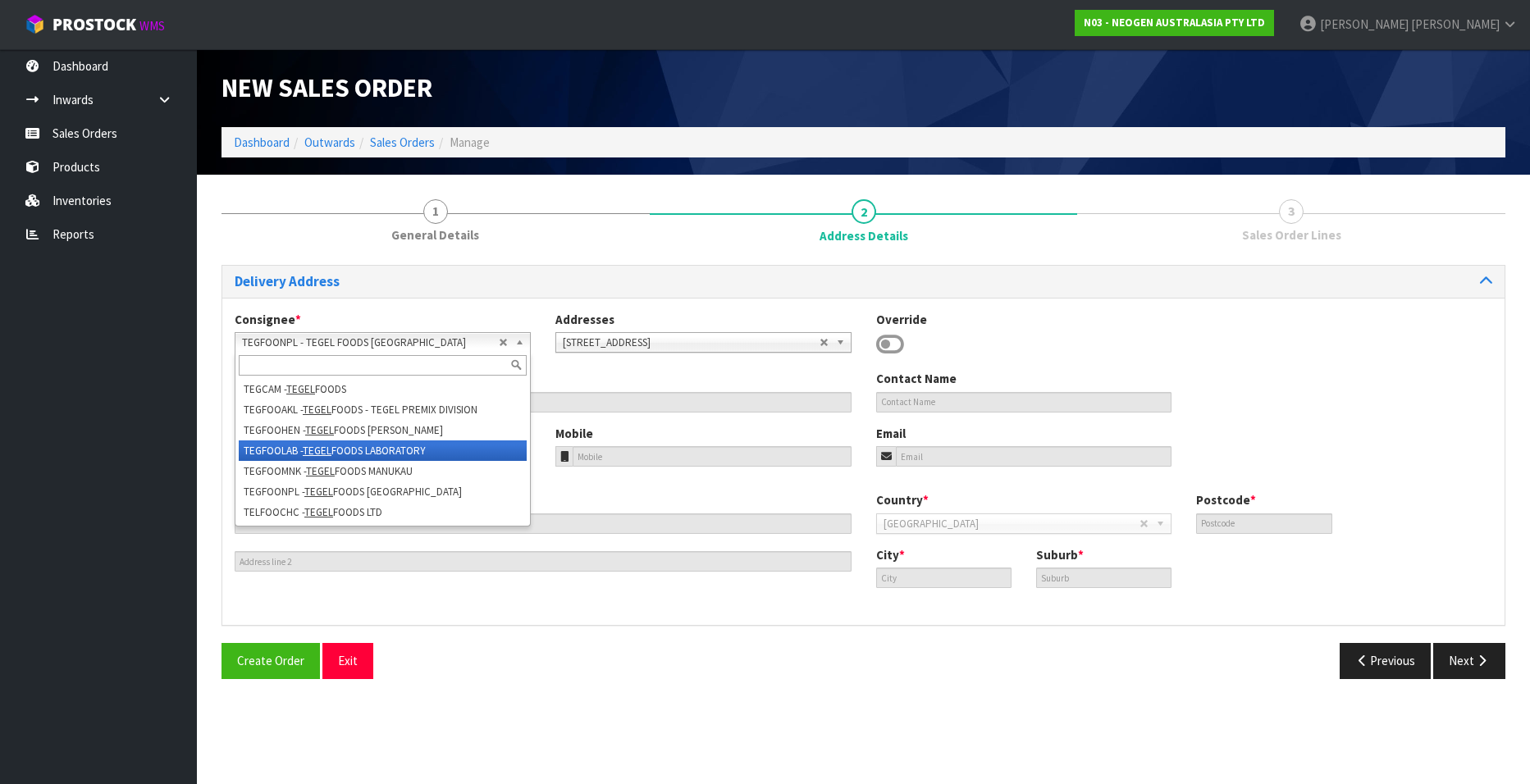
type input "4312"
type input "BELL BLOCK"
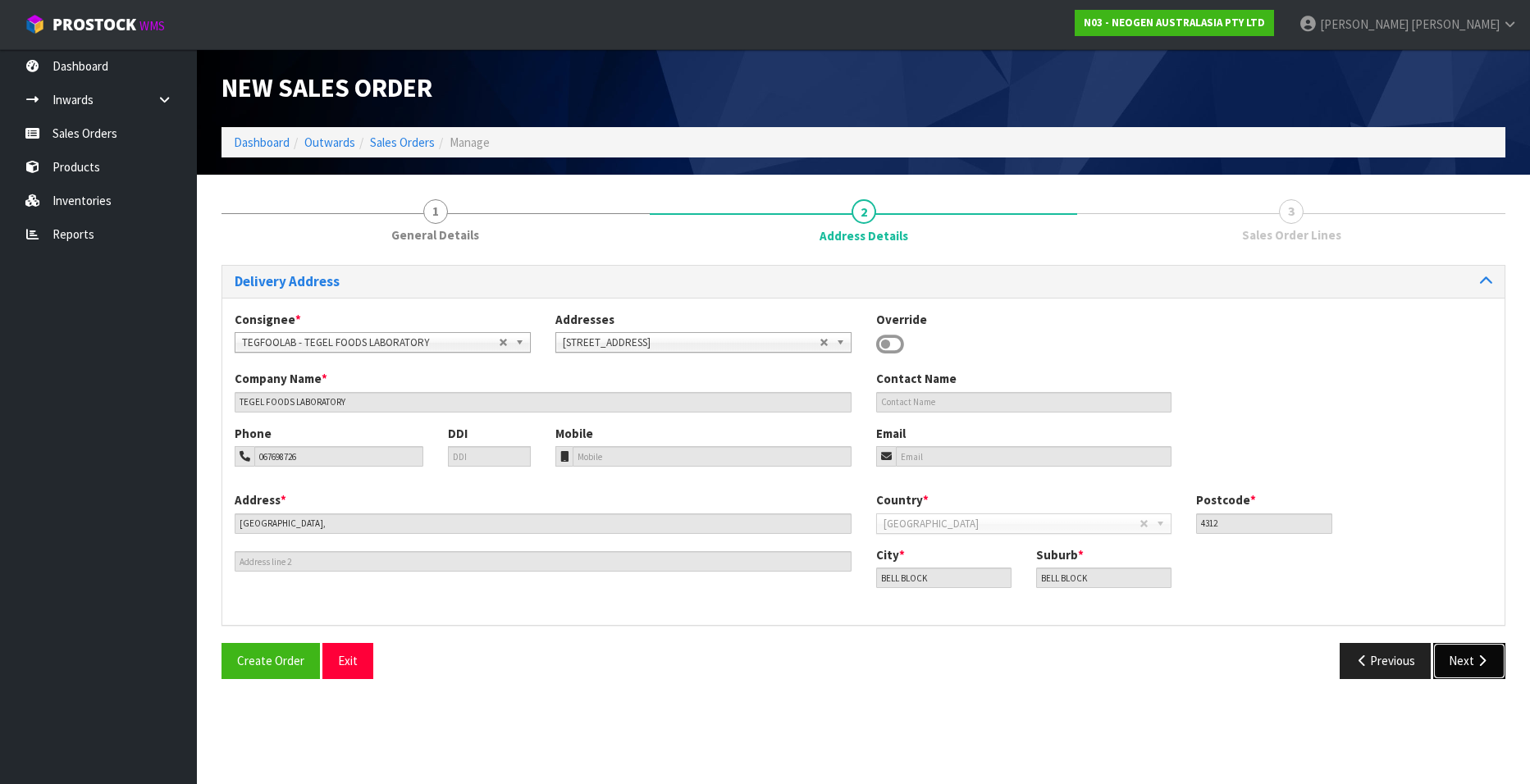
click at [1470, 665] on button "Next" at bounding box center [1469, 660] width 72 height 35
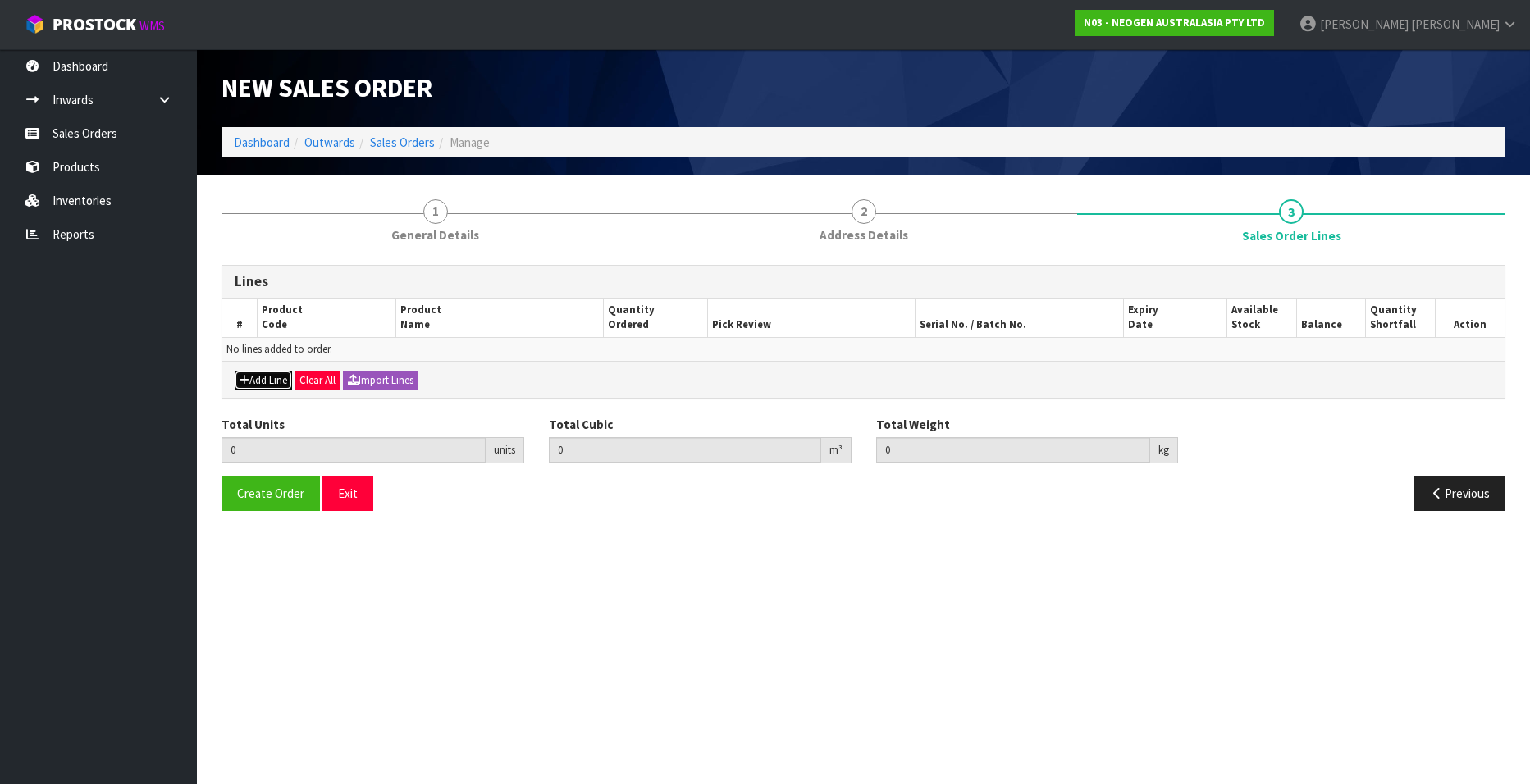
click at [255, 376] on button "Add Line" at bounding box center [263, 381] width 57 height 20
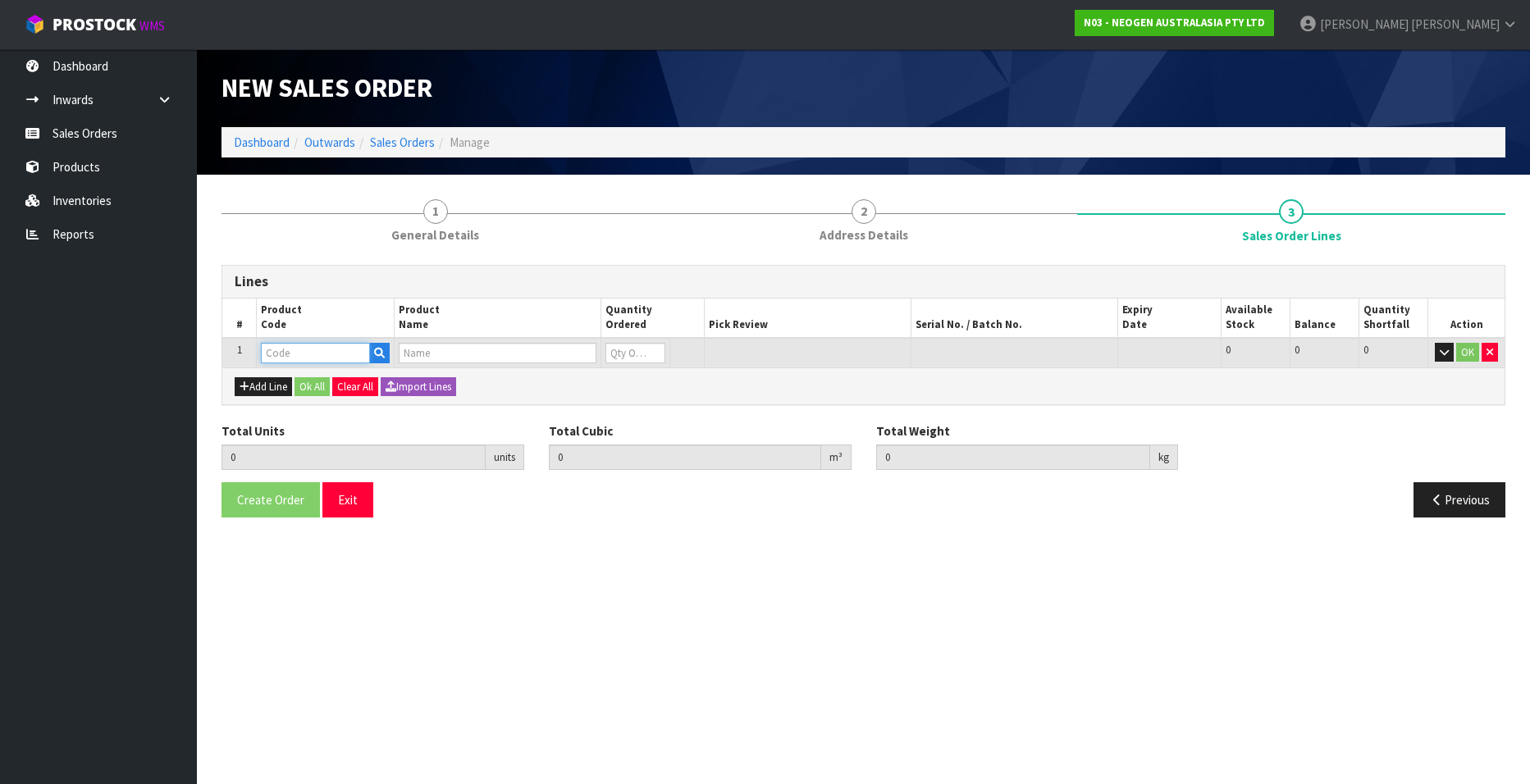
click at [332, 350] on input "text" at bounding box center [316, 353] width 109 height 21
paste input "700002282"
type input "700002282"
type input "0.000000"
type input "0.000"
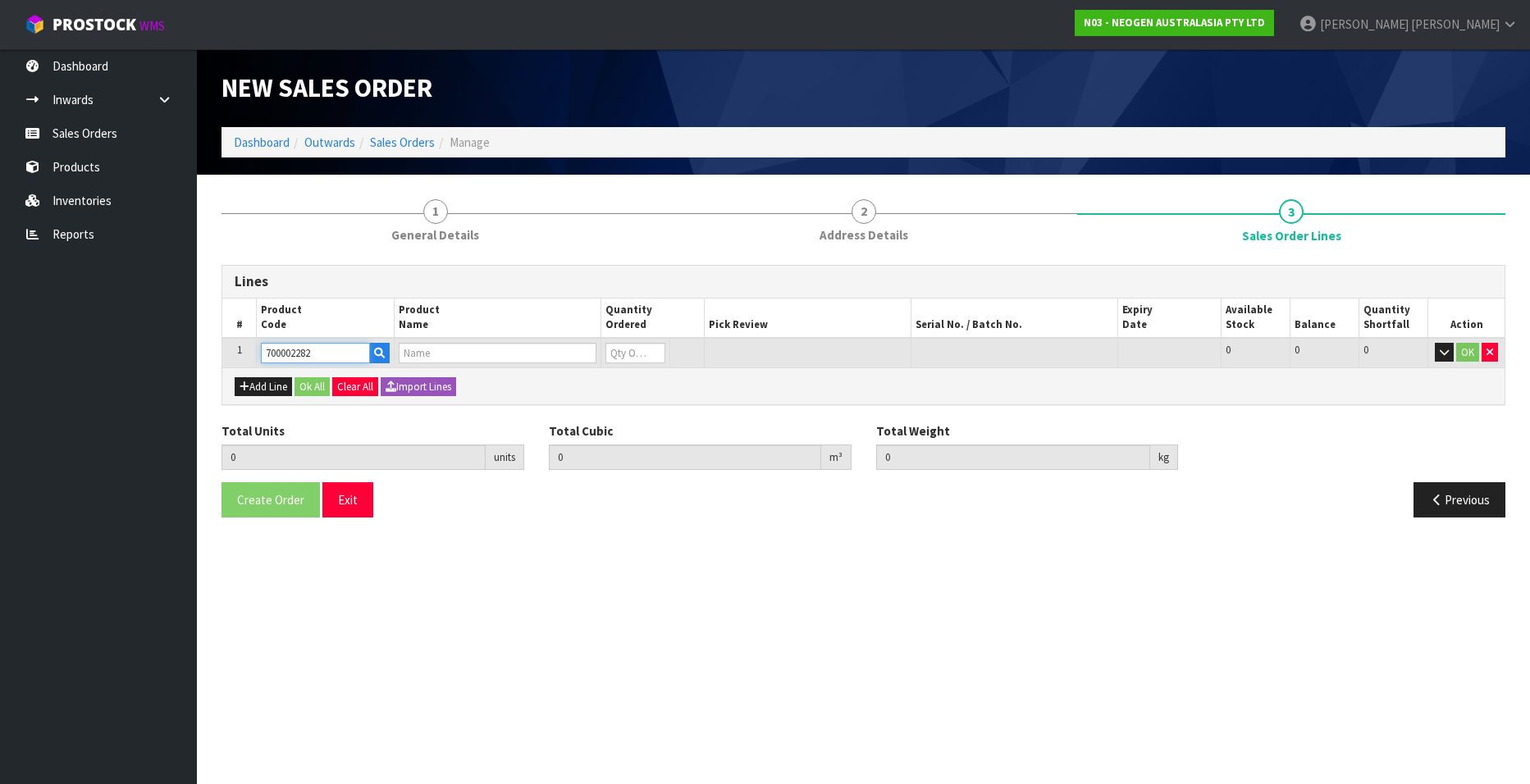
type input "7100130395 - ENVSWB100 ENVIRO SWAB 100/CS"
type input "0"
type input "700002282"
type input "1"
type input "0.01386"
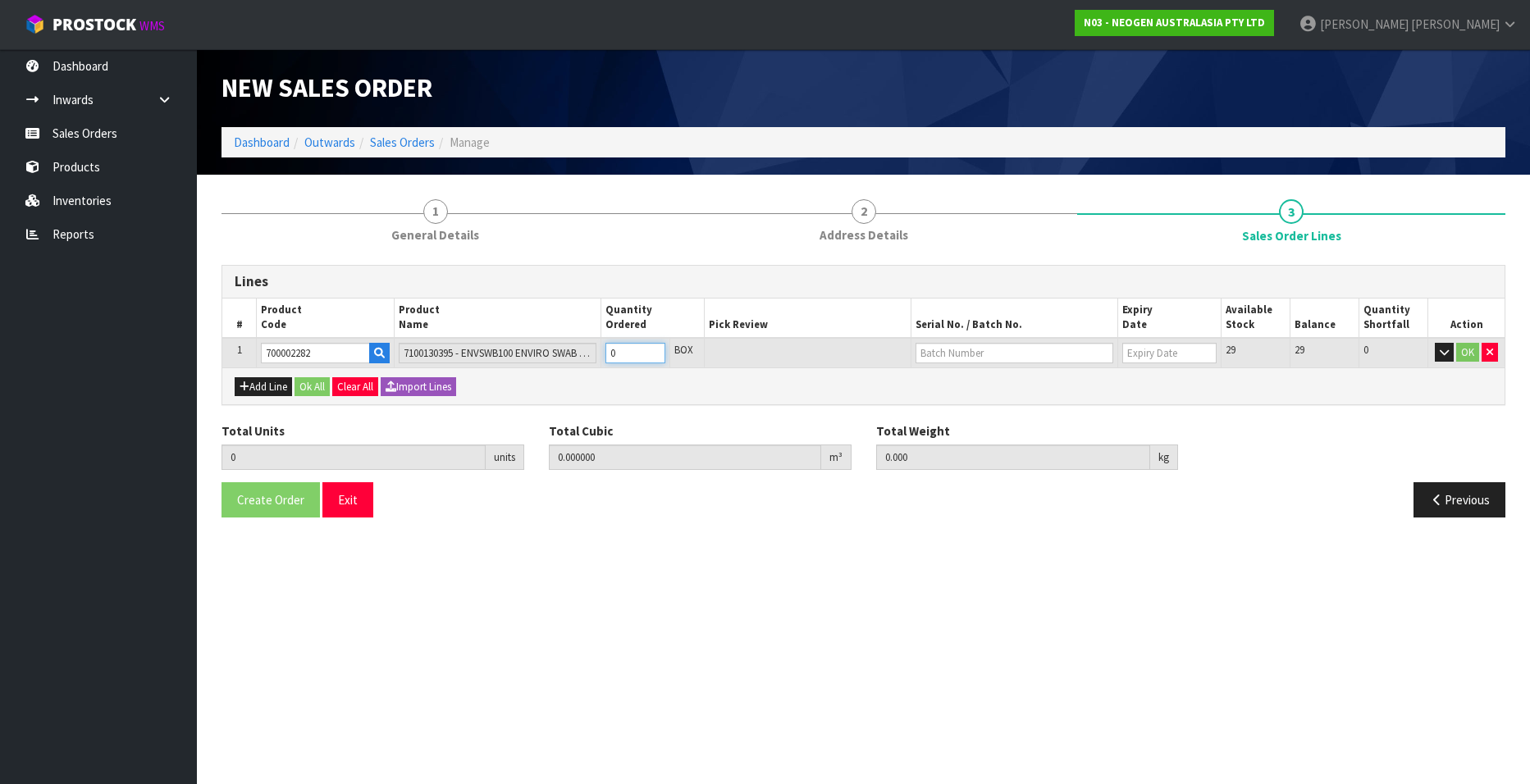
type input "1.9"
type input "1"
click at [653, 349] on input "1" at bounding box center [636, 353] width 60 height 21
type input "2"
type input "0.02772"
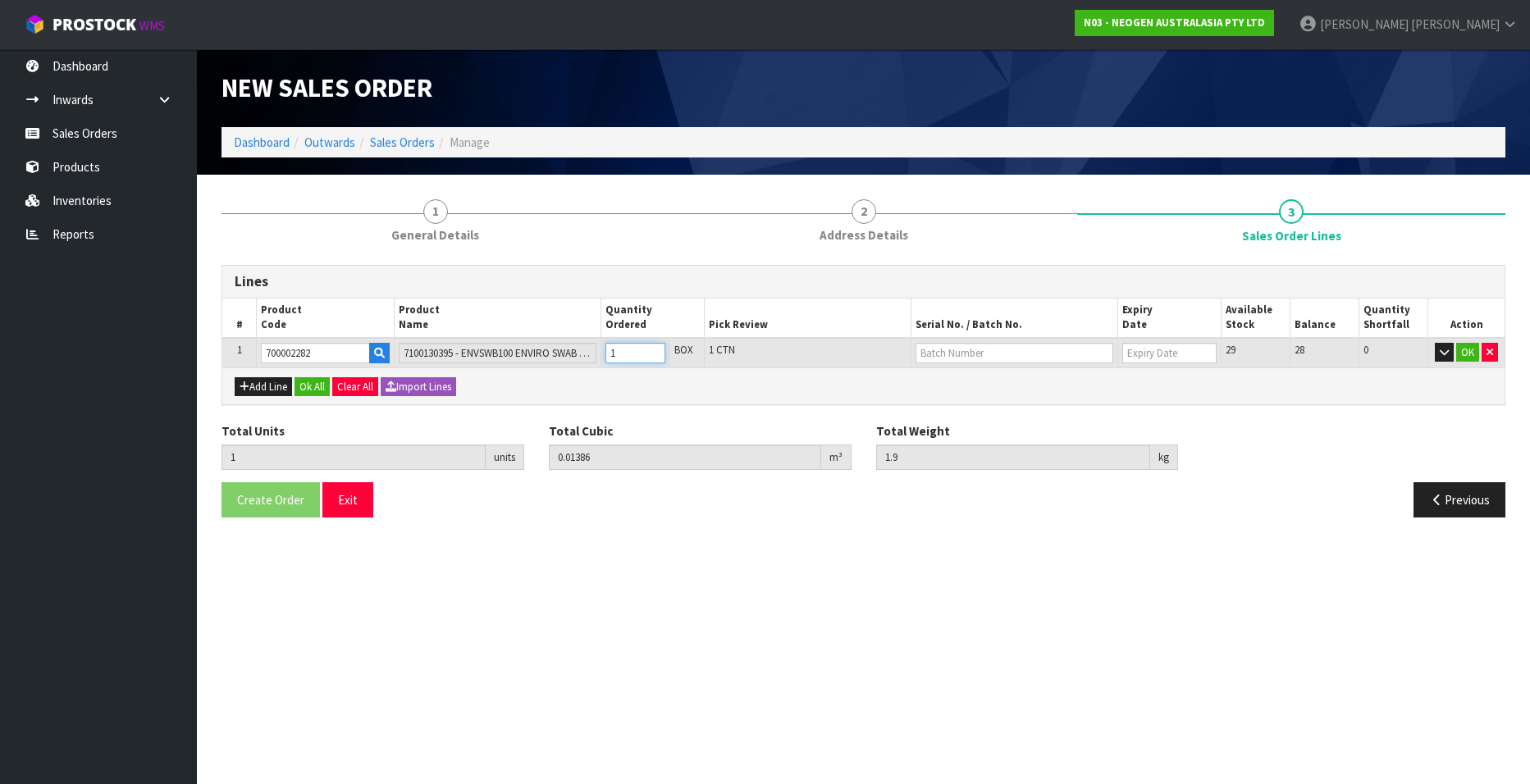
type input "3.8"
type input "2"
click at [653, 349] on input "2" at bounding box center [636, 353] width 60 height 21
type input "3"
type input "0.04158"
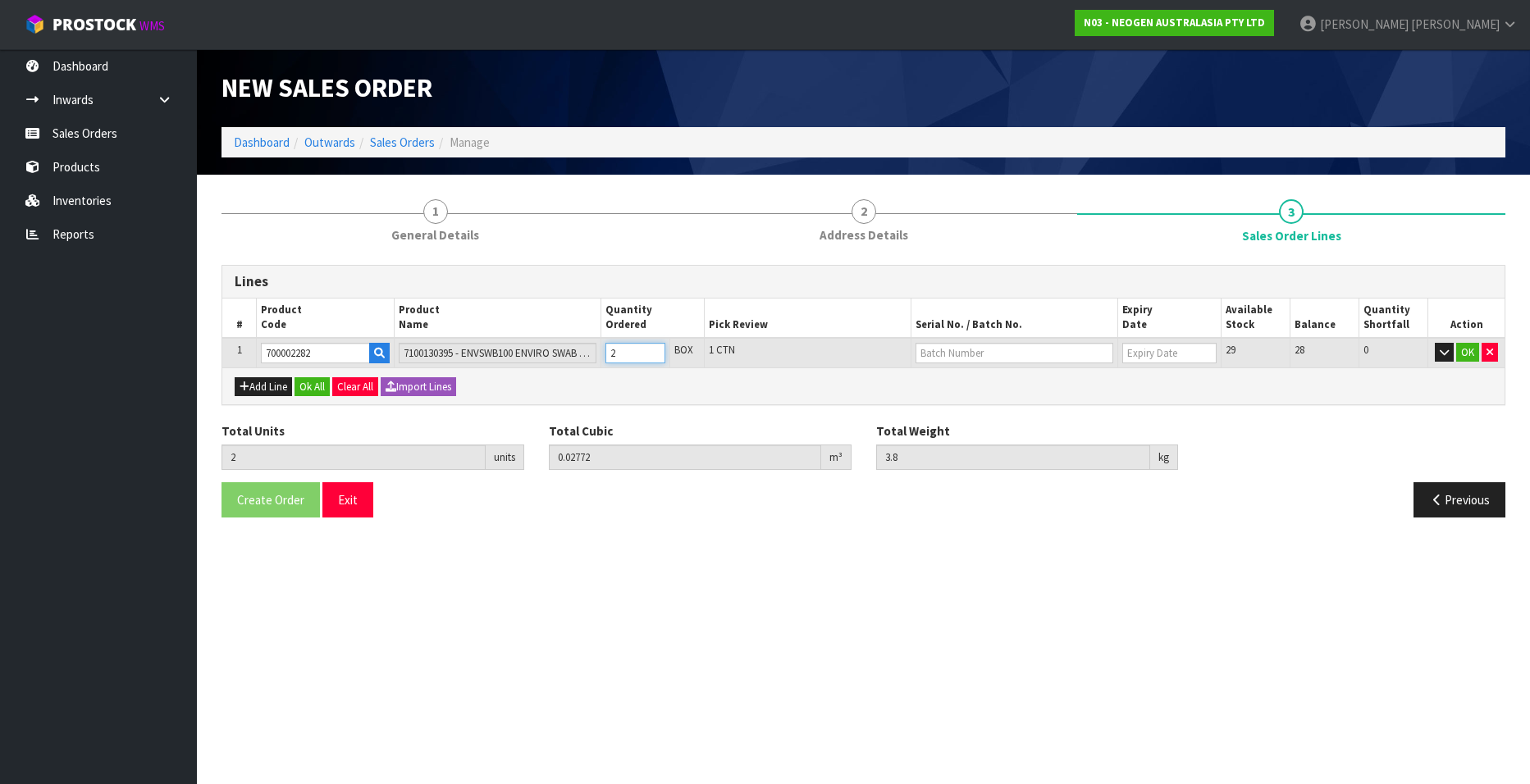
type input "5.7"
type input "3"
click at [653, 349] on input "3" at bounding box center [636, 353] width 60 height 21
type input "4"
type input "0.05544"
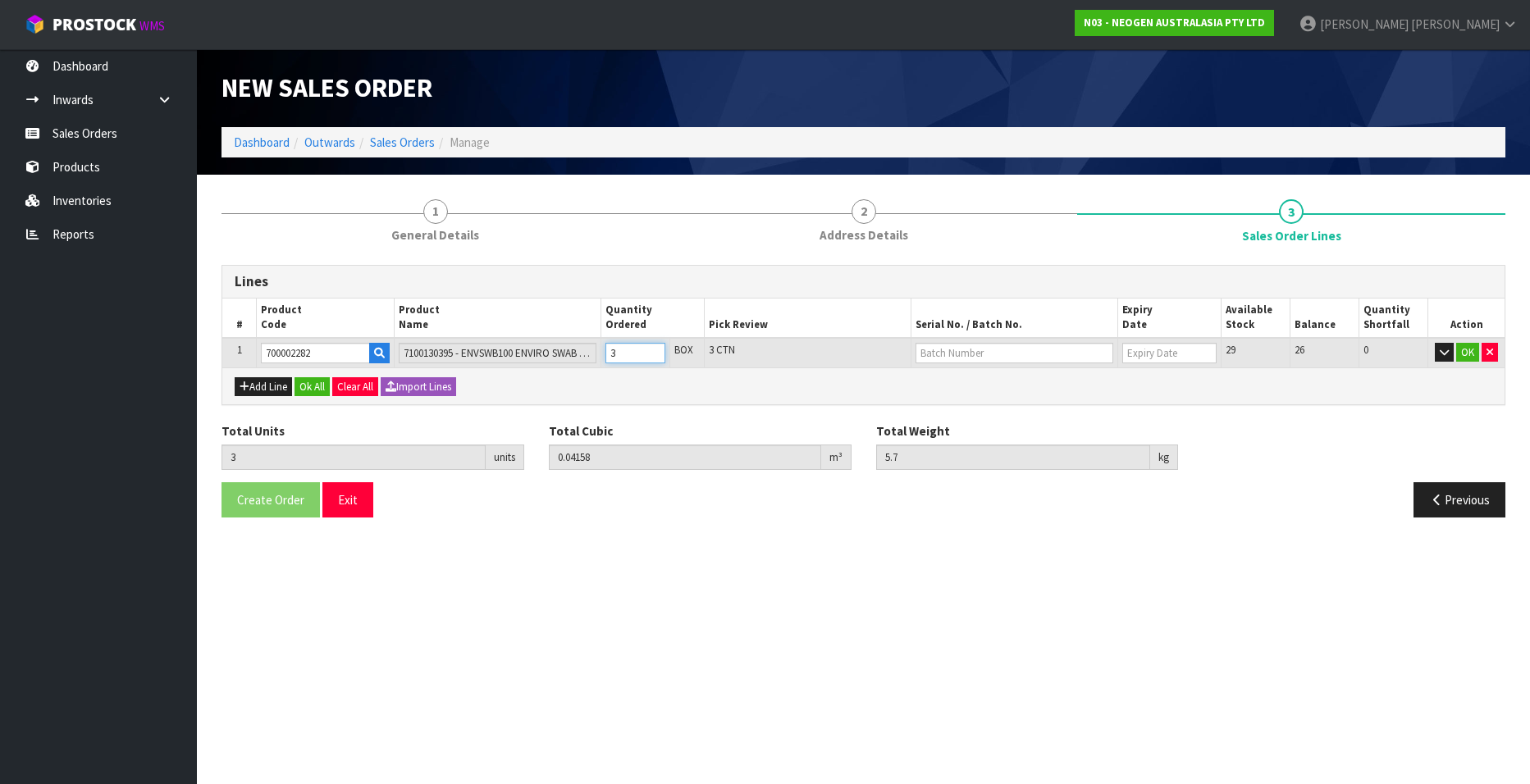
type input "7.6"
type input "4"
click at [653, 349] on input "4" at bounding box center [636, 353] width 60 height 21
type input "5"
type input "0.0693"
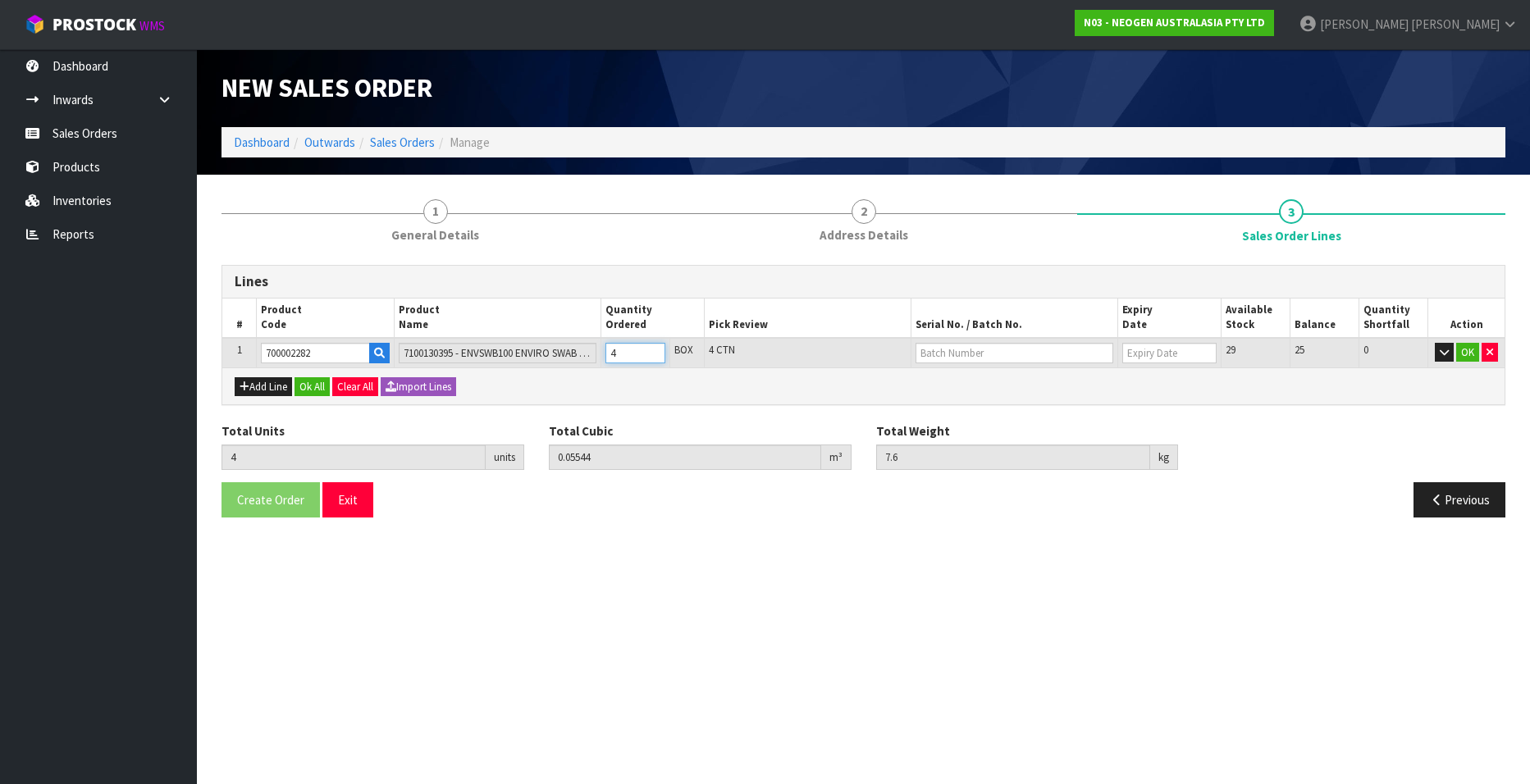
type input "9.5"
type input "5"
click at [653, 349] on input "5" at bounding box center [636, 353] width 60 height 21
type input "6"
type input "0.08316"
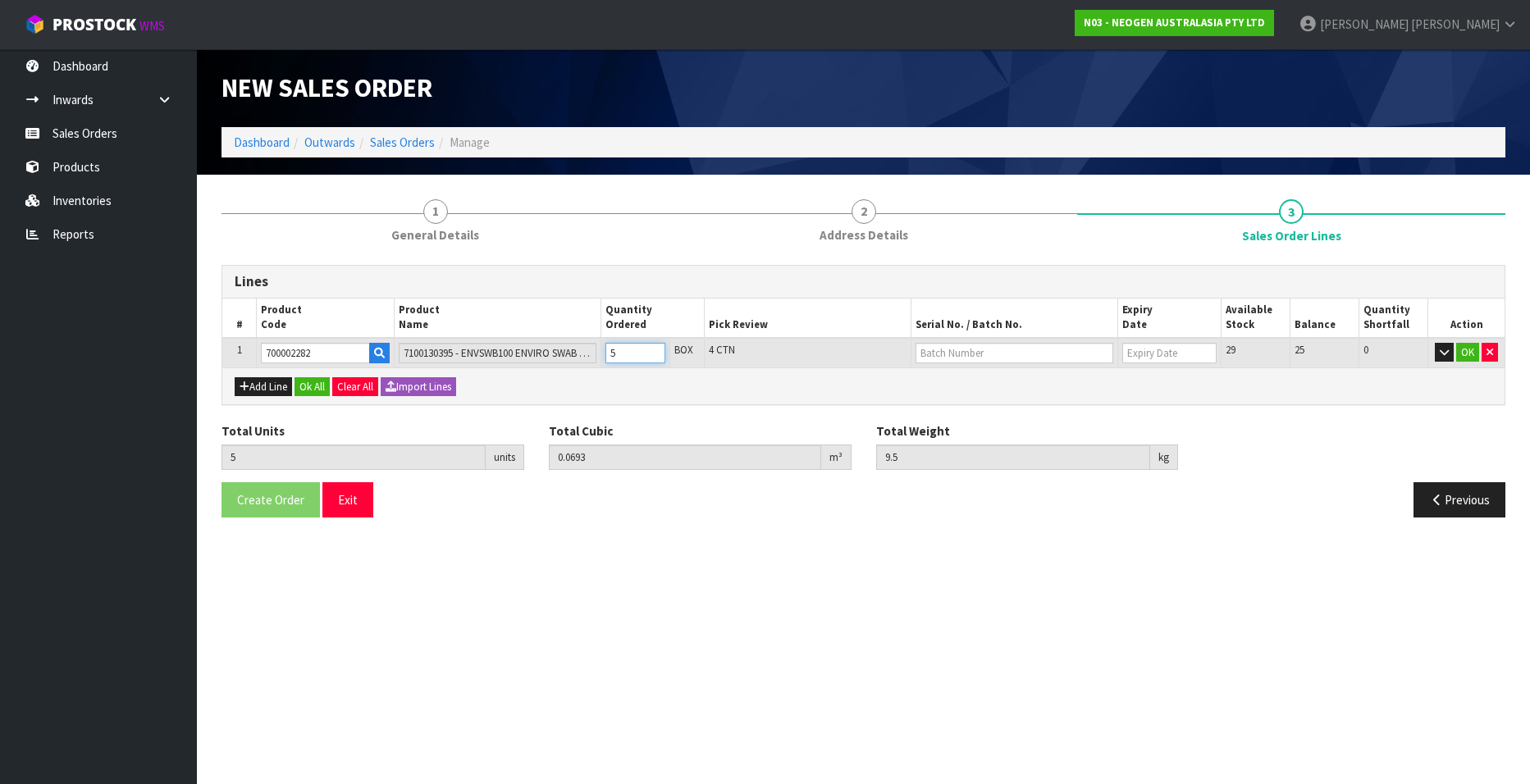
type input "11.4"
type input "6"
click at [653, 349] on input "6" at bounding box center [636, 353] width 60 height 21
type input "7"
type input "0.09702"
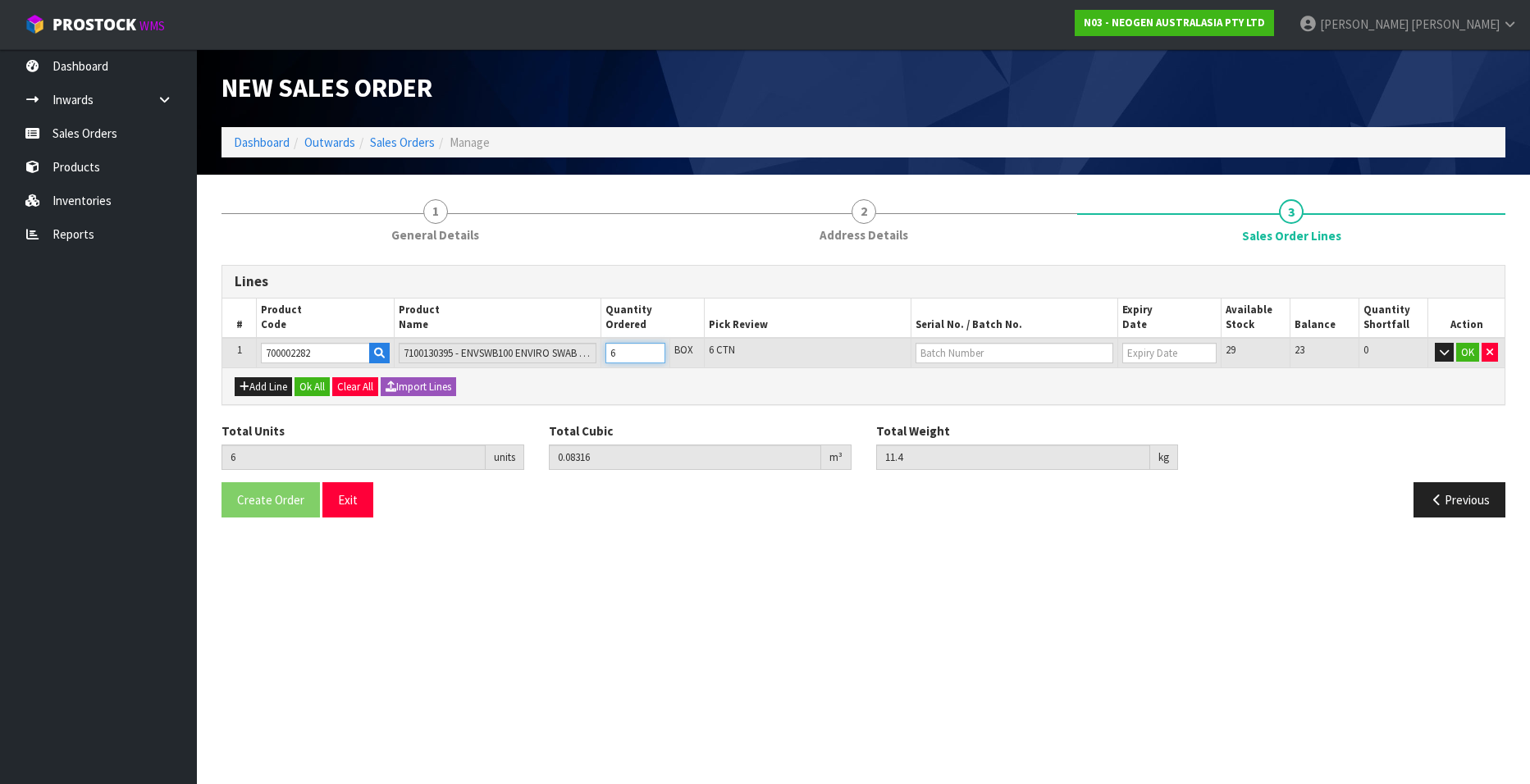
type input "13.3"
type input "7"
click at [653, 349] on input "7" at bounding box center [636, 353] width 60 height 21
type input "8"
type input "0.11088"
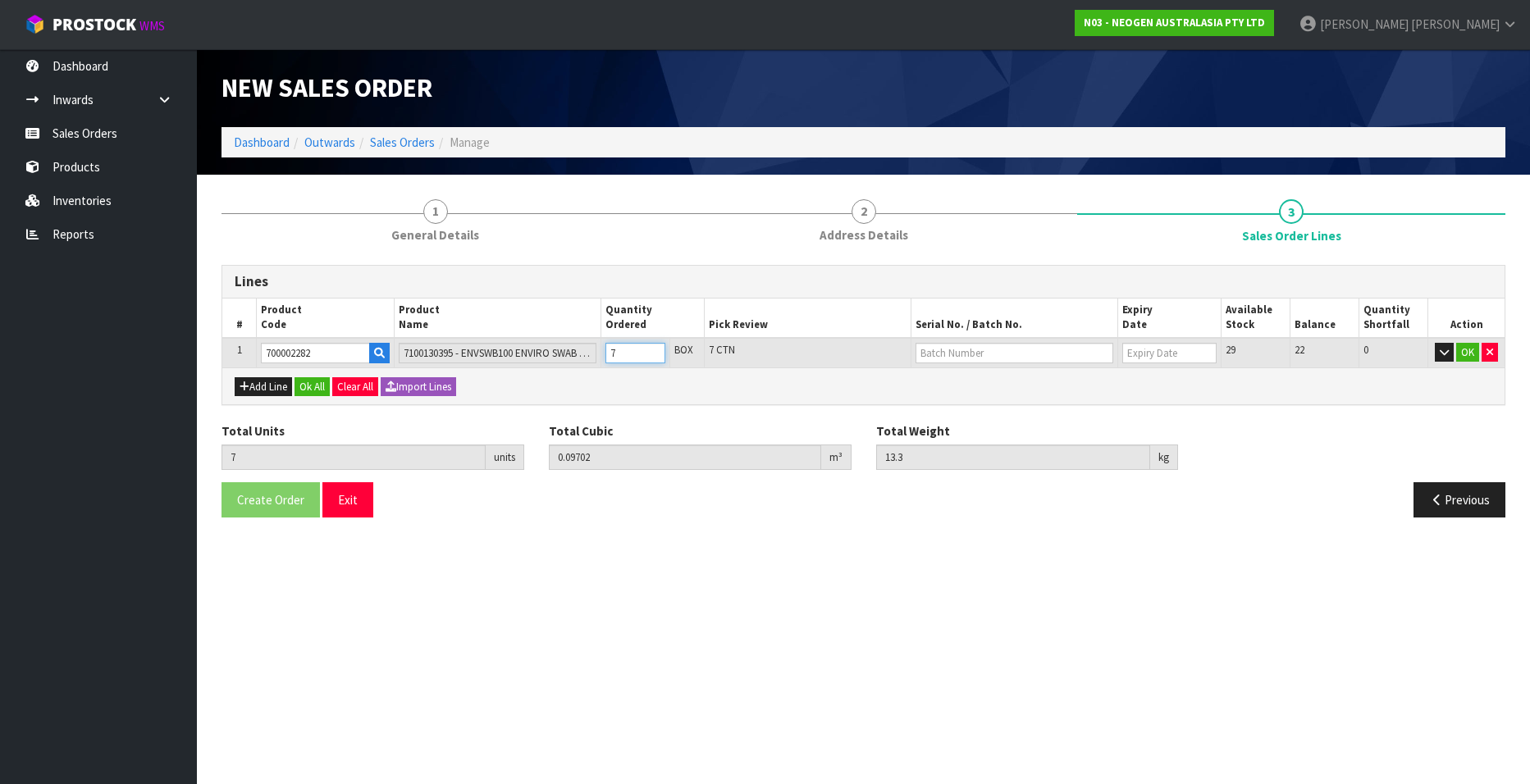
type input "15.2"
type input "8"
click at [653, 349] on input "8" at bounding box center [636, 353] width 60 height 21
type input "9"
type input "0.12474"
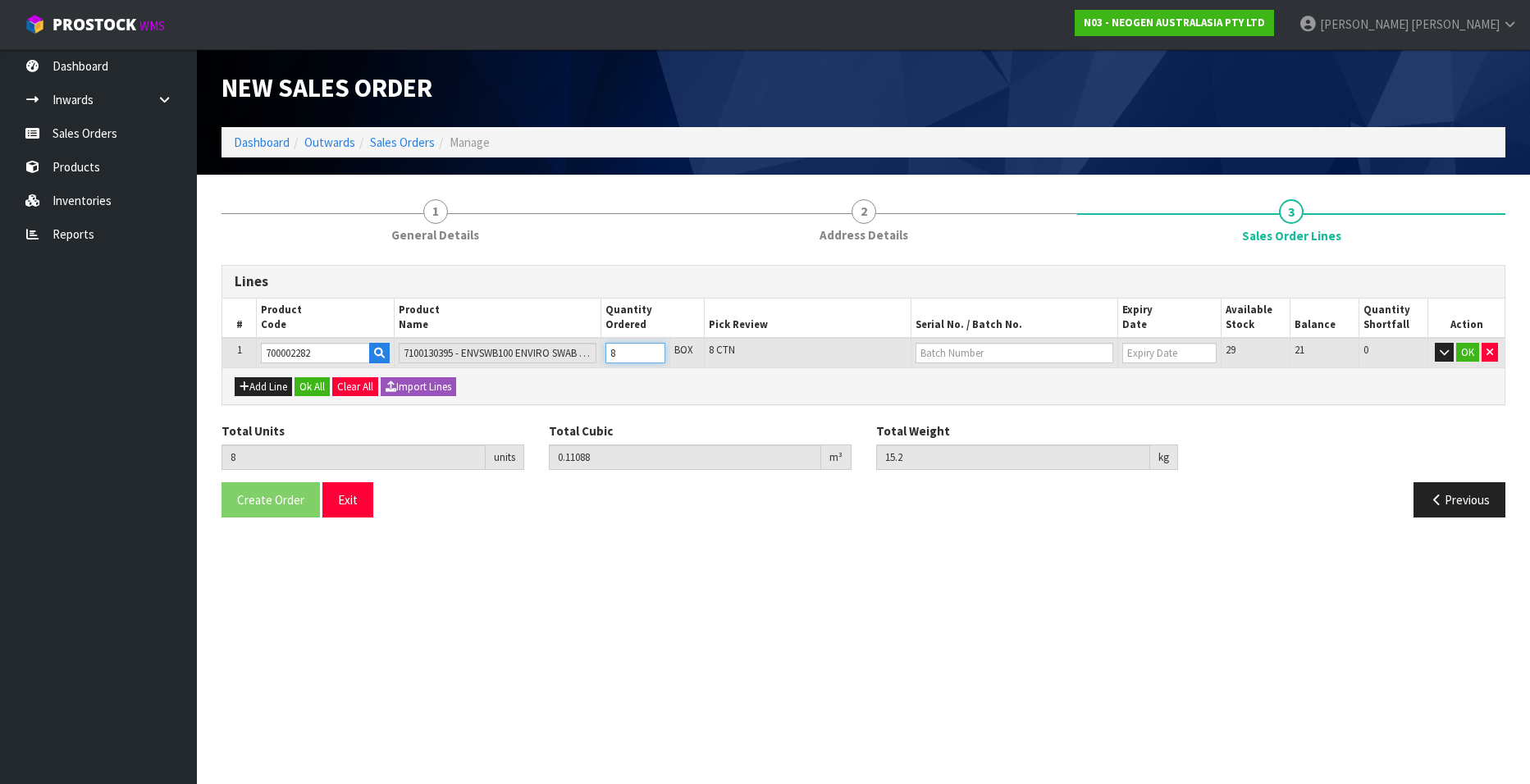
type input "17.1"
type input "9"
click at [653, 349] on input "9" at bounding box center [636, 353] width 60 height 21
type input "10"
type input "0.1386"
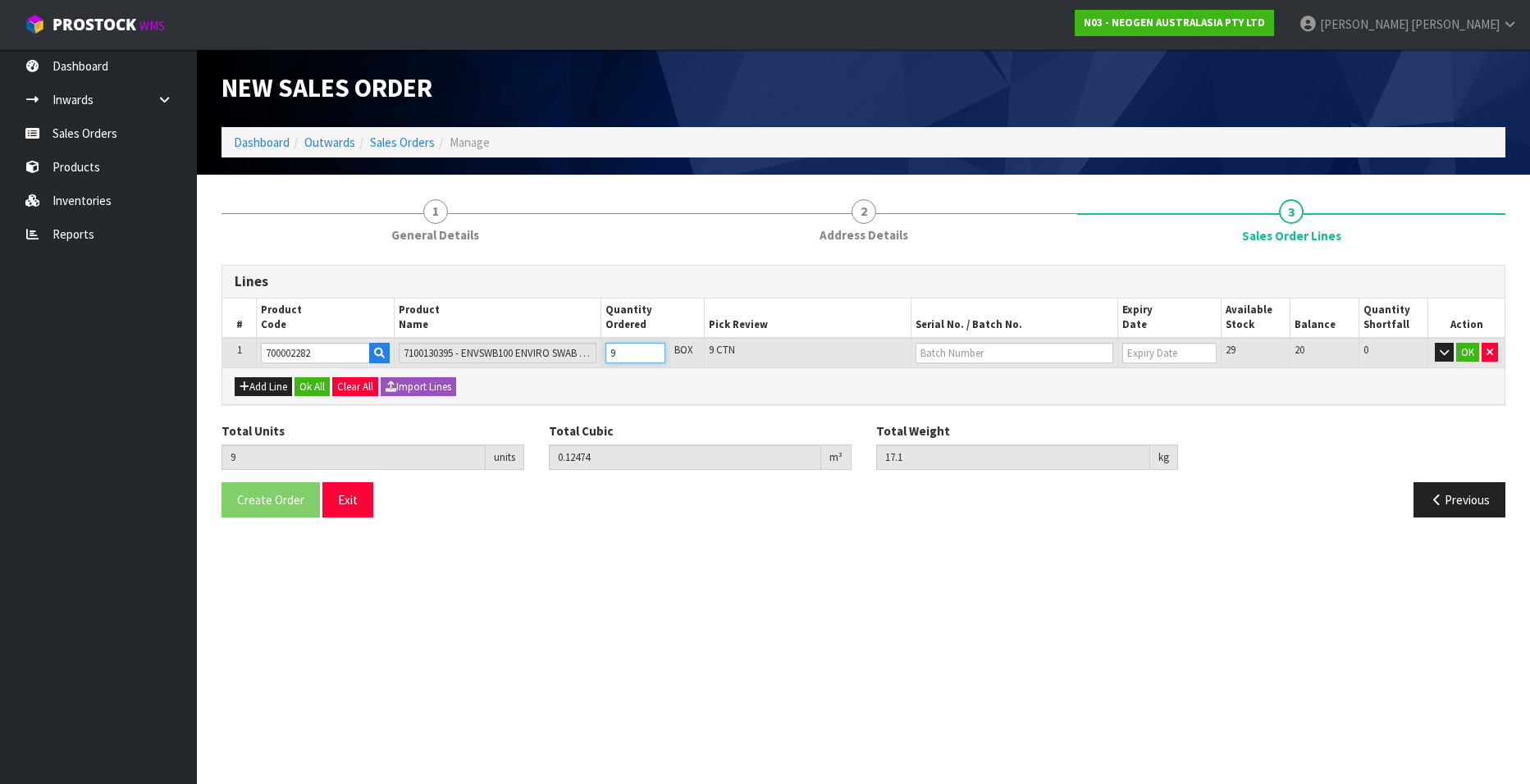
type input "19"
type input "10"
click at [653, 349] on input "10" at bounding box center [636, 353] width 60 height 21
click at [951, 353] on input "text" at bounding box center [1014, 353] width 197 height 21
click at [987, 380] on link "SD0624251B" at bounding box center [981, 381] width 130 height 22
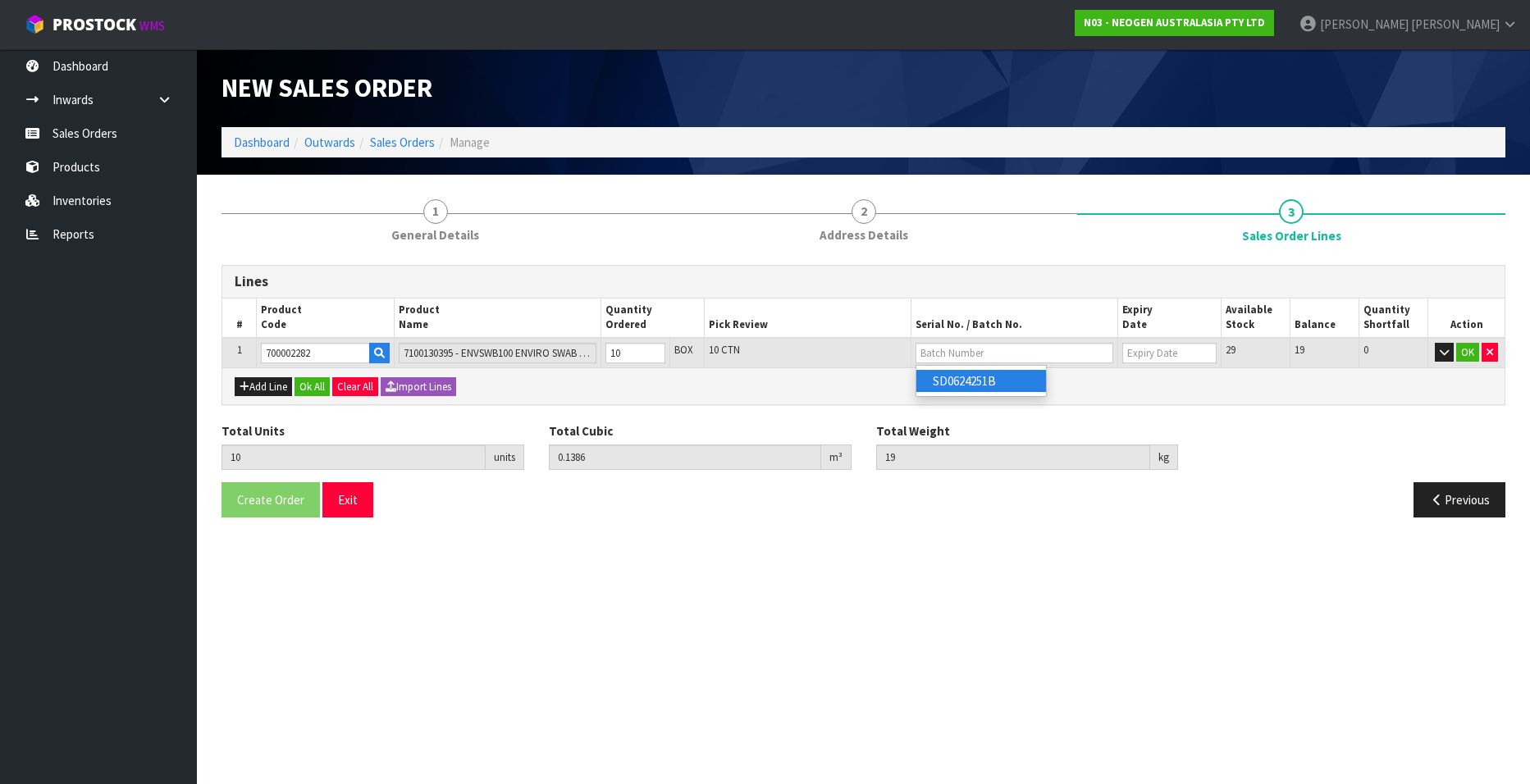
type input "SD0624251B"
type input "[DATE]"
click at [1464, 353] on button "OK" at bounding box center [1467, 353] width 23 height 20
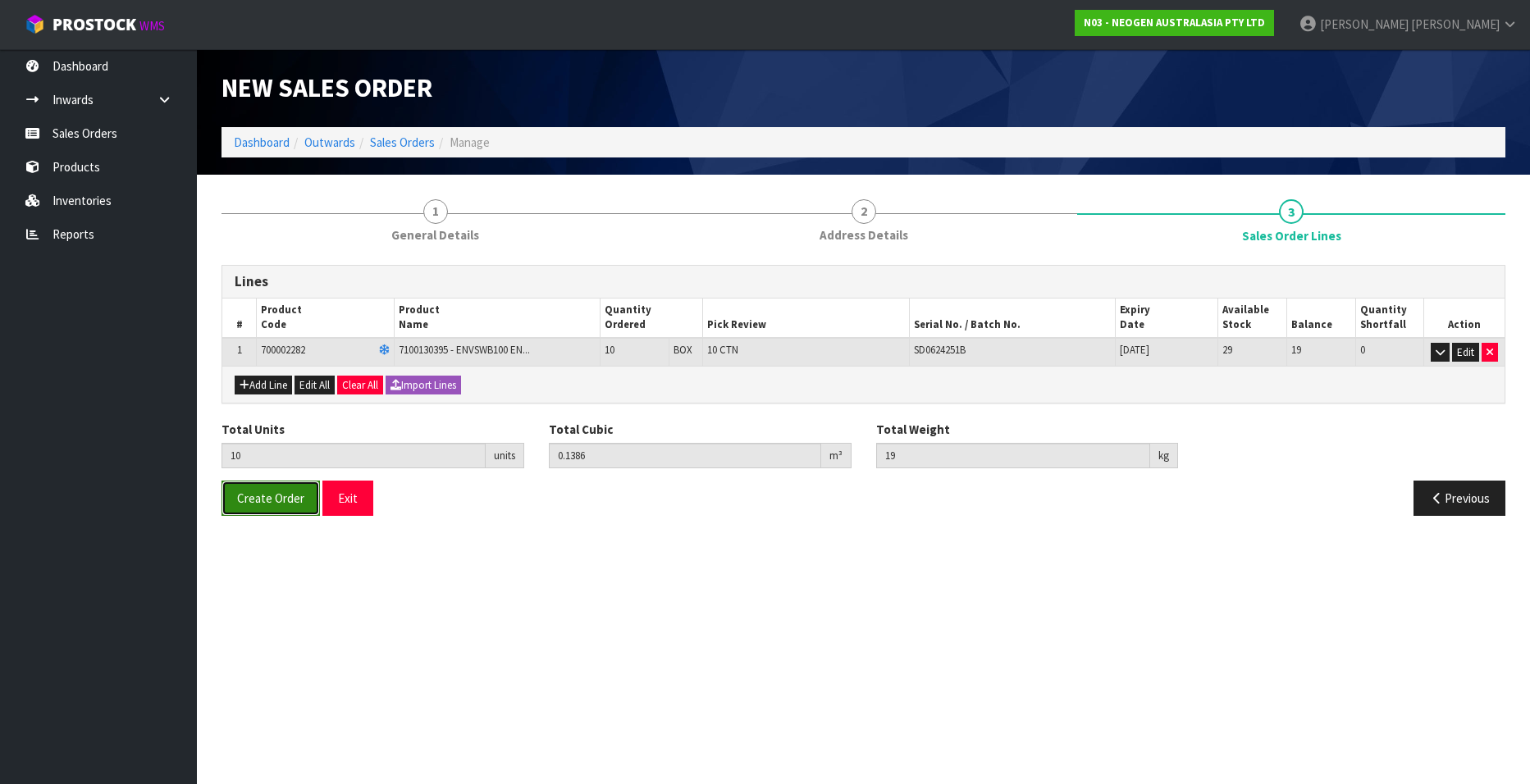
click at [267, 495] on span "Create Order" at bounding box center [271, 498] width 67 height 15
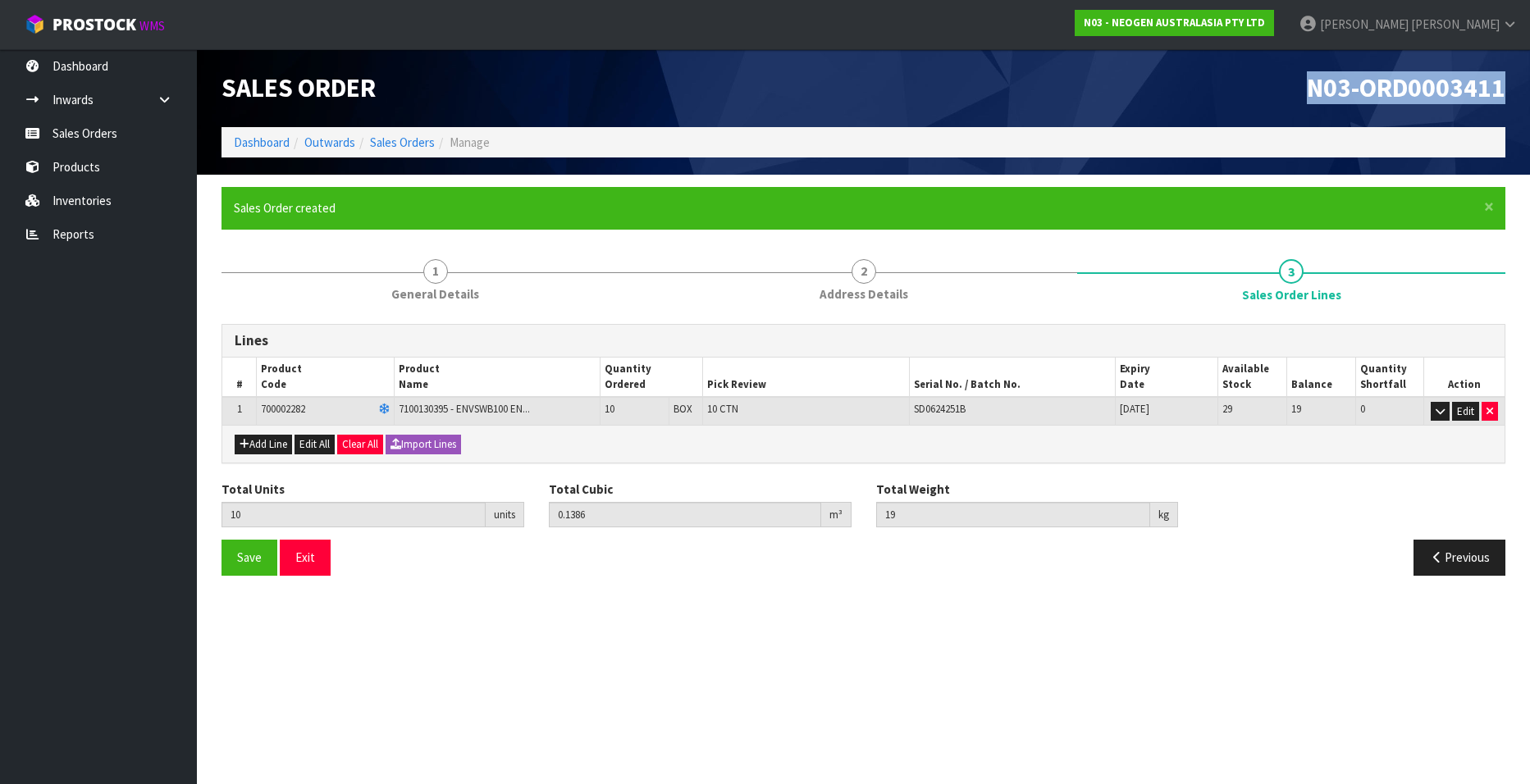
drag, startPoint x: 1306, startPoint y: 83, endPoint x: 1500, endPoint y: 85, distance: 194.0
click at [1500, 85] on h1 "N03-ORD0003411" at bounding box center [1191, 88] width 630 height 29
copy span "N03-ORD0003411"
click at [385, 141] on link "Sales Orders" at bounding box center [402, 142] width 65 height 15
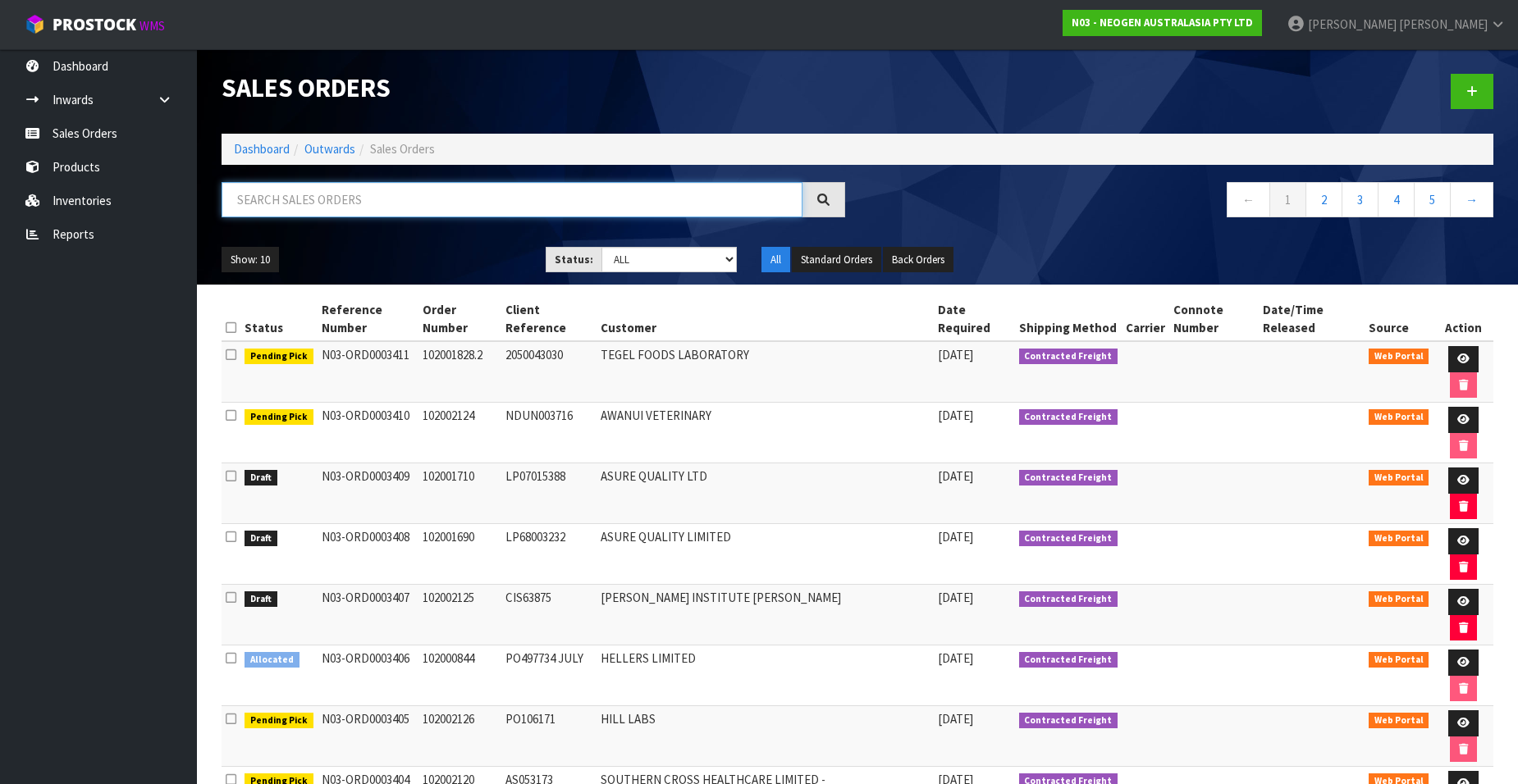
click at [325, 202] on input "text" at bounding box center [512, 199] width 581 height 35
paste input "102001897"
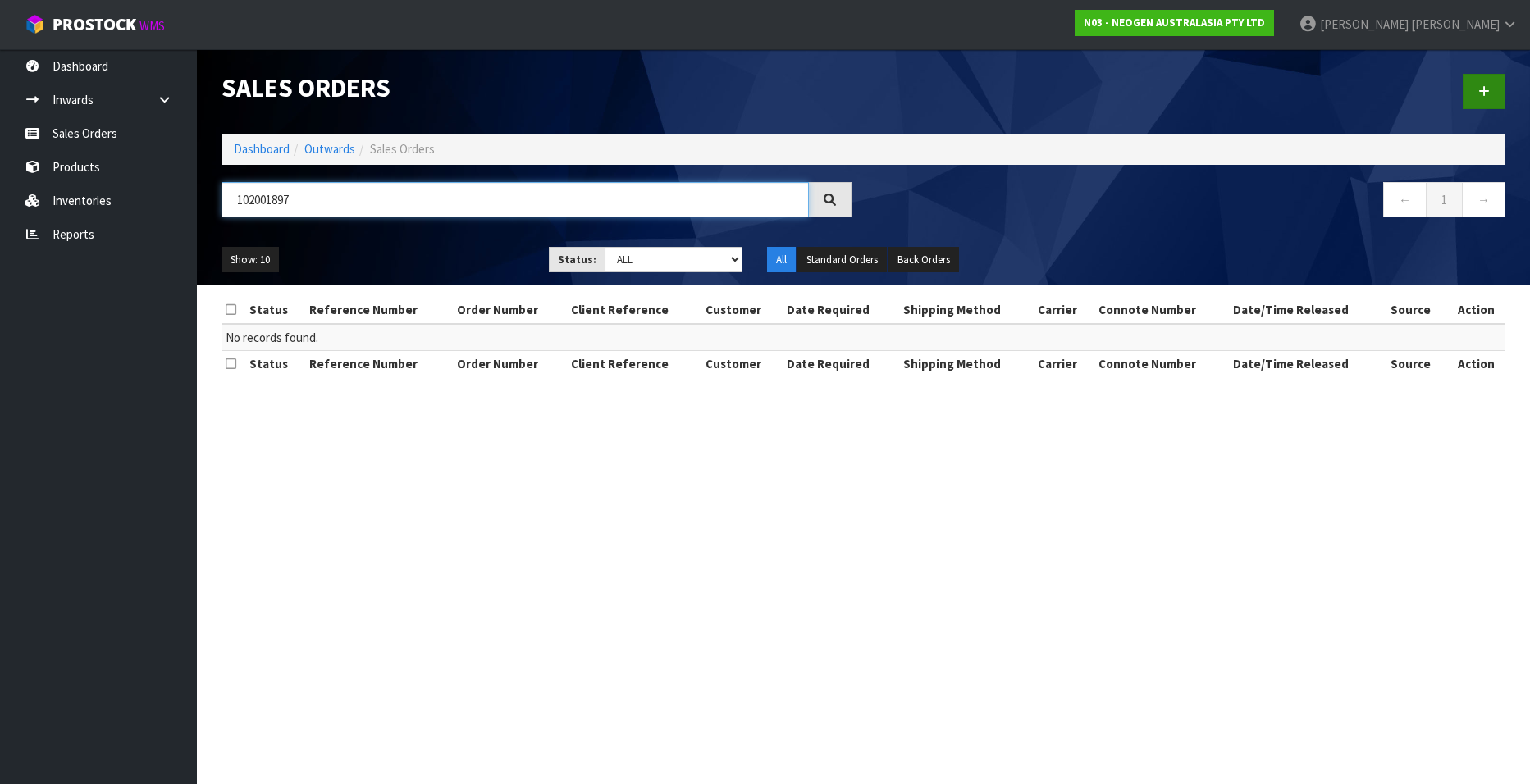
type input "102001897"
click at [1481, 89] on icon at bounding box center [1485, 92] width 12 height 13
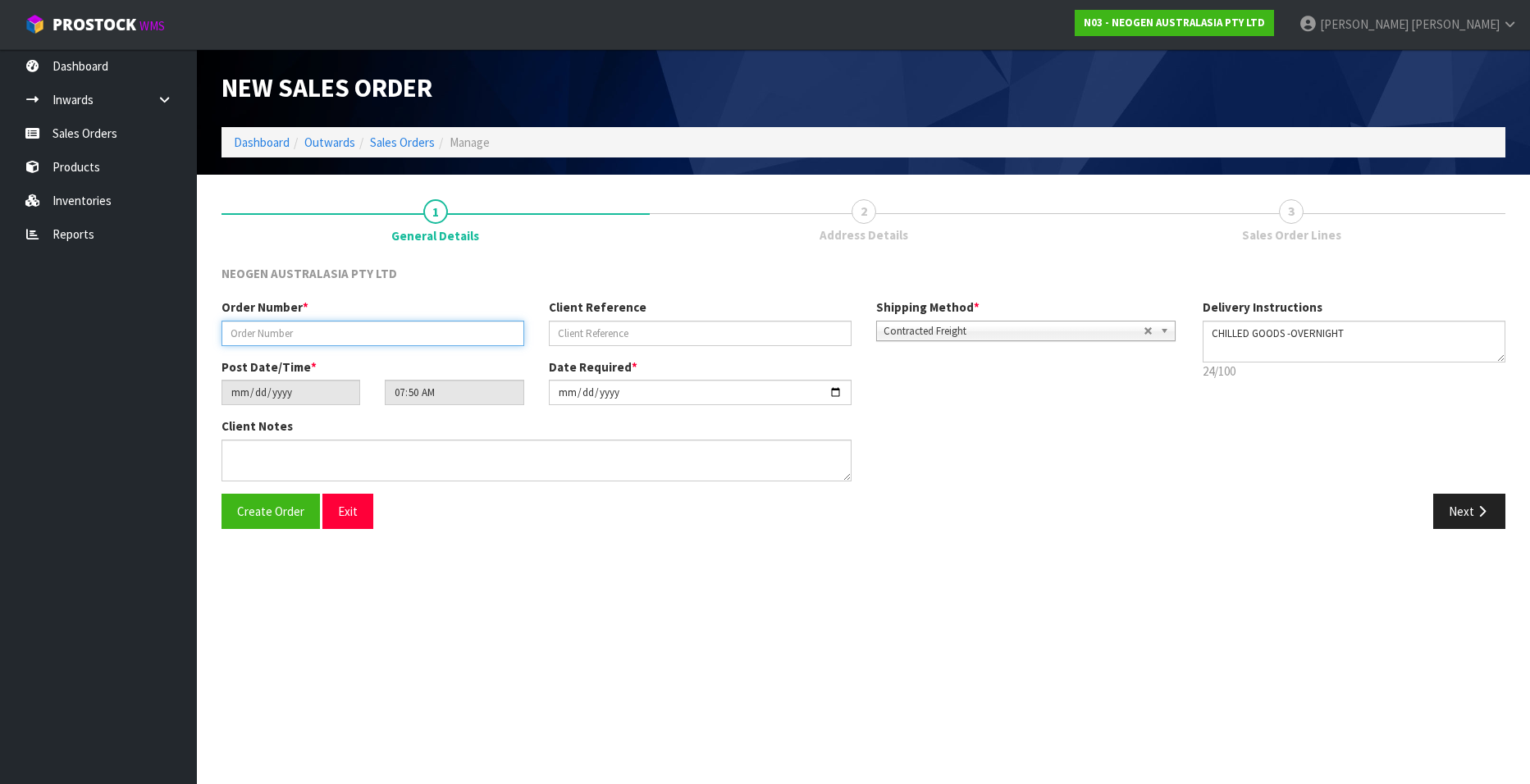
click at [260, 337] on input "text" at bounding box center [373, 334] width 303 height 25
paste input "102001897"
type input "102001897"
click at [577, 337] on input "text" at bounding box center [700, 334] width 303 height 25
paste input "9500373218 SEPTEMBER"
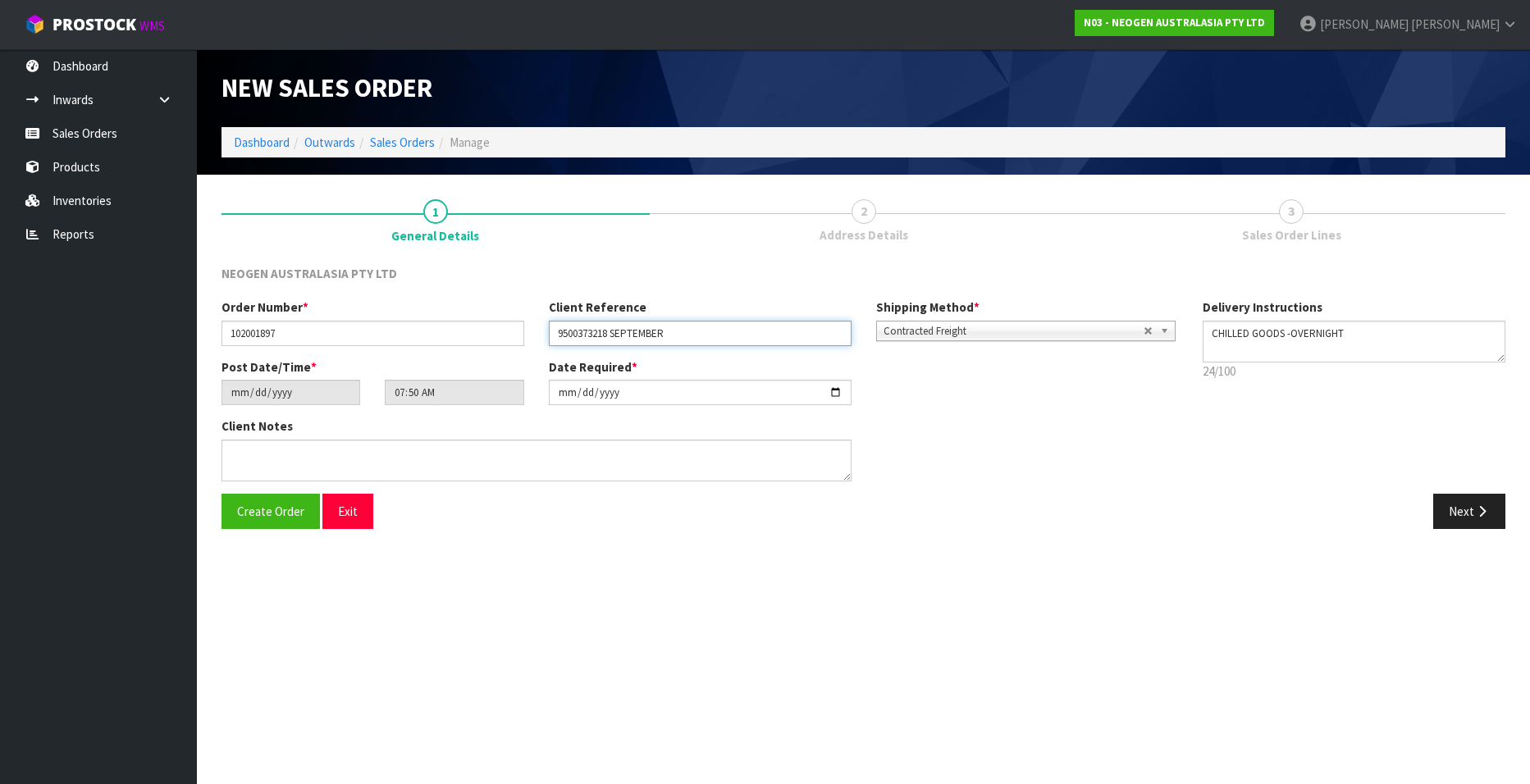
type input "9500373218 SEPTEMBER"
click at [1472, 508] on button "Next" at bounding box center [1469, 511] width 72 height 35
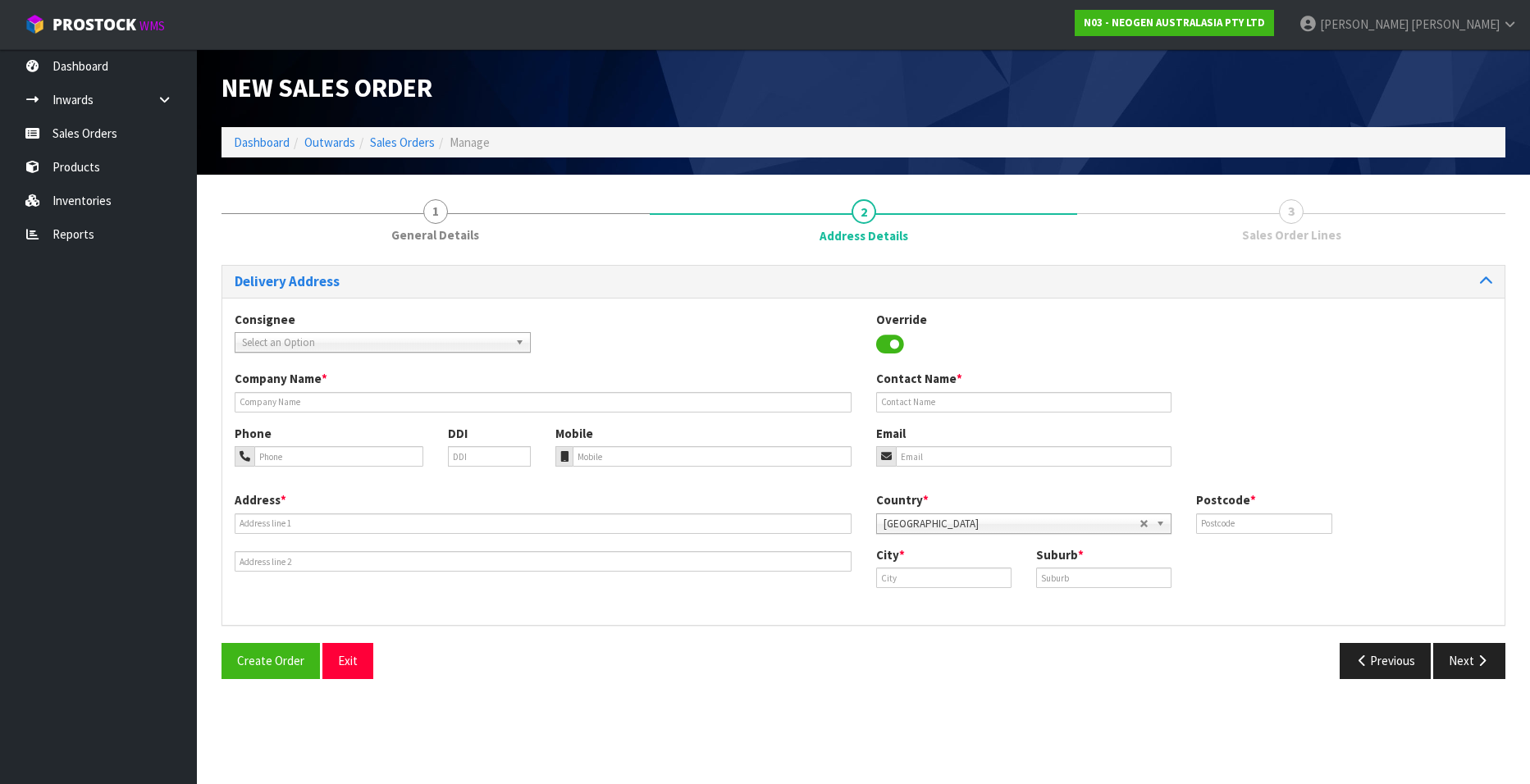
click at [267, 339] on span "Select an Option" at bounding box center [375, 343] width 267 height 20
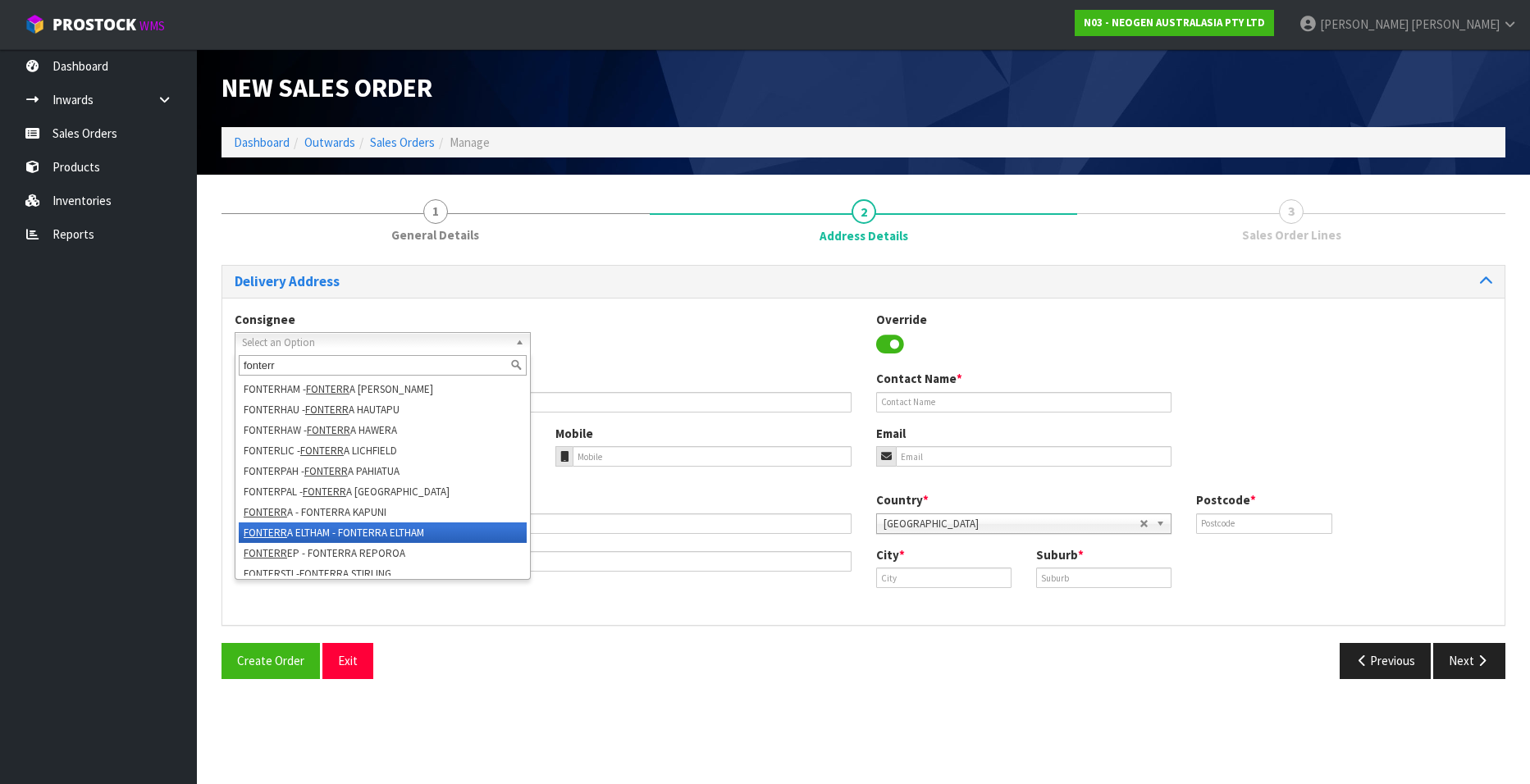
scroll to position [328, 0]
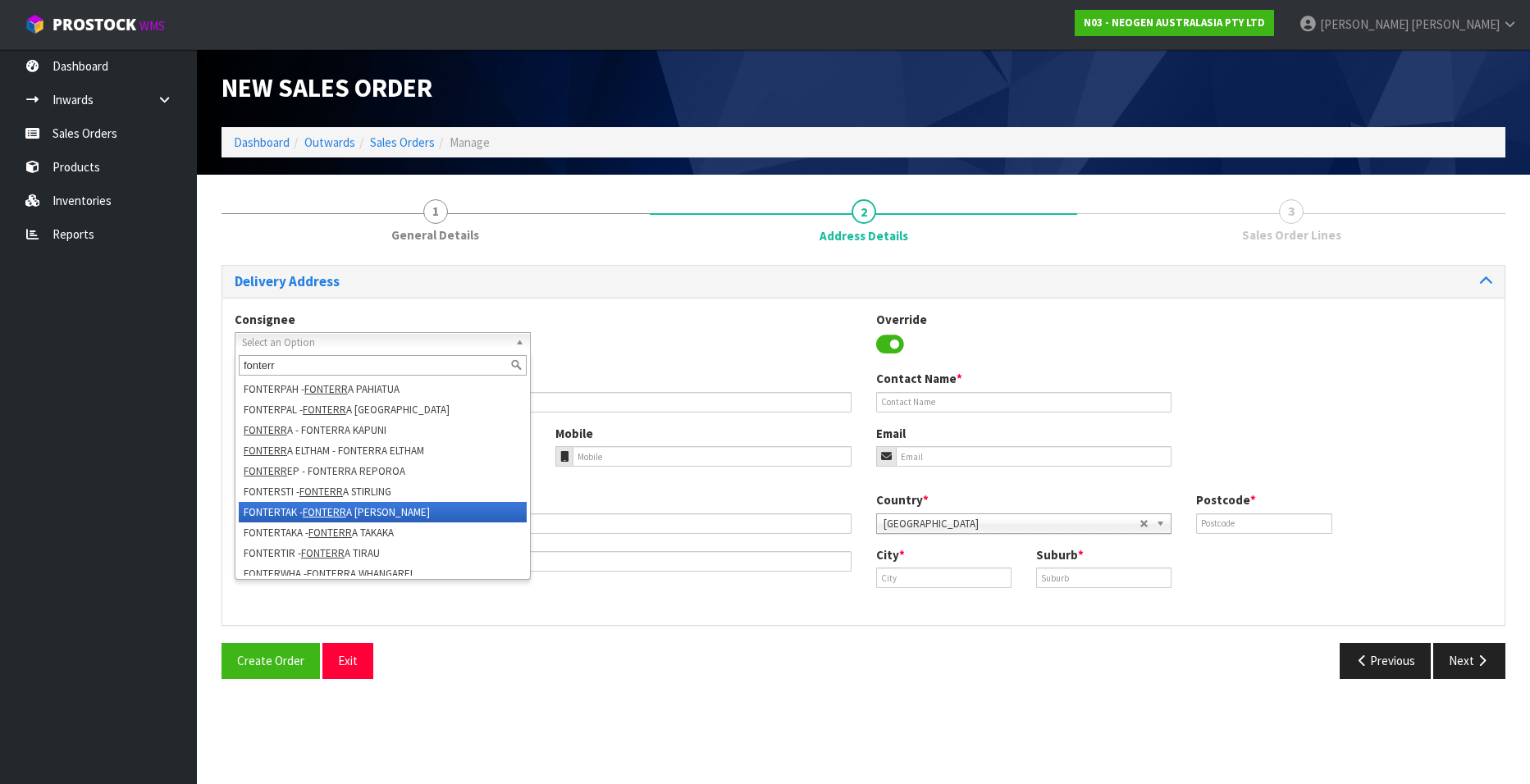
type input "fonterr"
click at [339, 511] on em "FONTERR" at bounding box center [325, 512] width 44 height 14
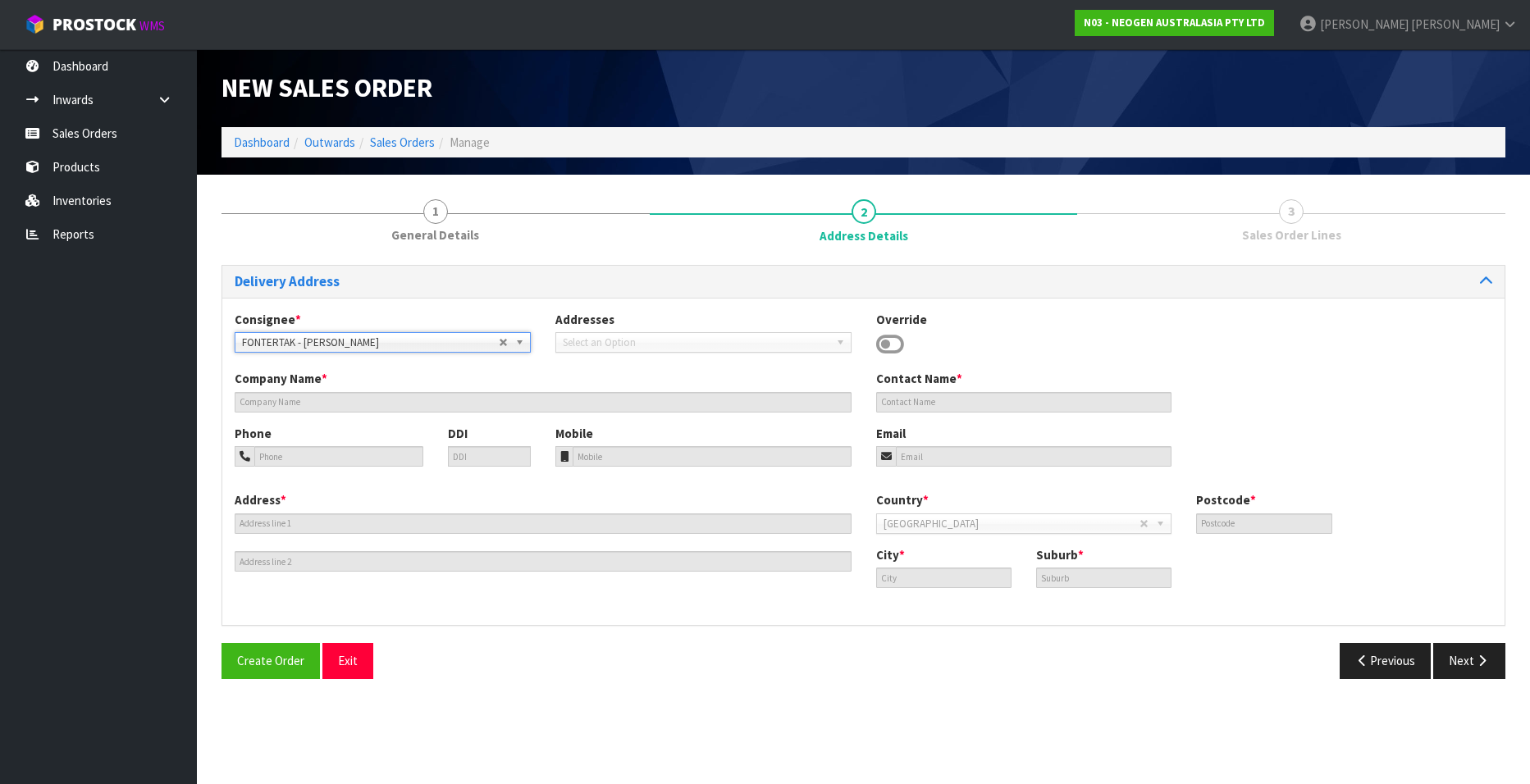
type input "FONTERRA TAKANINI"
type input "UNA STREET"
type input "2112"
type input "TAKANINI"
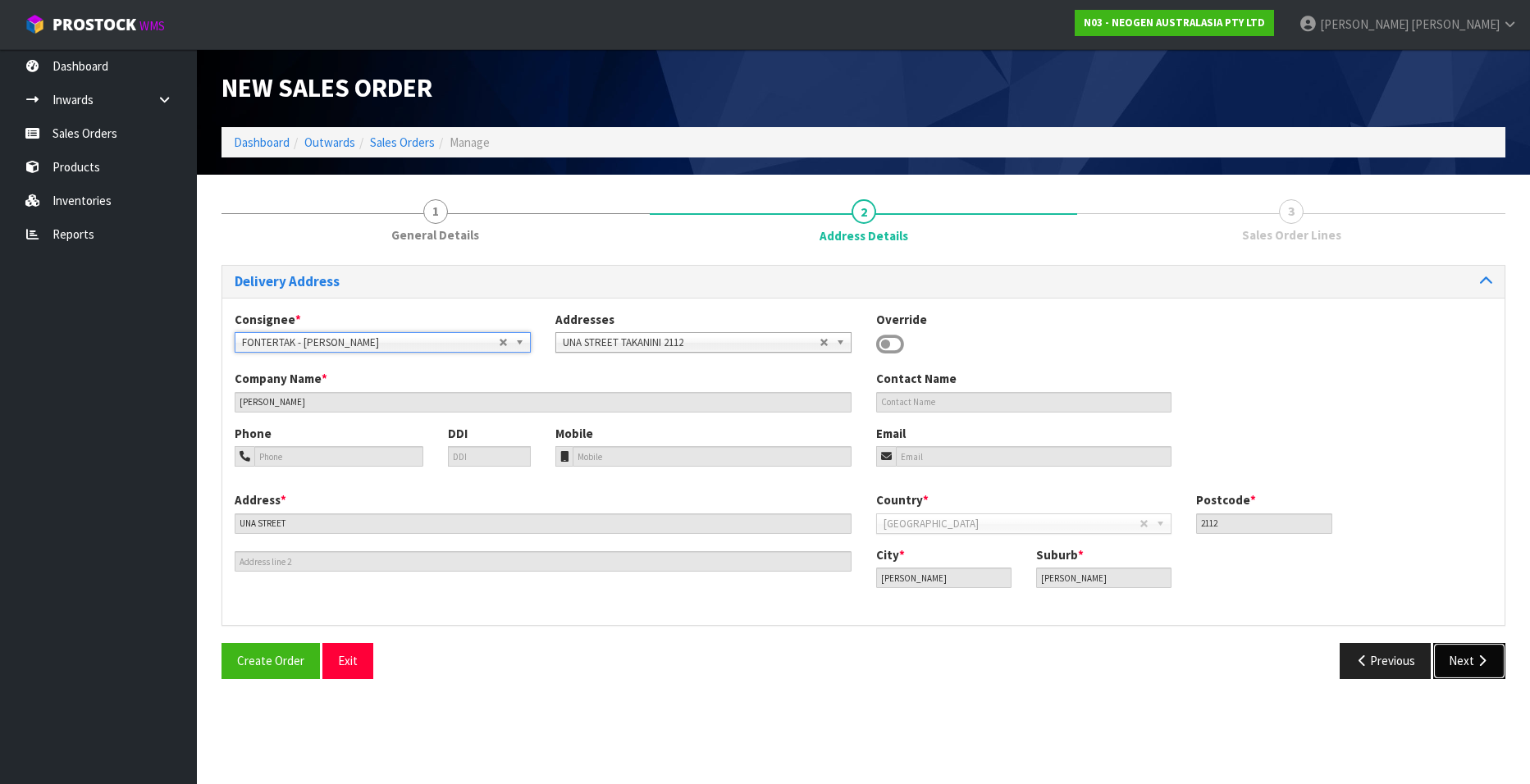
click at [1455, 659] on button "Next" at bounding box center [1469, 660] width 72 height 35
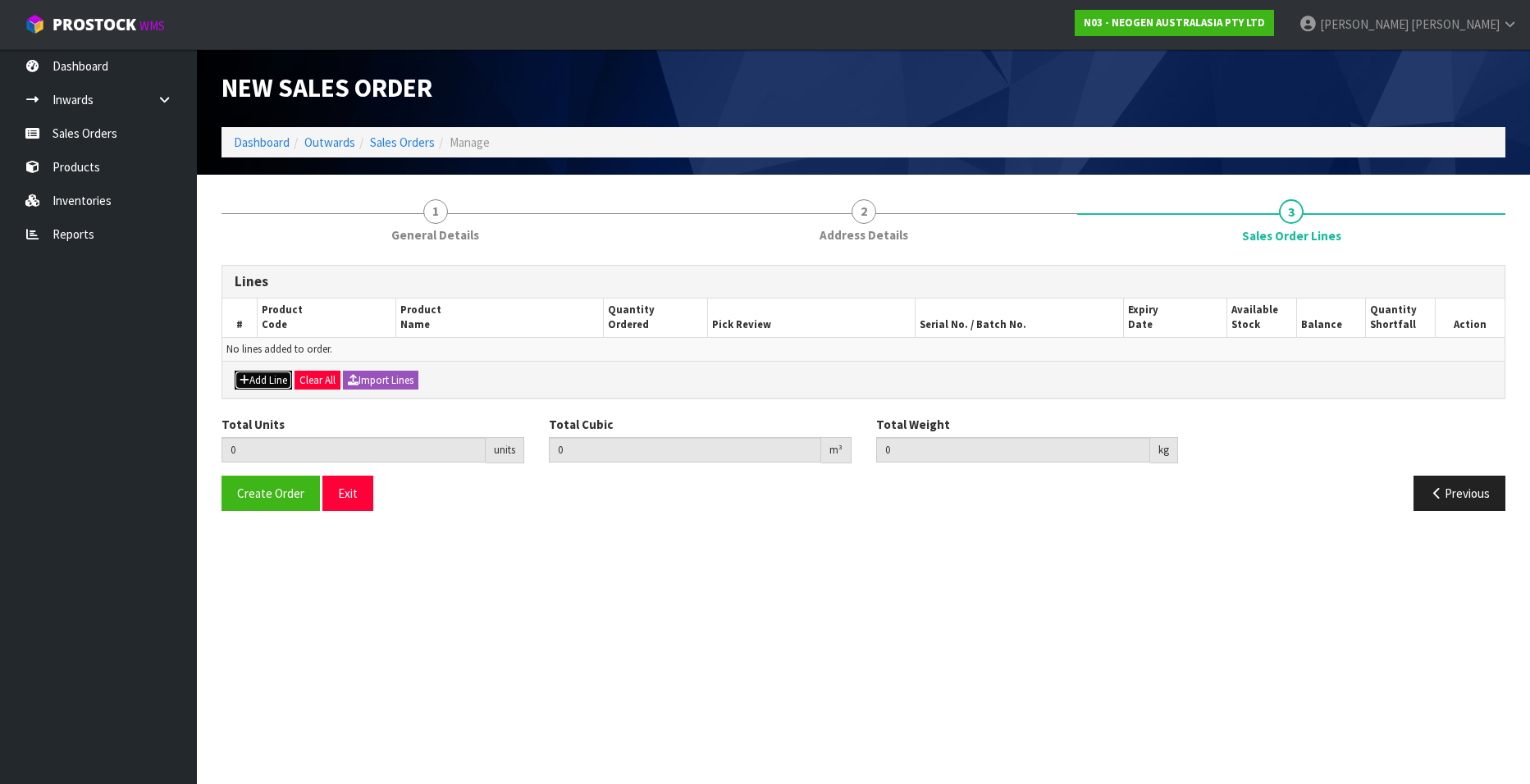
click at [274, 378] on button "Add Line" at bounding box center [263, 381] width 57 height 20
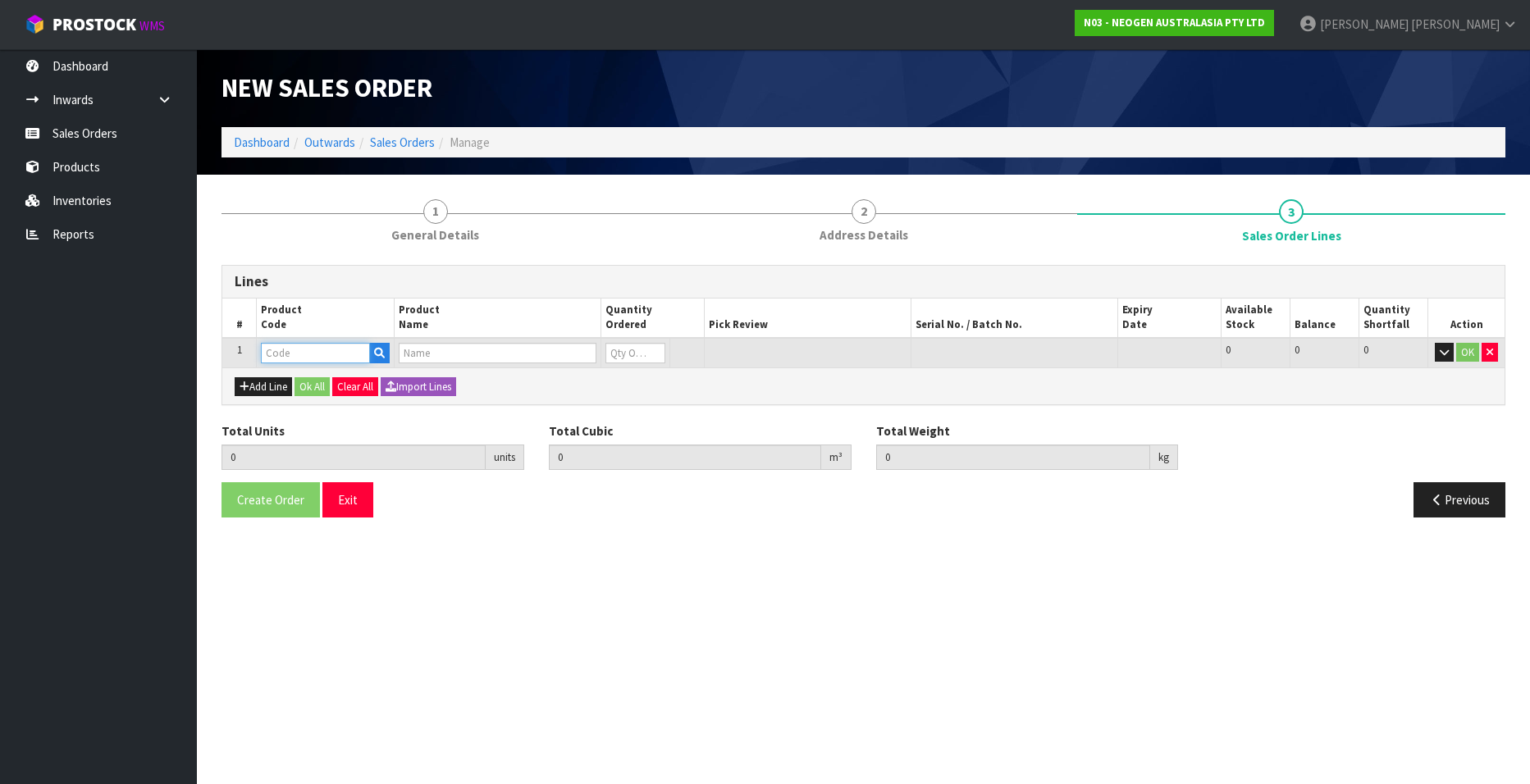
click at [310, 352] on input "text" at bounding box center [316, 353] width 109 height 21
paste input "700005495"
type input "700005495"
type input "0.000000"
type input "0.000"
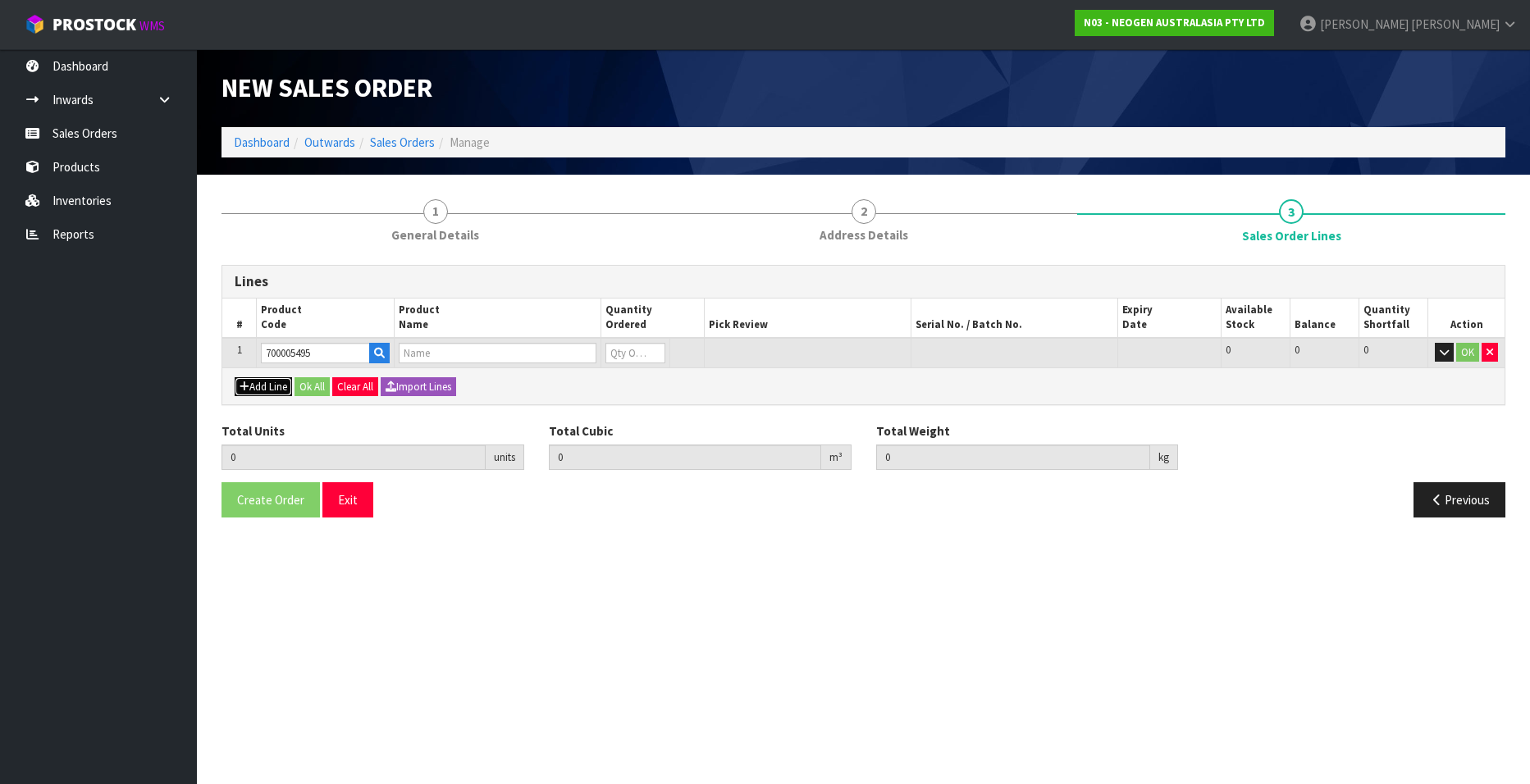
type input "7100263821 - 6479 PETRIFILM RAP AEROB PLT 500EA/CS PL"
type input "0"
click at [261, 381] on button "Add Line" at bounding box center [263, 387] width 57 height 20
type input "0"
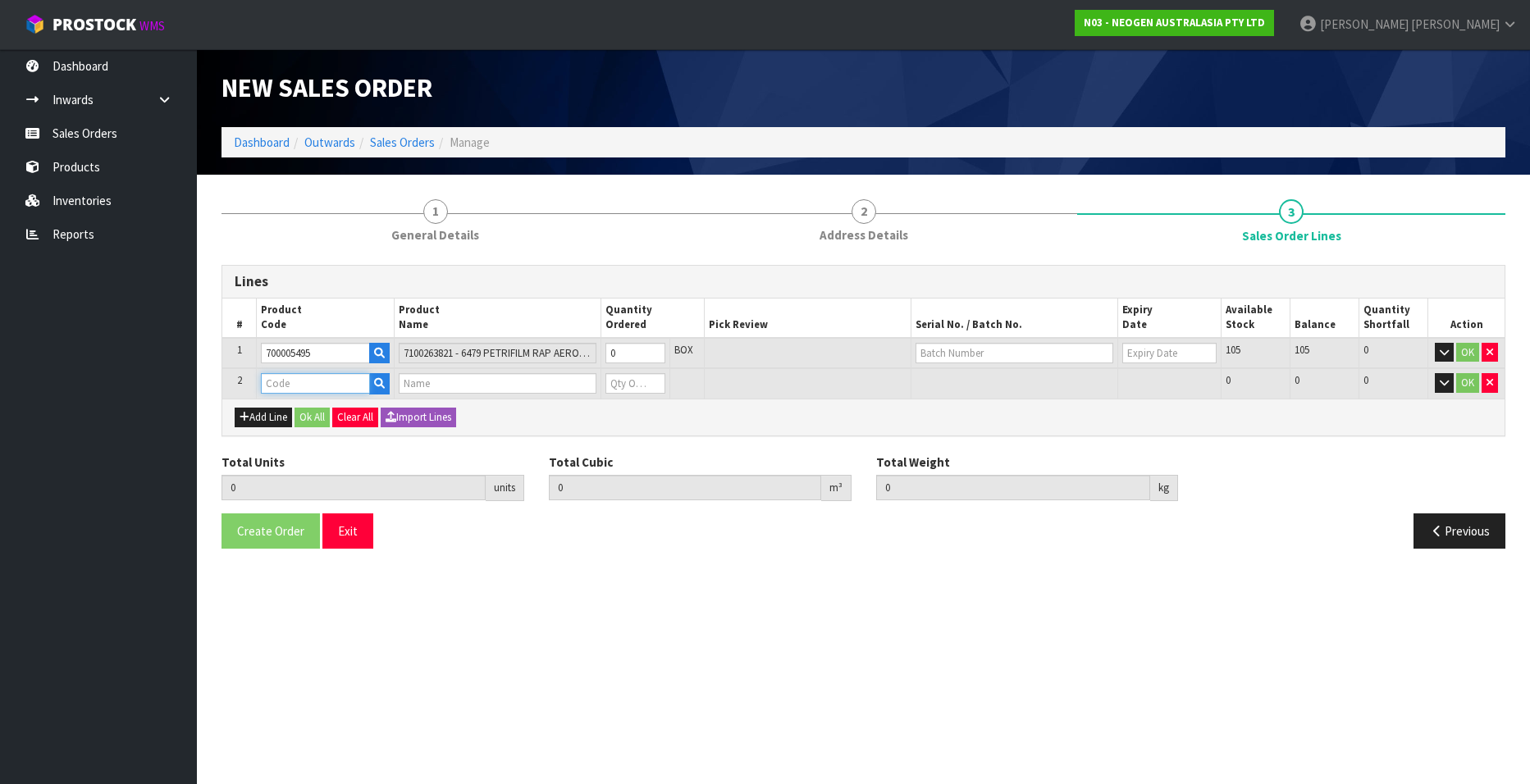
click at [297, 386] on input "text" at bounding box center [316, 383] width 109 height 21
paste input "700002280"
type input "700002280"
type input "0.000000"
type input "0.000"
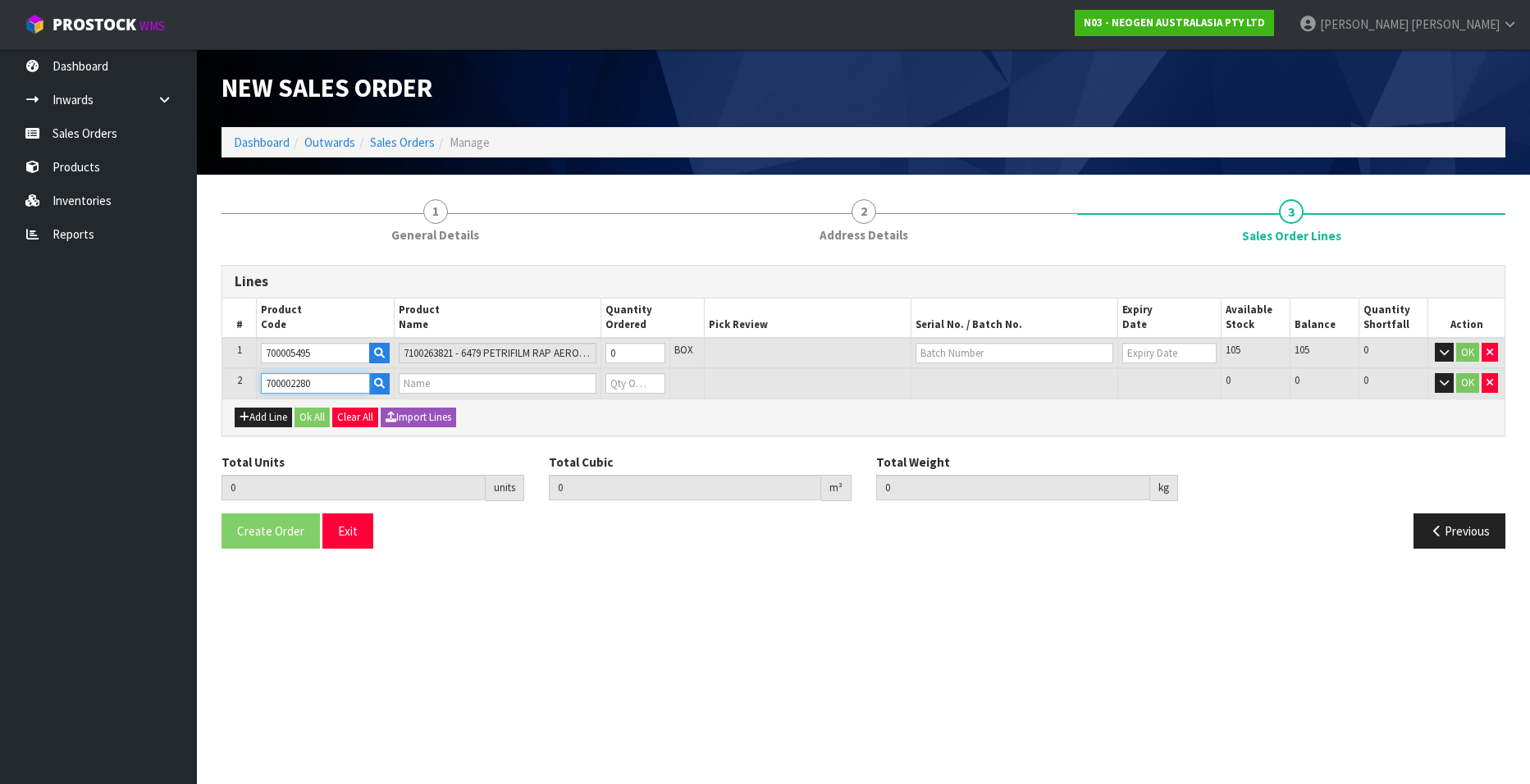
type input "7100127433 - 6437 PETRIFILM RAPID EC CT PLT 500EA/CS"
type input "0"
type input "700002280"
type input "1"
type input "0.009842"
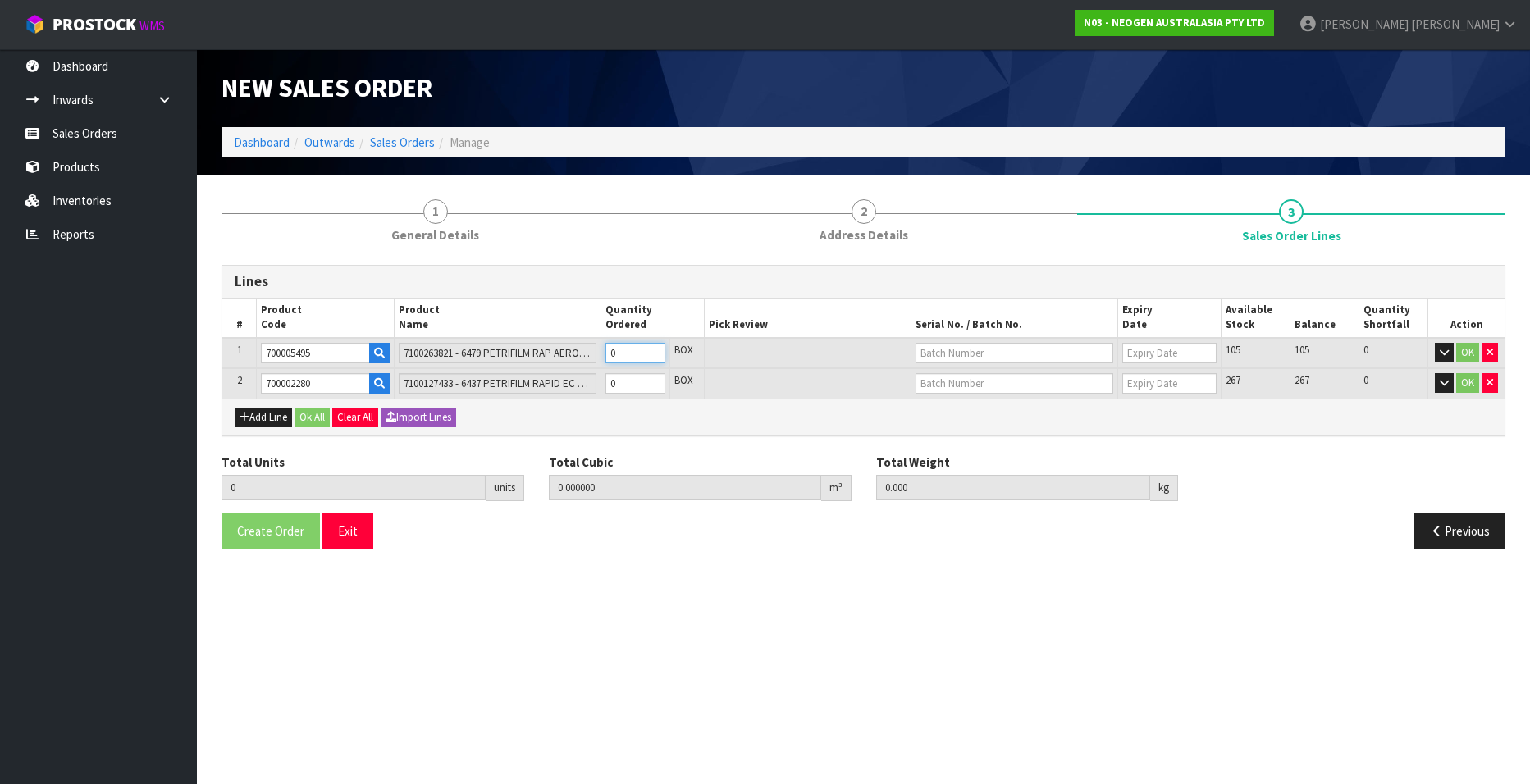
type input "1.6"
type input "1"
click at [654, 349] on input "1" at bounding box center [636, 353] width 60 height 21
type input "2"
type input "0.019684"
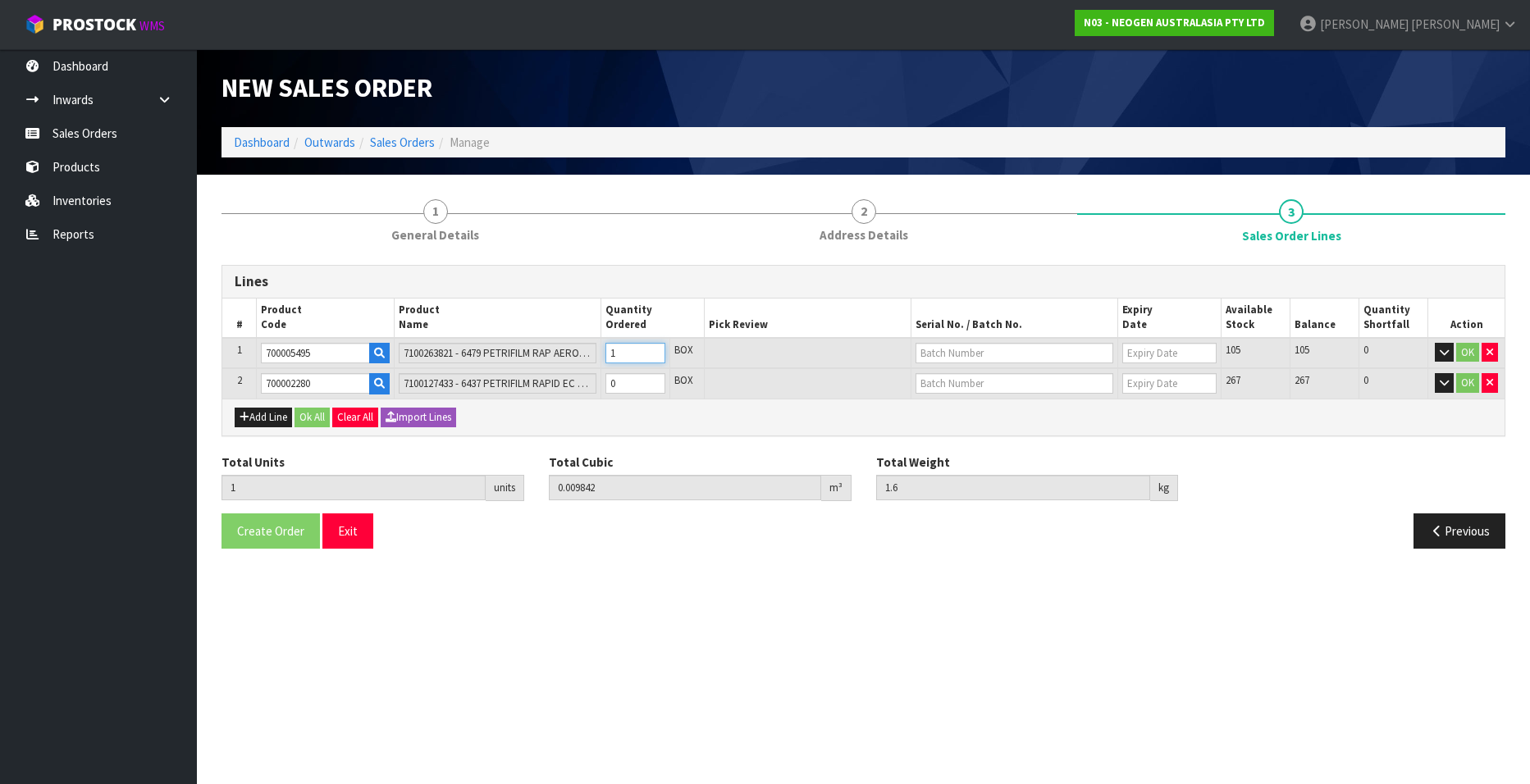
type input "3.2"
type input "2"
click at [654, 349] on input "2" at bounding box center [636, 353] width 60 height 21
type input "3"
type input "0.029526"
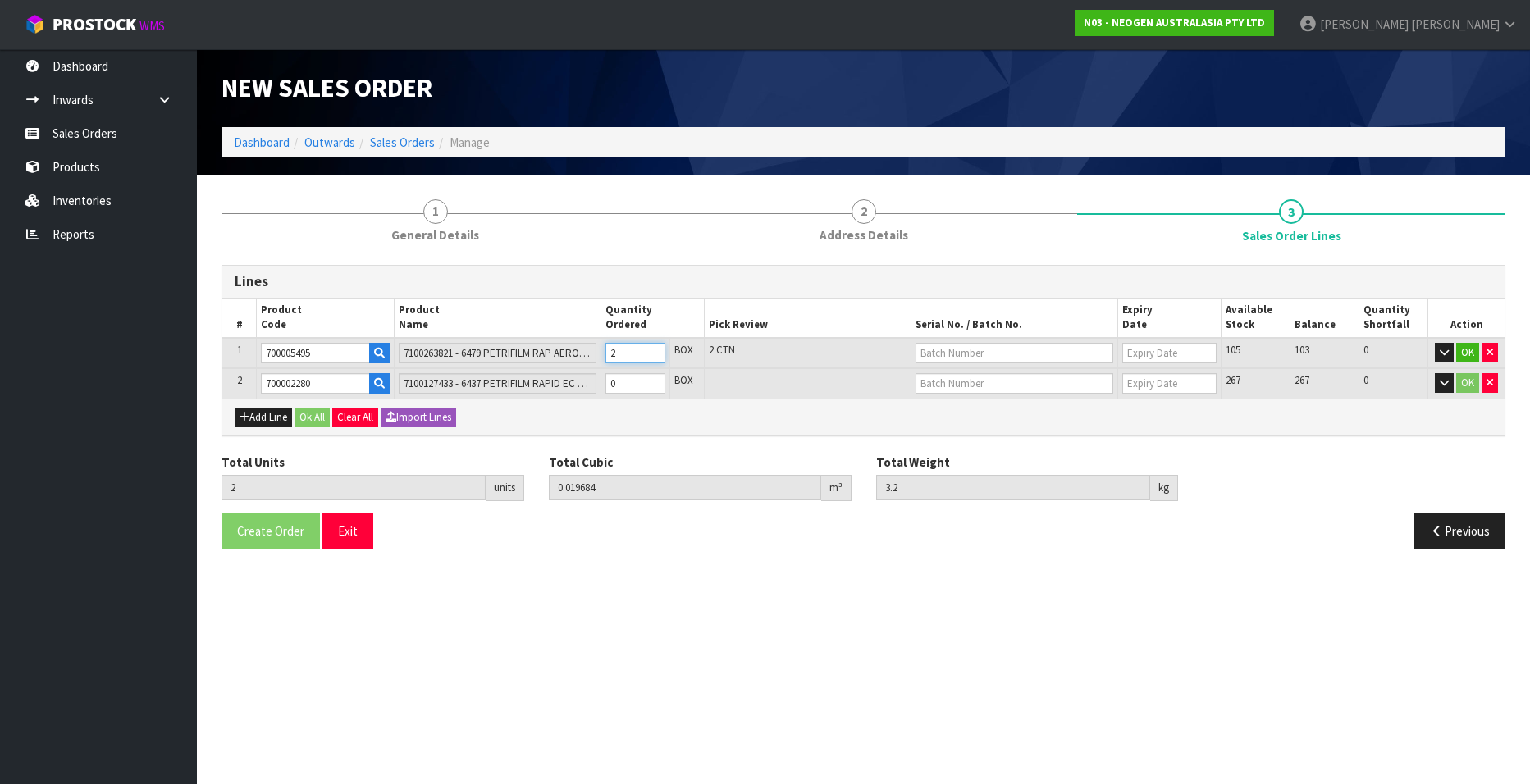
type input "4.8"
type input "3"
click at [654, 349] on input "3" at bounding box center [636, 353] width 60 height 21
type input "4"
type input "0.039368"
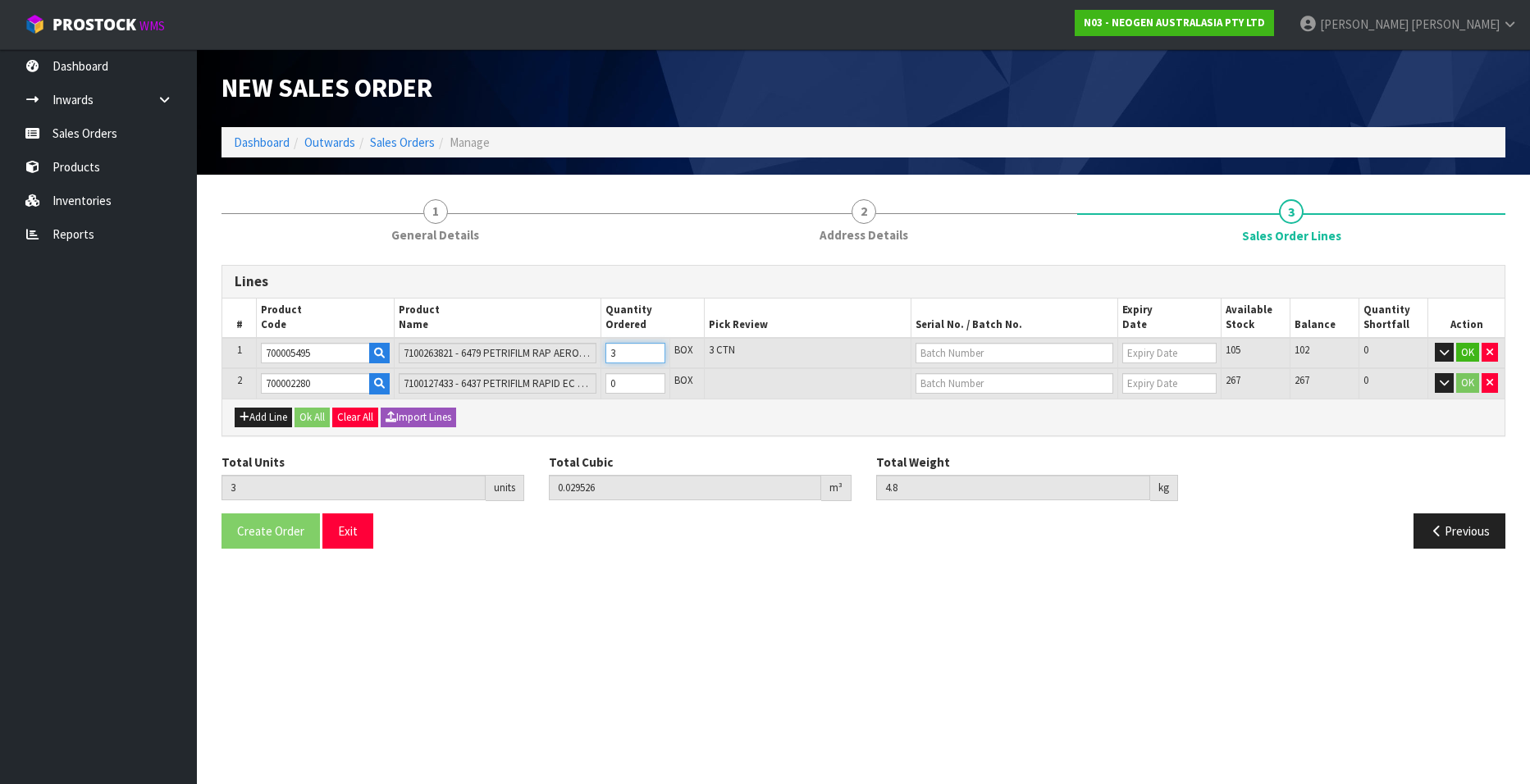
type input "6.4"
type input "4"
click at [654, 349] on input "4" at bounding box center [636, 353] width 60 height 21
type input "5"
type input "0.04921"
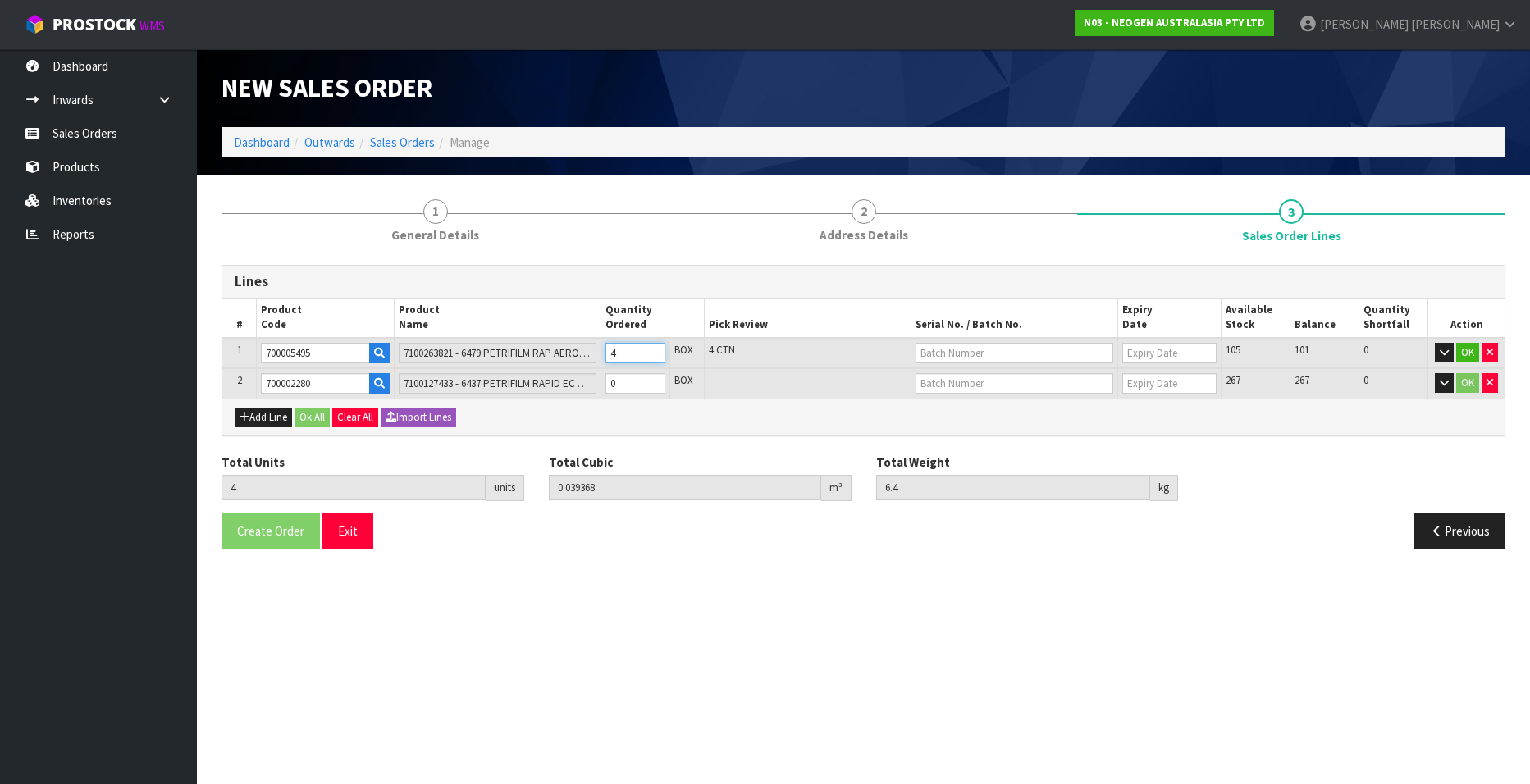
type input "8"
type input "5"
click at [654, 349] on input "5" at bounding box center [636, 353] width 60 height 21
type input "6"
type input "0.059052"
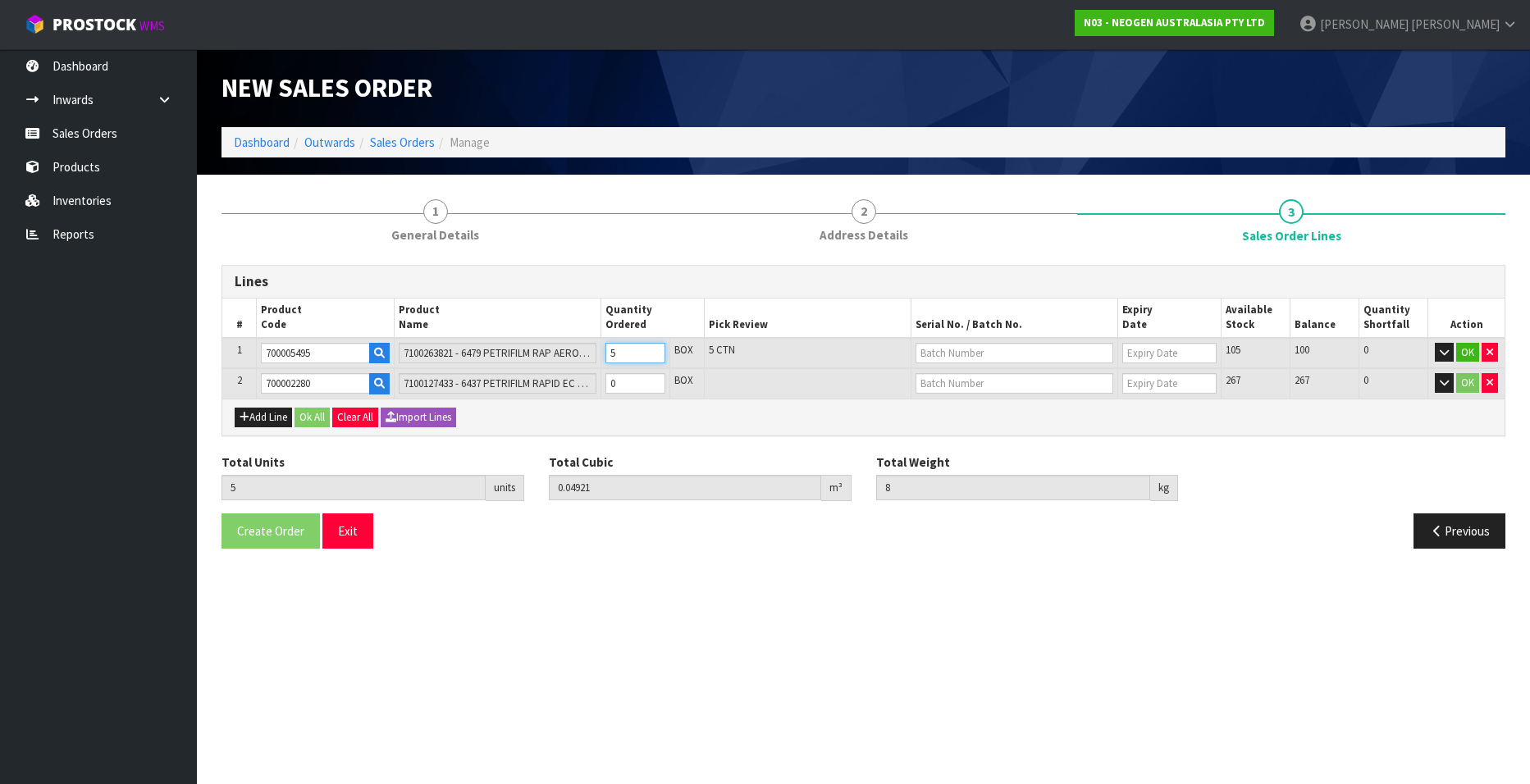
type input "9.6"
type input "6"
click at [654, 349] on input "6" at bounding box center [636, 353] width 60 height 21
type input "7"
type input "0.069597"
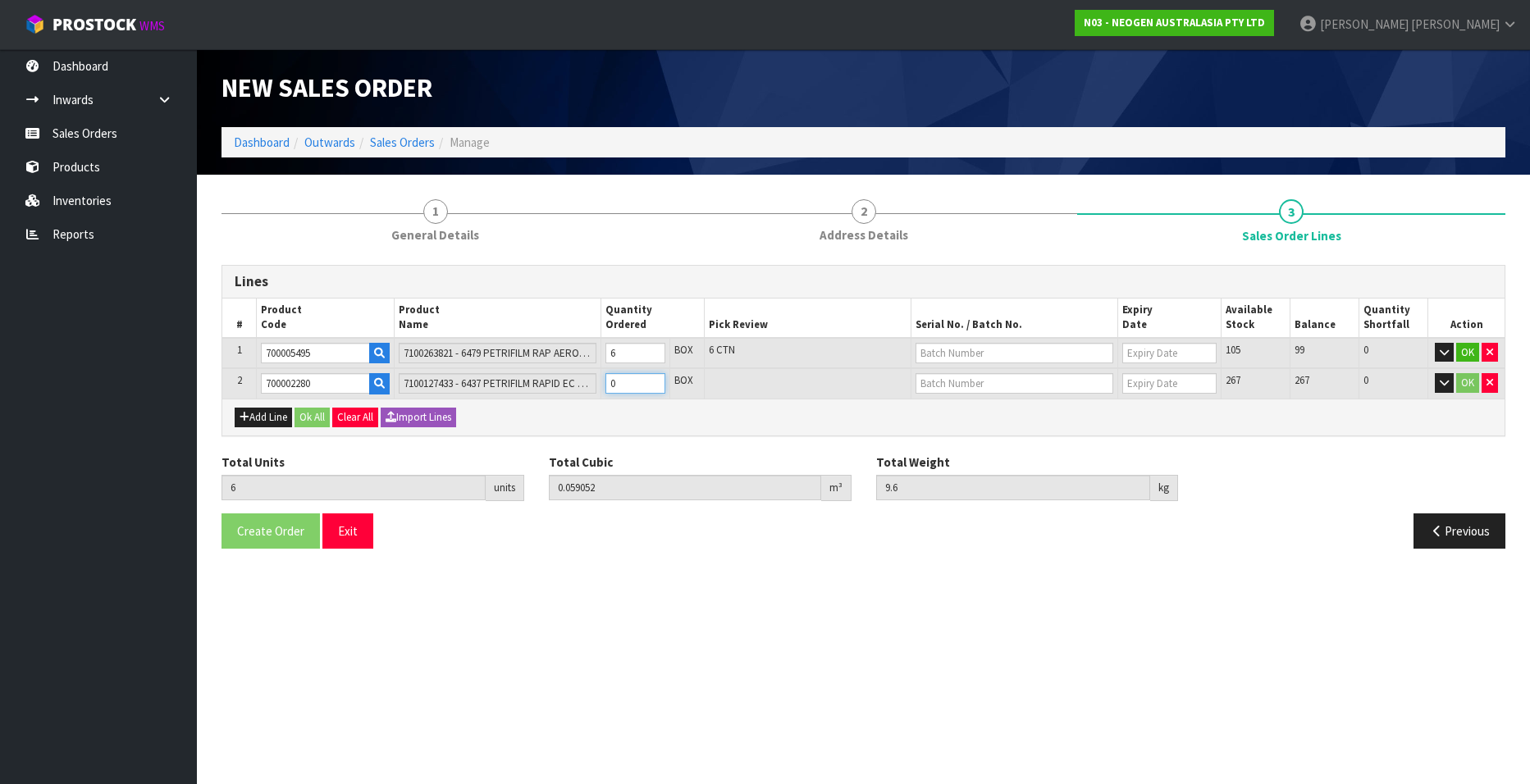
type input "11.6"
type input "1"
click at [652, 378] on input "1" at bounding box center [636, 383] width 60 height 21
type input "8"
type input "0.080142"
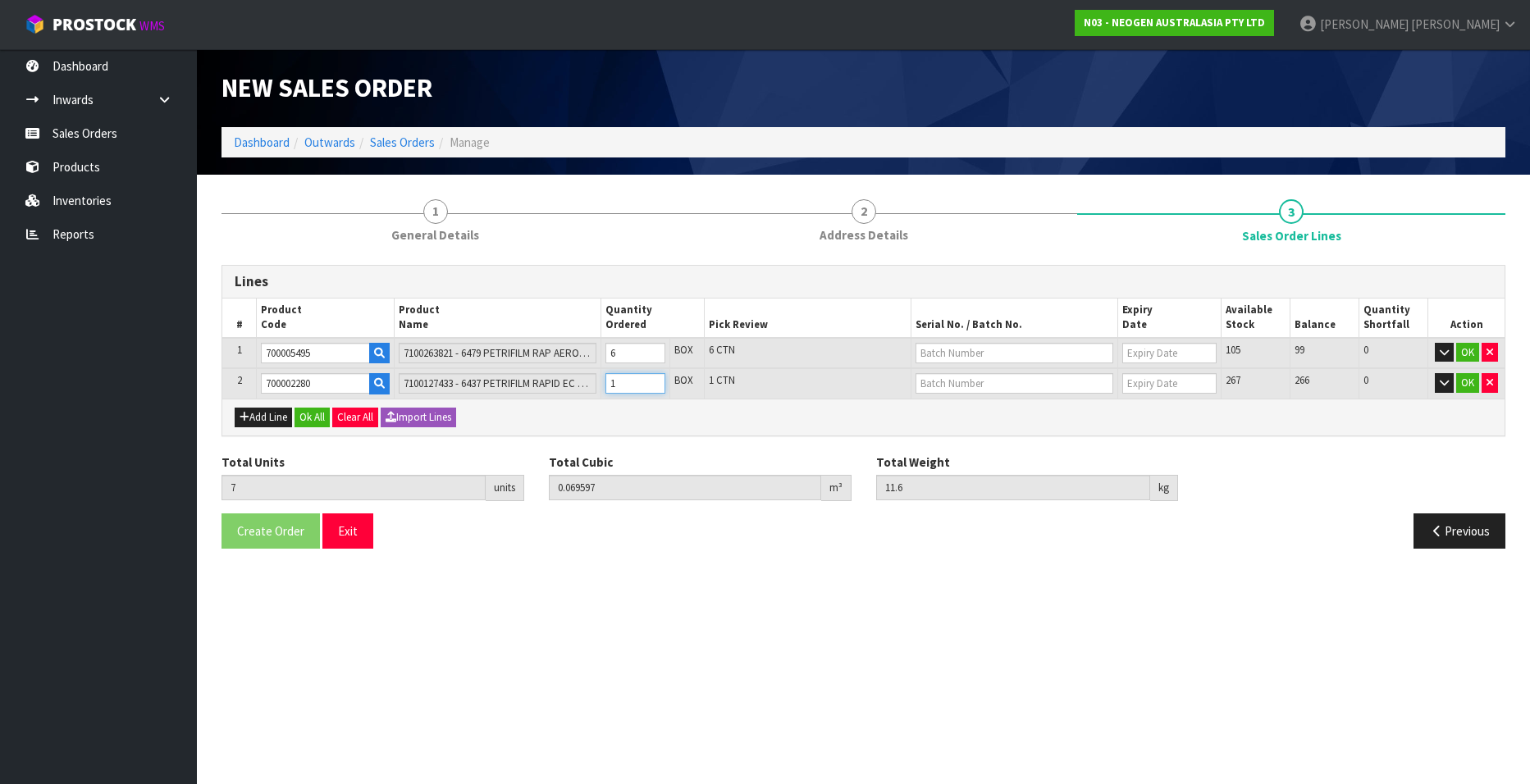
type input "13.6"
type input "2"
click at [652, 378] on input "2" at bounding box center [636, 383] width 60 height 21
type input "9"
type input "0.090687"
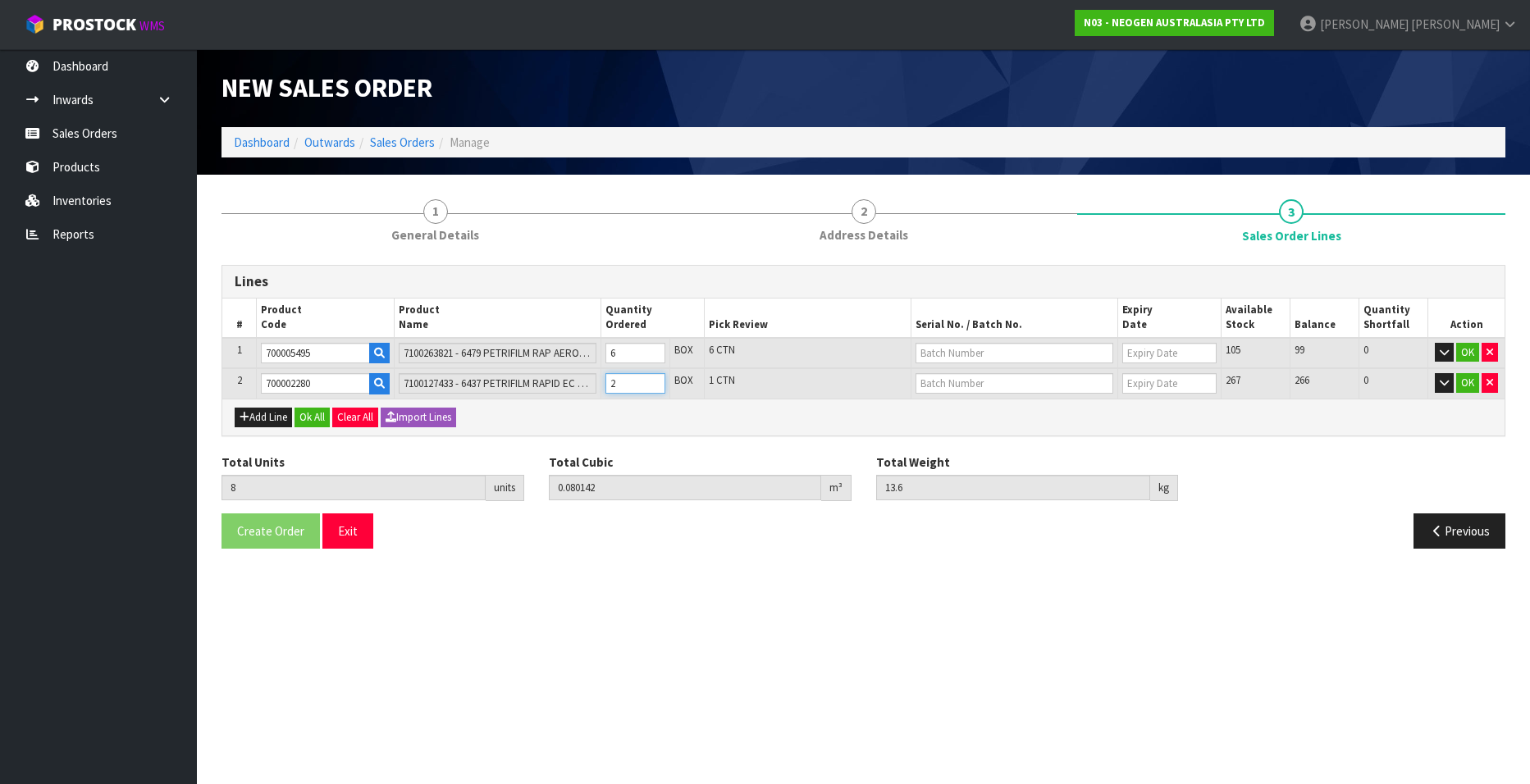
type input "15.6"
type input "3"
click at [652, 378] on input "3" at bounding box center [636, 383] width 60 height 21
type input "10"
type input "0.101232"
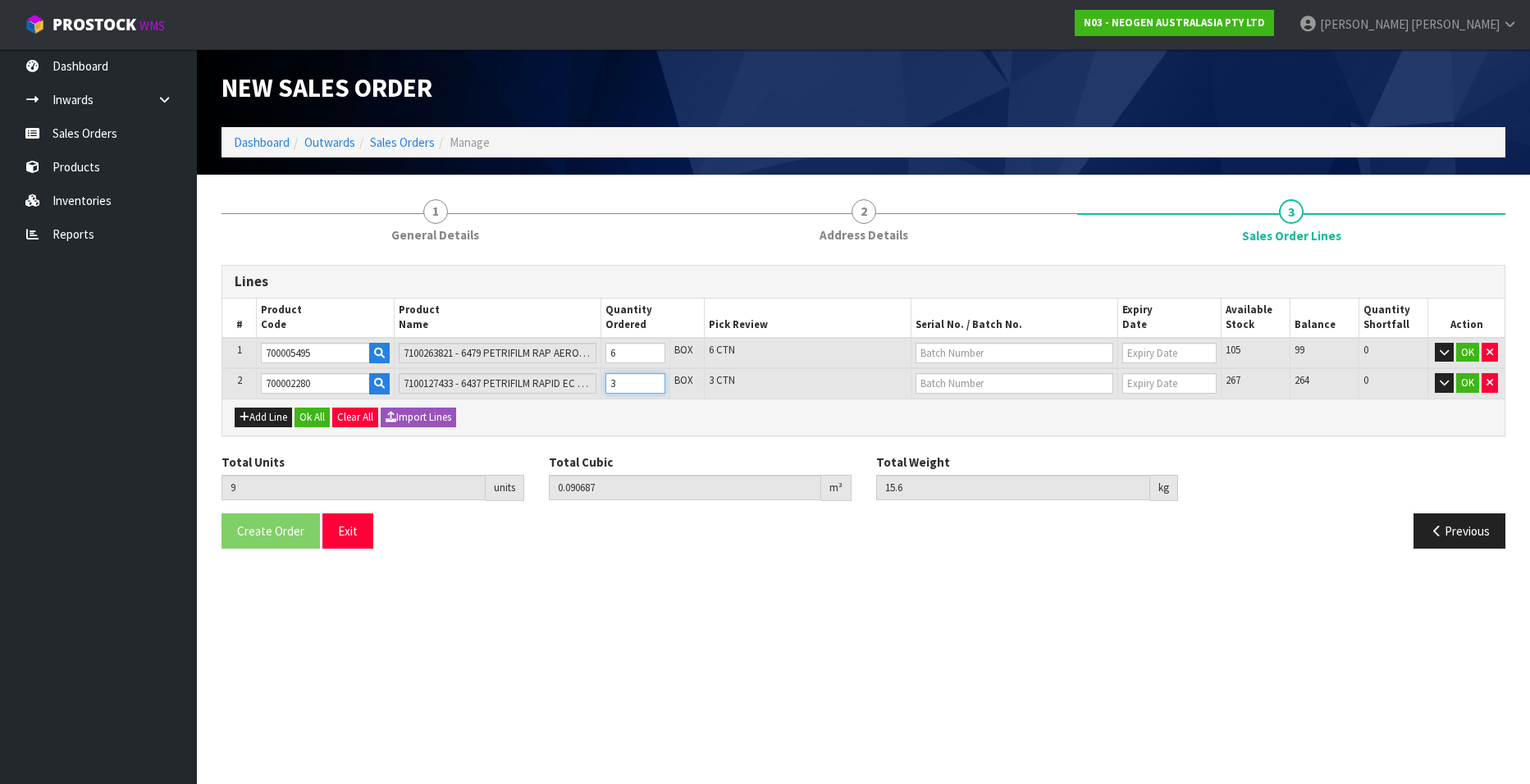
type input "17.6"
type input "4"
click at [652, 378] on input "4" at bounding box center [636, 383] width 60 height 21
type input "11"
type input "0.111777"
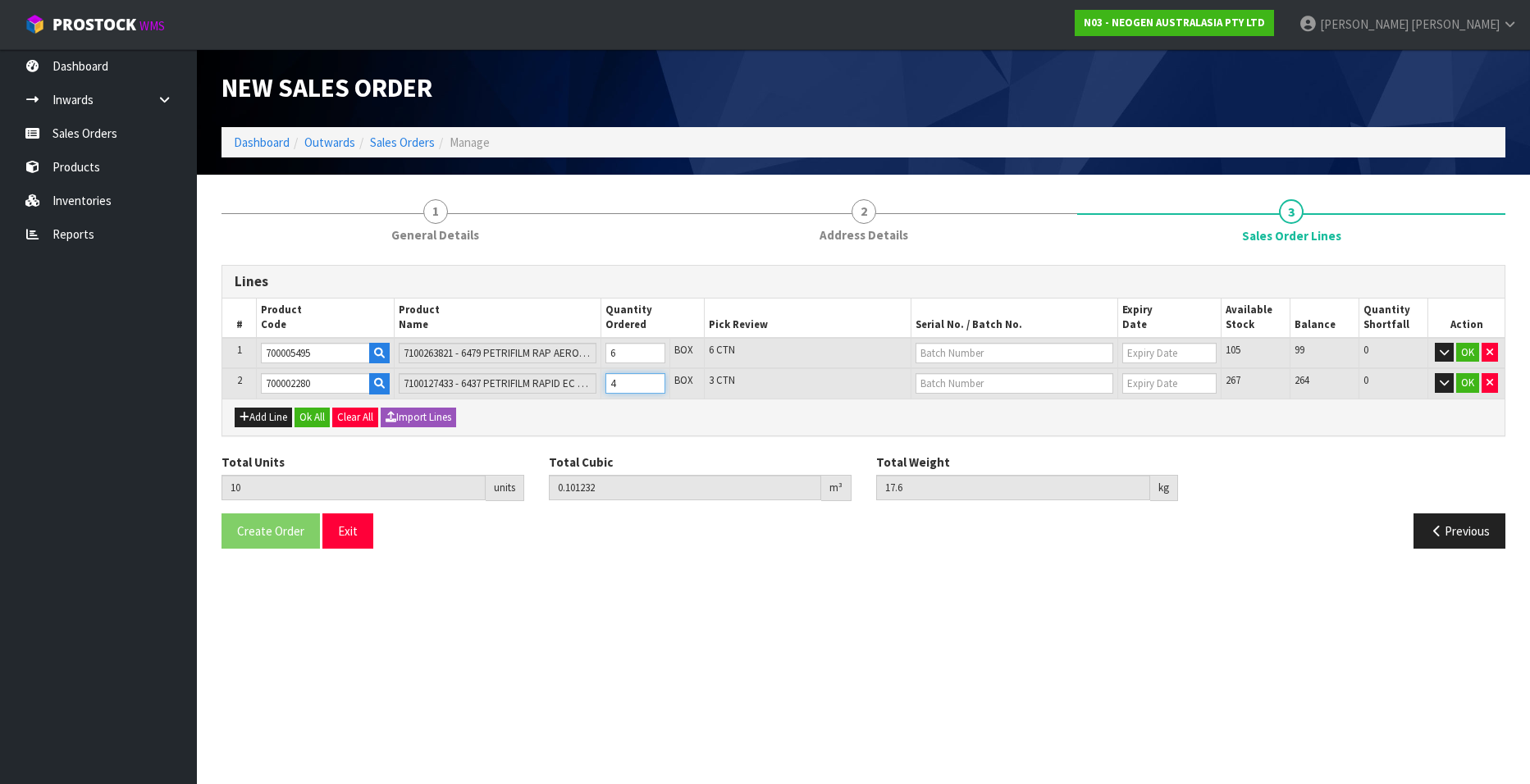
type input "19.6"
type input "5"
click at [652, 378] on input "5" at bounding box center [636, 383] width 60 height 21
type input "12"
type input "0.122322"
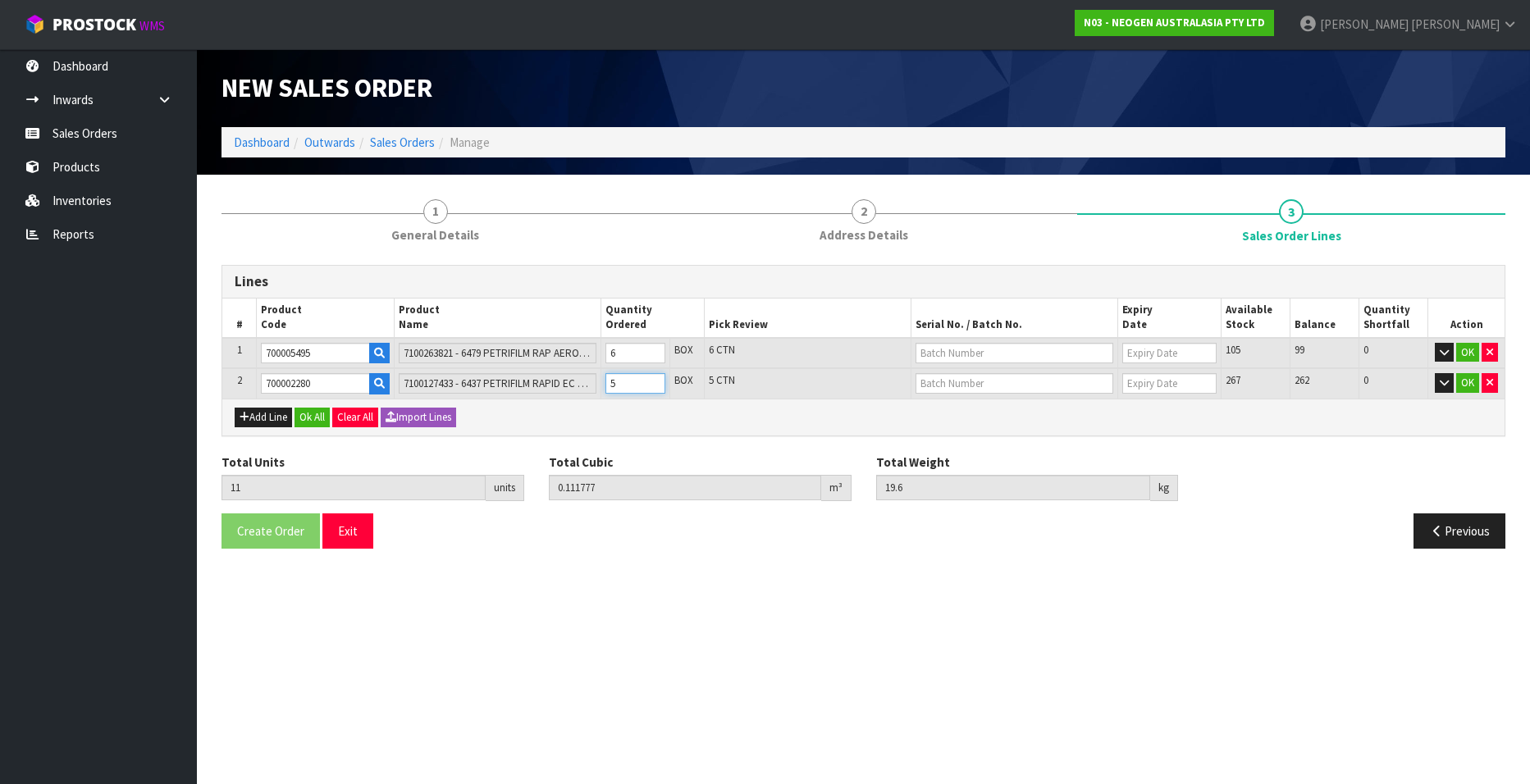
type input "21.6"
type input "6"
click at [652, 378] on input "6" at bounding box center [636, 383] width 60 height 21
click at [264, 413] on button "Add Line" at bounding box center [263, 417] width 57 height 20
type input "0"
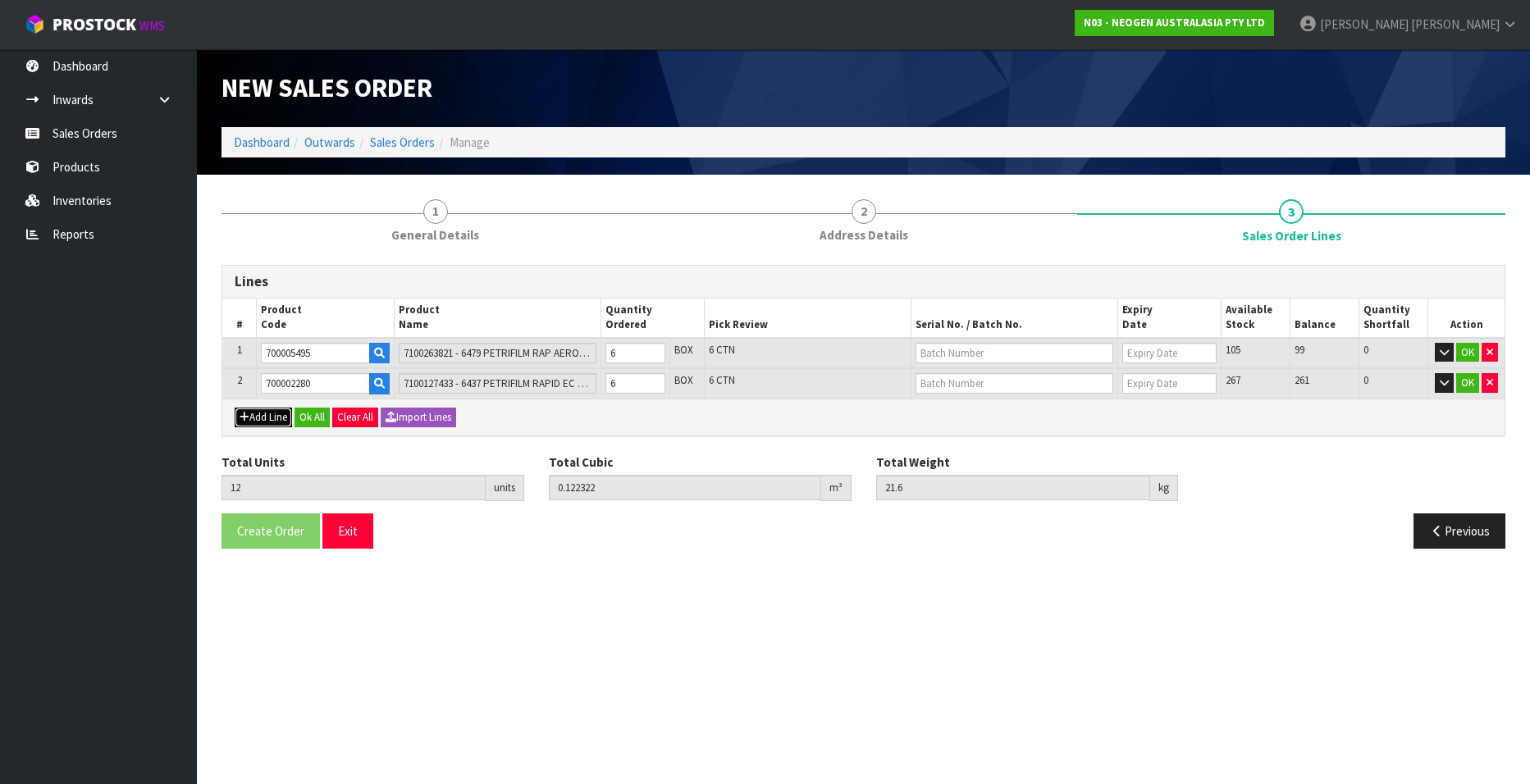
type input "0"
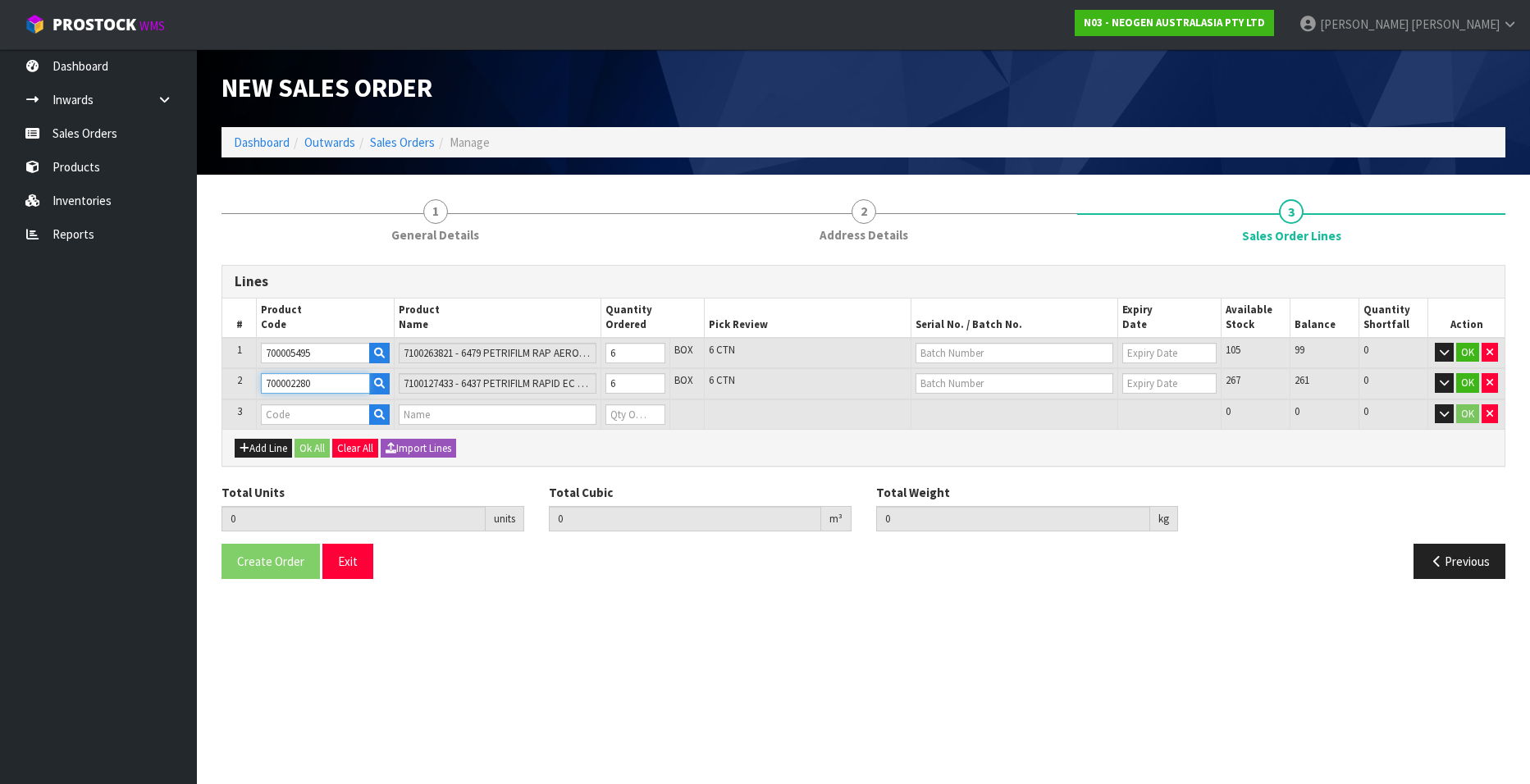
drag, startPoint x: 321, startPoint y: 381, endPoint x: 212, endPoint y: 381, distance: 109.0
click at [212, 381] on div "1 General Details 2 Address Details 3 Sales Order Lines Lines # Product Code Pr…" at bounding box center [863, 389] width 1309 height 405
click at [280, 416] on input "text" at bounding box center [316, 415] width 109 height 21
paste input "700002280"
type input "700002280"
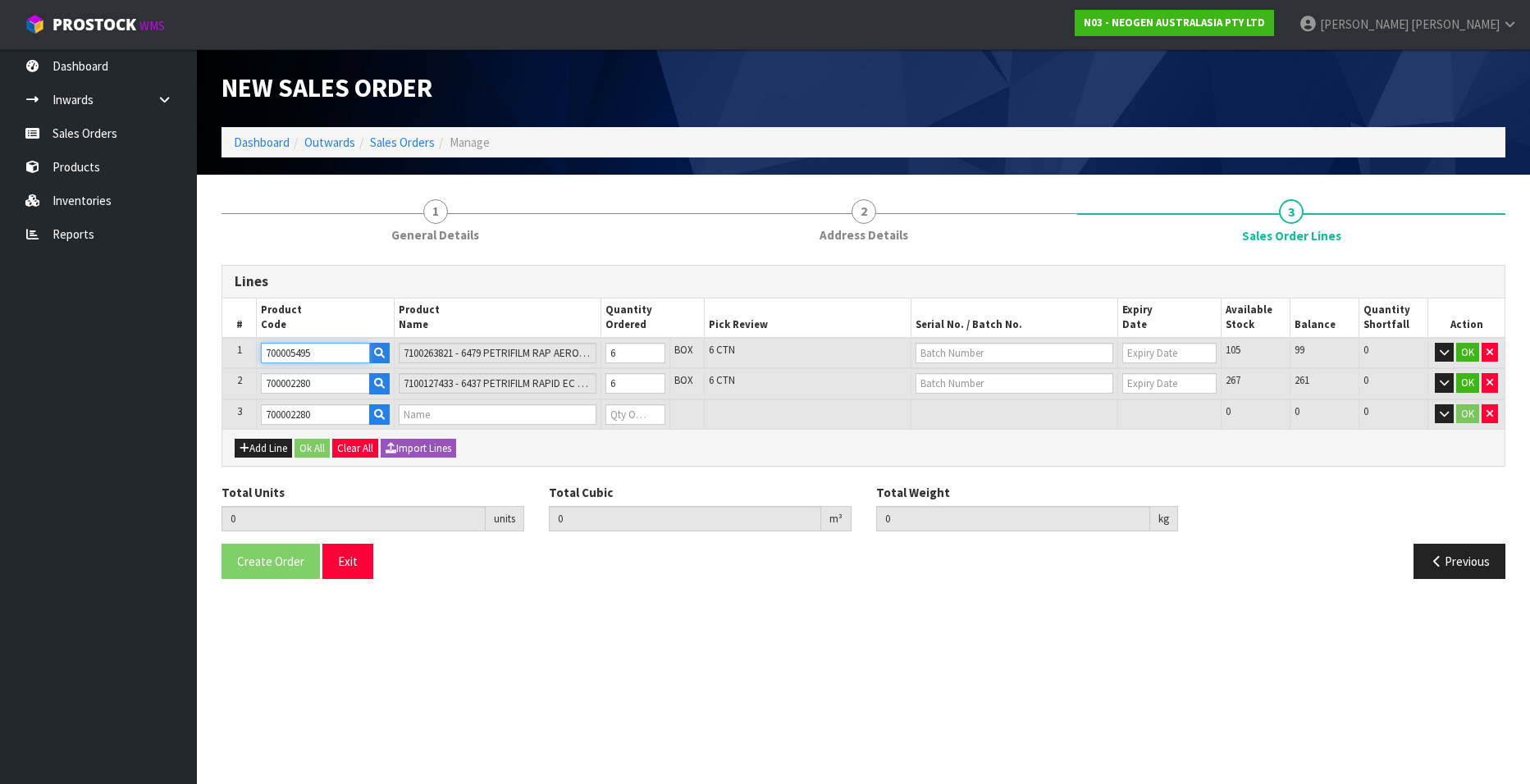
click at [338, 360] on input "700005495" at bounding box center [316, 353] width 109 height 21
type input "12"
type input "0.122322"
type input "21.6"
type input "7100127433 - 6437 PETRIFILM RAPID EC CT PLT 500EA/CS"
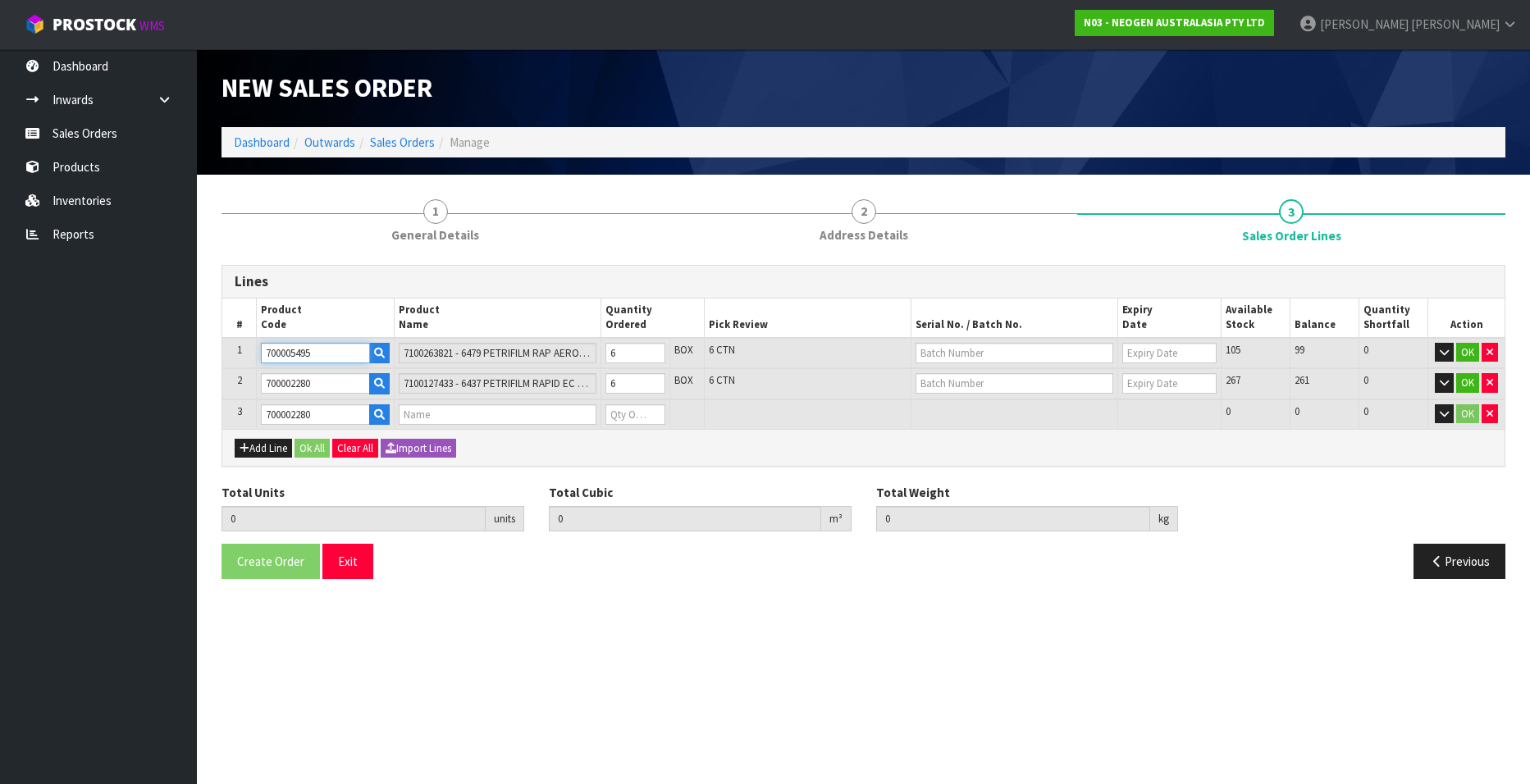
type input "0"
drag, startPoint x: 321, startPoint y: 357, endPoint x: 252, endPoint y: 354, distance: 69.1
click at [252, 354] on tr "1 700005495 7100263821 - 6479 PETRIFILM RAP AEROB PLT 500EA/CS PL 6 BOX 6 CTN 1…" at bounding box center [863, 354] width 1283 height 31
drag, startPoint x: 346, startPoint y: 383, endPoint x: 226, endPoint y: 368, distance: 120.9
click at [226, 370] on tr "2 700002280 7100127433 - 6437 PETRIFILM RAPID EC CT PLT 500EA/CS 6 BOX 6 CTN 26…" at bounding box center [863, 384] width 1283 height 31
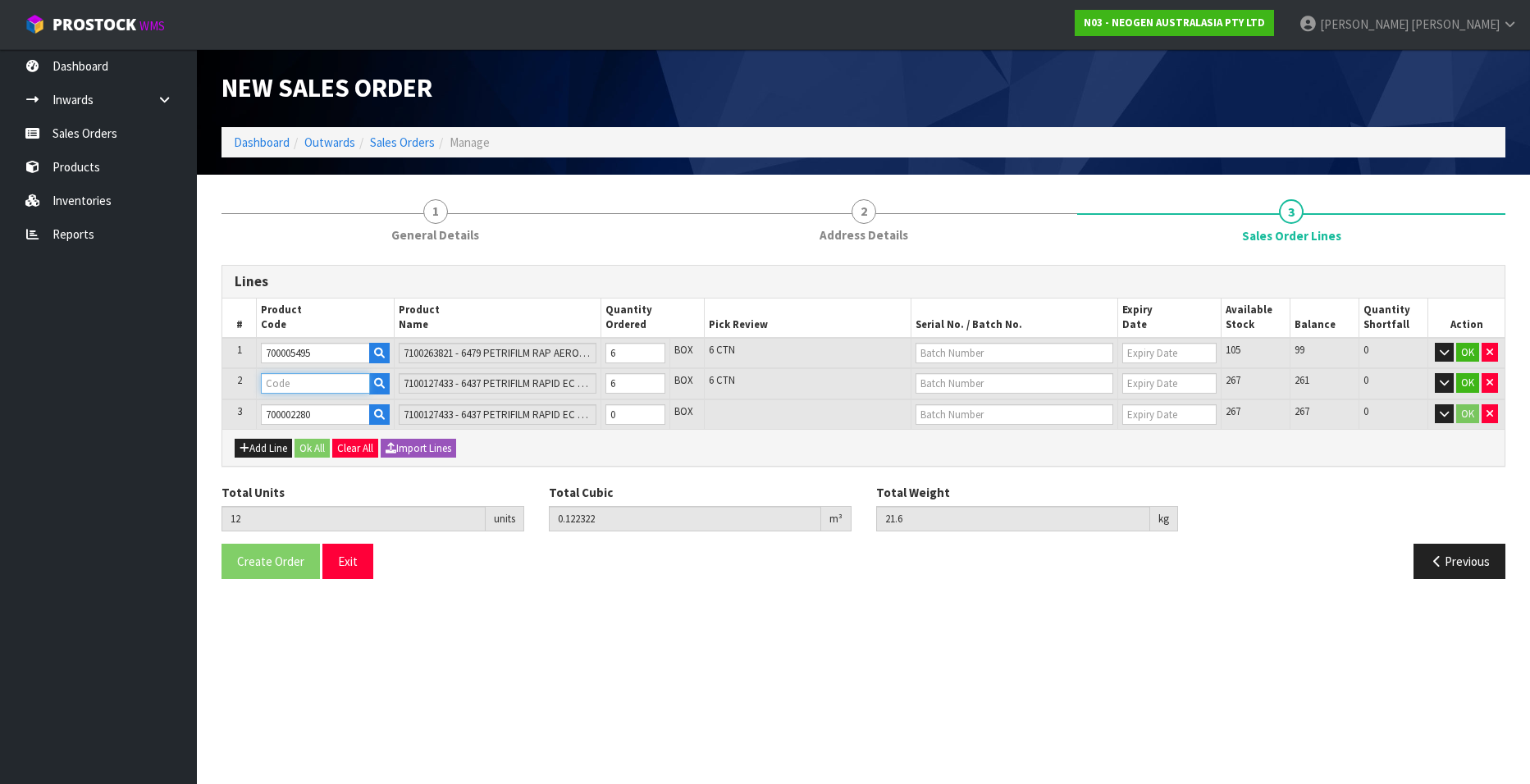
paste input "700005495"
type input "700005495"
type input "0.118104"
type input "19.2"
type input "7100263821 - 6479 PETRIFILM RAP AEROB PLT 500EA/CS PL"
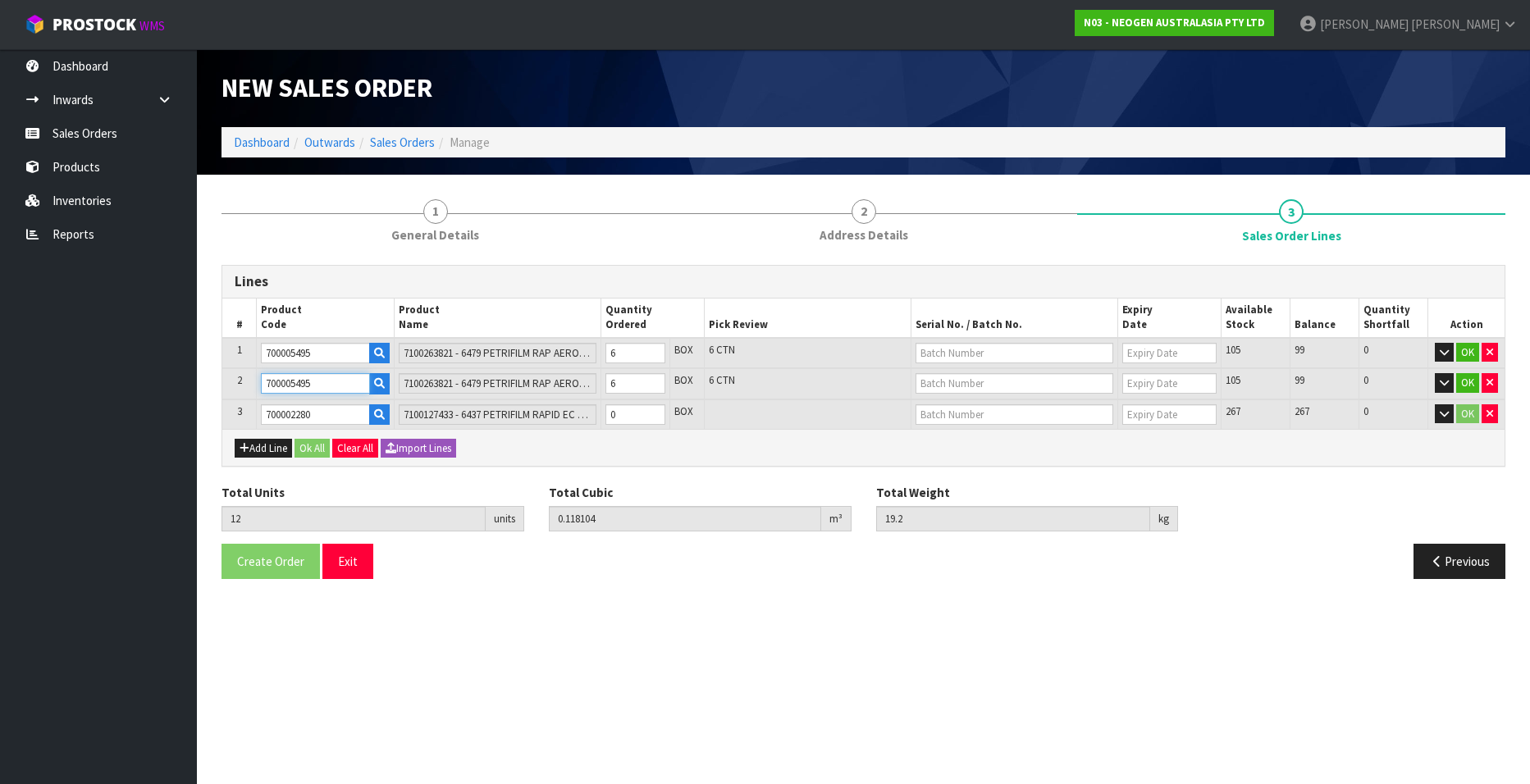
type input "700005495"
type input "11"
type input "0.108262"
type input "17.6"
type input "5"
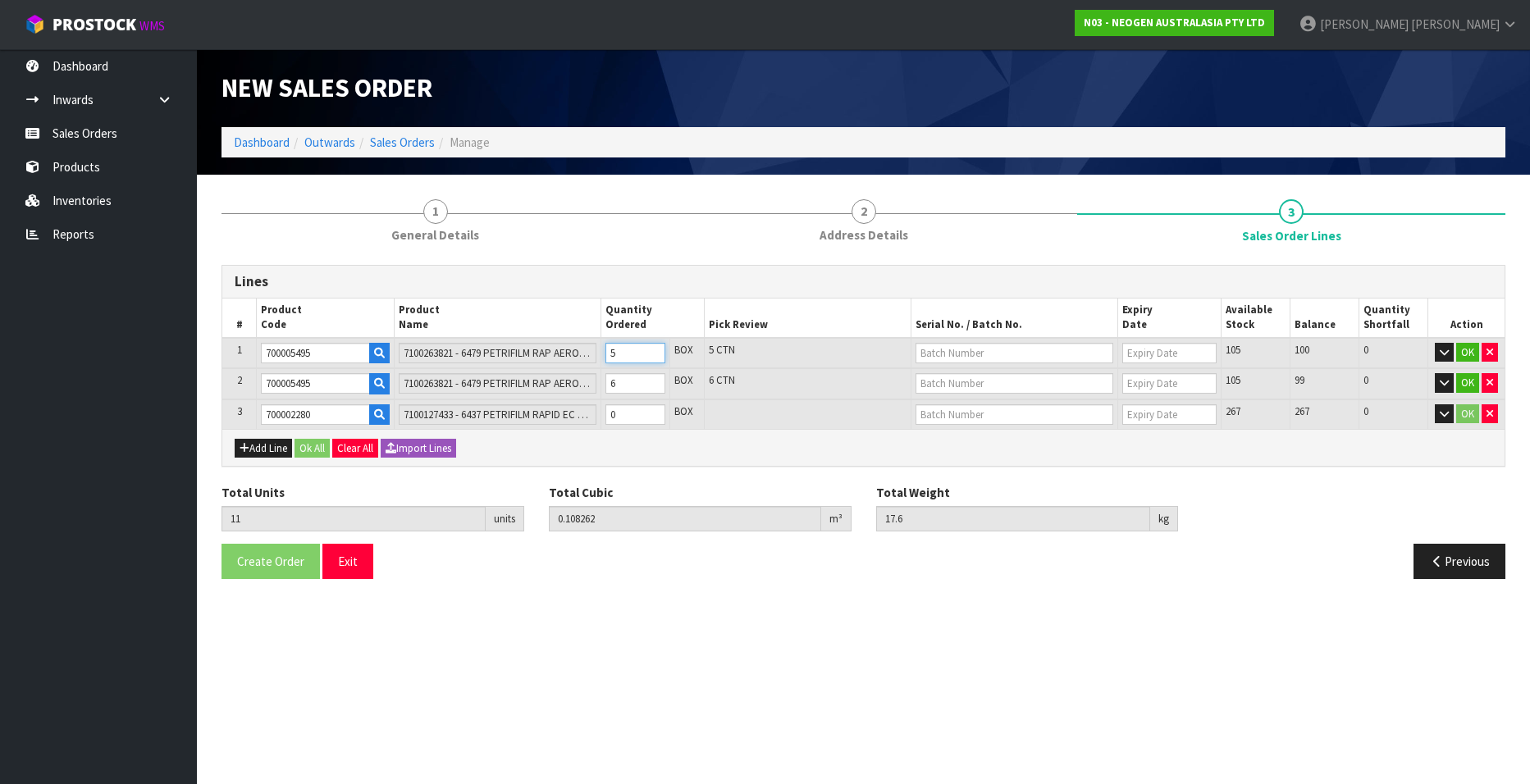
click at [654, 357] on input "5" at bounding box center [636, 353] width 60 height 21
type input "10"
type input "0.09842"
type input "16"
type input "4"
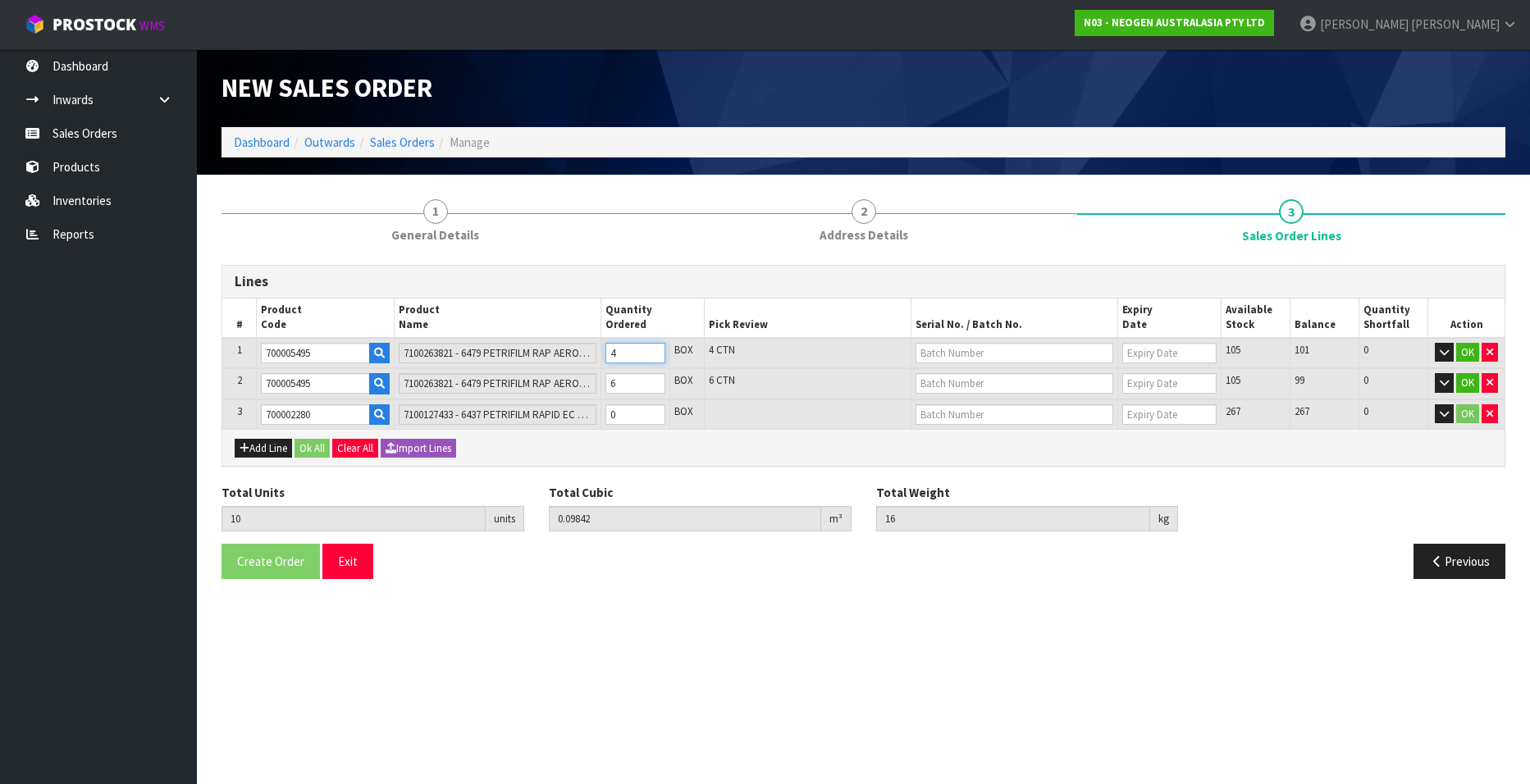
type input "9"
type input "0.088578"
type input "14.4"
type input "3"
type input "8"
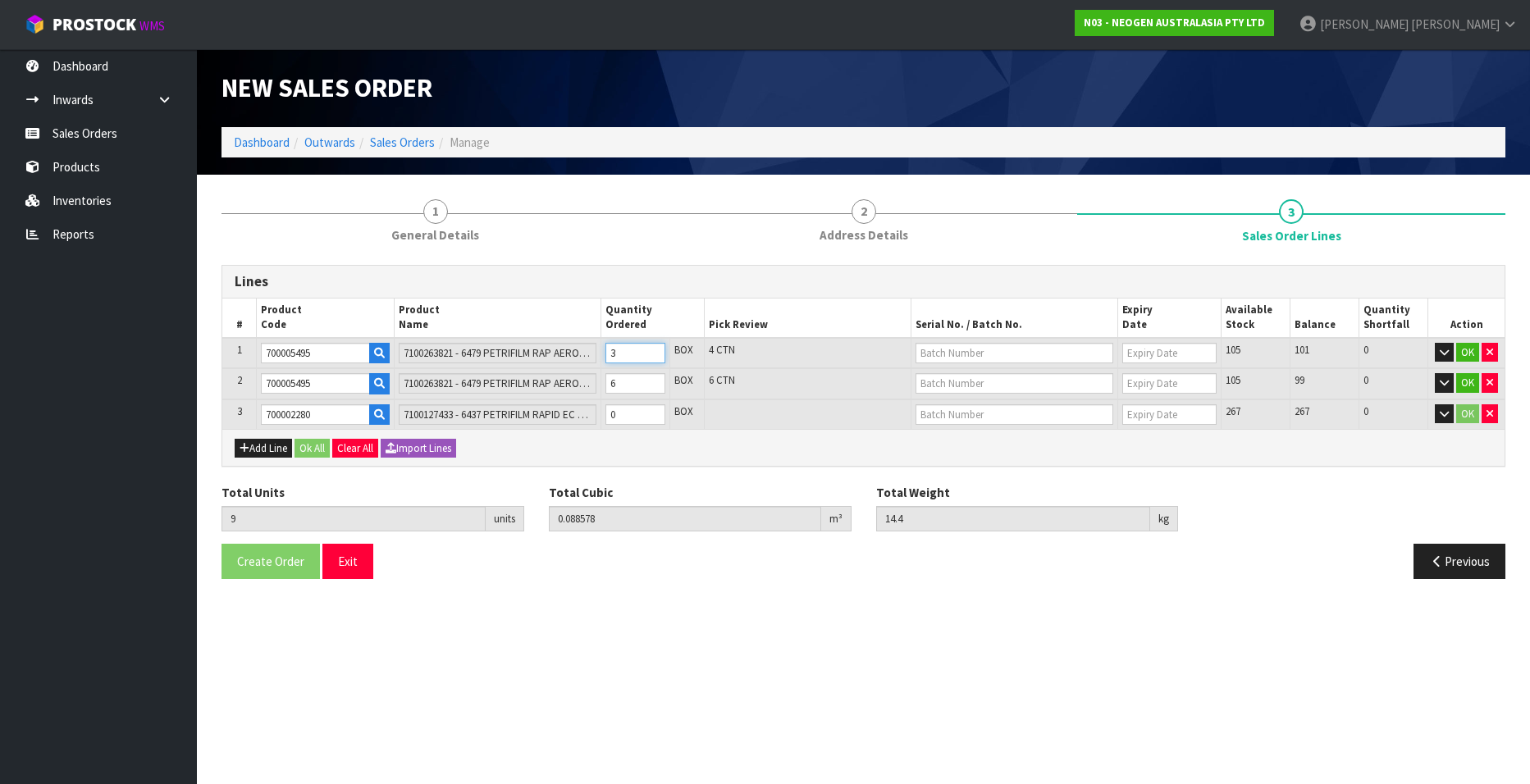
type input "0.078736"
type input "12.8"
type input "2"
type input "7"
type input "0.068894"
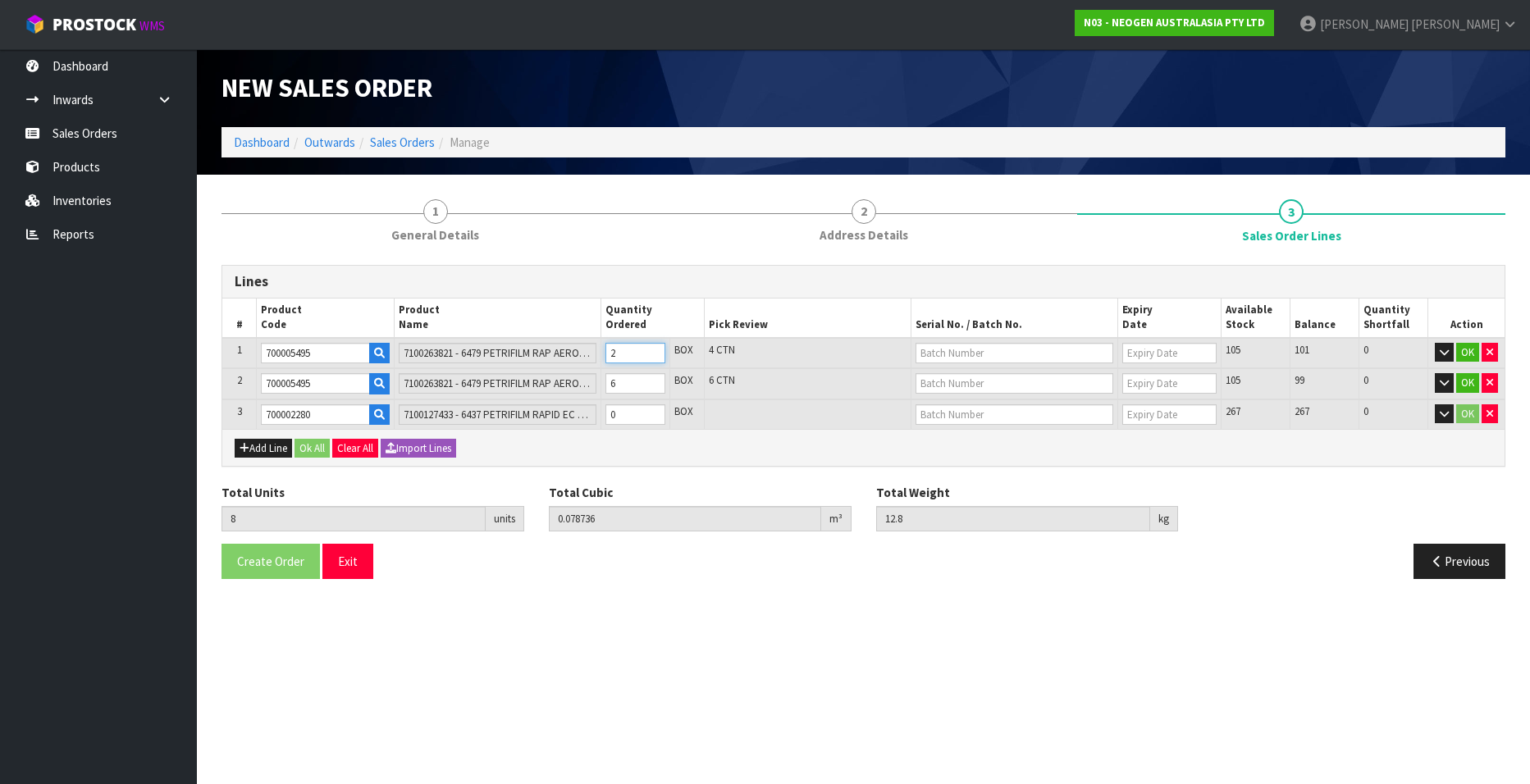
type input "11.2"
type input "1"
click at [654, 357] on input "1" at bounding box center [636, 353] width 60 height 21
type input "6"
type input "0.059052"
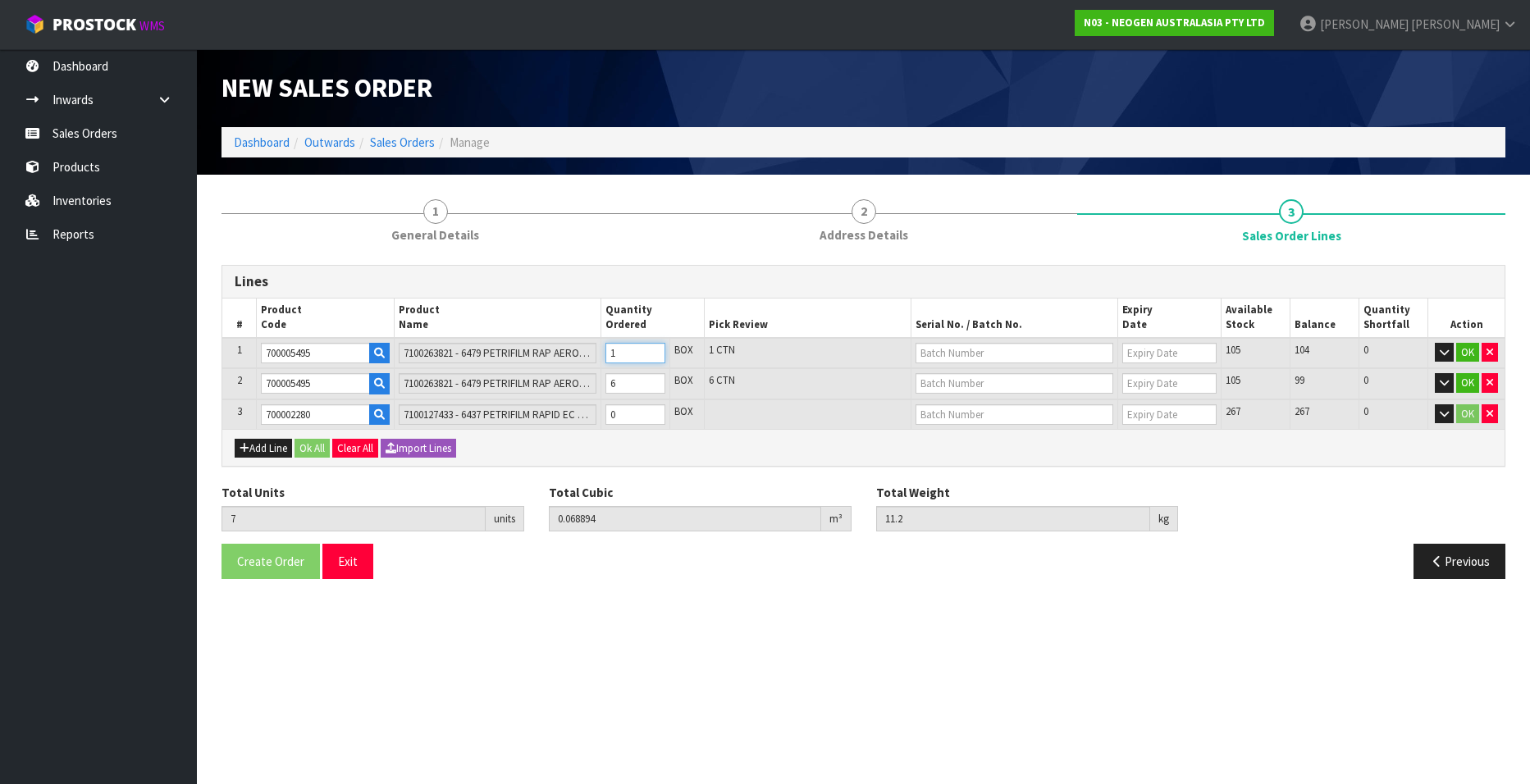
type input "9.6"
type input "0"
click at [654, 357] on input "0" at bounding box center [636, 353] width 60 height 21
type input "7"
type input "0.068894"
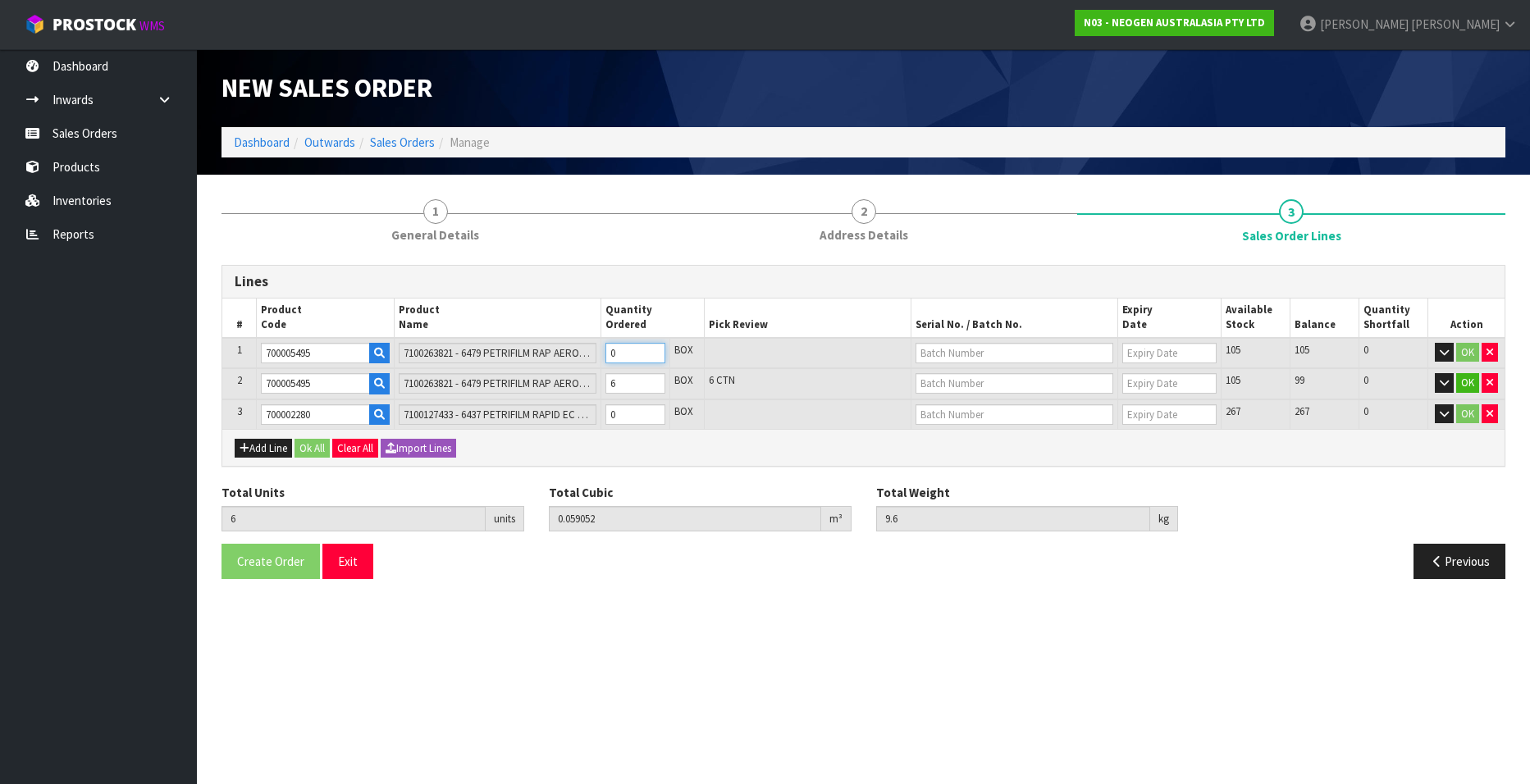
type input "11.2"
type input "1"
click at [653, 349] on input "1" at bounding box center [636, 353] width 60 height 21
type input "8"
type input "0.078736"
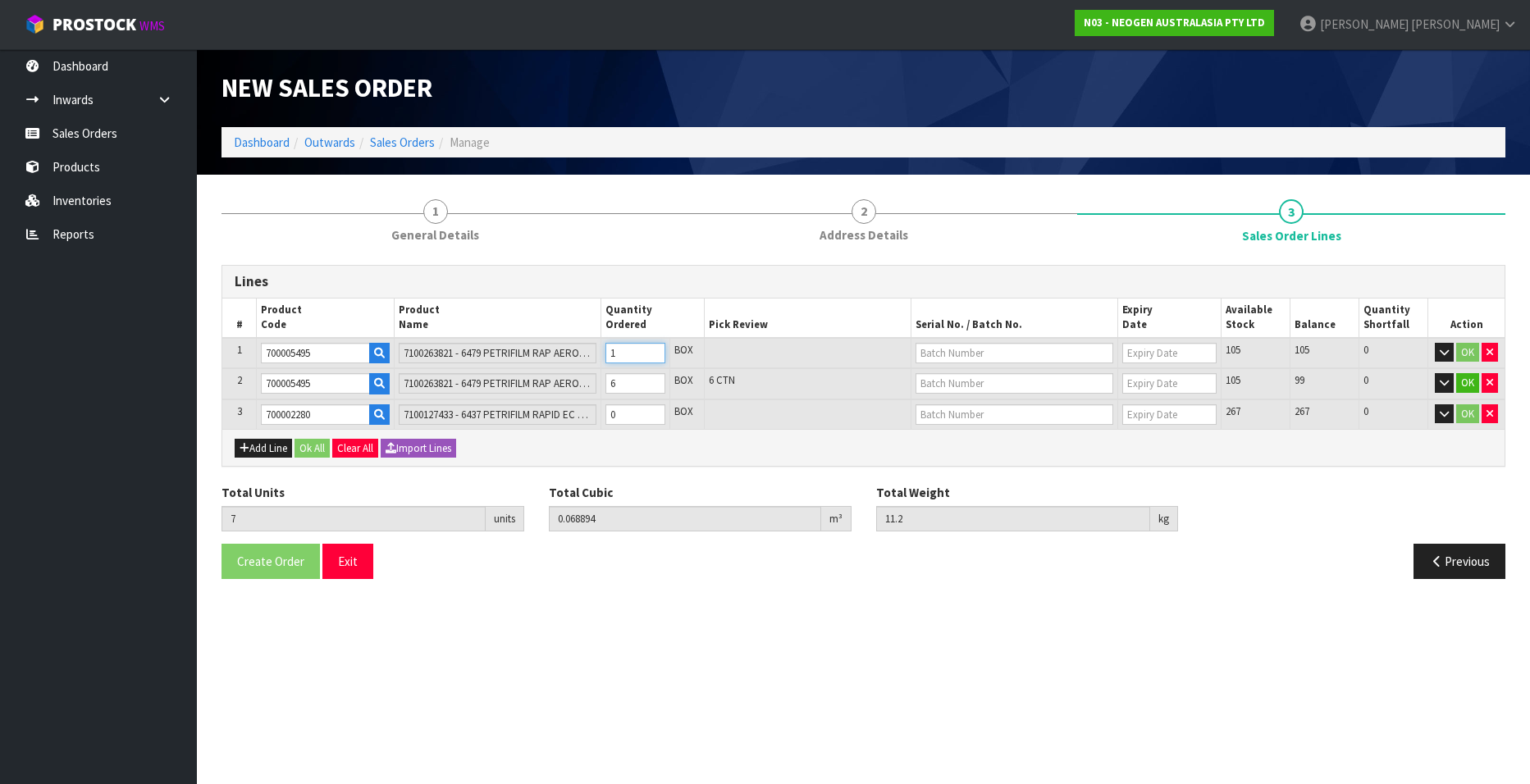
type input "12.8"
type input "2"
click at [653, 349] on input "2" at bounding box center [636, 353] width 60 height 21
click at [652, 392] on input "6" at bounding box center [636, 383] width 60 height 21
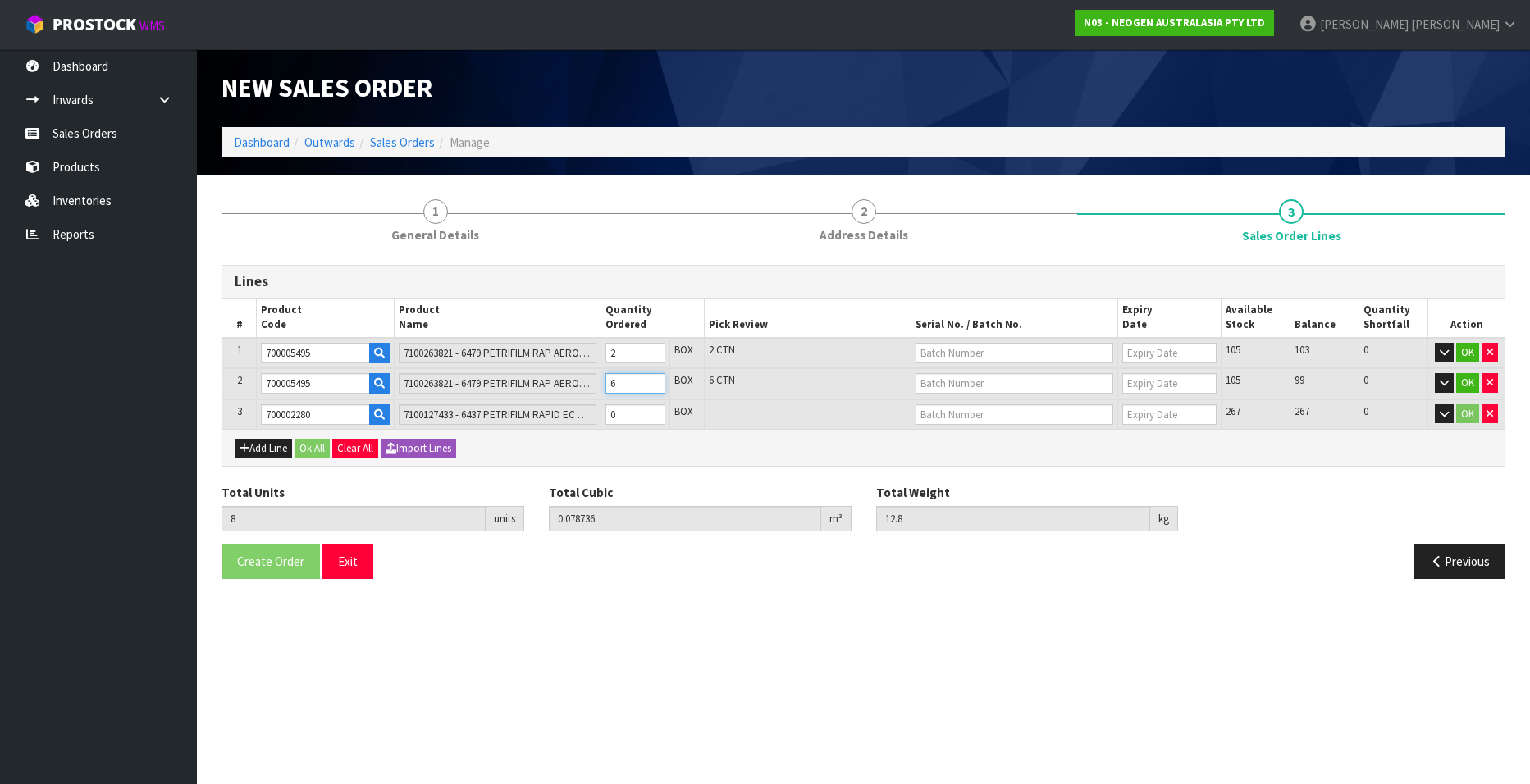
type input "7"
type input "0.068894"
type input "11.2"
type input "5"
click at [652, 384] on input "5" at bounding box center [636, 383] width 60 height 21
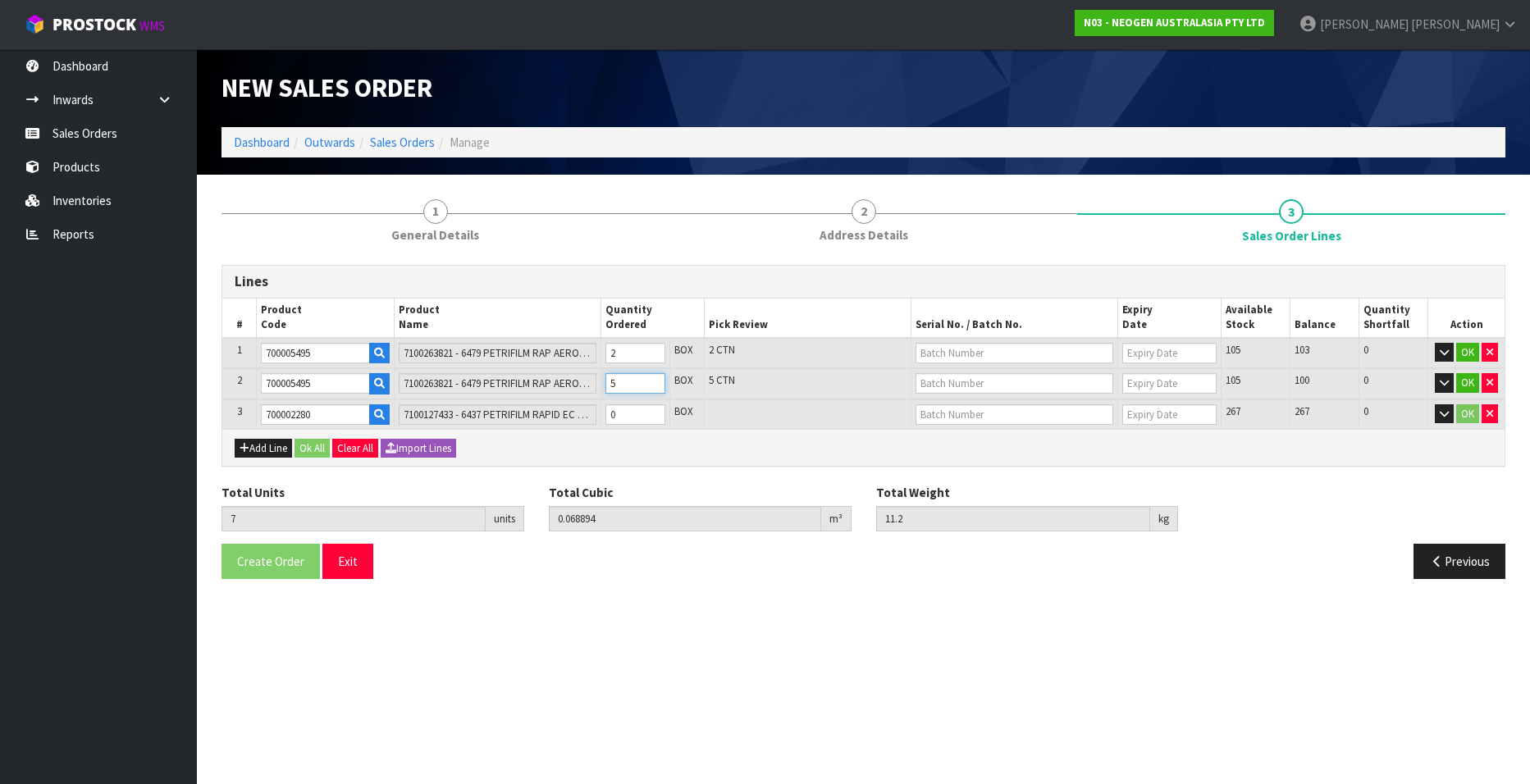
type input "6"
type input "0.059052"
type input "9.6"
type input "4"
click at [652, 384] on input "4" at bounding box center [636, 383] width 60 height 21
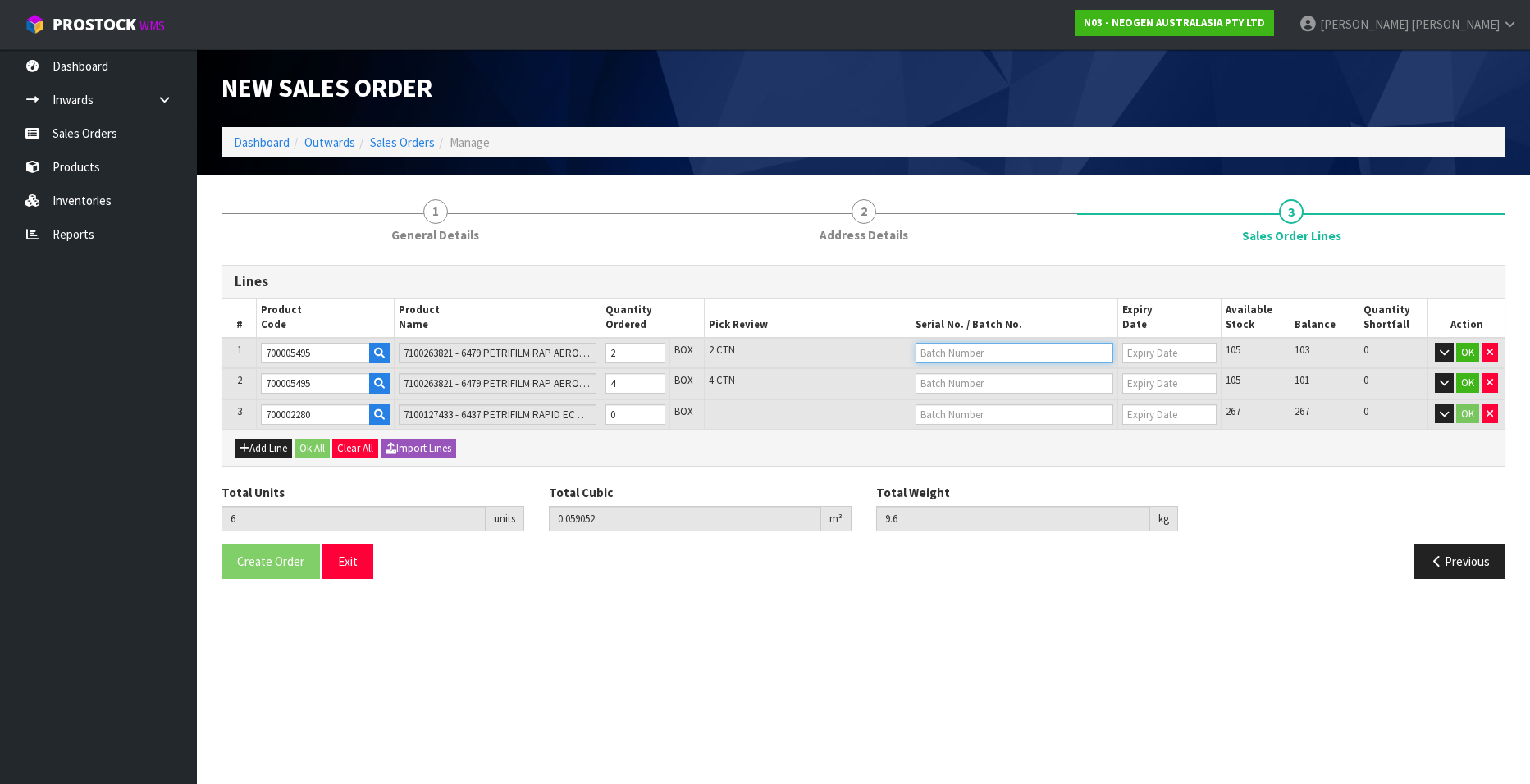
click at [973, 352] on input "text" at bounding box center [1014, 353] width 197 height 21
click at [1004, 378] on link "418324318G" at bounding box center [981, 381] width 130 height 22
type input "418324318G"
type input "14/05/2026"
click at [934, 382] on input "text" at bounding box center [1014, 383] width 197 height 21
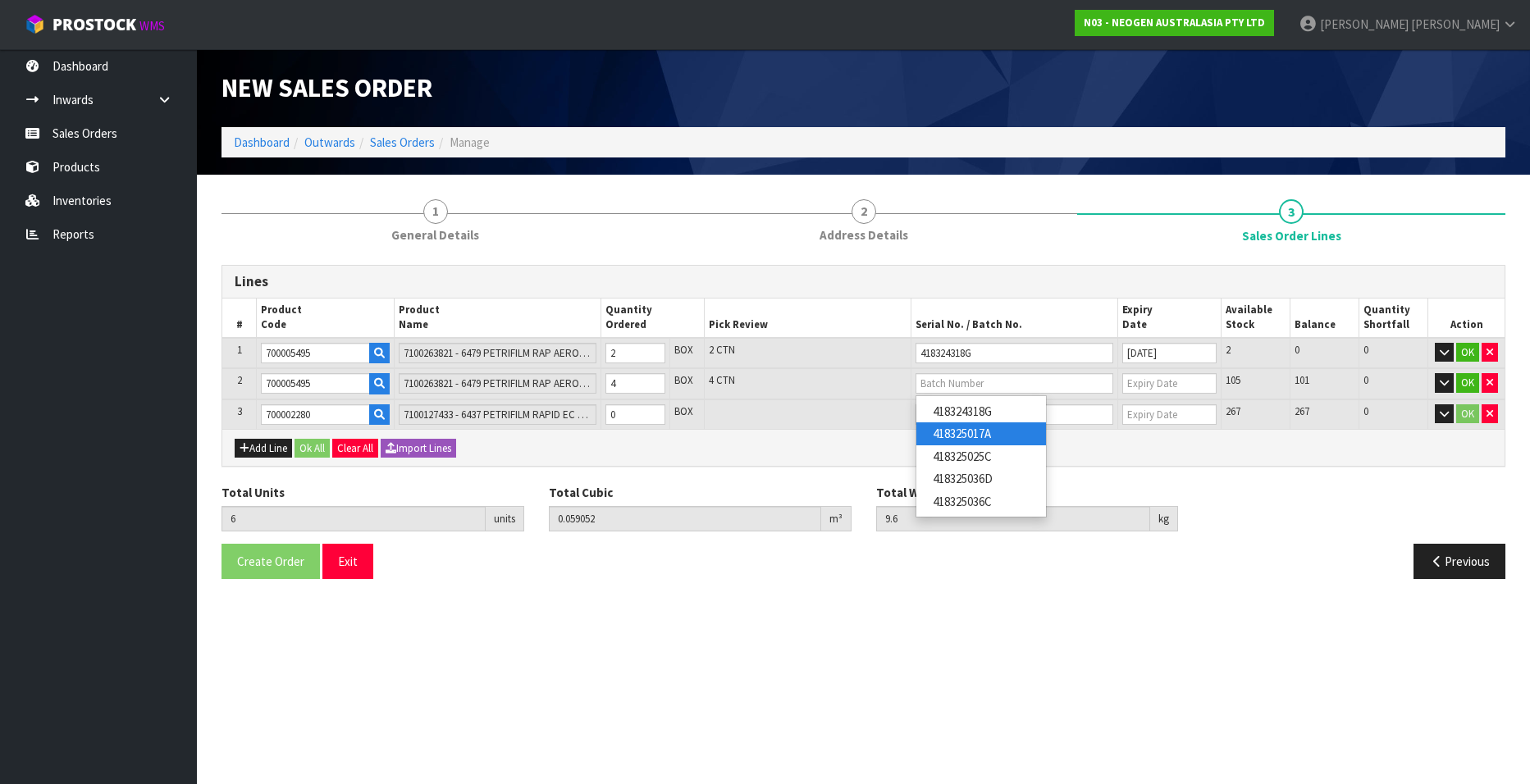
click at [943, 425] on link "418325017A" at bounding box center [981, 434] width 130 height 22
type input "418325017A"
type input "18/07/2026"
type input "7"
type input "0.069597"
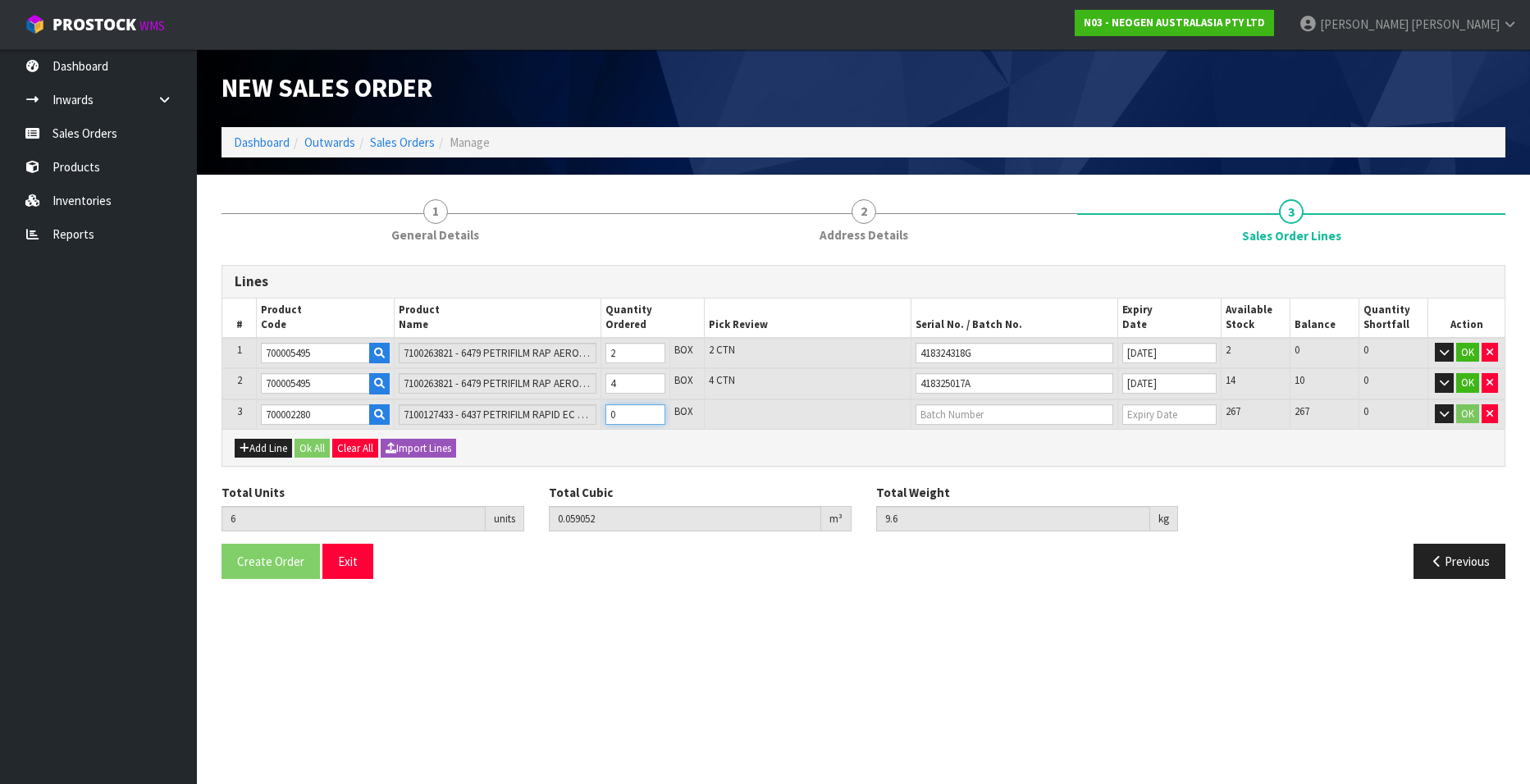
type input "11.6"
type input "1"
click at [654, 410] on input "1" at bounding box center [636, 415] width 60 height 21
type input "8"
type input "0.080142"
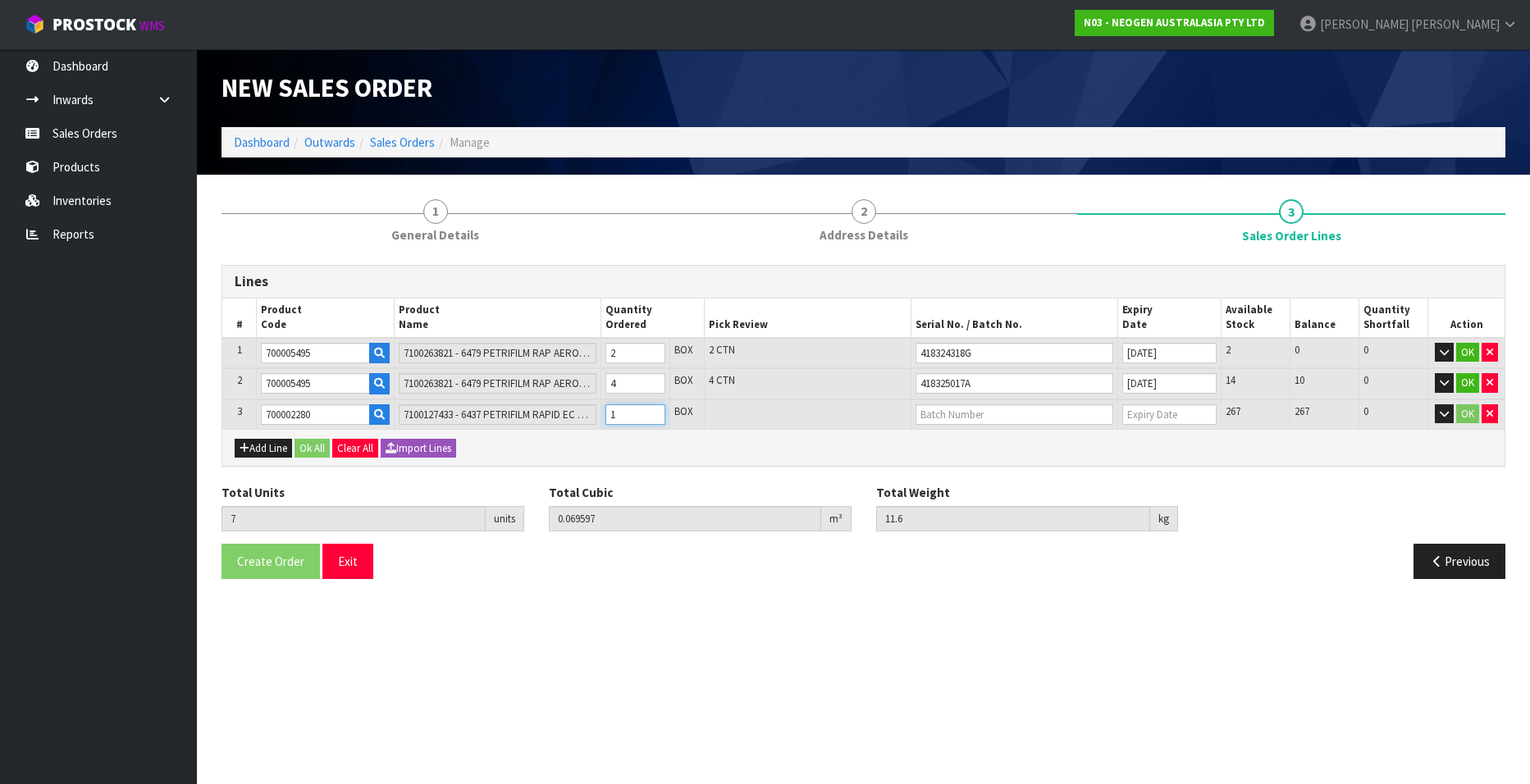
type input "13.6"
type input "2"
click at [654, 410] on input "2" at bounding box center [636, 415] width 60 height 21
type input "9"
click at [654, 410] on input "3" at bounding box center [636, 415] width 60 height 21
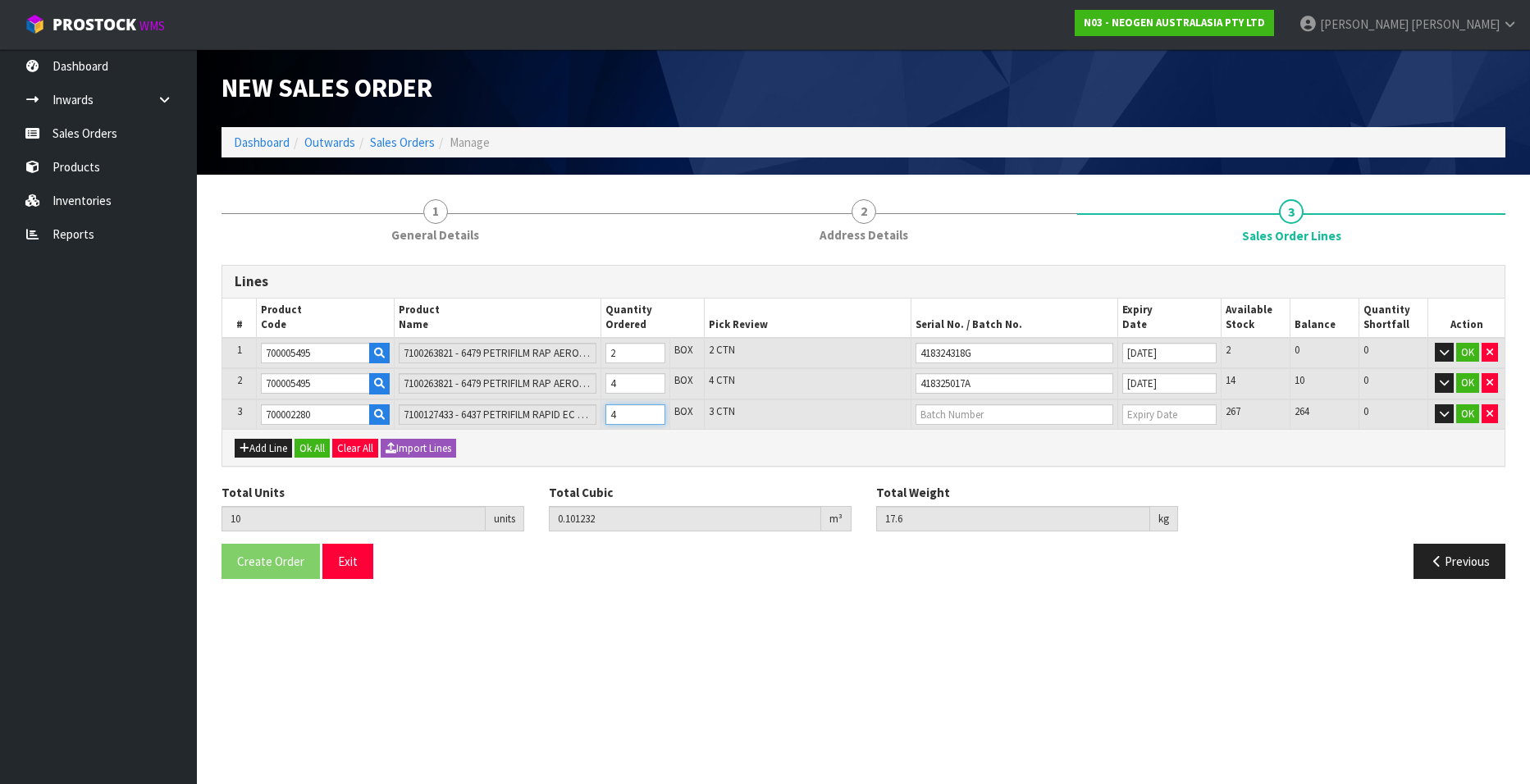
click at [654, 410] on input "4" at bounding box center [636, 415] width 60 height 21
click at [654, 410] on input "5" at bounding box center [636, 415] width 60 height 21
click at [654, 410] on input "6" at bounding box center [636, 415] width 60 height 21
click at [938, 412] on input "text" at bounding box center [1014, 415] width 197 height 21
click at [977, 440] on link "33YWWA" at bounding box center [981, 443] width 130 height 22
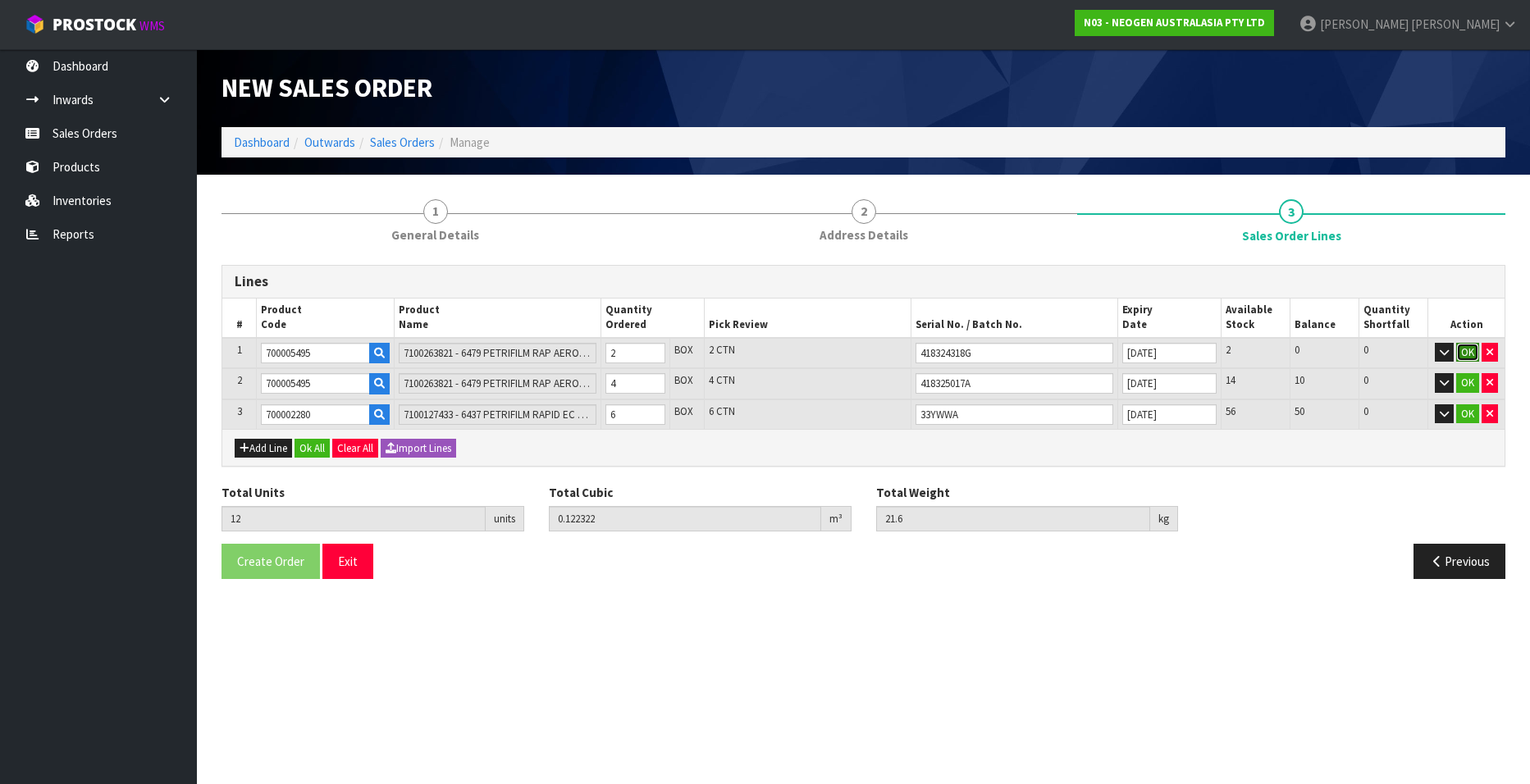
click at [1466, 353] on button "OK" at bounding box center [1467, 353] width 23 height 20
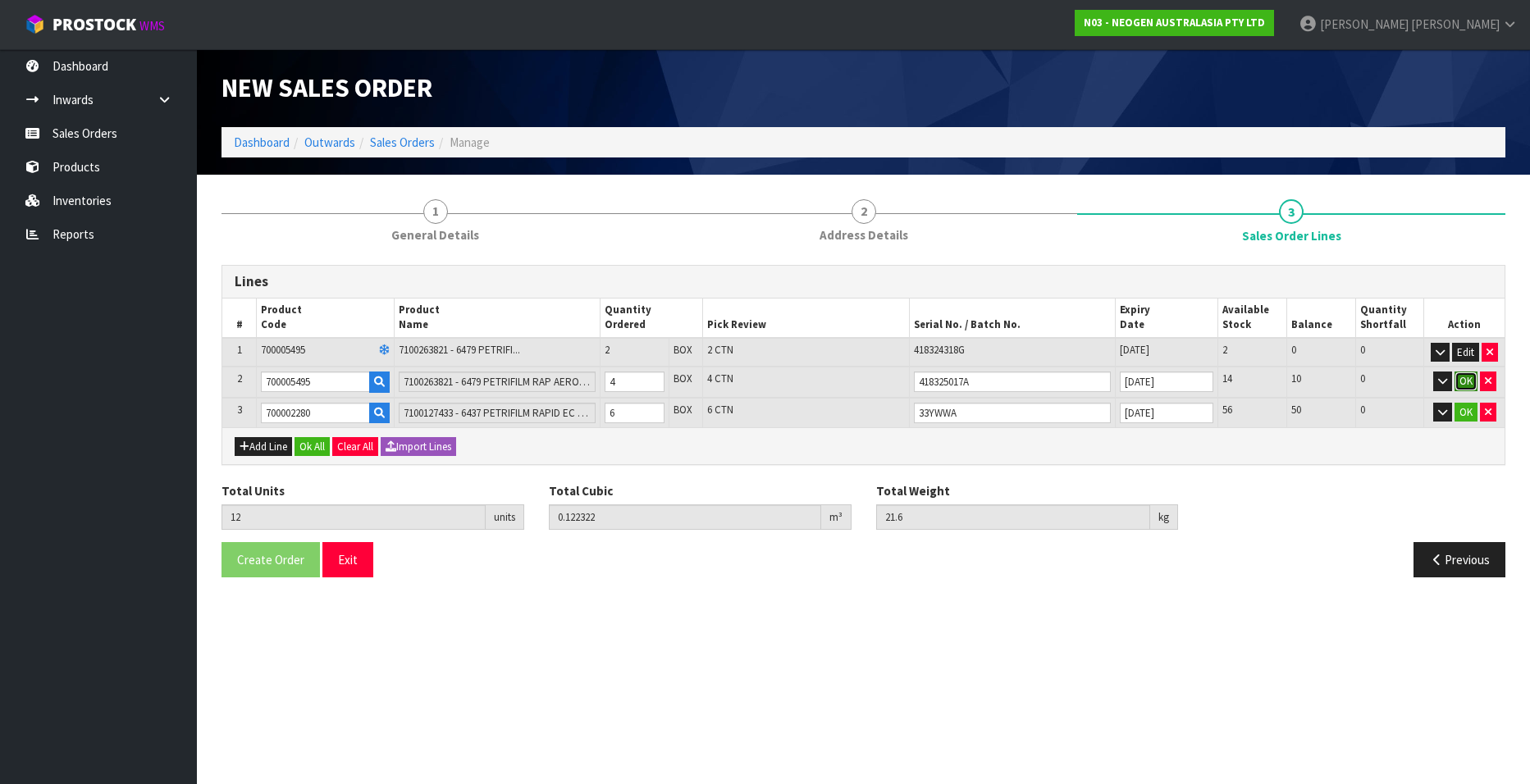
click at [1465, 377] on button "OK" at bounding box center [1465, 382] width 23 height 20
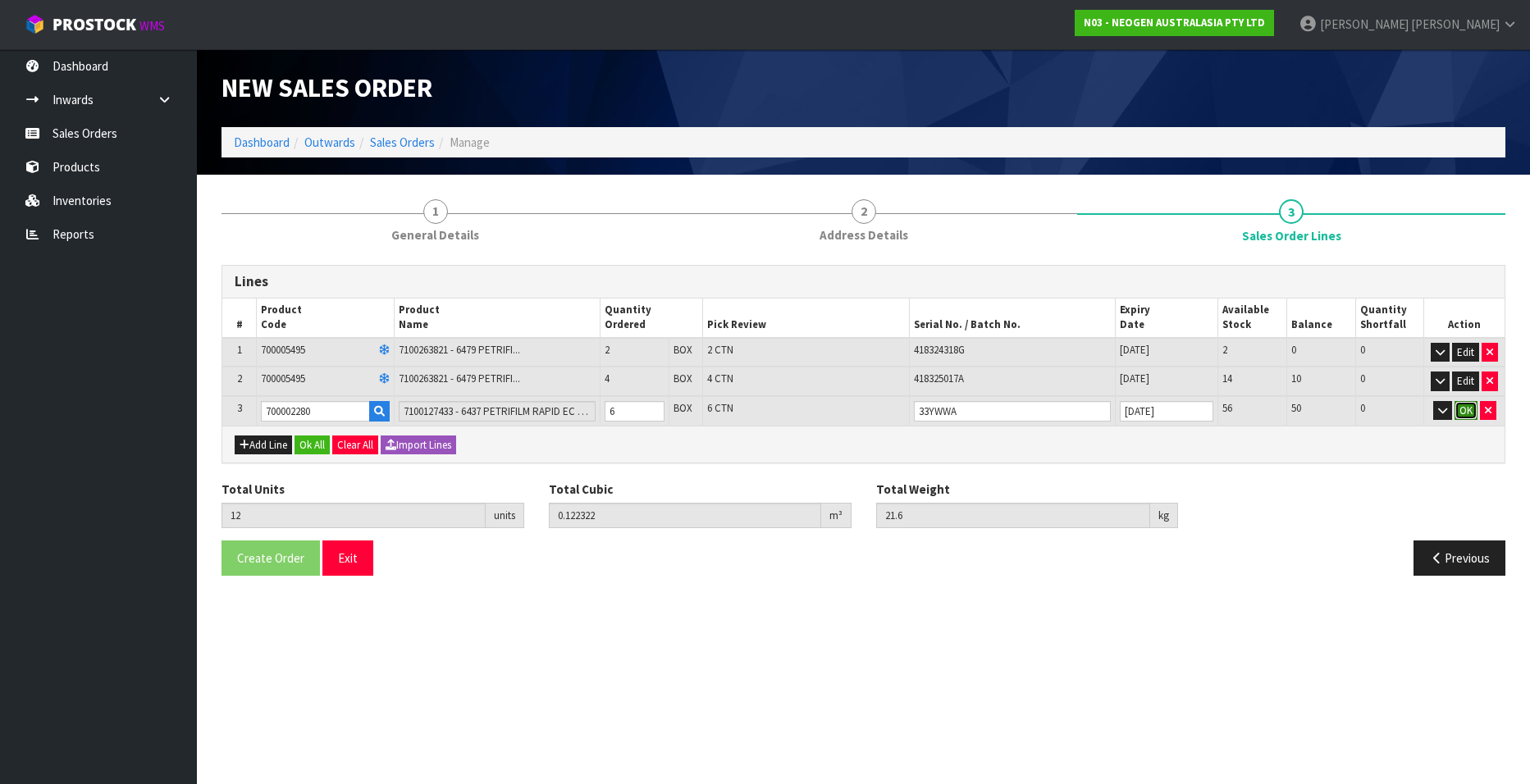
click at [1465, 408] on button "OK" at bounding box center [1465, 411] width 23 height 20
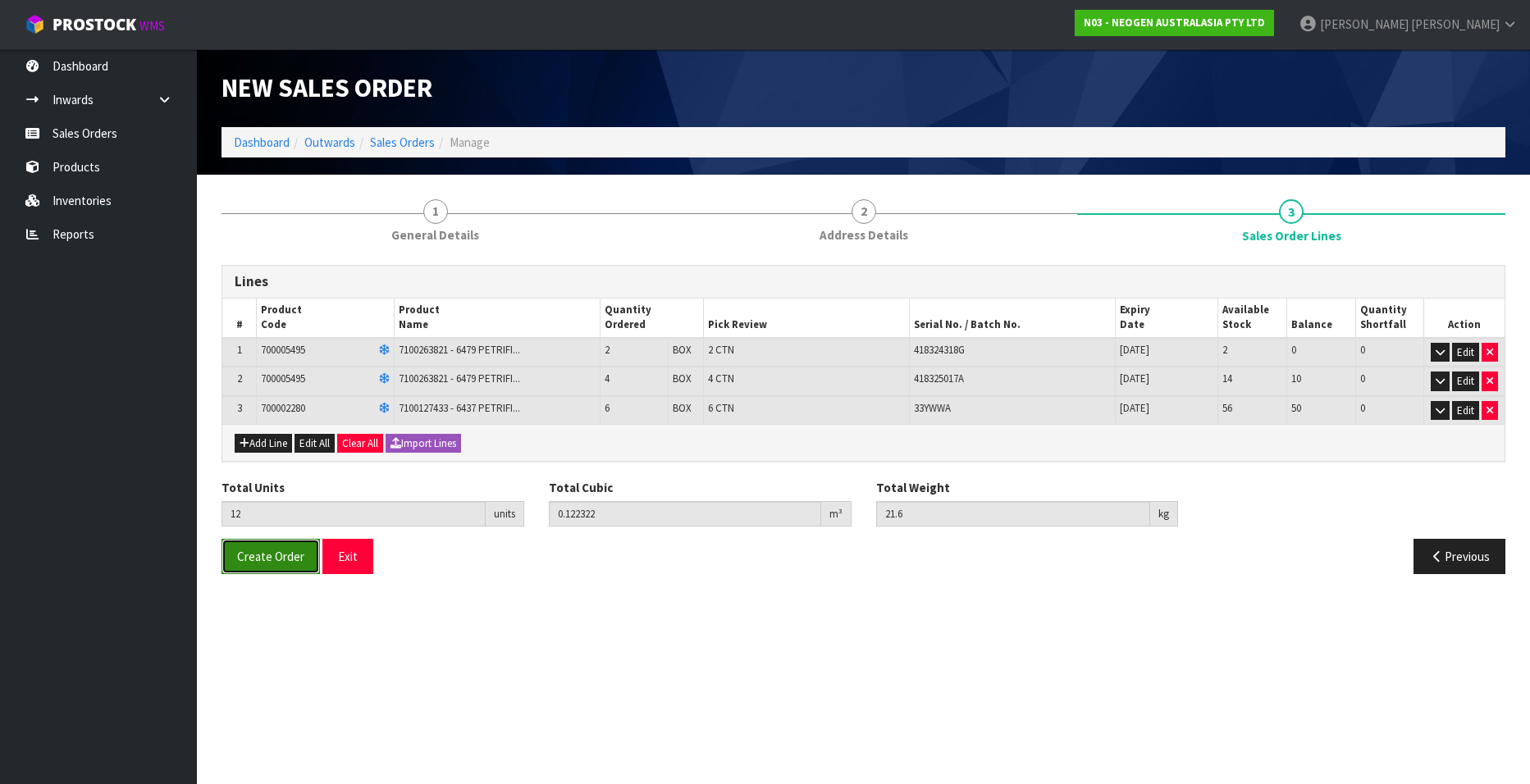
click at [268, 559] on span "Create Order" at bounding box center [271, 557] width 67 height 15
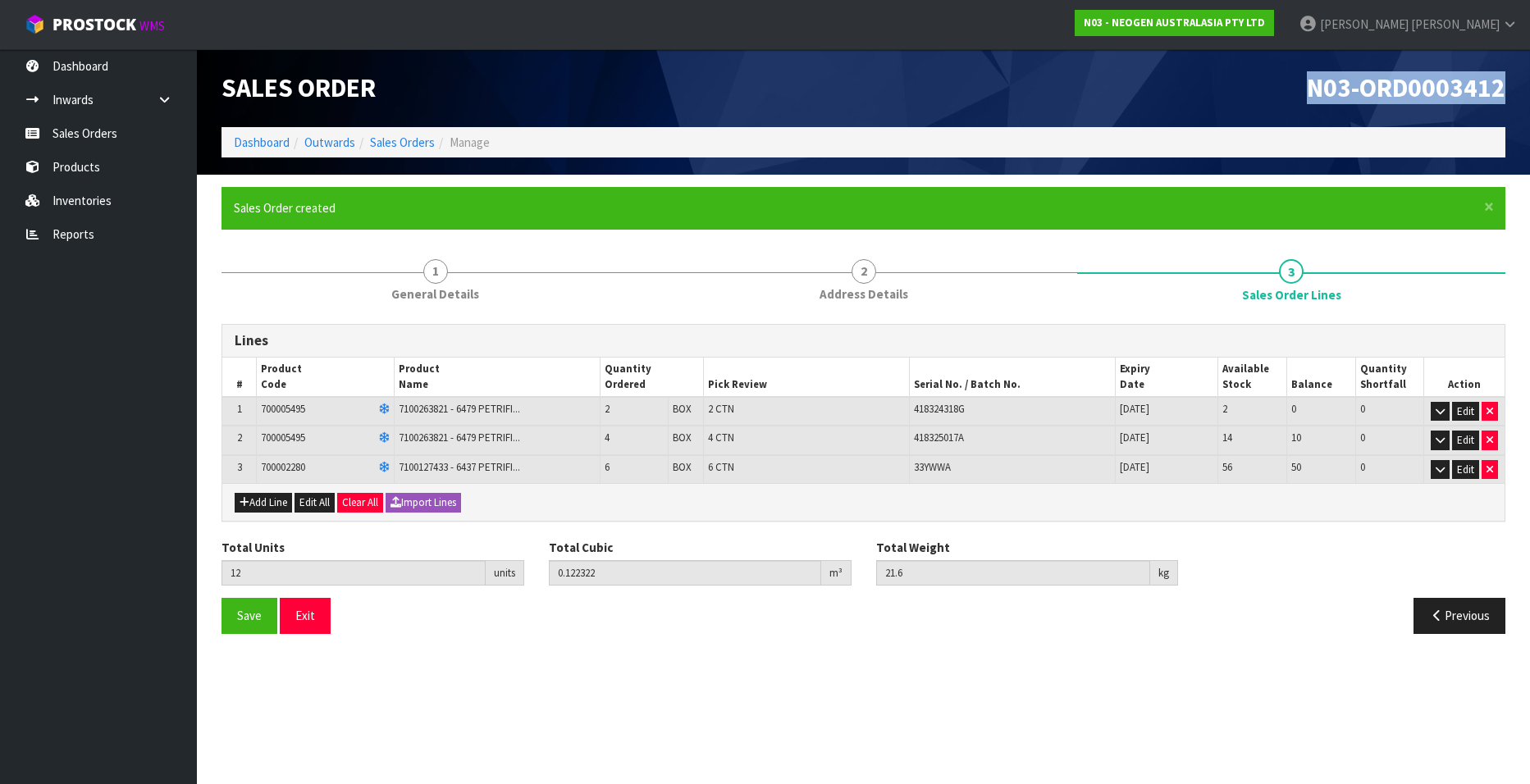
drag, startPoint x: 1306, startPoint y: 85, endPoint x: 1502, endPoint y: 95, distance: 196.3
click at [1502, 95] on h1 "N03-ORD0003412" at bounding box center [1191, 88] width 630 height 29
copy span "N03-ORD0003412"
click at [388, 141] on link "Sales Orders" at bounding box center [402, 142] width 65 height 15
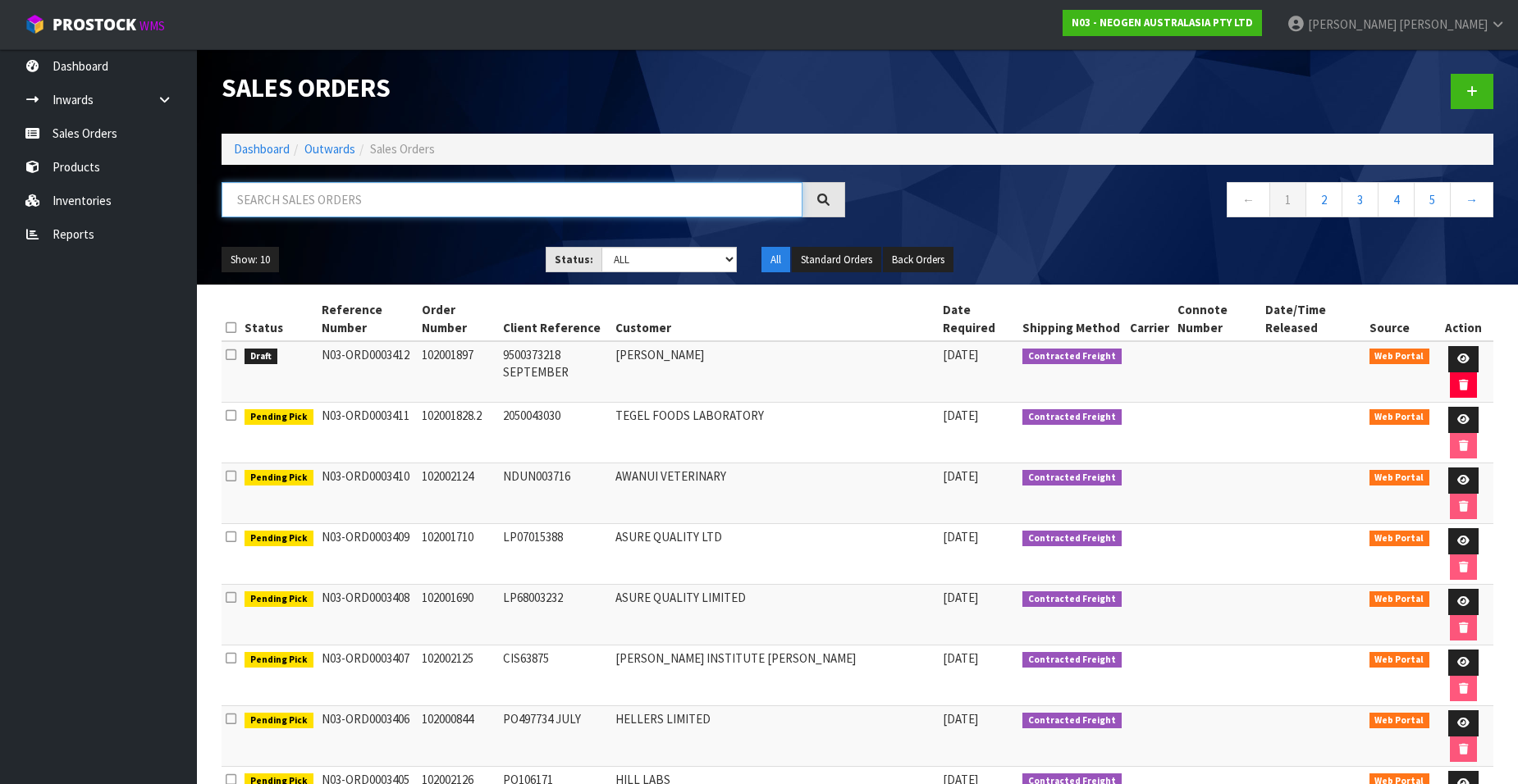
click at [289, 204] on input "text" at bounding box center [512, 199] width 581 height 35
paste input "102002018"
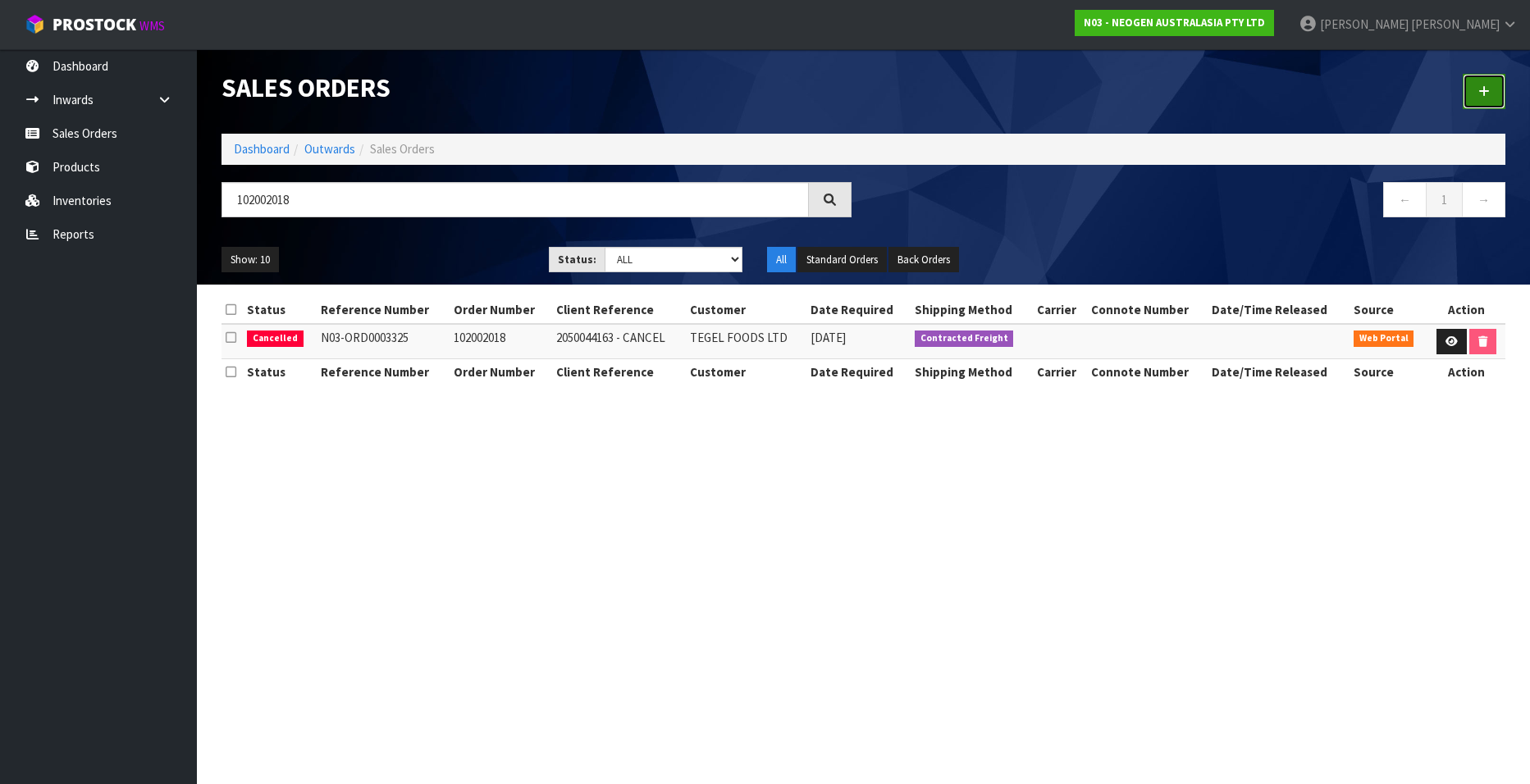
click at [1480, 88] on icon at bounding box center [1485, 92] width 12 height 13
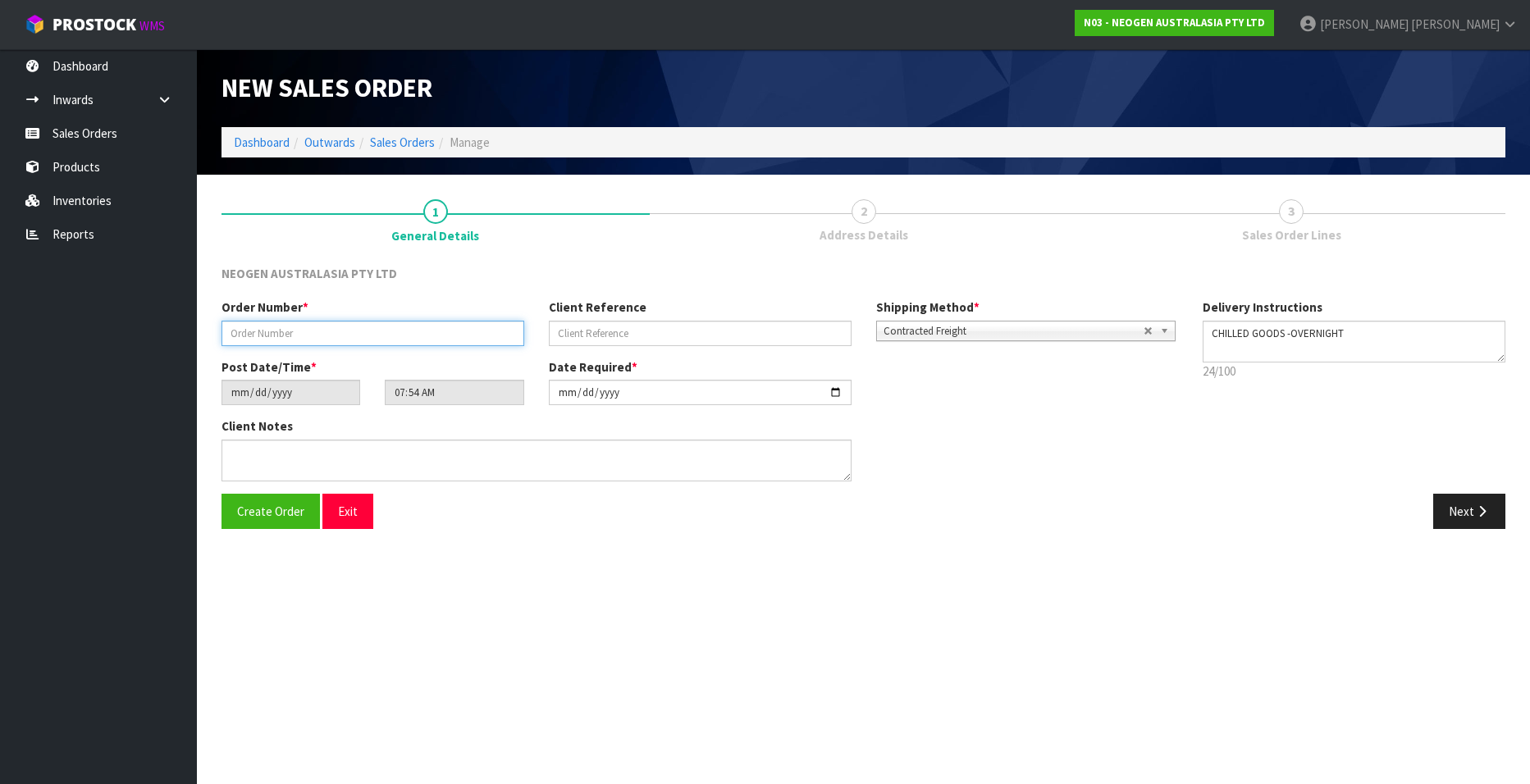
click at [293, 331] on input "text" at bounding box center [373, 334] width 303 height 25
paste input "102002018"
click at [584, 332] on input "text" at bounding box center [700, 334] width 303 height 25
paste input "2050044163"
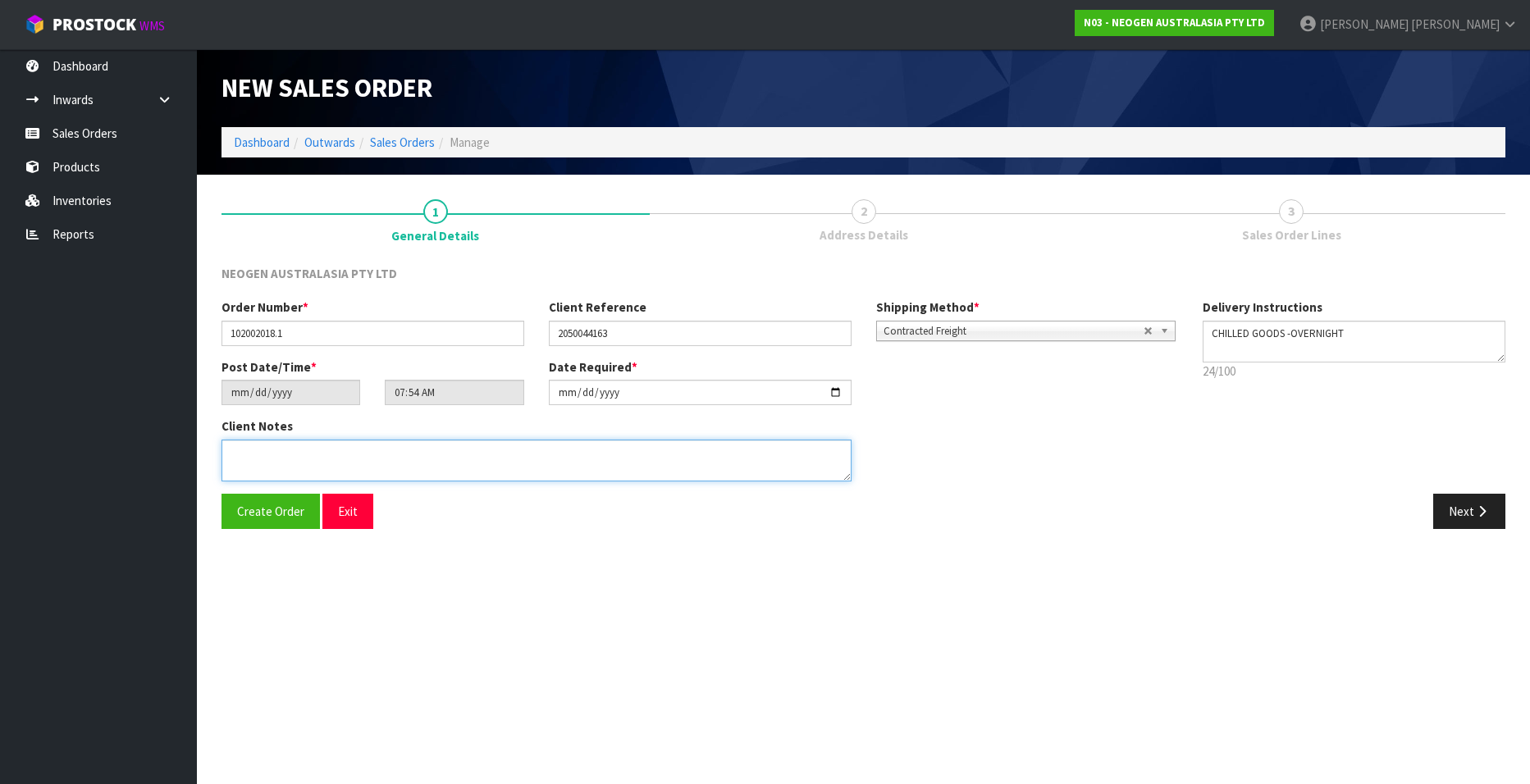
click at [263, 457] on textarea at bounding box center [537, 461] width 630 height 42
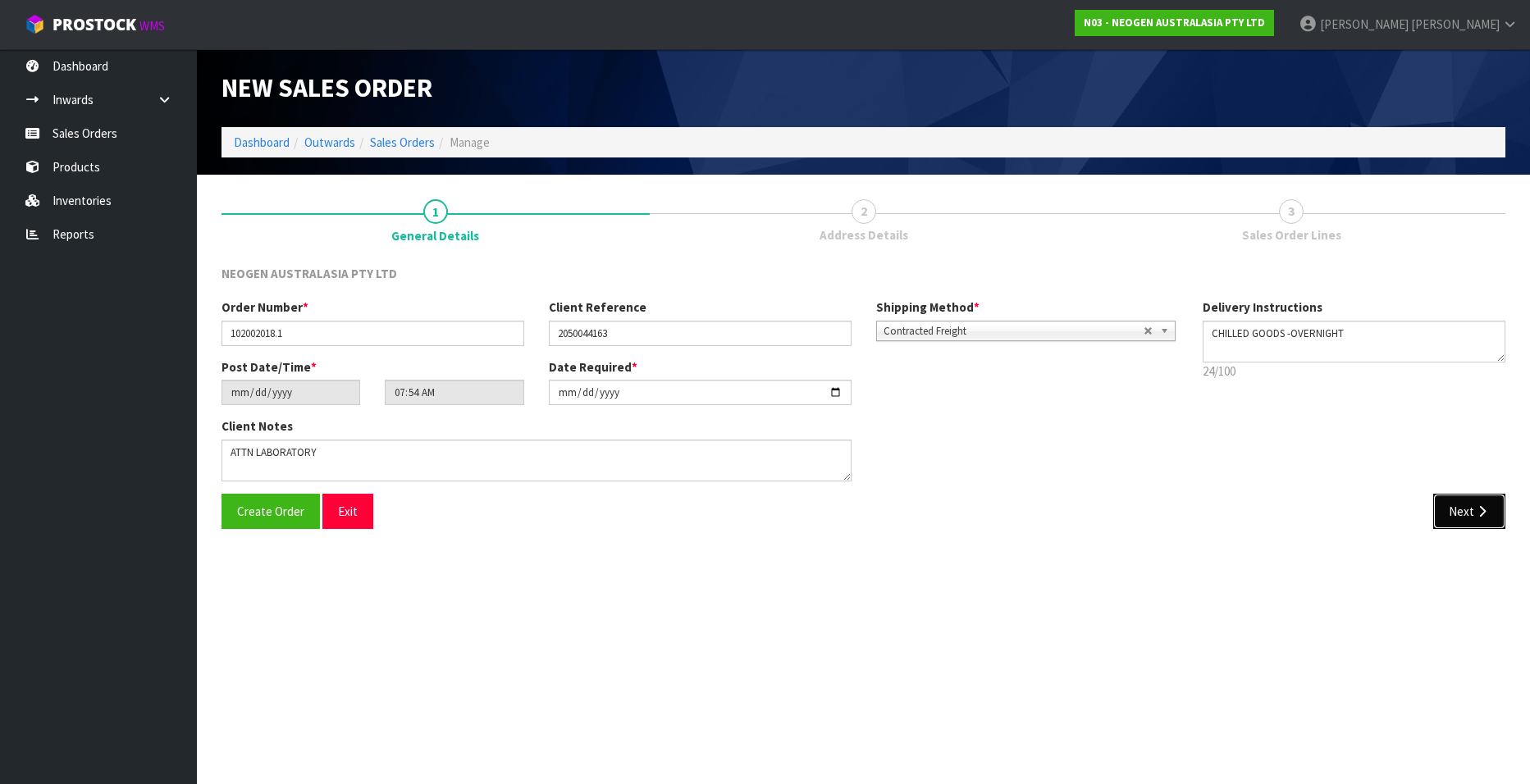
drag, startPoint x: 1468, startPoint y: 509, endPoint x: 1060, endPoint y: 461, distance: 410.8
click at [1466, 509] on button "Next" at bounding box center [1469, 511] width 72 height 35
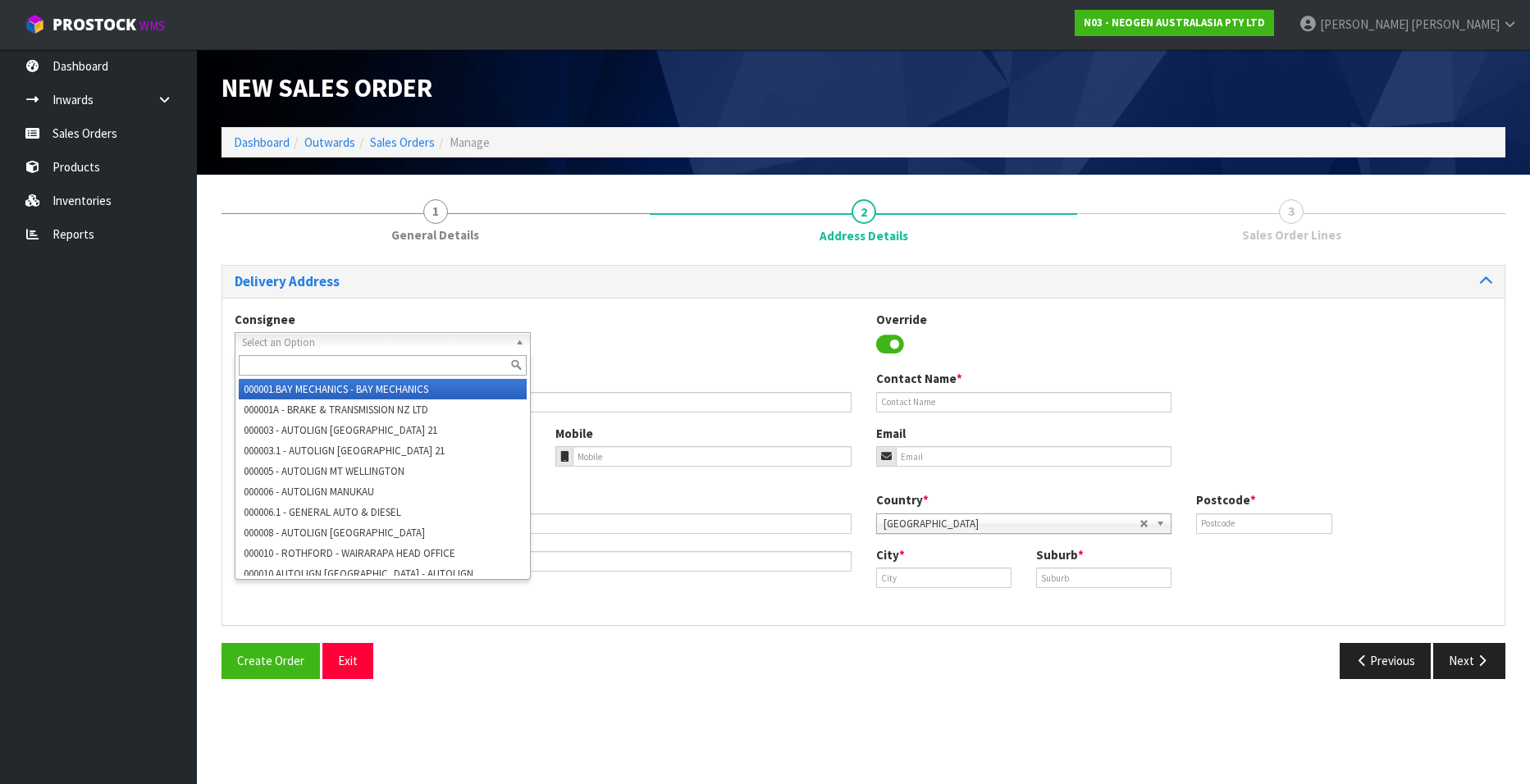
click at [269, 341] on span "Select an Option" at bounding box center [375, 343] width 267 height 20
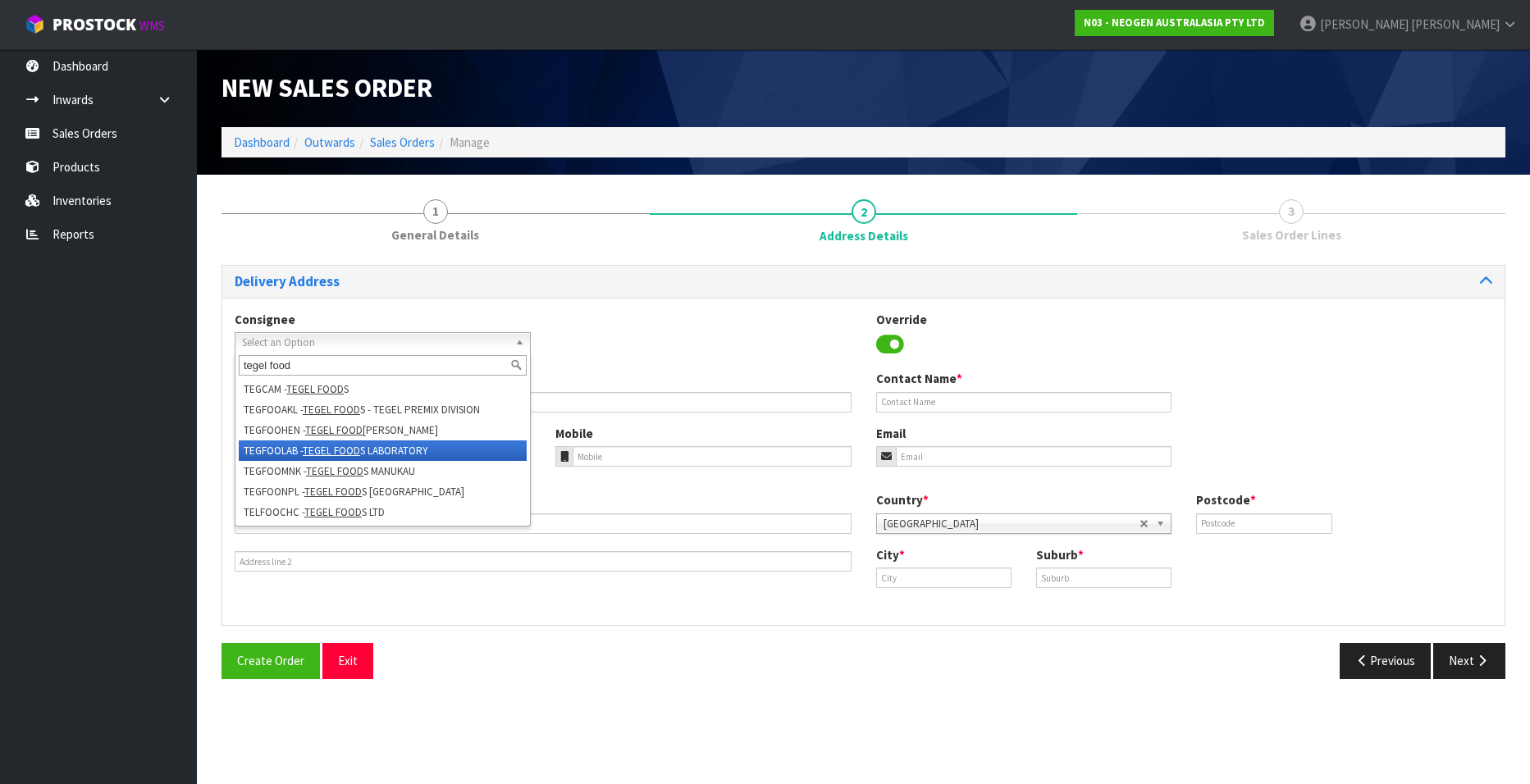
click at [349, 451] on em "TEGEL FOOD" at bounding box center [331, 450] width 57 height 14
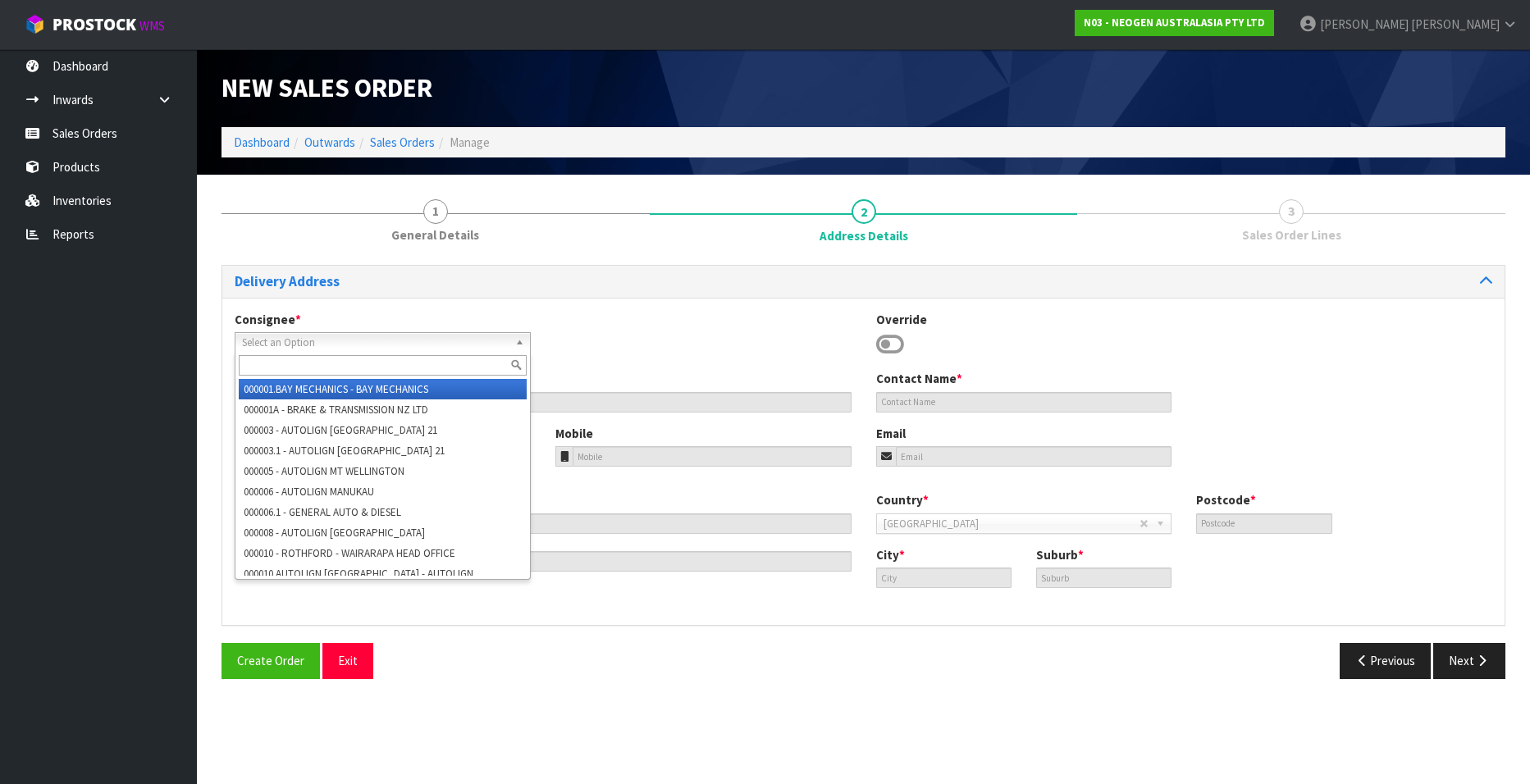
click at [392, 341] on span "Select an Option" at bounding box center [370, 343] width 257 height 20
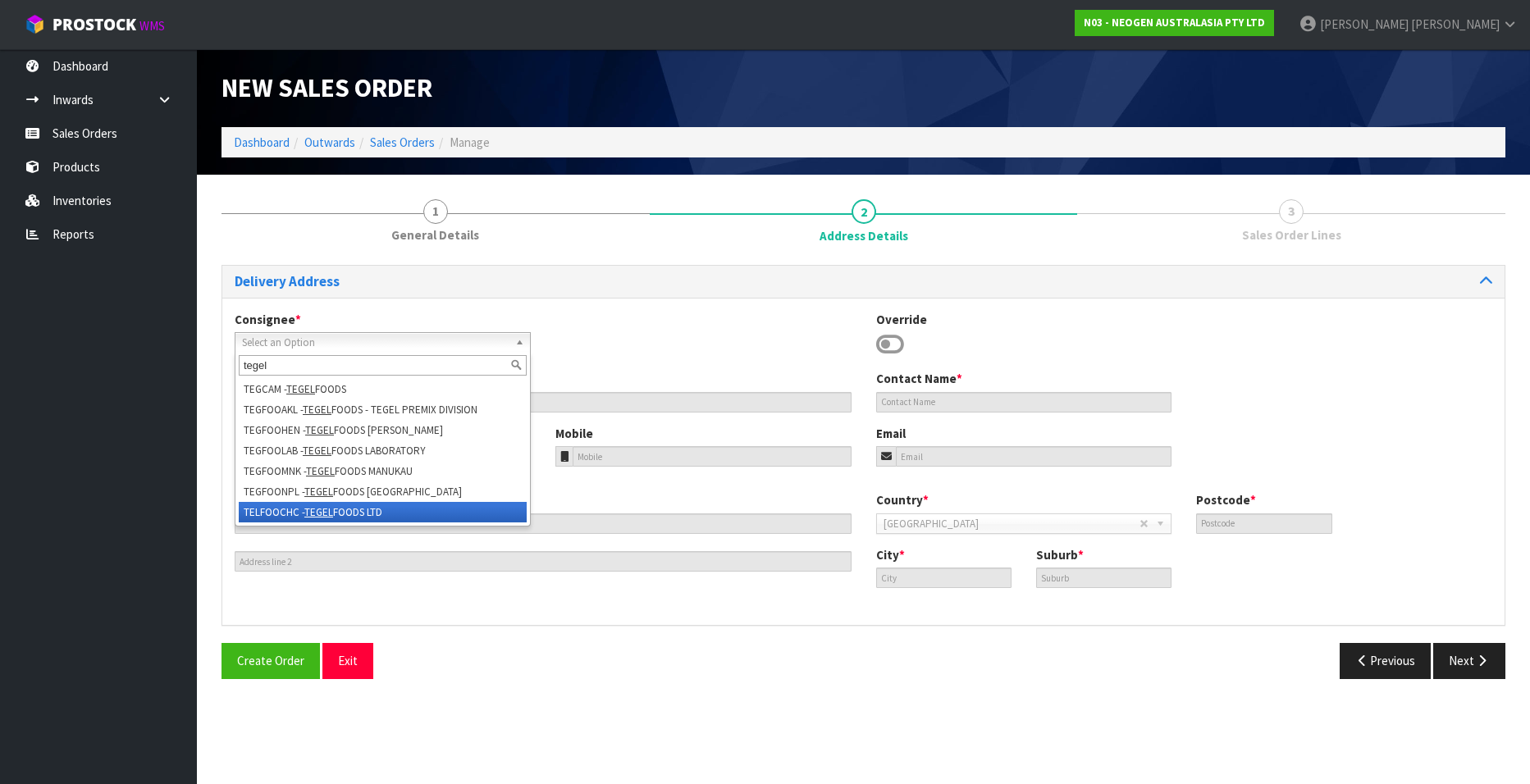
click at [323, 508] on em "TEGEL" at bounding box center [319, 512] width 29 height 14
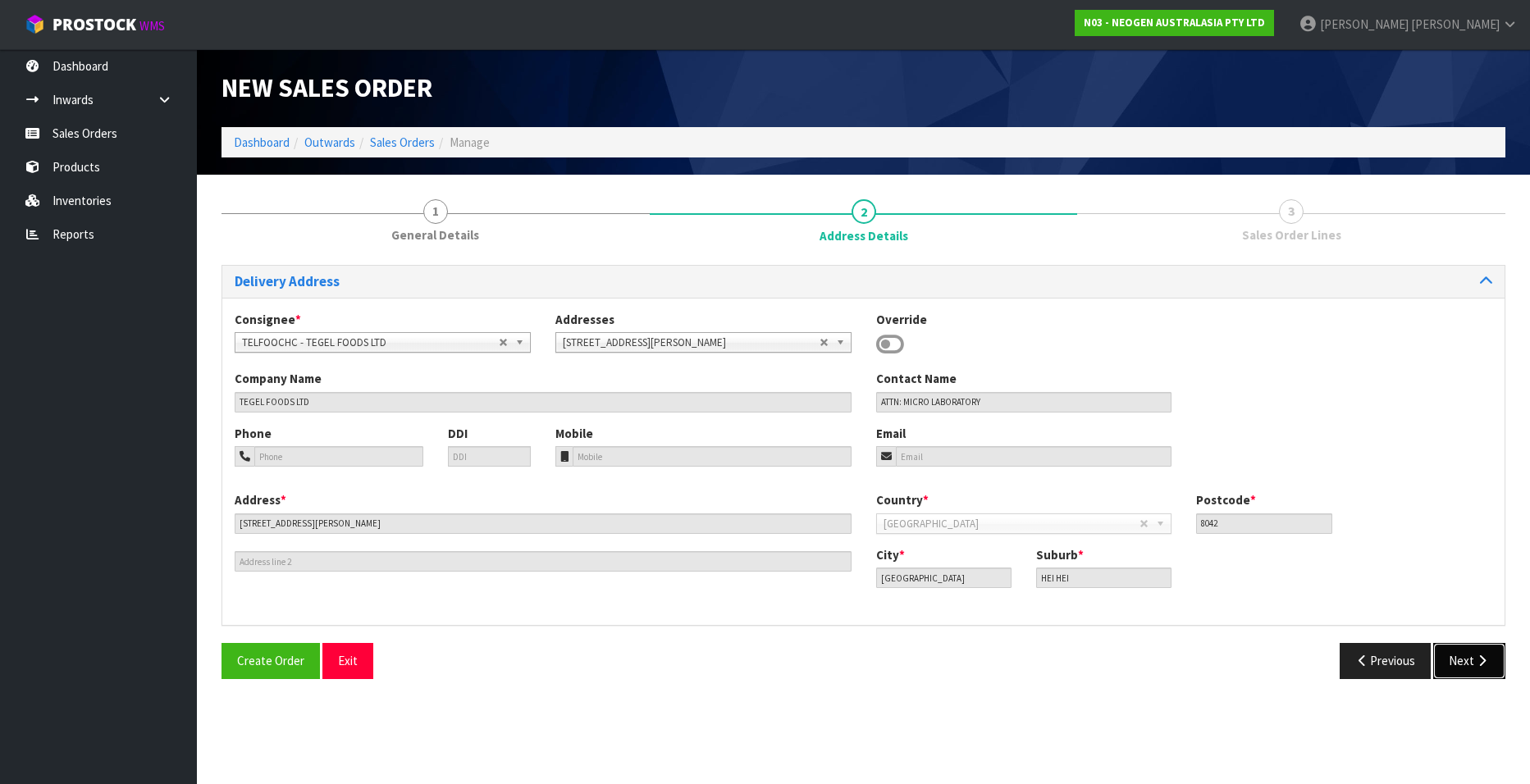
click at [1465, 661] on button "Next" at bounding box center [1469, 660] width 72 height 35
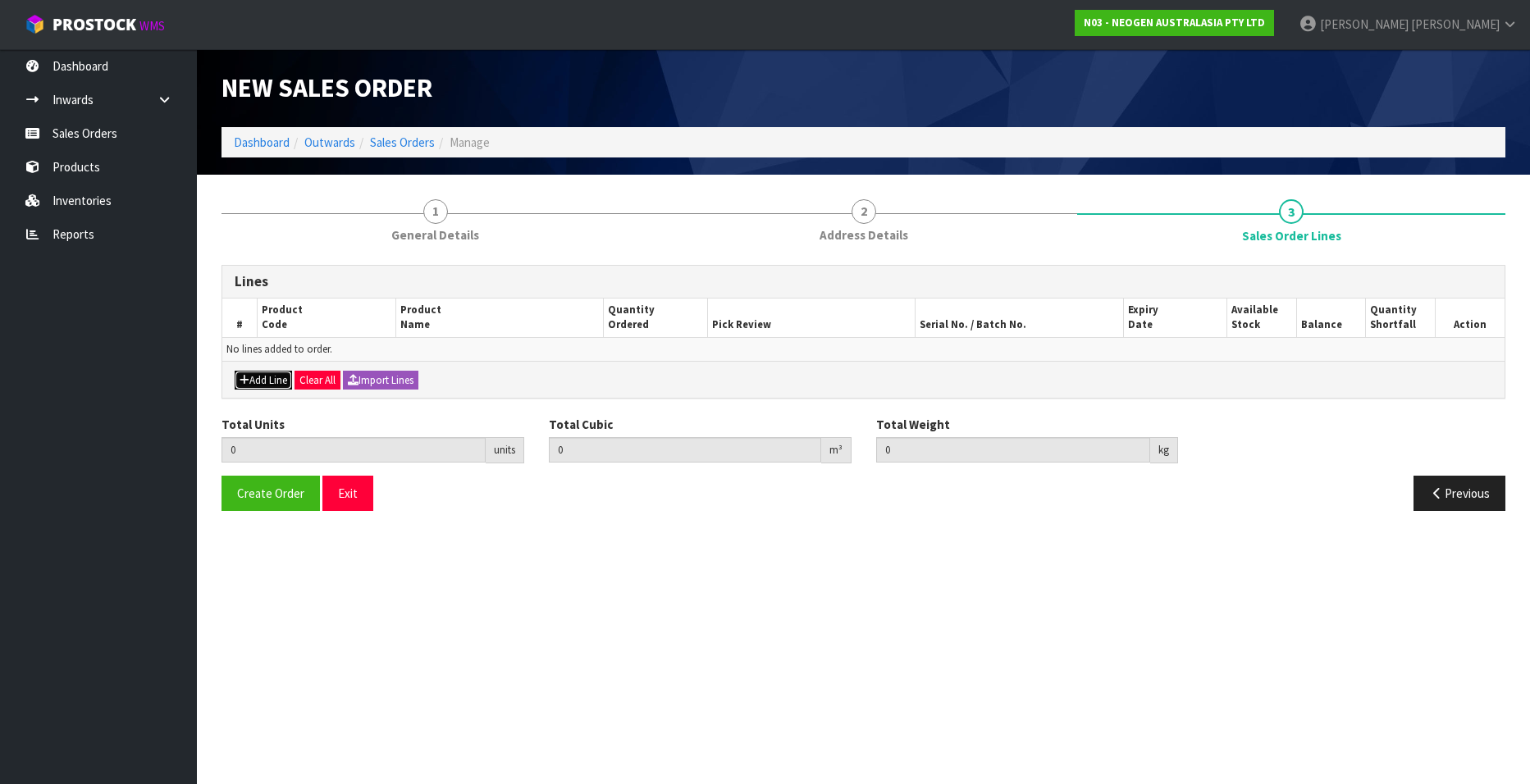
click at [253, 377] on button "Add Line" at bounding box center [263, 381] width 57 height 20
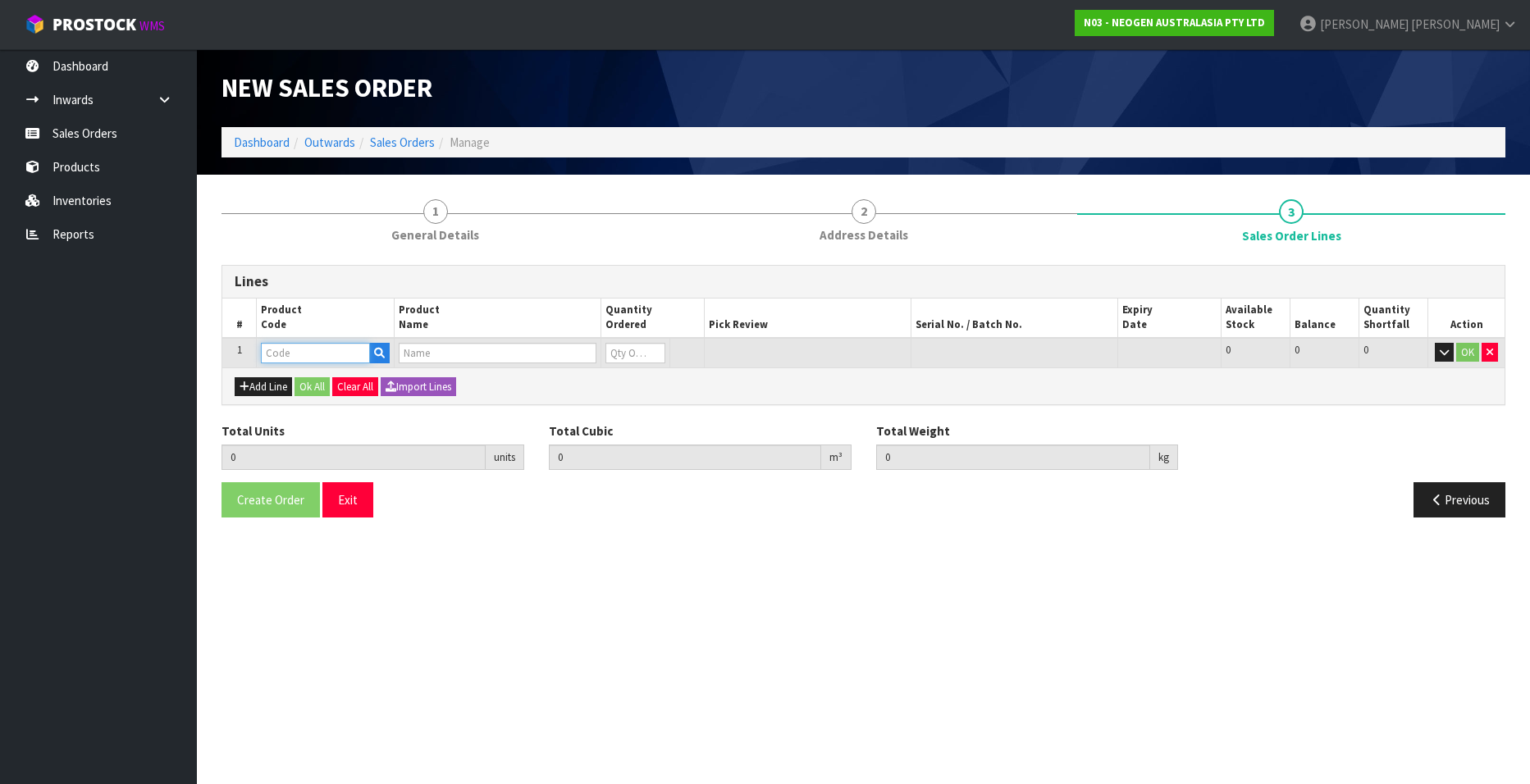
click at [327, 347] on input "text" at bounding box center [316, 353] width 109 height 21
paste input "700002282"
click at [654, 350] on input "1" at bounding box center [636, 353] width 60 height 21
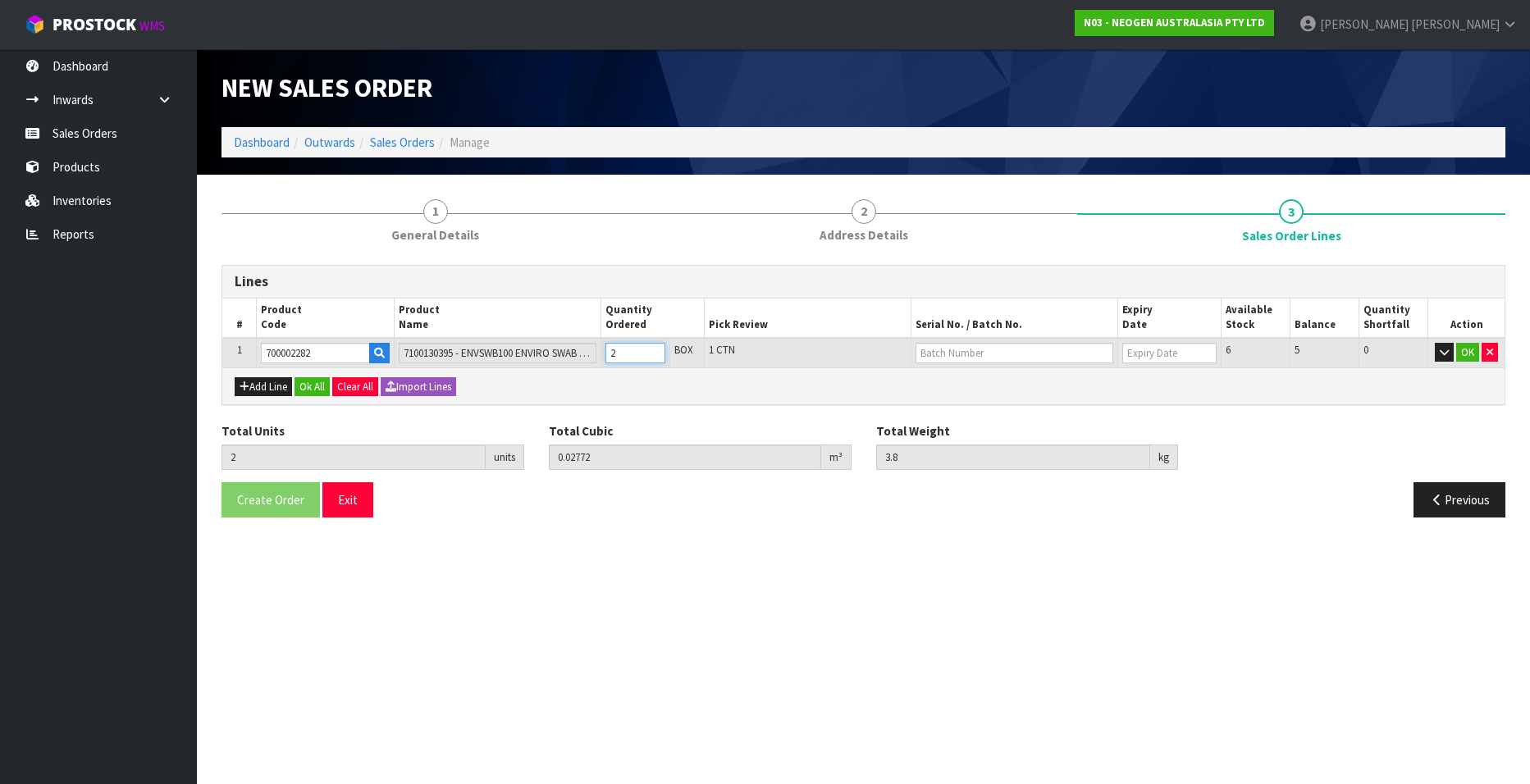
click at [654, 350] on input "2" at bounding box center [636, 353] width 60 height 21
click at [654, 350] on input "3" at bounding box center [636, 353] width 60 height 21
click at [654, 350] on input "4" at bounding box center [636, 353] width 60 height 21
click at [654, 350] on input "5" at bounding box center [636, 353] width 60 height 21
click at [654, 350] on input "6" at bounding box center [636, 353] width 60 height 21
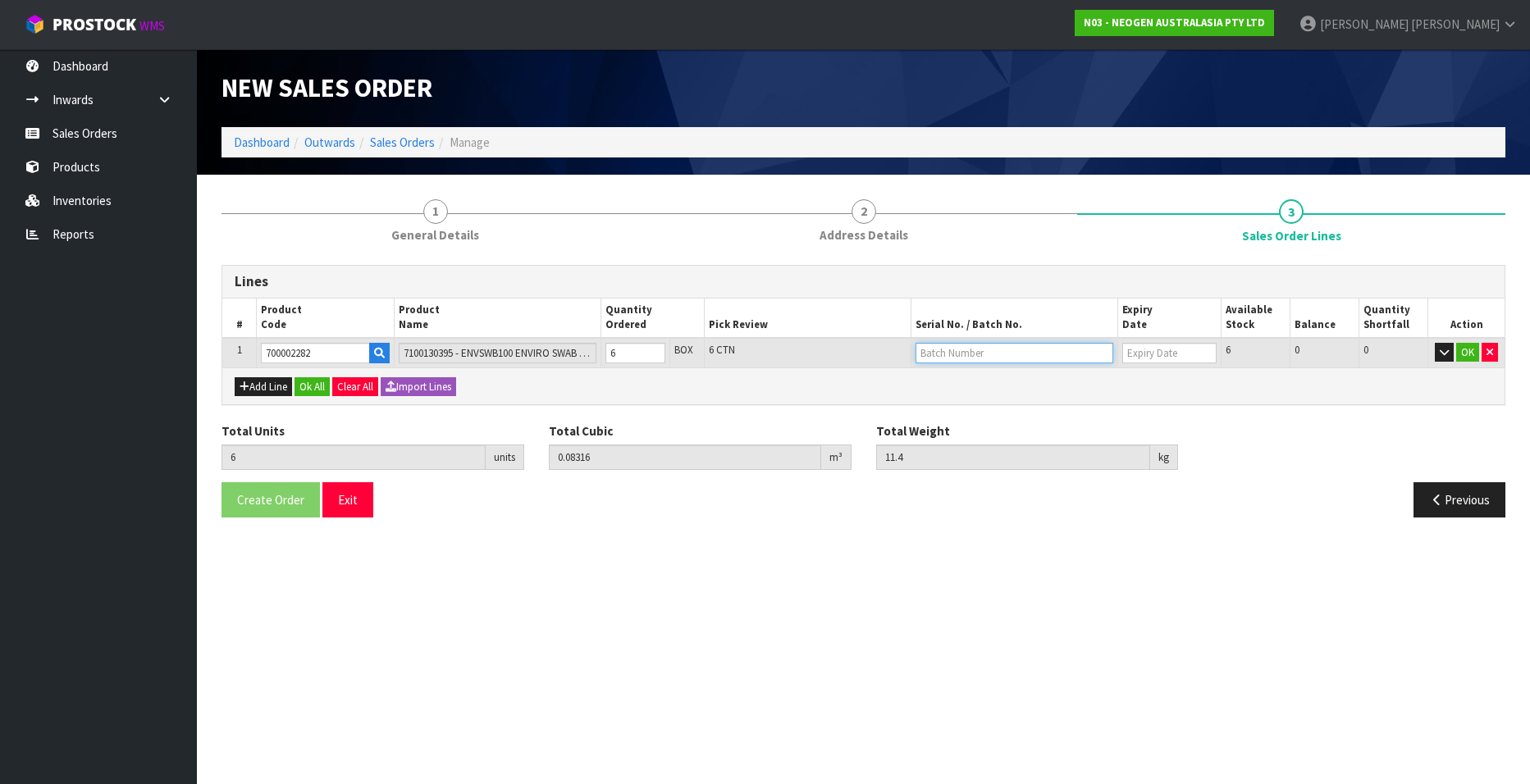
click at [940, 357] on input "text" at bounding box center [1014, 353] width 197 height 21
click at [959, 375] on link "SD0624251B" at bounding box center [981, 381] width 130 height 22
click at [1465, 357] on button "OK" at bounding box center [1467, 353] width 23 height 20
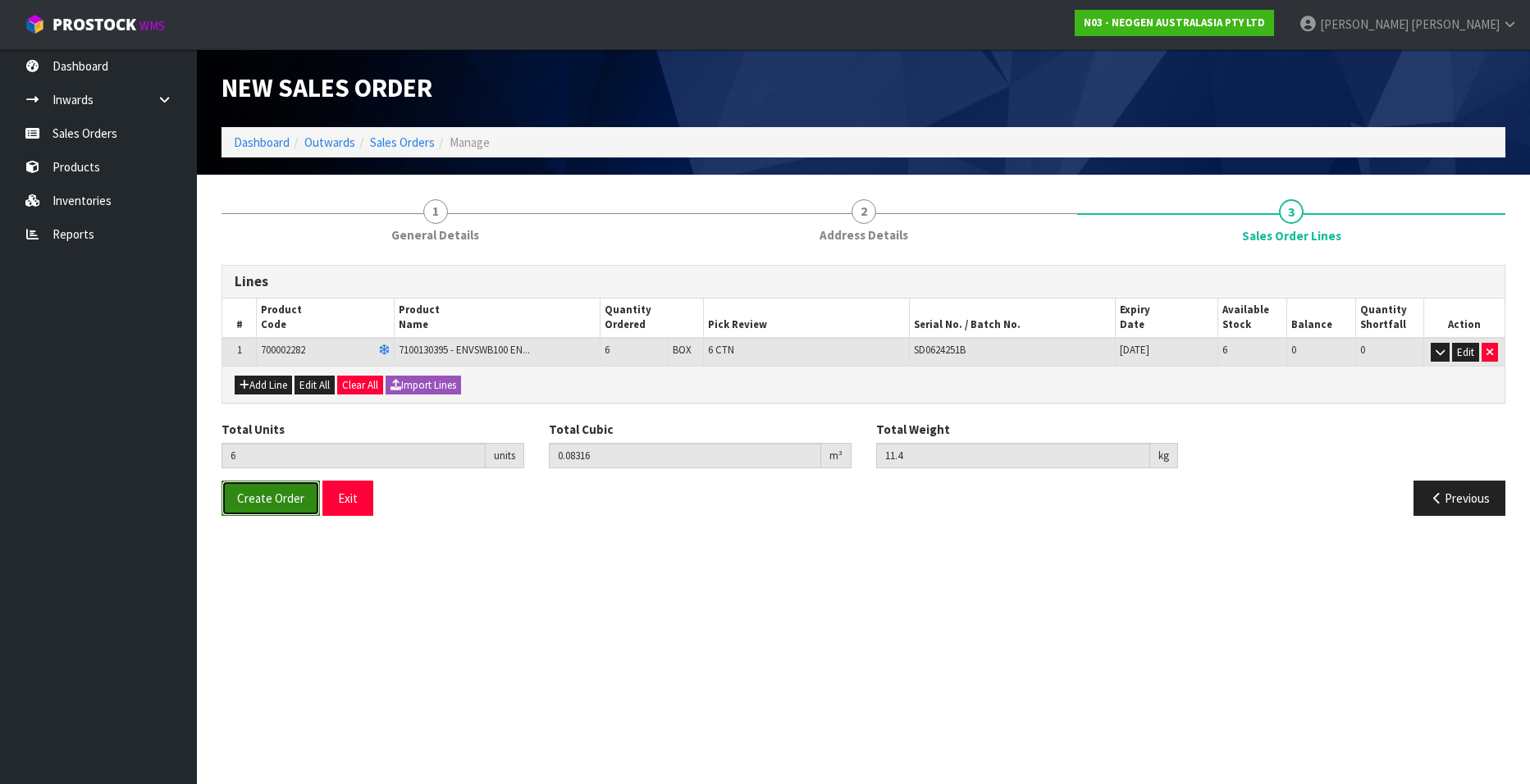
click at [259, 494] on span "Create Order" at bounding box center [271, 498] width 67 height 15
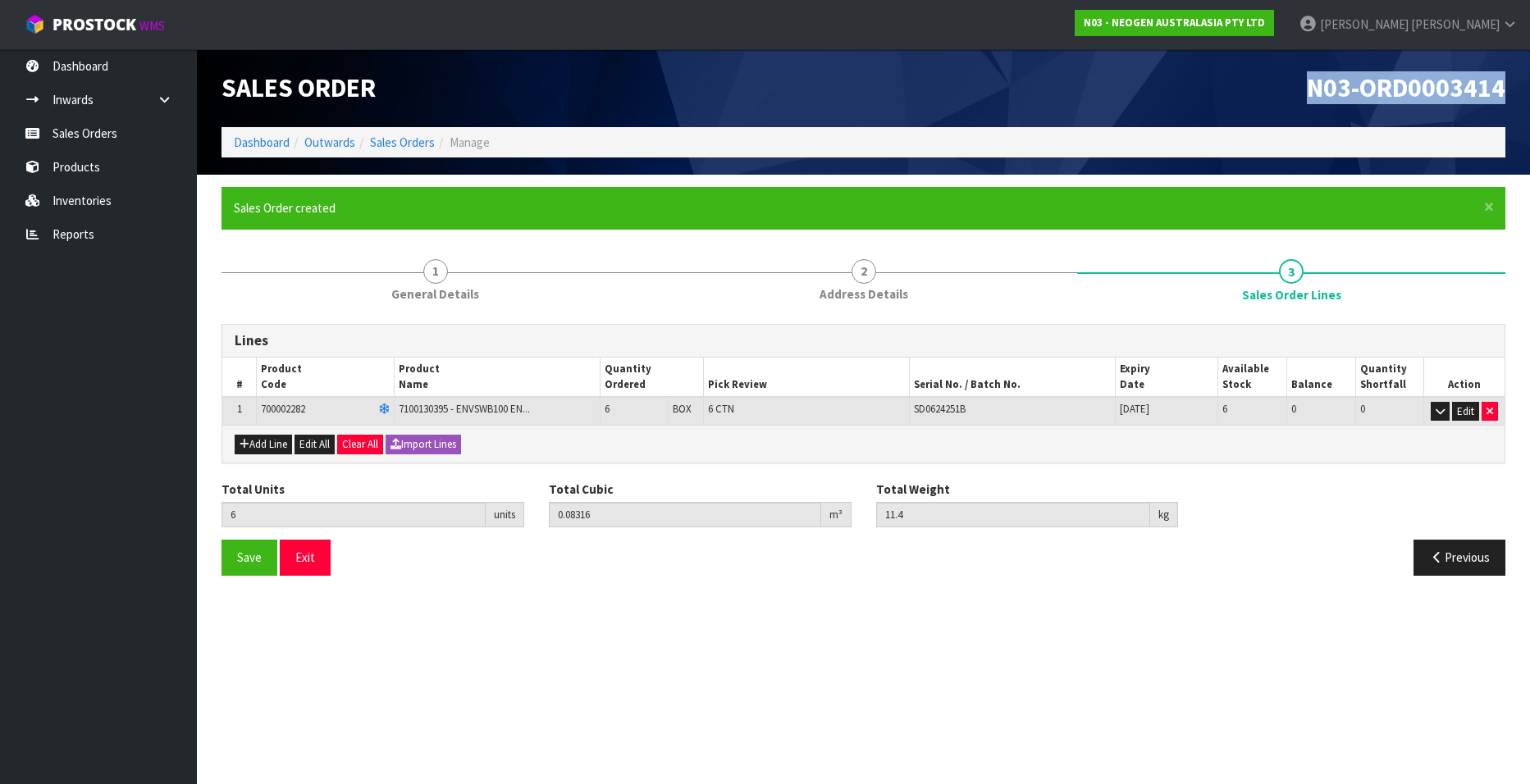
drag, startPoint x: 1305, startPoint y: 84, endPoint x: 1505, endPoint y: 96, distance: 200.4
click at [1505, 96] on h1 "N03-ORD0003414" at bounding box center [1191, 88] width 630 height 29
copy span "N03-ORD0003414"
click at [390, 138] on link "Sales Orders" at bounding box center [402, 142] width 65 height 15
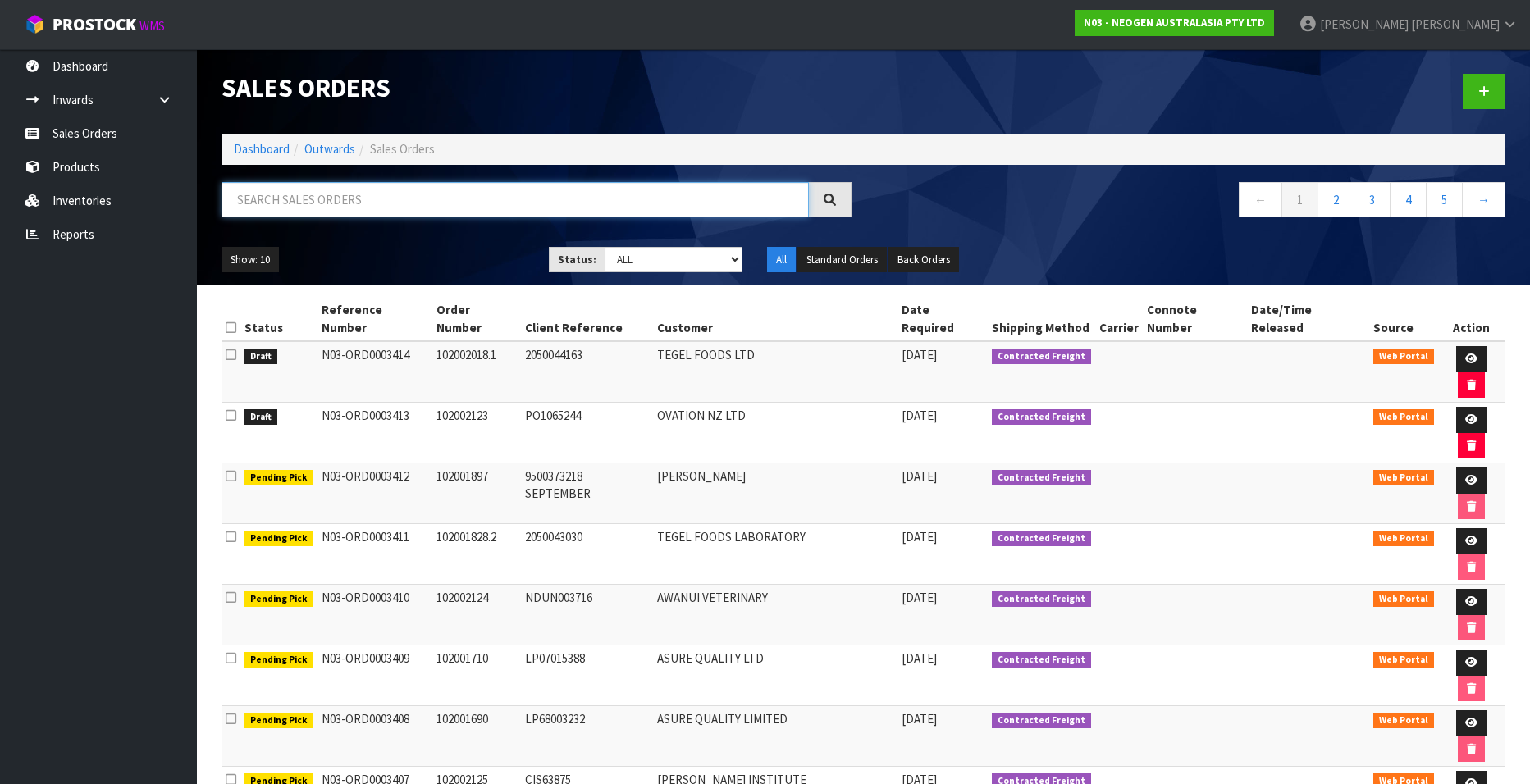
click at [312, 199] on input "text" at bounding box center [516, 199] width 588 height 35
paste input "102002122"
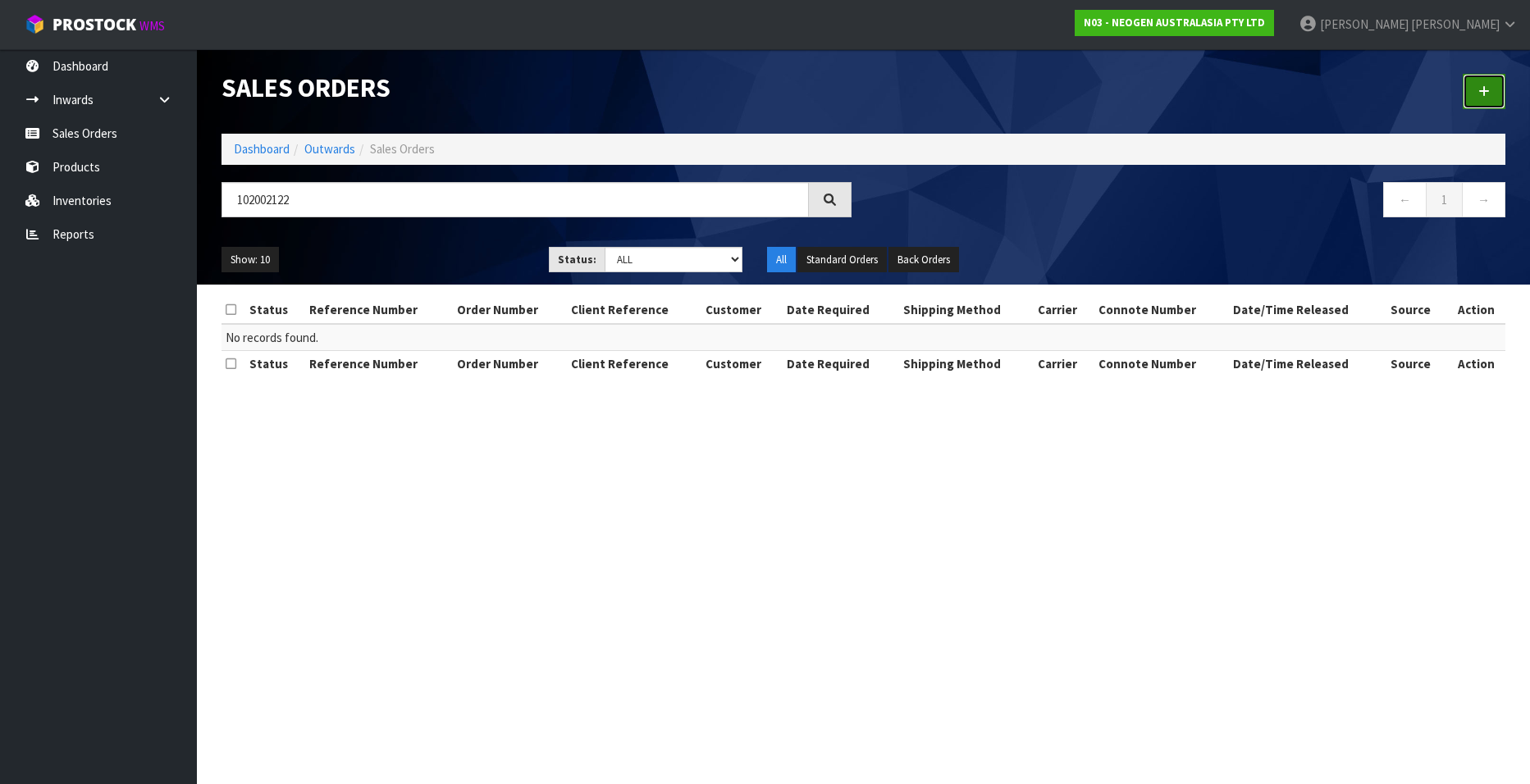
click at [1479, 91] on icon at bounding box center [1485, 92] width 12 height 13
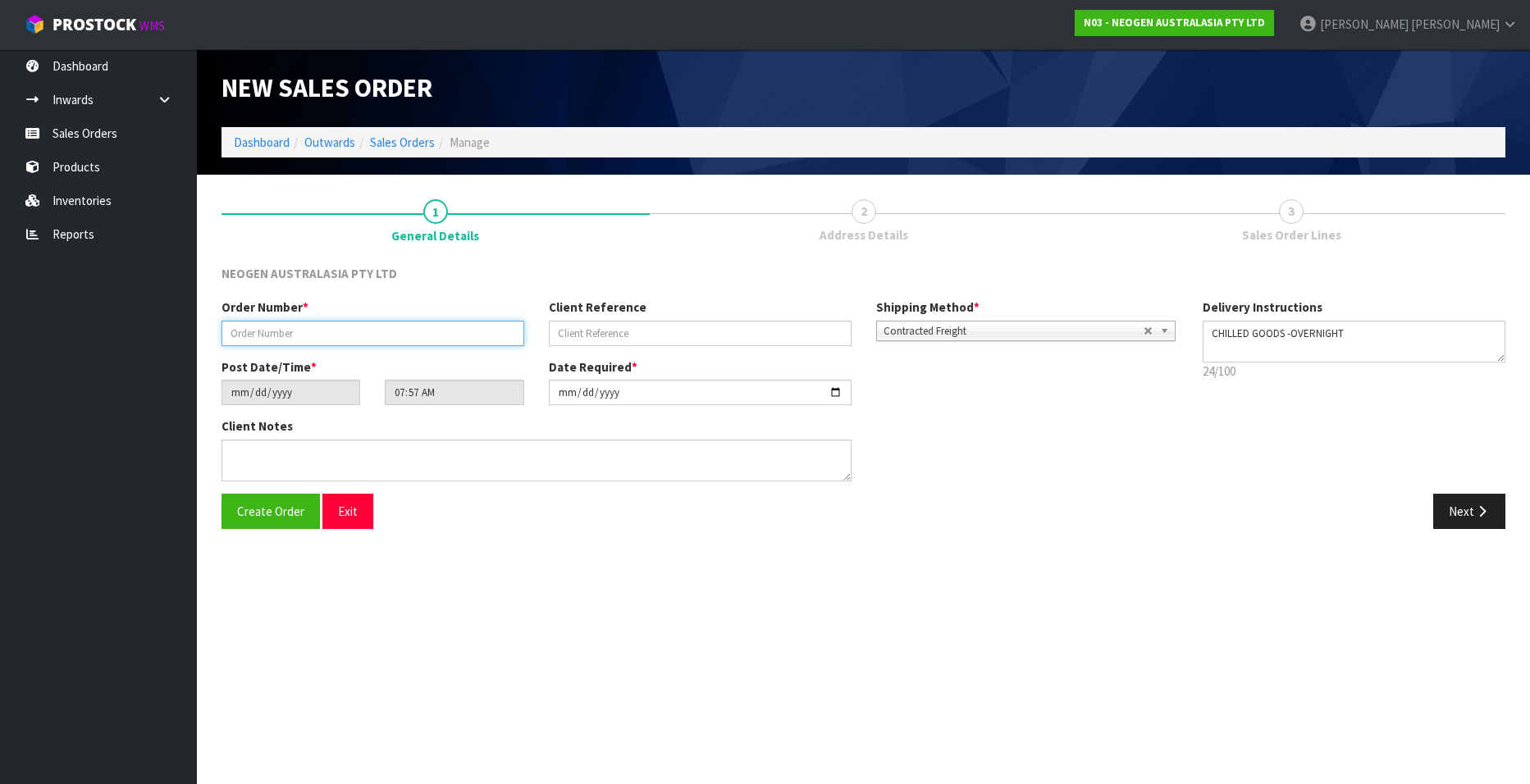
click at [281, 331] on input "text" at bounding box center [373, 334] width 303 height 25
paste input "102002122"
click at [577, 331] on input "text" at bounding box center [700, 334] width 303 height 25
paste input "PO036986"
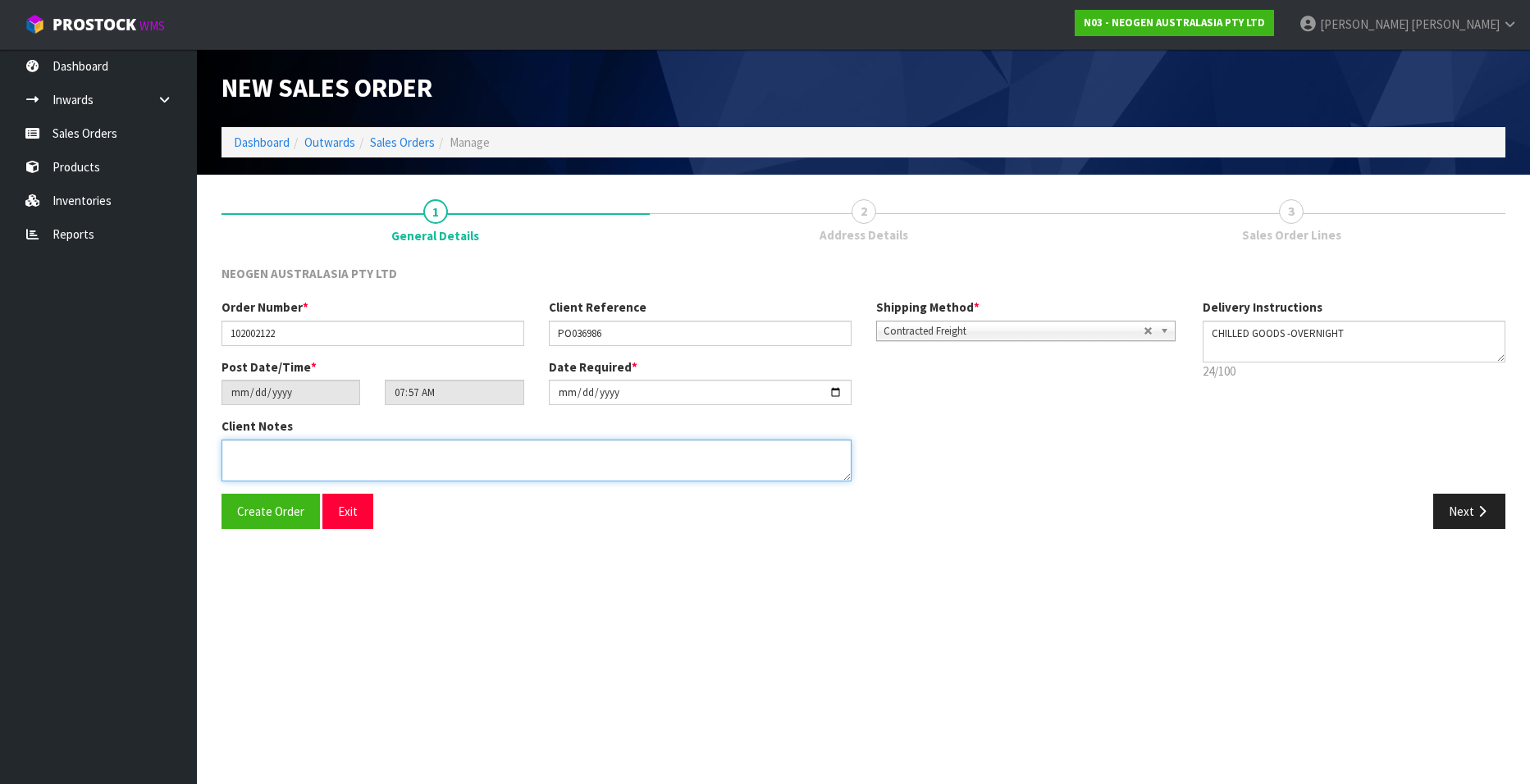
click at [257, 463] on textarea at bounding box center [537, 461] width 630 height 42
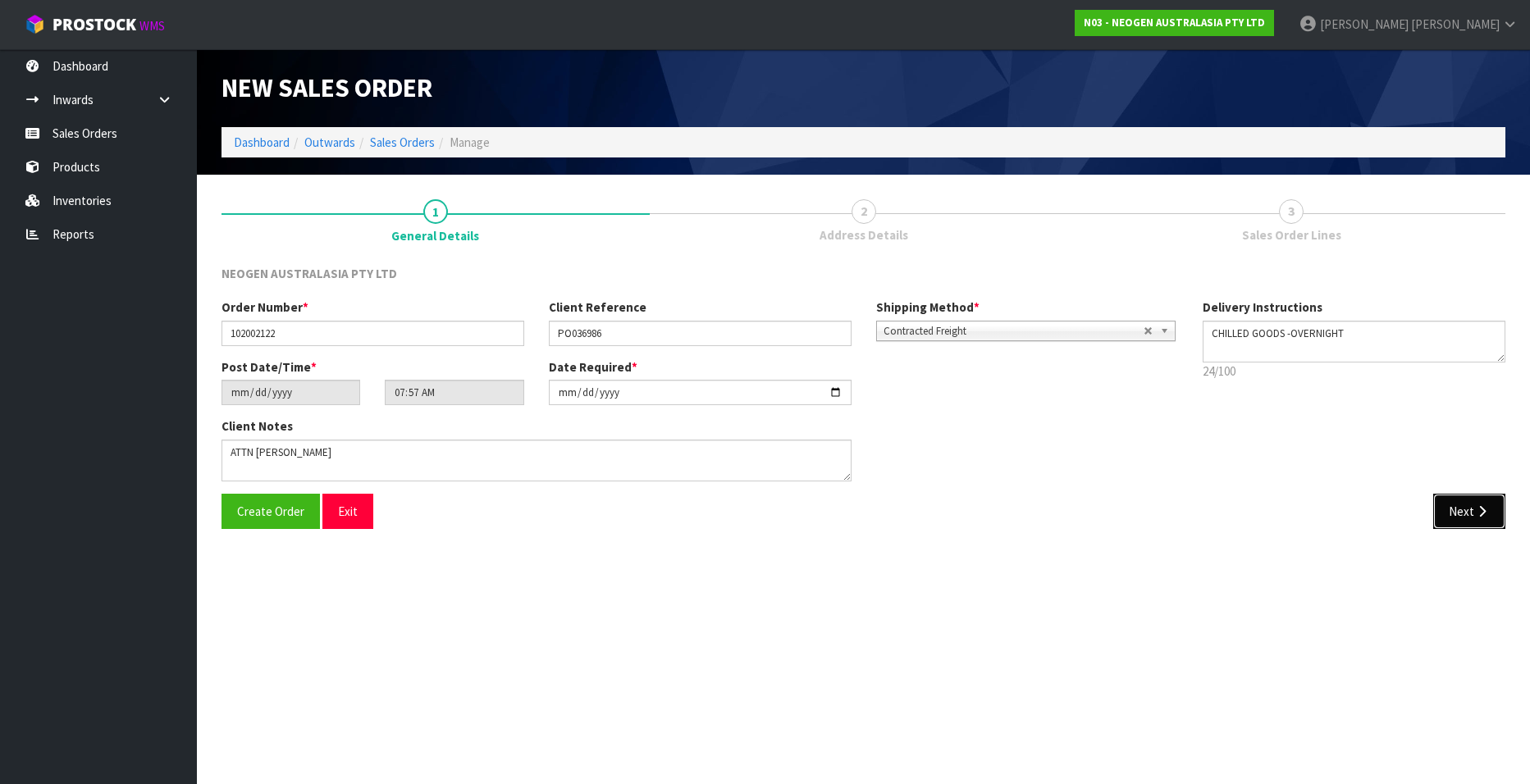
click at [1444, 513] on button "Next" at bounding box center [1469, 511] width 72 height 35
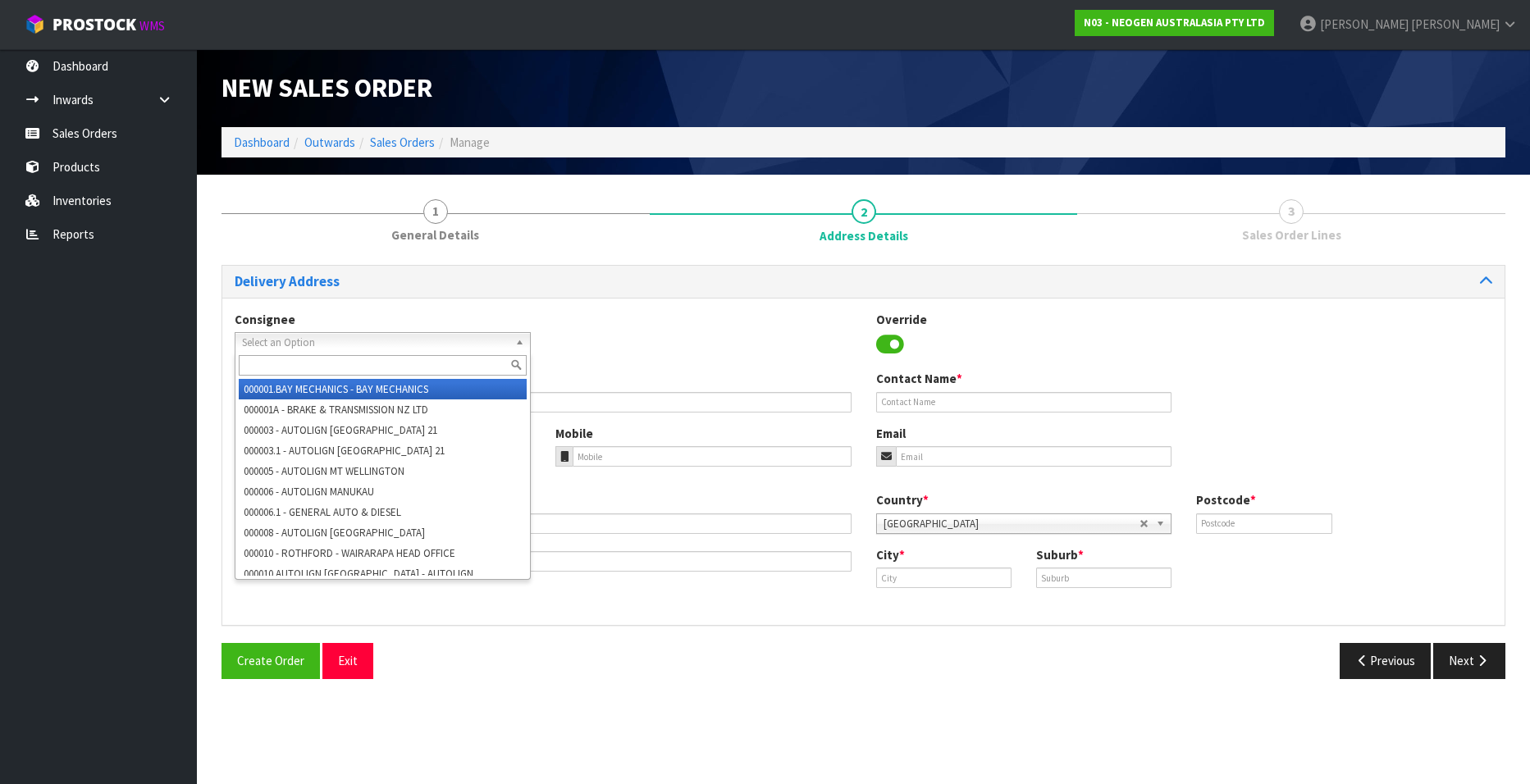
click at [287, 337] on span "Select an Option" at bounding box center [375, 343] width 267 height 20
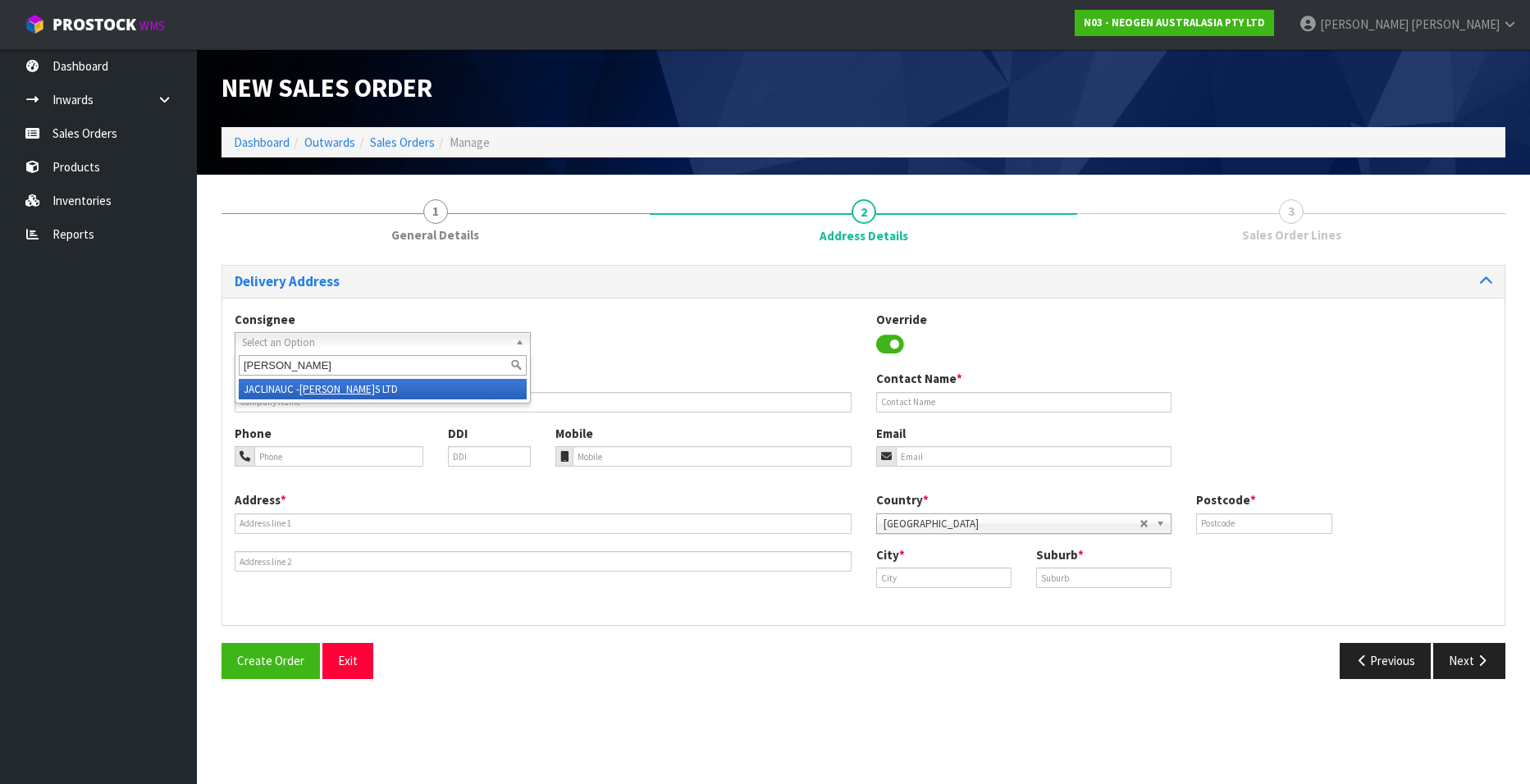
click at [335, 389] on em "JACK LINK" at bounding box center [337, 388] width 75 height 14
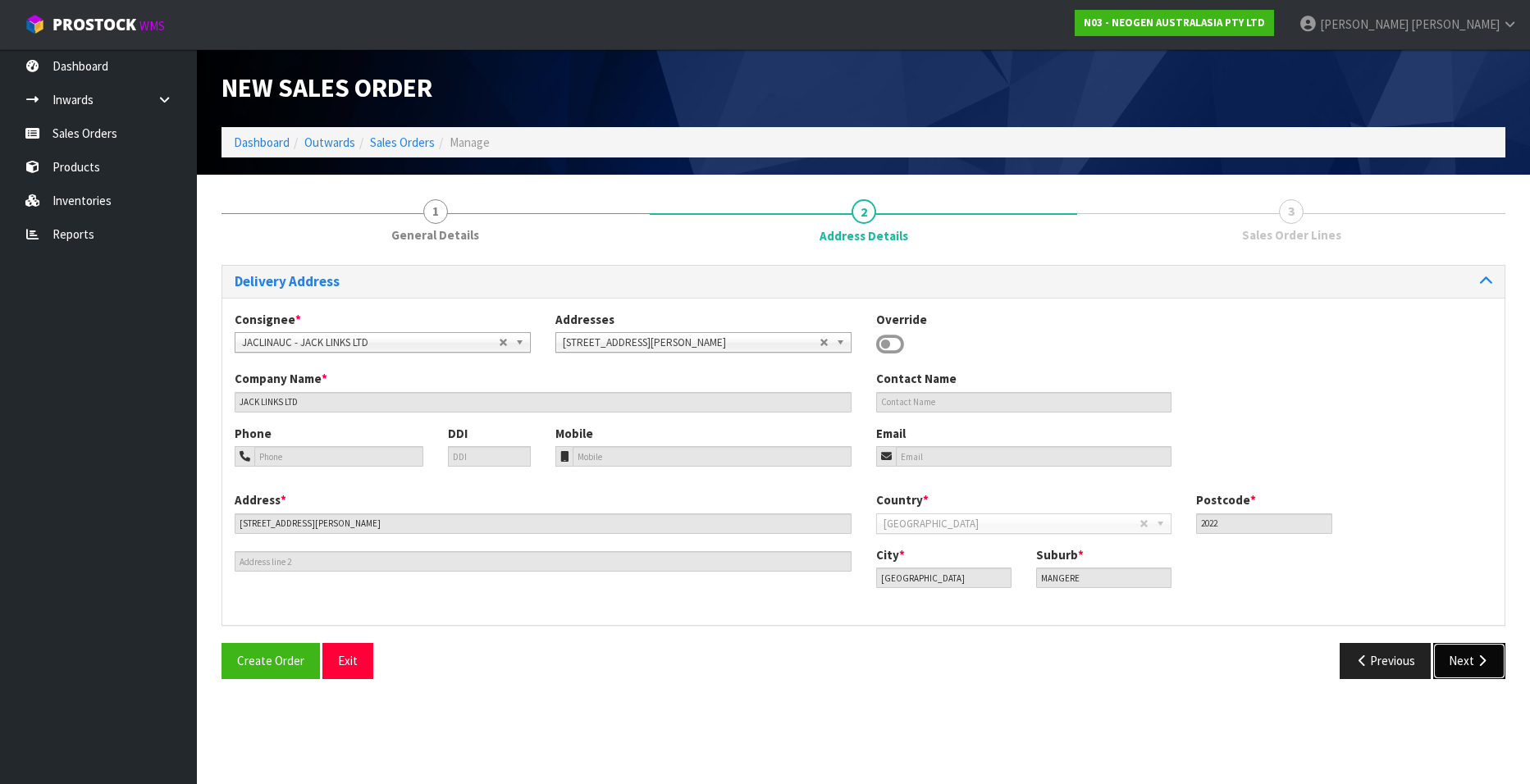
click at [1468, 659] on button "Next" at bounding box center [1469, 660] width 72 height 35
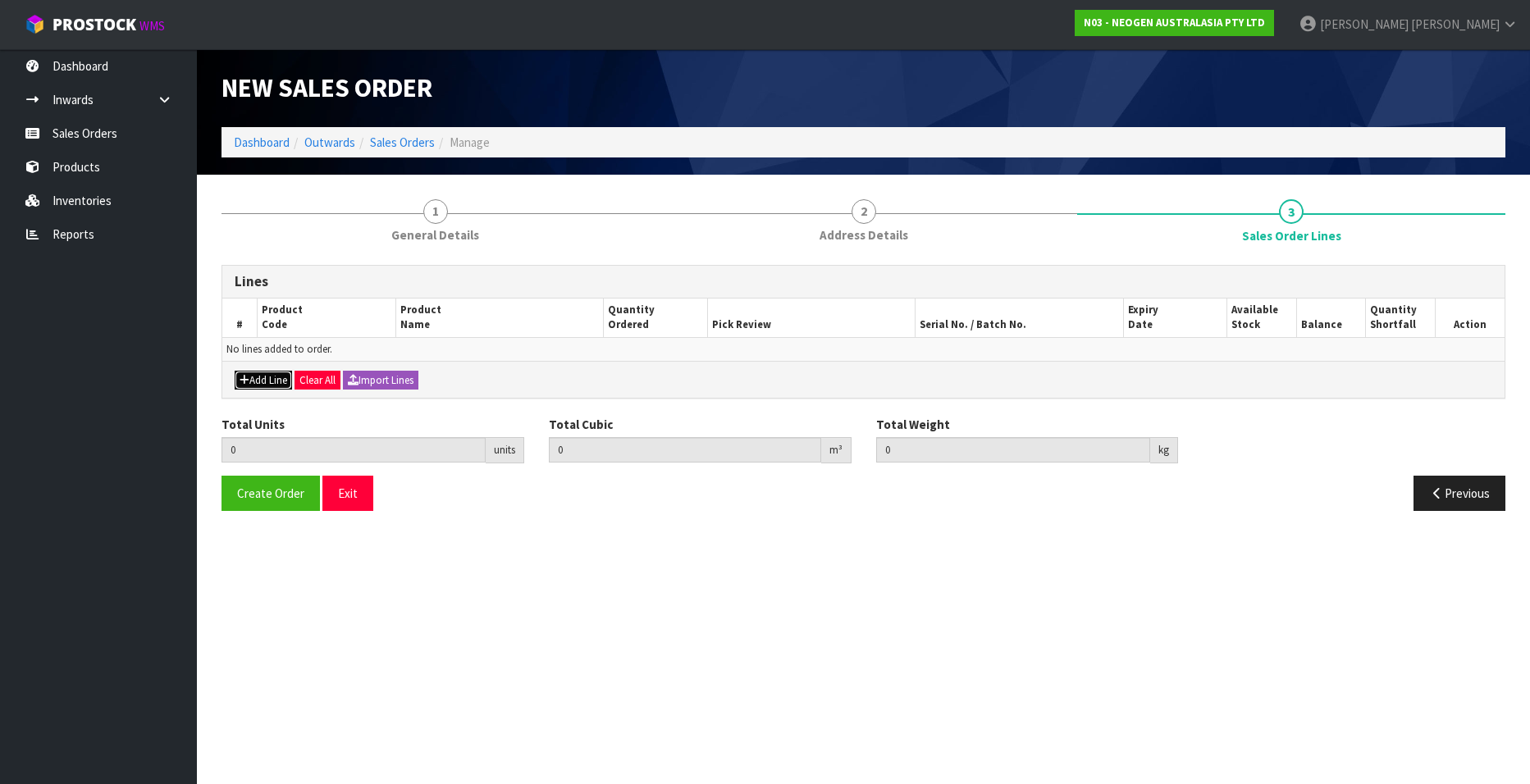
click at [254, 375] on button "Add Line" at bounding box center [263, 381] width 57 height 20
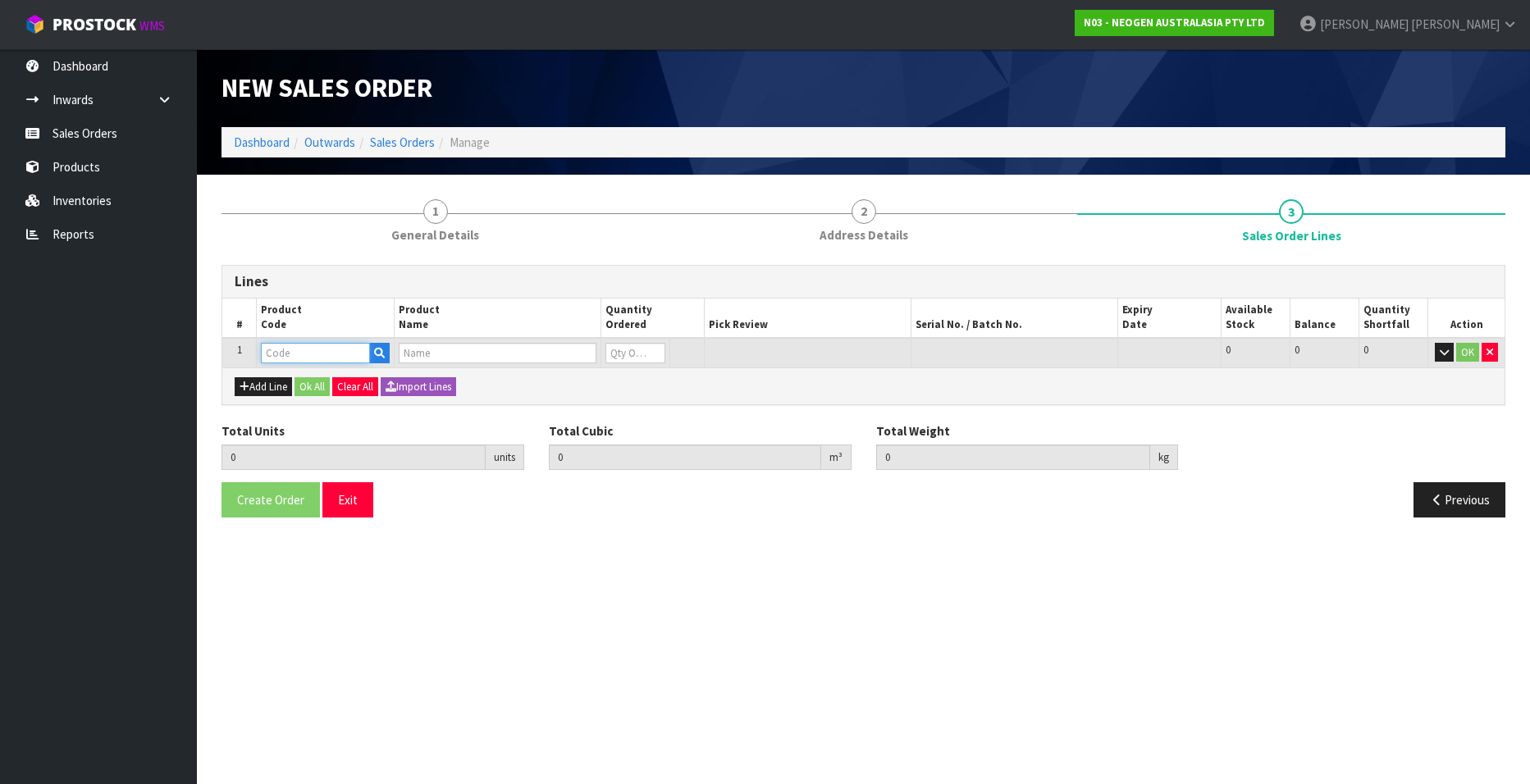
click at [317, 353] on input "text" at bounding box center [316, 353] width 109 height 21
paste input "700002207"
click at [255, 388] on button "Add Line" at bounding box center [263, 387] width 57 height 20
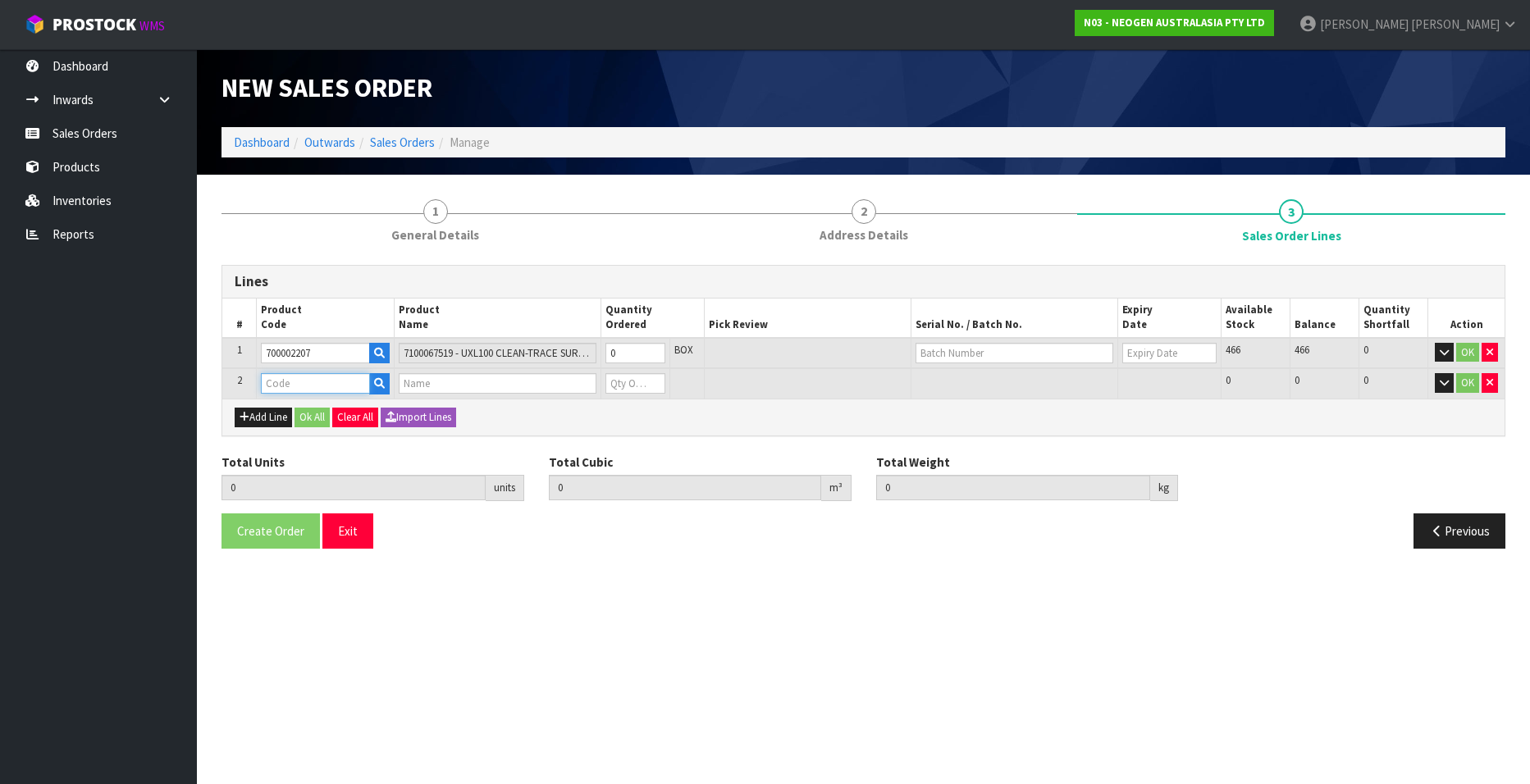
click at [299, 388] on input "text" at bounding box center [316, 383] width 109 height 21
paste input "700002277"
click at [651, 350] on input "1" at bounding box center [636, 353] width 60 height 21
click at [651, 350] on input "2" at bounding box center [636, 353] width 60 height 21
click at [651, 350] on input "3" at bounding box center [636, 353] width 60 height 21
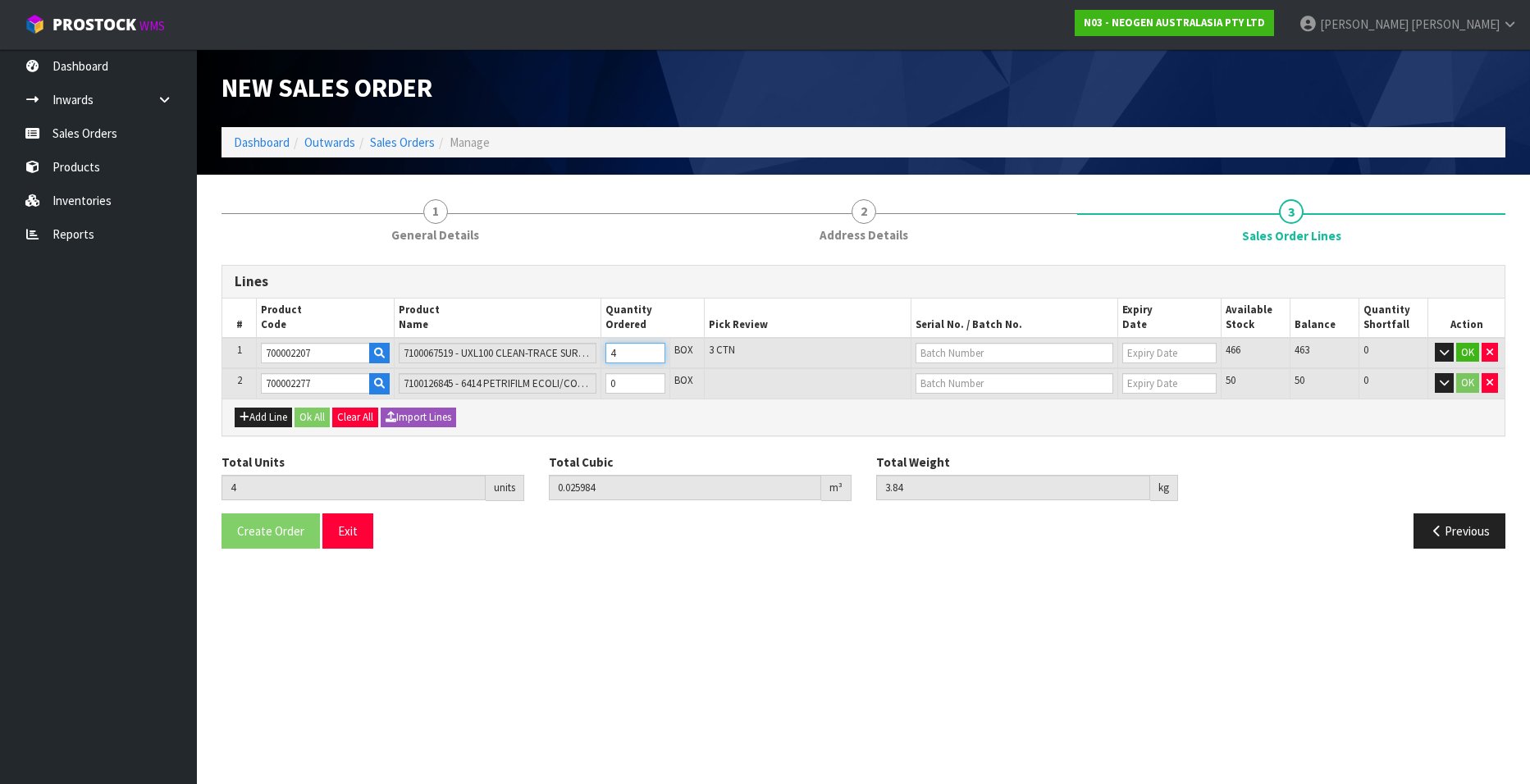
click at [651, 350] on input "4" at bounding box center [636, 353] width 60 height 21
click at [933, 357] on input "text" at bounding box center [1014, 353] width 197 height 21
click at [965, 378] on link "3000031847" at bounding box center [981, 381] width 130 height 22
click at [651, 379] on input "1" at bounding box center [636, 383] width 60 height 21
click at [960, 386] on input "text" at bounding box center [1014, 383] width 197 height 21
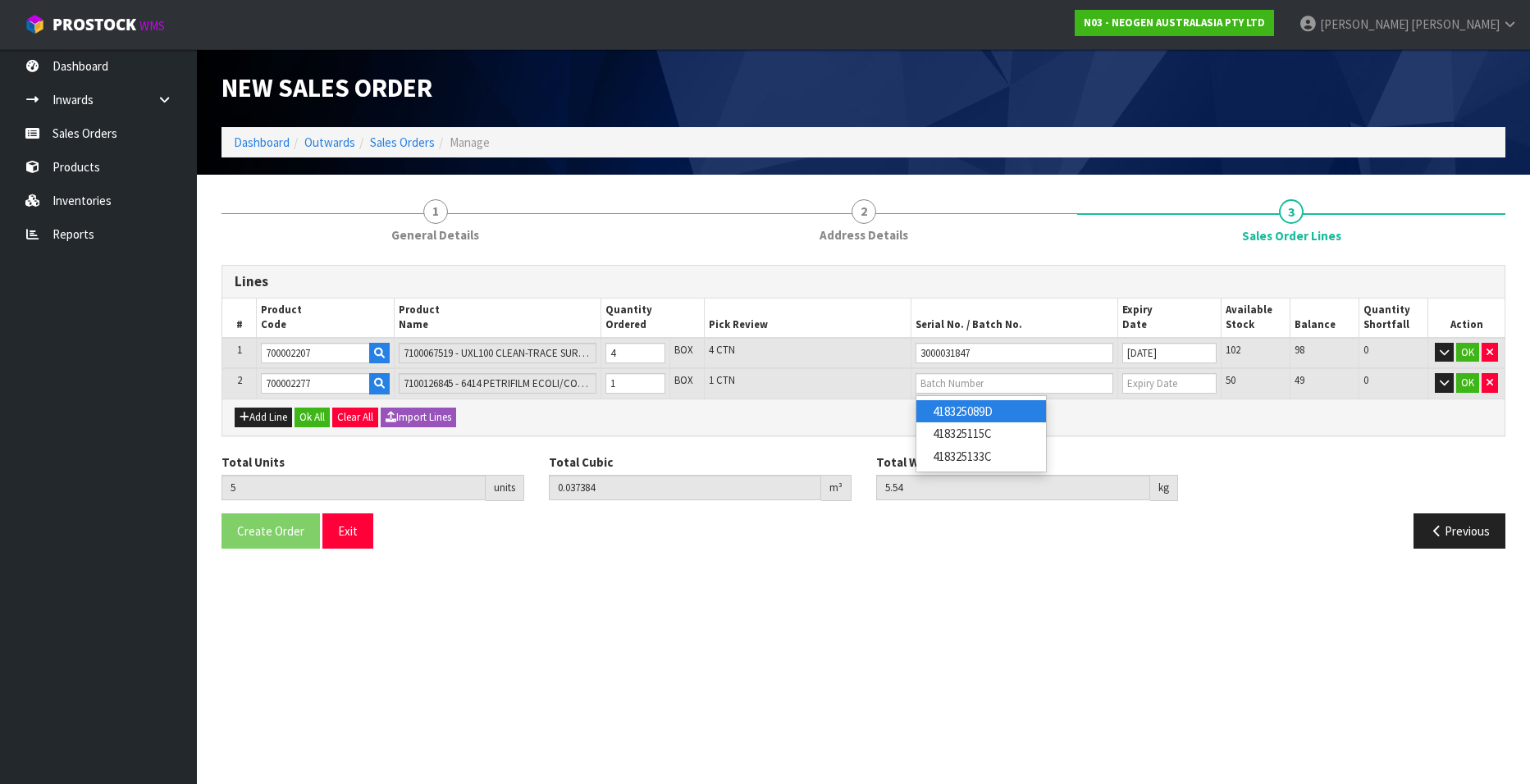
click at [968, 406] on link "418325089D" at bounding box center [981, 411] width 130 height 22
click at [1466, 349] on button "OK" at bounding box center [1467, 353] width 23 height 20
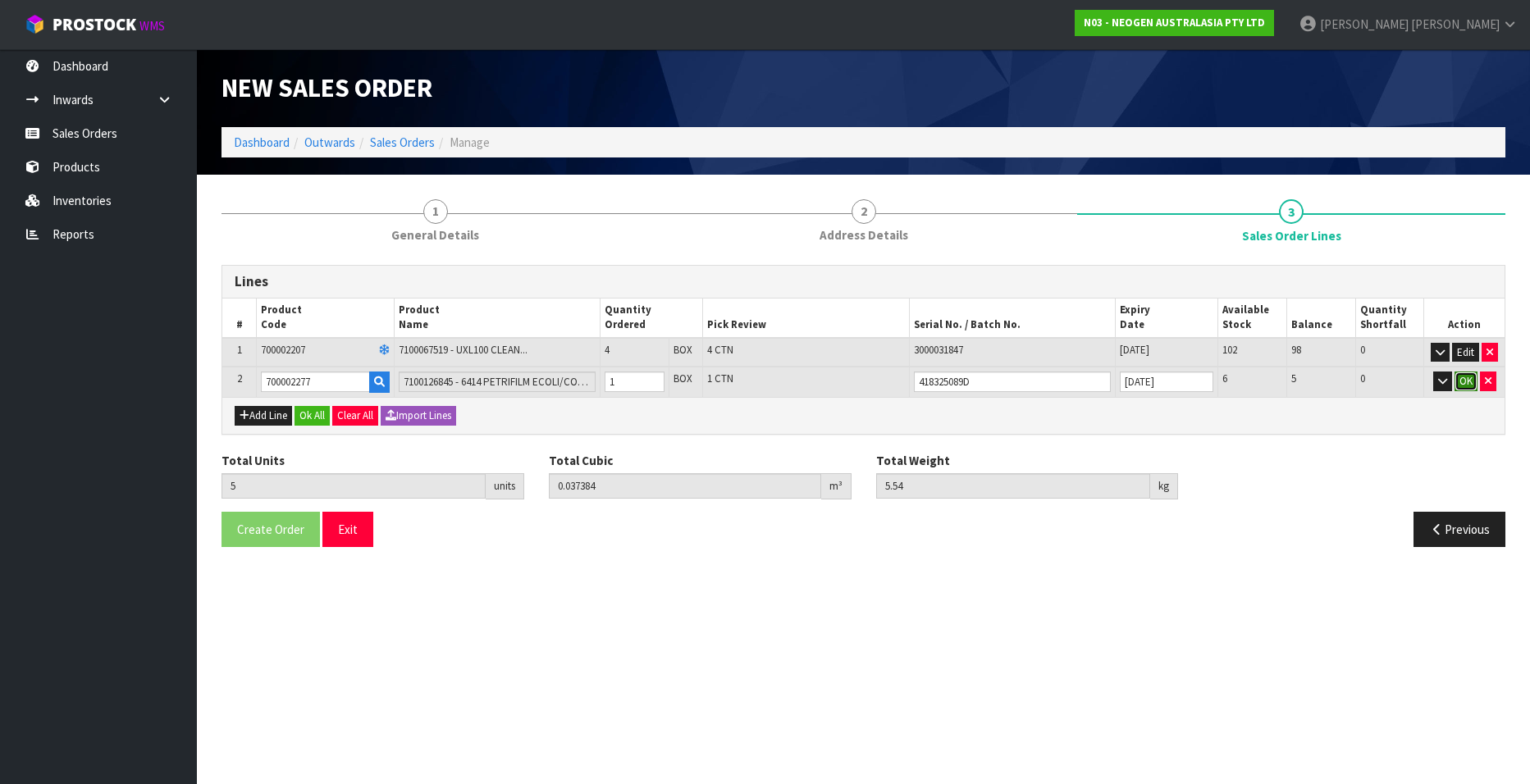
click at [1466, 377] on button "OK" at bounding box center [1465, 382] width 23 height 20
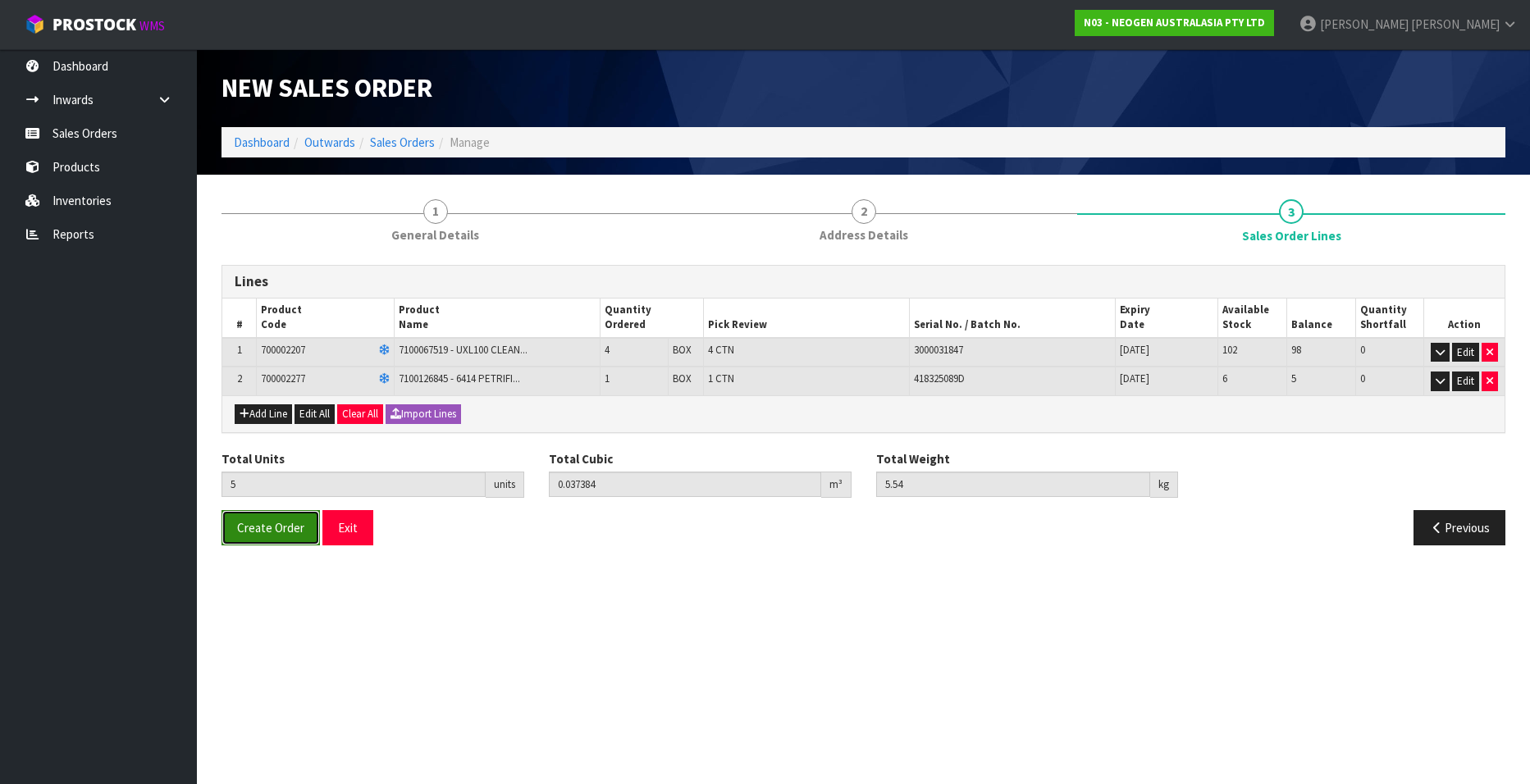
click at [264, 529] on span "Create Order" at bounding box center [271, 528] width 67 height 15
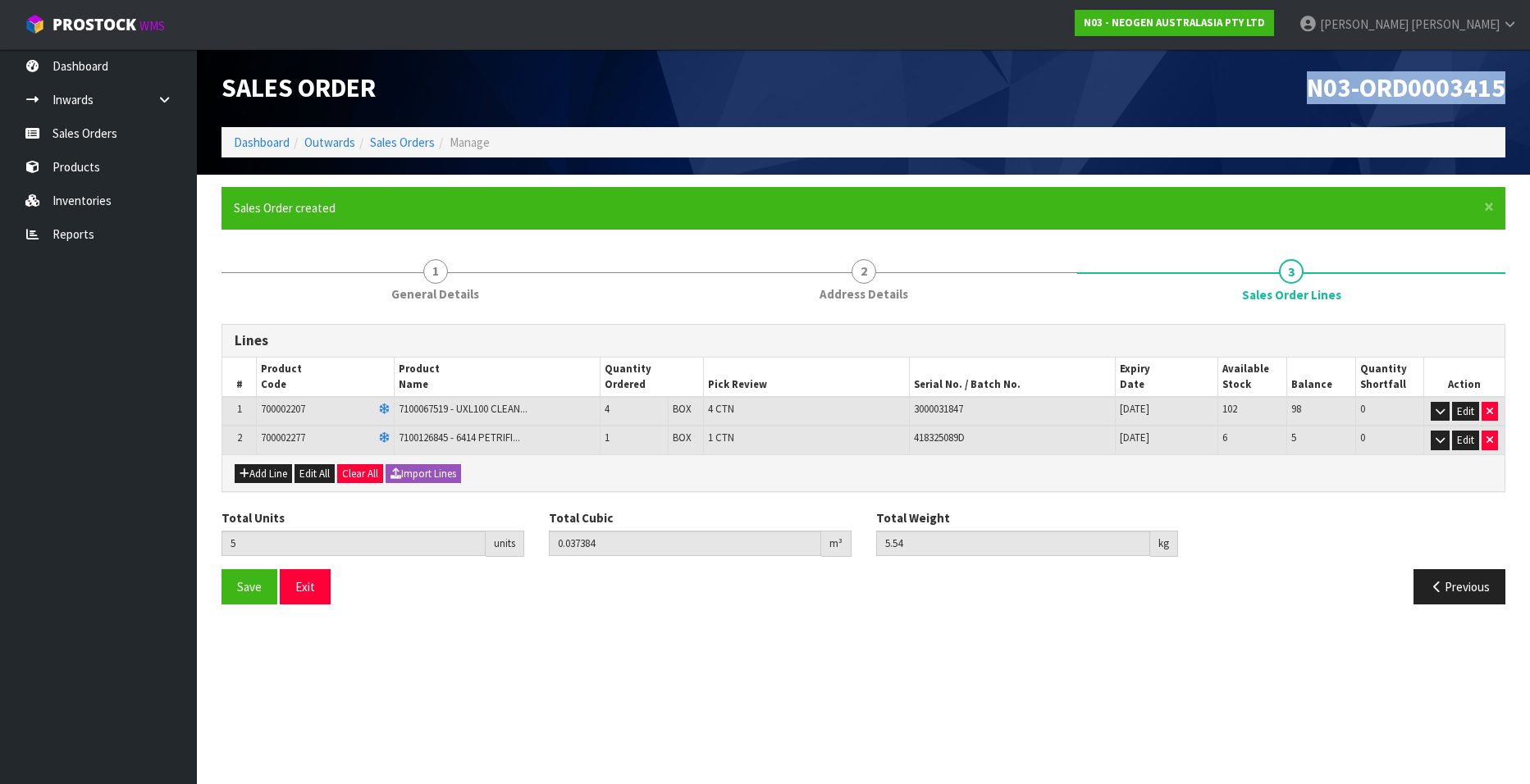
drag, startPoint x: 1305, startPoint y: 91, endPoint x: 1504, endPoint y: 94, distance: 199.0
click at [1504, 94] on h1 "N03-ORD0003415" at bounding box center [1191, 88] width 630 height 29
copy span "N03-ORD0003415"
click at [406, 138] on link "Sales Orders" at bounding box center [402, 142] width 65 height 15
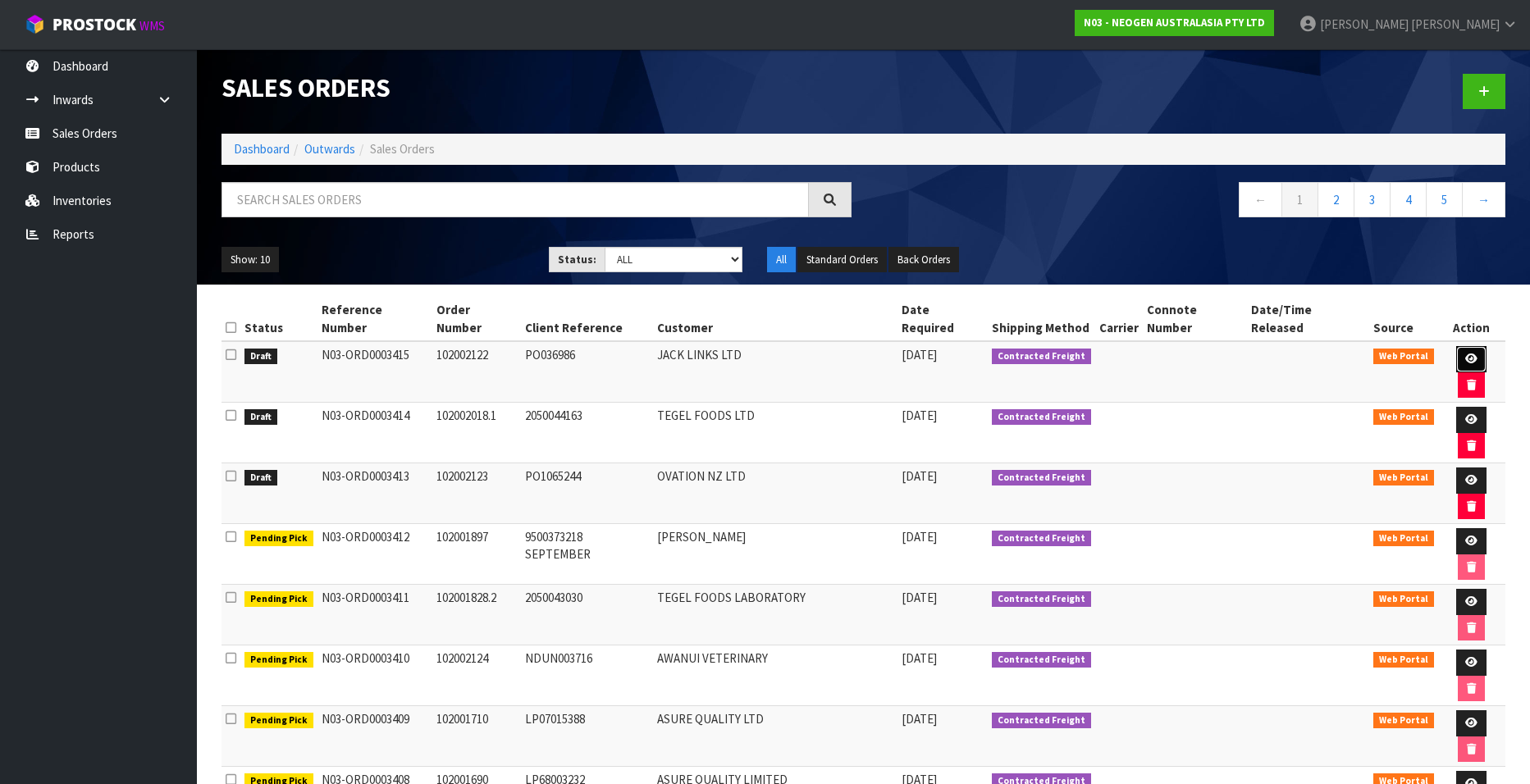
click at [1465, 354] on icon at bounding box center [1472, 359] width 13 height 11
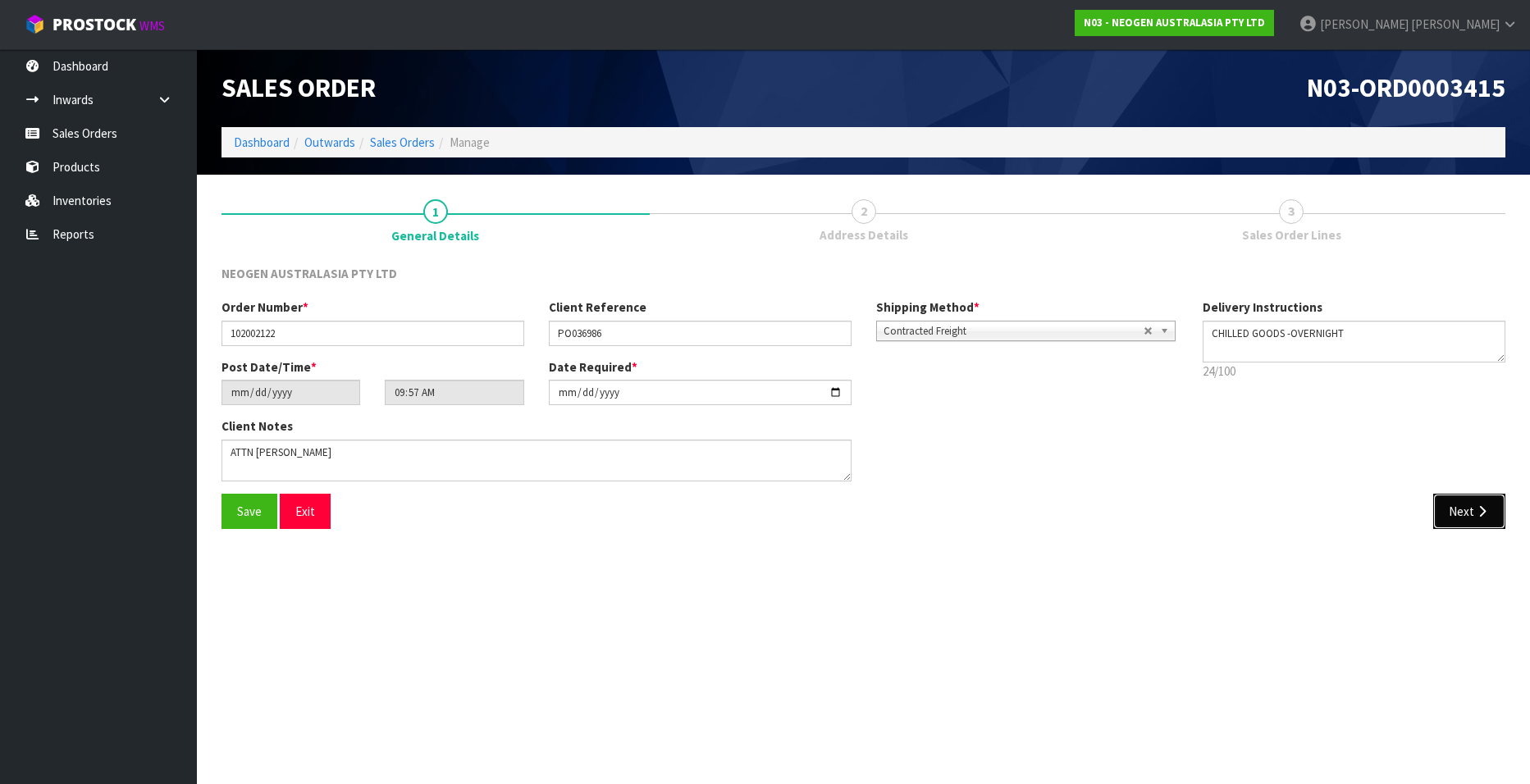
click at [1453, 512] on button "Next" at bounding box center [1469, 511] width 72 height 35
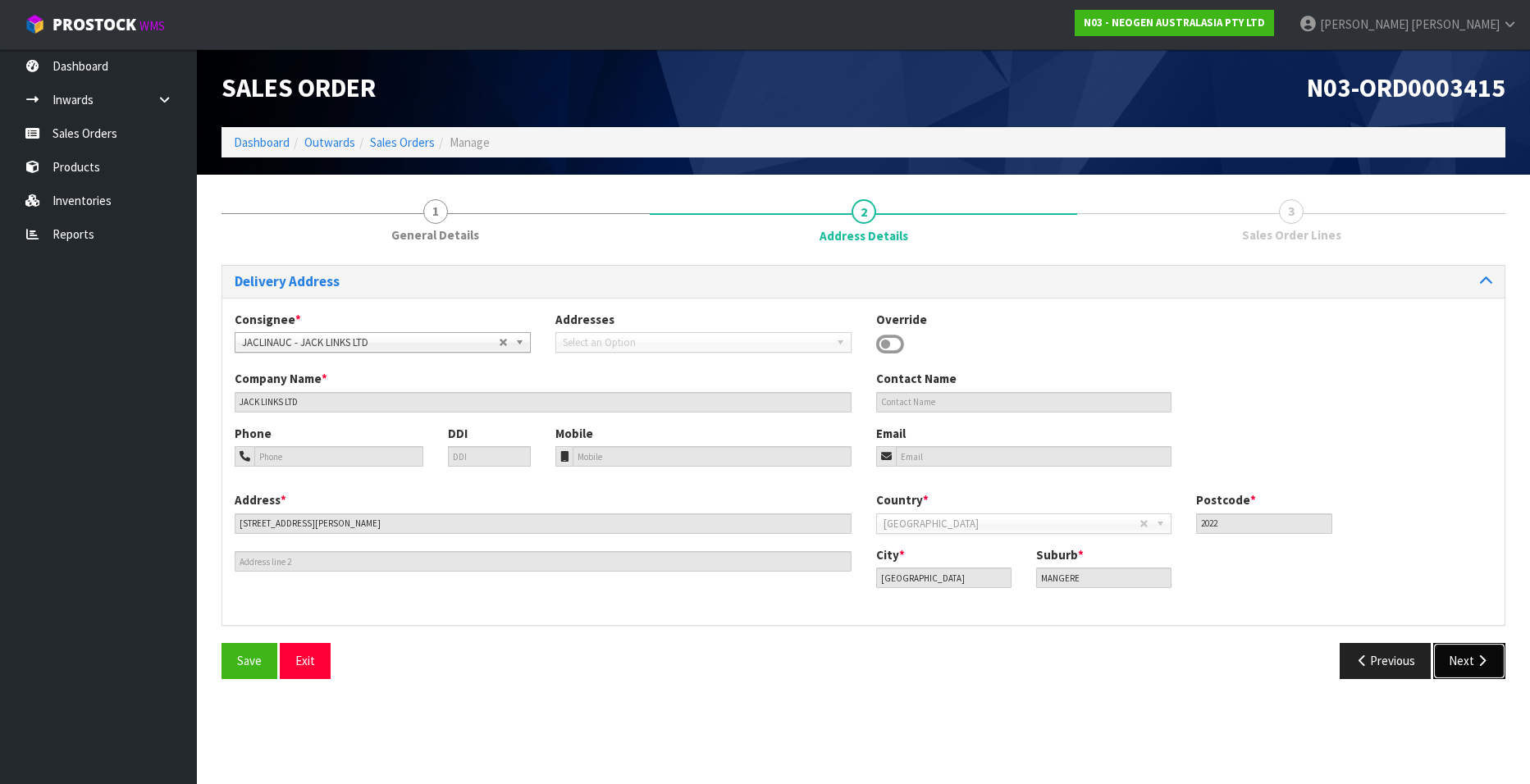
click at [1455, 658] on button "Next" at bounding box center [1469, 660] width 72 height 35
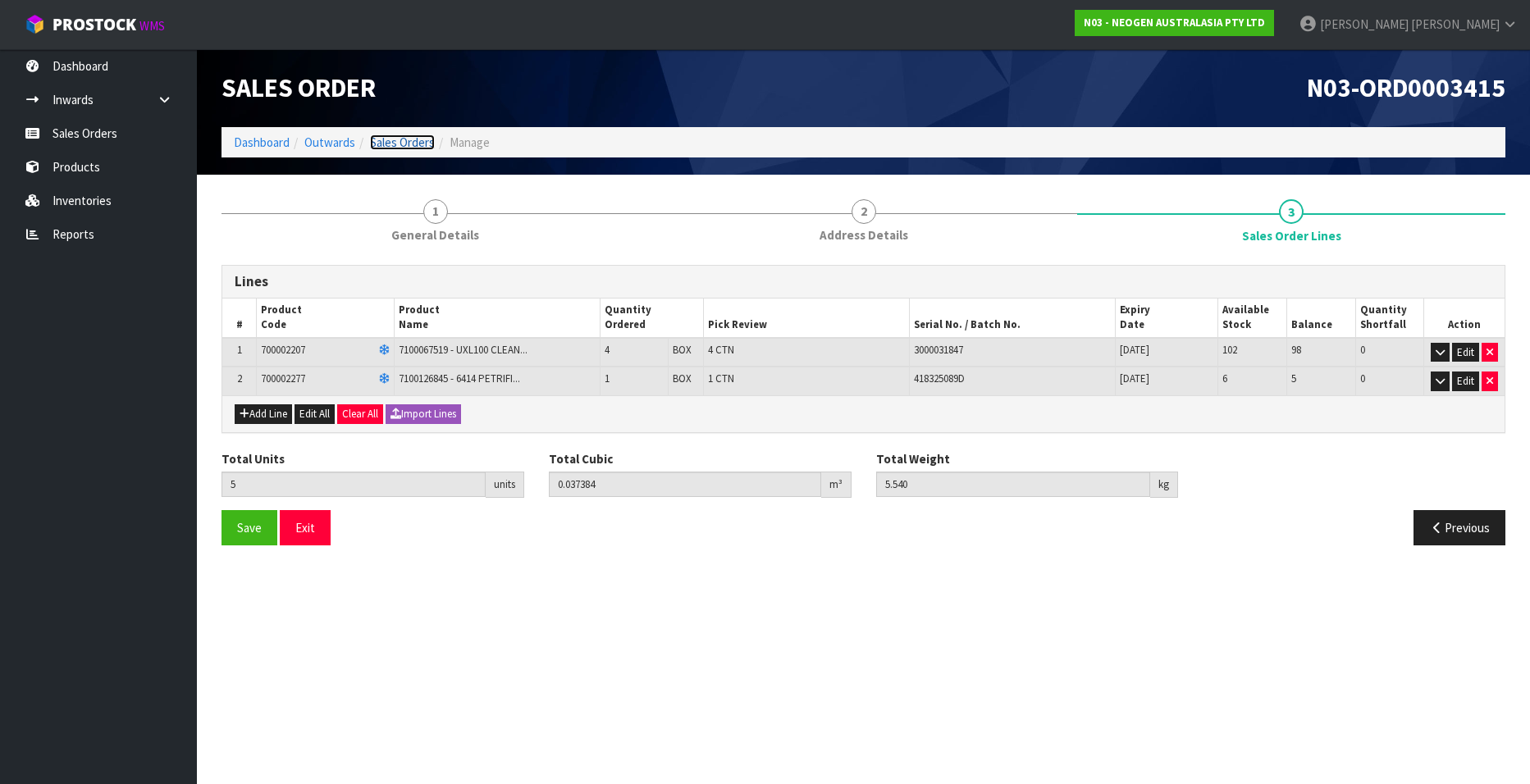
click at [397, 138] on link "Sales Orders" at bounding box center [402, 142] width 65 height 15
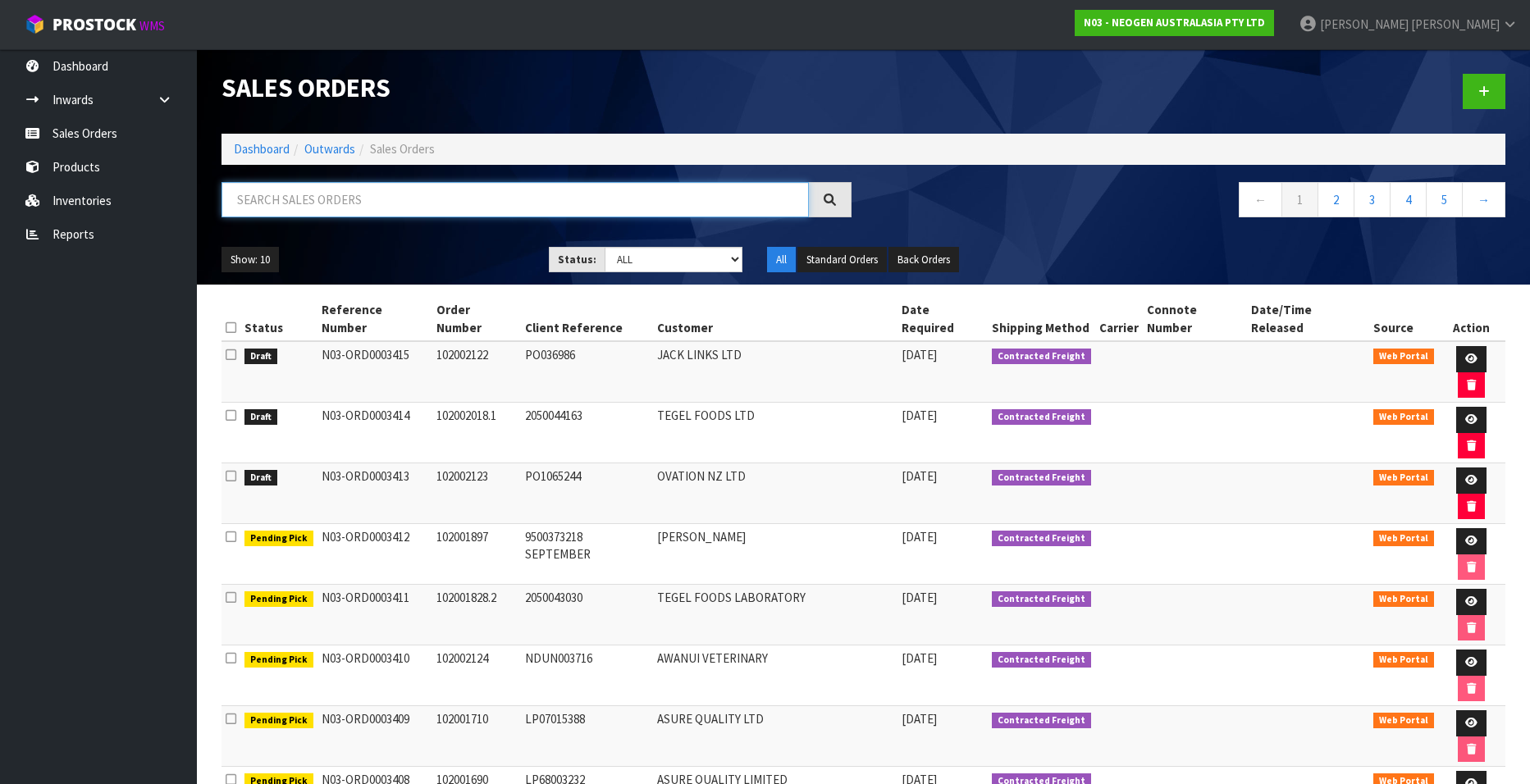
click at [279, 199] on input "text" at bounding box center [516, 199] width 588 height 35
paste input "102002089"
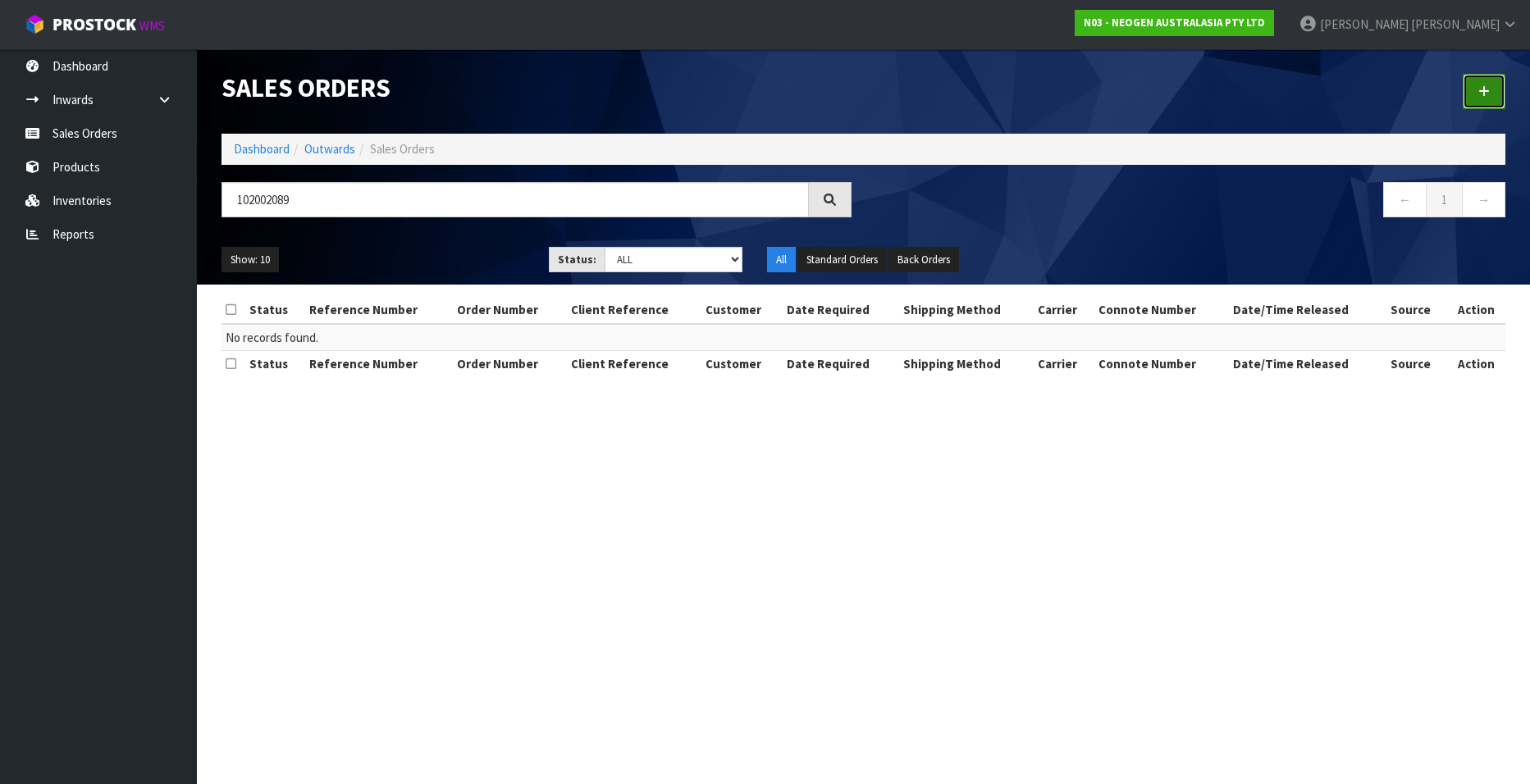
click at [1480, 96] on icon at bounding box center [1485, 92] width 12 height 13
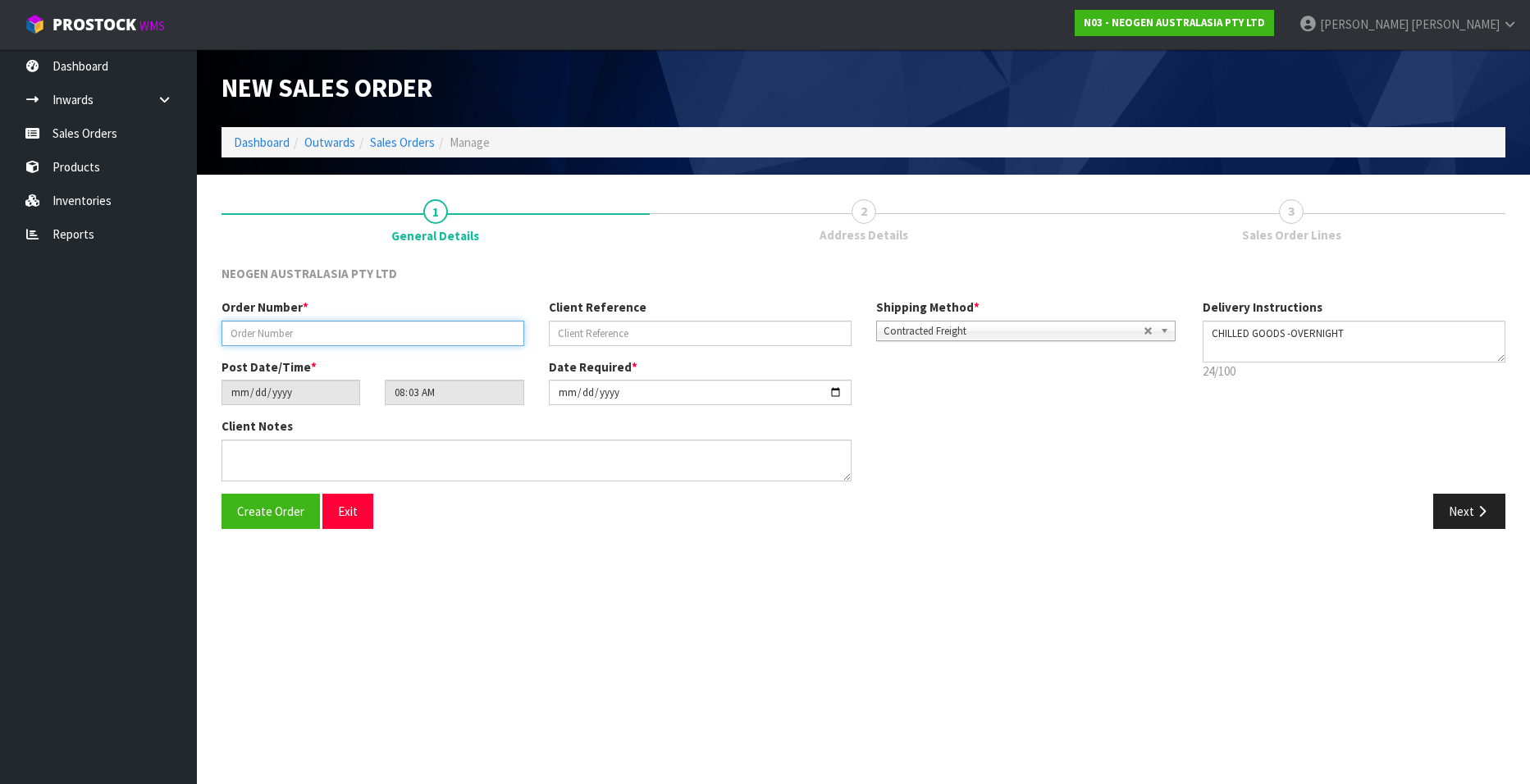
click at [290, 326] on input "text" at bounding box center [373, 334] width 303 height 25
paste input "102002089"
click at [605, 334] on input "text" at bounding box center [700, 334] width 303 height 25
paste input "4506664902 SEPT"
drag, startPoint x: 1453, startPoint y: 509, endPoint x: 783, endPoint y: 415, distance: 676.6
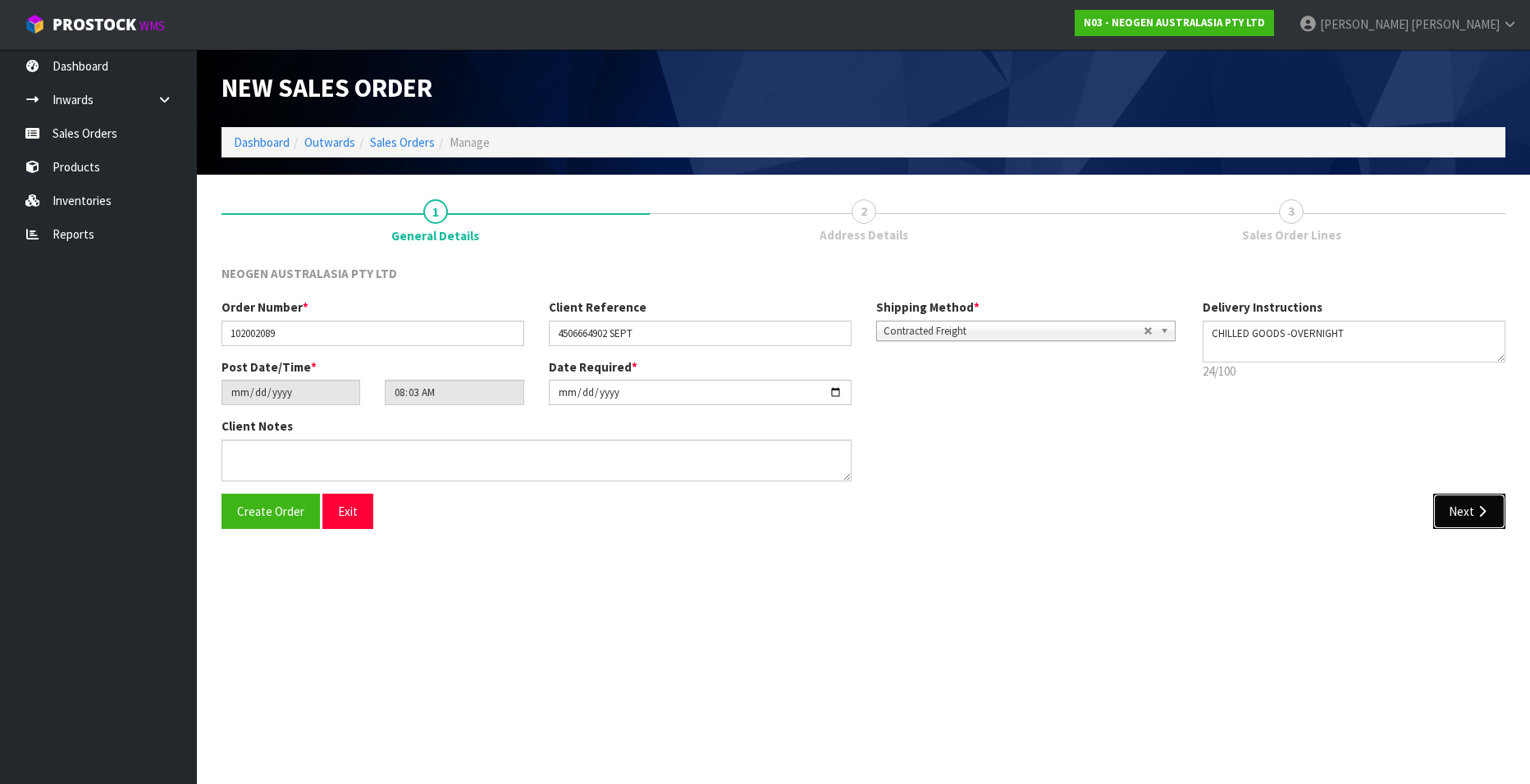
click at [1447, 508] on button "Next" at bounding box center [1469, 511] width 72 height 35
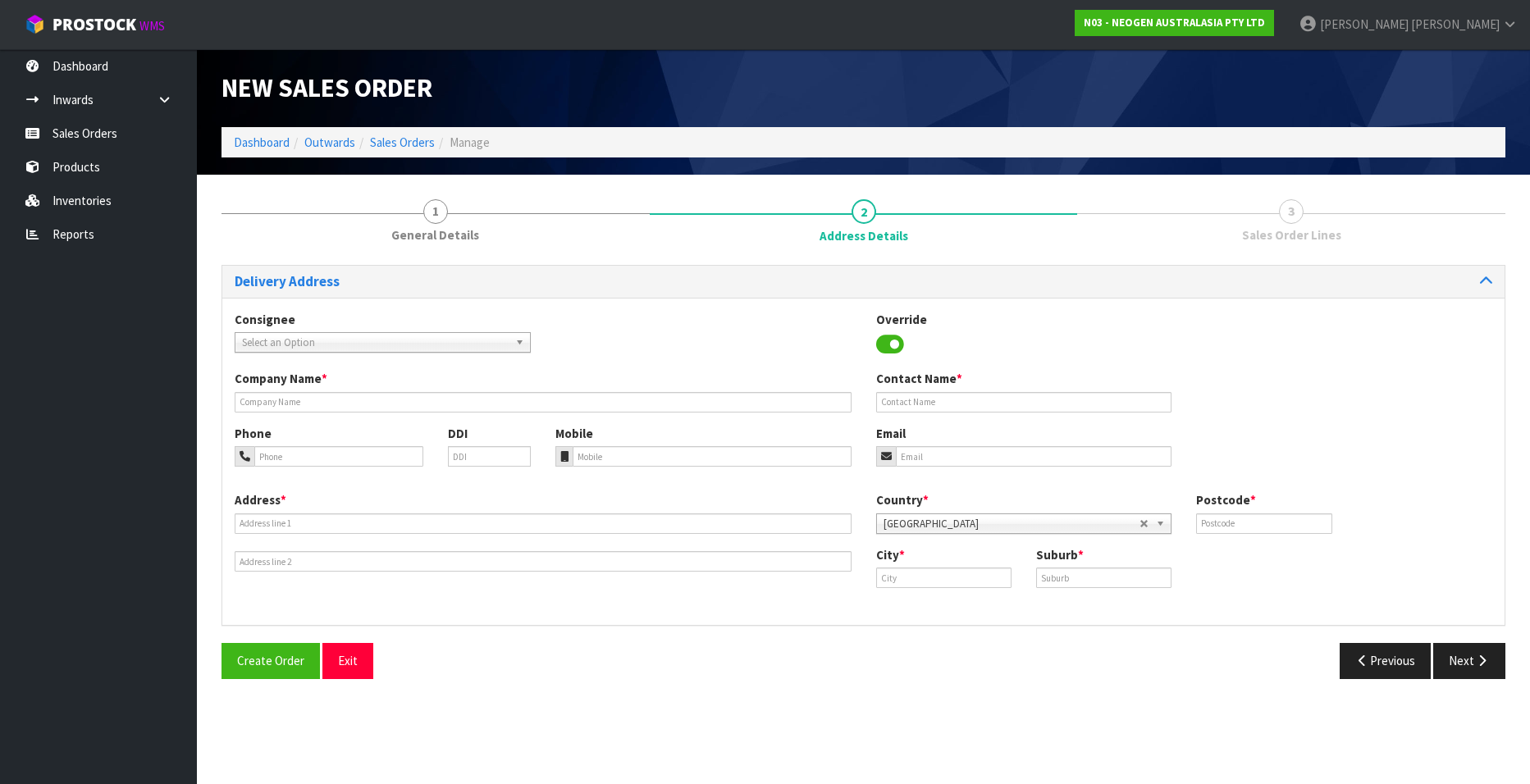
click at [318, 339] on span "Select an Option" at bounding box center [375, 343] width 267 height 20
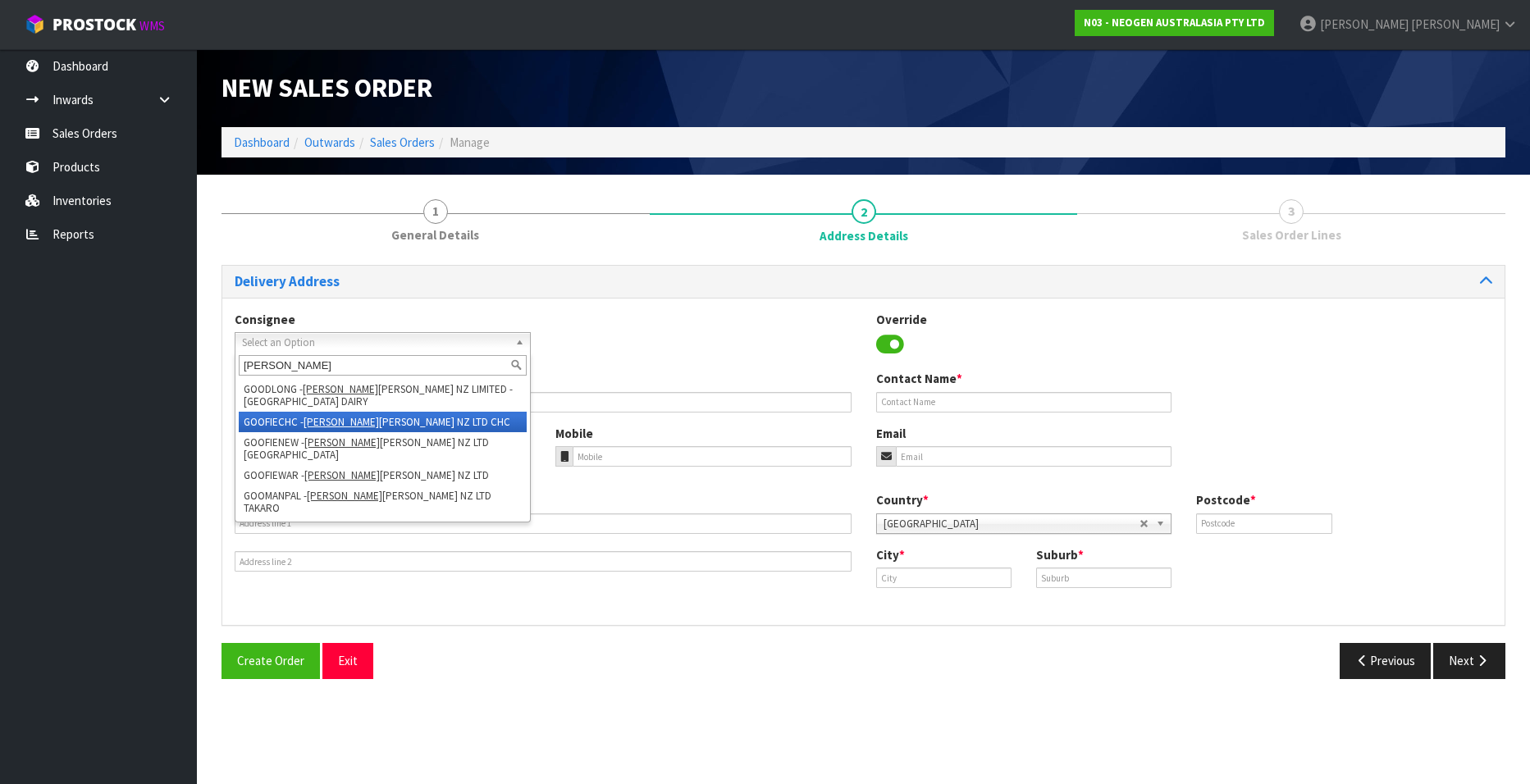
click at [317, 413] on li "GOOFIECHC - GOODMAN FIELDER NZ LTD CHC" at bounding box center [383, 422] width 288 height 21
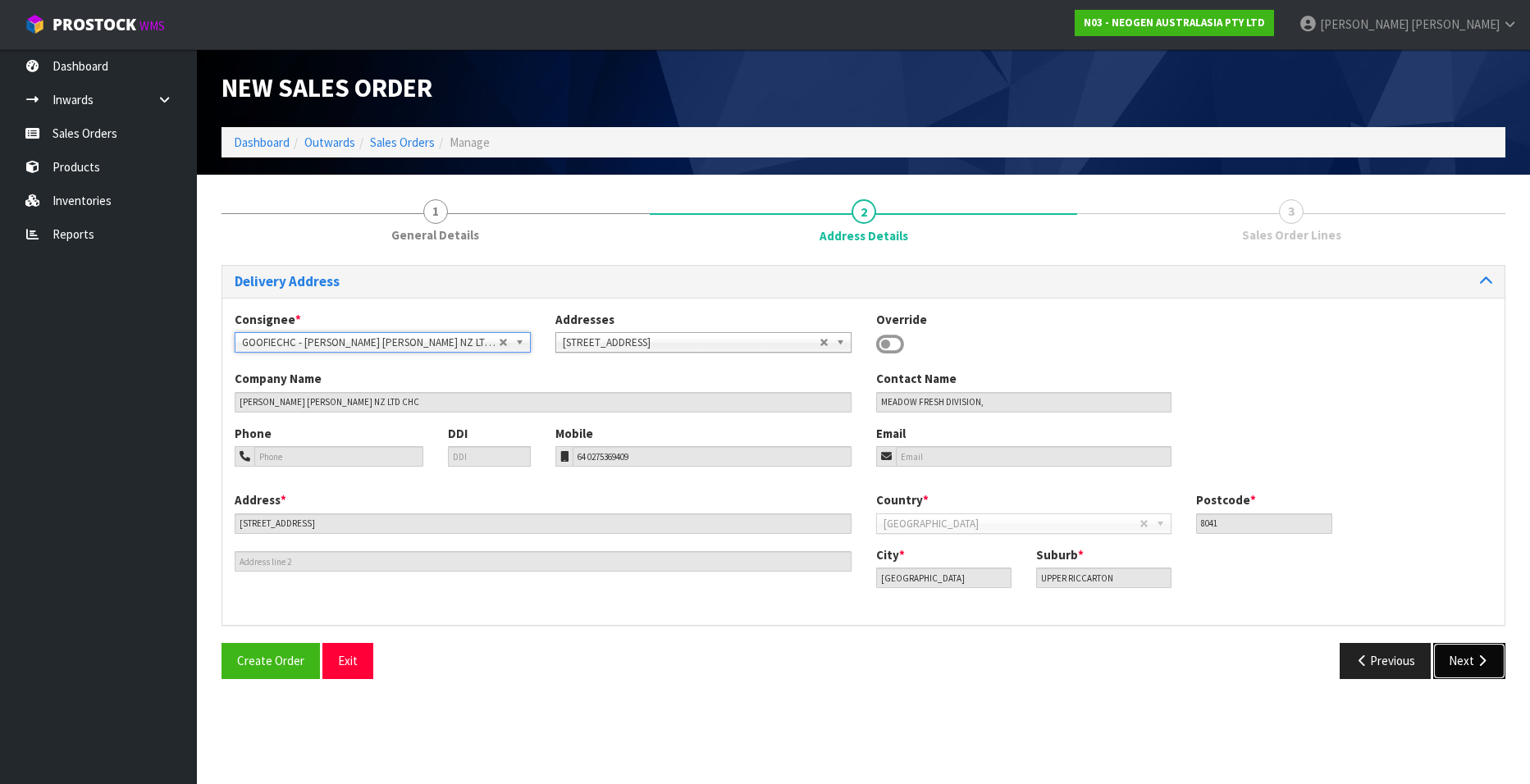
click at [1460, 659] on button "Next" at bounding box center [1469, 660] width 72 height 35
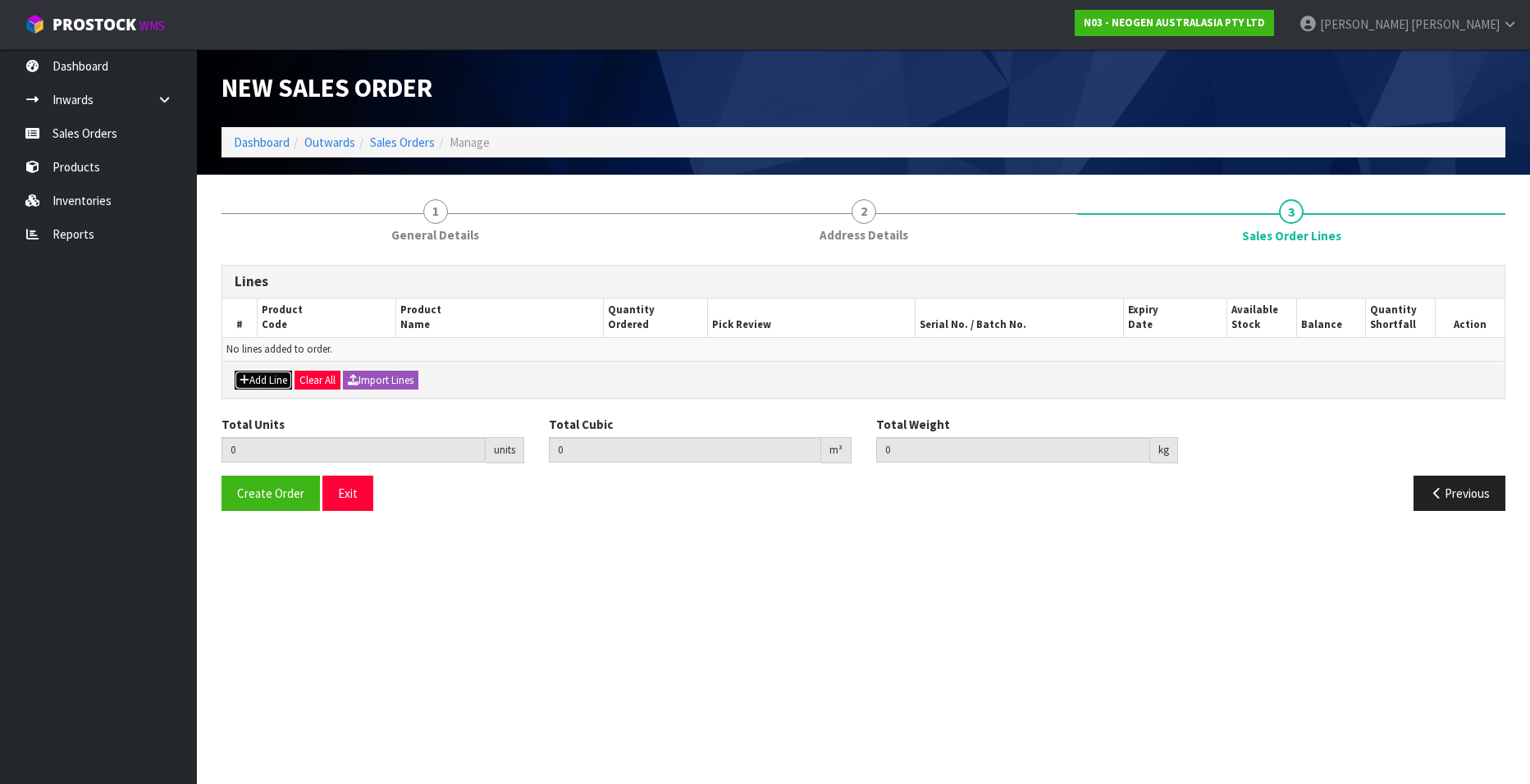
click at [239, 376] on button "Add Line" at bounding box center [263, 381] width 57 height 20
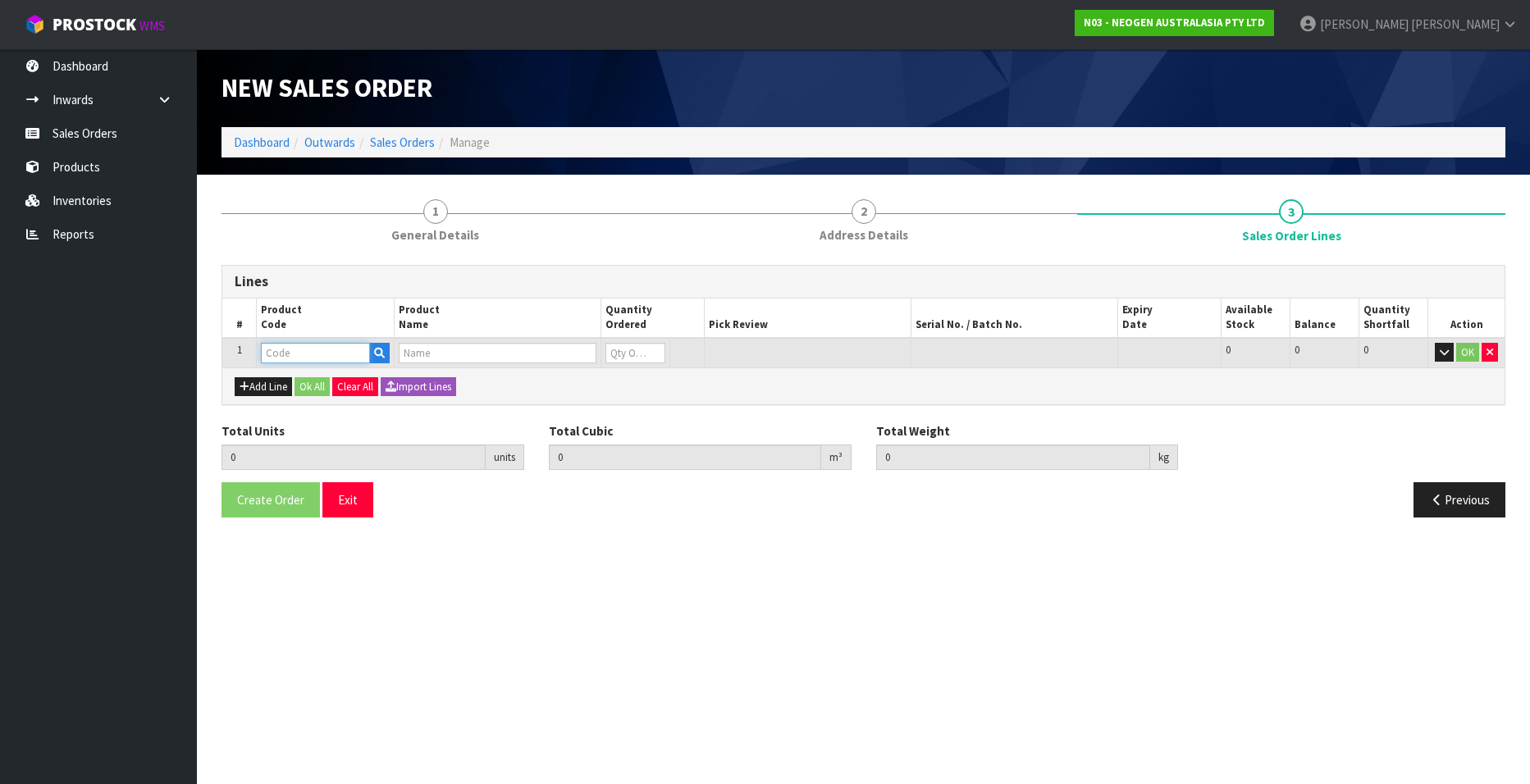
click at [317, 357] on input "text" at bounding box center [316, 353] width 109 height 21
paste input "700002022"
click at [652, 347] on input "1" at bounding box center [636, 353] width 60 height 21
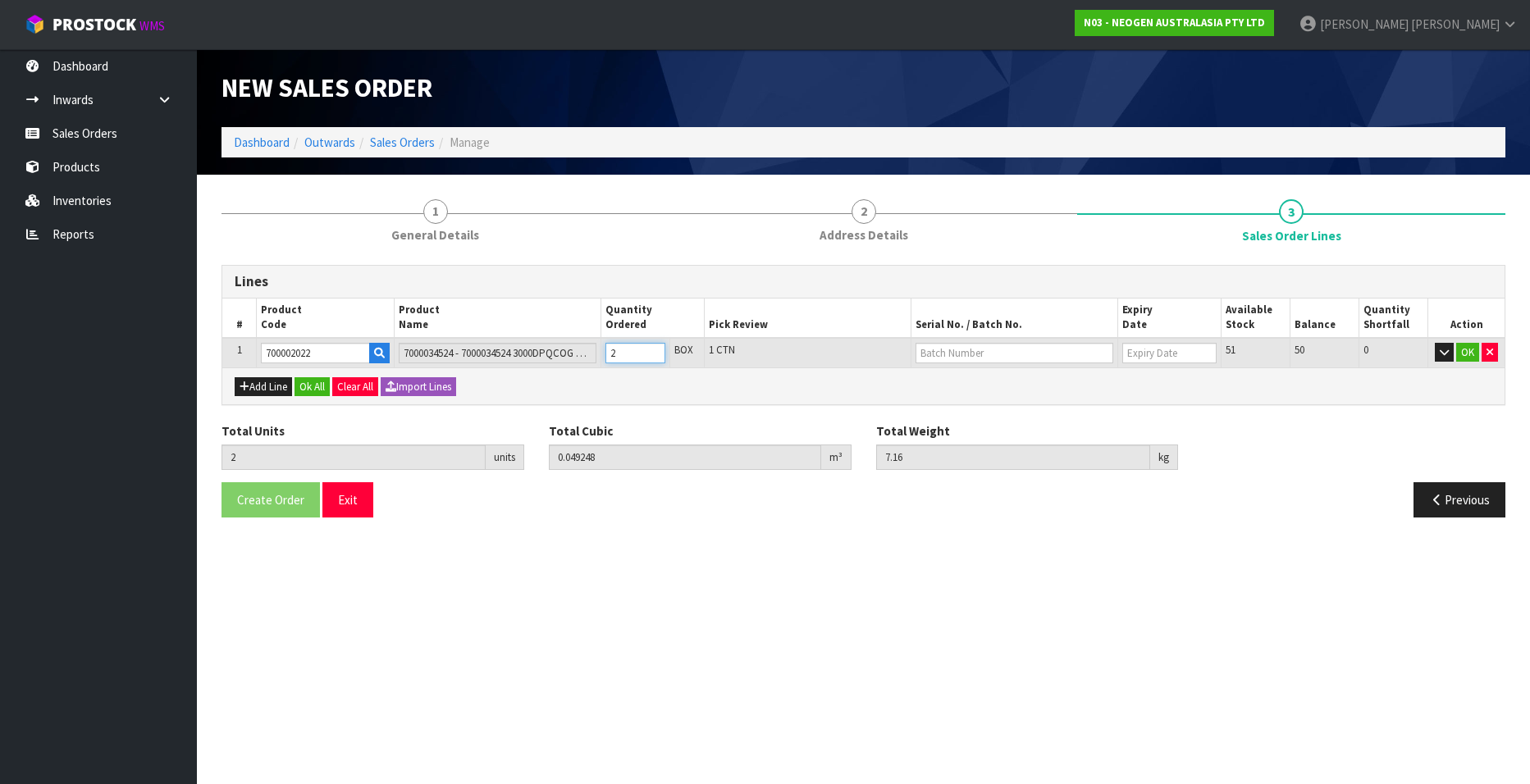
click at [652, 347] on input "2" at bounding box center [636, 353] width 60 height 21
click at [1023, 358] on input "text" at bounding box center [1014, 353] width 197 height 21
click at [993, 422] on link "3000026703" at bounding box center [981, 426] width 130 height 22
click at [1471, 356] on button "OK" at bounding box center [1467, 353] width 23 height 20
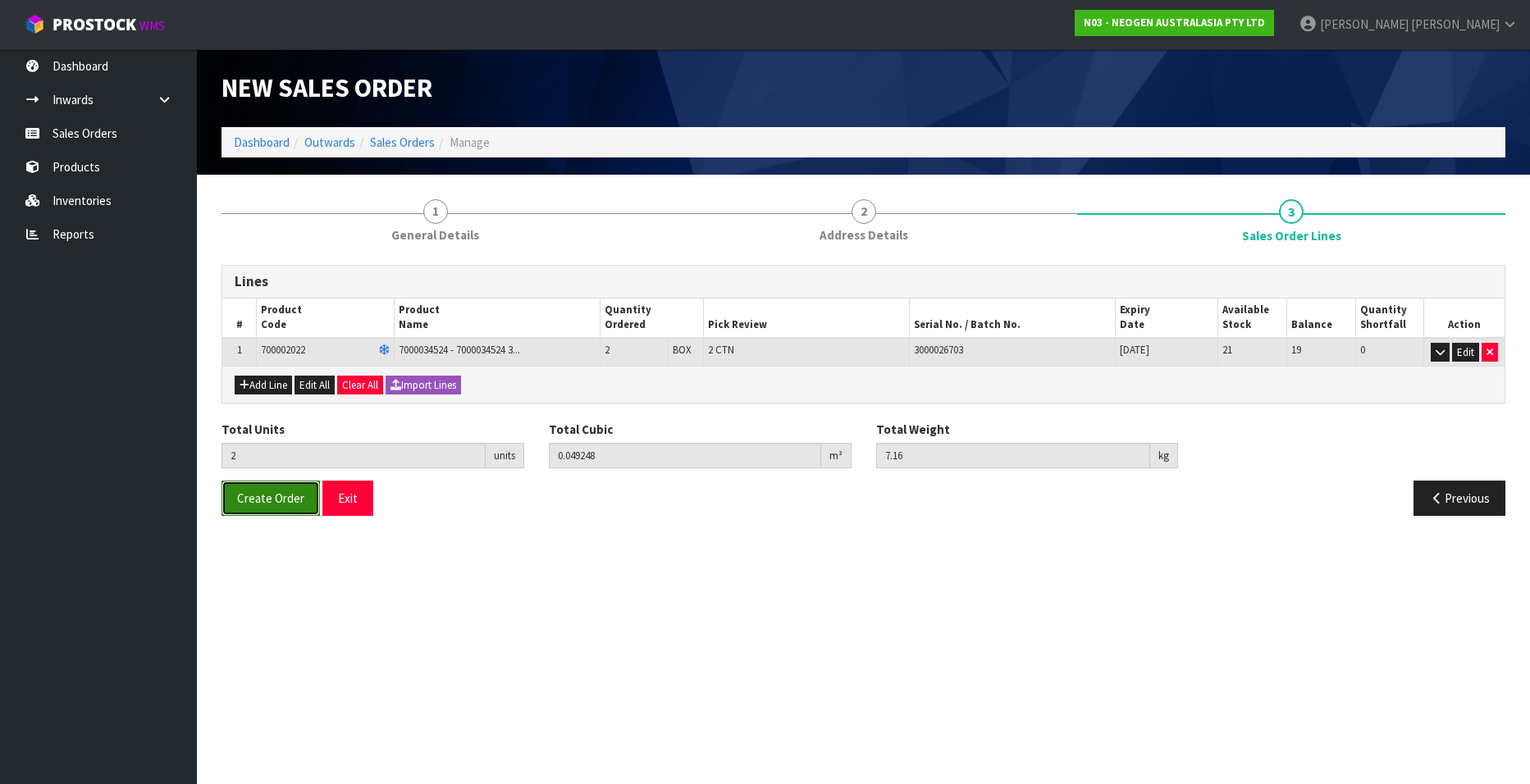
click at [249, 499] on span "Create Order" at bounding box center [271, 498] width 67 height 15
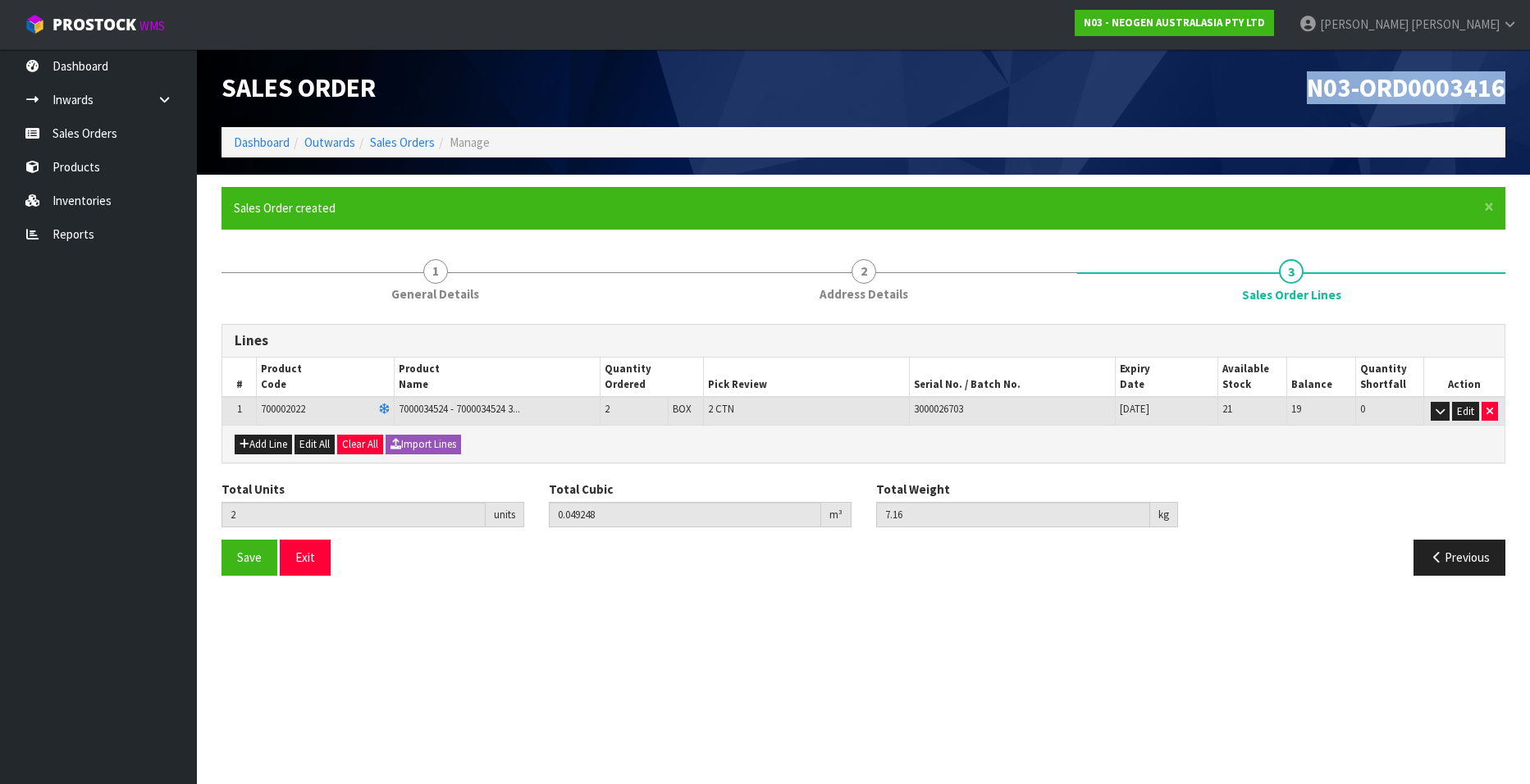
drag, startPoint x: 1307, startPoint y: 86, endPoint x: 1506, endPoint y: 90, distance: 199.0
click at [1506, 90] on div "N03-ORD0003416" at bounding box center [1192, 88] width 655 height 78
copy span "N03-ORD0003416"
